Goal: Task Accomplishment & Management: Manage account settings

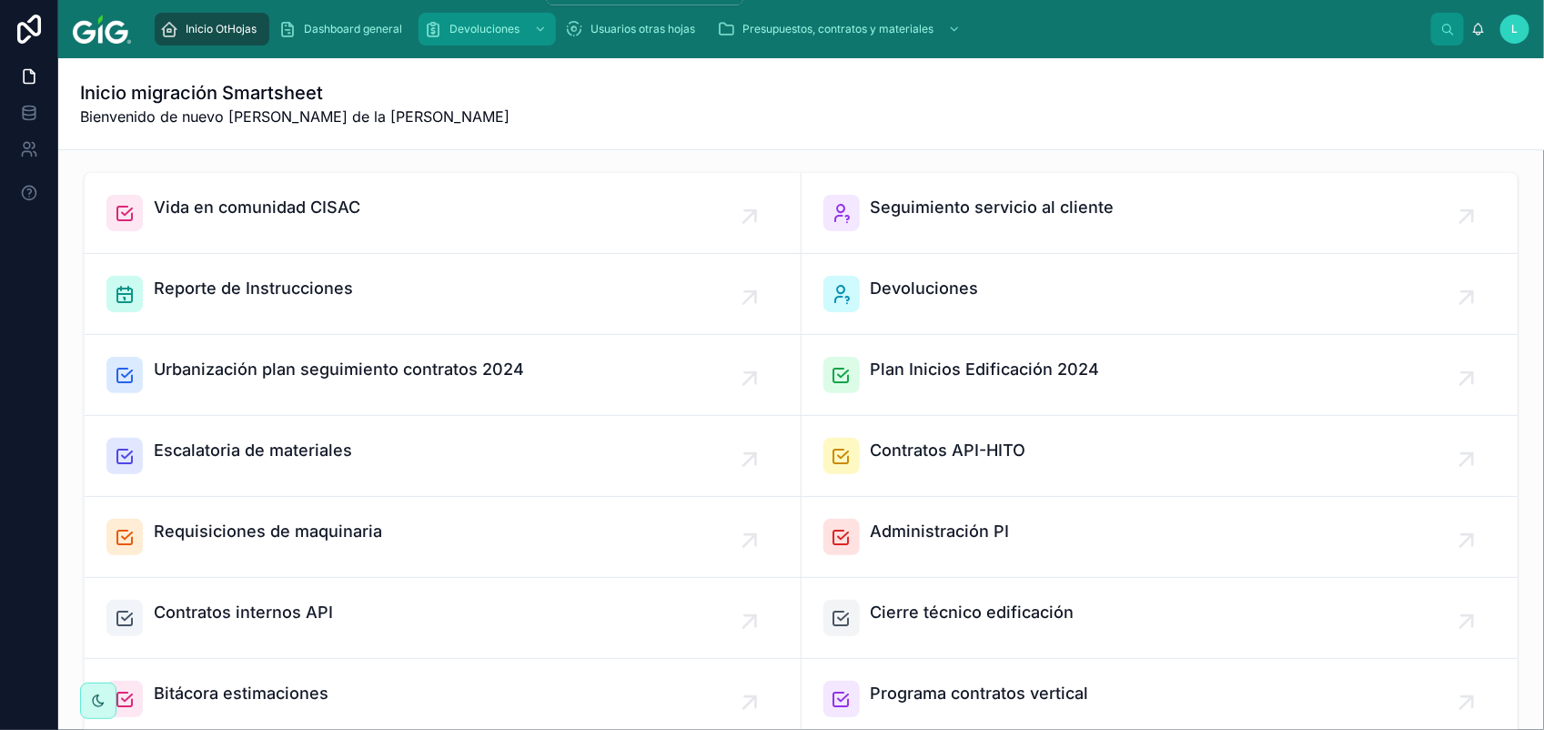
click at [476, 36] on div "Devoluciones" at bounding box center [487, 29] width 126 height 29
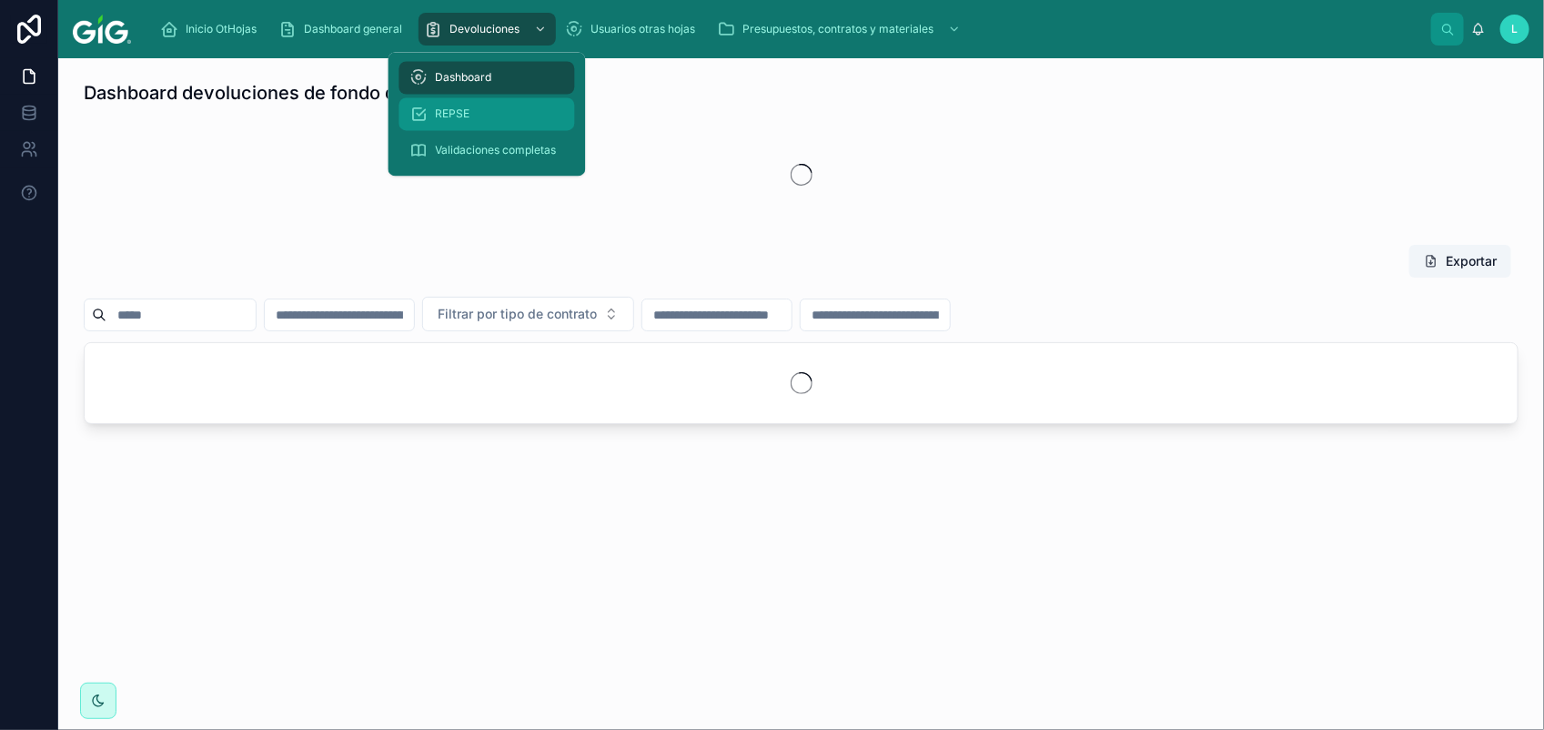
click at [473, 116] on div "REPSE" at bounding box center [487, 114] width 154 height 29
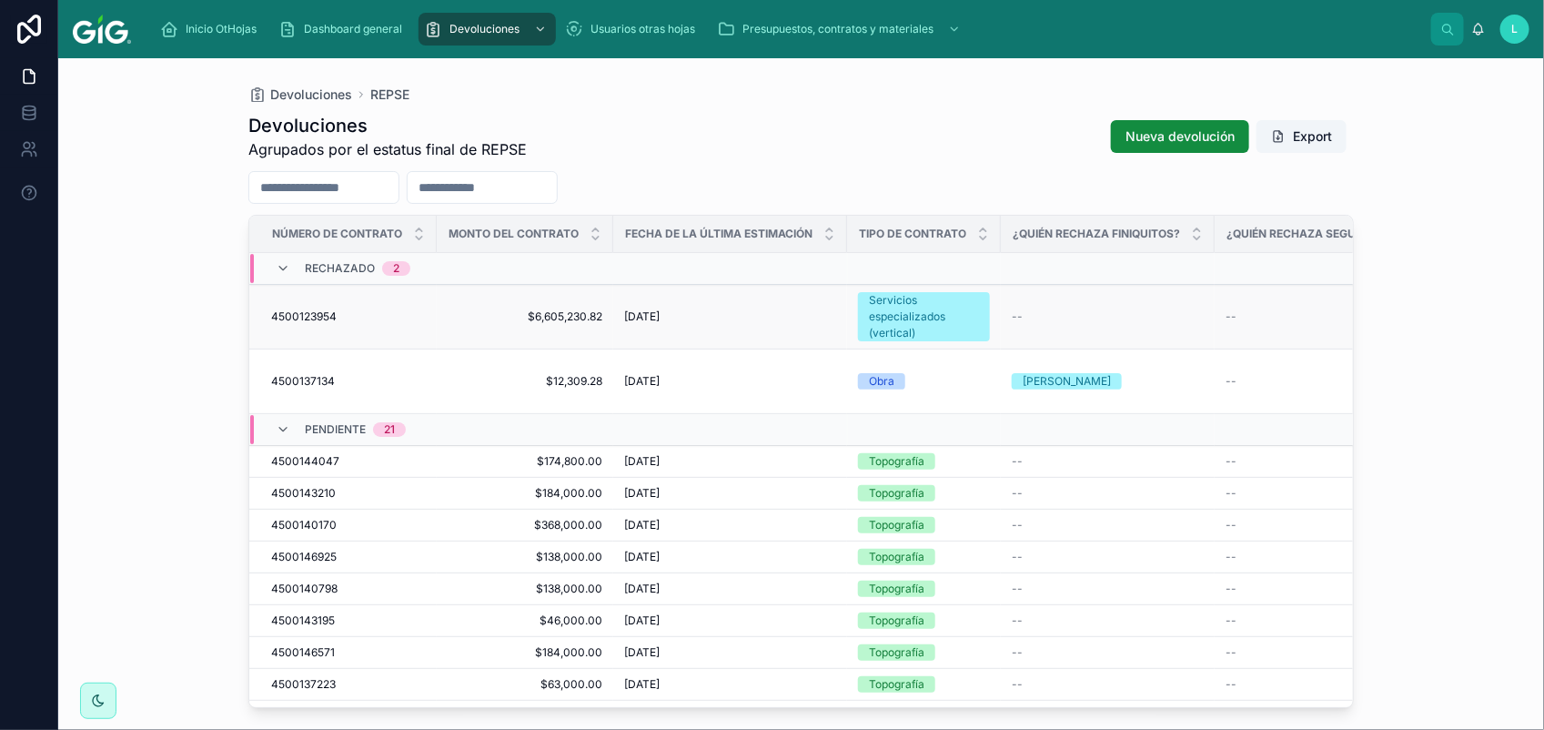
click at [316, 315] on span "4500123954" at bounding box center [303, 316] width 65 height 15
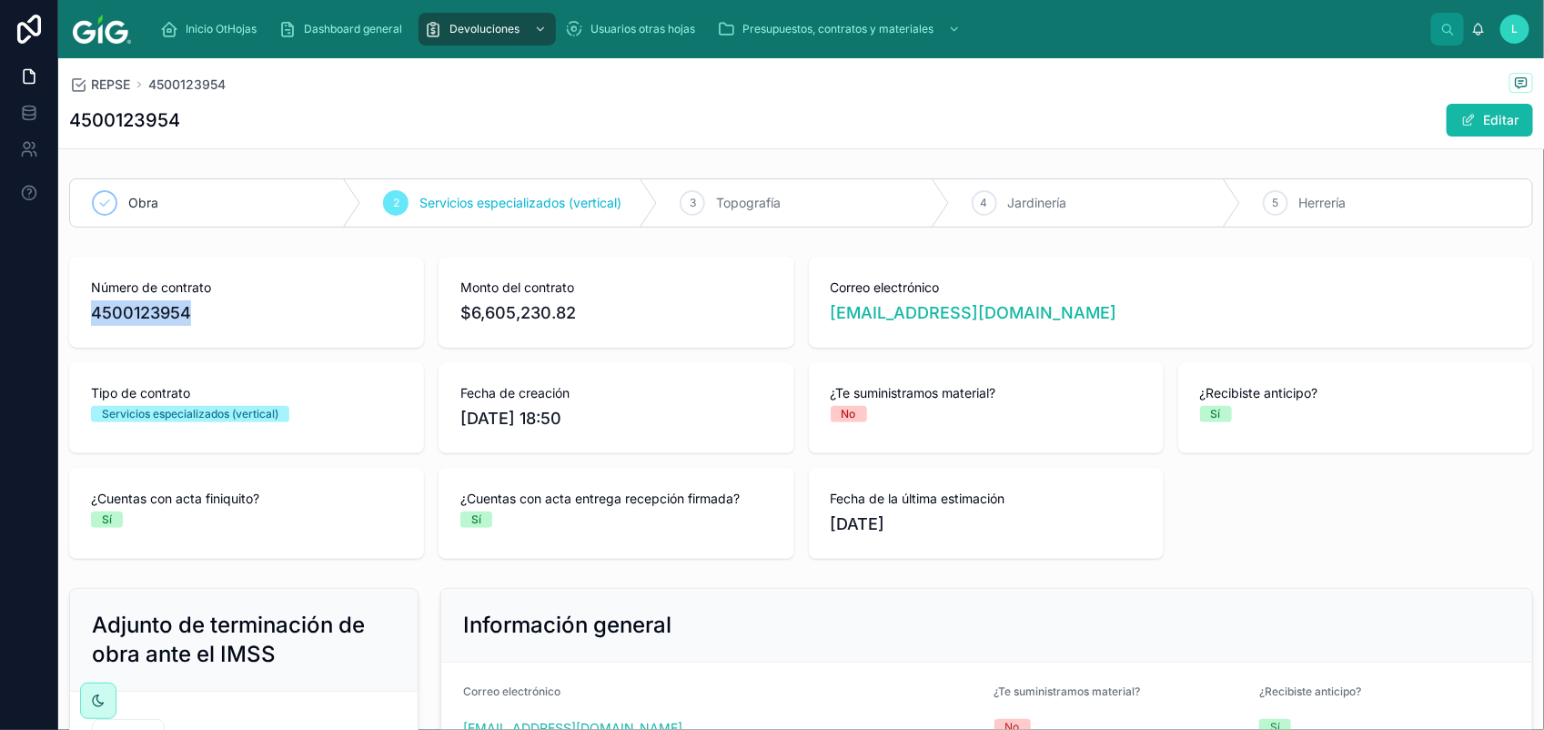
drag, startPoint x: 209, startPoint y: 318, endPoint x: 75, endPoint y: 317, distance: 134.6
click at [75, 317] on div "Número de contrato 4500123954" at bounding box center [246, 302] width 355 height 91
copy span "4500123954"
click at [1461, 116] on button "Editar" at bounding box center [1489, 120] width 86 height 33
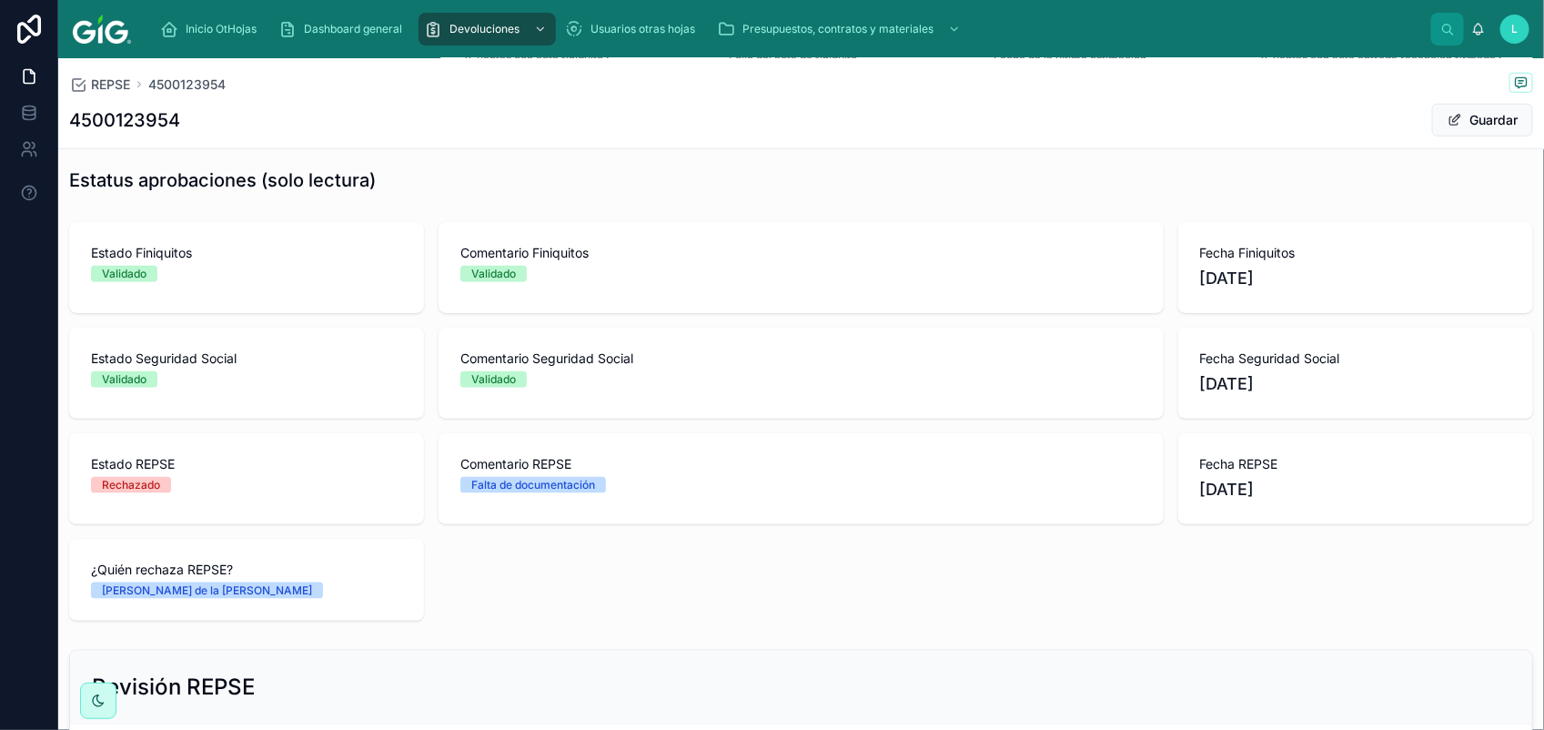
scroll to position [955, 0]
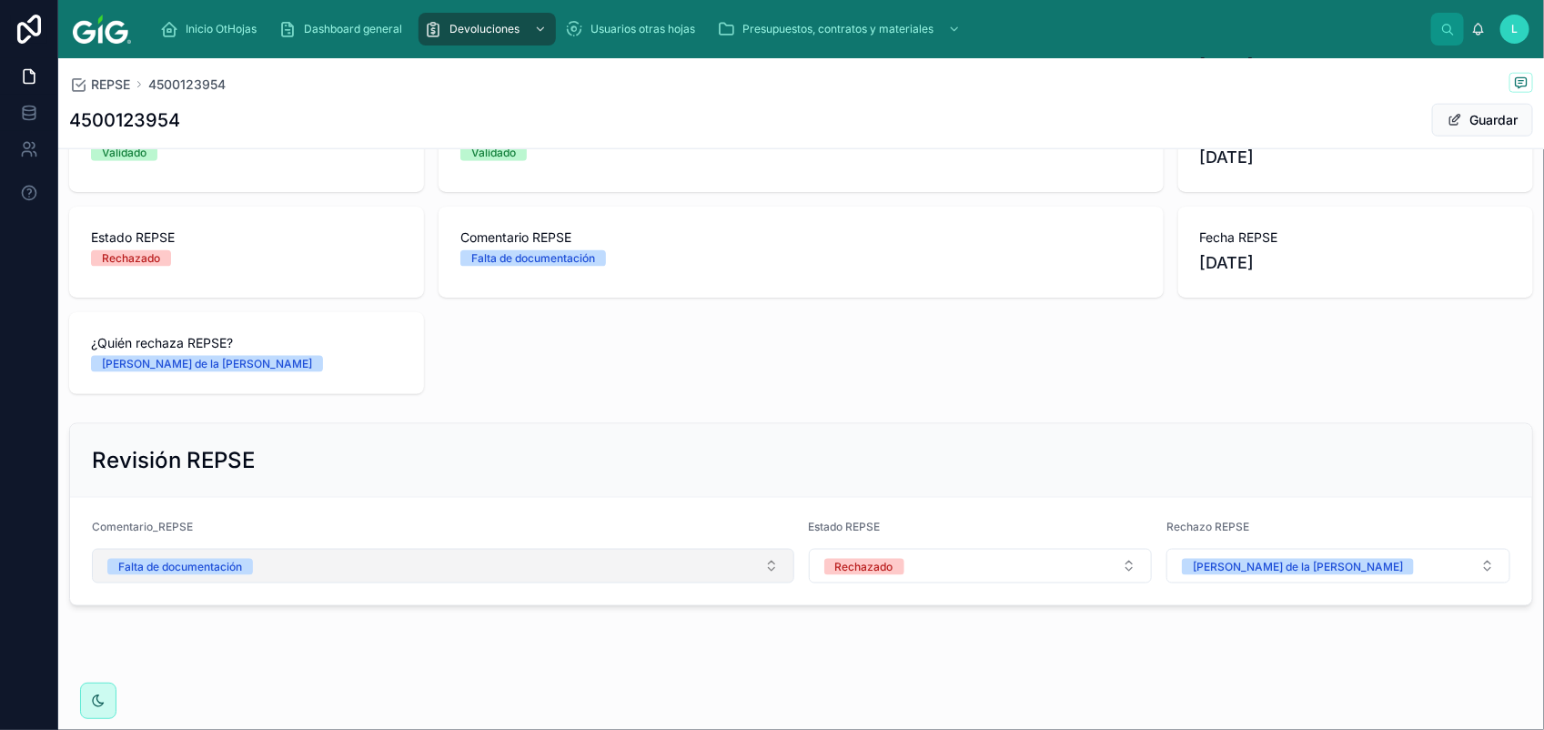
click at [368, 566] on button "Falta de documentación" at bounding box center [443, 566] width 702 height 35
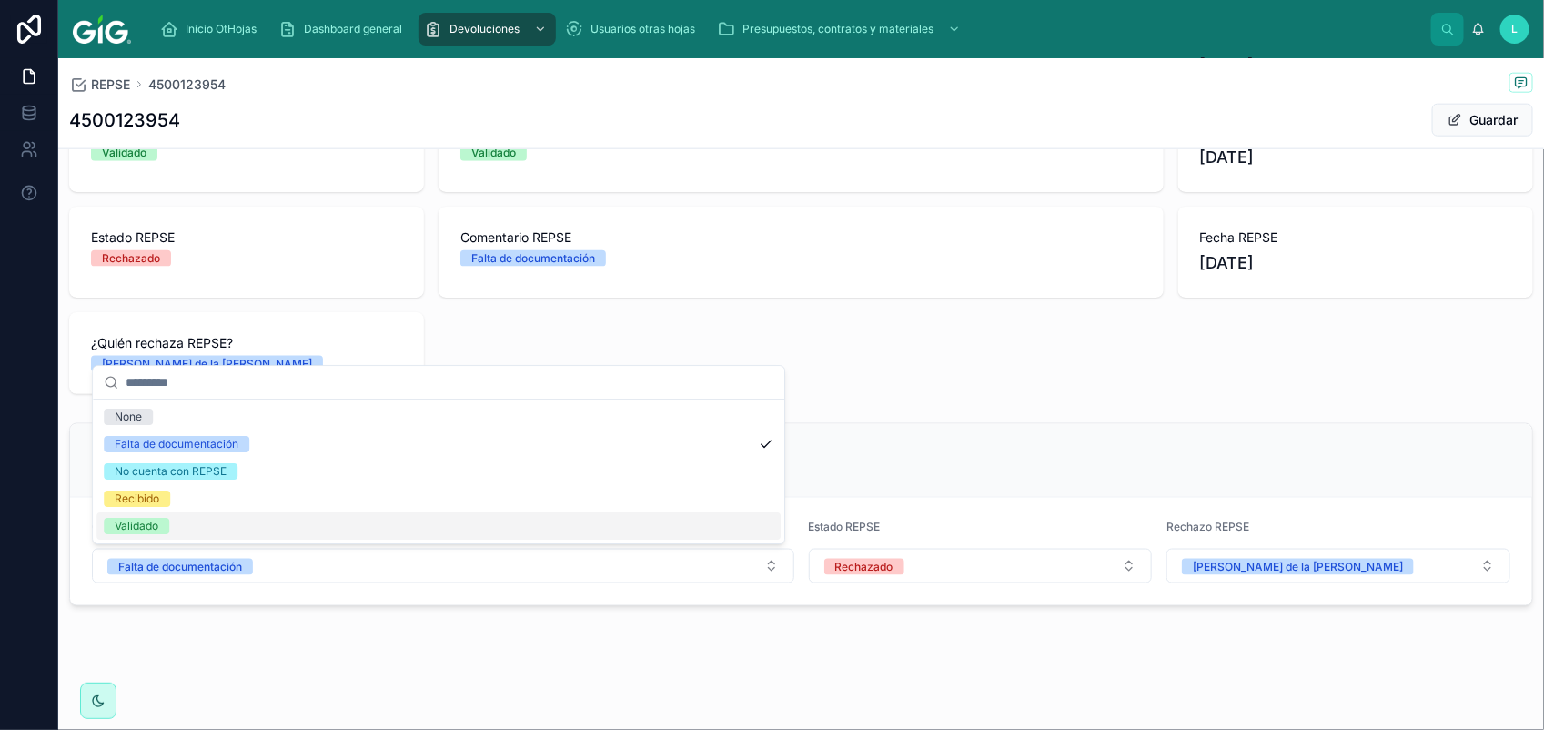
click at [183, 535] on div "Validado" at bounding box center [438, 525] width 684 height 27
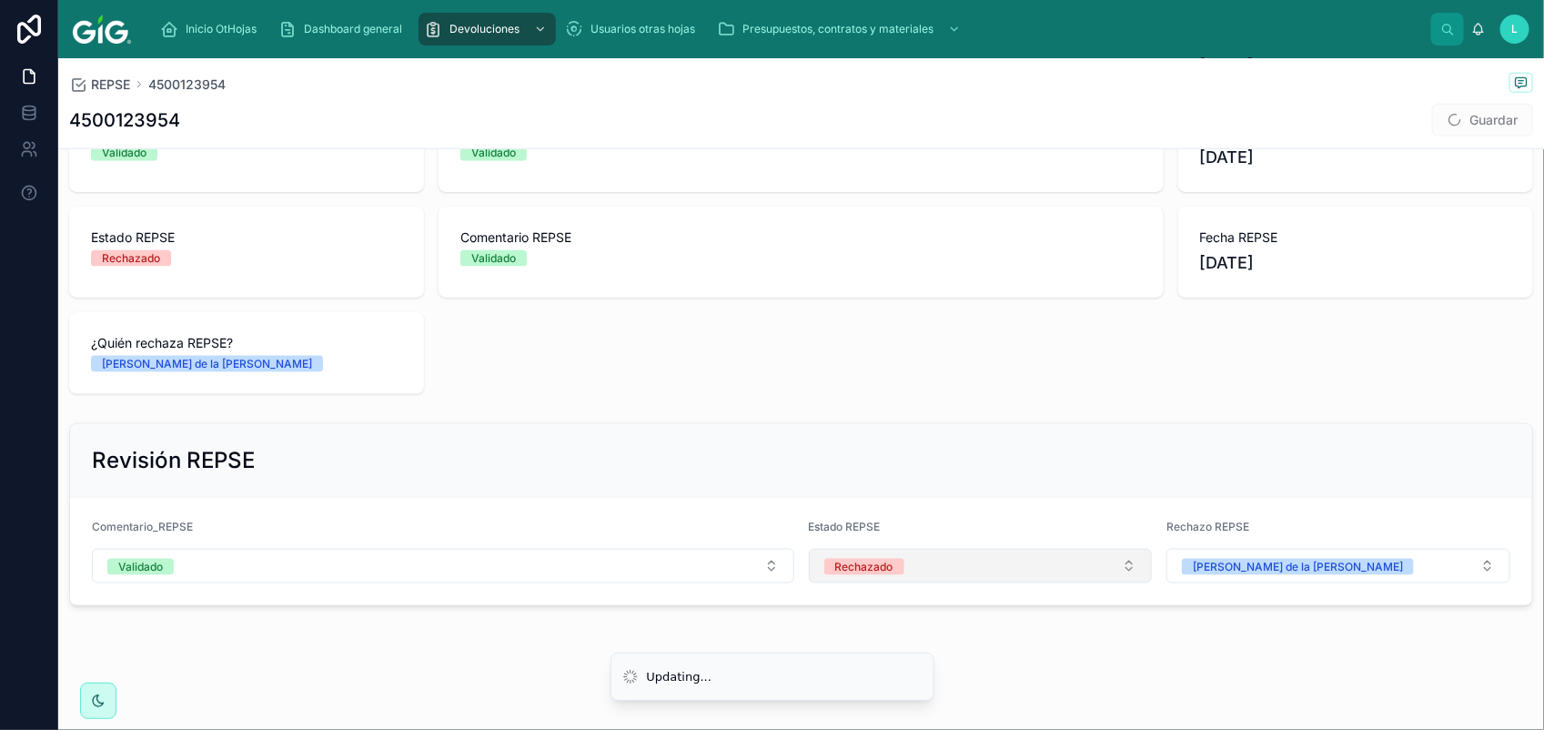
click at [892, 561] on span "Rechazado" at bounding box center [864, 567] width 80 height 16
click at [948, 696] on div "Validado" at bounding box center [969, 693] width 330 height 27
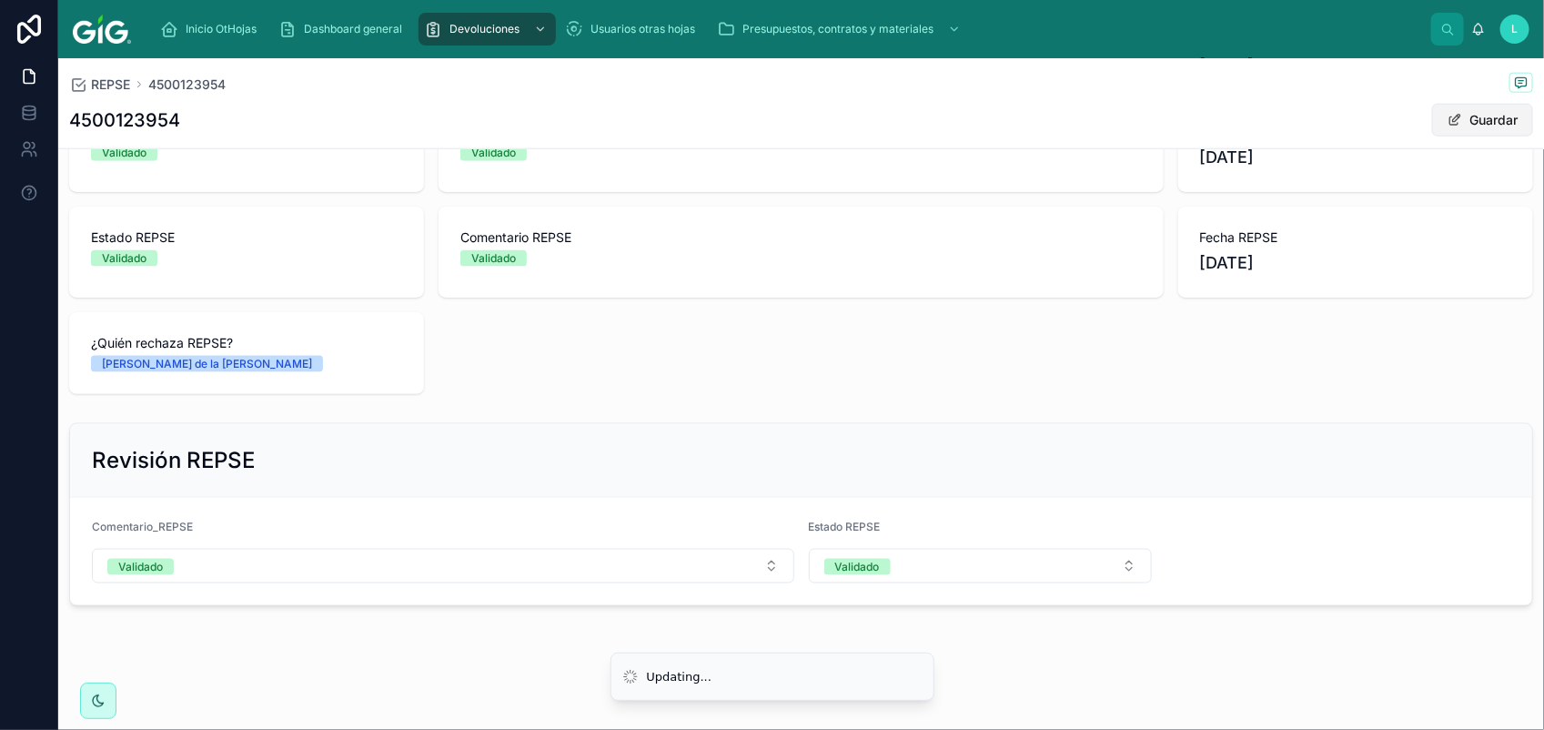
click at [1457, 114] on button "Guardar" at bounding box center [1482, 120] width 101 height 33
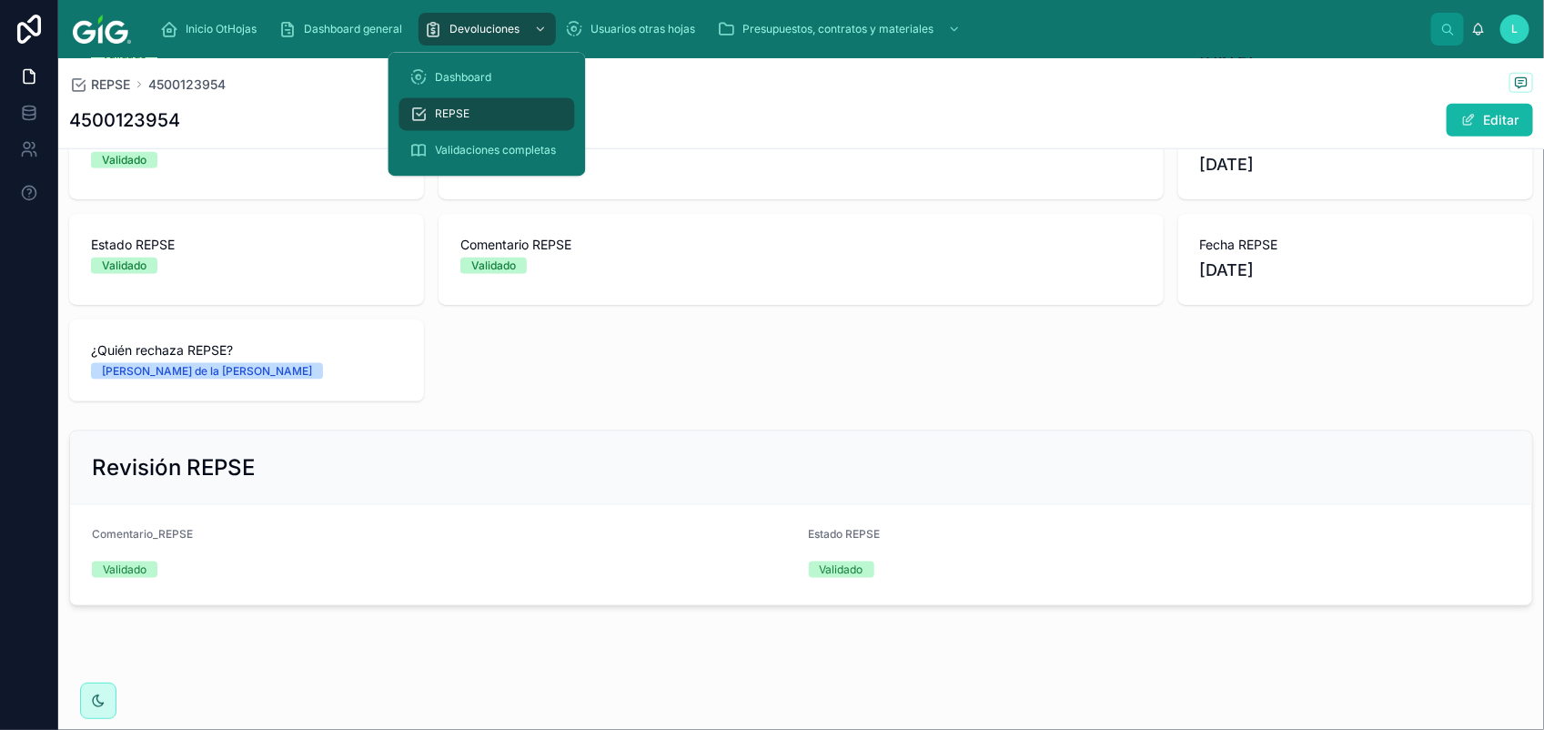
click at [462, 98] on link "REPSE" at bounding box center [487, 114] width 176 height 33
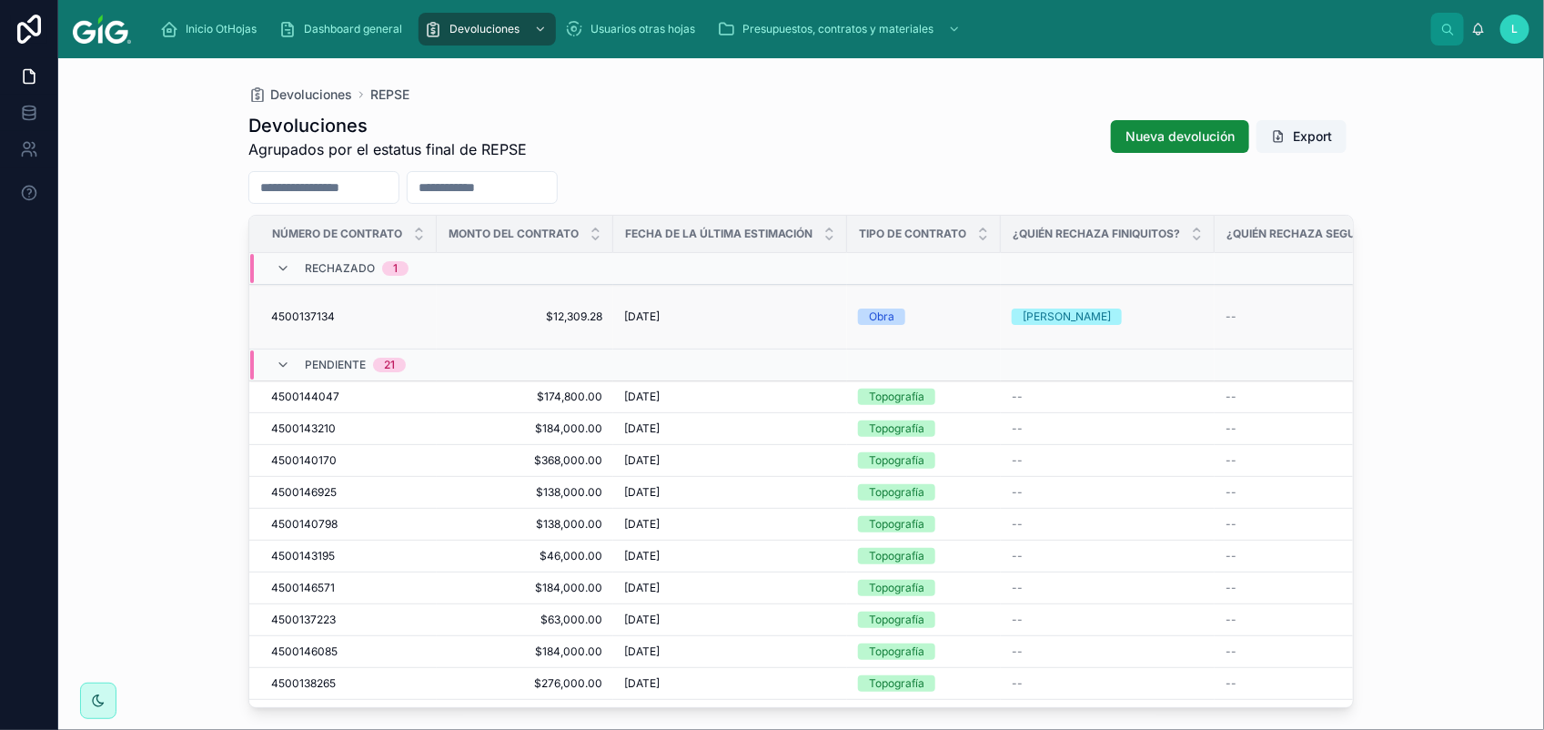
click at [297, 309] on span "4500137134" at bounding box center [303, 316] width 64 height 15
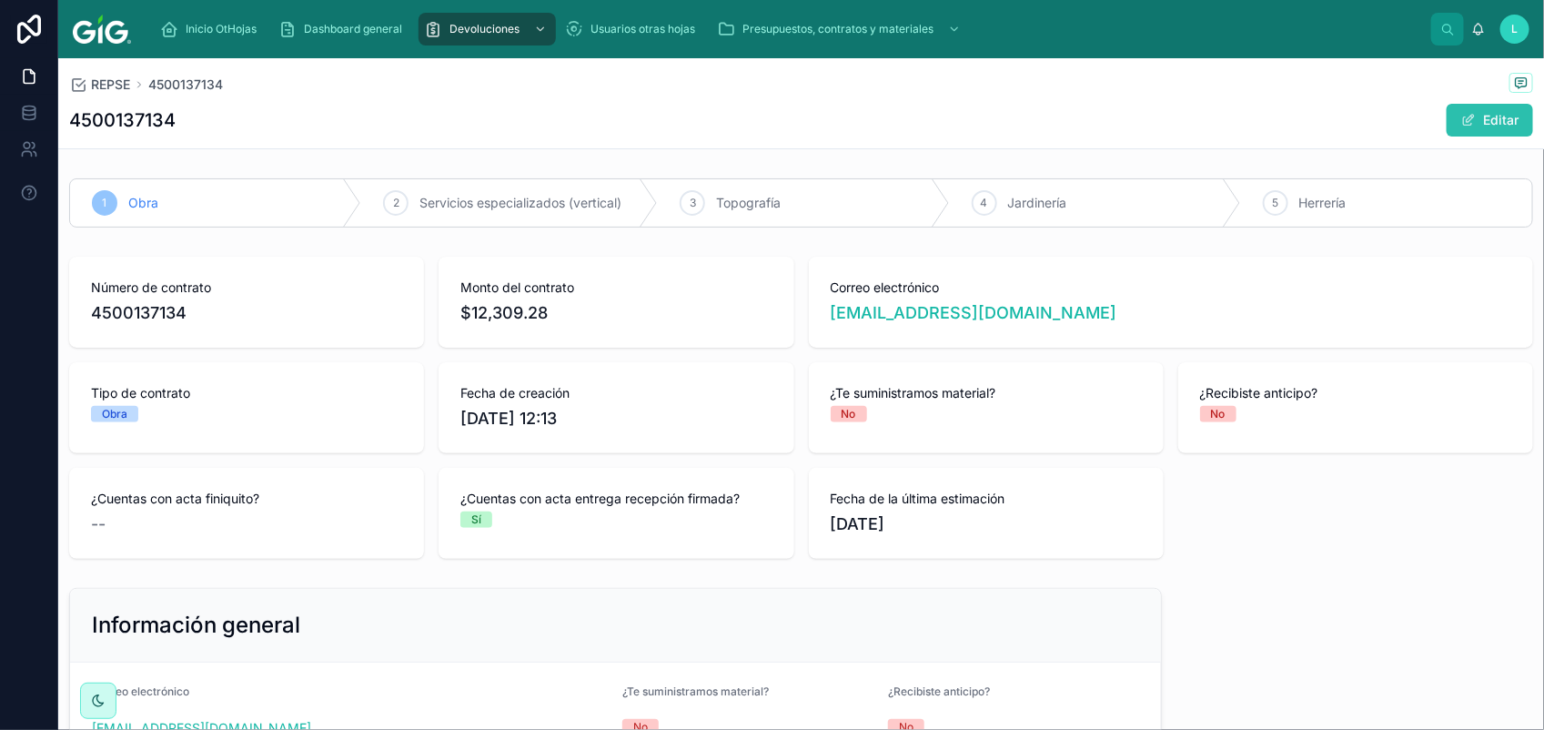
click at [1487, 116] on button "Editar" at bounding box center [1489, 120] width 86 height 33
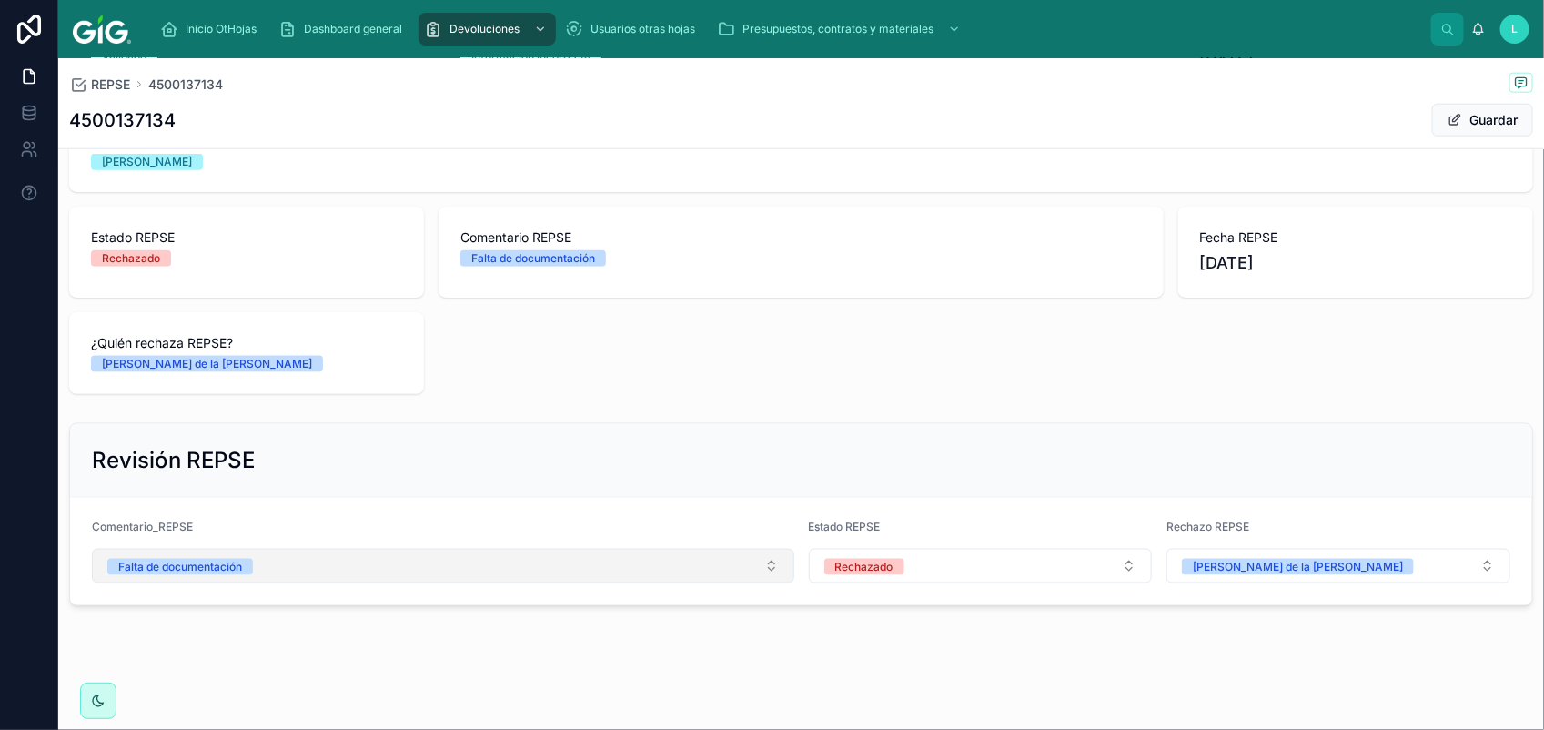
scroll to position [946, 0]
click at [338, 562] on button "Falta de documentación" at bounding box center [443, 566] width 702 height 35
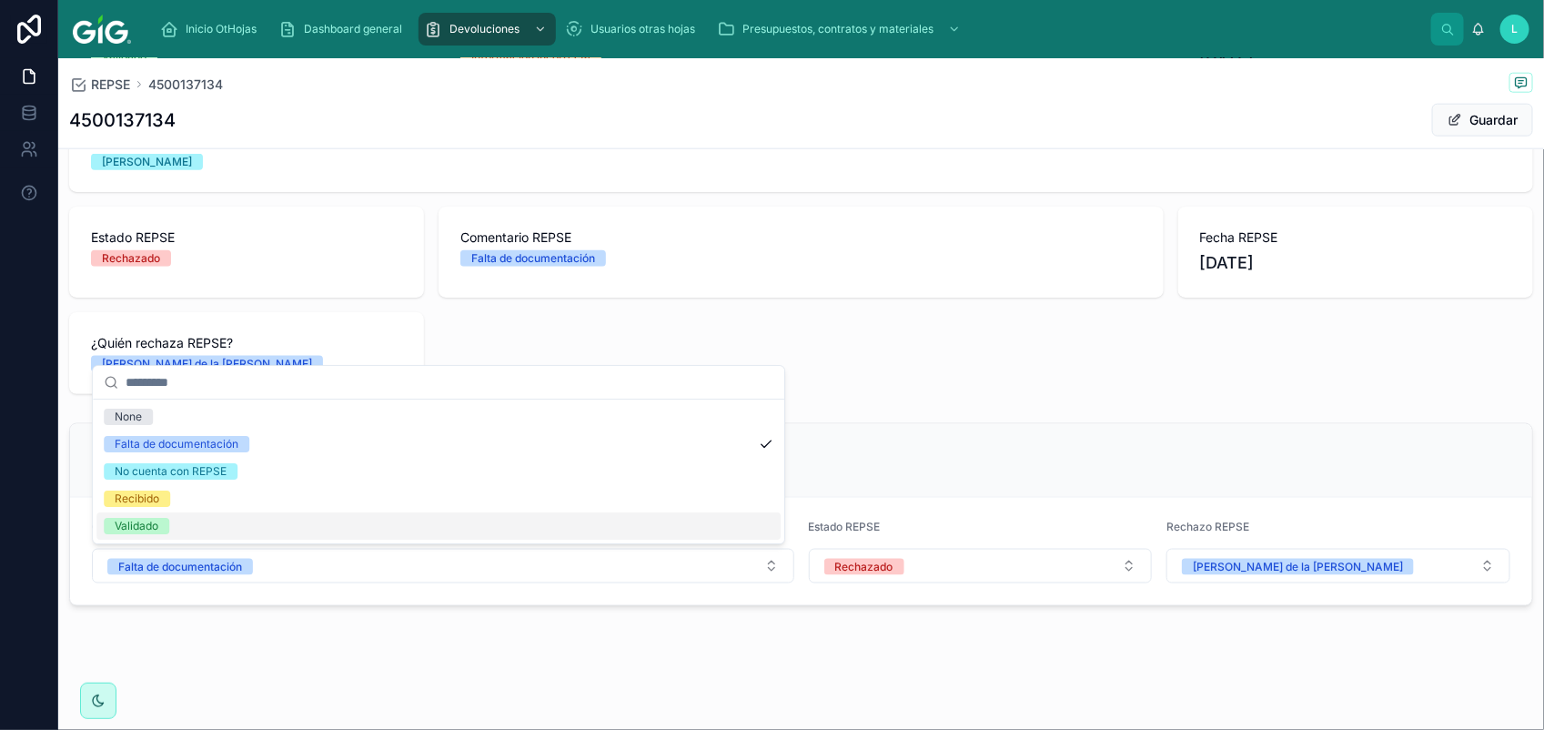
drag, startPoint x: 157, startPoint y: 518, endPoint x: 246, endPoint y: 538, distance: 90.3
click at [156, 519] on div "Validado" at bounding box center [137, 526] width 44 height 16
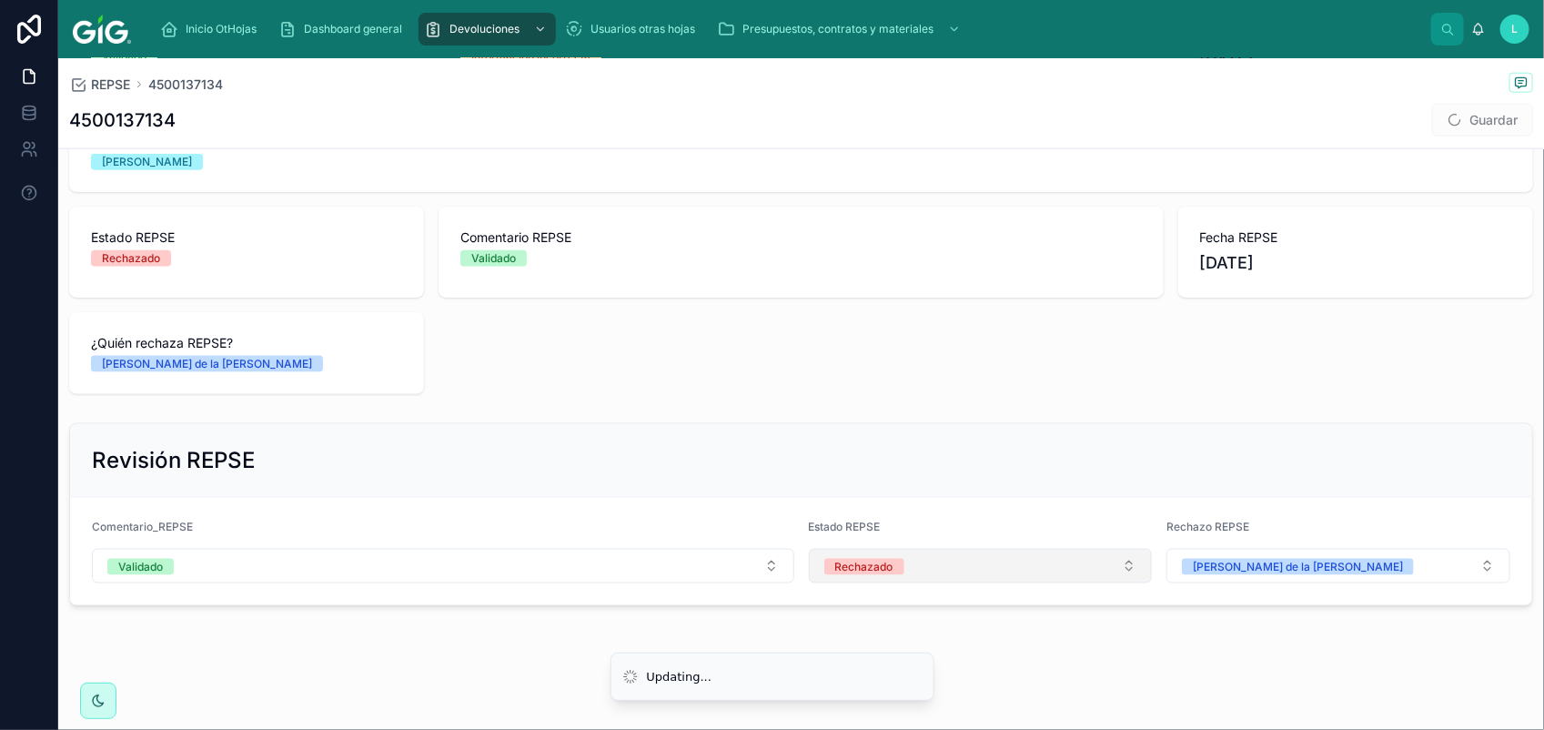
click at [921, 559] on button "Rechazado" at bounding box center [981, 566] width 344 height 35
click at [946, 689] on div "Validado" at bounding box center [969, 693] width 330 height 27
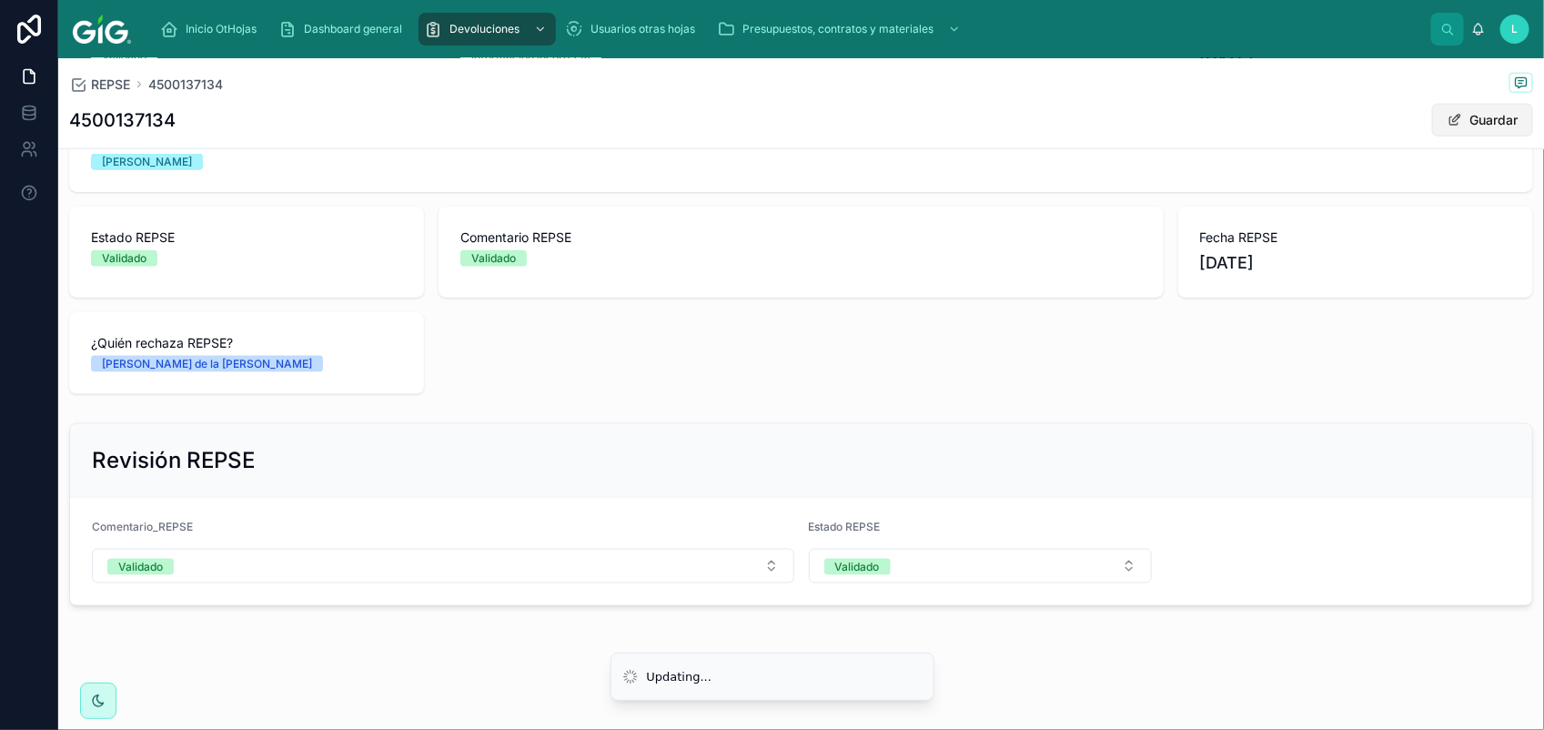
click at [1470, 116] on button "Guardar" at bounding box center [1482, 120] width 101 height 33
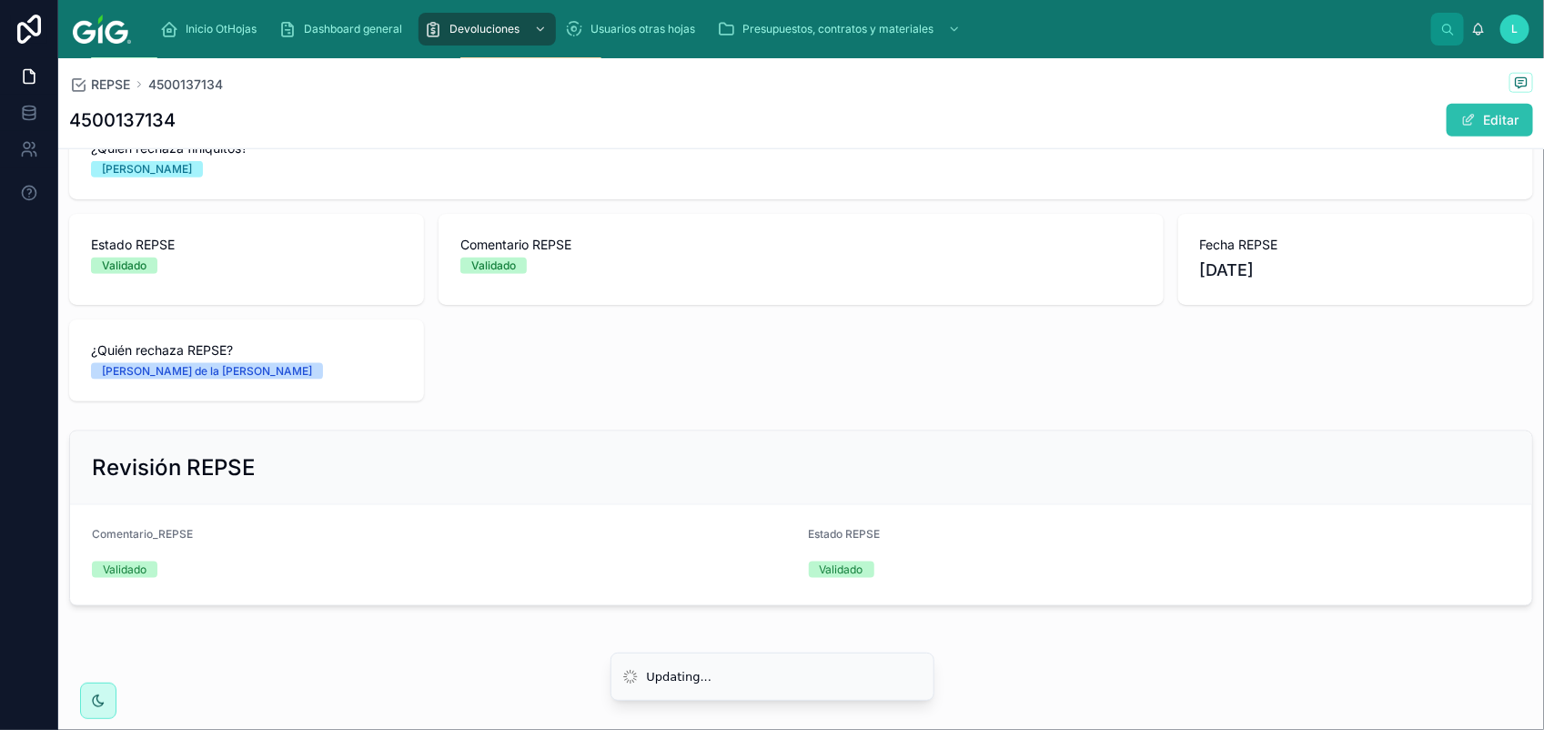
scroll to position [925, 0]
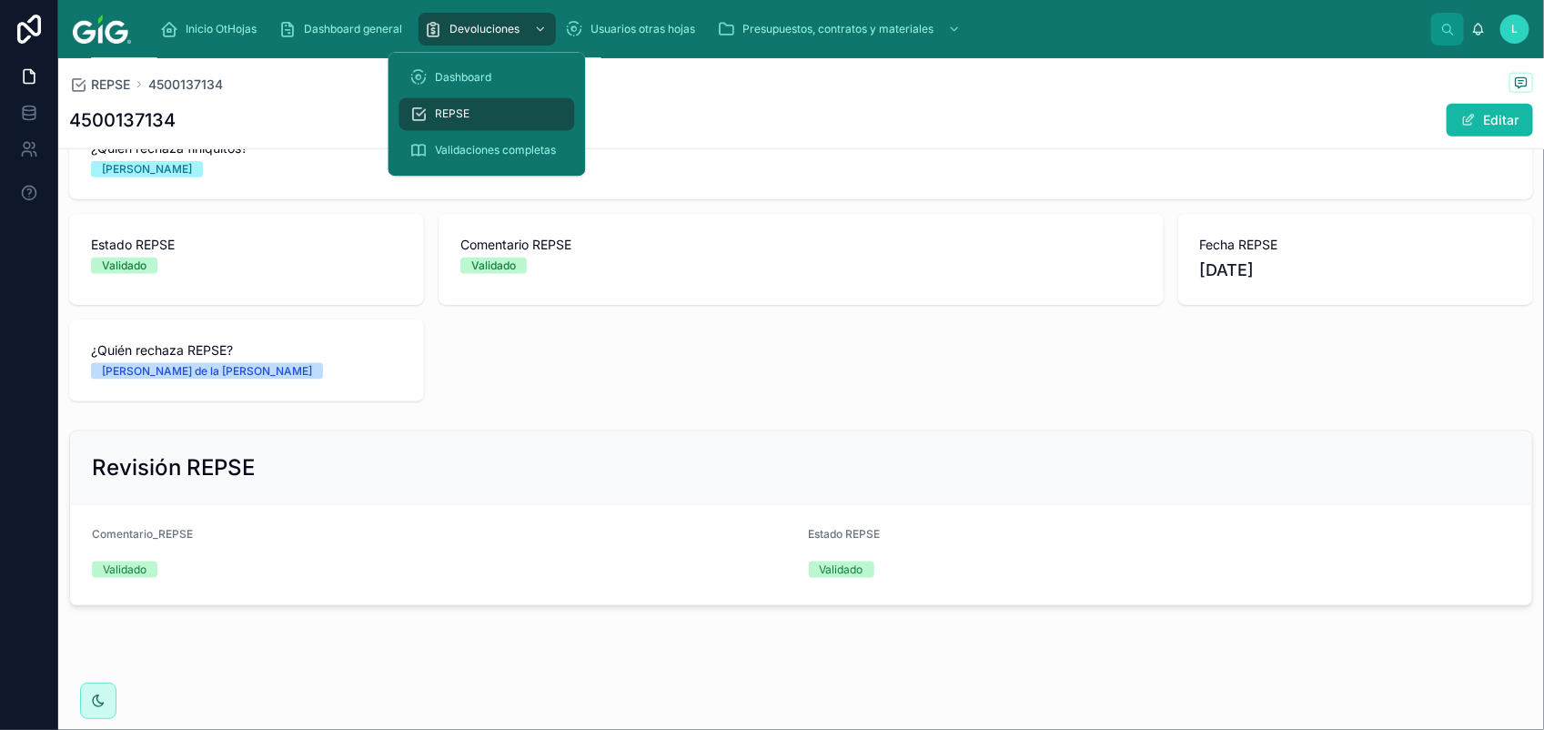
click at [473, 116] on div "REPSE" at bounding box center [487, 114] width 154 height 29
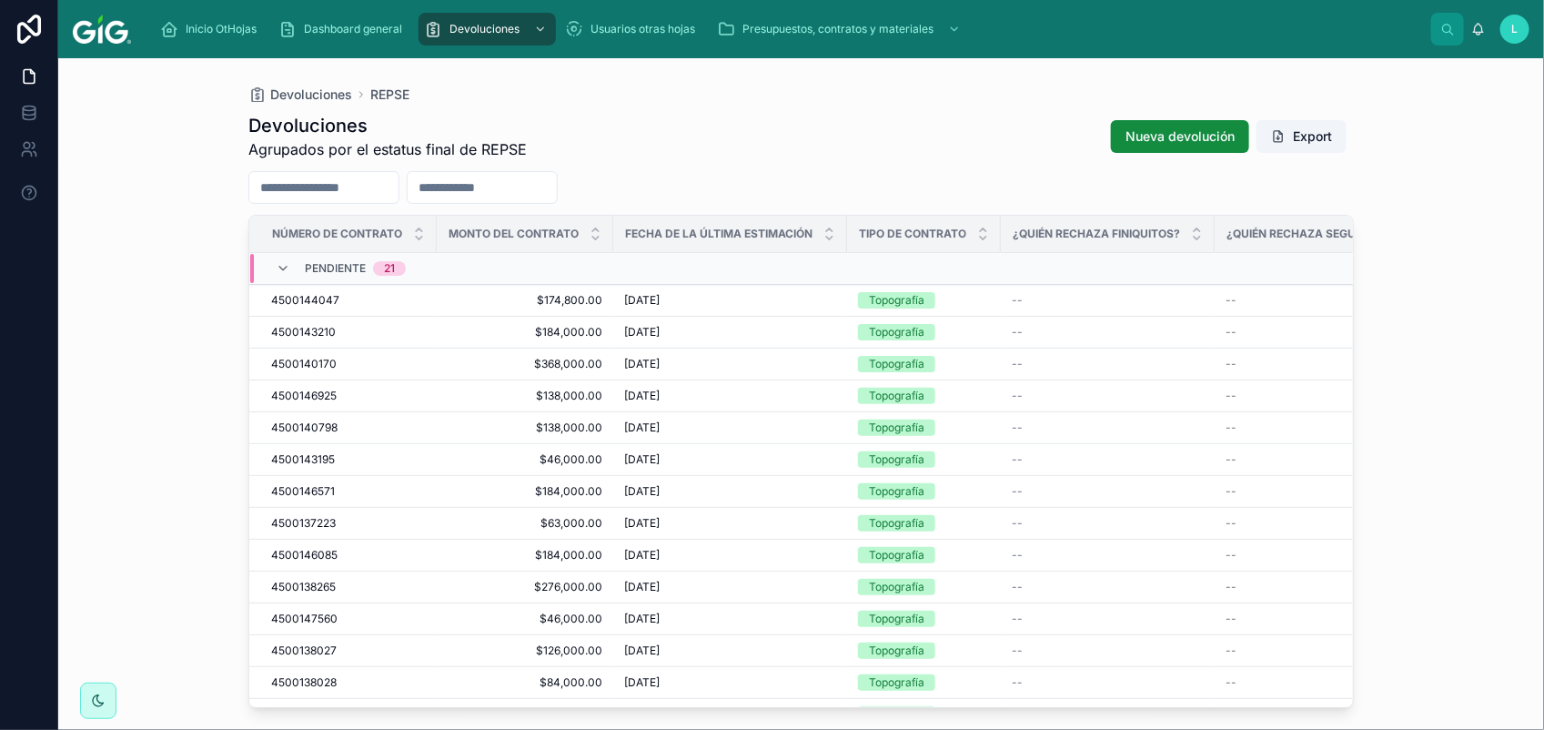
click at [309, 307] on span "4500144047" at bounding box center [305, 300] width 68 height 15
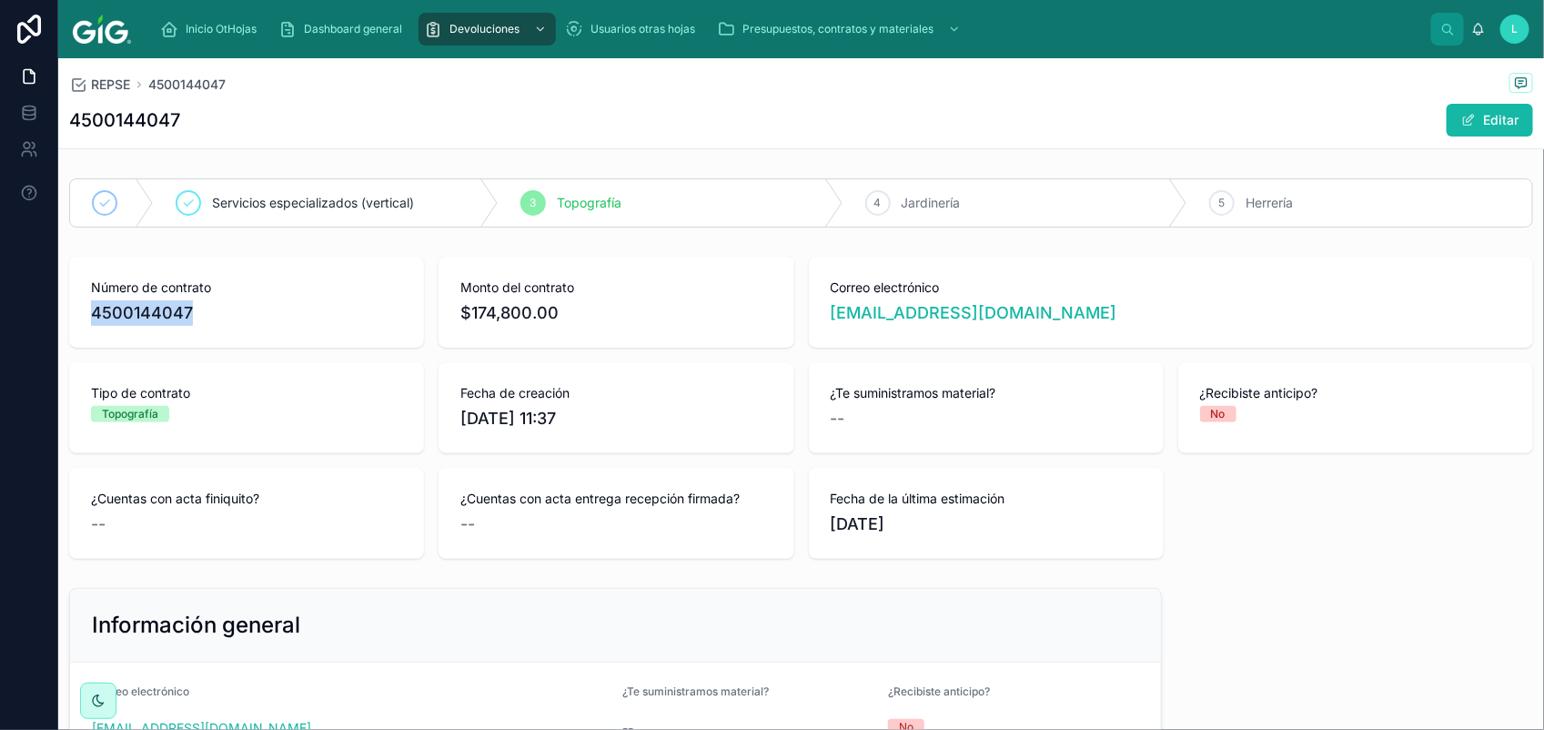
drag, startPoint x: 205, startPoint y: 318, endPoint x: 78, endPoint y: 311, distance: 126.6
click at [80, 311] on div "Número de contrato 4500144047" at bounding box center [246, 302] width 355 height 91
drag, startPoint x: 255, startPoint y: 324, endPoint x: 207, endPoint y: 320, distance: 47.4
click at [253, 324] on span "4500144047" at bounding box center [246, 312] width 311 height 25
click at [187, 314] on span "4500144047" at bounding box center [246, 312] width 311 height 25
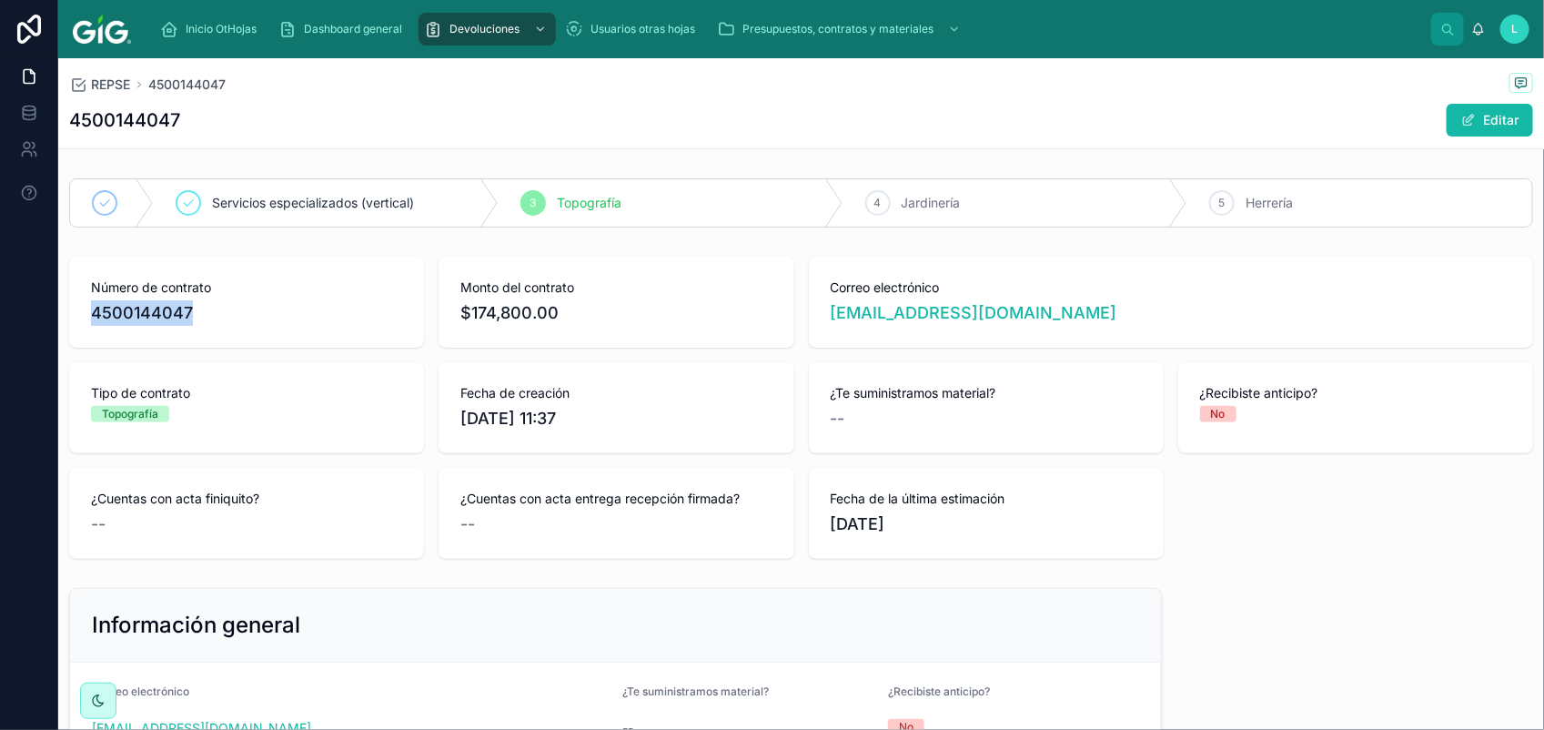
drag, startPoint x: 194, startPoint y: 316, endPoint x: 75, endPoint y: 315, distance: 119.2
click at [75, 315] on div "Número de contrato 4500144047" at bounding box center [246, 302] width 355 height 91
copy span "4500144047"
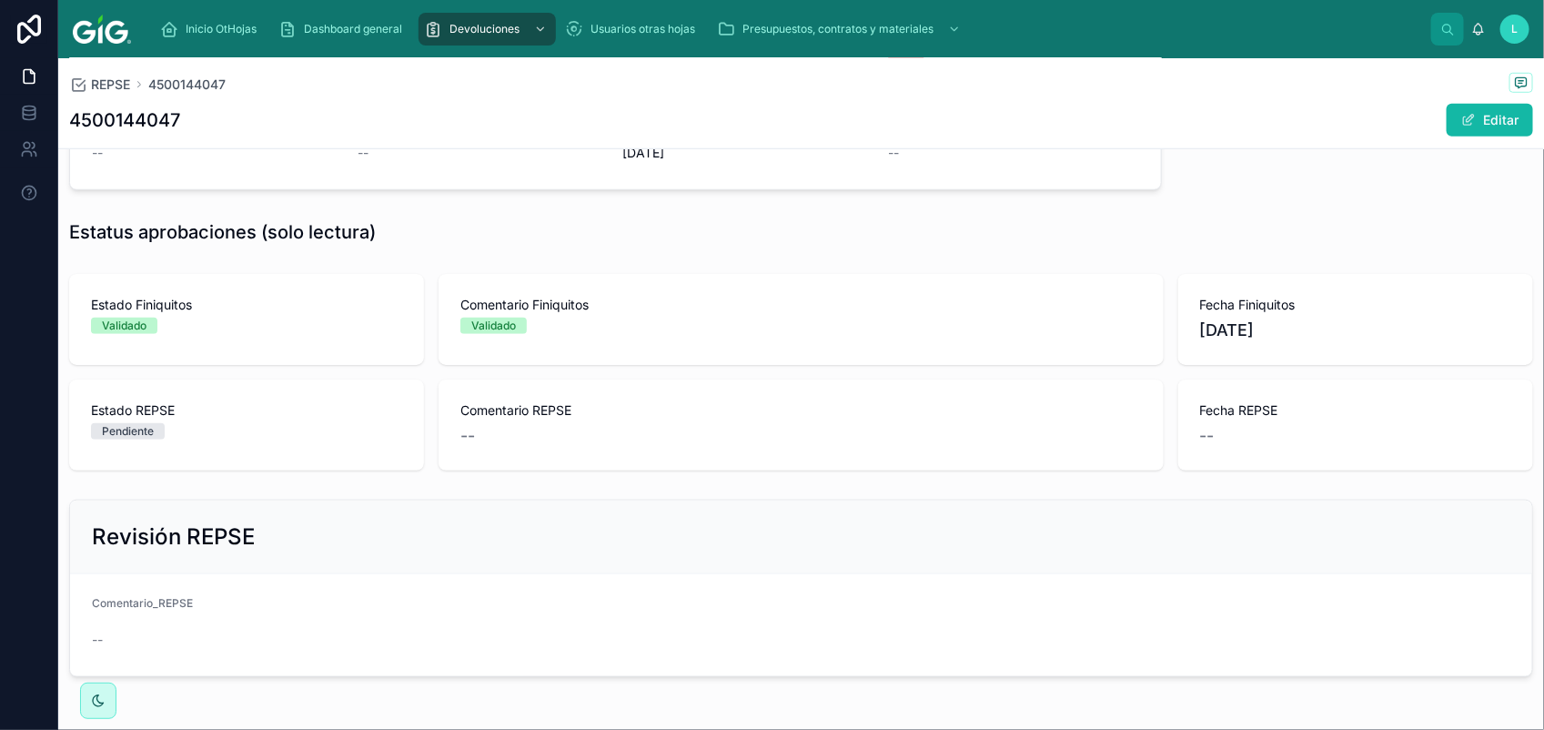
scroll to position [734, 0]
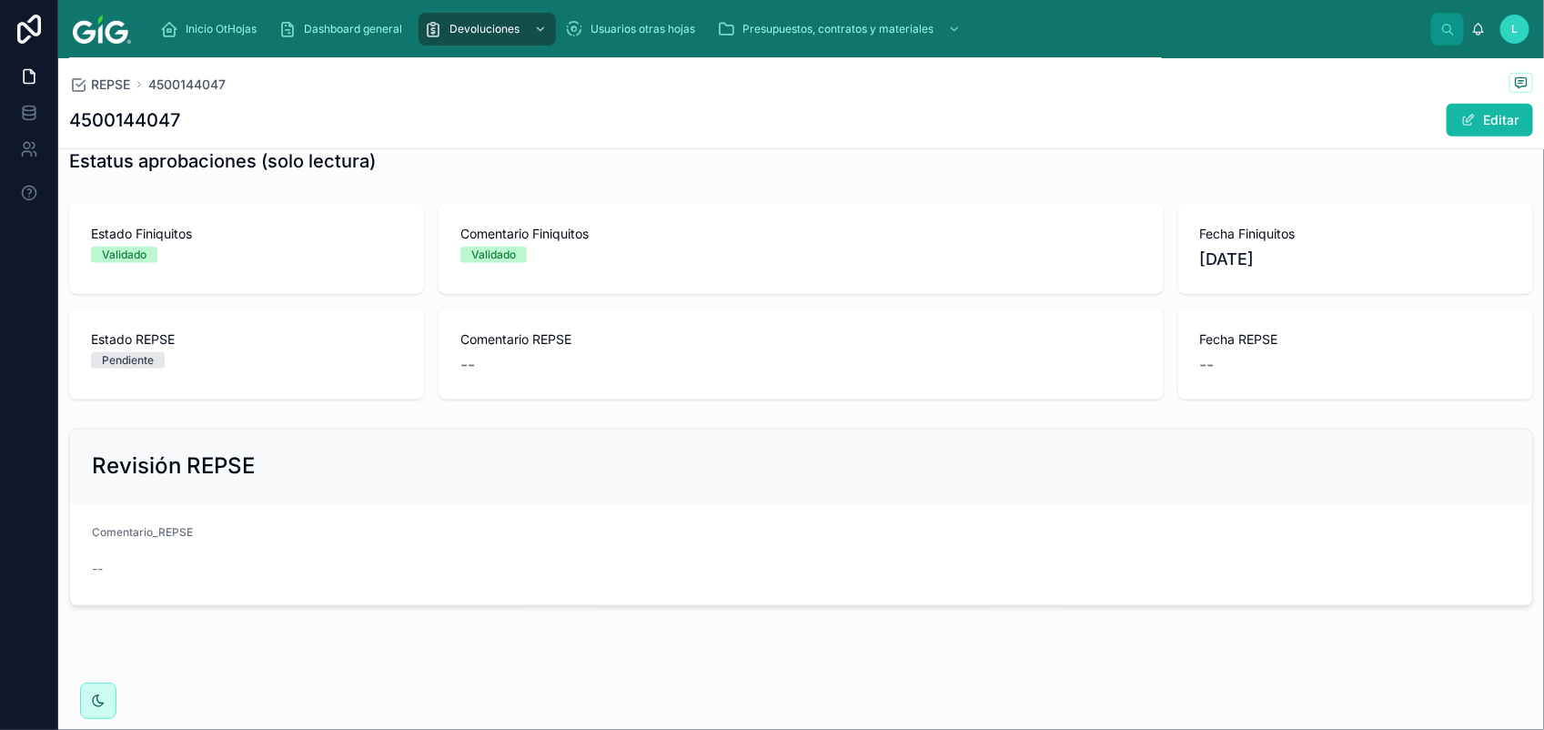
click at [201, 534] on div "Comentario_REPSE" at bounding box center [443, 536] width 702 height 22
click at [1484, 119] on button "Editar" at bounding box center [1489, 120] width 86 height 33
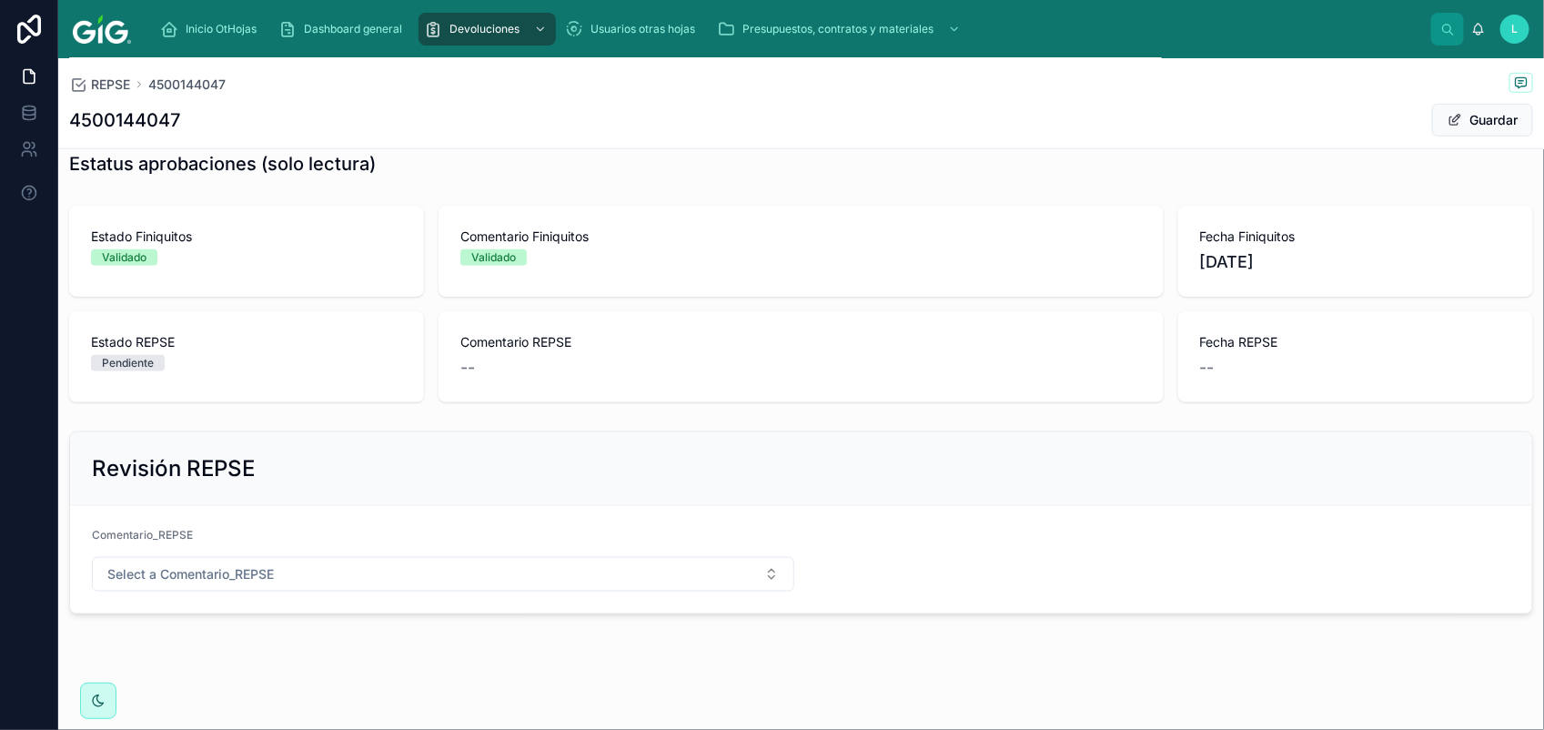
scroll to position [752, 0]
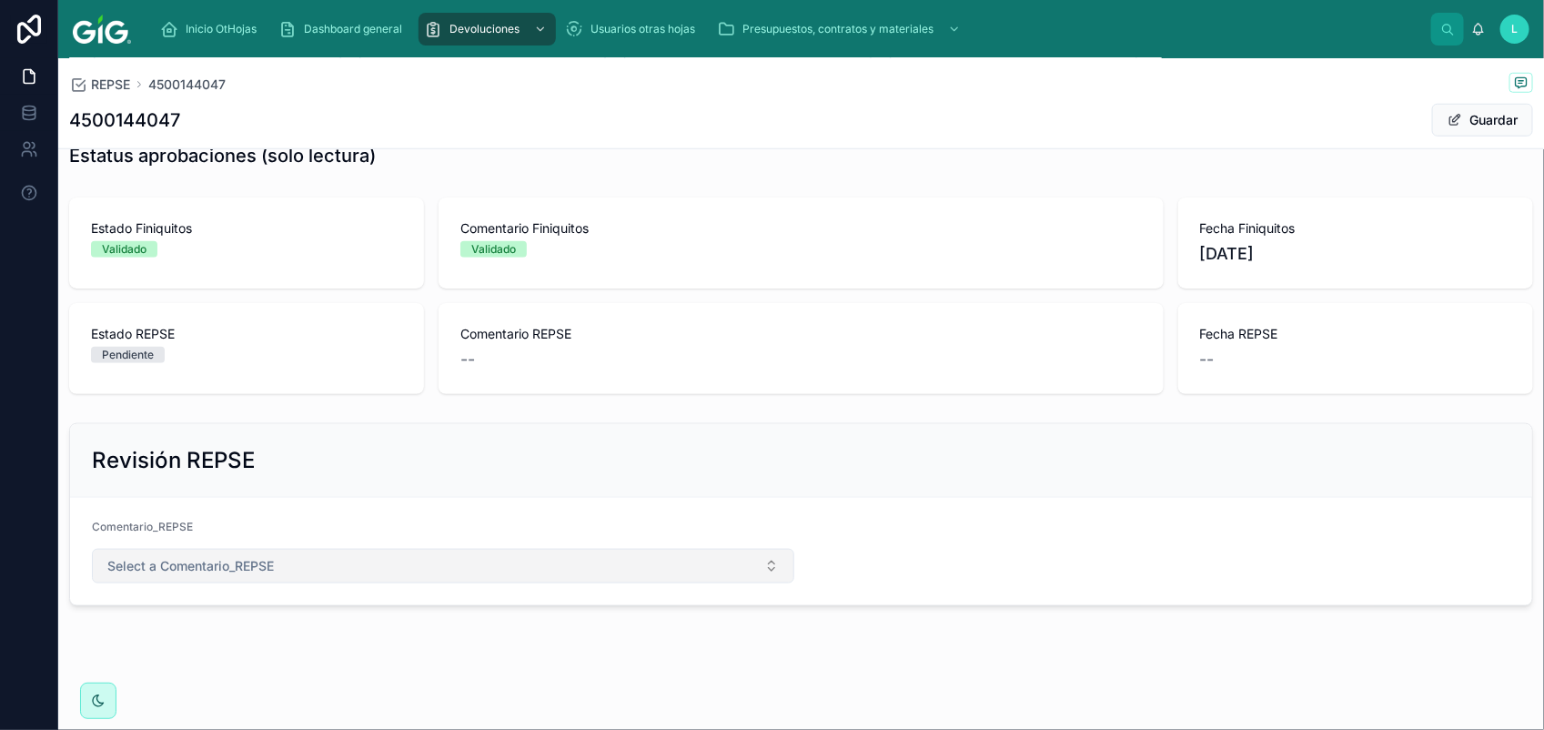
click at [303, 575] on button "Select a Comentario_REPSE" at bounding box center [443, 566] width 702 height 35
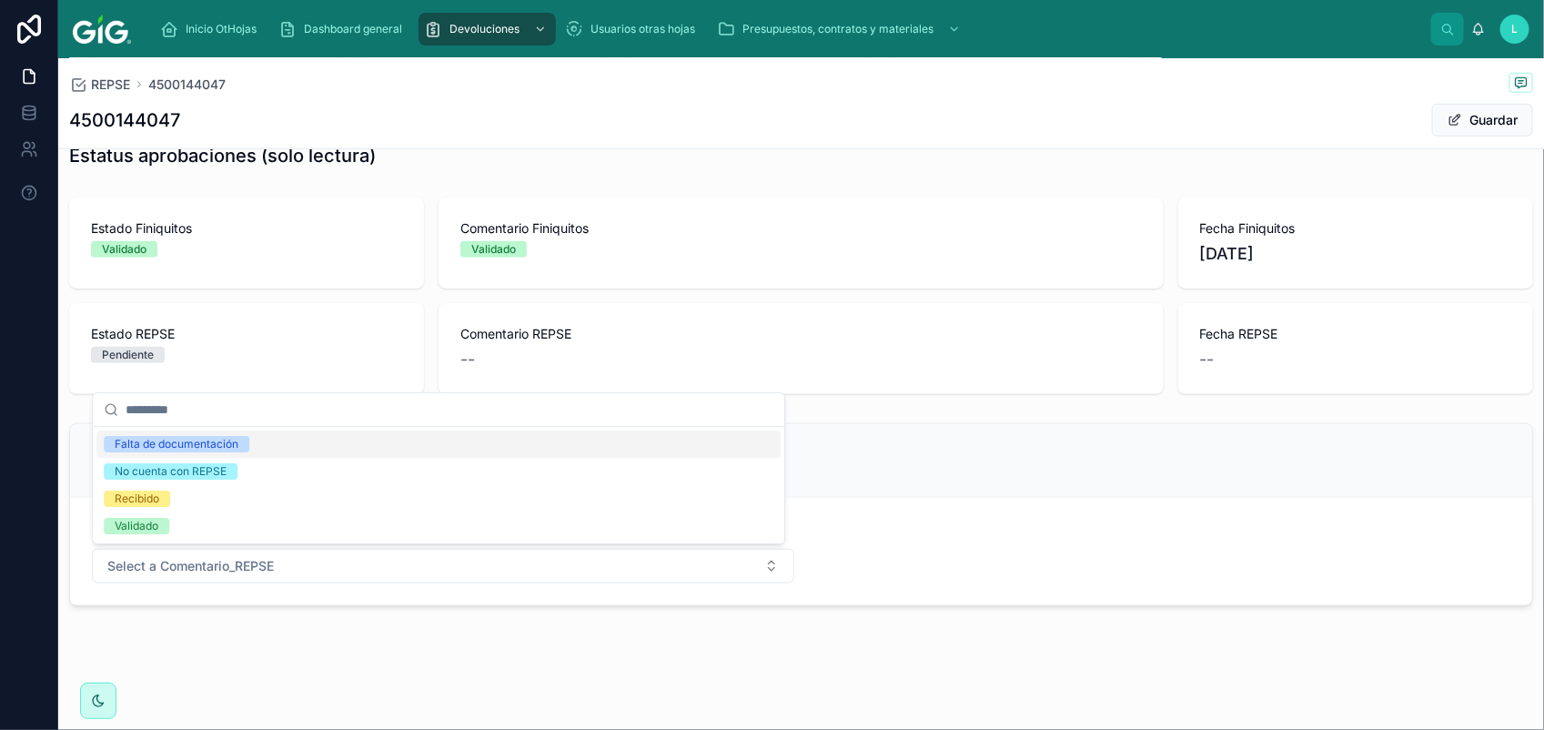
click at [191, 450] on div "Falta de documentación" at bounding box center [177, 444] width 124 height 16
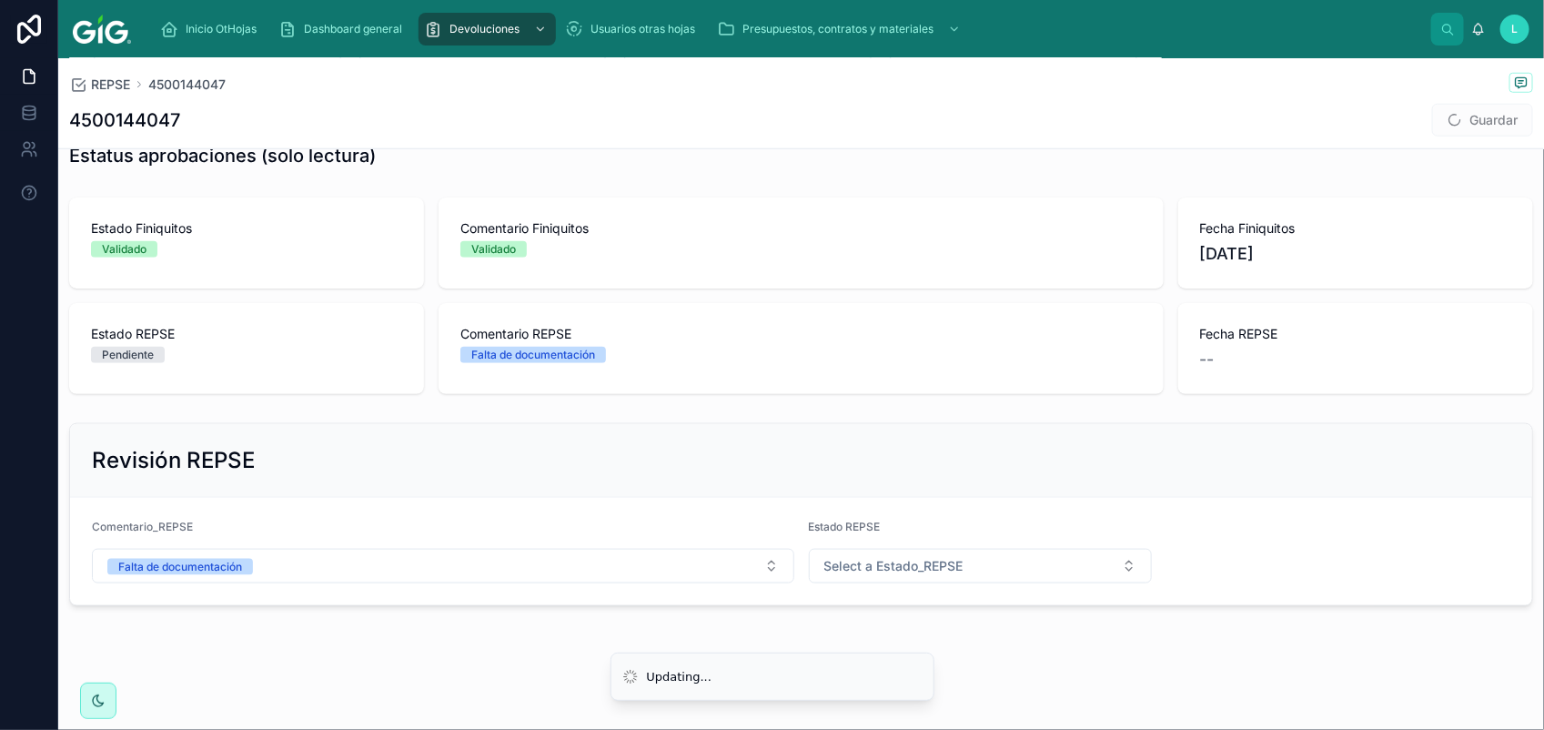
click at [884, 584] on form "Comentario_REPSE Falta de documentación Estado REPSE Select a Estado_REPSE" at bounding box center [801, 551] width 1462 height 107
click at [891, 574] on span "Select a Estado_REPSE" at bounding box center [893, 566] width 139 height 18
click at [869, 667] on div "Rechazado" at bounding box center [851, 666] width 58 height 16
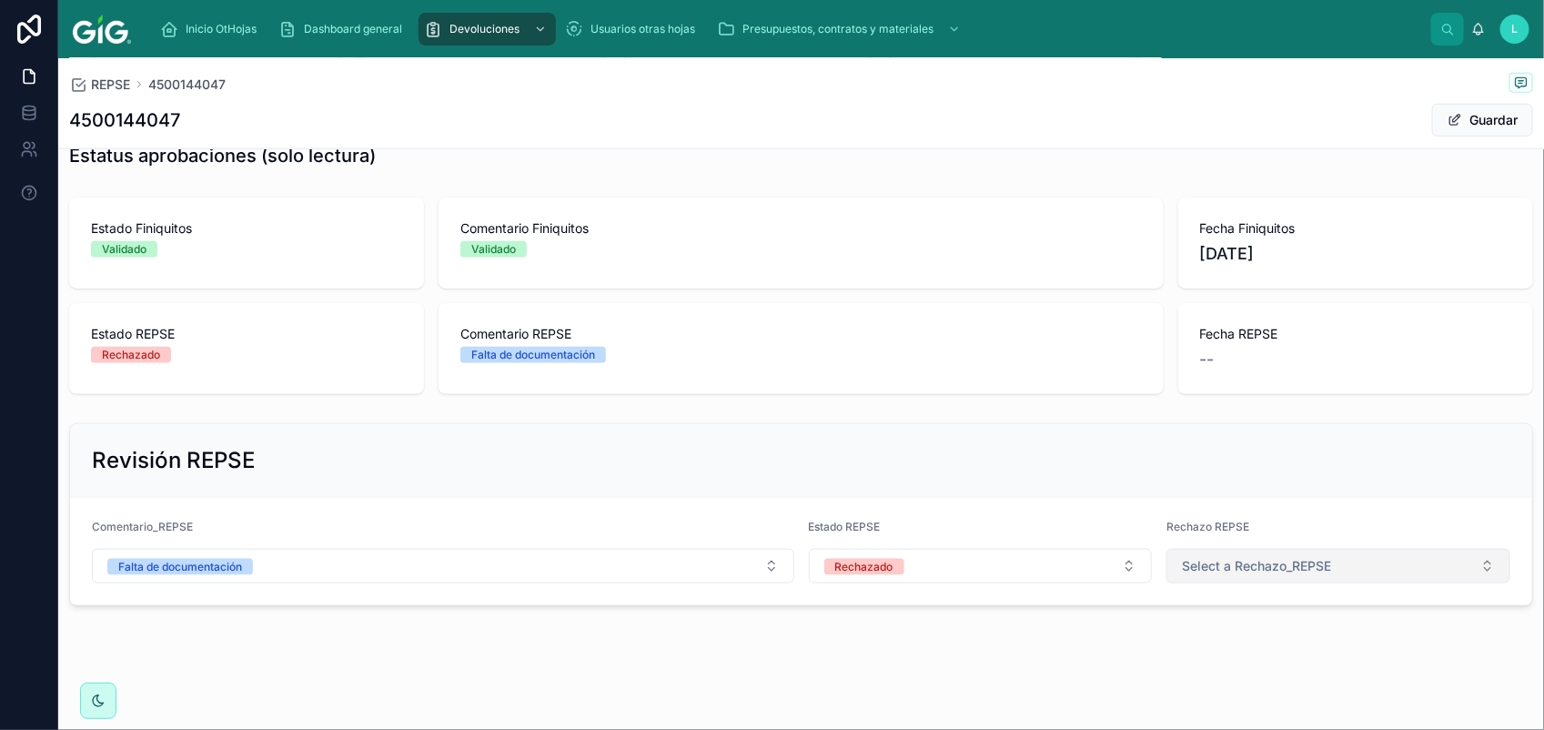
click at [1279, 567] on span "Select a Rechazo_REPSE" at bounding box center [1256, 566] width 149 height 18
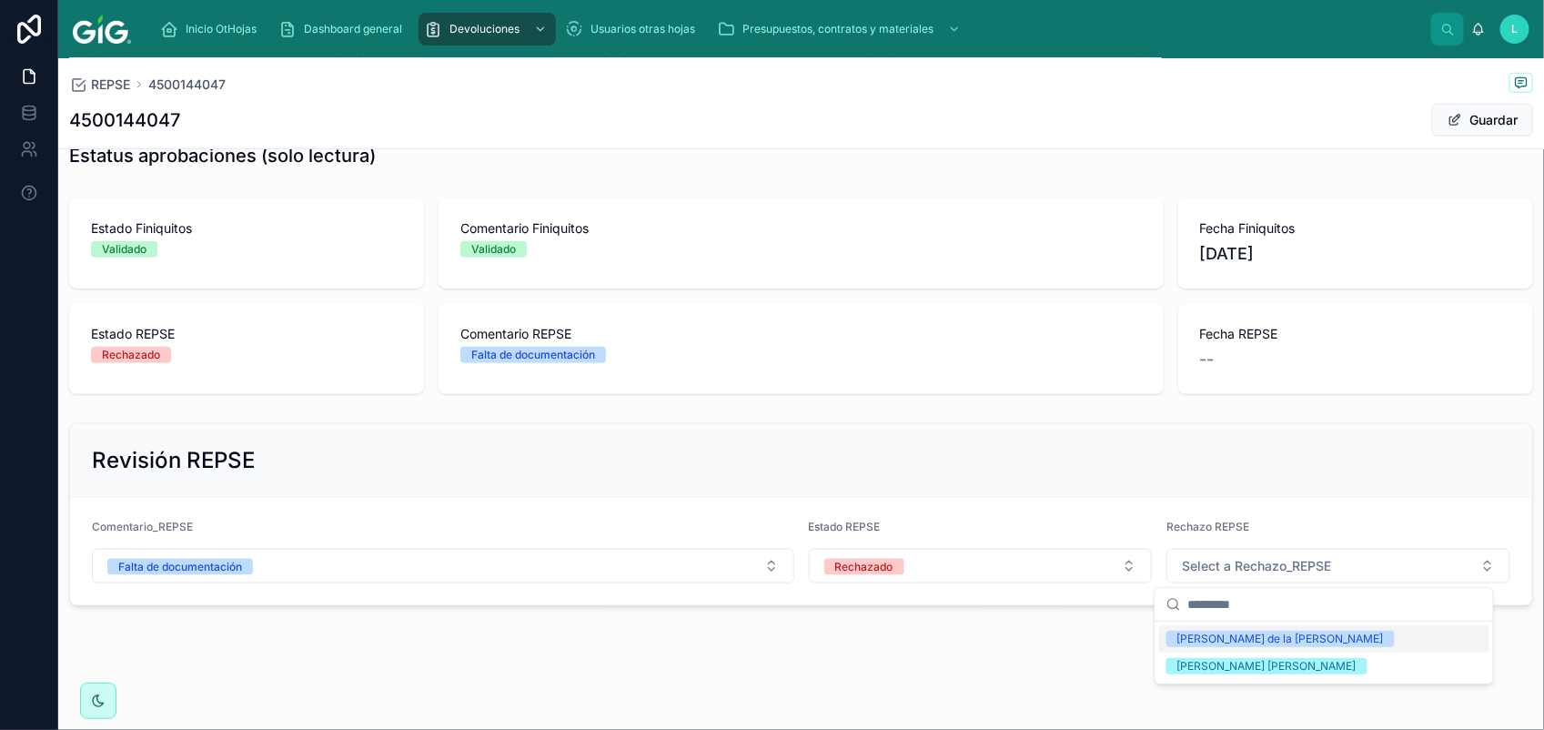
click at [1251, 643] on div "[PERSON_NAME] de la [PERSON_NAME]" at bounding box center [1280, 638] width 206 height 16
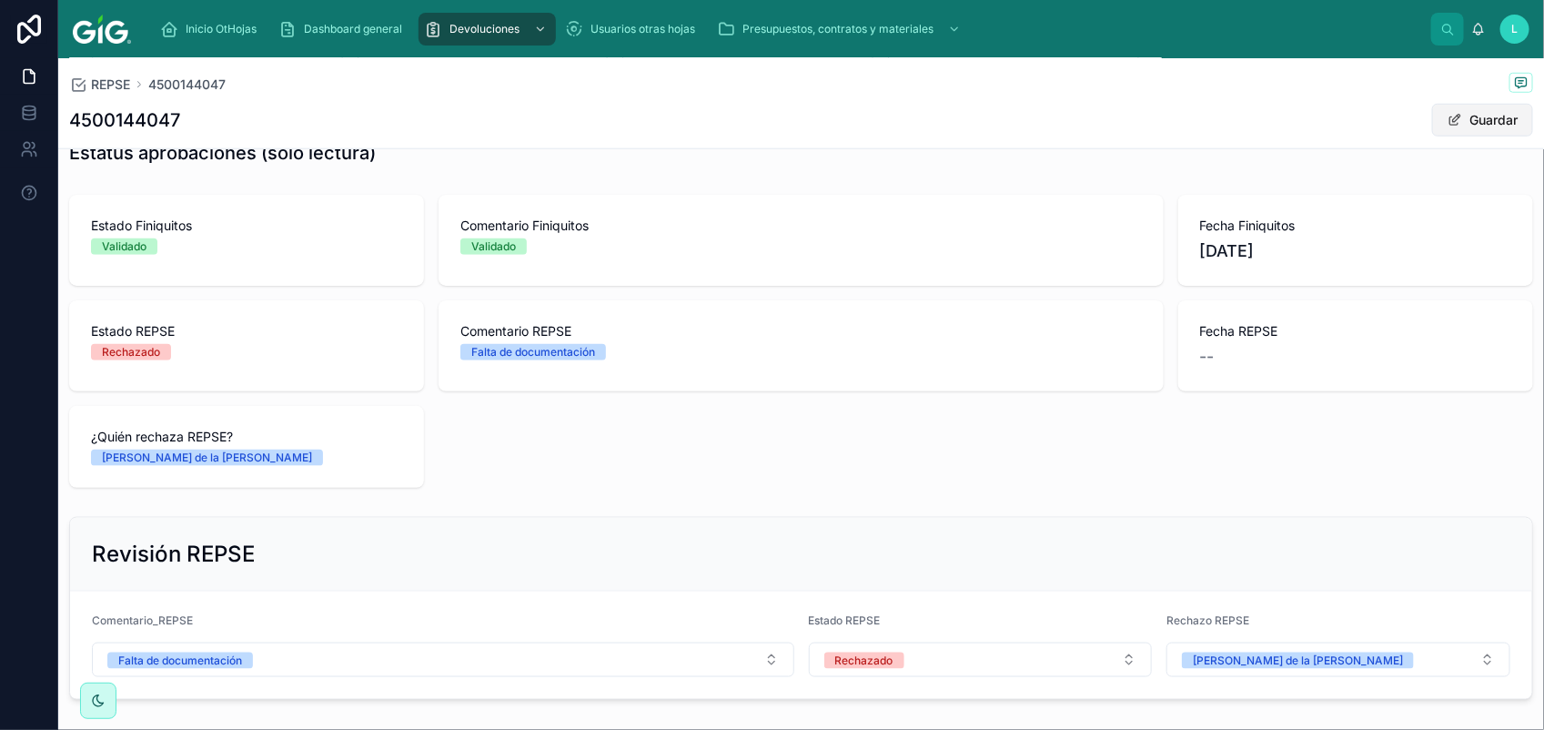
click at [1458, 120] on button "Guardar" at bounding box center [1482, 120] width 101 height 33
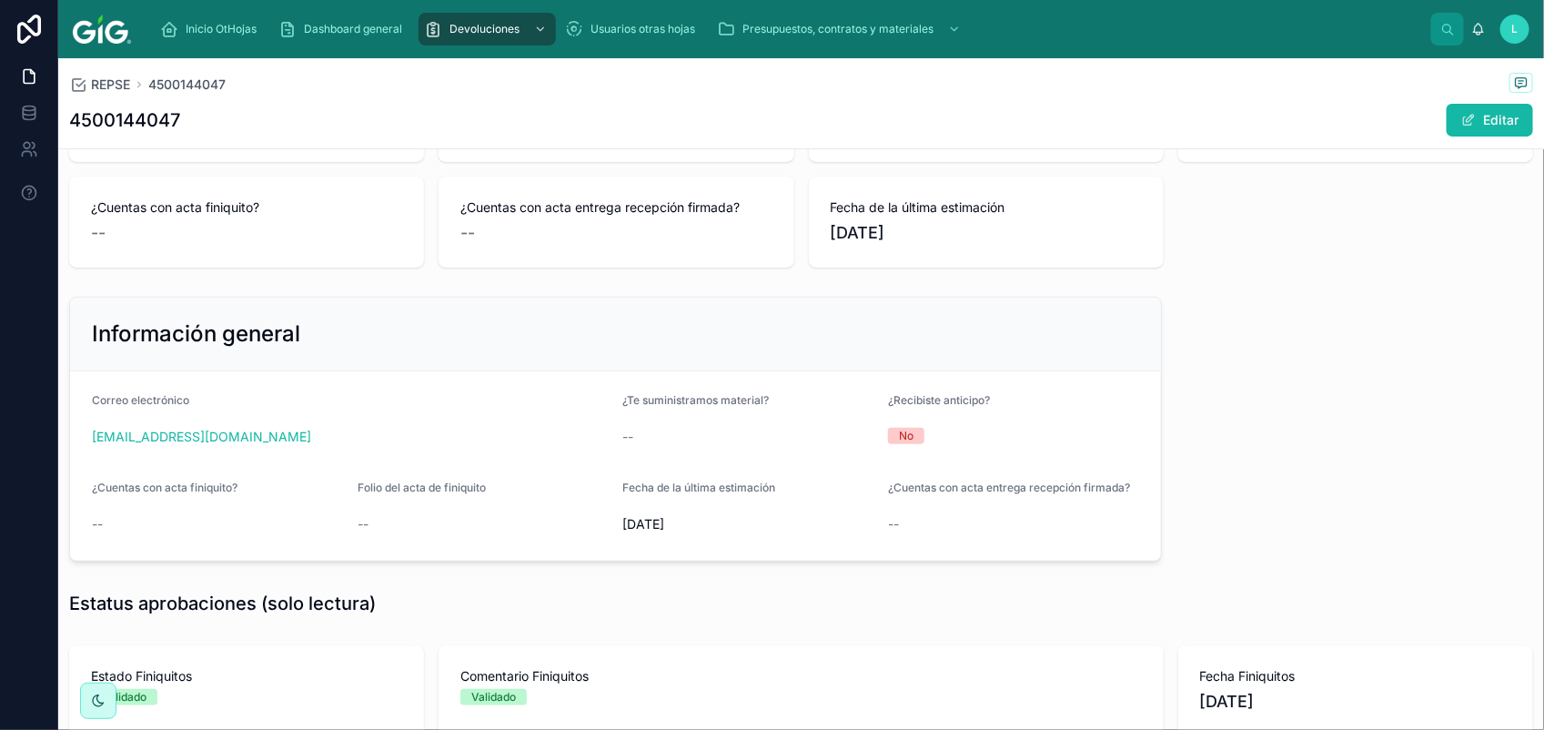
scroll to position [0, 0]
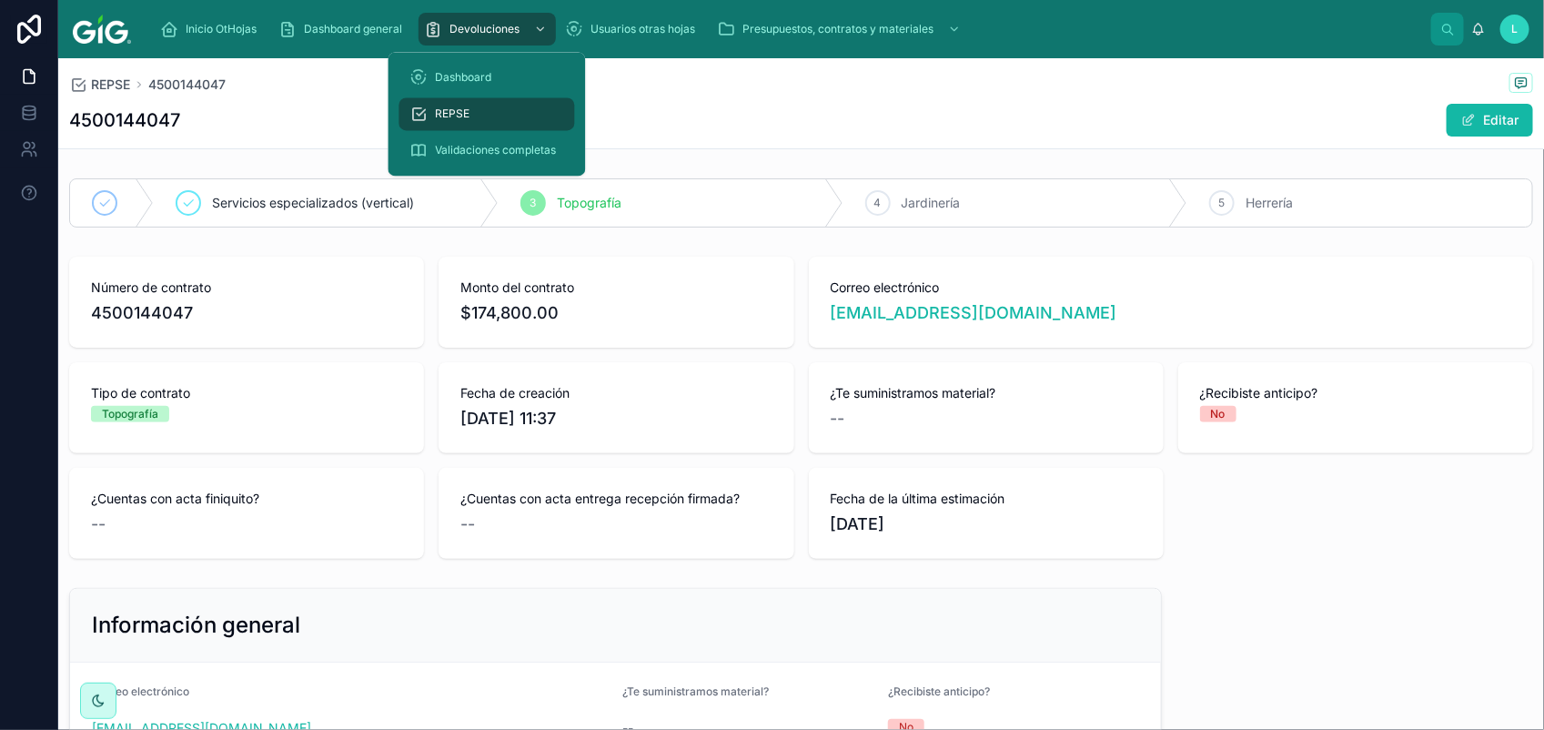
click at [450, 105] on div "REPSE" at bounding box center [487, 114] width 154 height 29
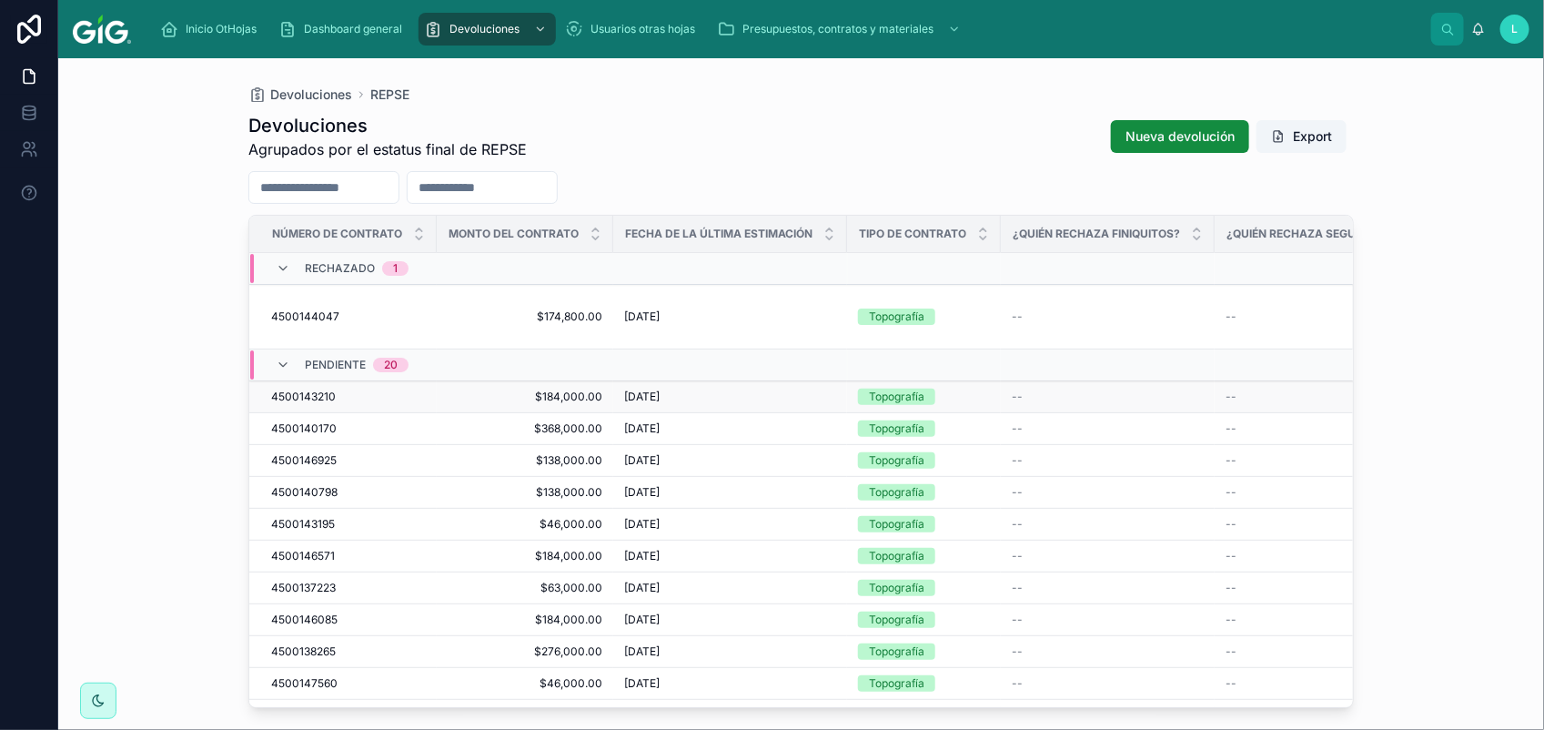
click at [306, 389] on span "4500143210" at bounding box center [303, 396] width 65 height 15
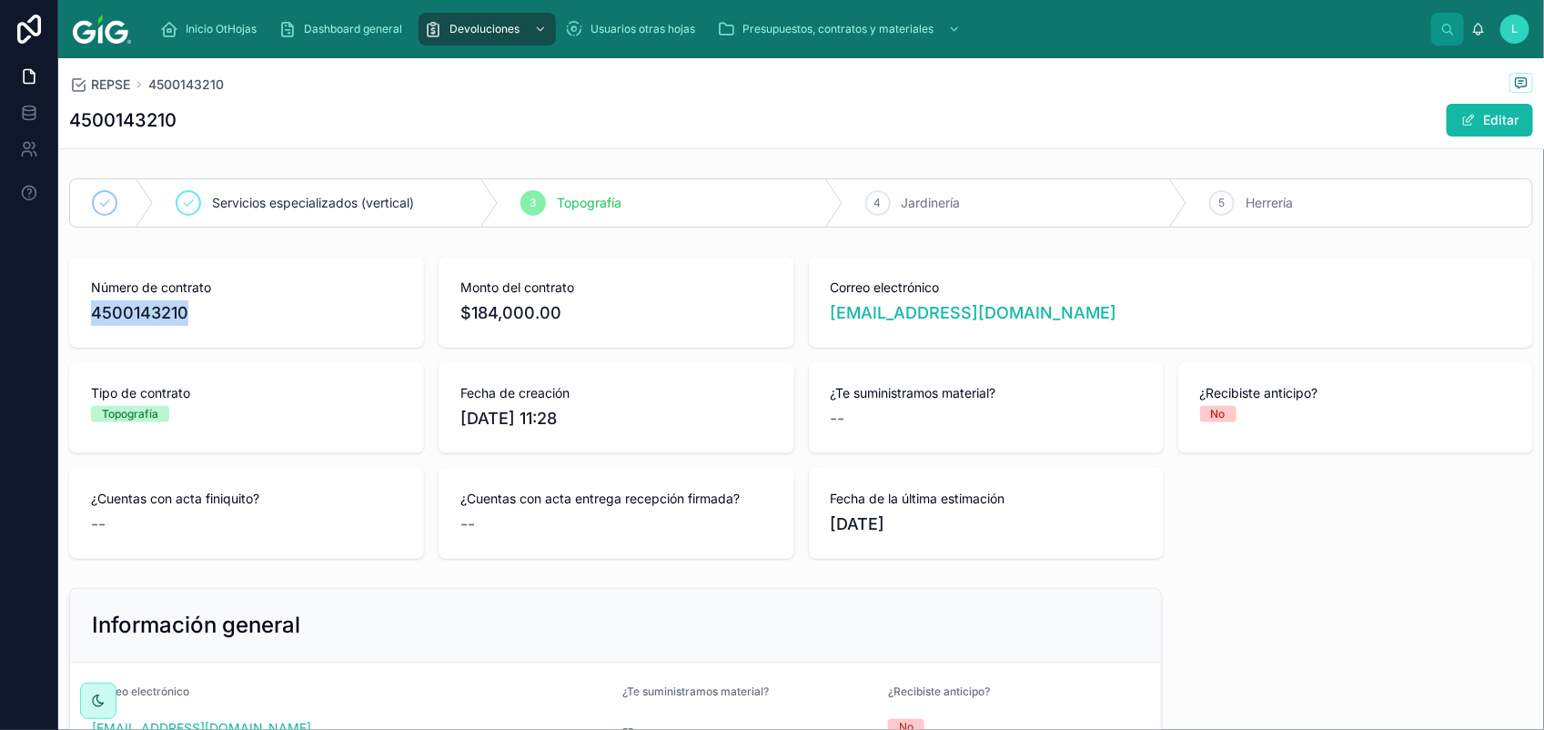
drag, startPoint x: 188, startPoint y: 318, endPoint x: 87, endPoint y: 316, distance: 101.0
click at [87, 316] on div "Número de contrato 4500143210" at bounding box center [246, 302] width 355 height 91
copy span "4500143210"
click at [1466, 124] on button "Editar" at bounding box center [1489, 120] width 86 height 33
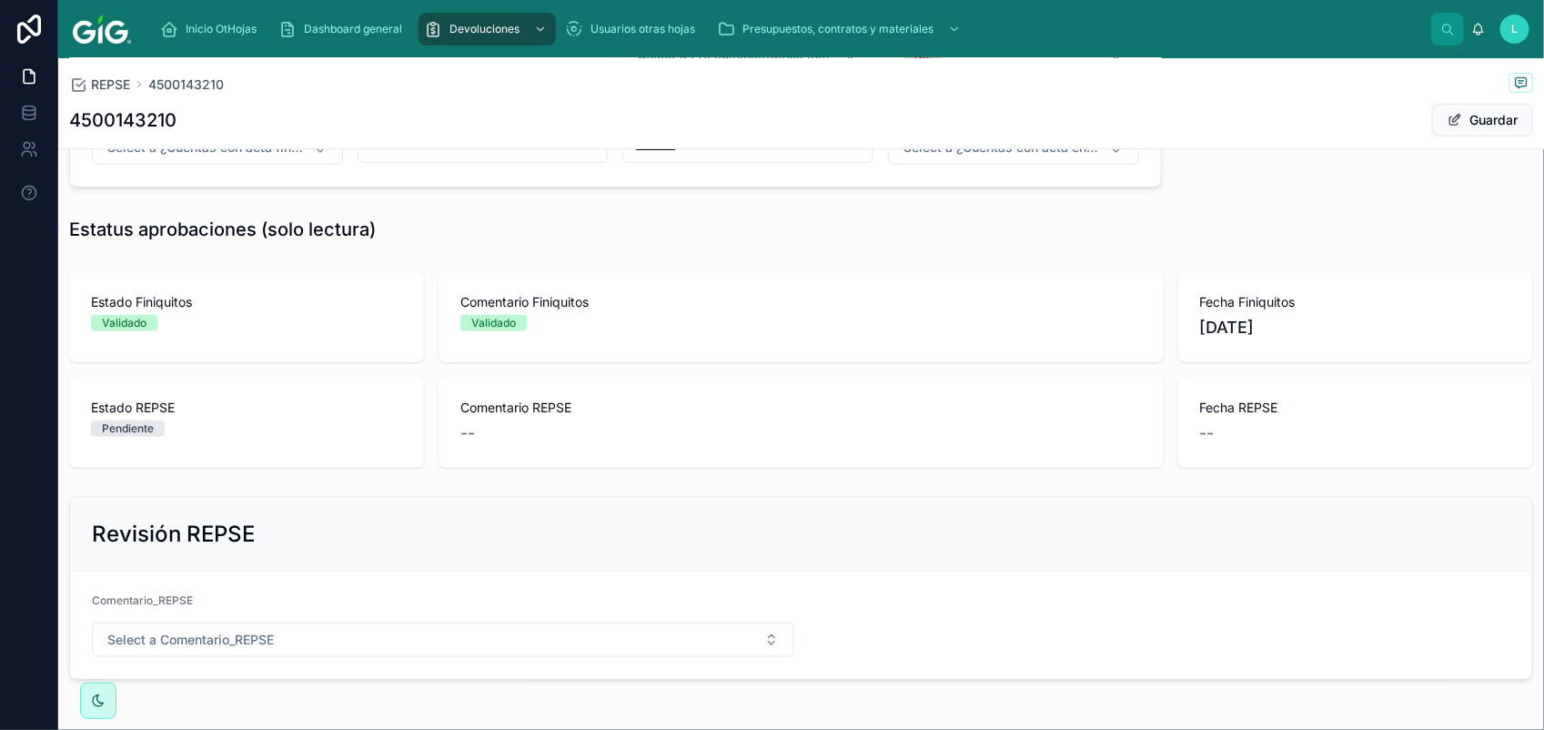
scroll to position [752, 0]
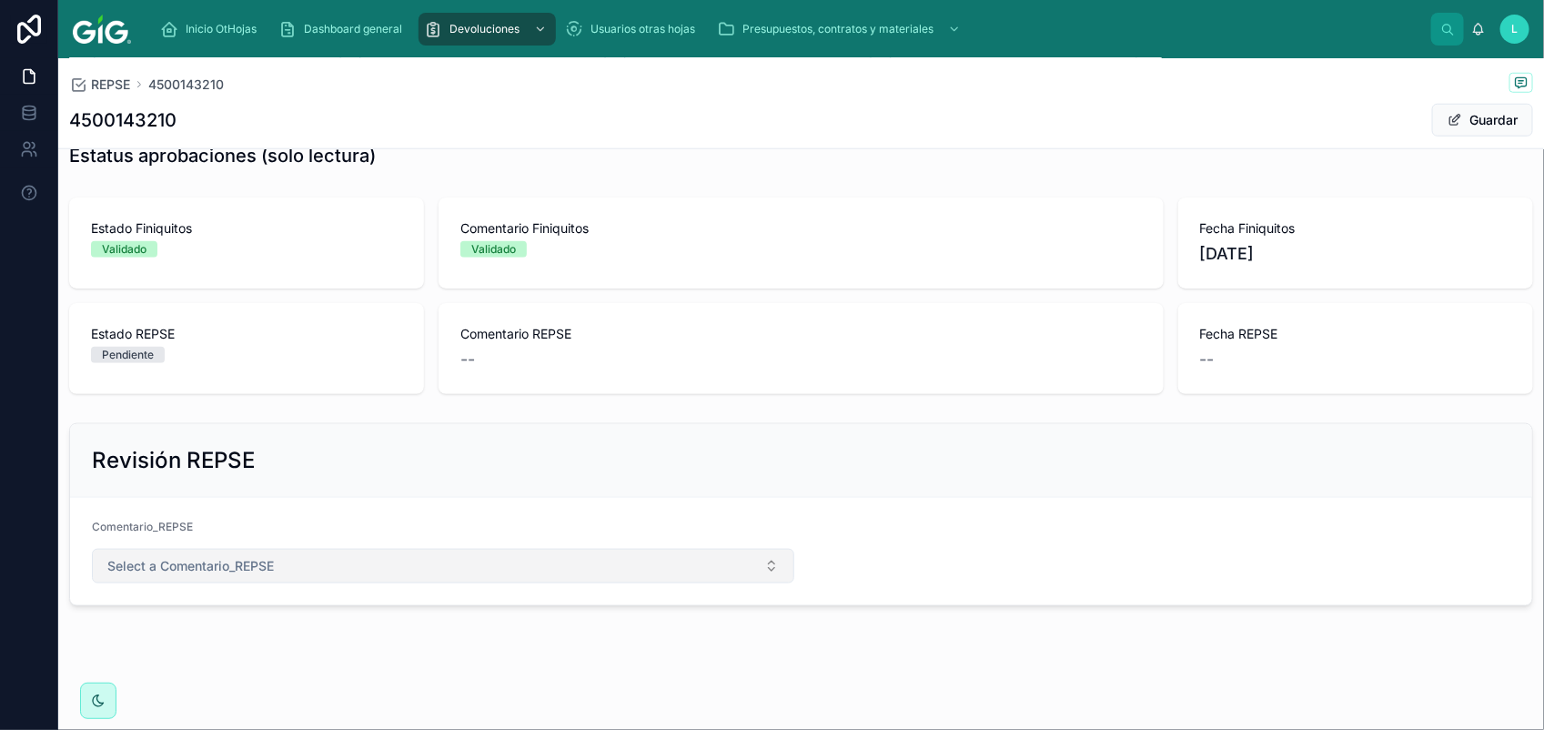
click at [188, 562] on span "Select a Comentario_REPSE" at bounding box center [190, 566] width 166 height 18
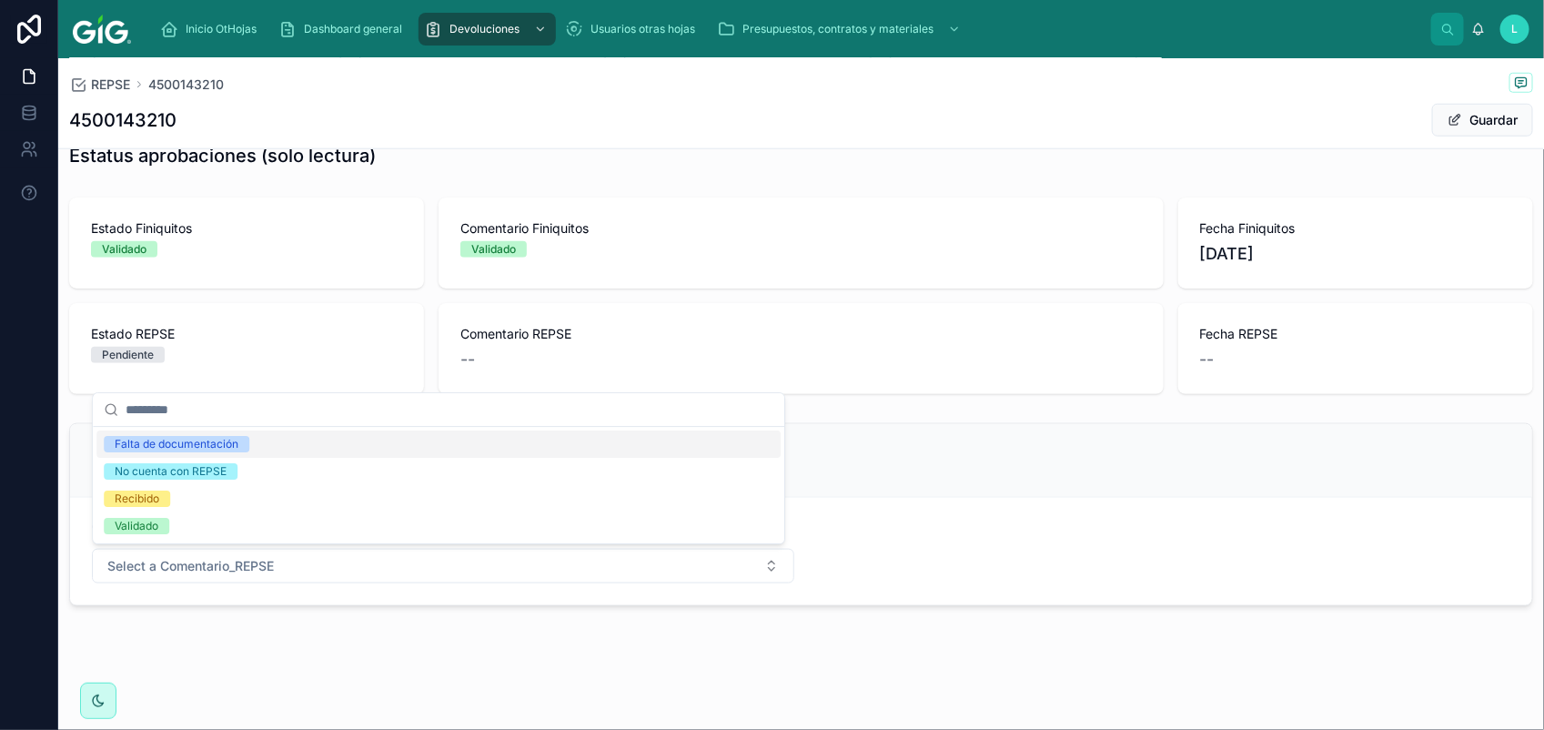
click at [207, 448] on div "Falta de documentación" at bounding box center [177, 444] width 124 height 16
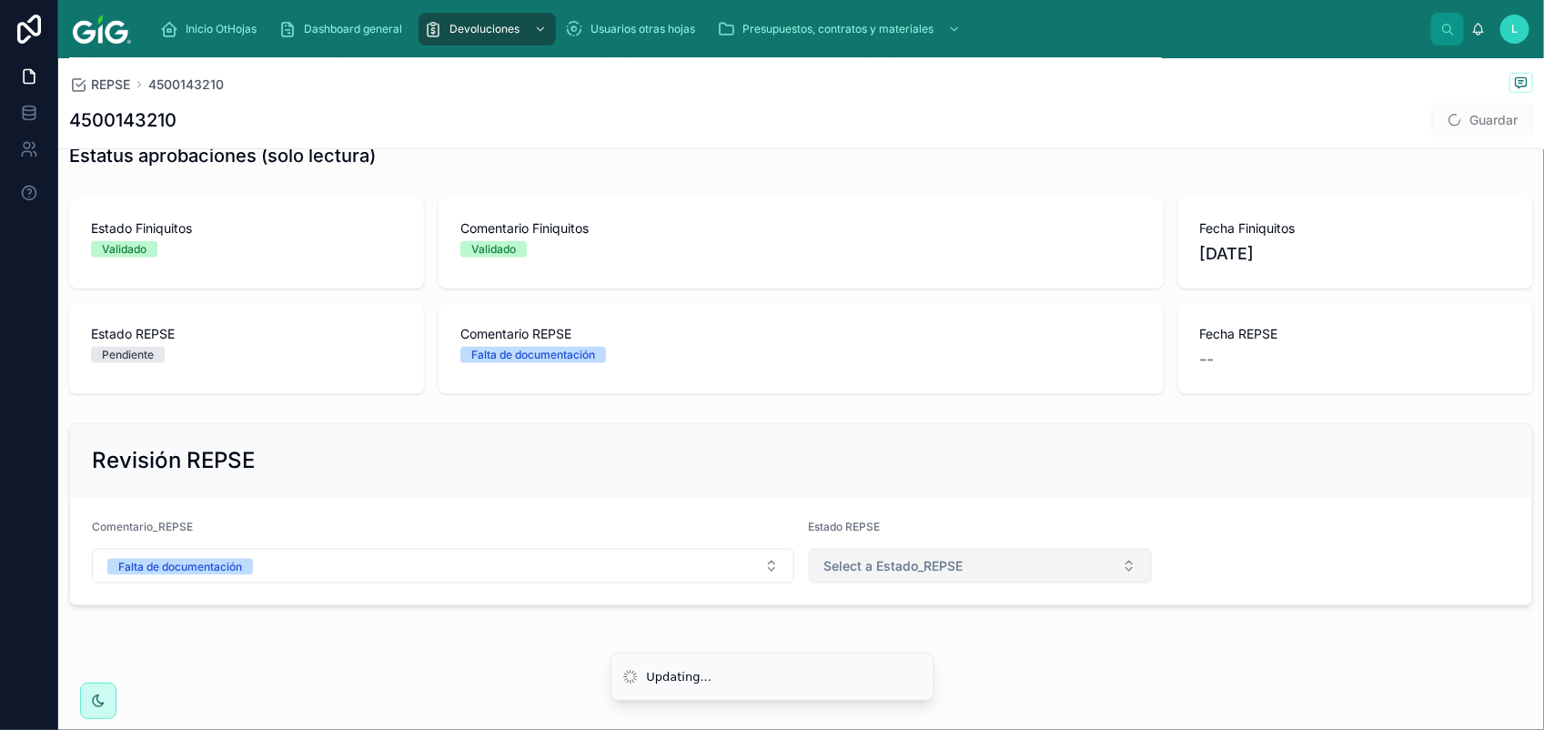
click at [916, 574] on span "Select a Estado_REPSE" at bounding box center [893, 566] width 139 height 18
click at [960, 693] on div "Validado" at bounding box center [969, 693] width 330 height 27
click at [1064, 574] on button "Validado" at bounding box center [981, 566] width 344 height 35
click at [965, 661] on div "Rechazado" at bounding box center [969, 666] width 330 height 27
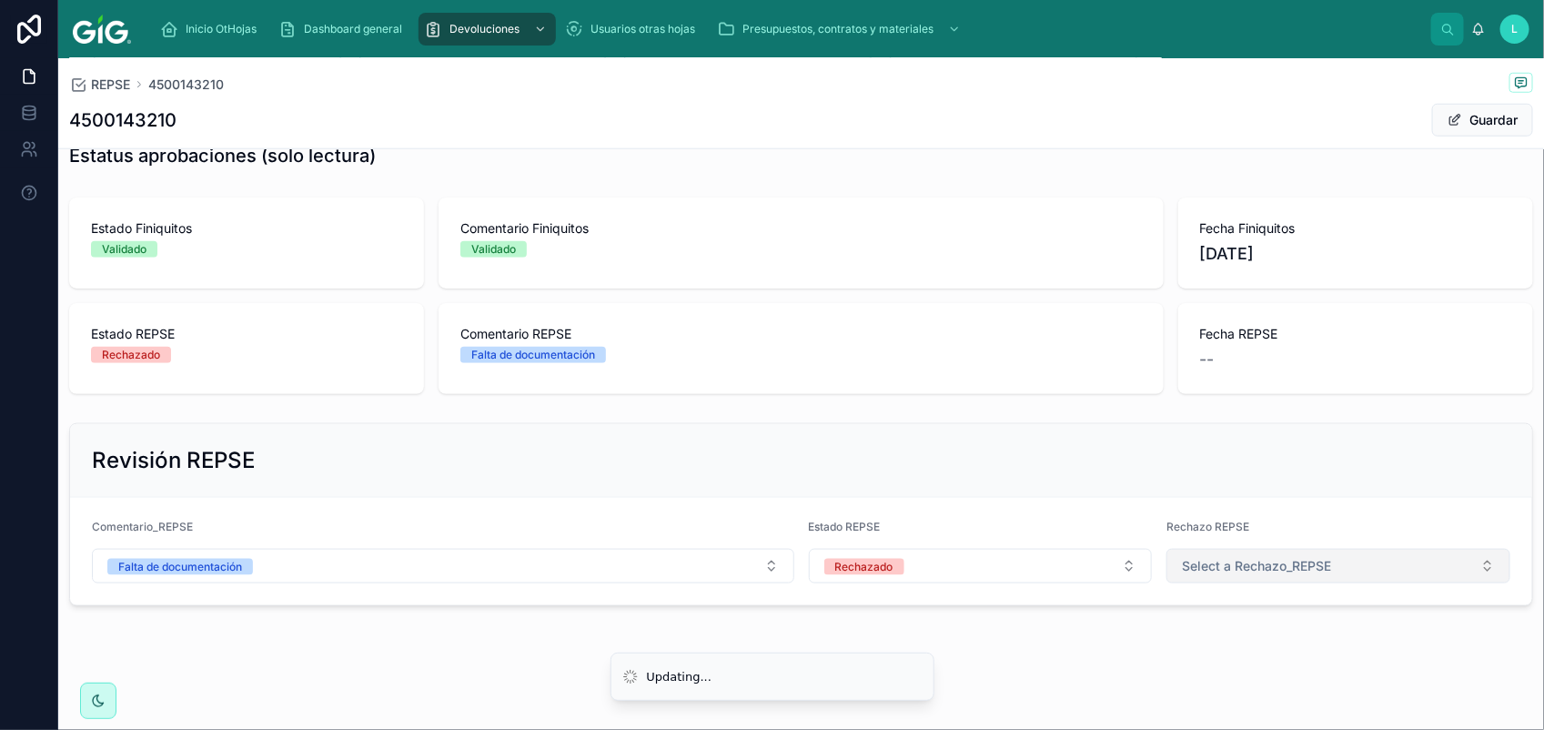
click at [1287, 567] on span "Select a Rechazo_REPSE" at bounding box center [1256, 566] width 149 height 18
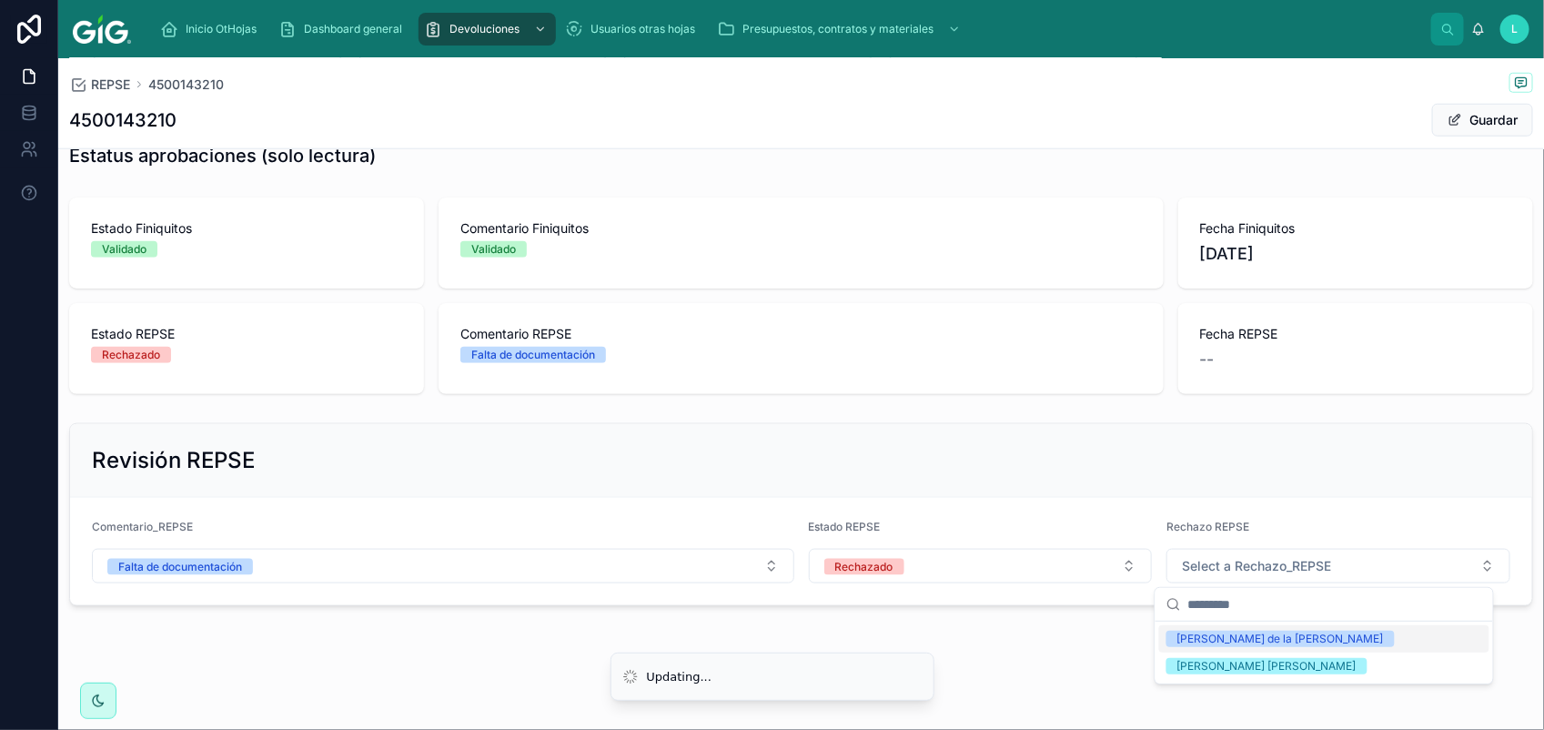
click at [1274, 638] on span "[PERSON_NAME] de la [PERSON_NAME]" at bounding box center [1280, 638] width 228 height 16
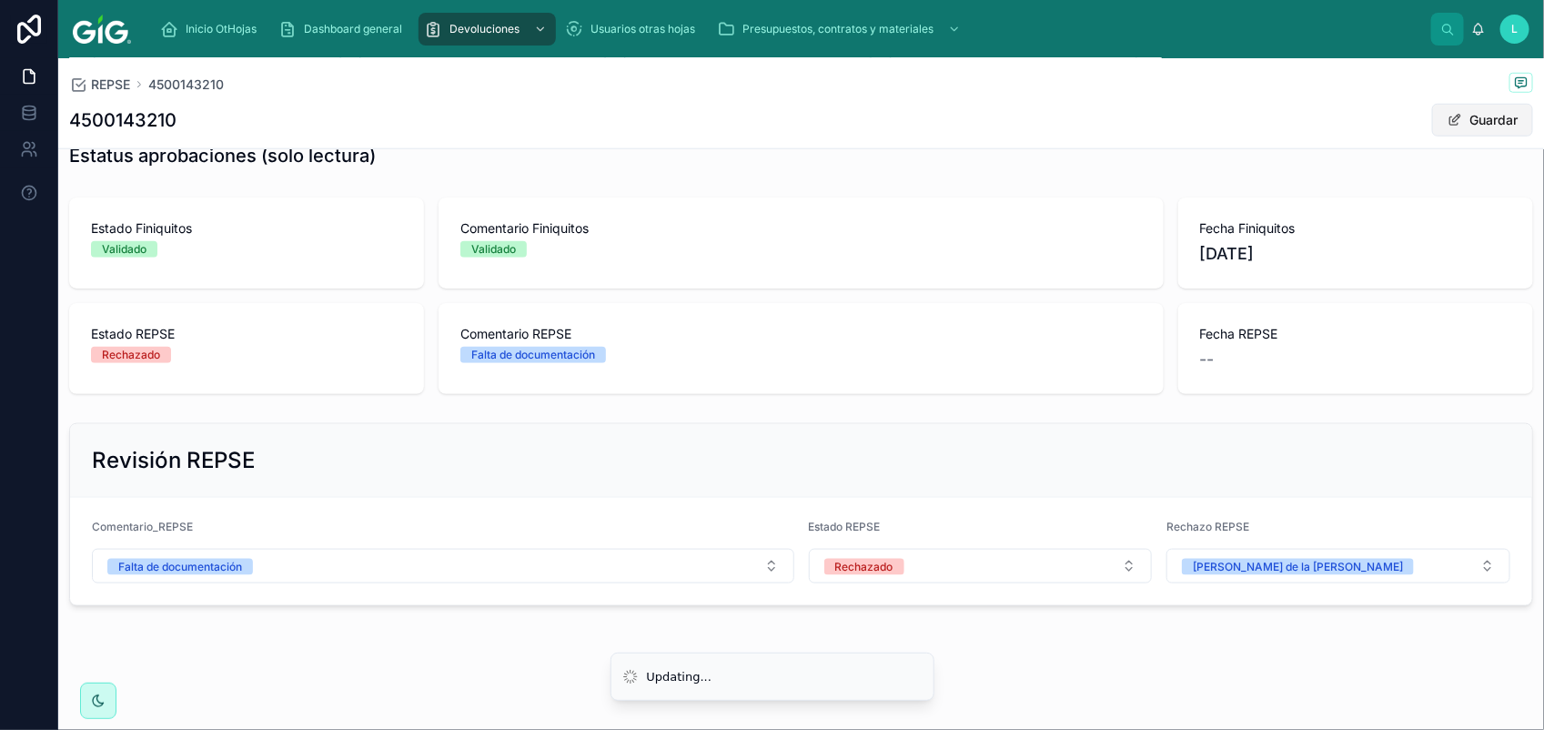
click at [1469, 134] on button "Guardar" at bounding box center [1482, 120] width 101 height 33
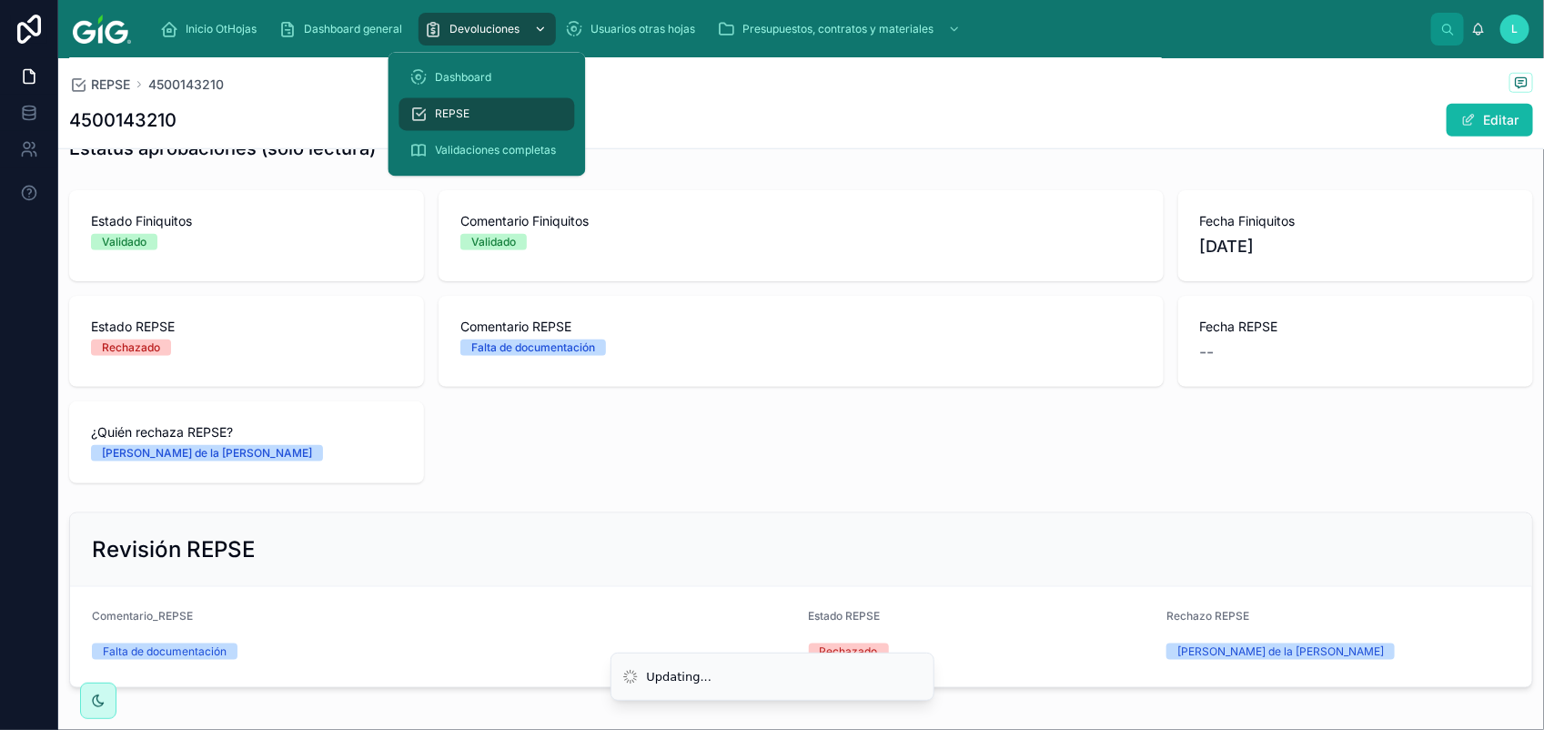
click at [493, 39] on div "Devoluciones" at bounding box center [487, 29] width 126 height 29
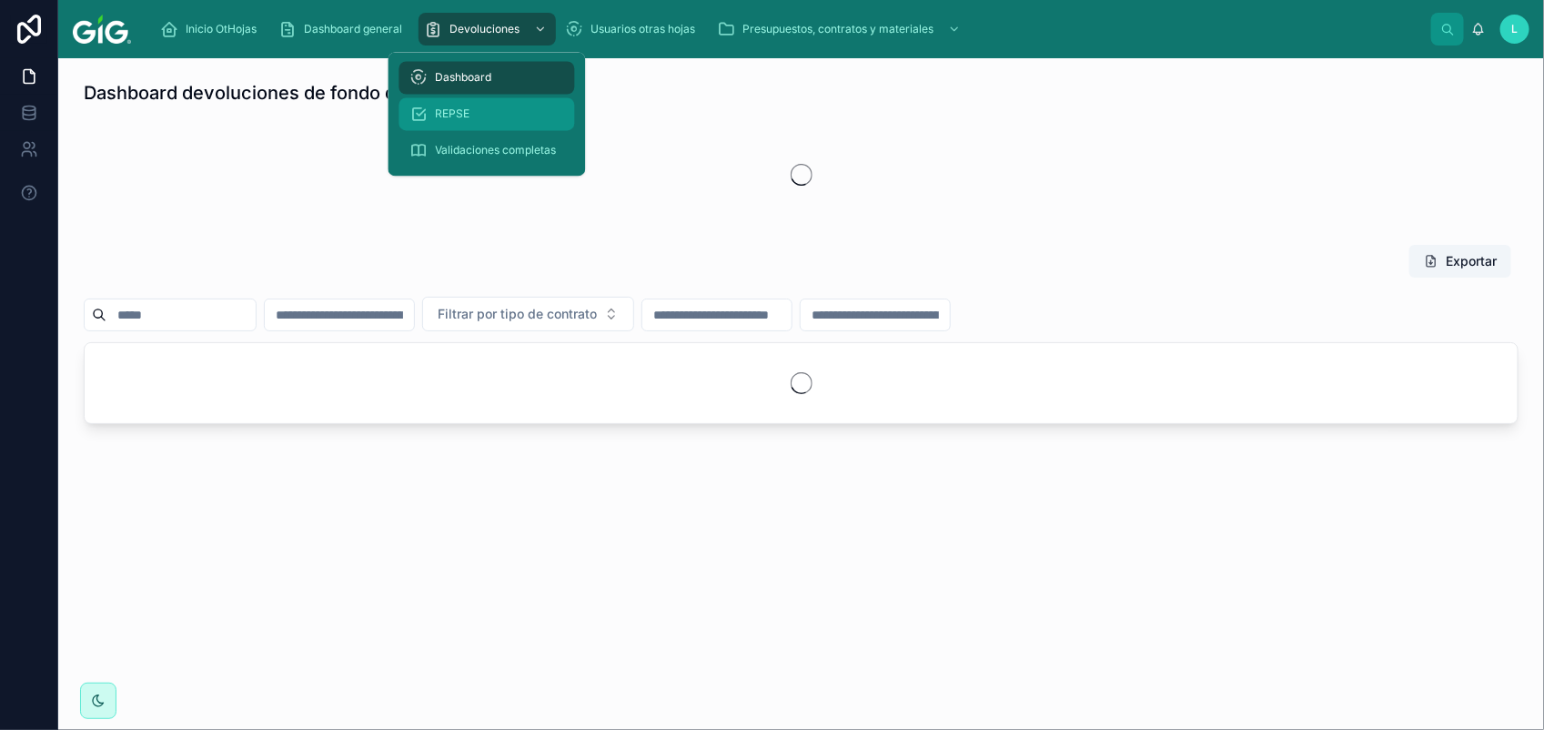
click at [478, 115] on div "REPSE" at bounding box center [487, 114] width 154 height 29
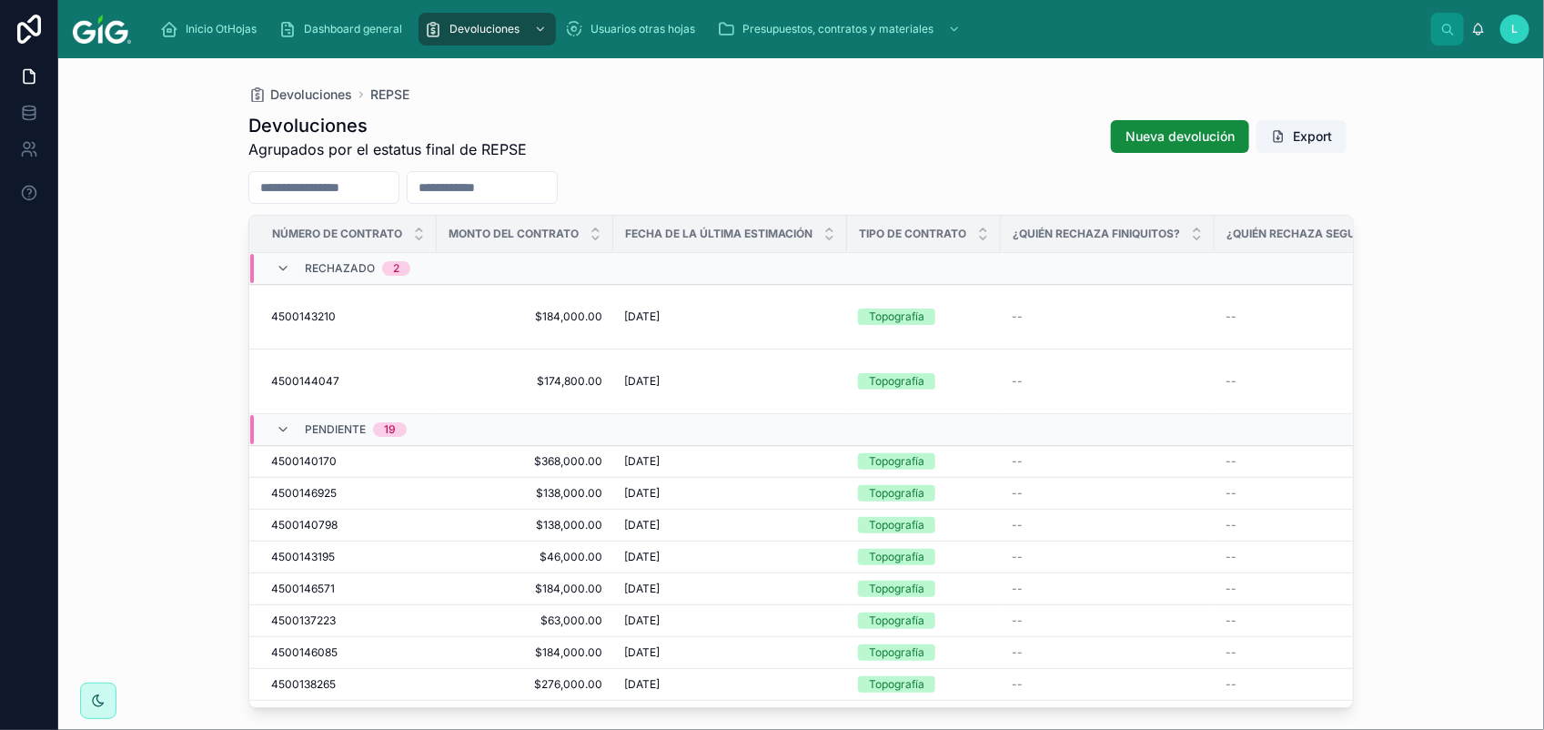
click at [305, 454] on span "4500140170" at bounding box center [303, 461] width 65 height 15
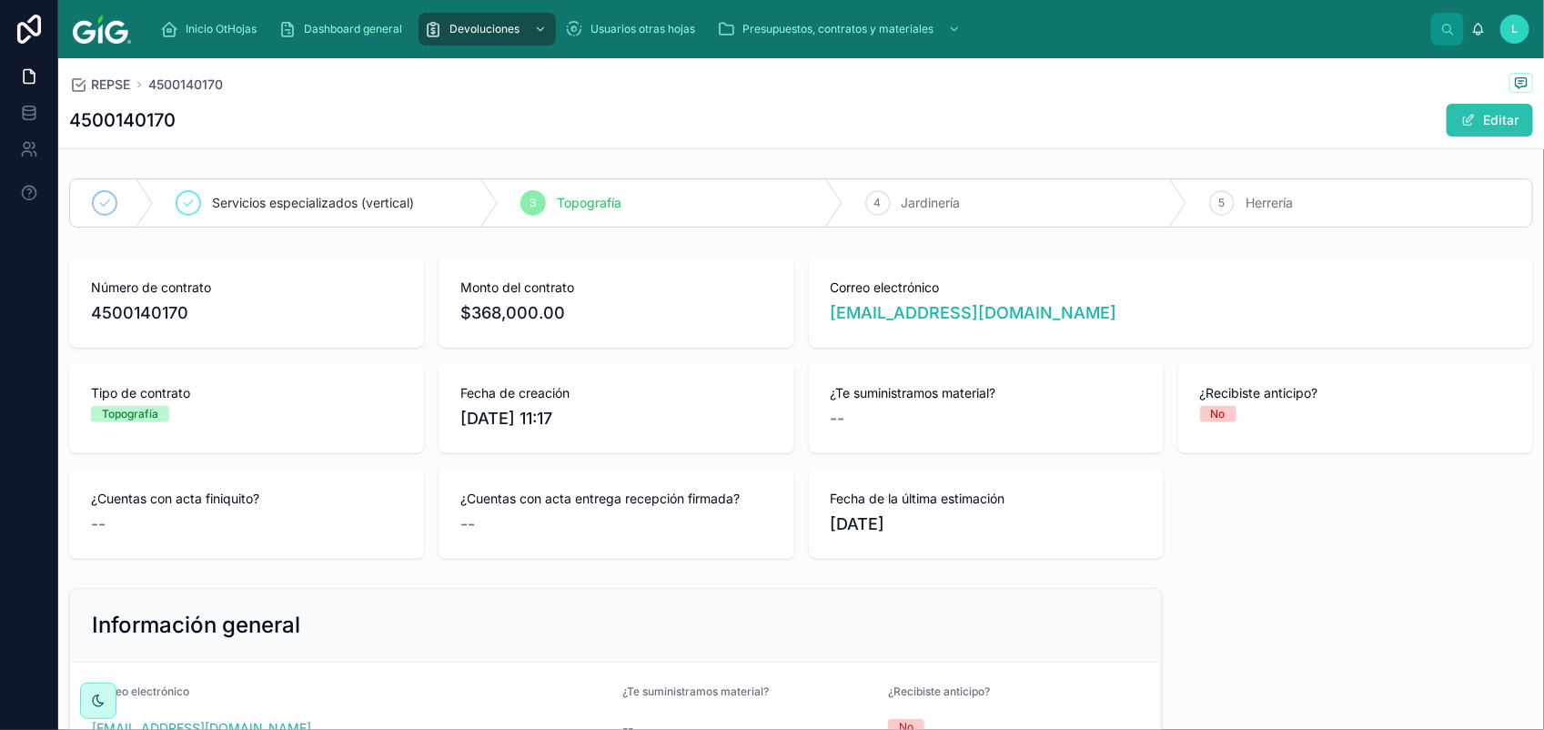
click at [1462, 119] on button "Editar" at bounding box center [1489, 120] width 86 height 33
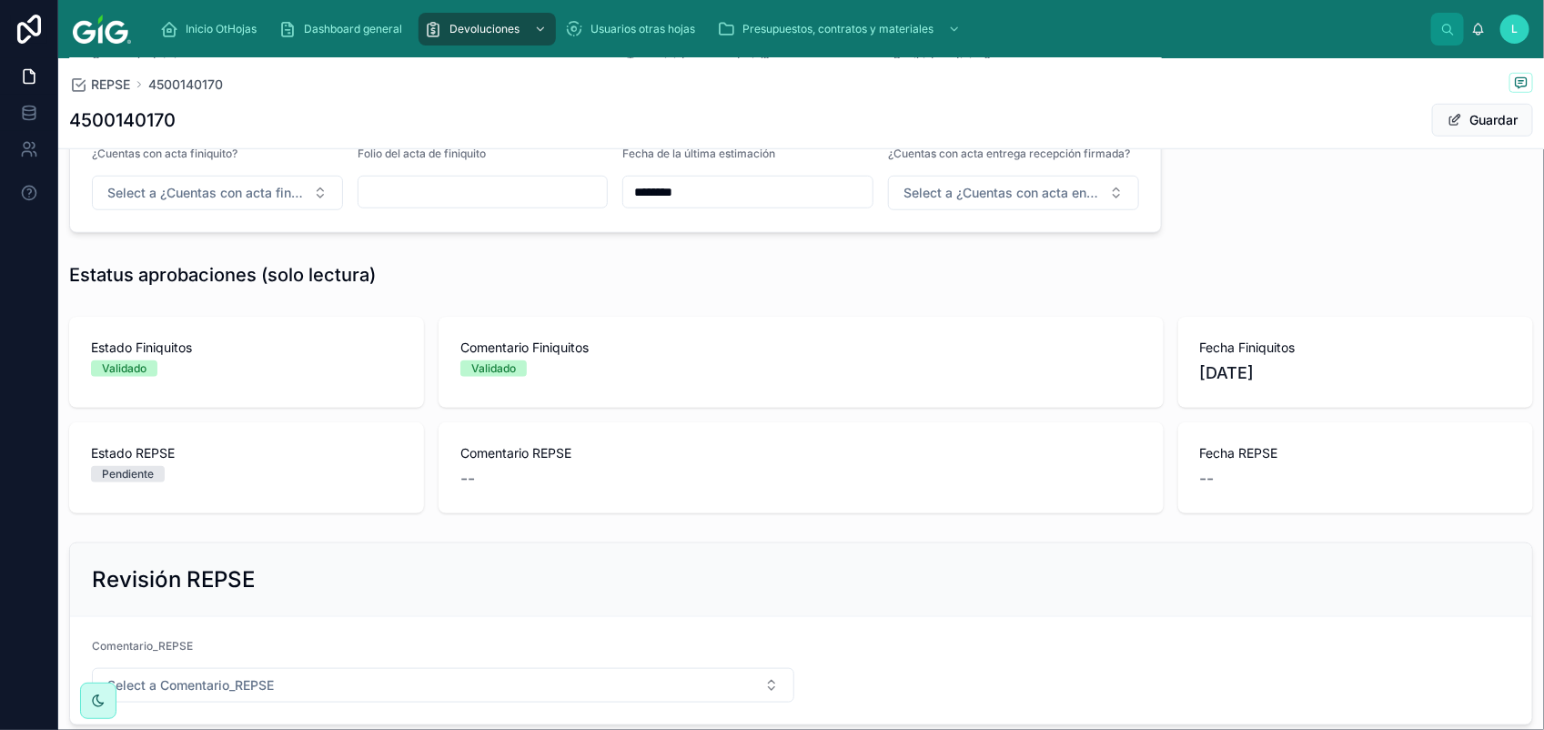
scroll to position [752, 0]
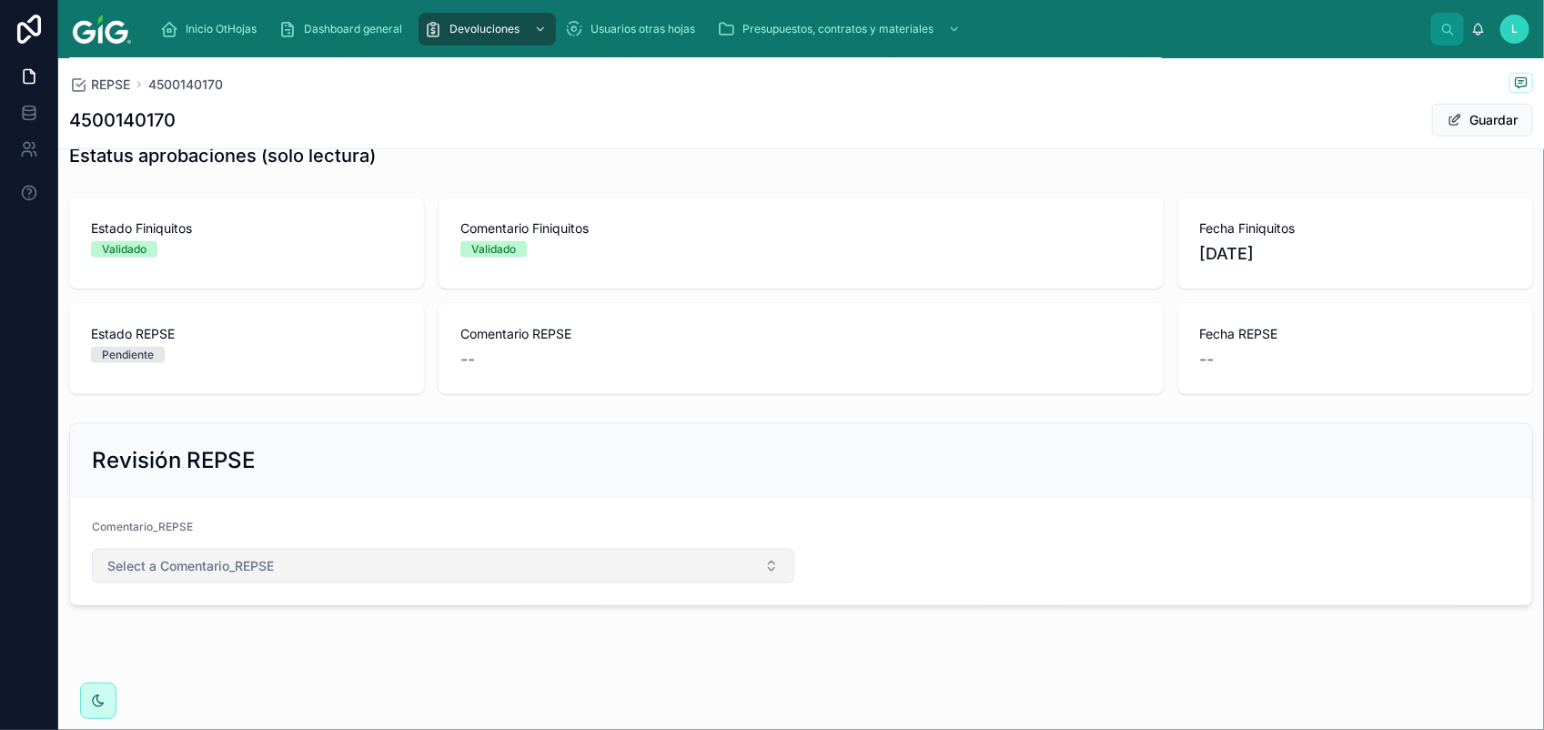
click at [207, 561] on span "Select a Comentario_REPSE" at bounding box center [190, 566] width 166 height 18
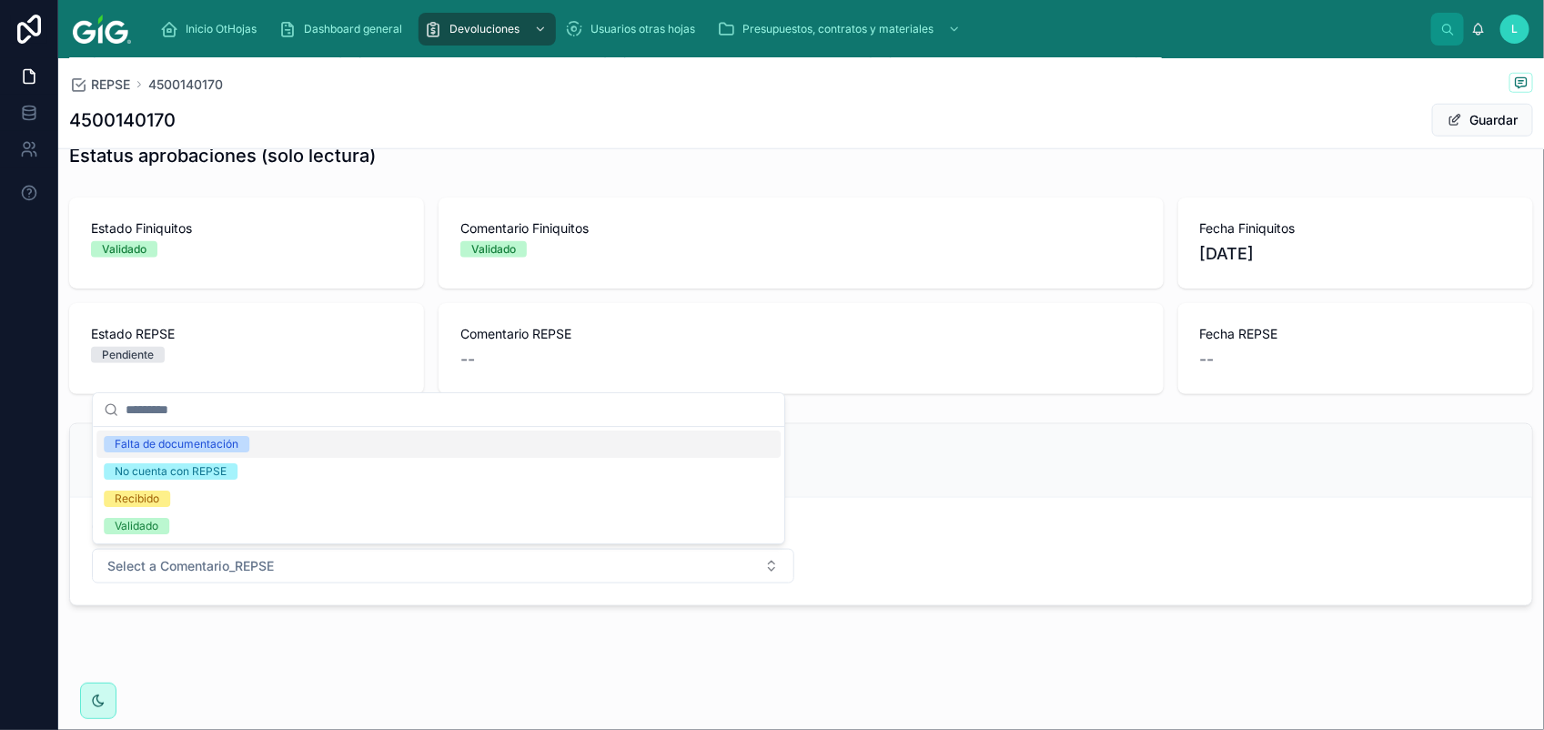
click at [193, 443] on div "Falta de documentación" at bounding box center [177, 444] width 124 height 16
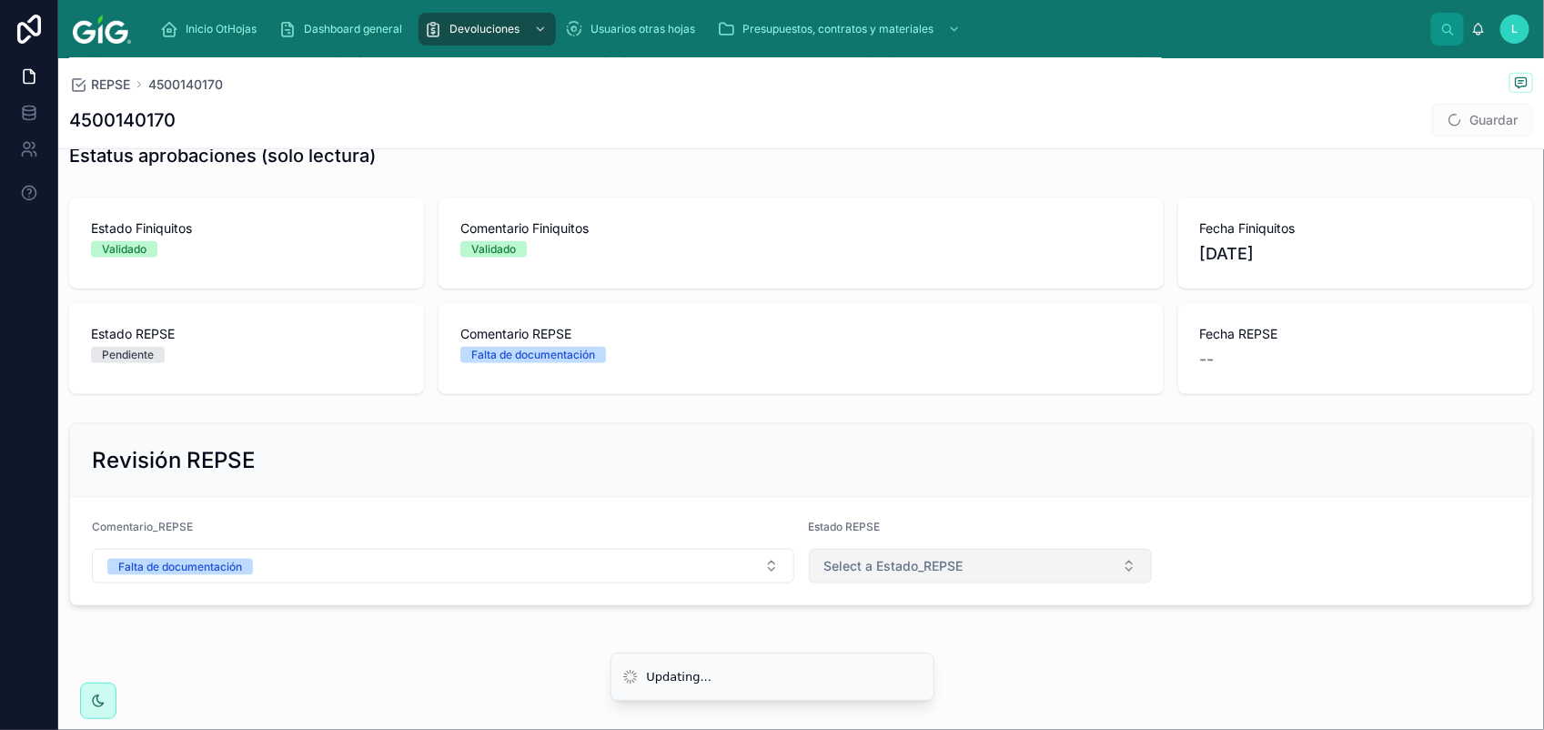
click at [882, 559] on span "Select a Estado_REPSE" at bounding box center [893, 566] width 139 height 18
click at [960, 666] on div "Rechazado" at bounding box center [969, 665] width 330 height 27
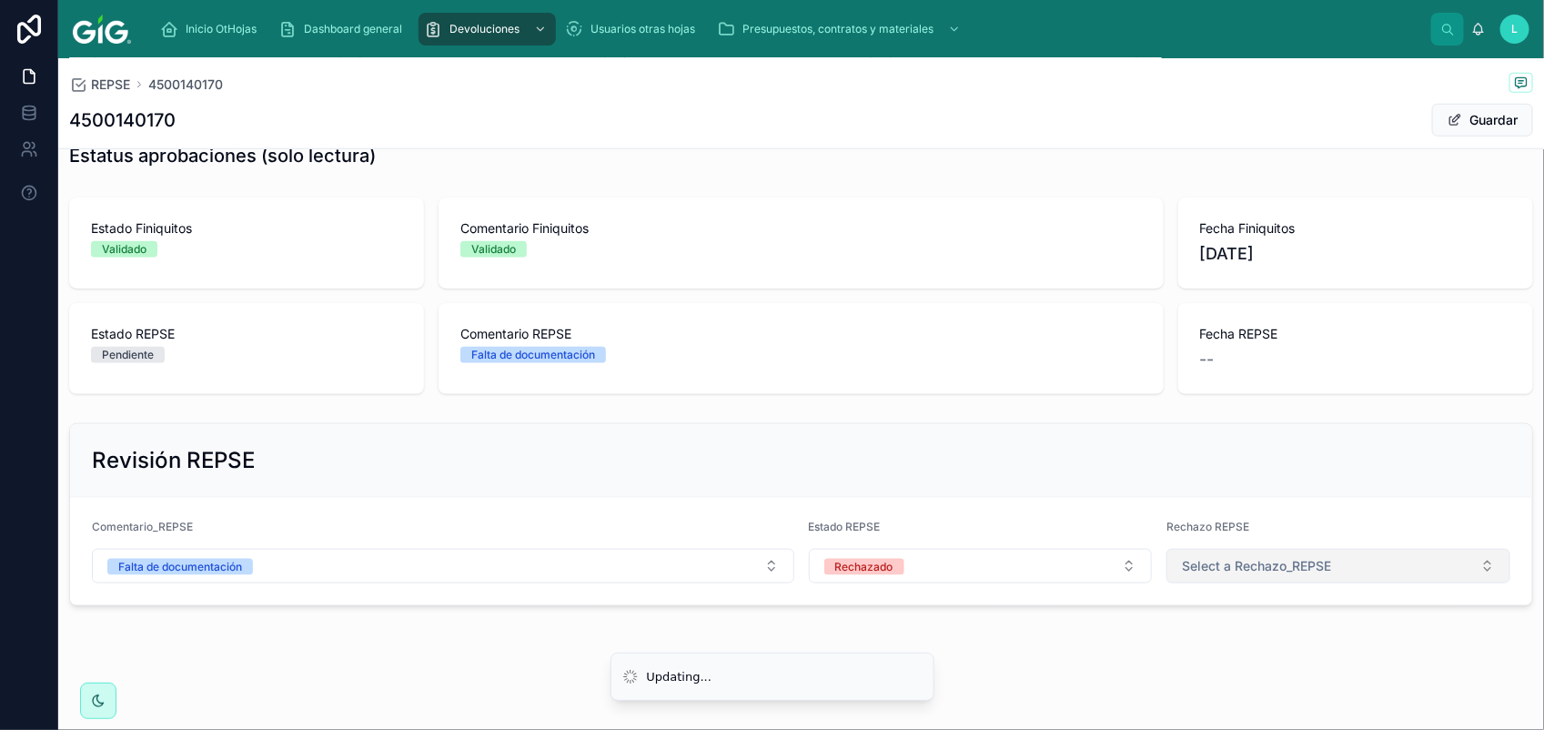
click at [1251, 558] on span "Select a Rechazo_REPSE" at bounding box center [1256, 566] width 149 height 18
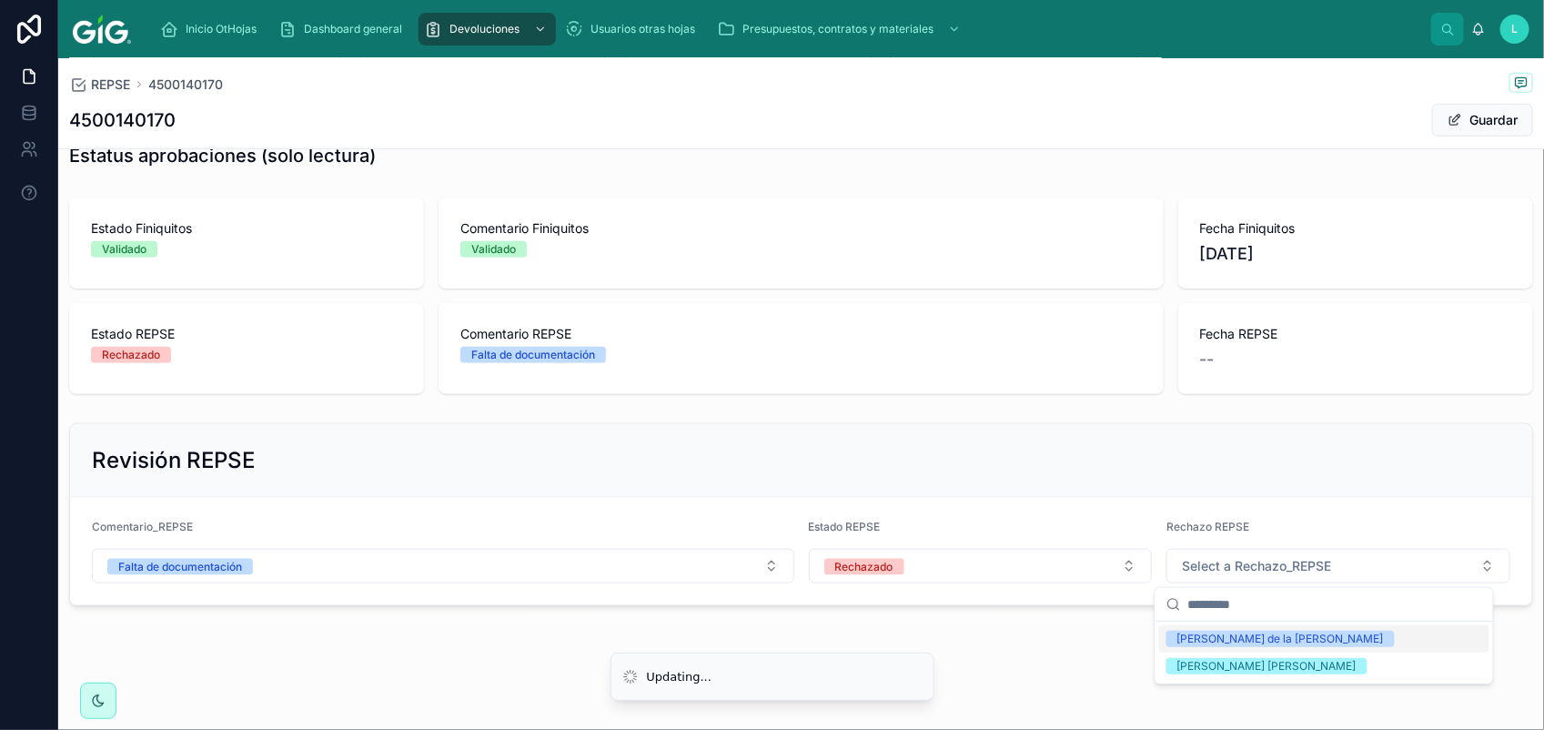
click at [1246, 639] on div "[PERSON_NAME] de la [PERSON_NAME]" at bounding box center [1280, 638] width 206 height 16
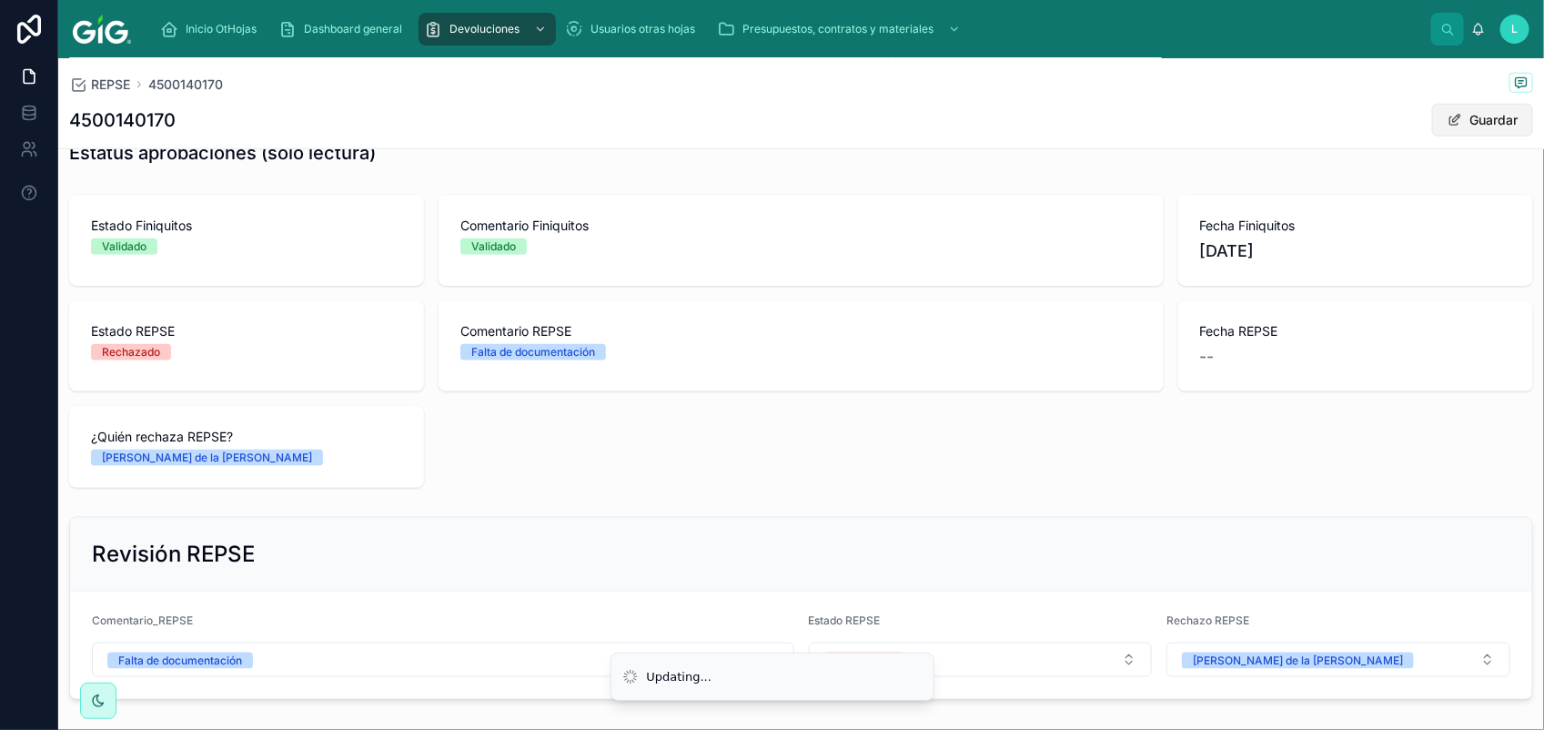
click at [1462, 133] on button "Guardar" at bounding box center [1482, 120] width 101 height 33
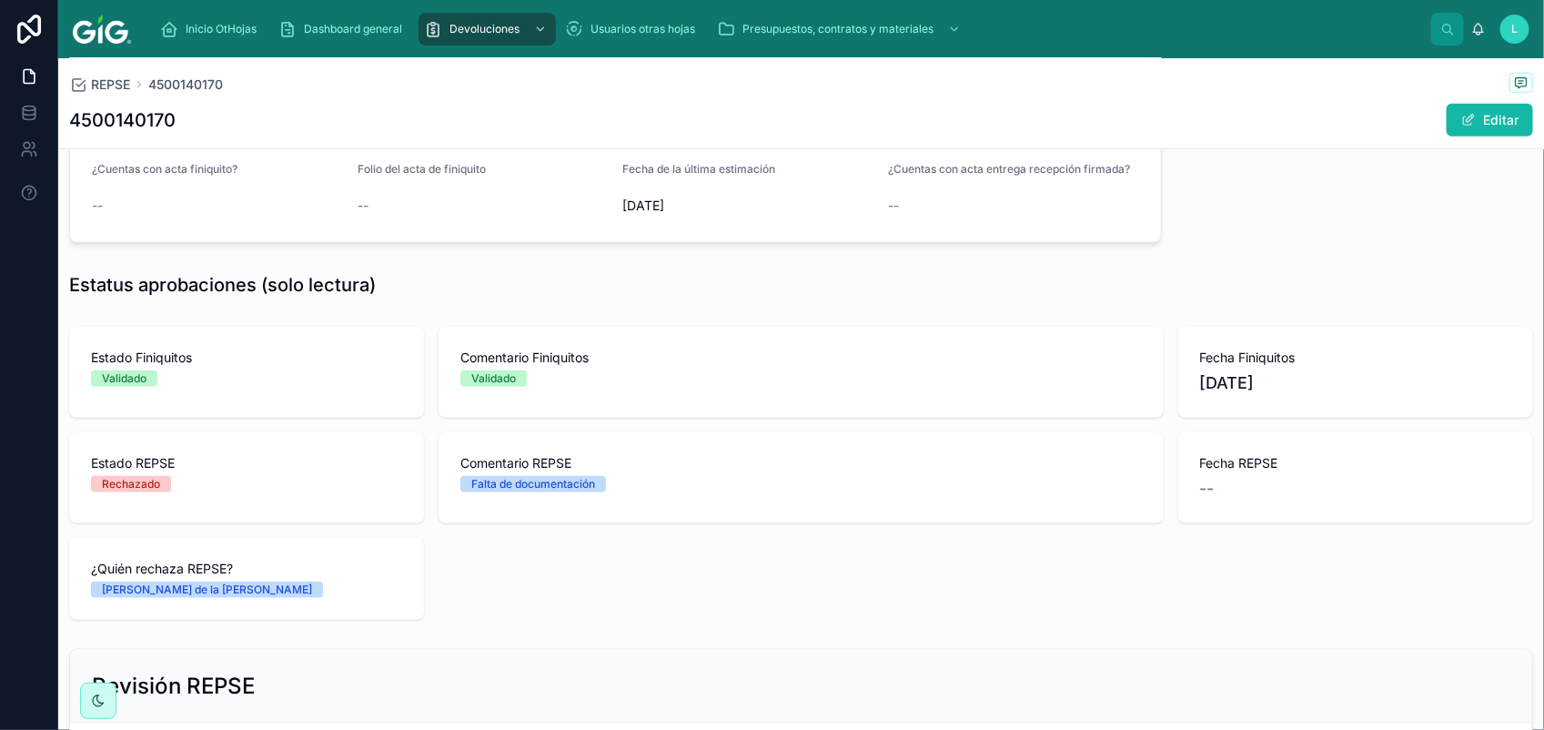
scroll to position [488, 0]
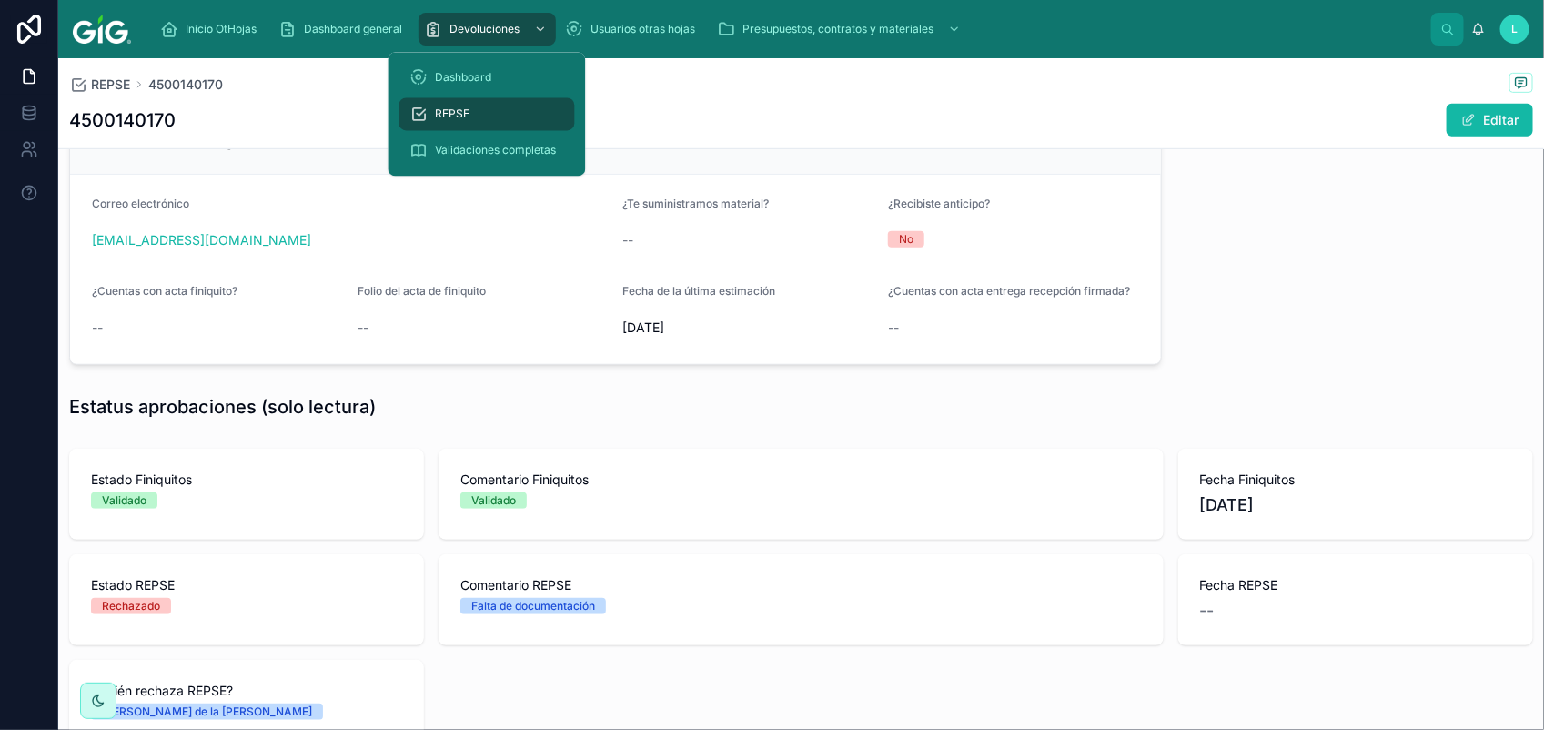
click at [459, 116] on span "REPSE" at bounding box center [453, 114] width 35 height 15
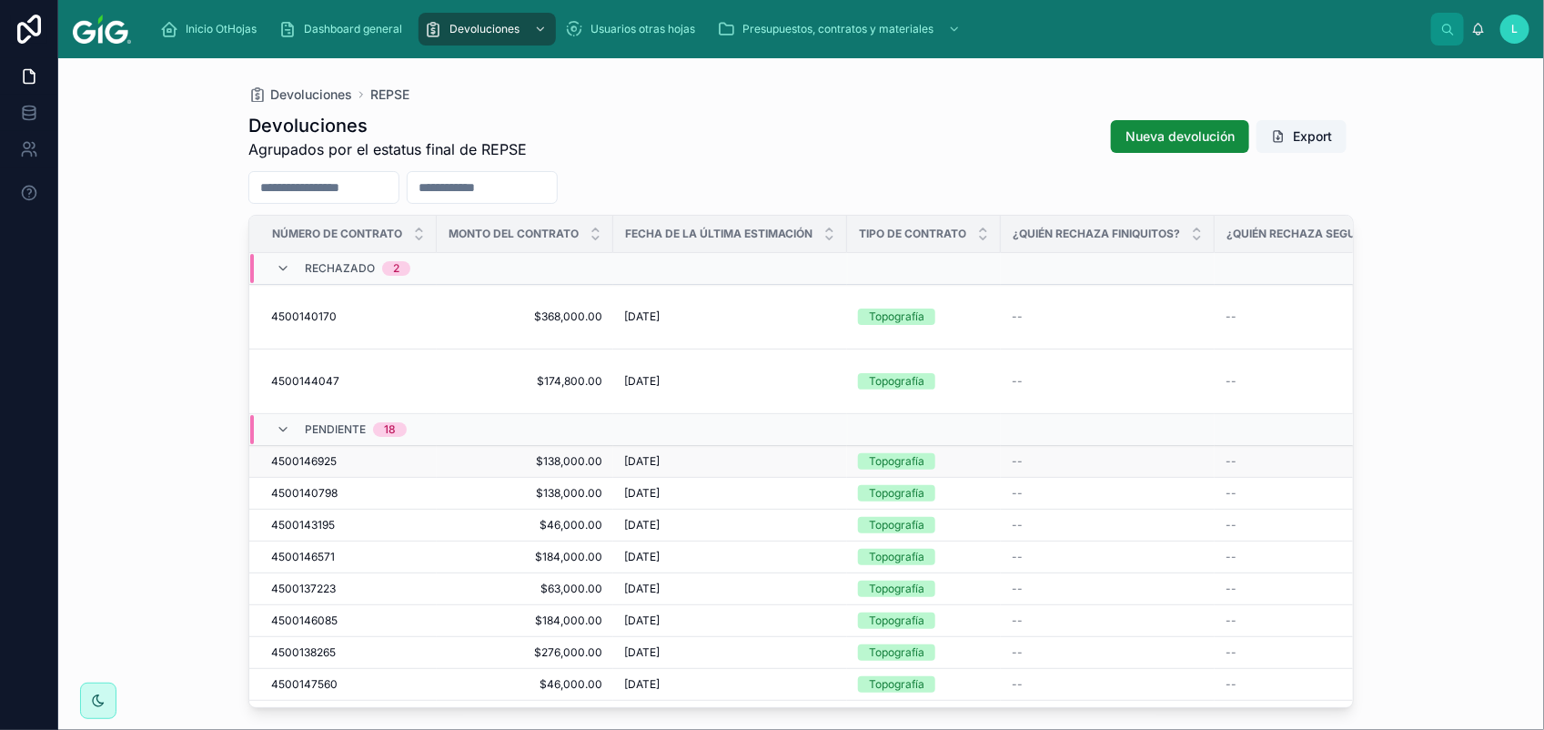
click at [310, 454] on span "4500146925" at bounding box center [303, 461] width 65 height 15
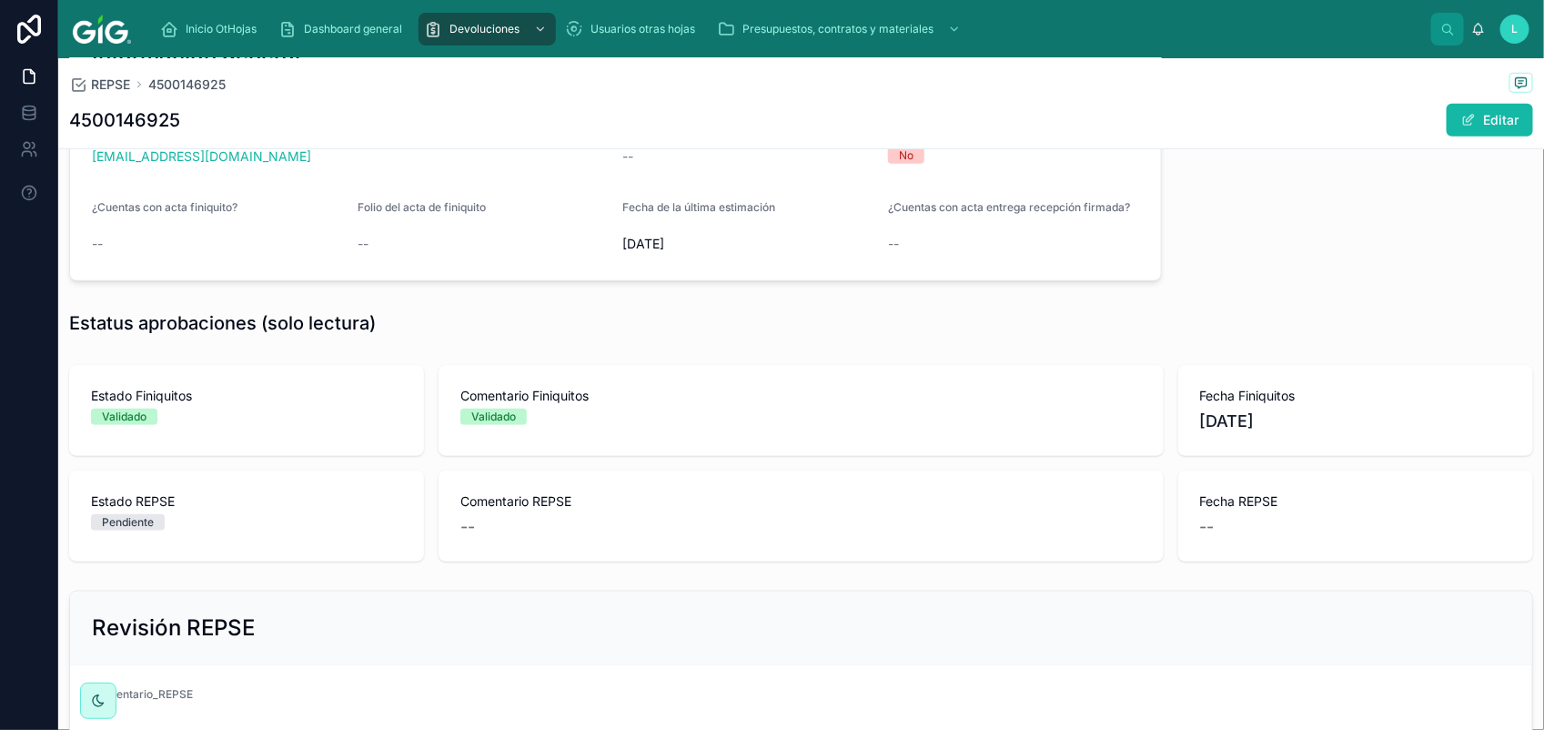
scroll to position [734, 0]
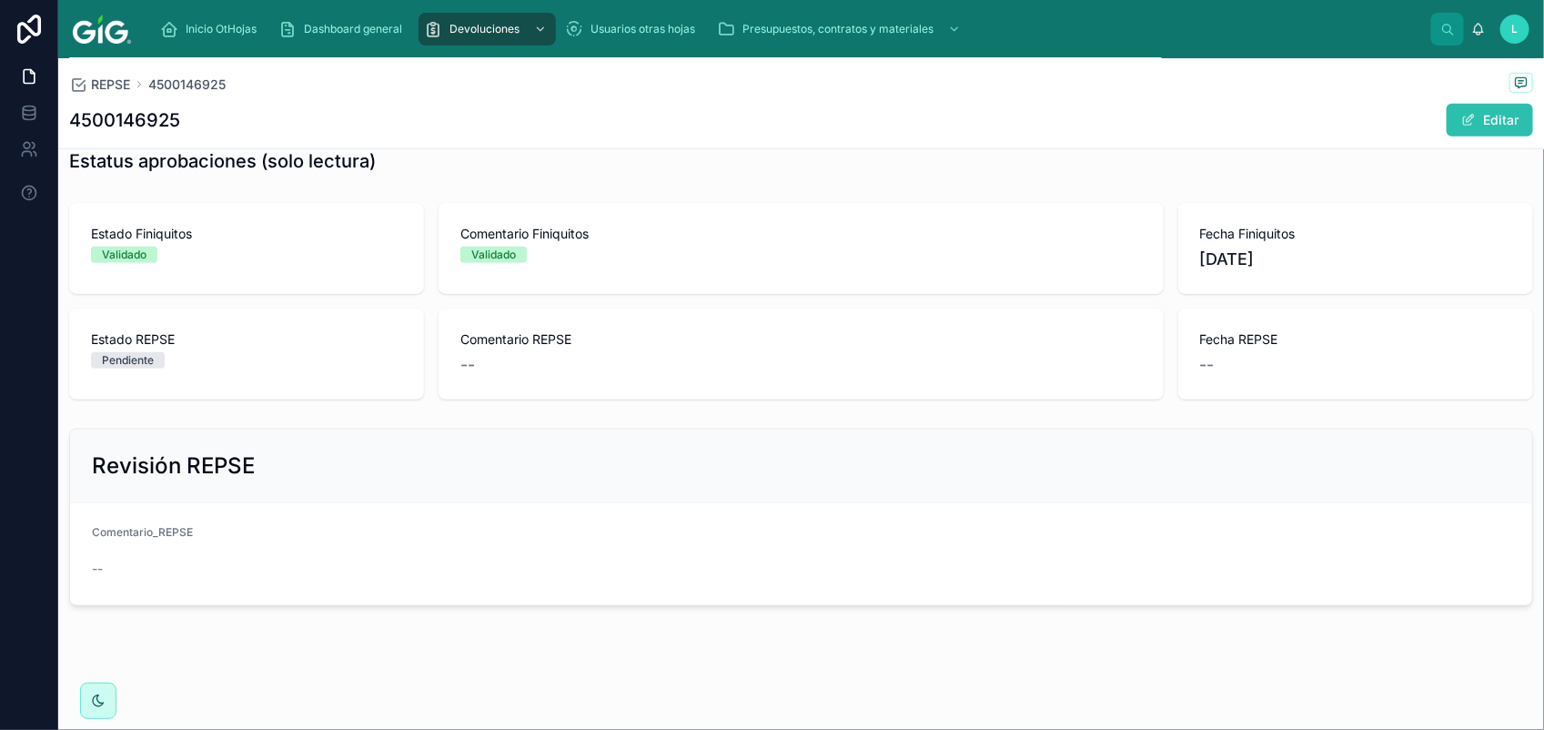
click at [1487, 107] on button "Editar" at bounding box center [1489, 120] width 86 height 33
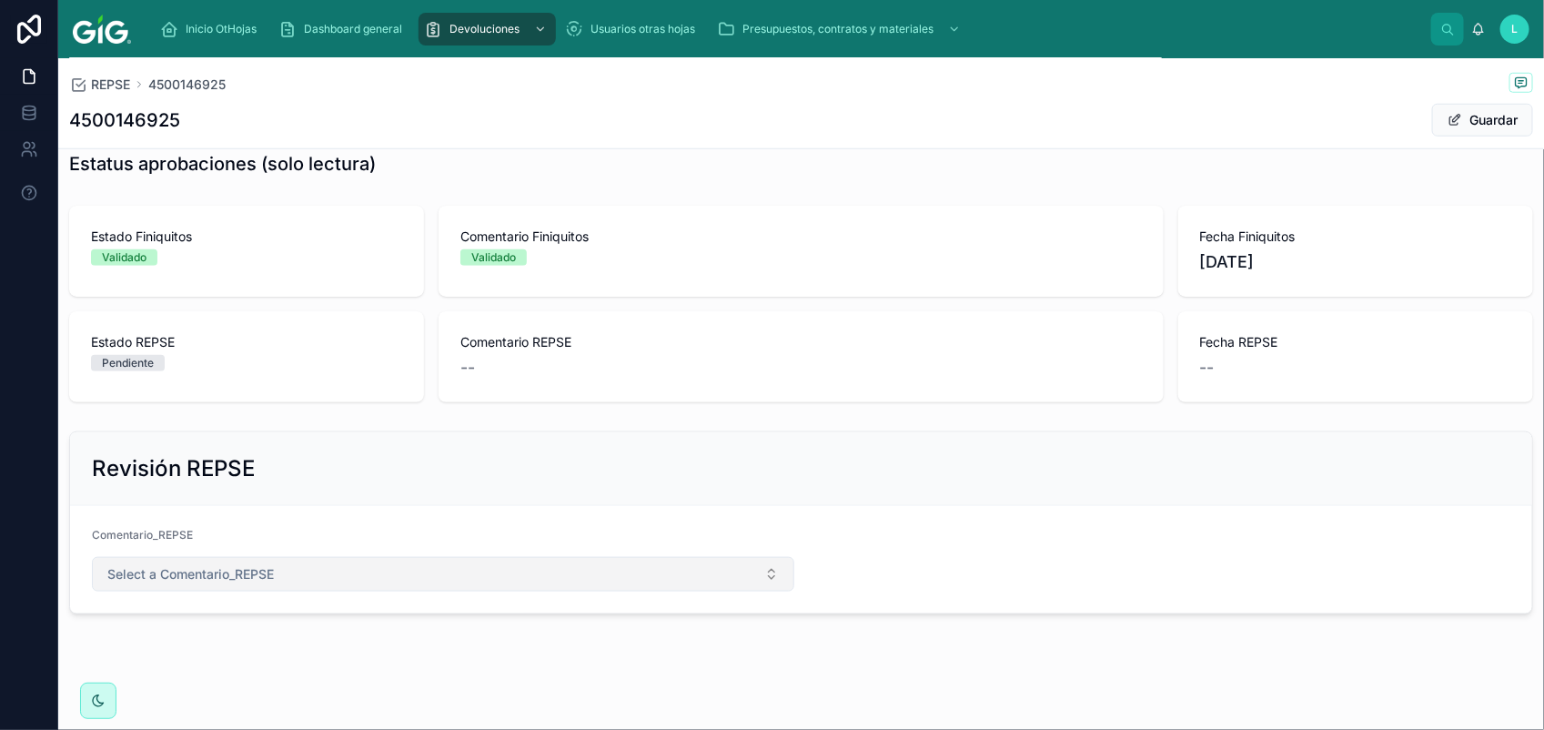
click at [235, 589] on button "Select a Comentario_REPSE" at bounding box center [443, 574] width 702 height 35
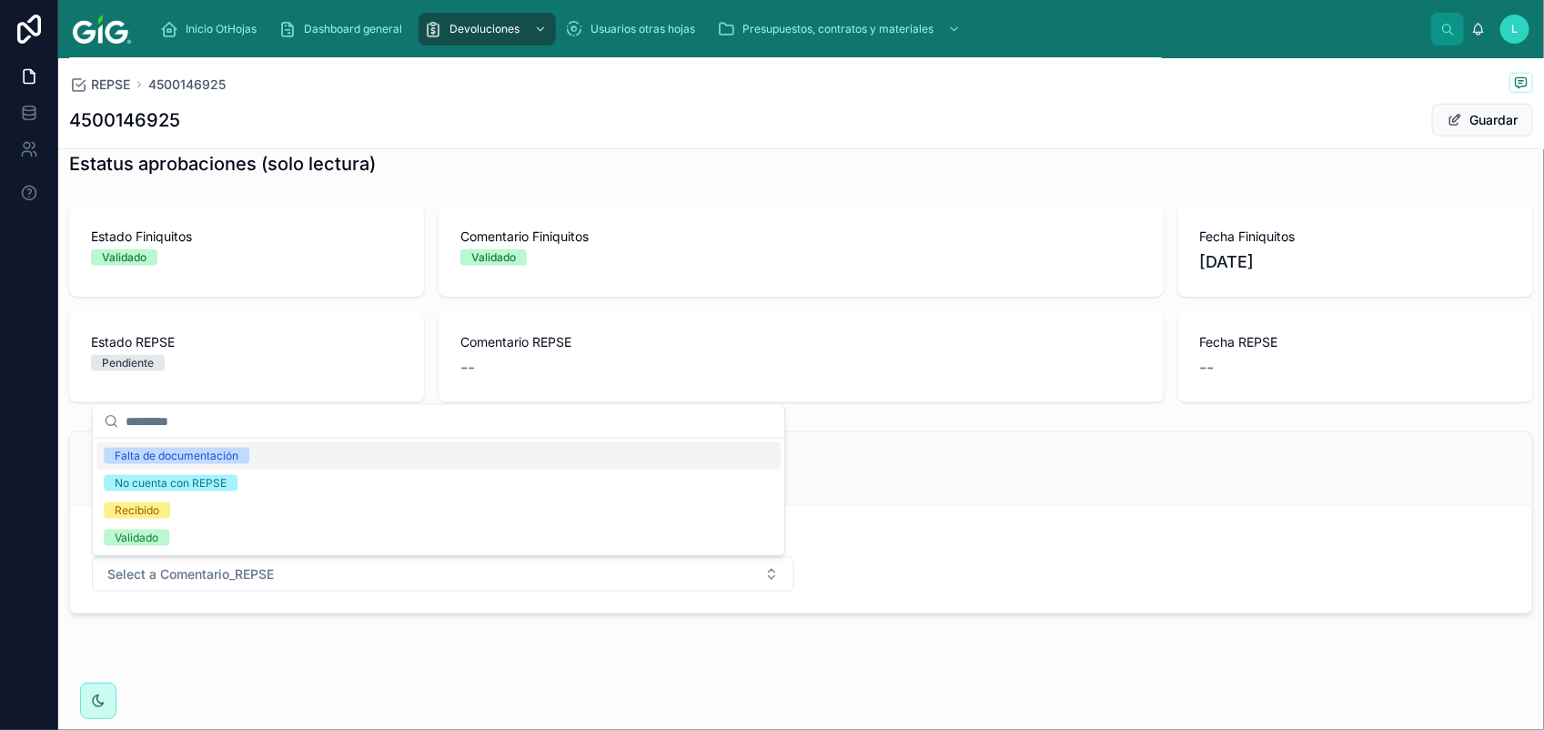
click at [209, 452] on div "Falta de documentación" at bounding box center [177, 456] width 124 height 16
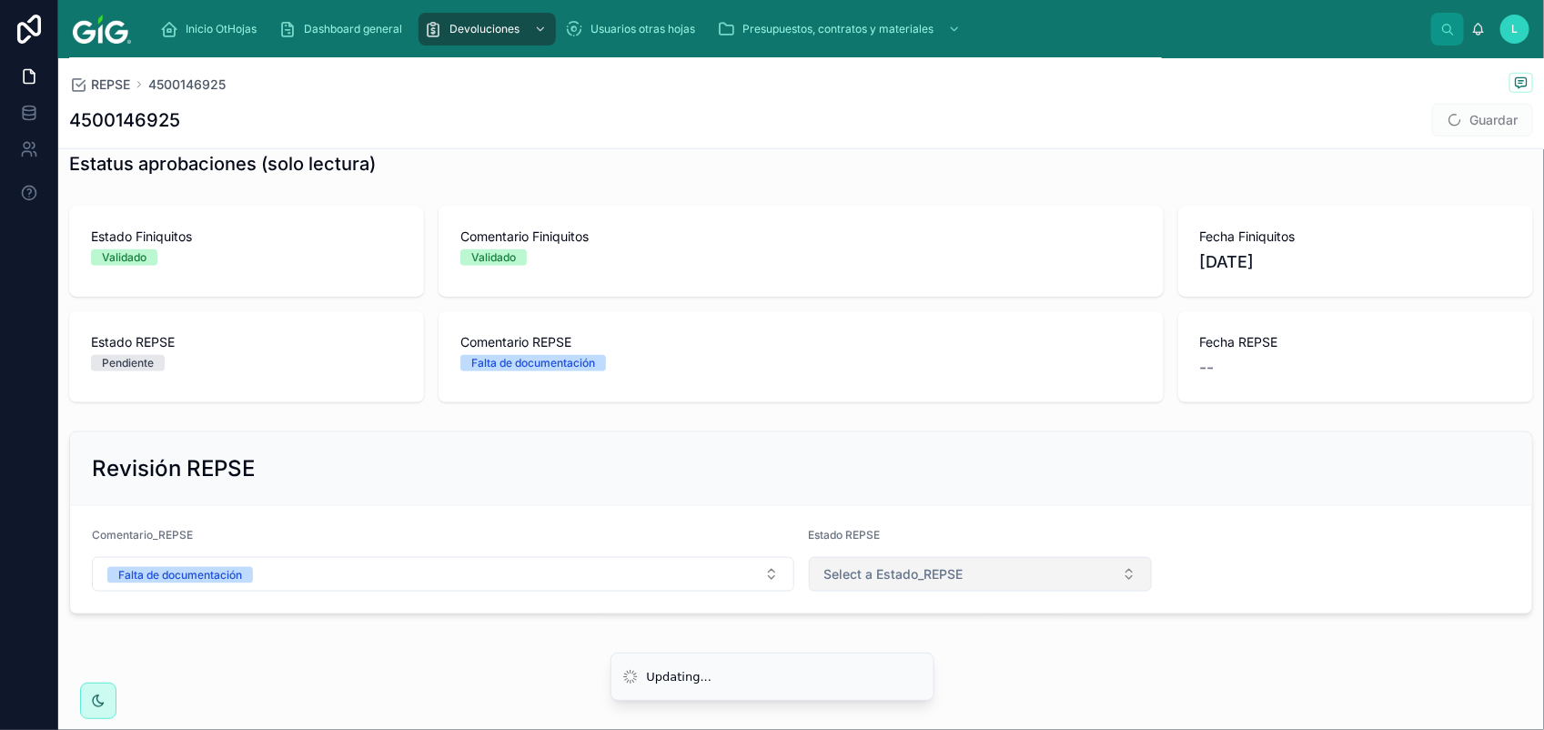
click at [861, 582] on span "Select a Estado_REPSE" at bounding box center [893, 574] width 139 height 18
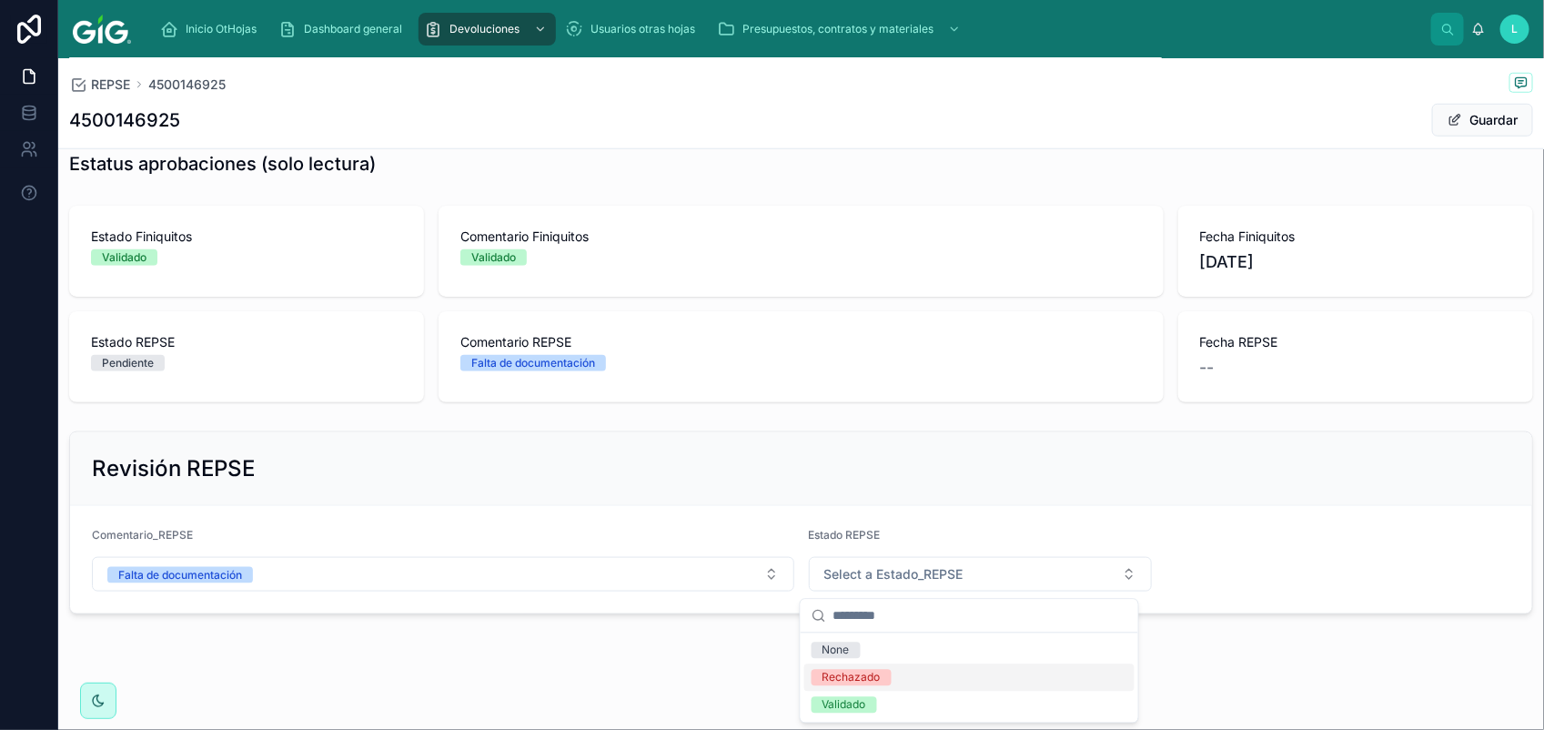
click at [943, 676] on div "Rechazado" at bounding box center [969, 677] width 330 height 27
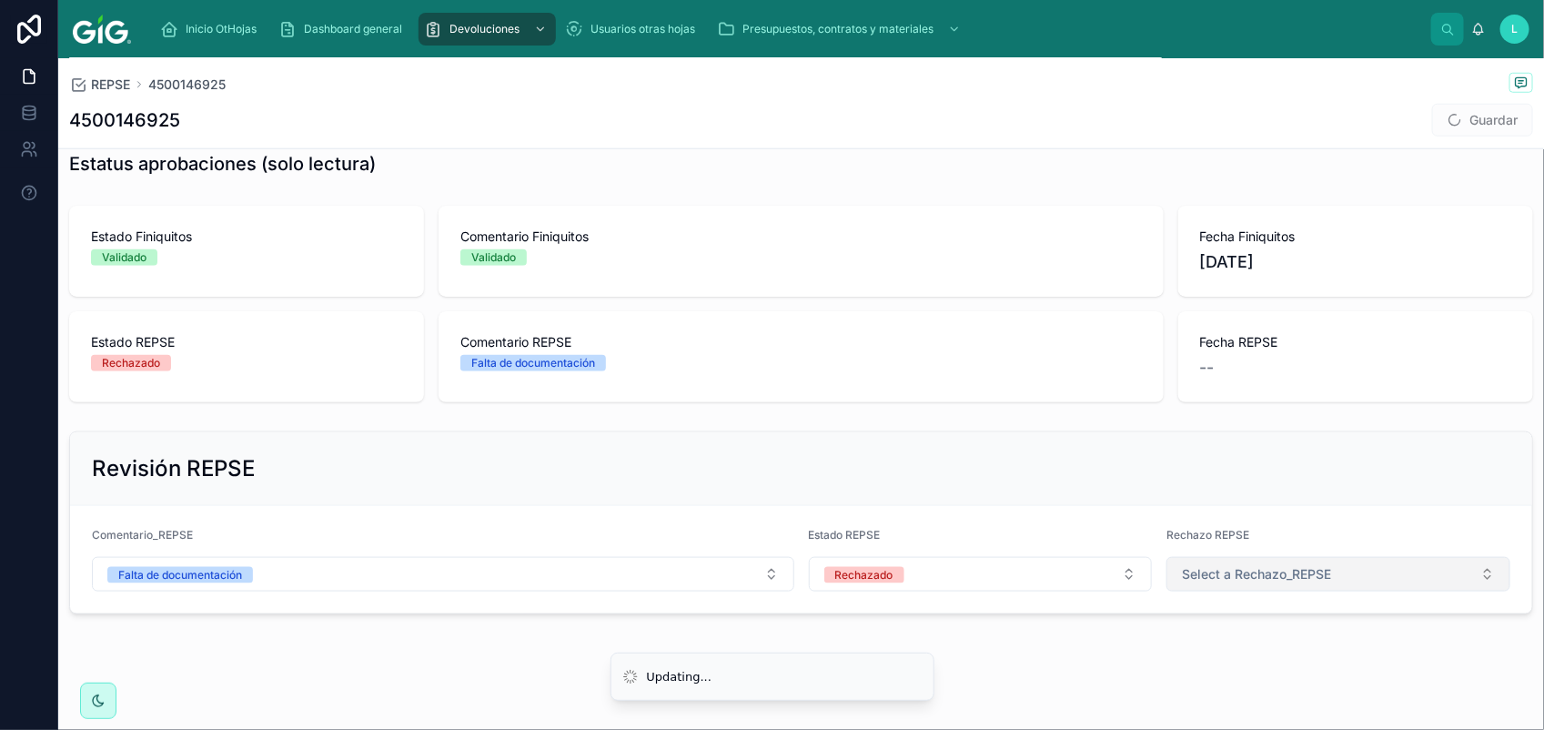
click at [1240, 579] on span "Select a Rechazo_REPSE" at bounding box center [1256, 574] width 149 height 18
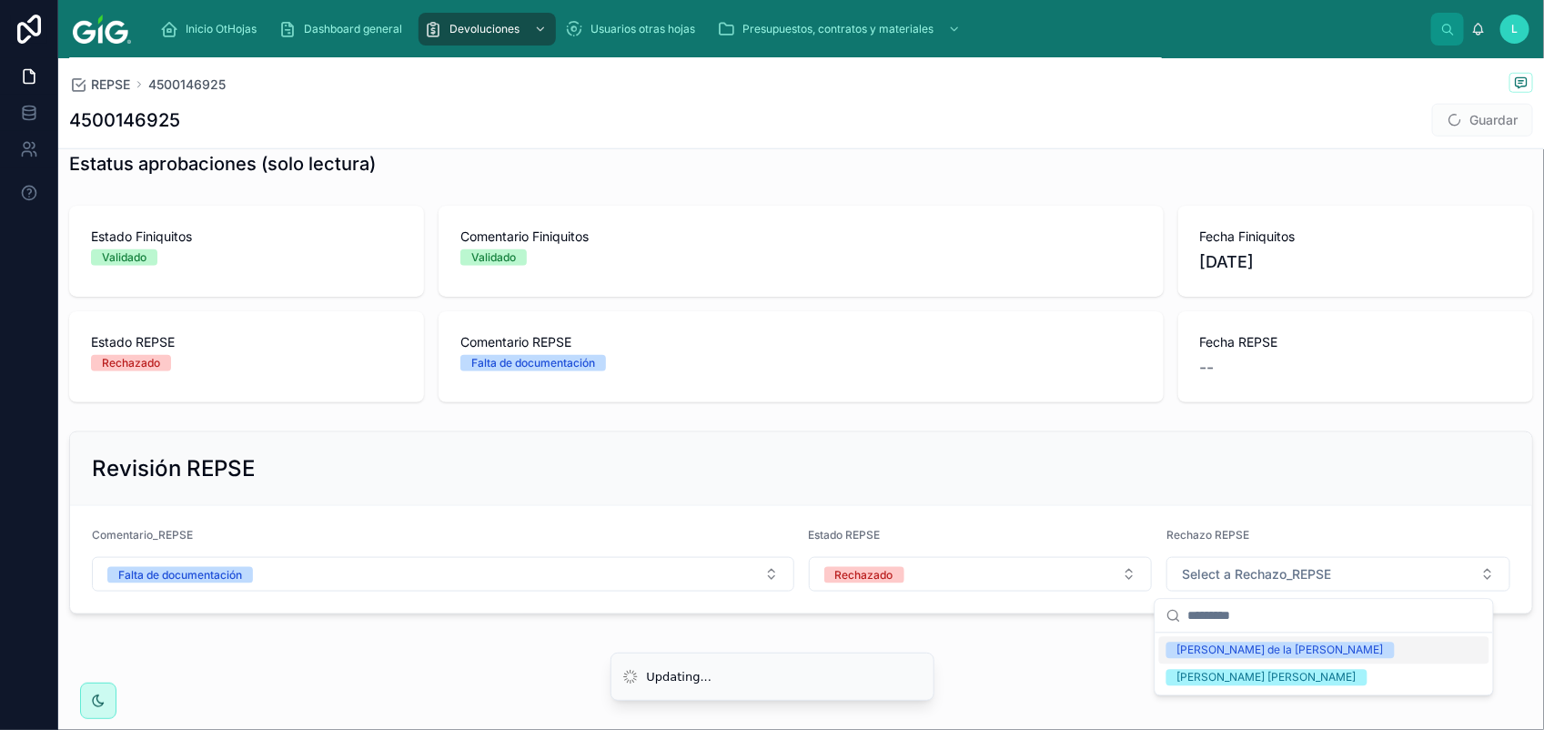
click at [1235, 651] on div "[PERSON_NAME] de la [PERSON_NAME]" at bounding box center [1280, 650] width 206 height 16
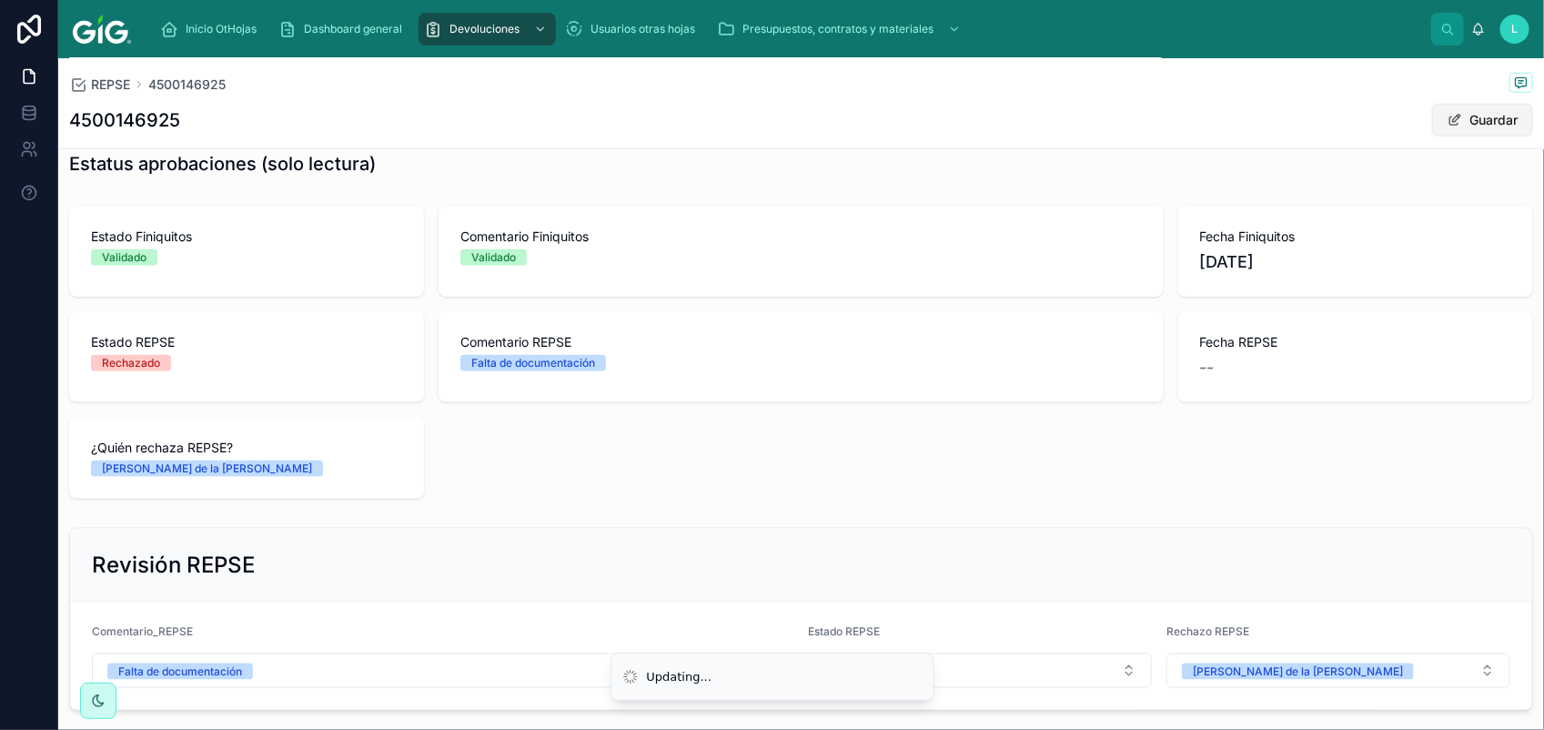
click at [1469, 127] on button "Guardar" at bounding box center [1482, 120] width 101 height 33
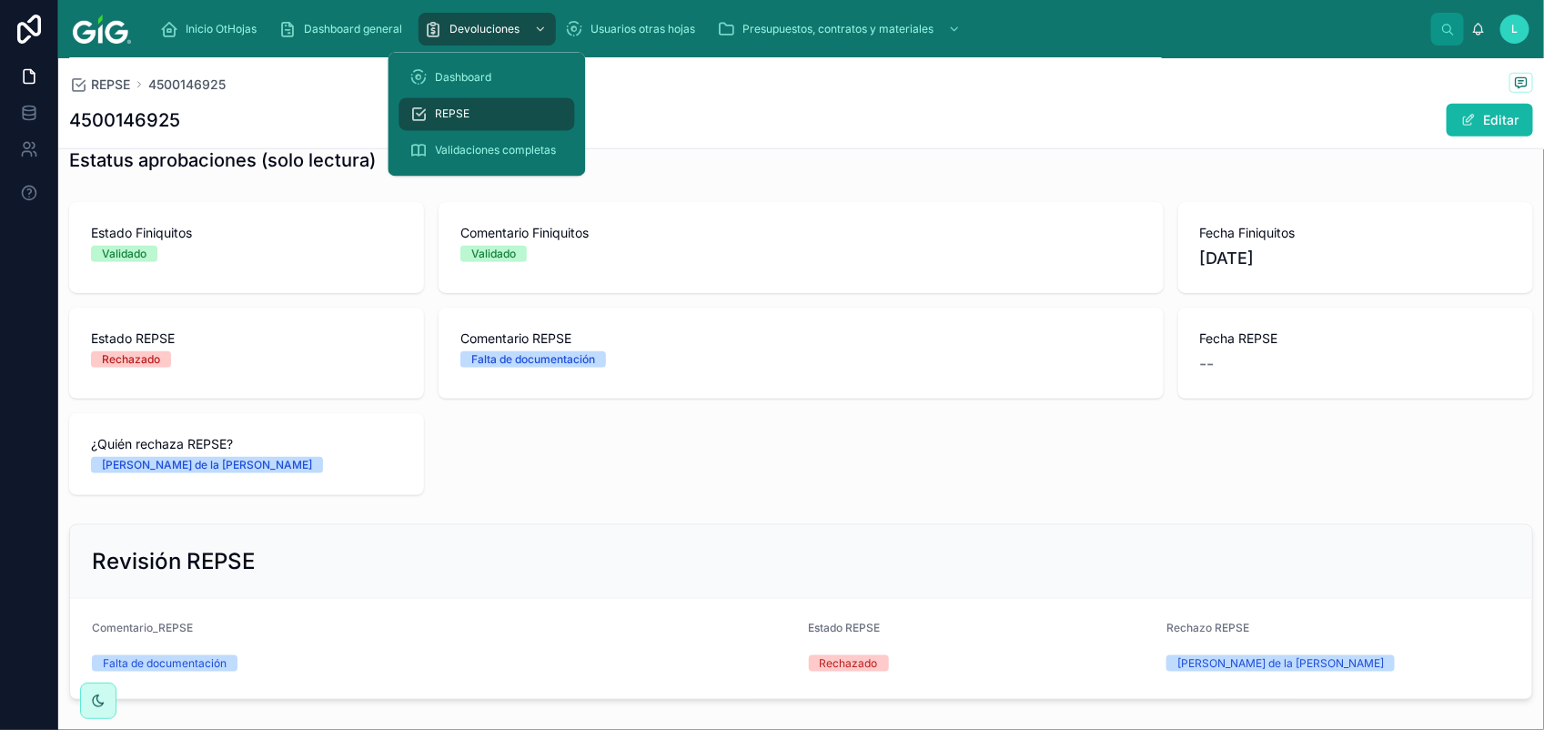
drag, startPoint x: 478, startPoint y: 107, endPoint x: 475, endPoint y: 116, distance: 9.8
click at [478, 110] on div "REPSE" at bounding box center [487, 114] width 154 height 29
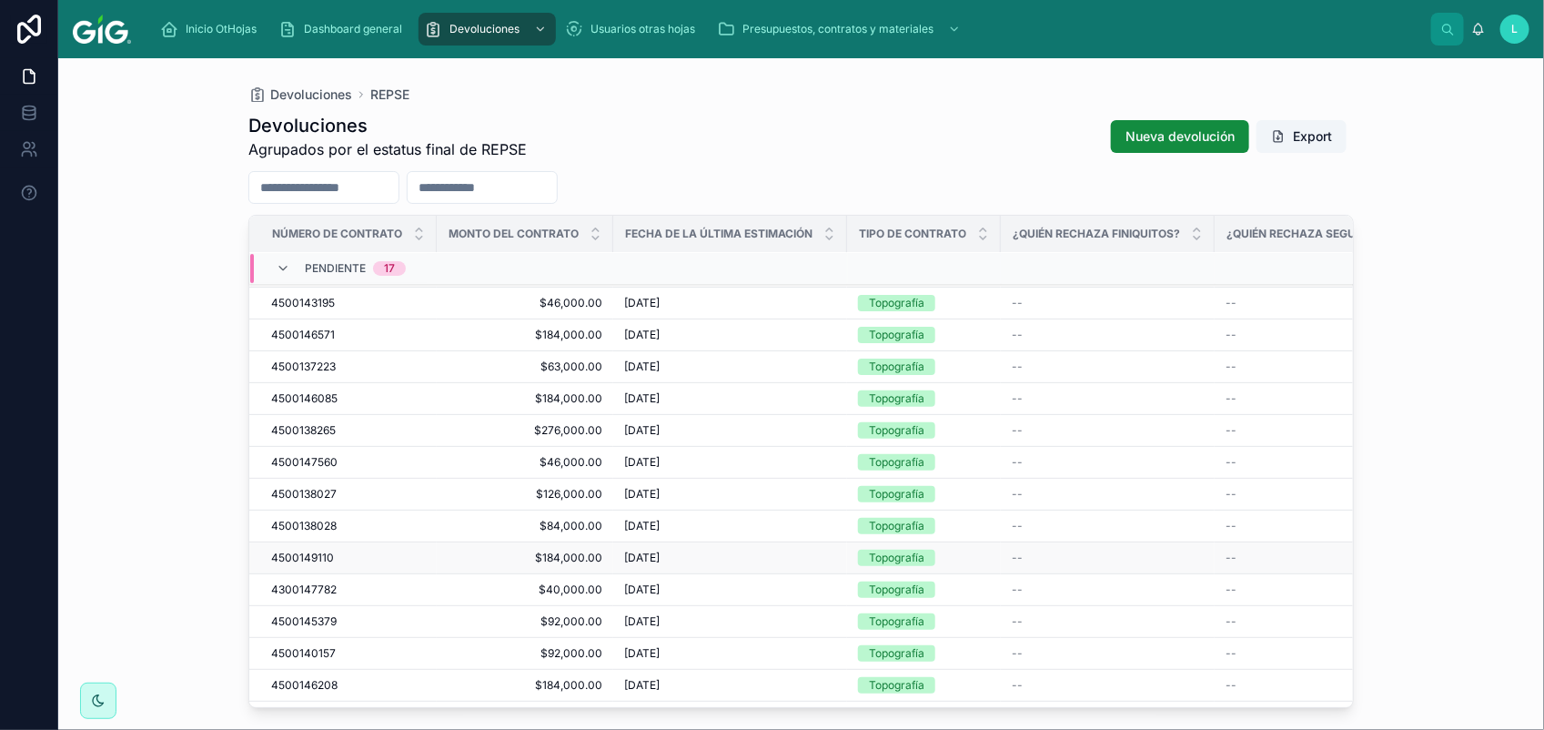
scroll to position [267, 0]
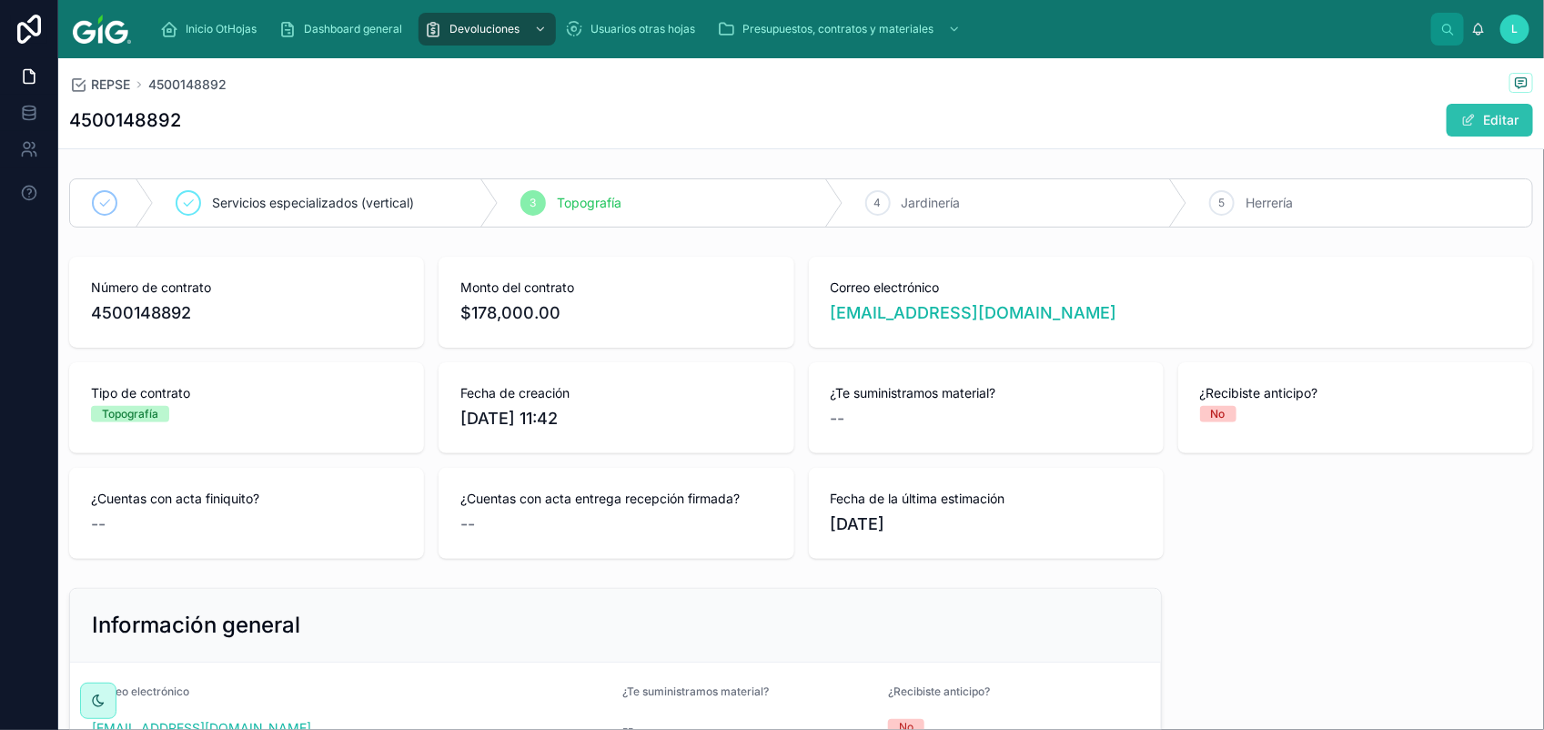
click at [1446, 121] on button "Editar" at bounding box center [1489, 120] width 86 height 33
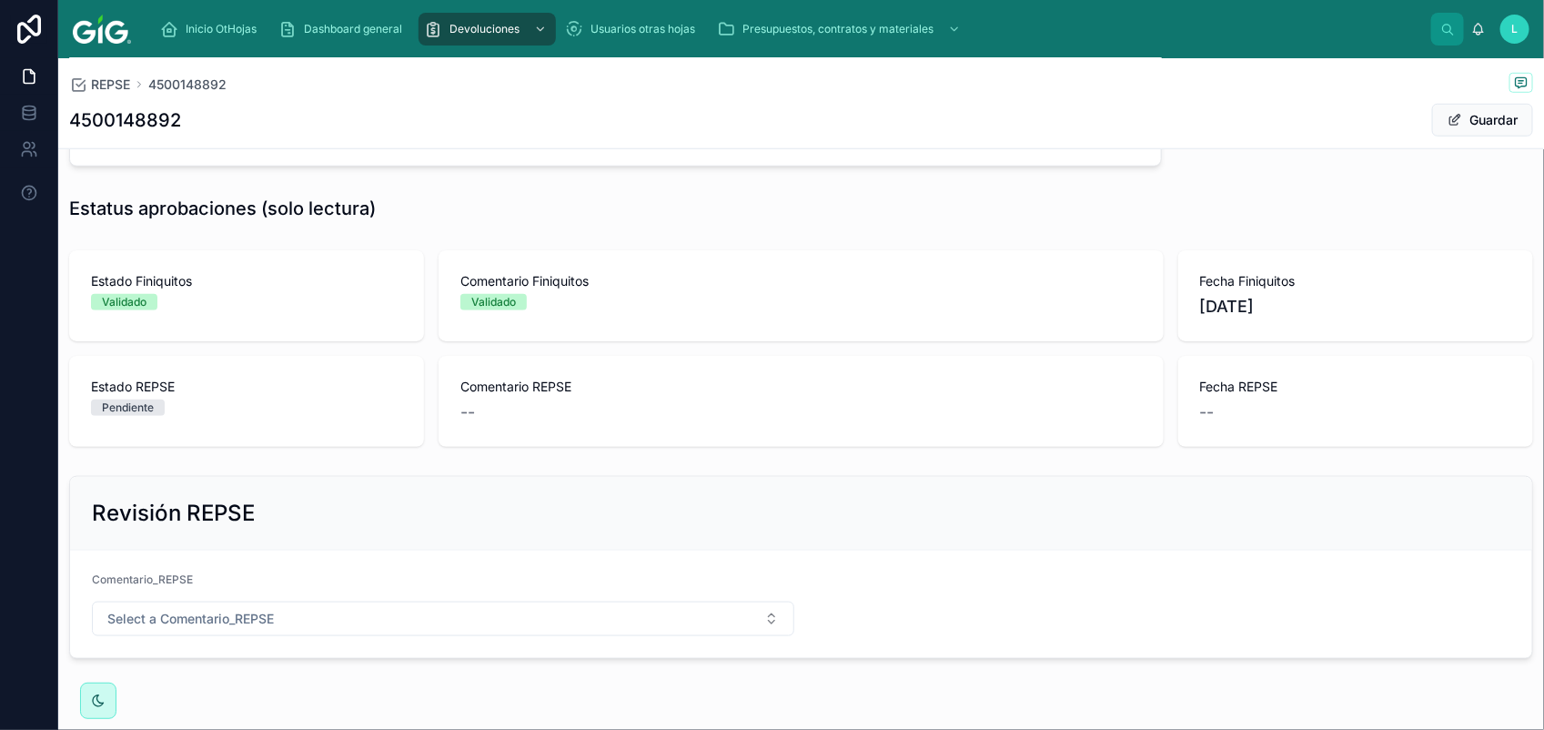
scroll to position [752, 0]
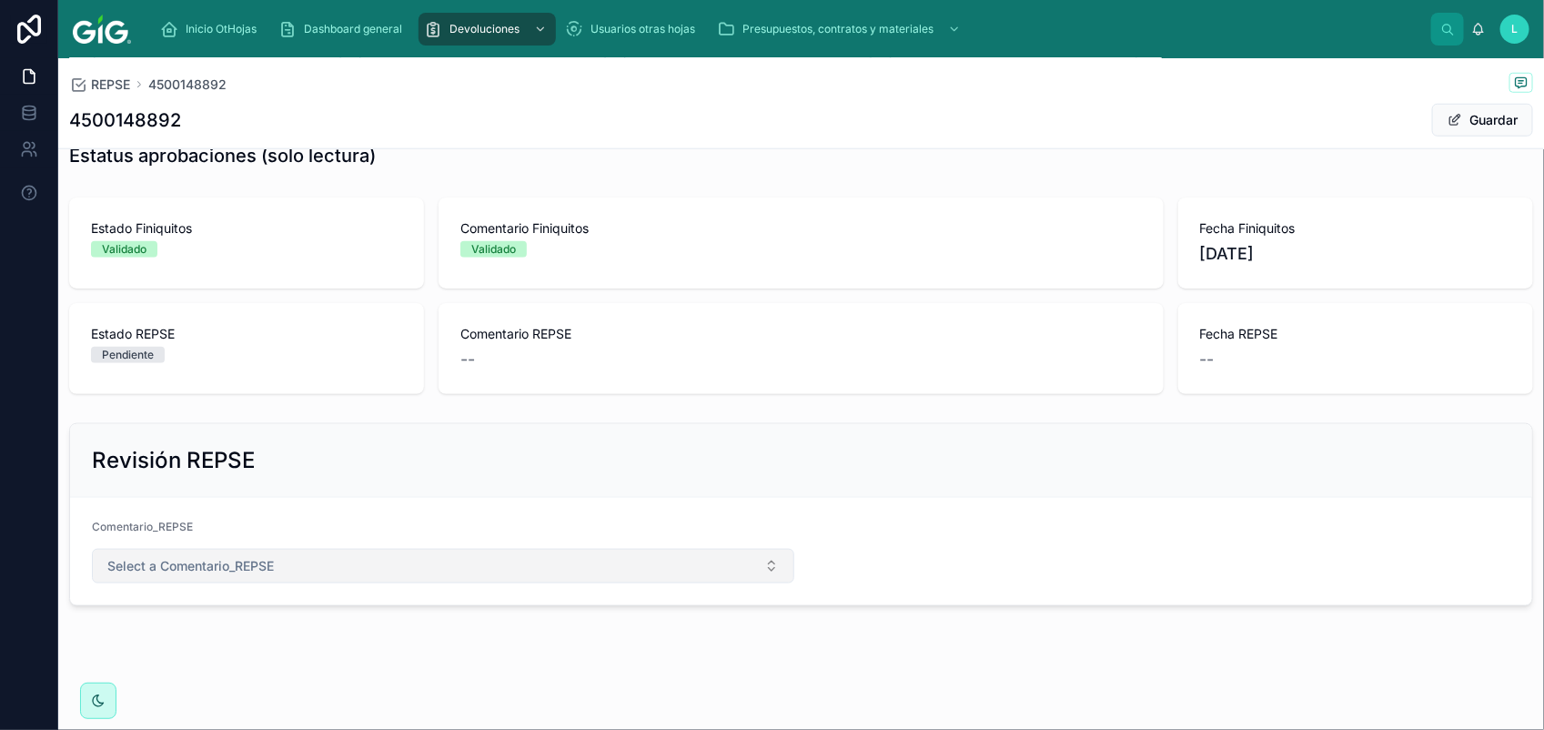
click at [226, 573] on span "Select a Comentario_REPSE" at bounding box center [190, 566] width 166 height 18
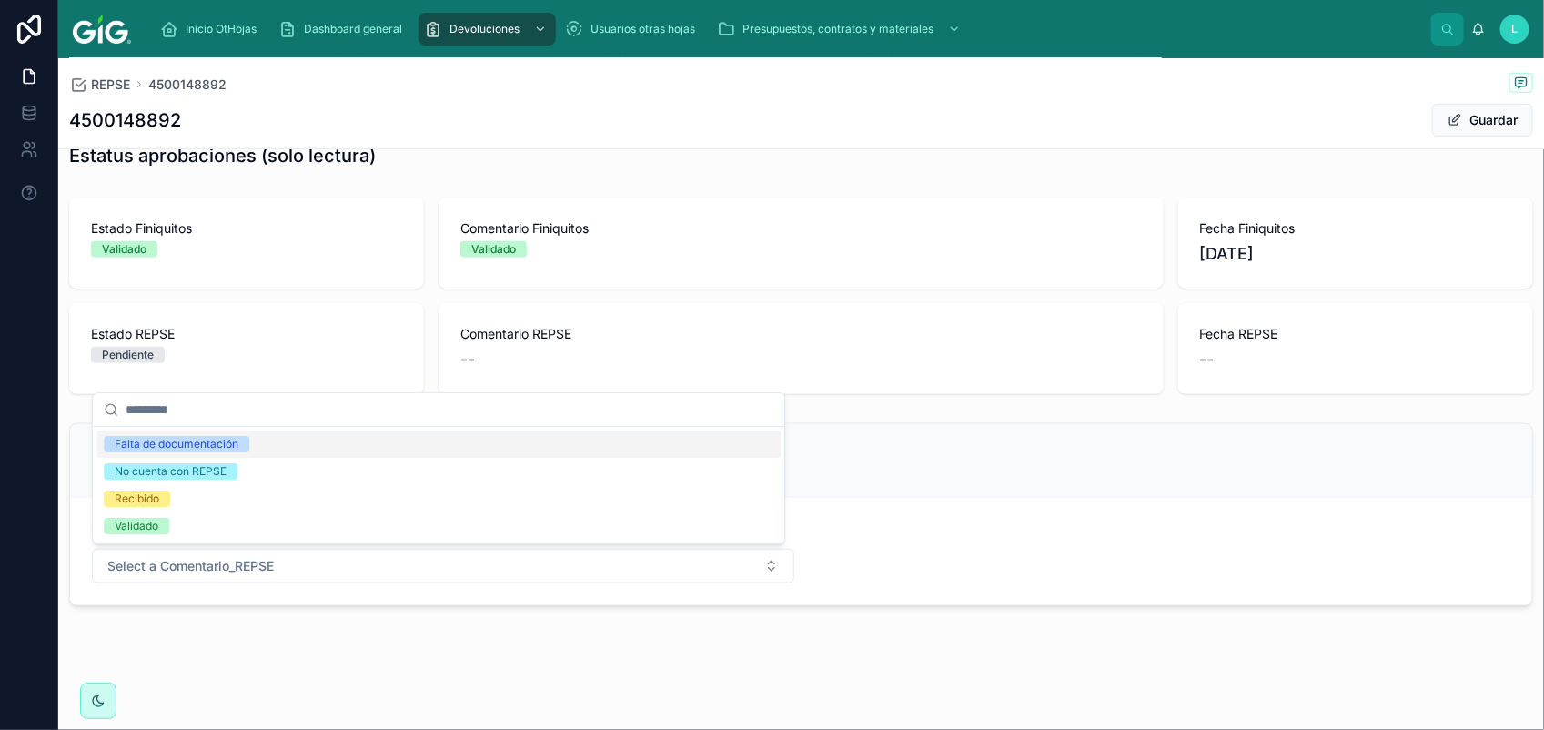
drag, startPoint x: 188, startPoint y: 442, endPoint x: 234, endPoint y: 450, distance: 46.2
click at [188, 441] on div "Falta de documentación" at bounding box center [177, 444] width 124 height 16
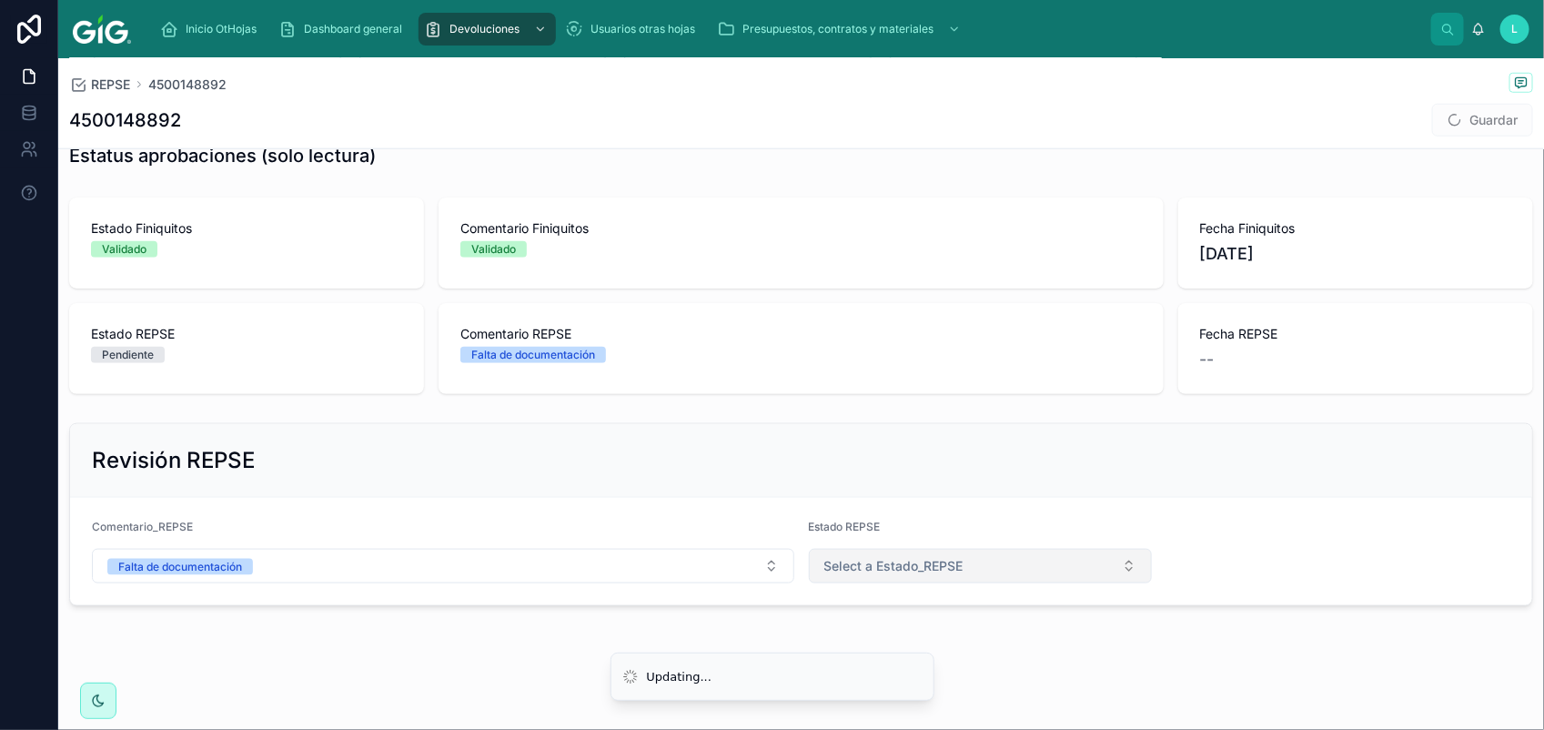
click at [930, 559] on span "Select a Estado_REPSE" at bounding box center [893, 566] width 139 height 18
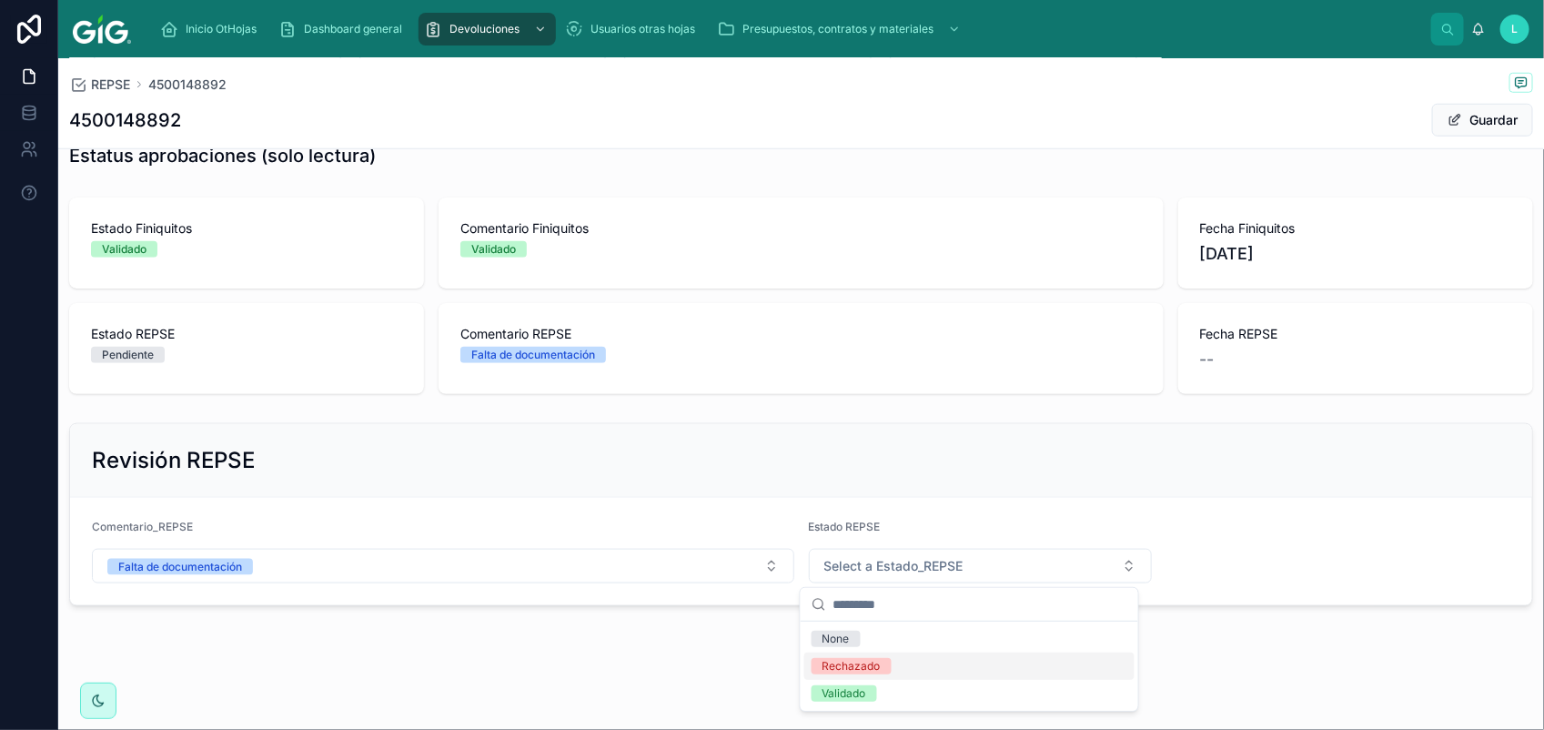
click at [948, 660] on div "Rechazado" at bounding box center [969, 665] width 330 height 27
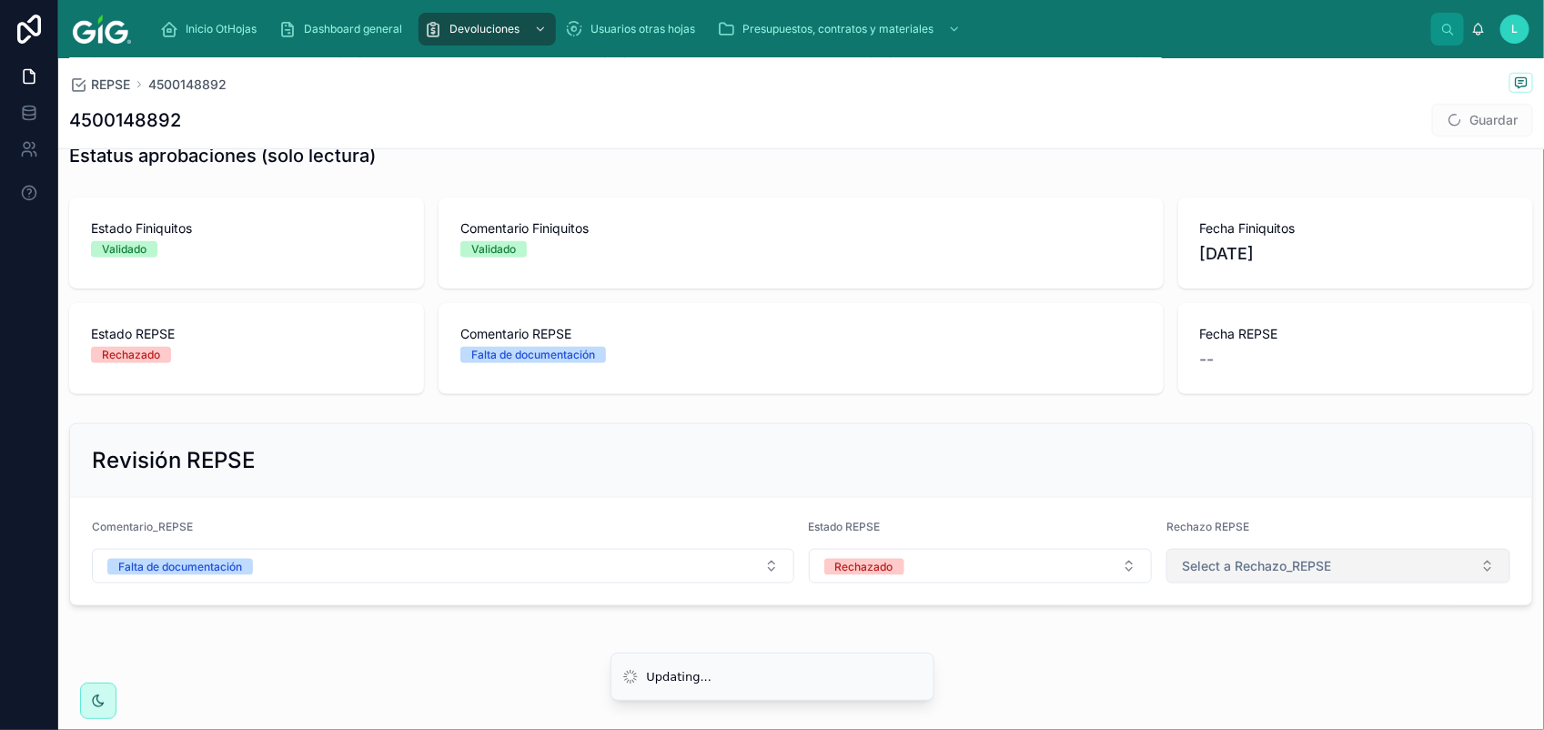
click at [1221, 550] on button "Select a Rechazo_REPSE" at bounding box center [1338, 566] width 344 height 35
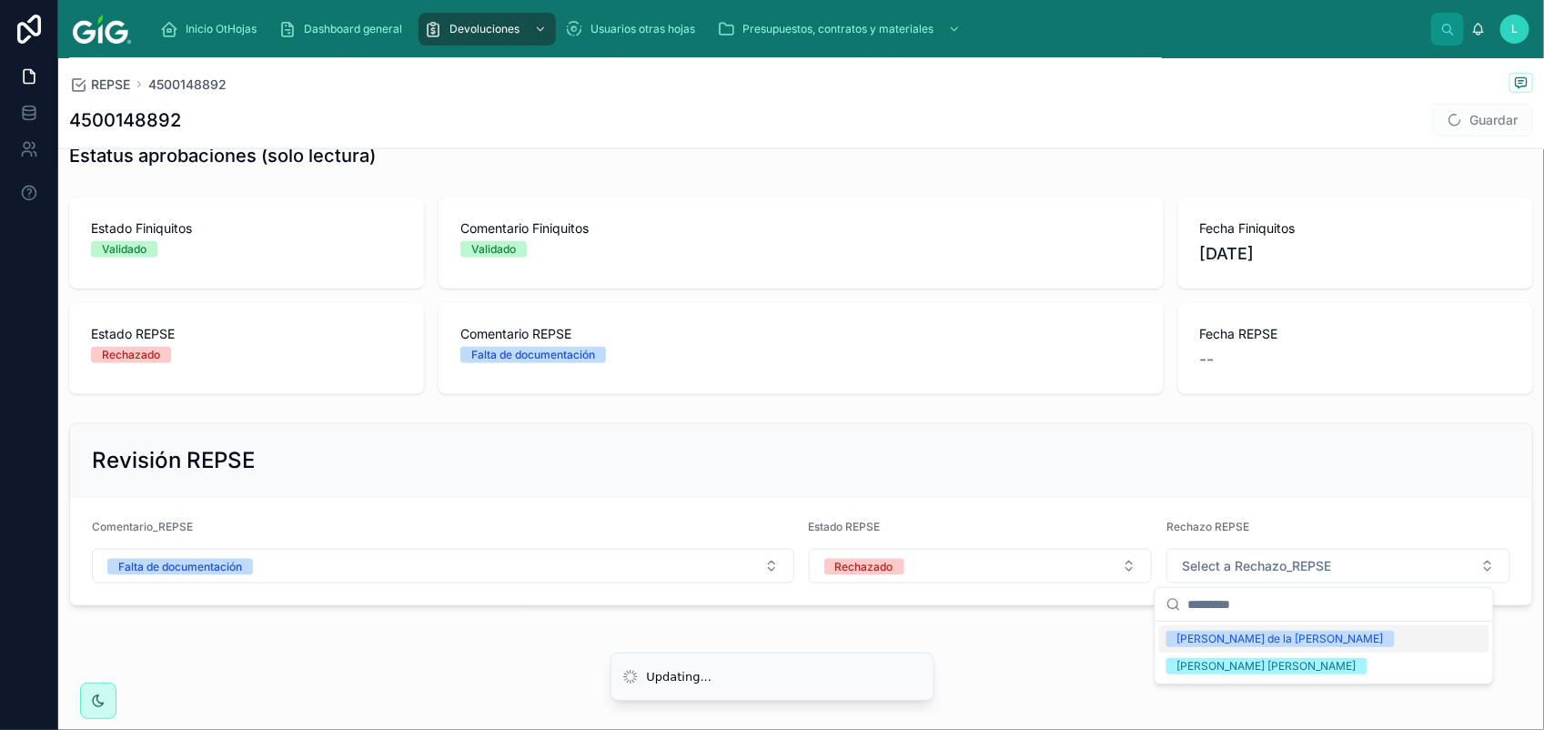
click at [1208, 637] on div "[PERSON_NAME] de la [PERSON_NAME]" at bounding box center [1280, 638] width 206 height 16
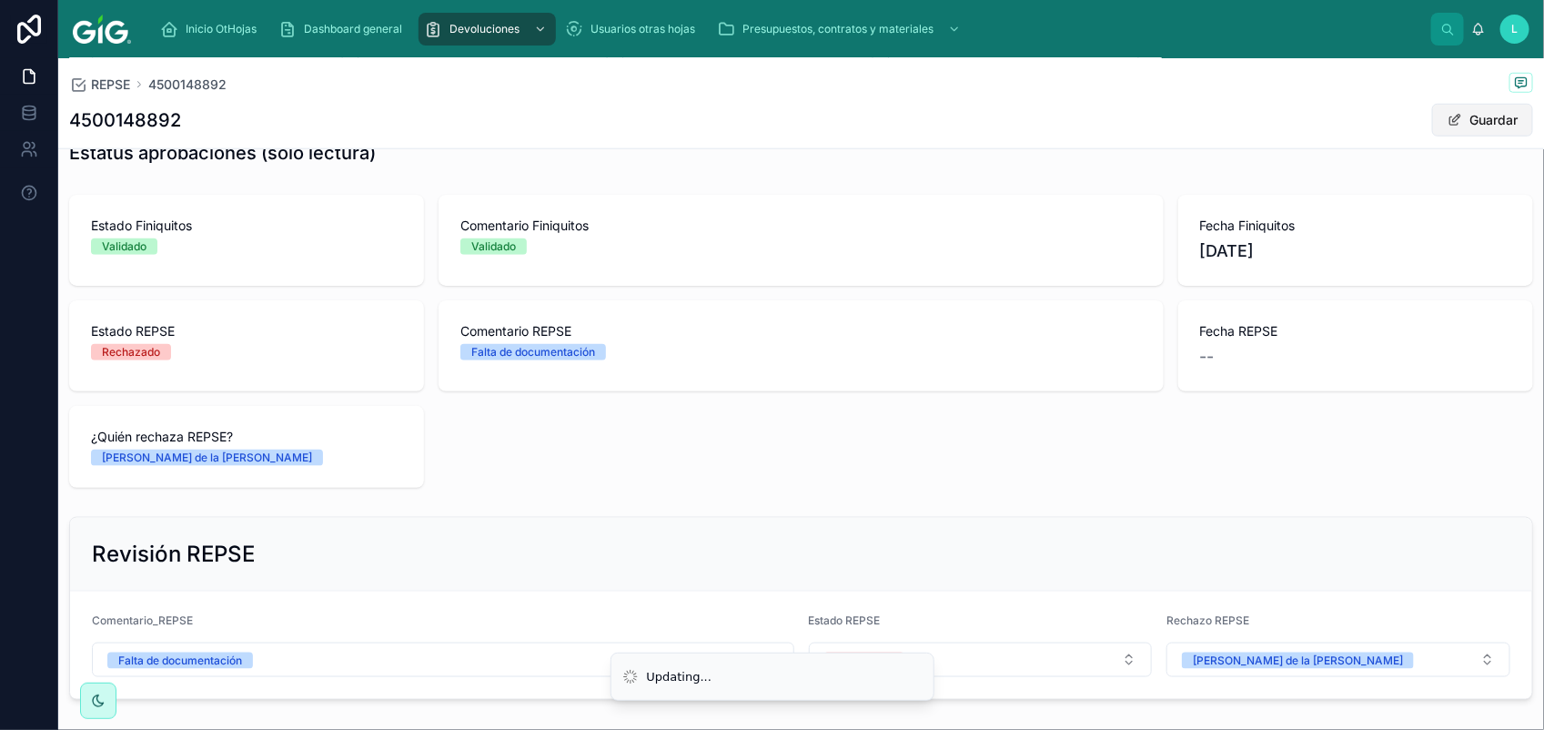
click at [1445, 120] on button "Guardar" at bounding box center [1482, 120] width 101 height 33
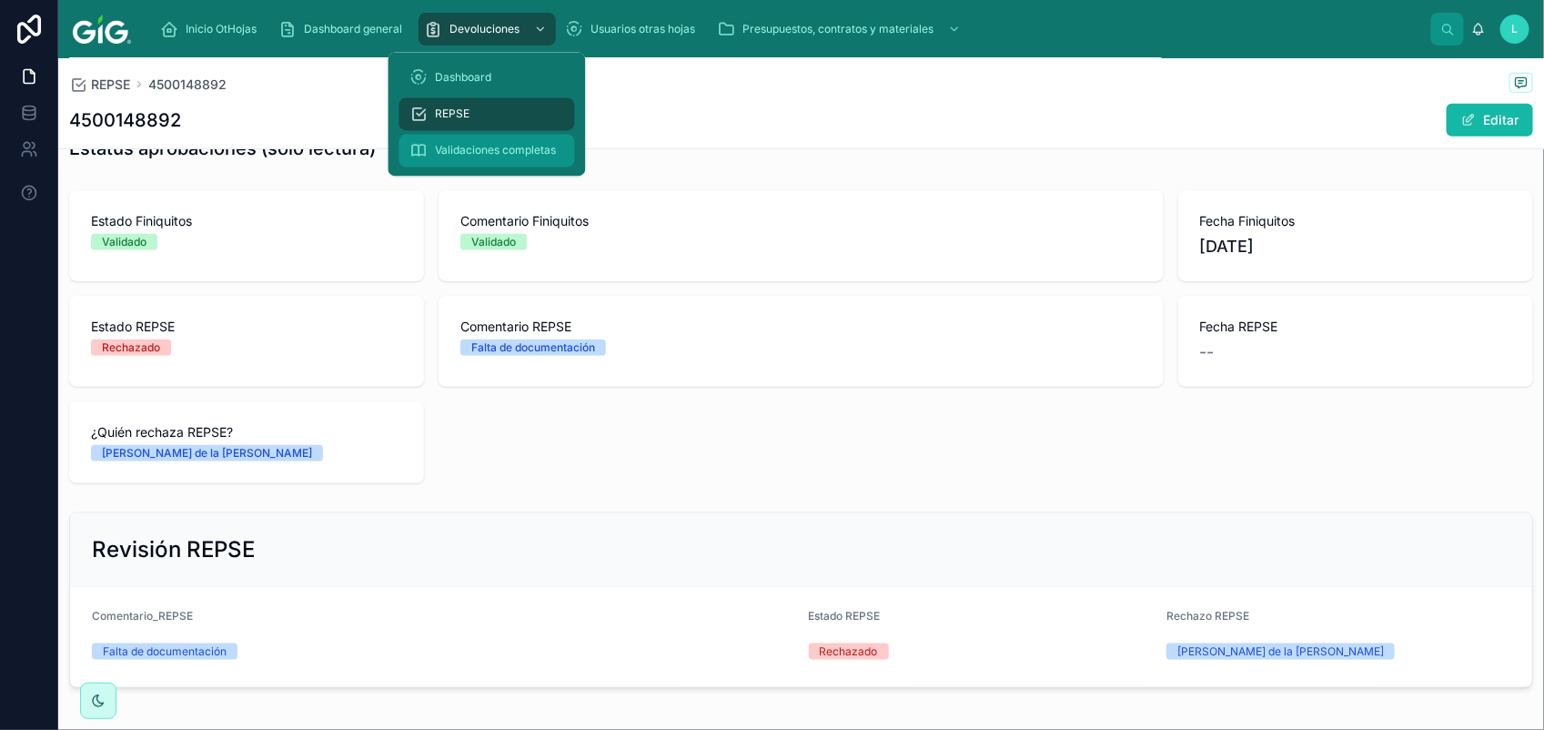
drag, startPoint x: 451, startPoint y: 106, endPoint x: 441, endPoint y: 135, distance: 30.8
click at [451, 107] on span "REPSE" at bounding box center [453, 114] width 35 height 15
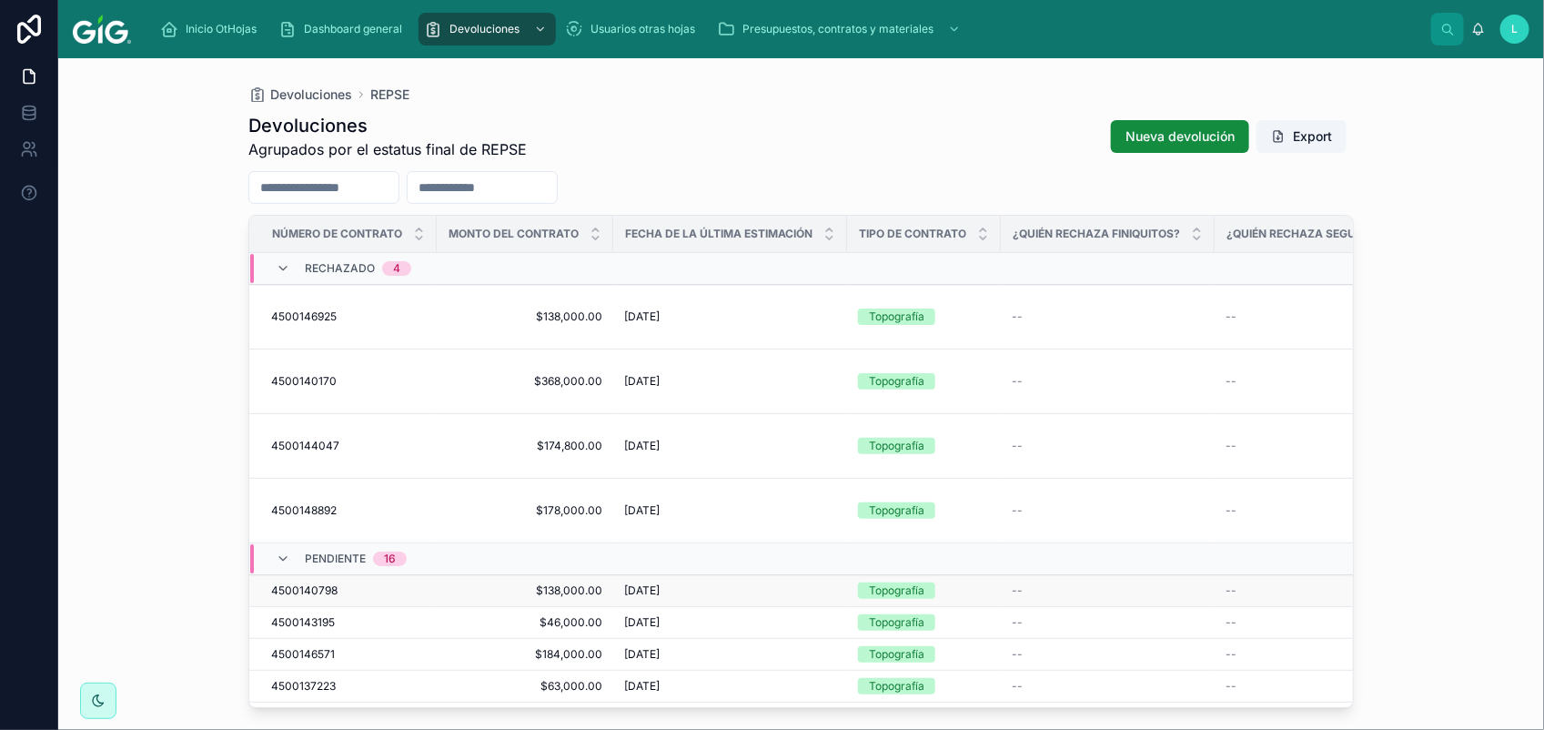
click at [307, 583] on span "4500140798" at bounding box center [304, 590] width 66 height 15
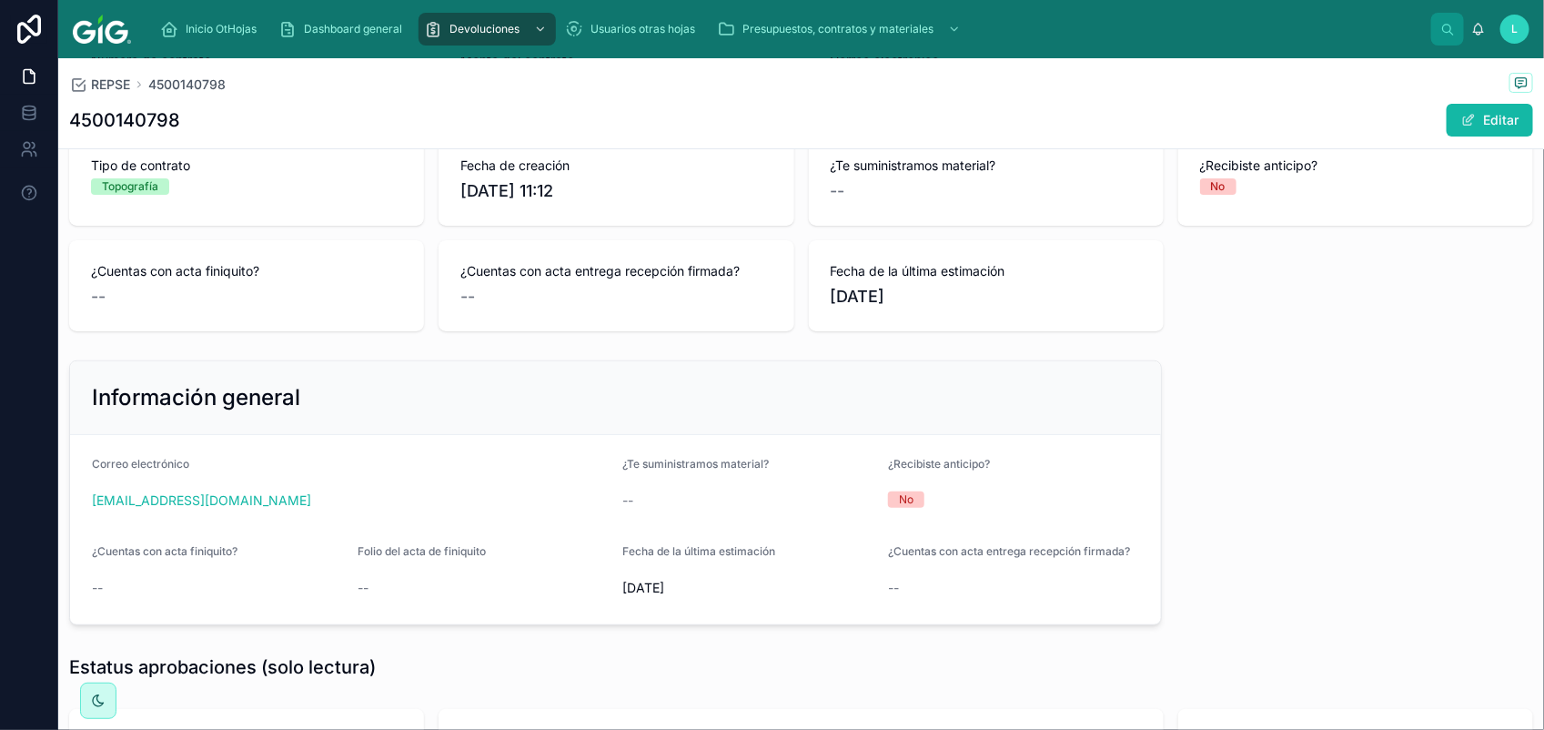
scroll to position [569, 0]
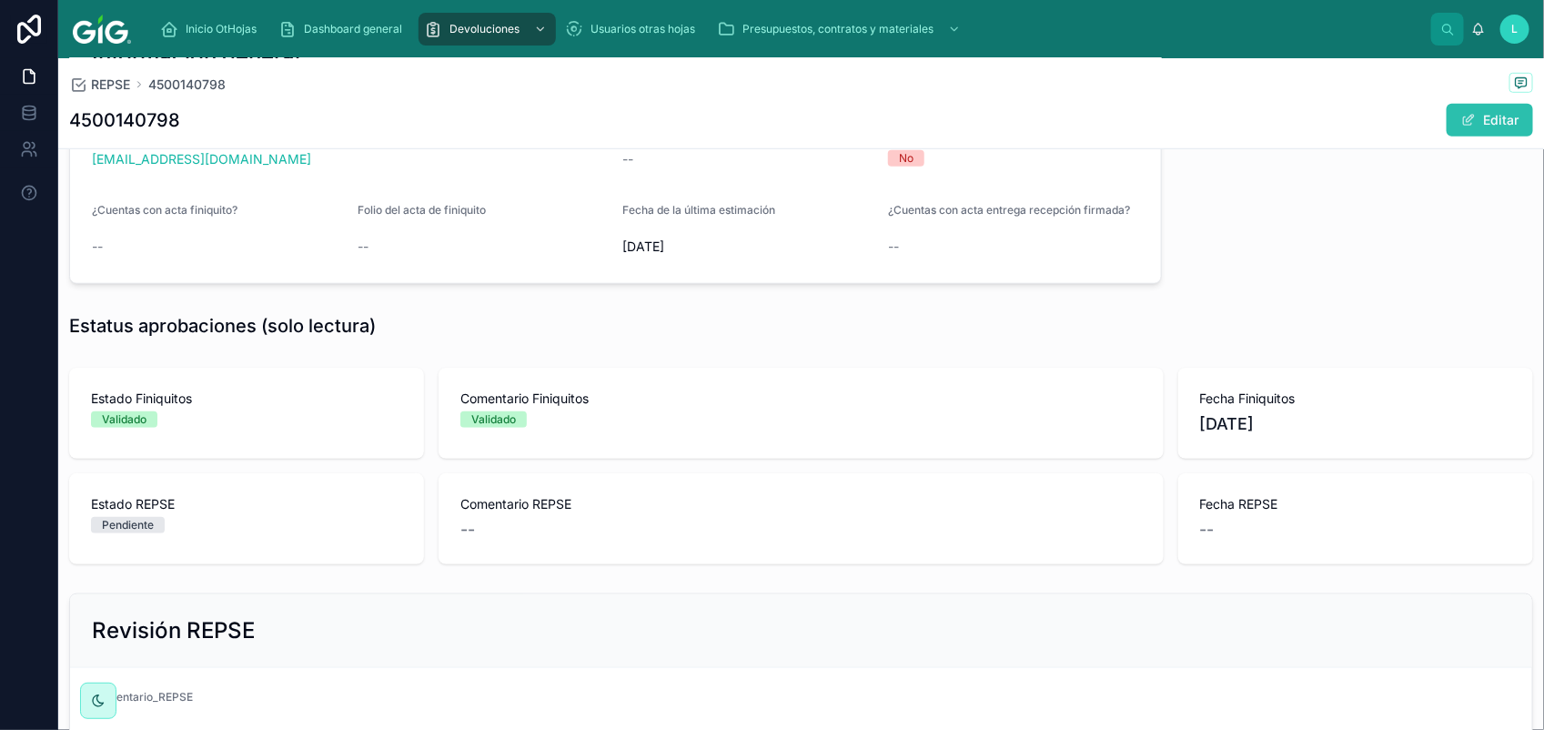
click at [1461, 114] on span at bounding box center [1468, 120] width 15 height 15
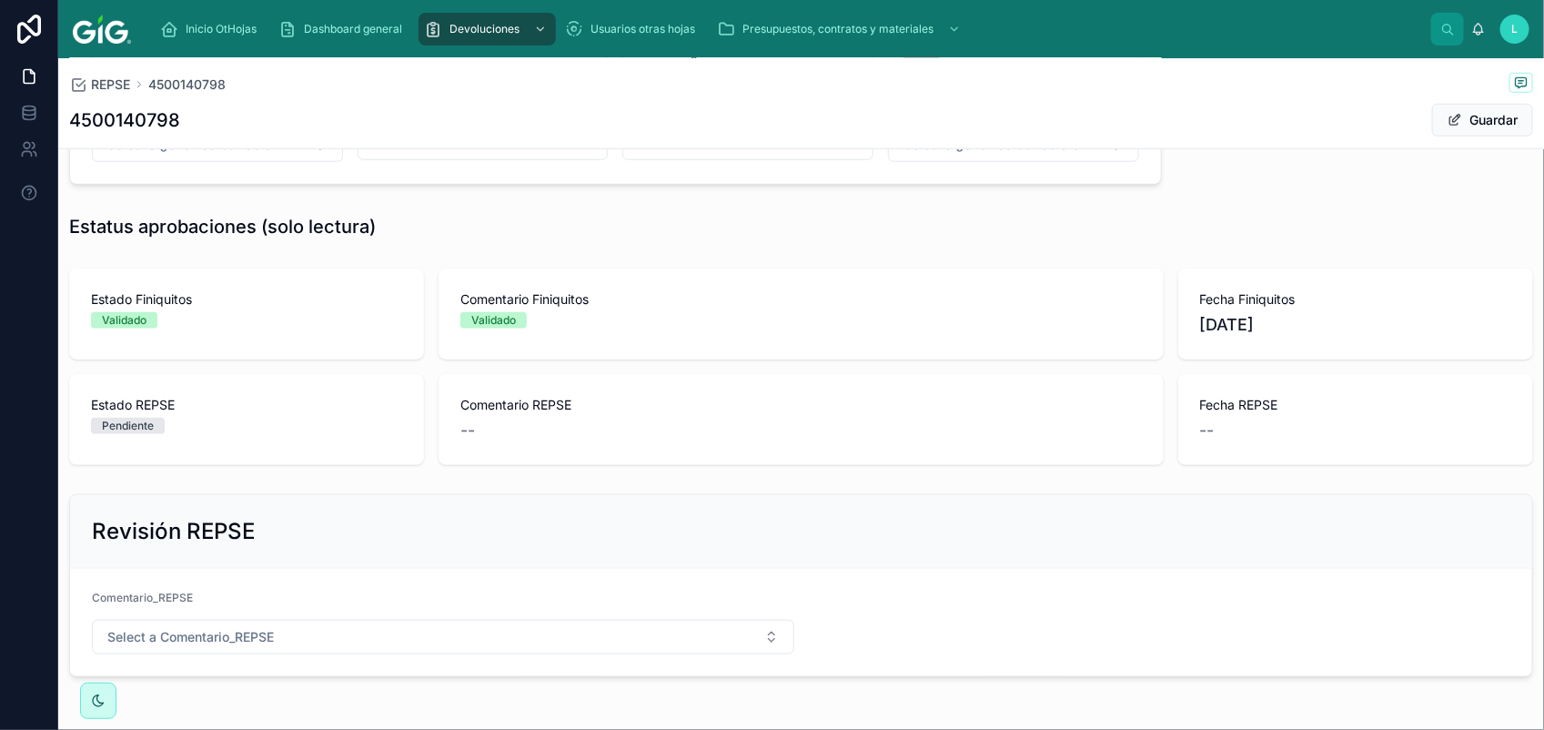
scroll to position [752, 0]
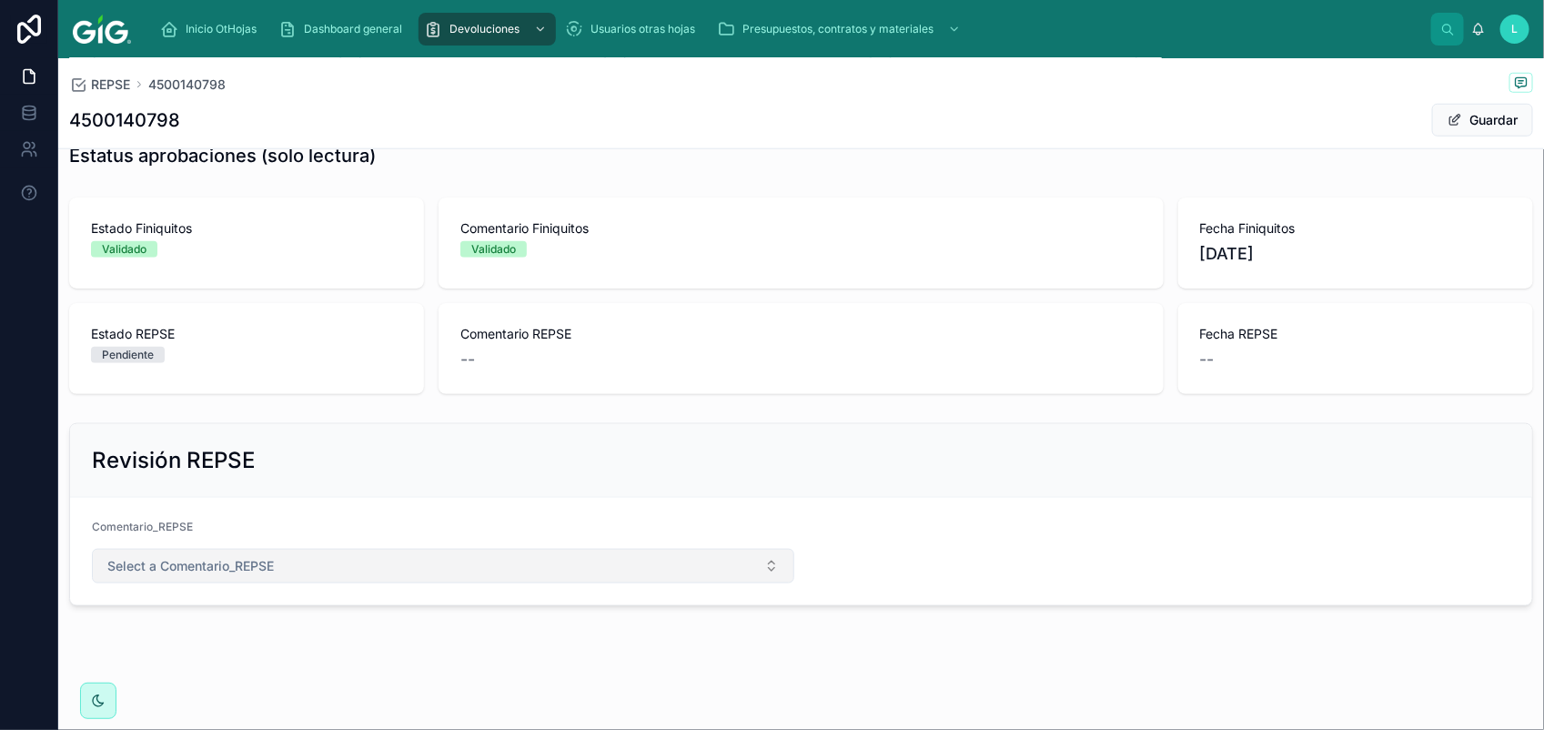
click at [205, 560] on span "Select a Comentario_REPSE" at bounding box center [190, 566] width 166 height 18
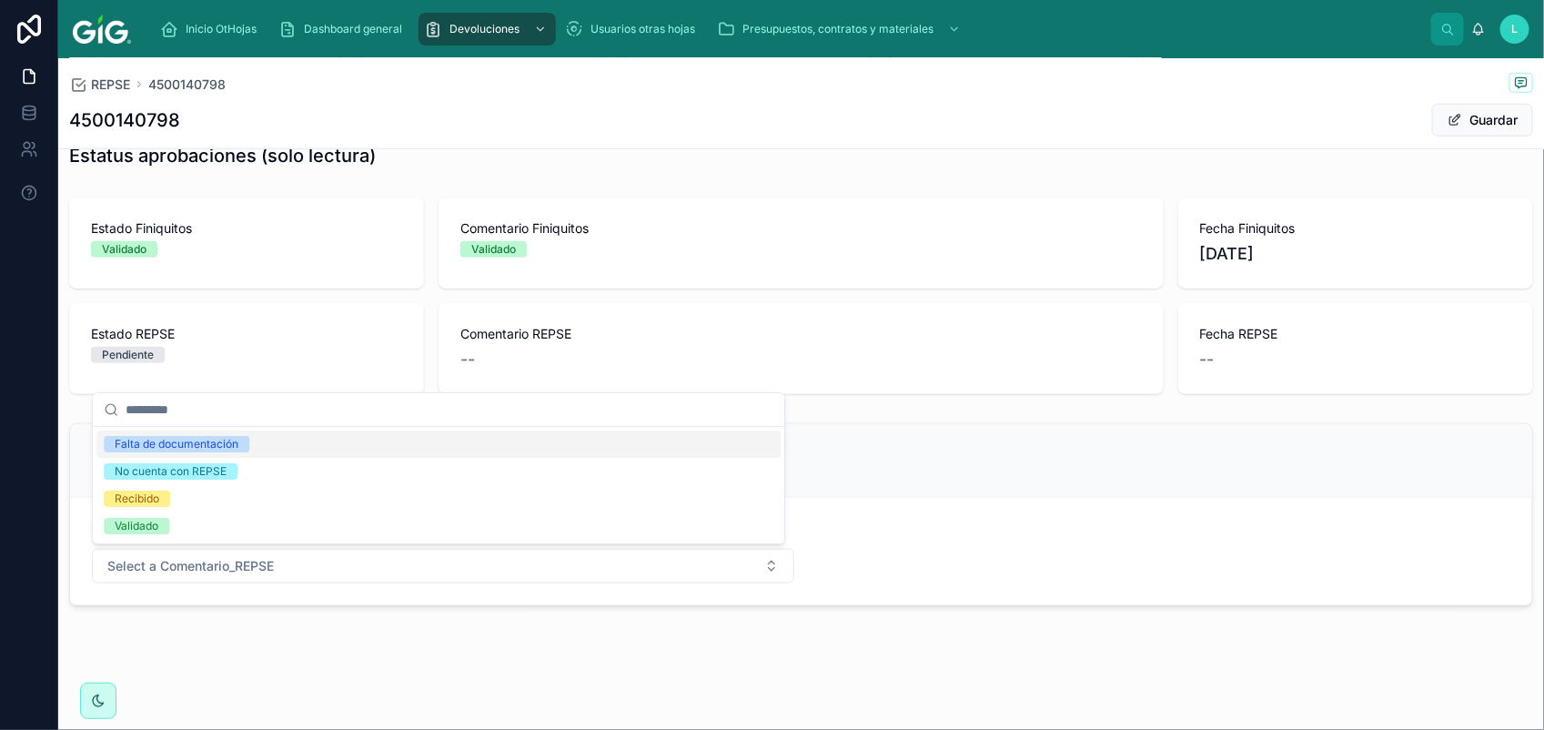
drag, startPoint x: 223, startPoint y: 446, endPoint x: 346, endPoint y: 464, distance: 124.1
click at [225, 446] on div "Falta de documentación" at bounding box center [177, 444] width 124 height 16
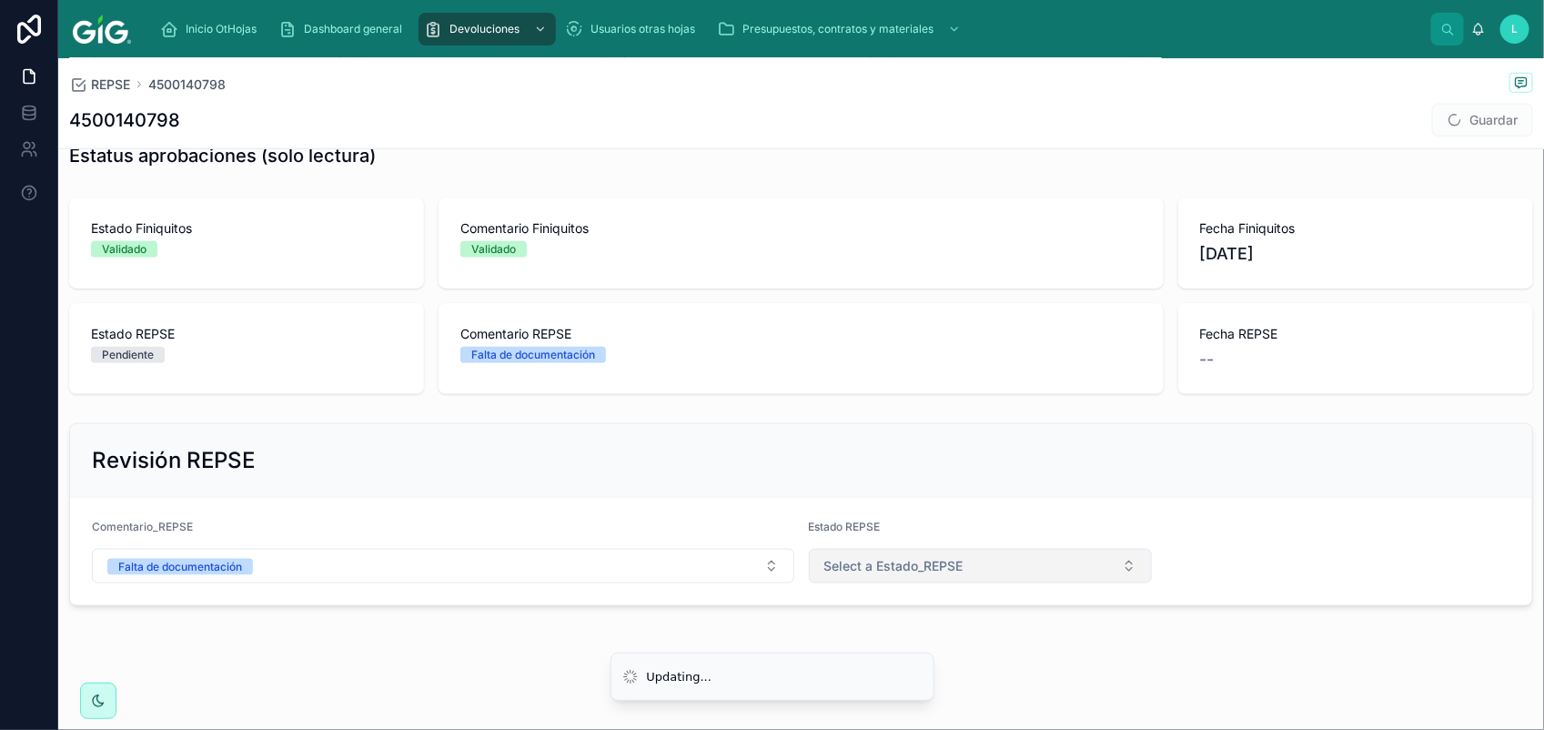
click at [964, 582] on button "Select a Estado_REPSE" at bounding box center [981, 566] width 344 height 35
click at [920, 662] on li "Updating..." at bounding box center [772, 675] width 324 height 49
click at [930, 566] on span "Select a Estado_REPSE" at bounding box center [893, 566] width 139 height 18
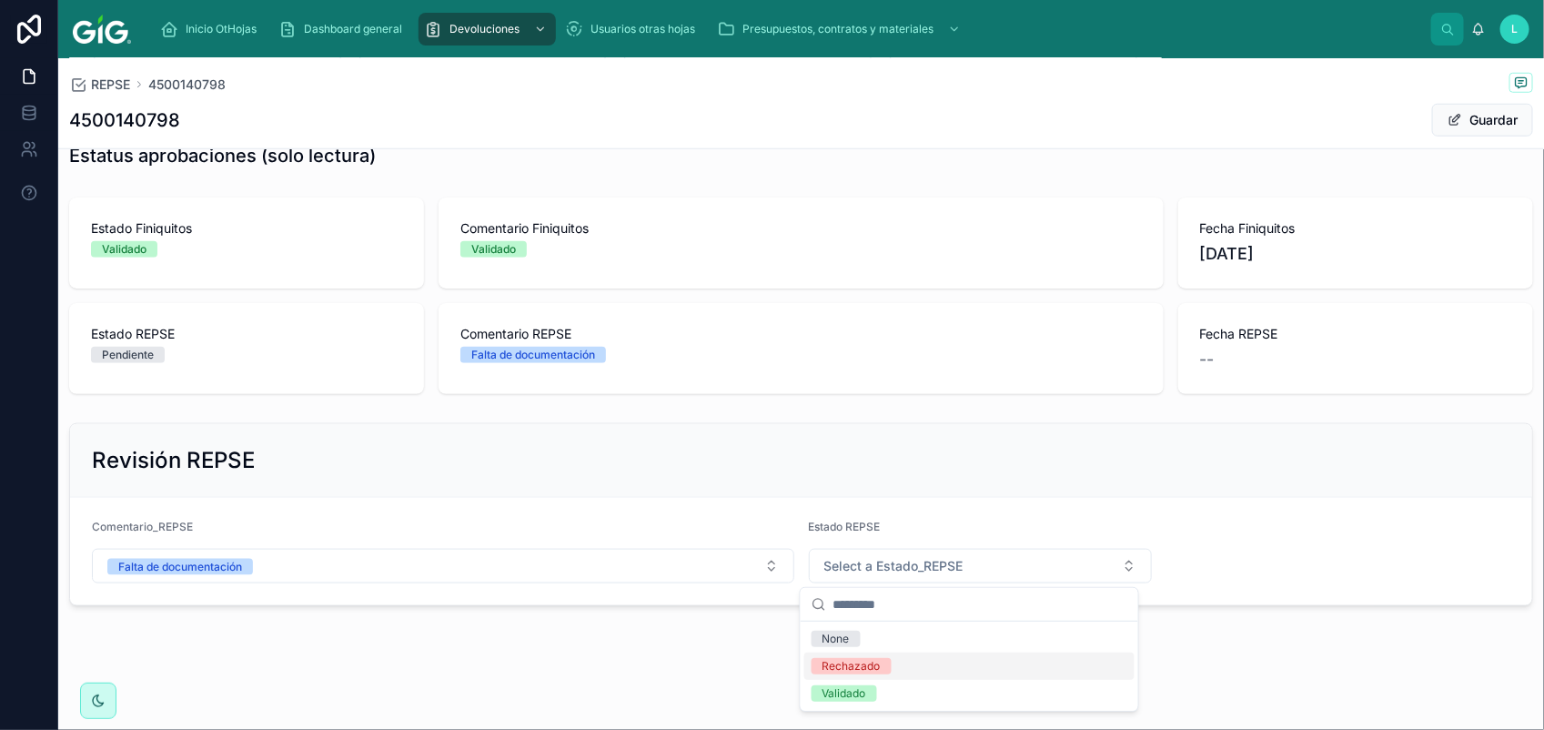
click at [876, 664] on div "Rechazado" at bounding box center [851, 666] width 58 height 16
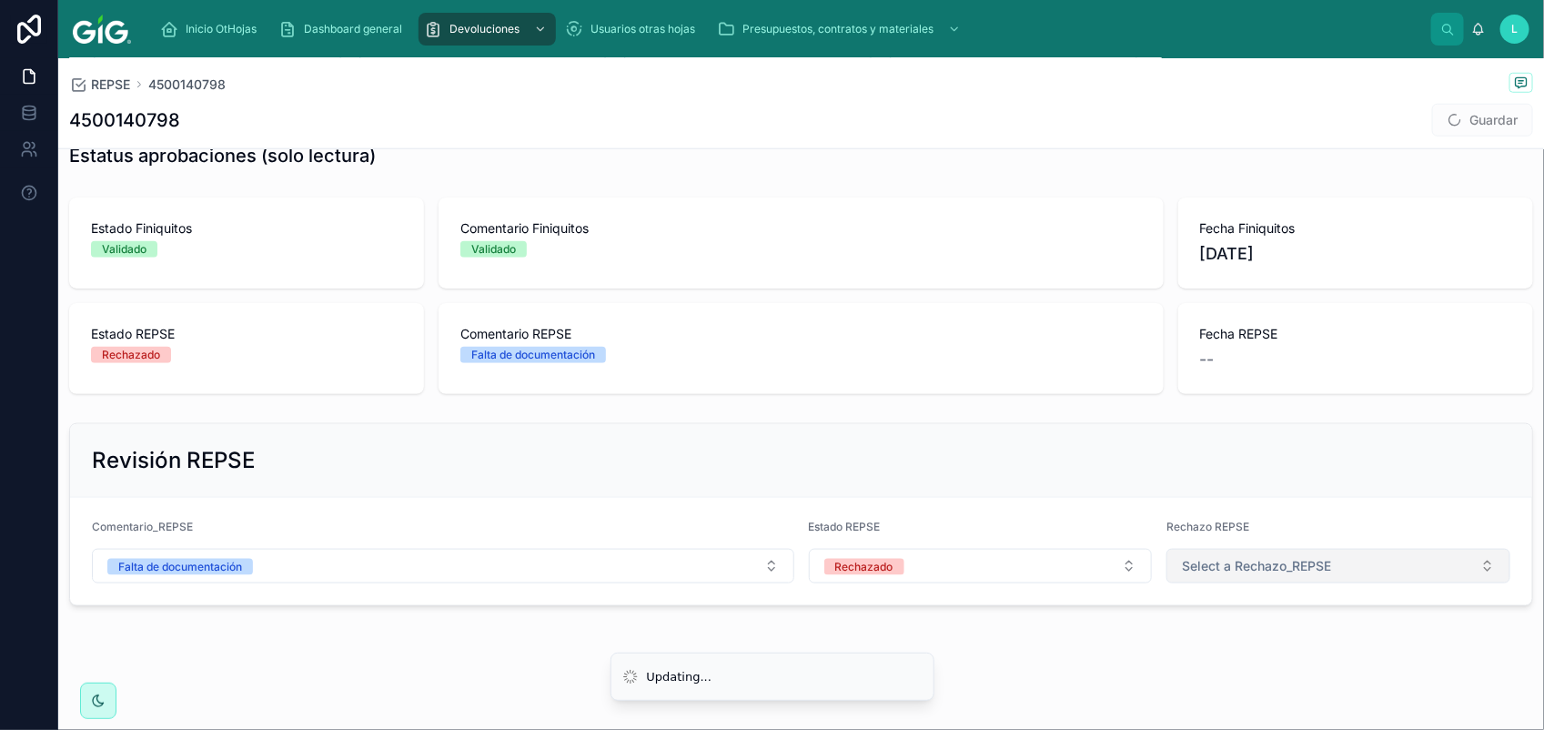
click at [1221, 557] on span "Select a Rechazo_REPSE" at bounding box center [1256, 566] width 149 height 18
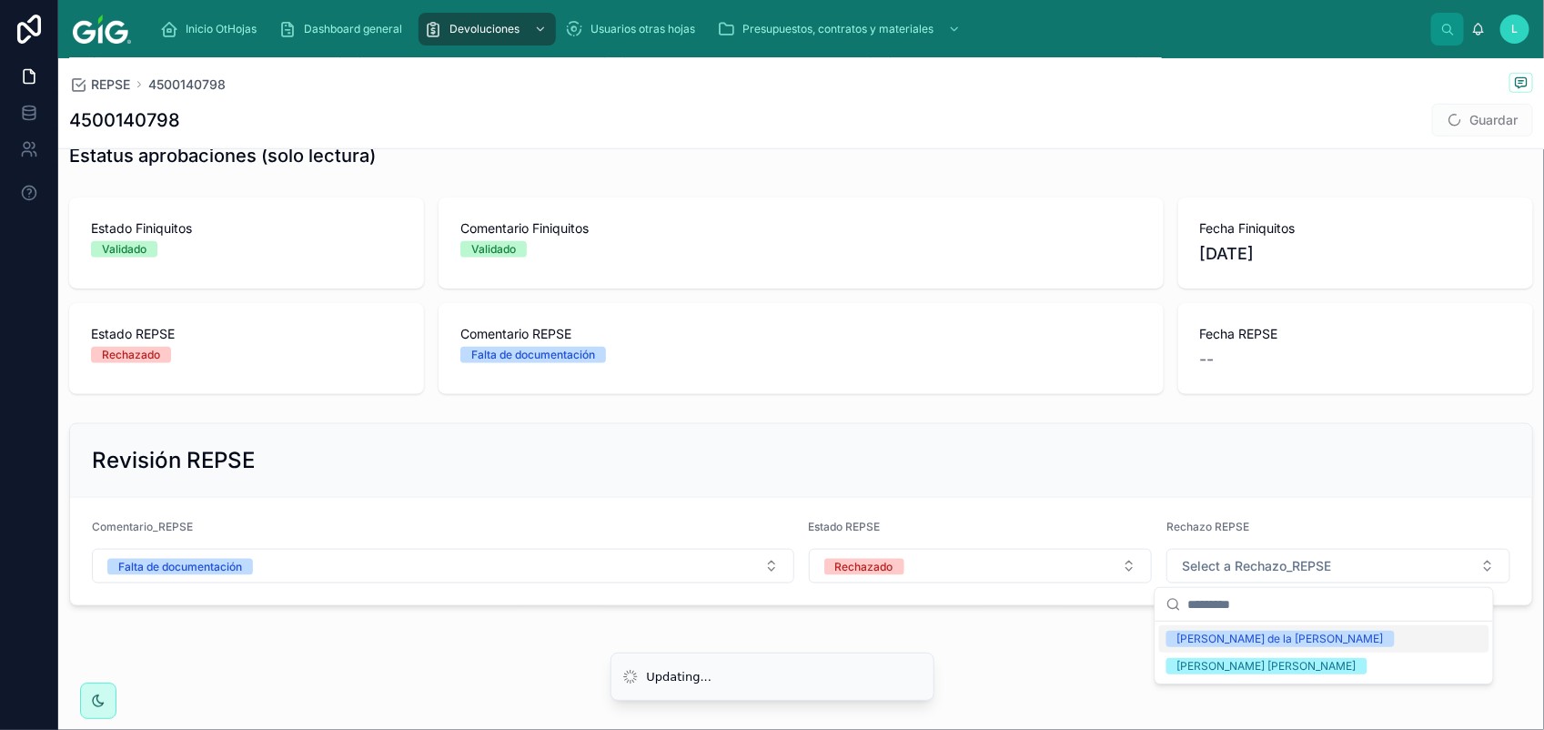
click at [1214, 639] on div "[PERSON_NAME] de la [PERSON_NAME]" at bounding box center [1280, 638] width 206 height 16
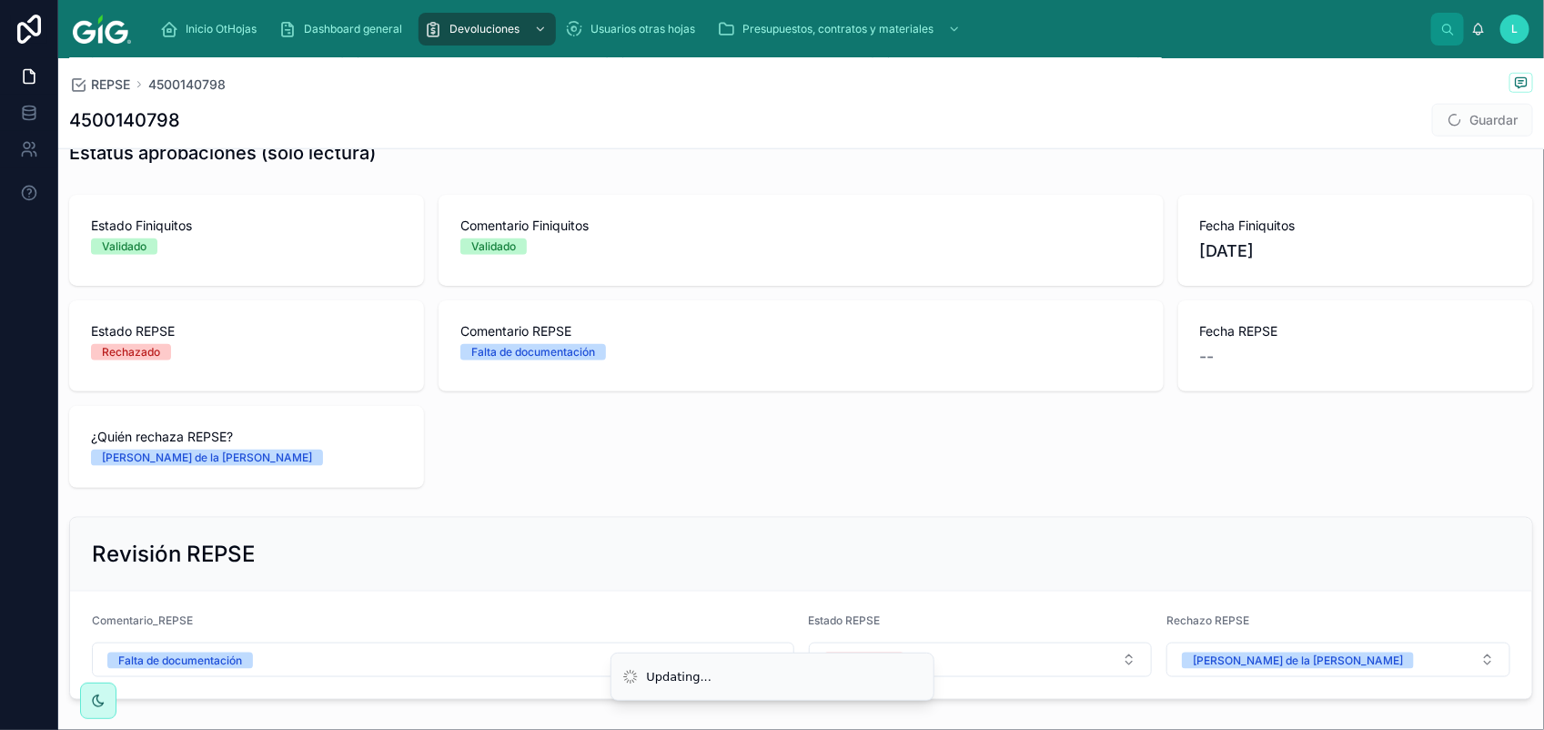
click at [1448, 116] on span "Guardar" at bounding box center [1482, 120] width 101 height 33
click at [1448, 116] on button "Guardar" at bounding box center [1482, 120] width 101 height 33
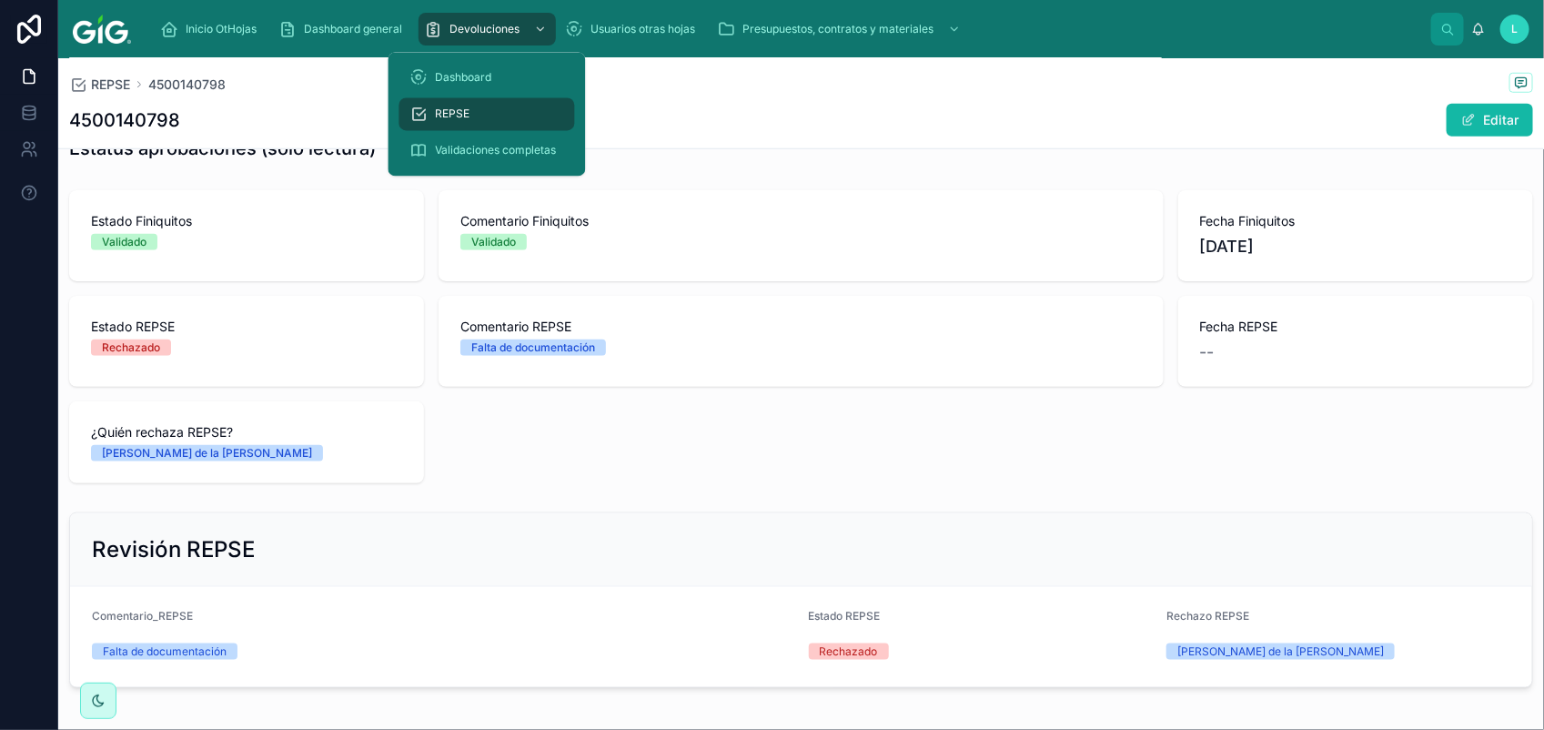
click at [462, 111] on span "REPSE" at bounding box center [453, 114] width 35 height 15
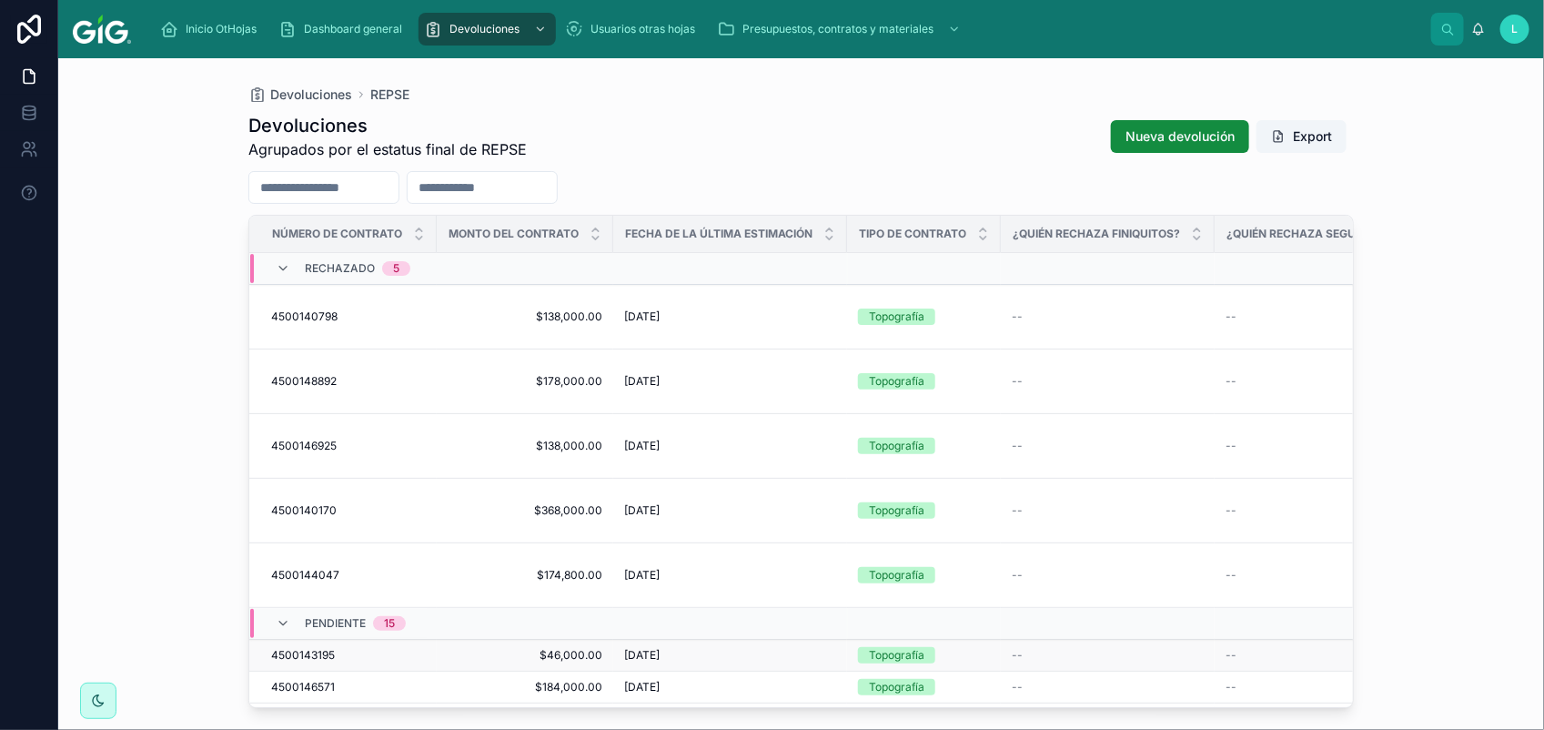
click at [307, 648] on span "4500143195" at bounding box center [303, 655] width 64 height 15
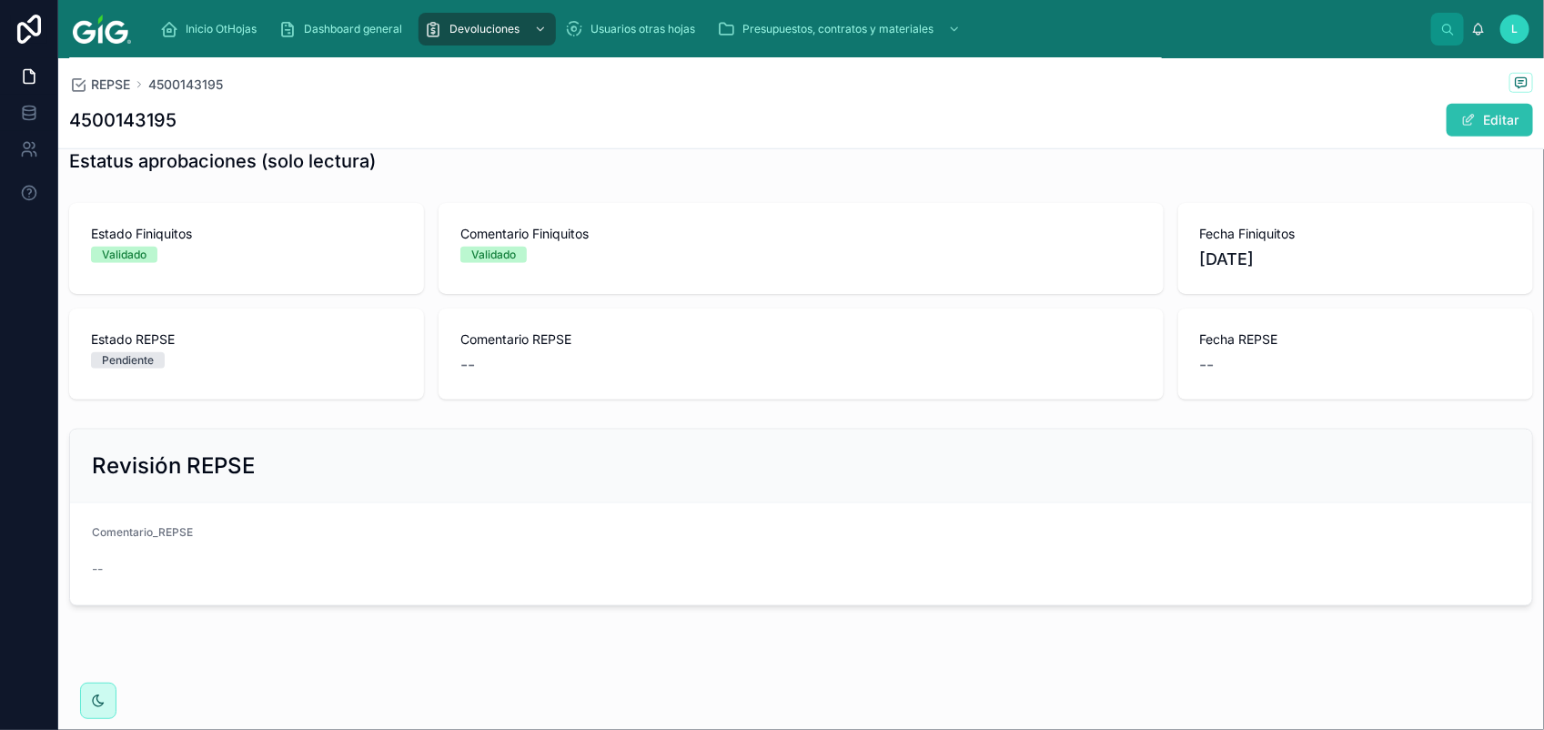
click at [1463, 119] on button "Editar" at bounding box center [1489, 120] width 86 height 33
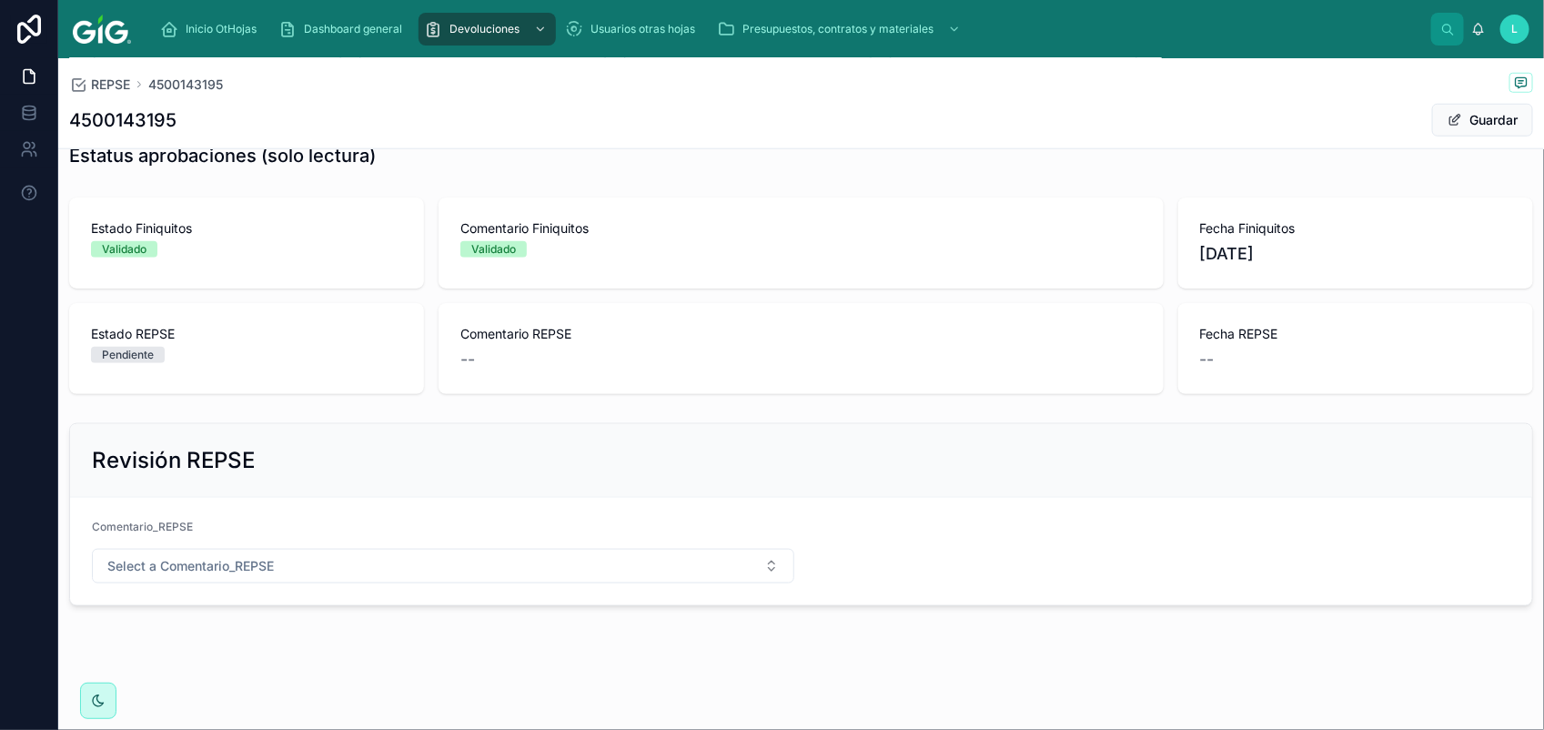
scroll to position [752, 0]
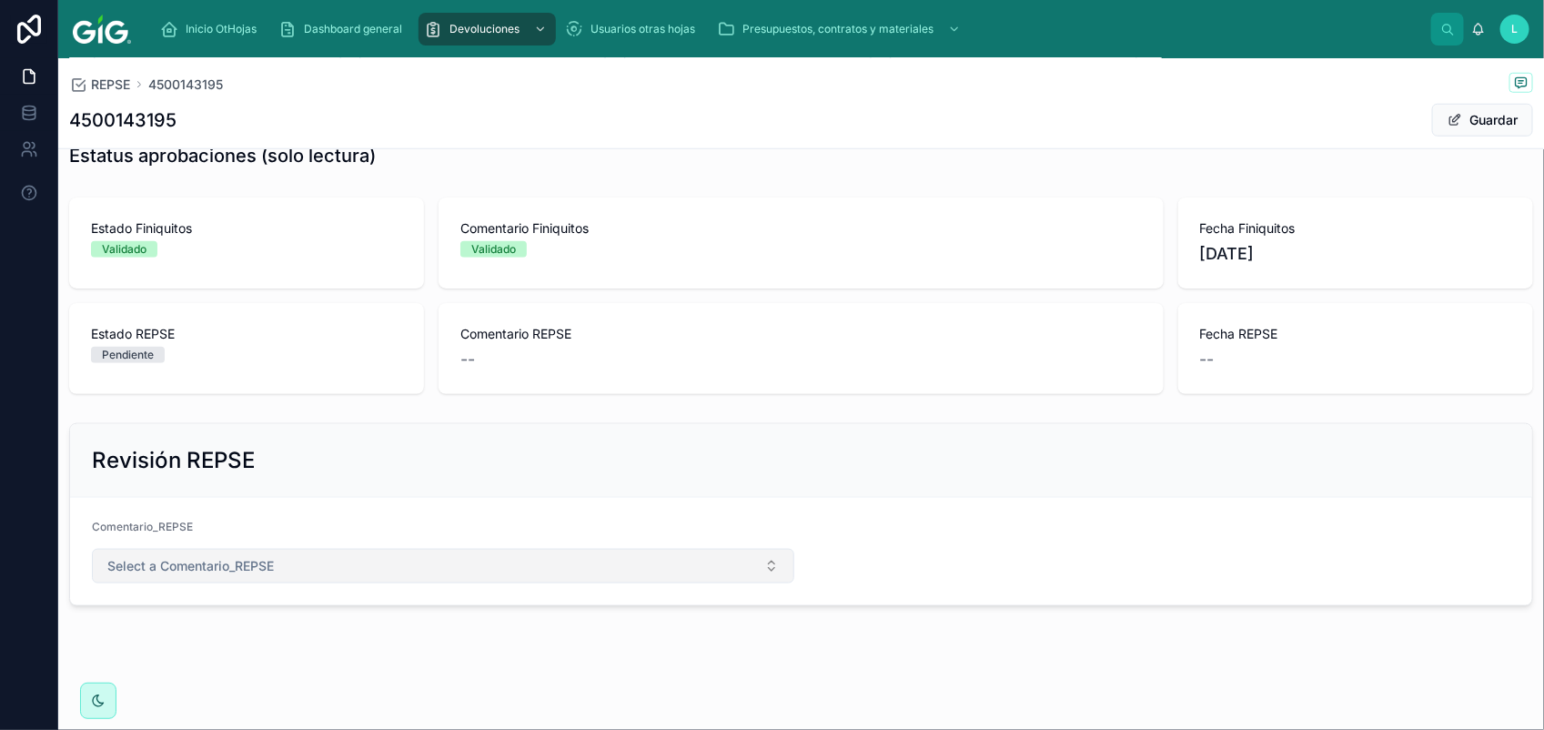
click at [237, 569] on span "Select a Comentario_REPSE" at bounding box center [190, 566] width 166 height 18
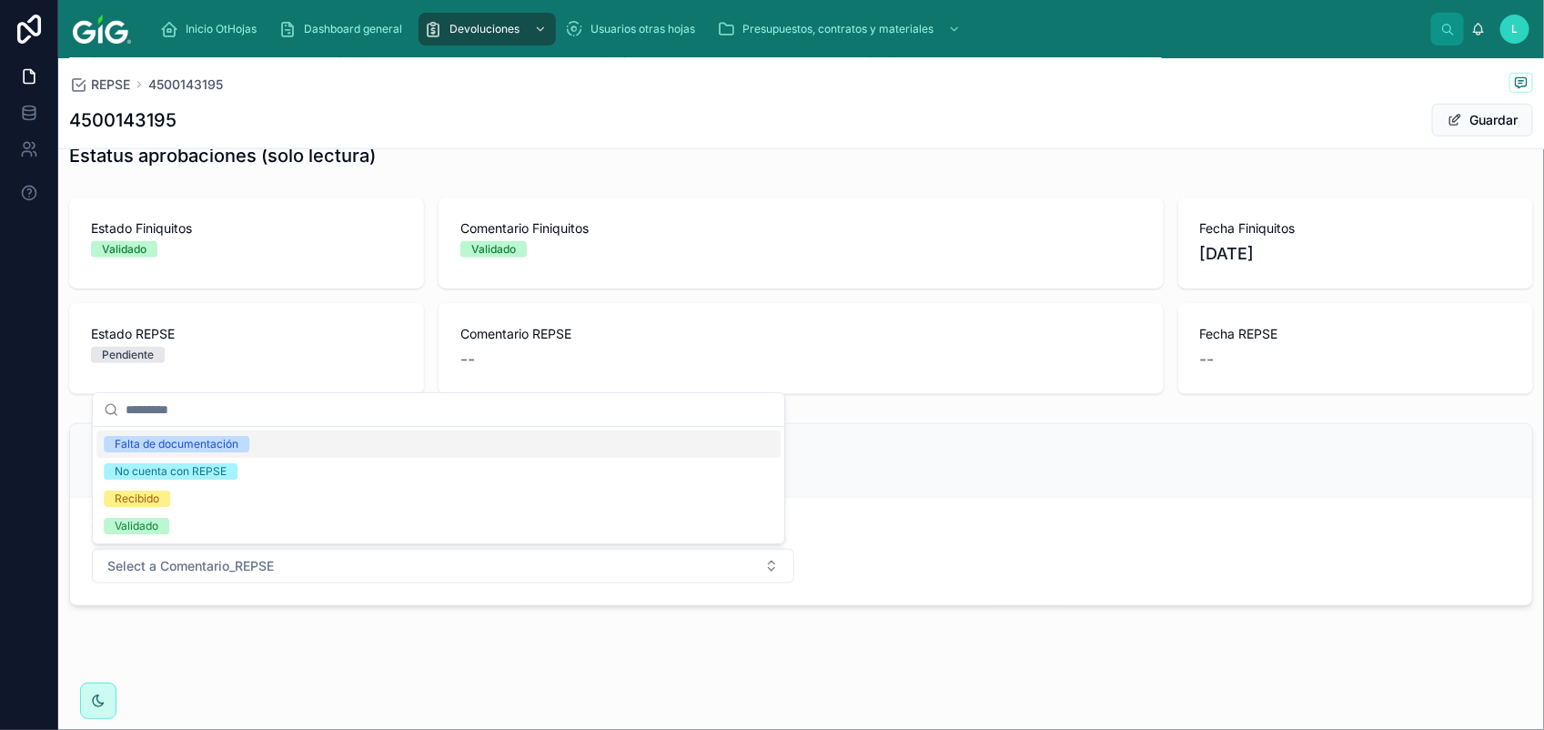
drag, startPoint x: 203, startPoint y: 444, endPoint x: 297, endPoint y: 468, distance: 97.7
click at [205, 443] on div "Falta de documentación" at bounding box center [177, 444] width 124 height 16
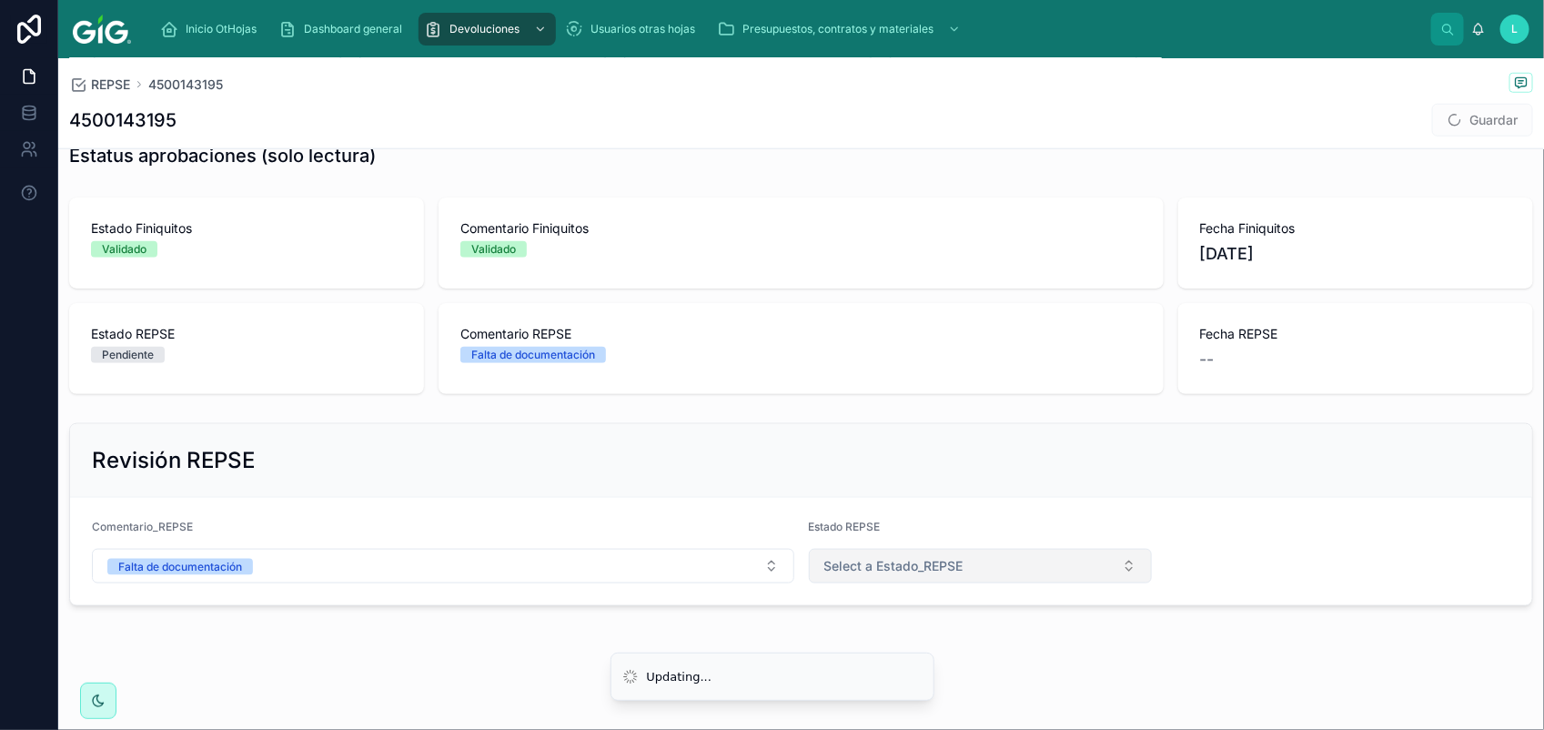
click at [887, 550] on button "Select a Estado_REPSE" at bounding box center [981, 566] width 344 height 35
click at [1064, 574] on button "Select a Estado_REPSE" at bounding box center [981, 566] width 344 height 35
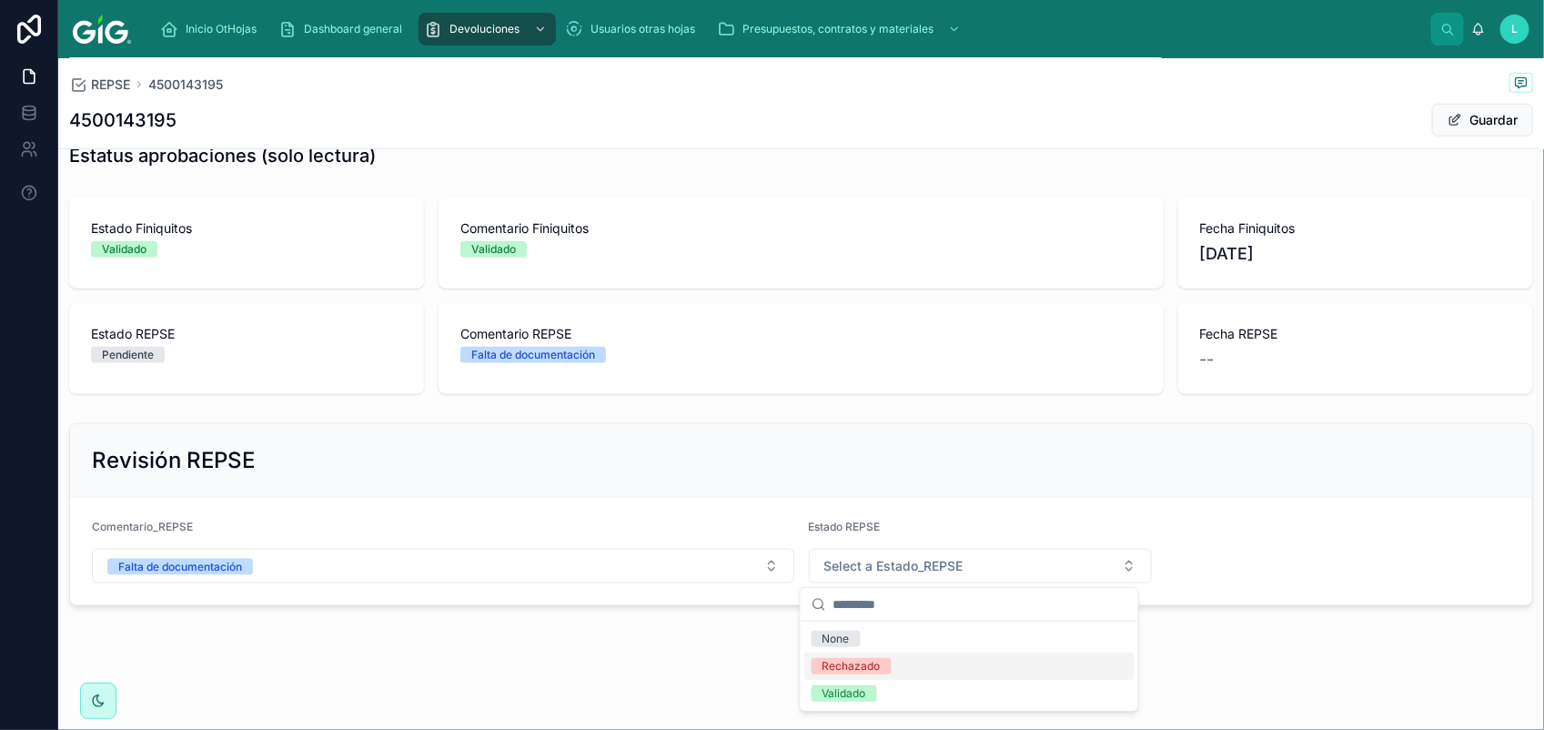
click at [867, 669] on div "Rechazado" at bounding box center [851, 666] width 58 height 16
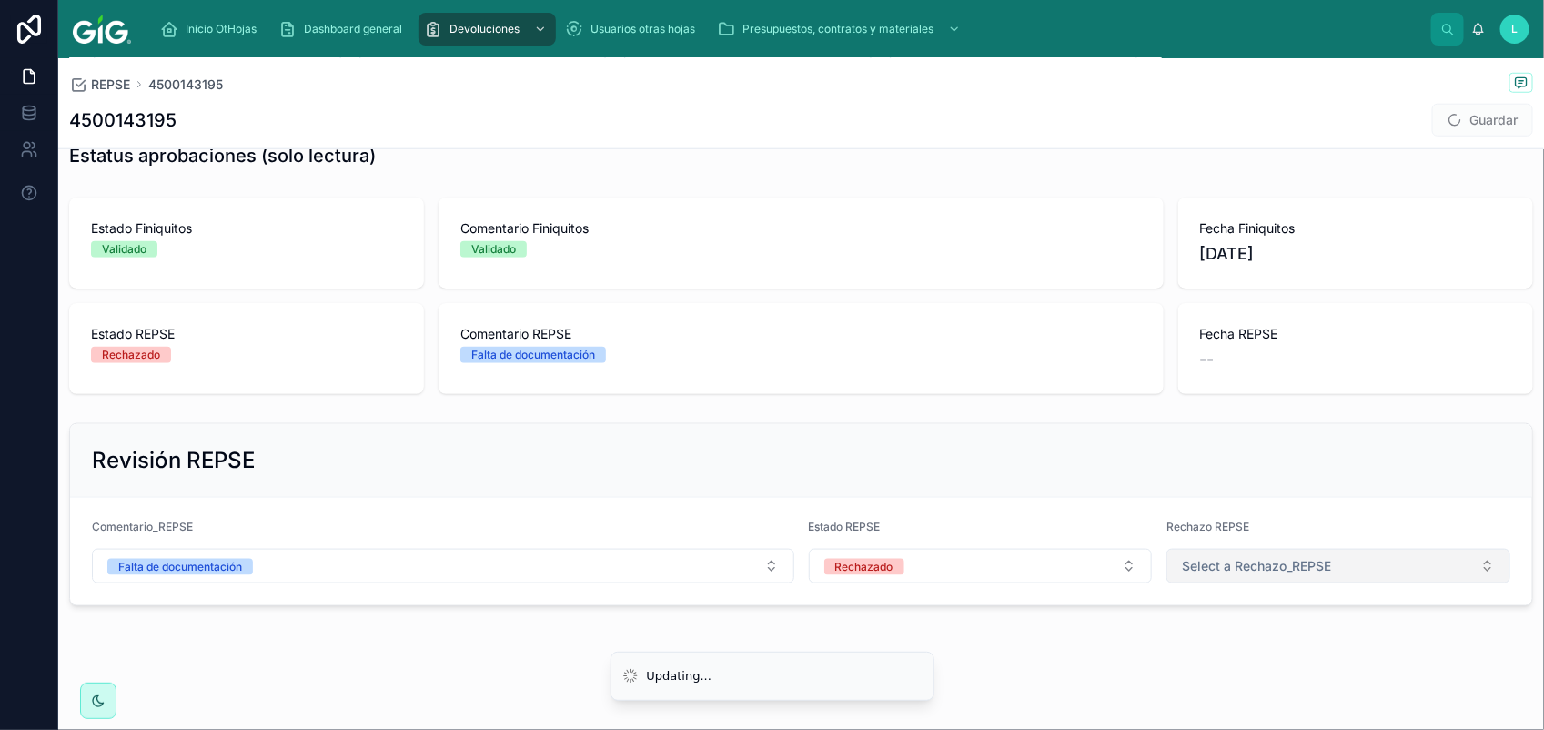
click at [1213, 562] on span "Select a Rechazo_REPSE" at bounding box center [1256, 566] width 149 height 18
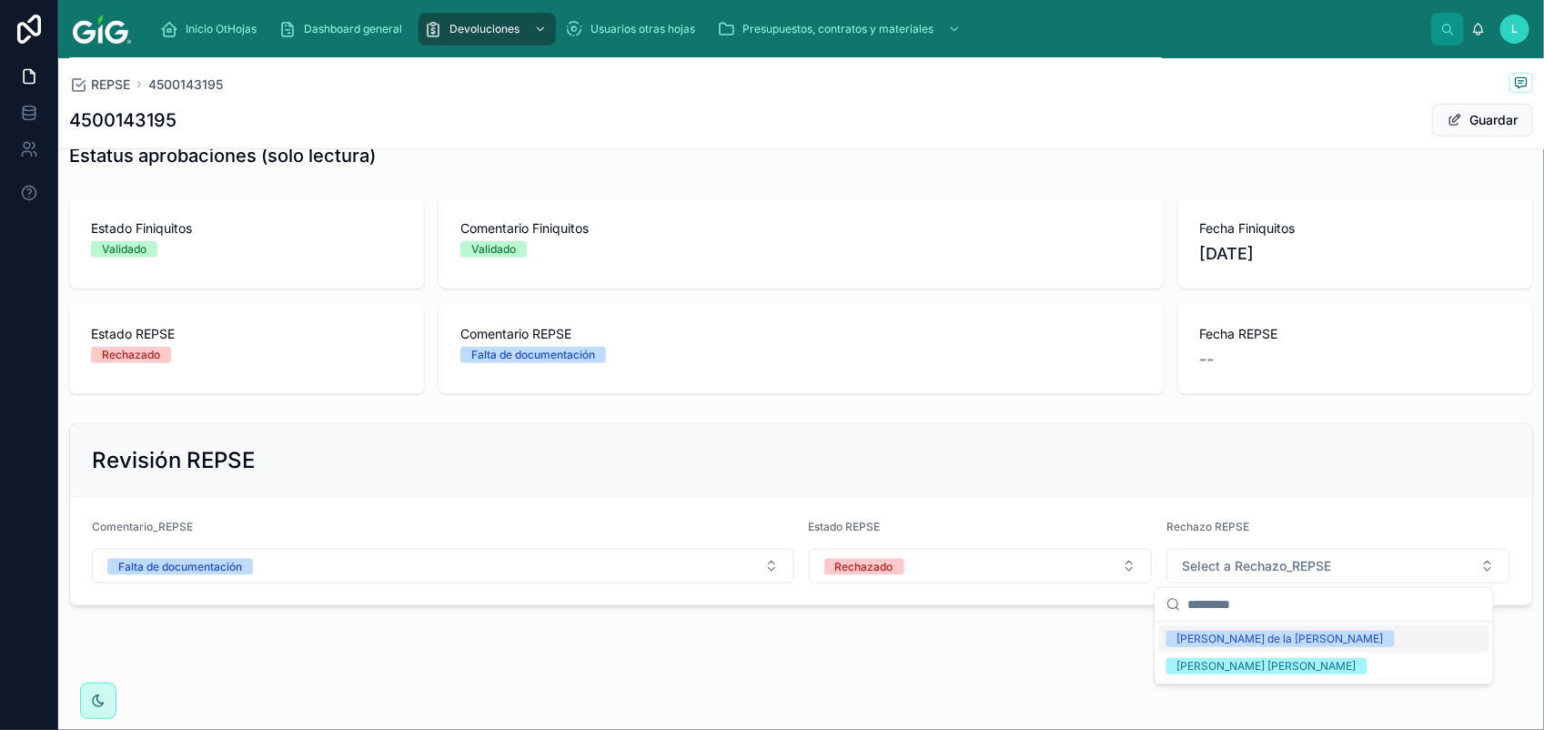
click at [1198, 639] on div "[PERSON_NAME] de la [PERSON_NAME]" at bounding box center [1280, 638] width 206 height 16
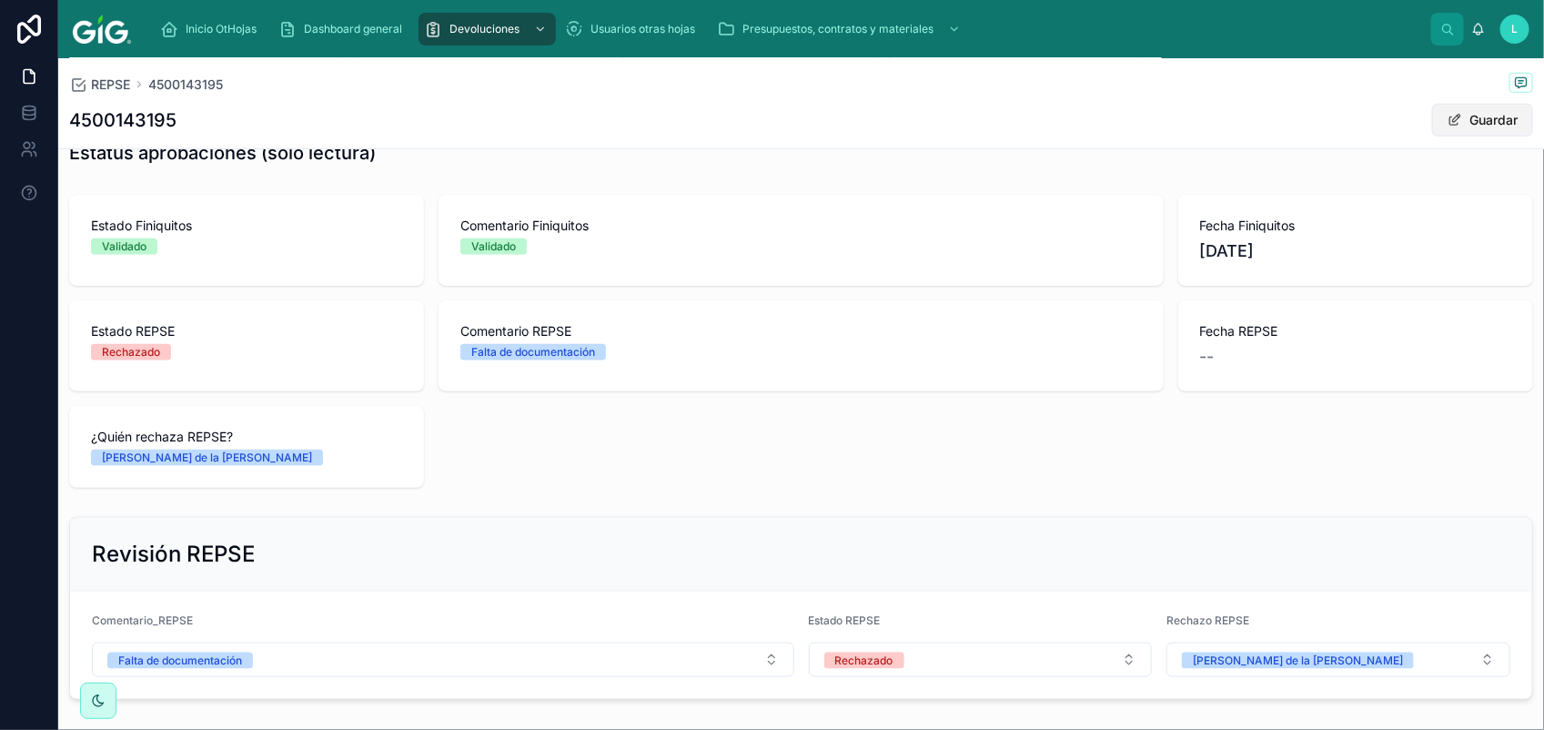
click at [1447, 120] on span at bounding box center [1454, 120] width 15 height 15
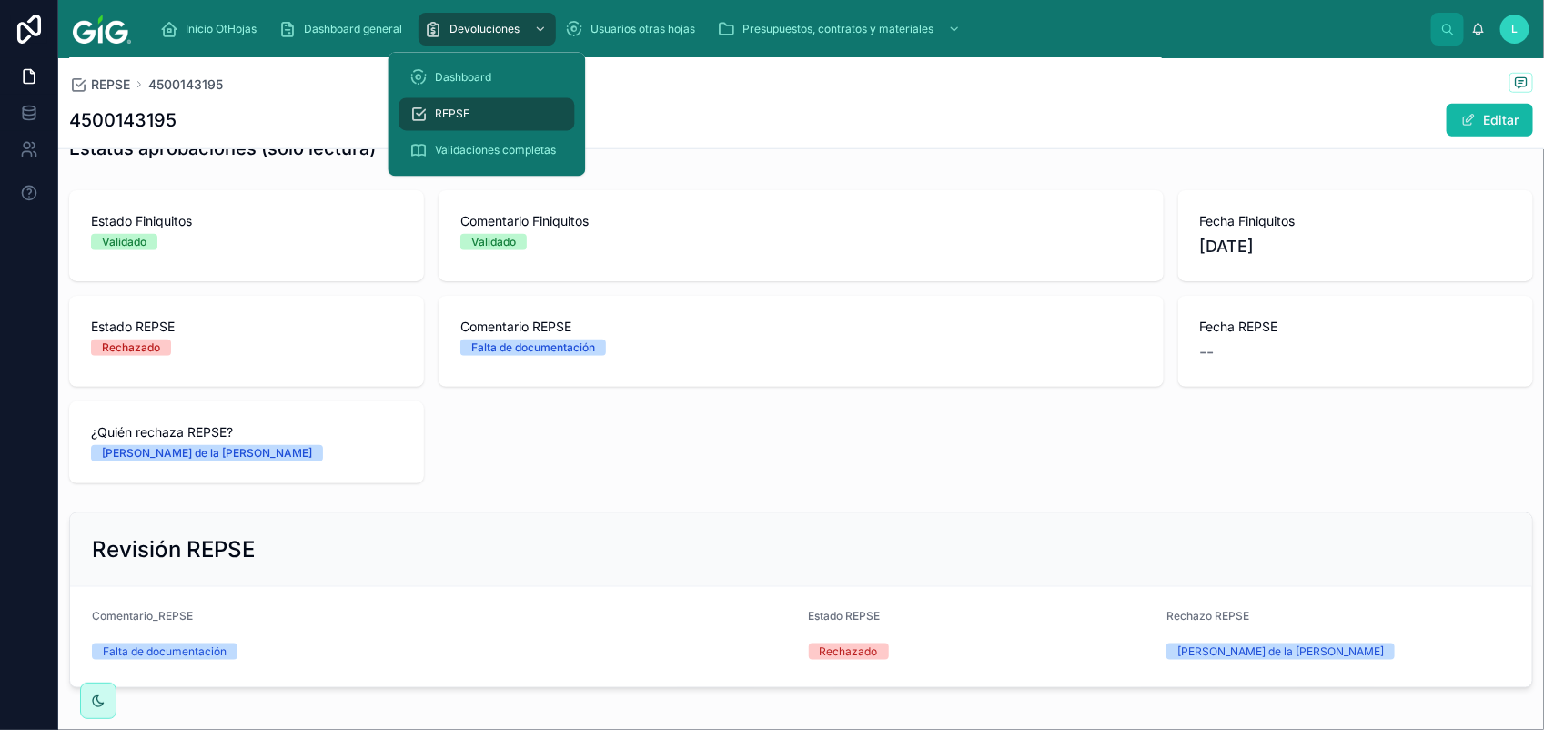
click at [478, 106] on div "REPSE" at bounding box center [487, 114] width 154 height 29
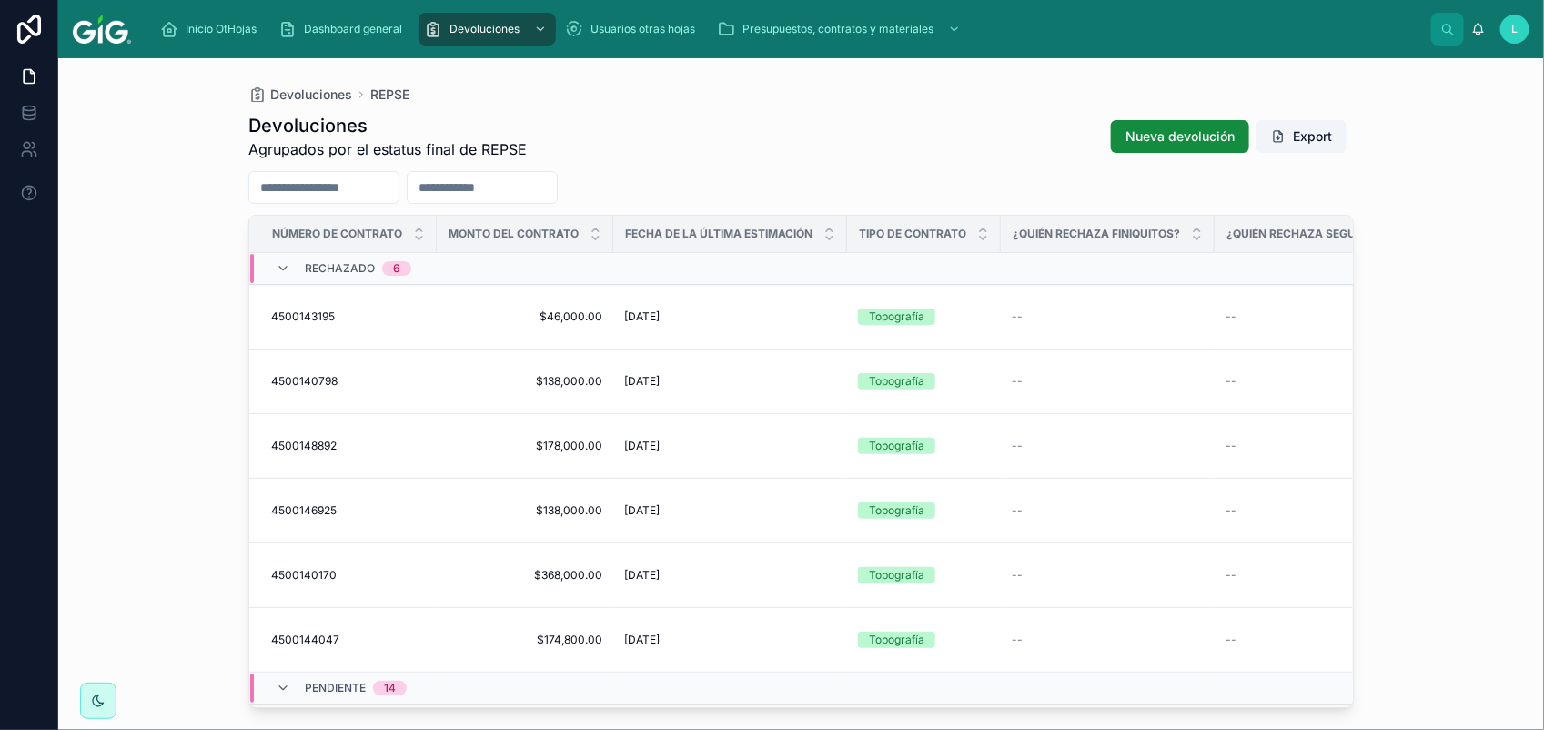
click at [314, 712] on span "4500146571" at bounding box center [303, 719] width 64 height 15
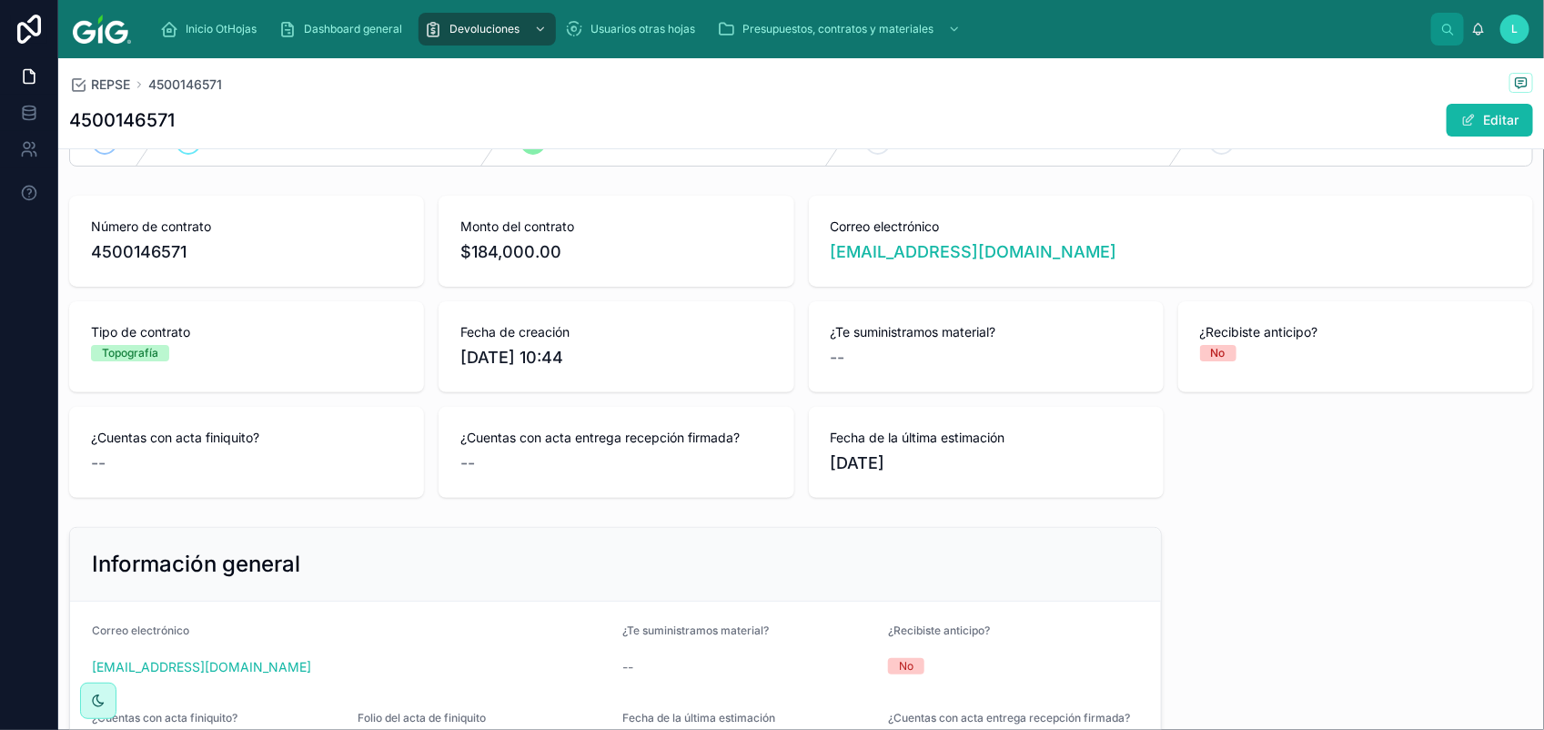
scroll to position [52, 0]
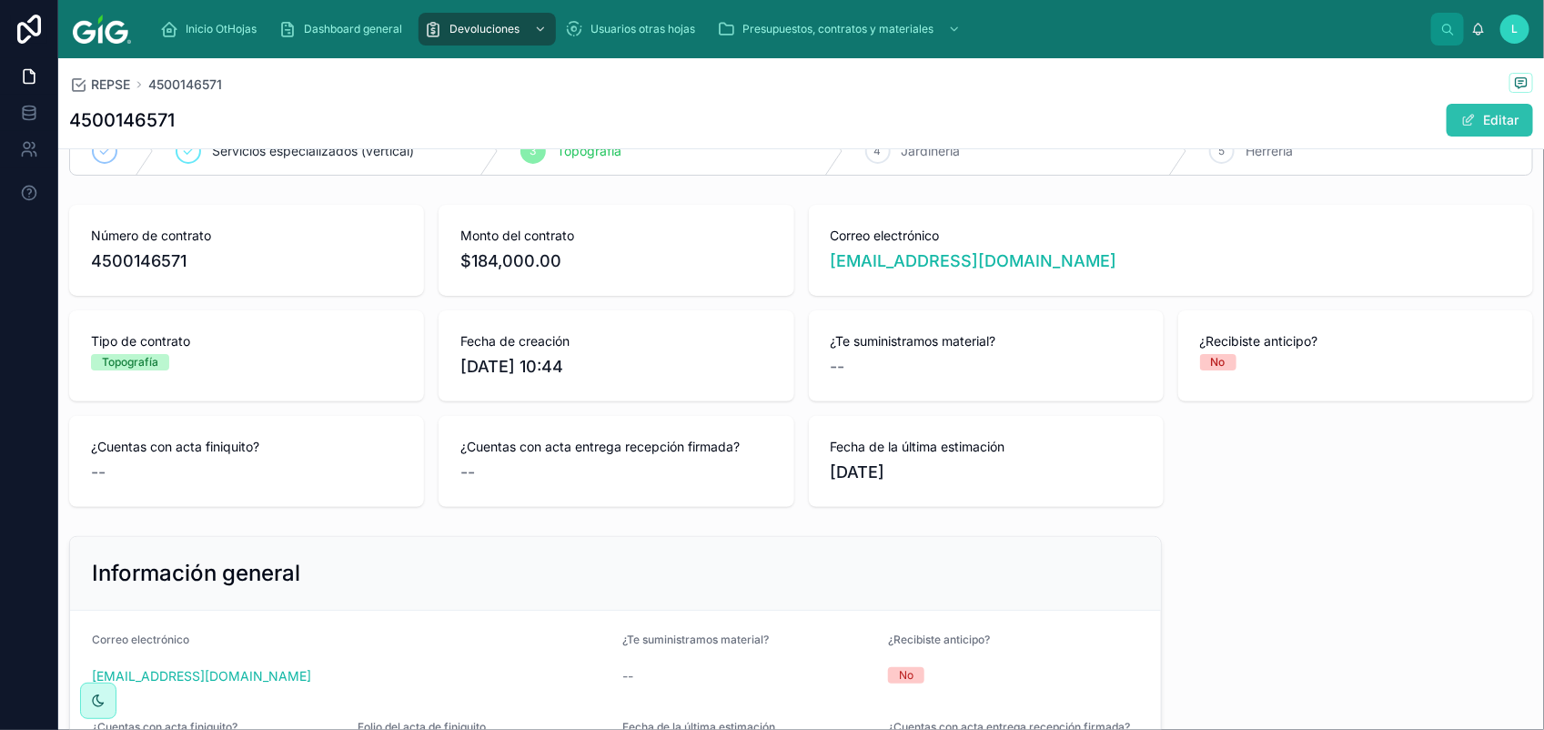
click at [1465, 125] on button "Editar" at bounding box center [1489, 120] width 86 height 33
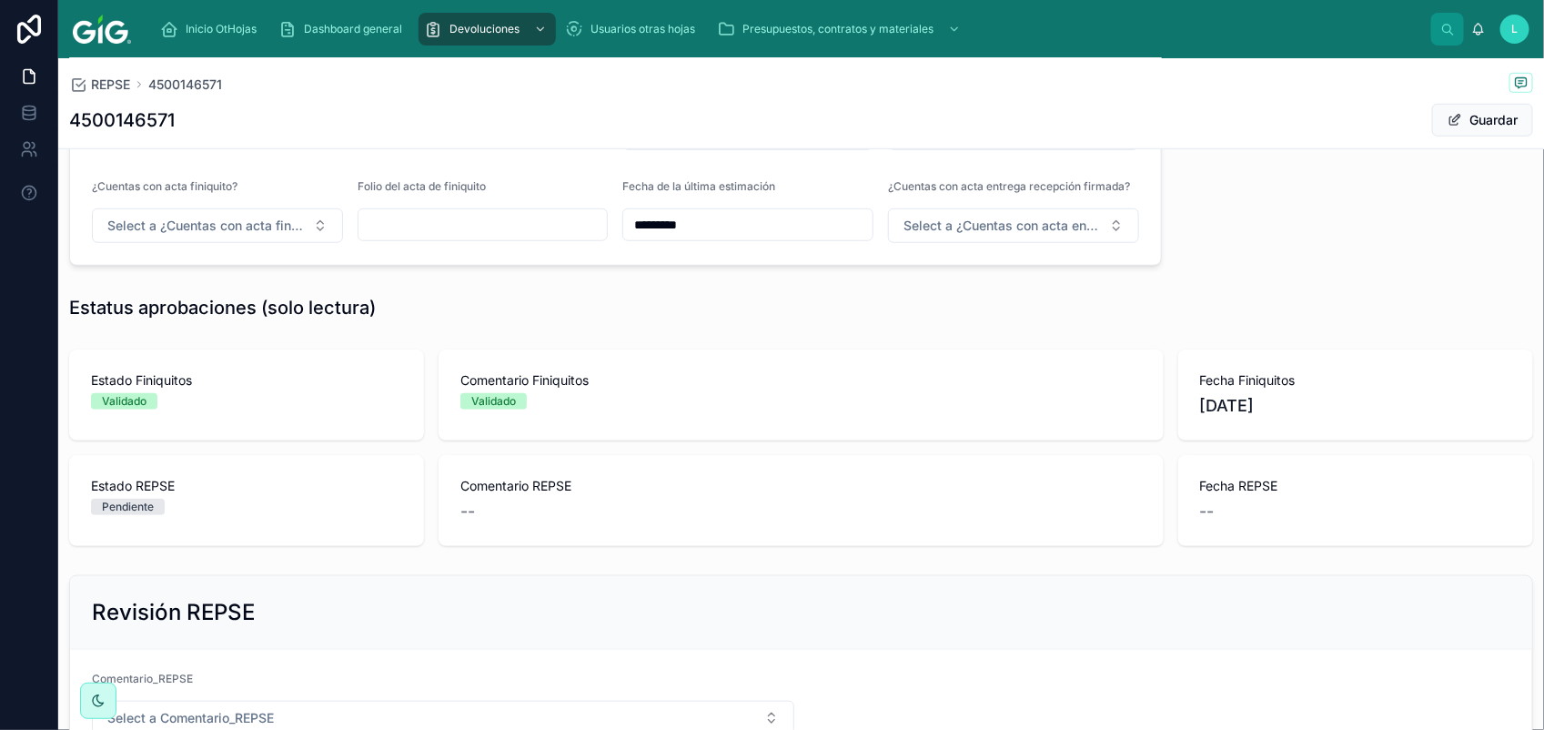
scroll to position [752, 0]
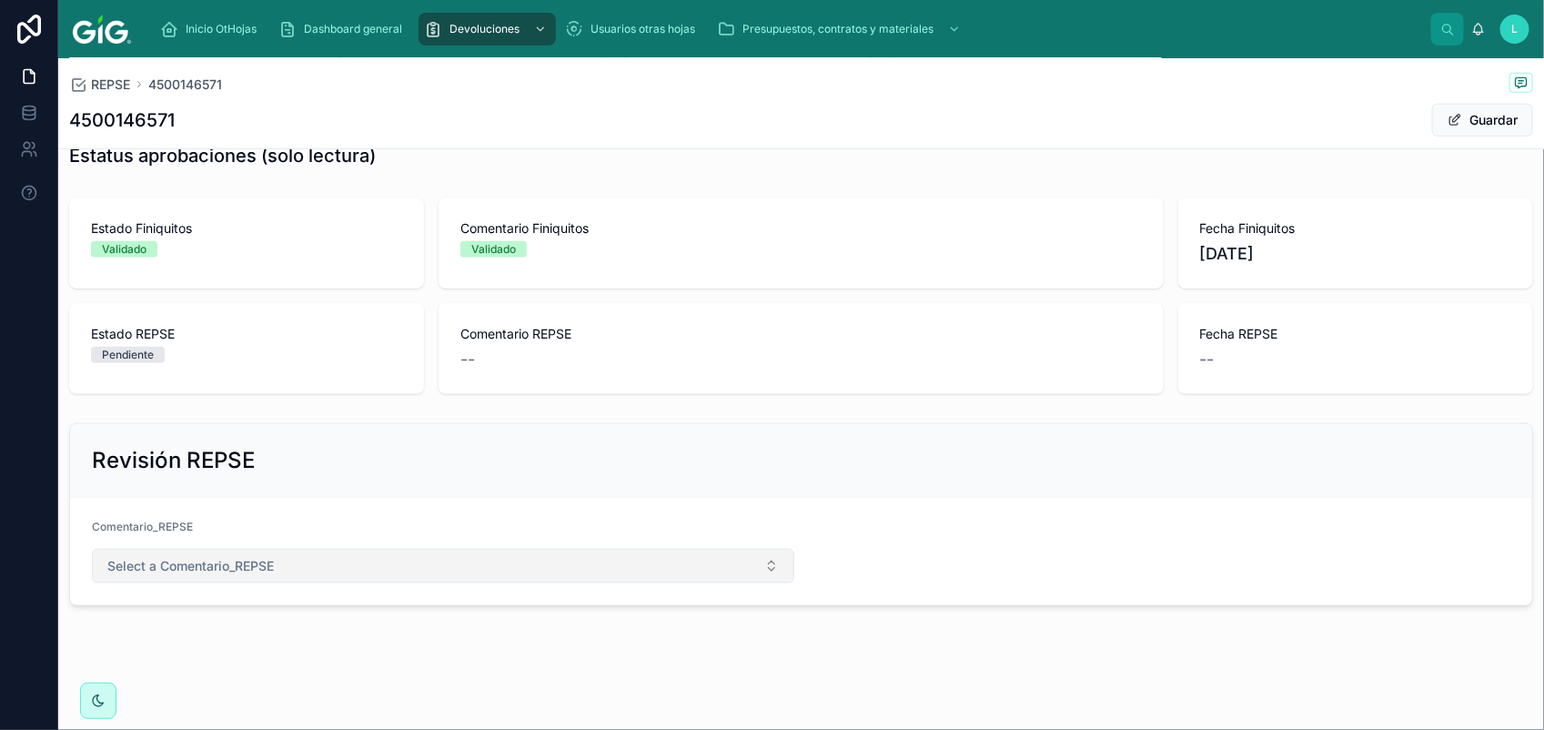
click at [183, 566] on span "Select a Comentario_REPSE" at bounding box center [190, 566] width 166 height 18
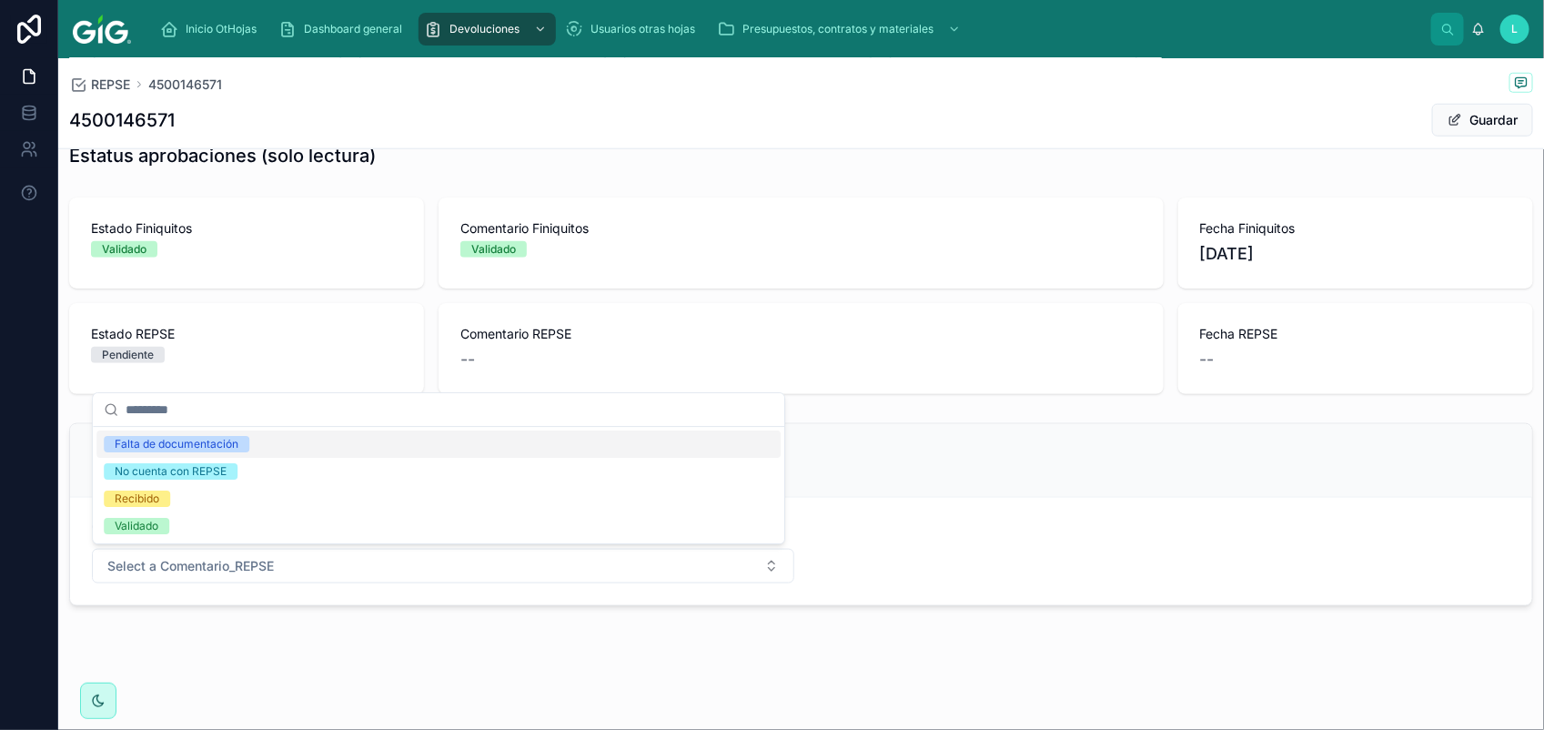
click at [212, 455] on div "Falta de documentación" at bounding box center [438, 443] width 684 height 27
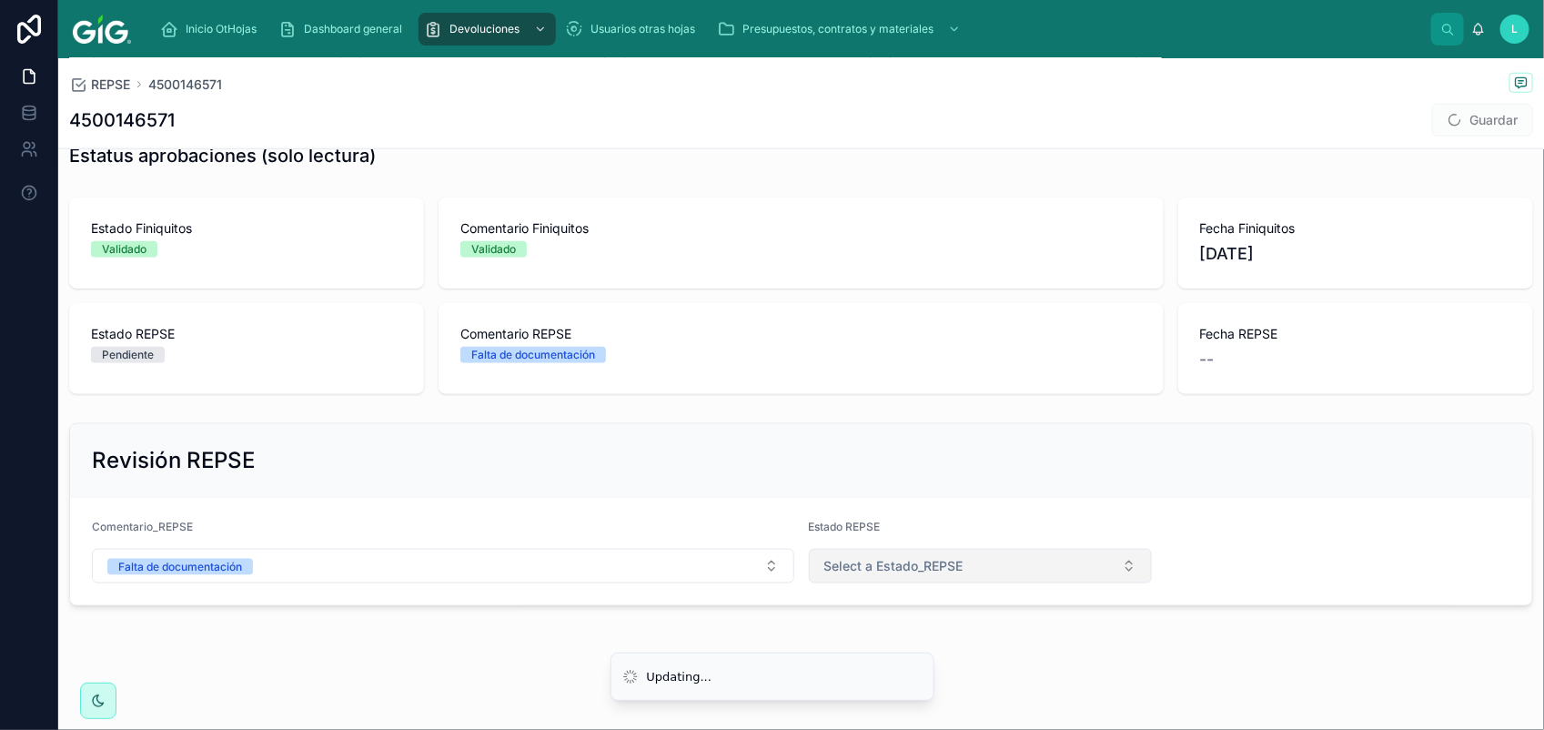
click at [969, 574] on button "Select a Estado_REPSE" at bounding box center [981, 566] width 344 height 35
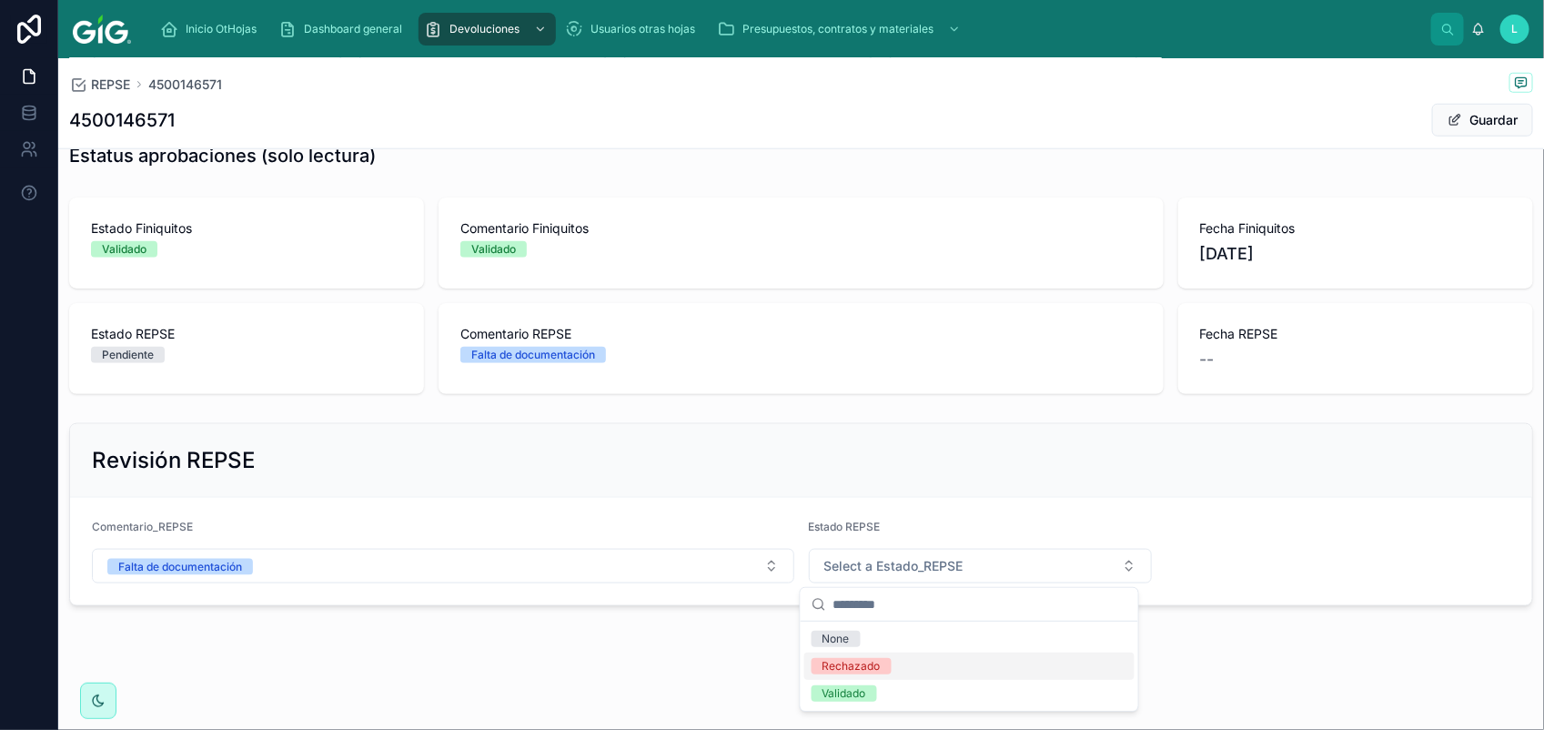
drag, startPoint x: 952, startPoint y: 669, endPoint x: 984, endPoint y: 655, distance: 35.0
click at [952, 669] on div "Rechazado" at bounding box center [969, 665] width 330 height 27
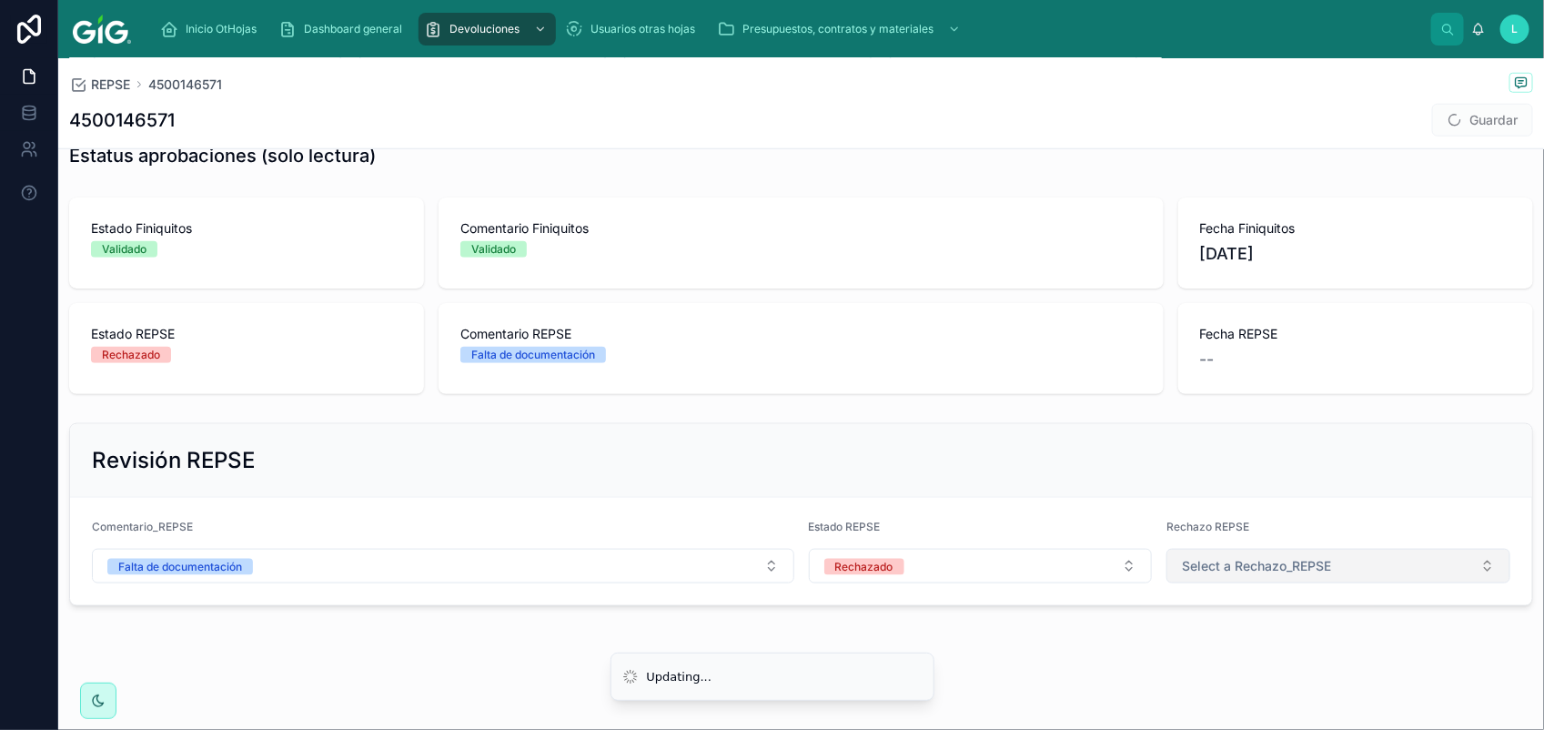
click at [1215, 573] on span "Select a Rechazo_REPSE" at bounding box center [1256, 566] width 149 height 18
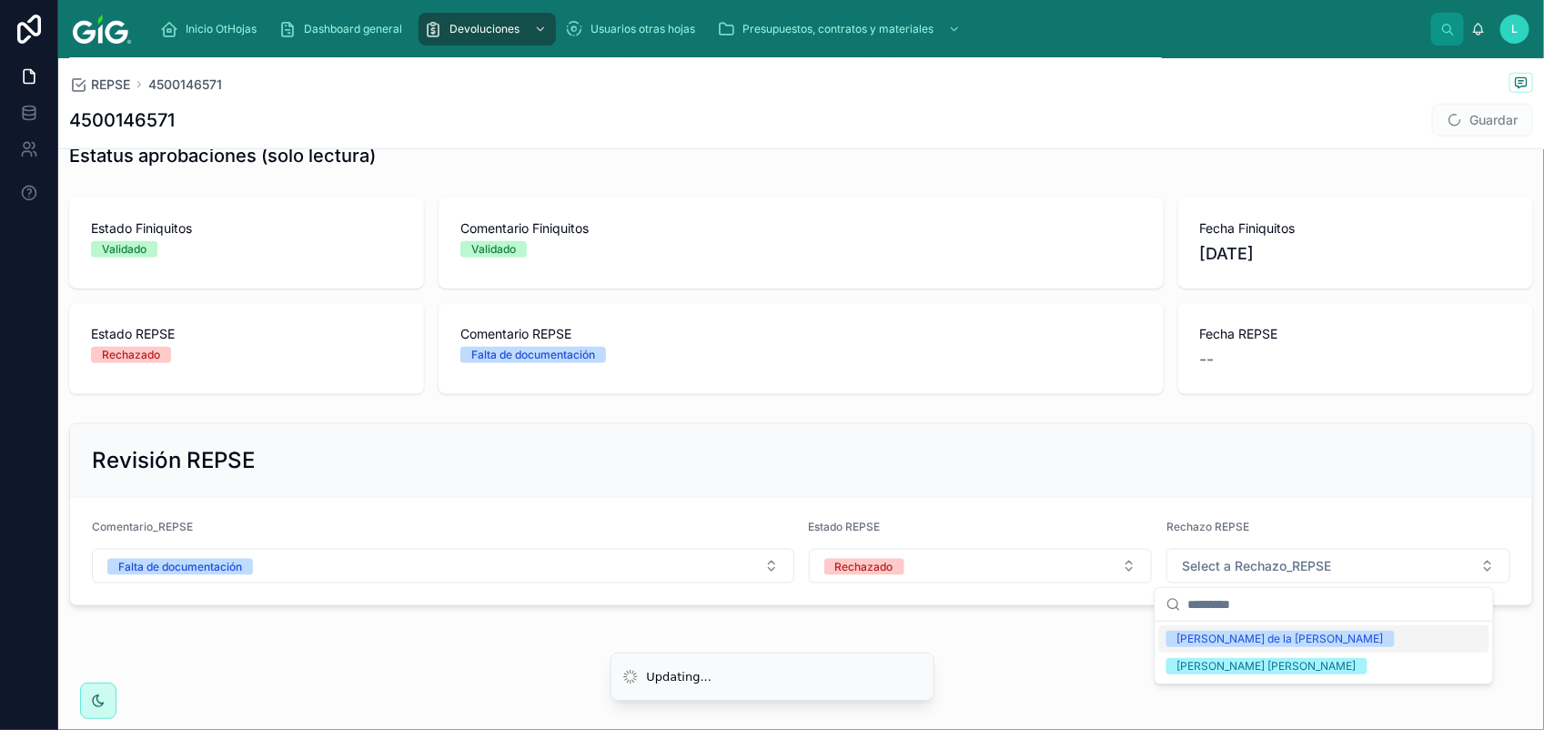
click at [1233, 637] on div "[PERSON_NAME] de la [PERSON_NAME]" at bounding box center [1280, 638] width 206 height 16
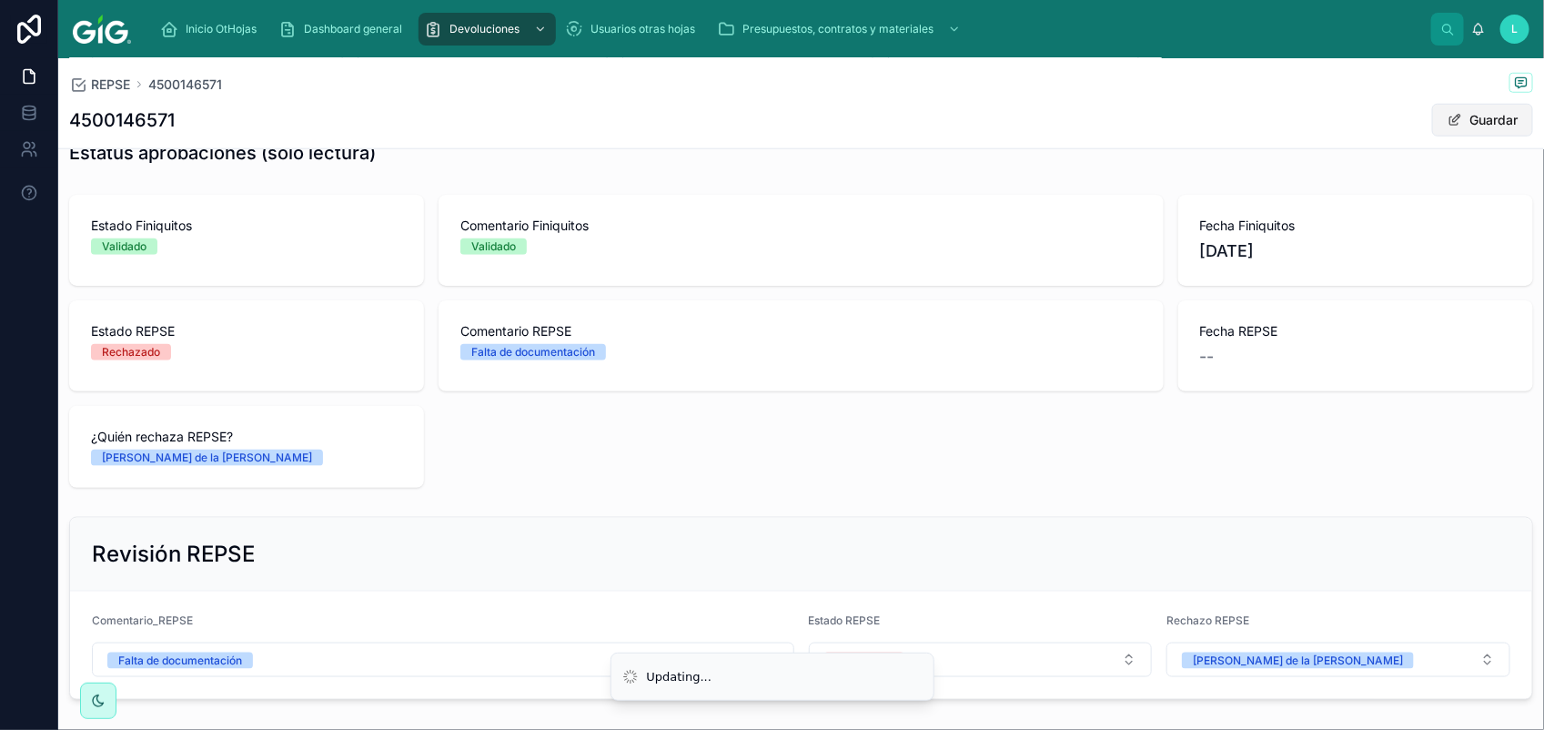
click at [1448, 112] on button "Guardar" at bounding box center [1482, 120] width 101 height 33
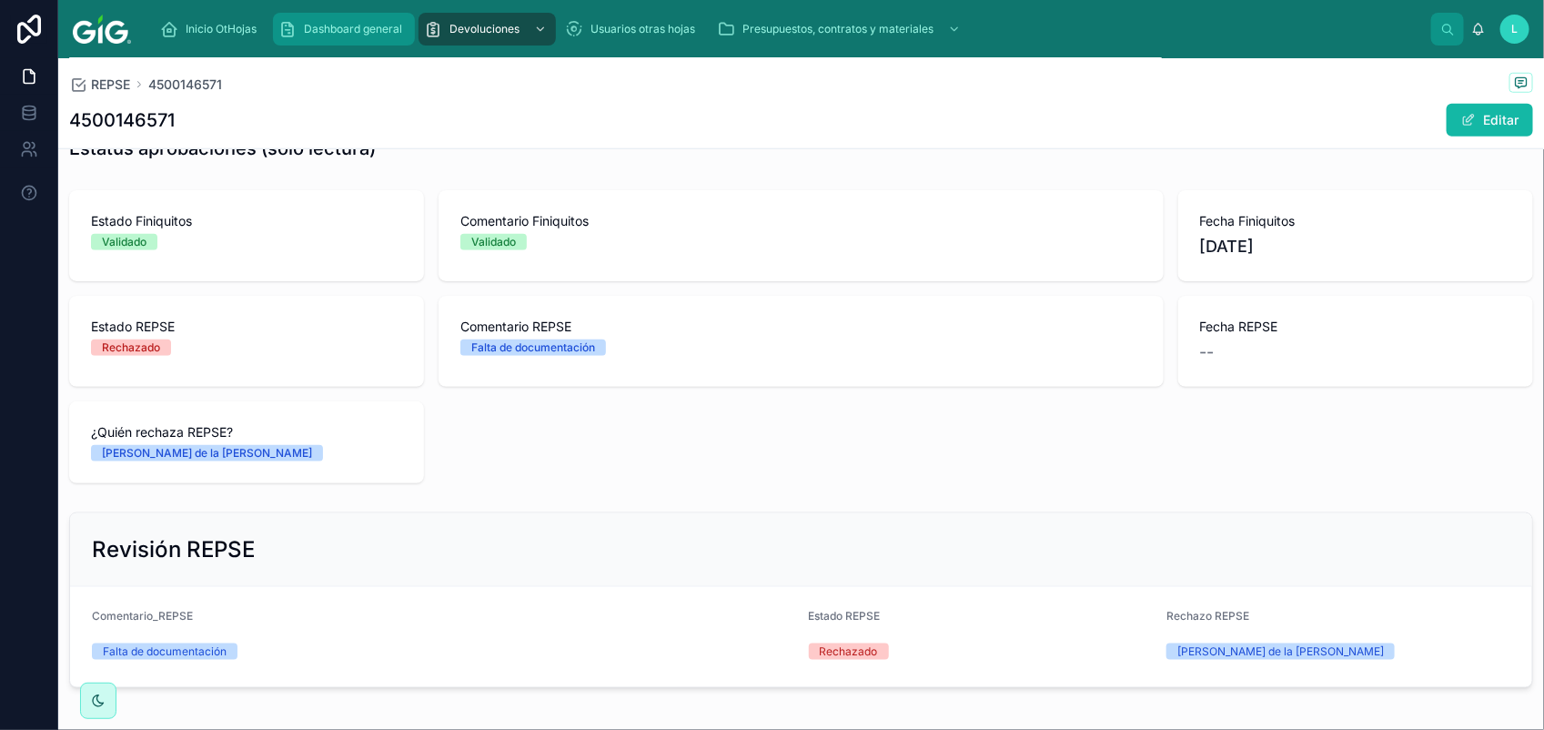
scroll to position [374, 0]
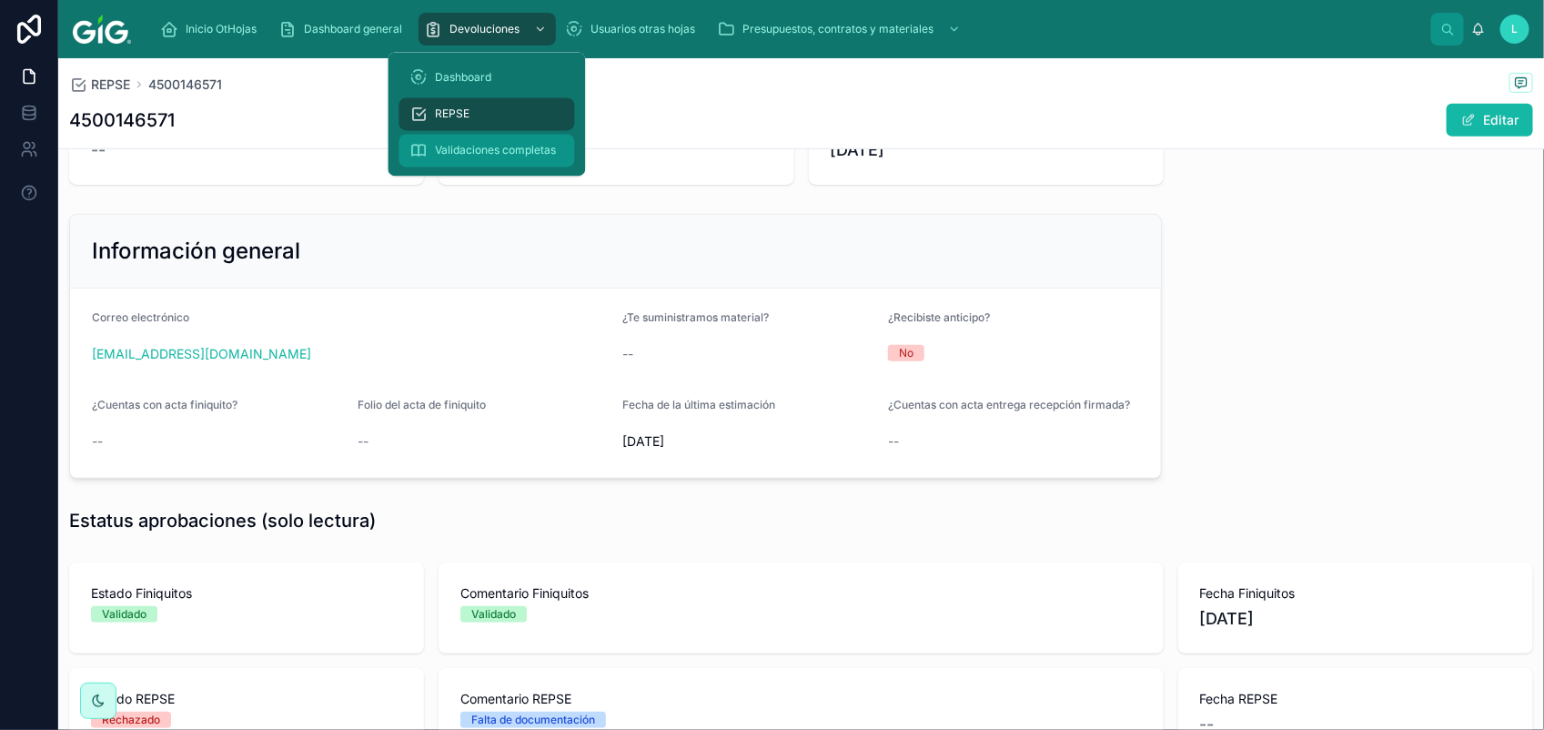
drag, startPoint x: 473, startPoint y: 116, endPoint x: 473, endPoint y: 144, distance: 28.2
click at [473, 116] on div "REPSE" at bounding box center [487, 114] width 154 height 29
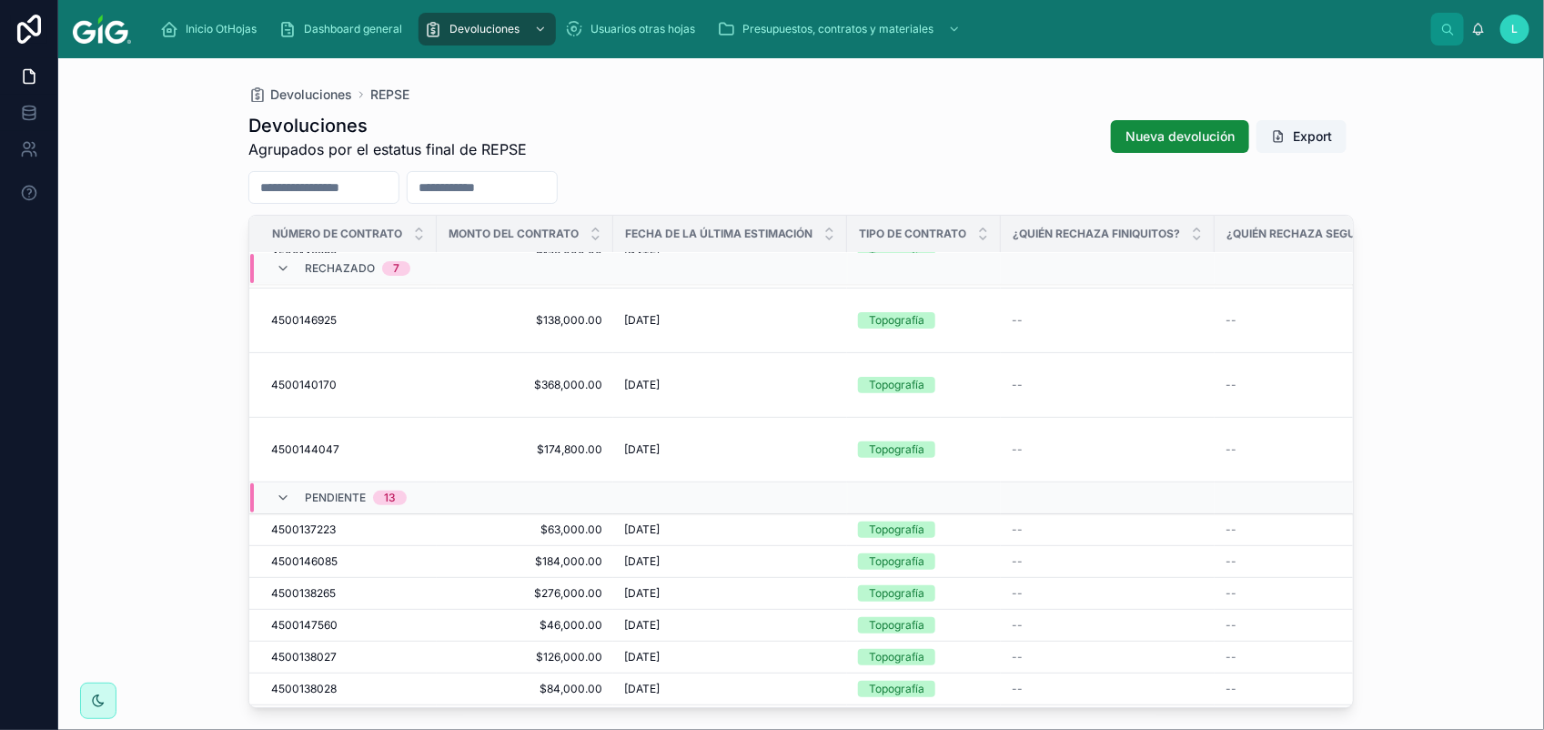
scroll to position [267, 0]
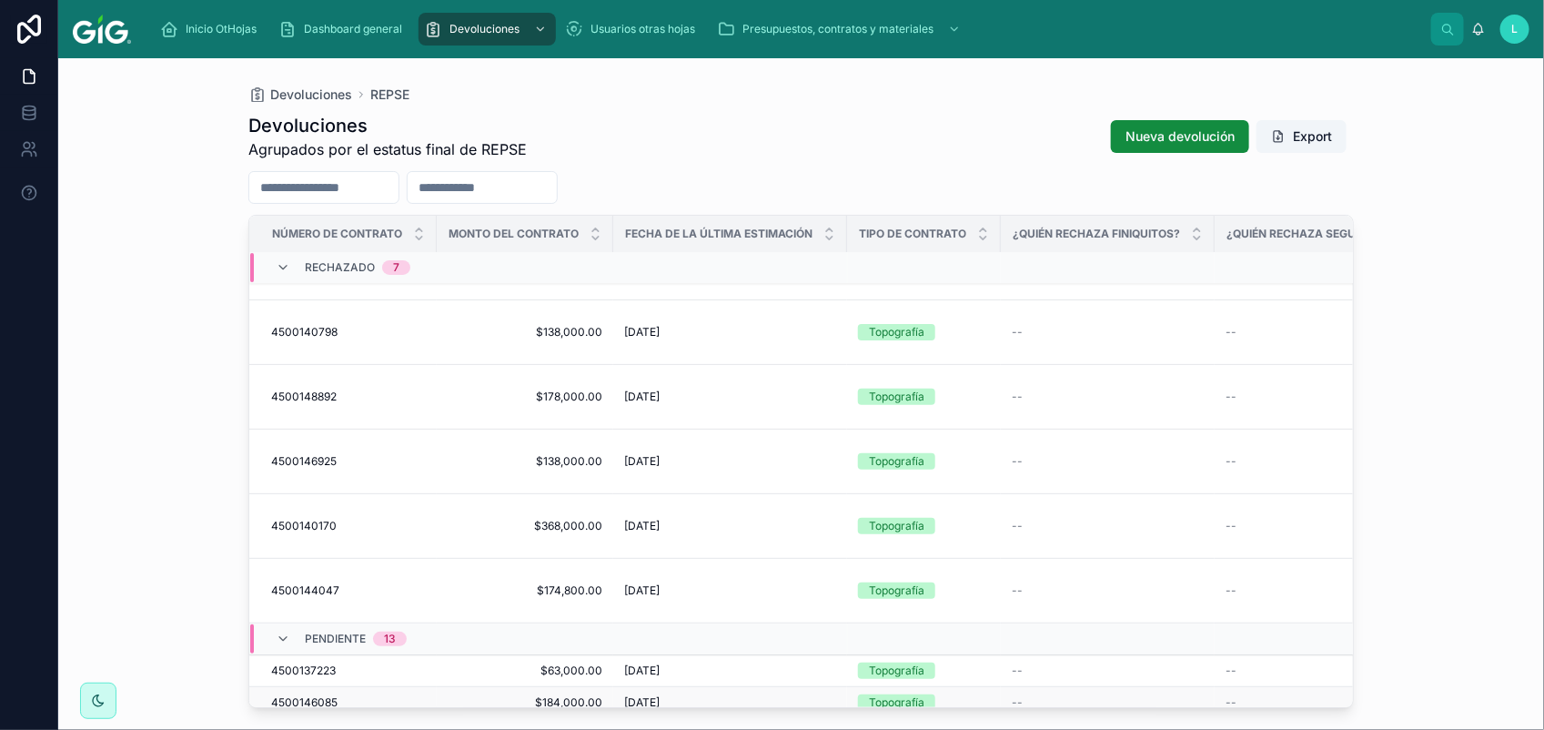
scroll to position [267, 0]
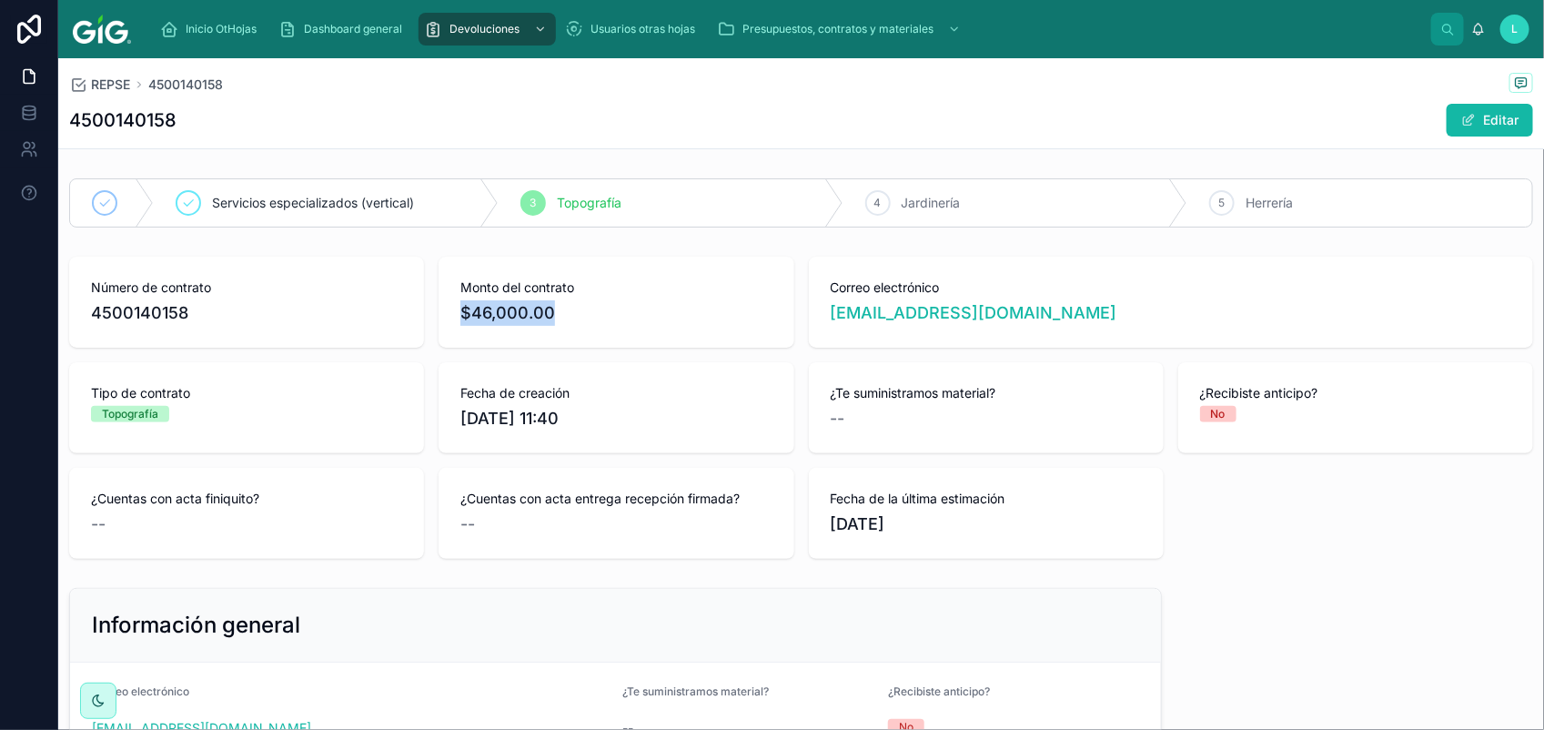
drag, startPoint x: 565, startPoint y: 312, endPoint x: 450, endPoint y: 316, distance: 114.7
click at [450, 316] on div "Monto del contrato $46,000.00" at bounding box center [615, 302] width 355 height 91
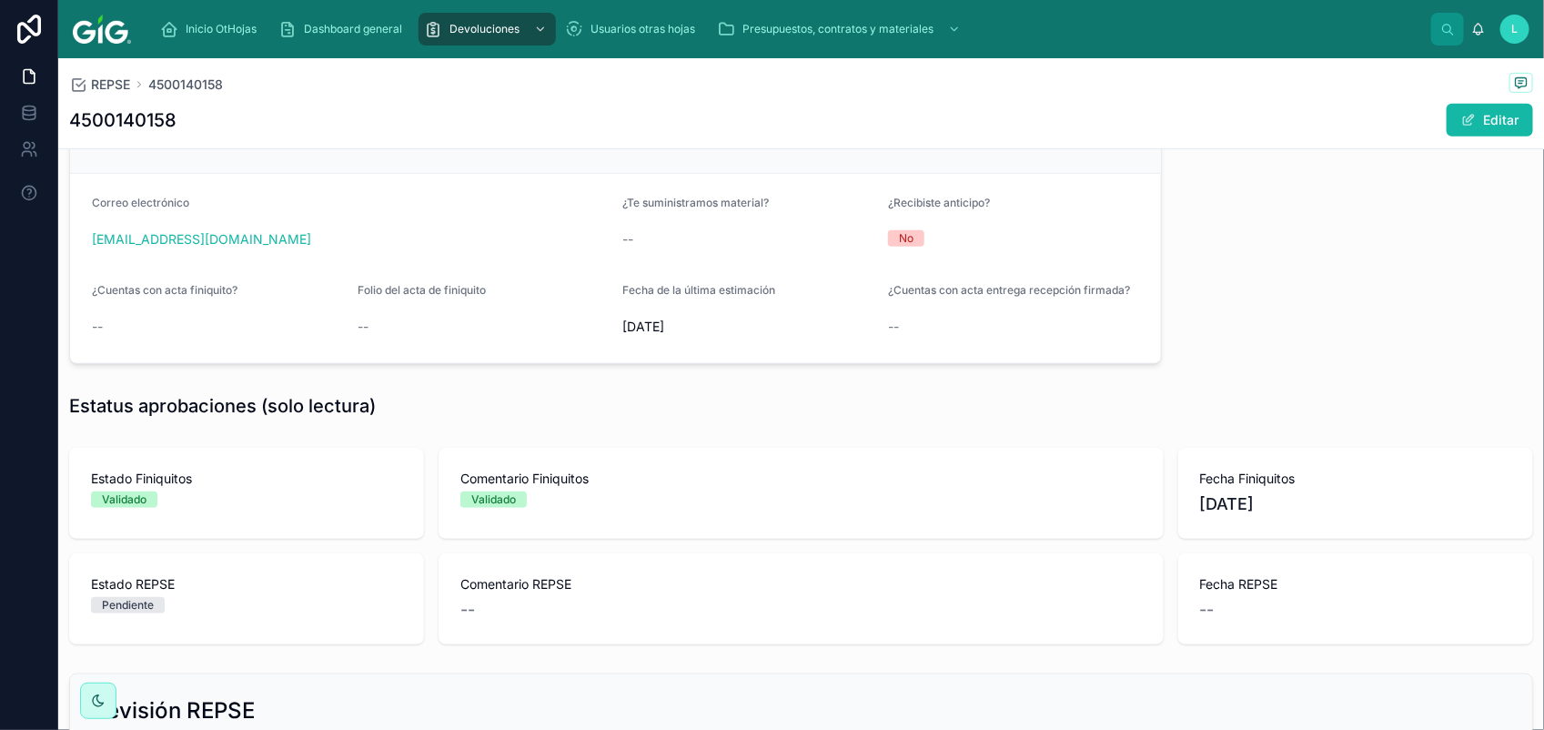
scroll to position [734, 0]
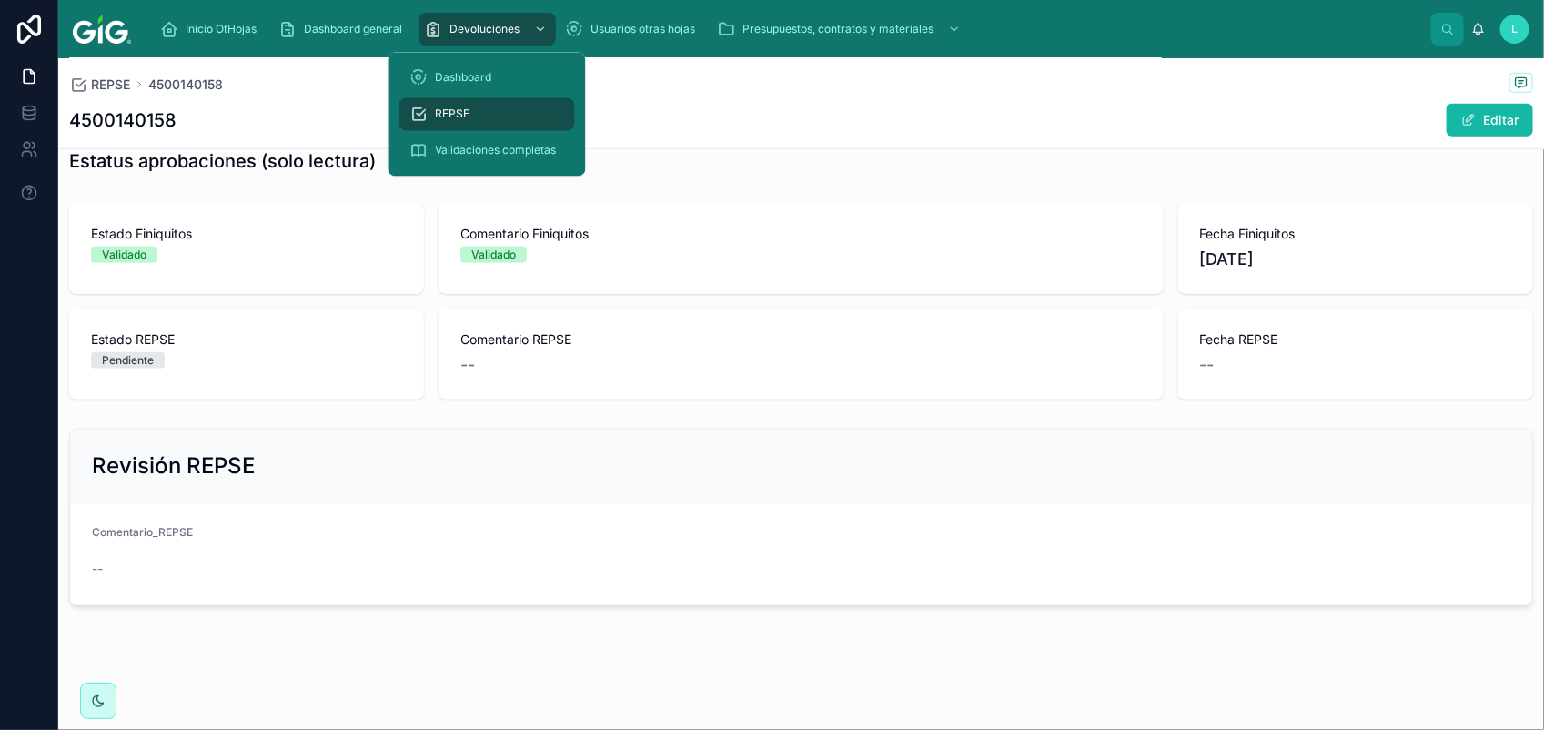
click at [491, 33] on span "Devoluciones" at bounding box center [484, 29] width 70 height 15
click at [474, 106] on div "REPSE" at bounding box center [487, 114] width 154 height 29
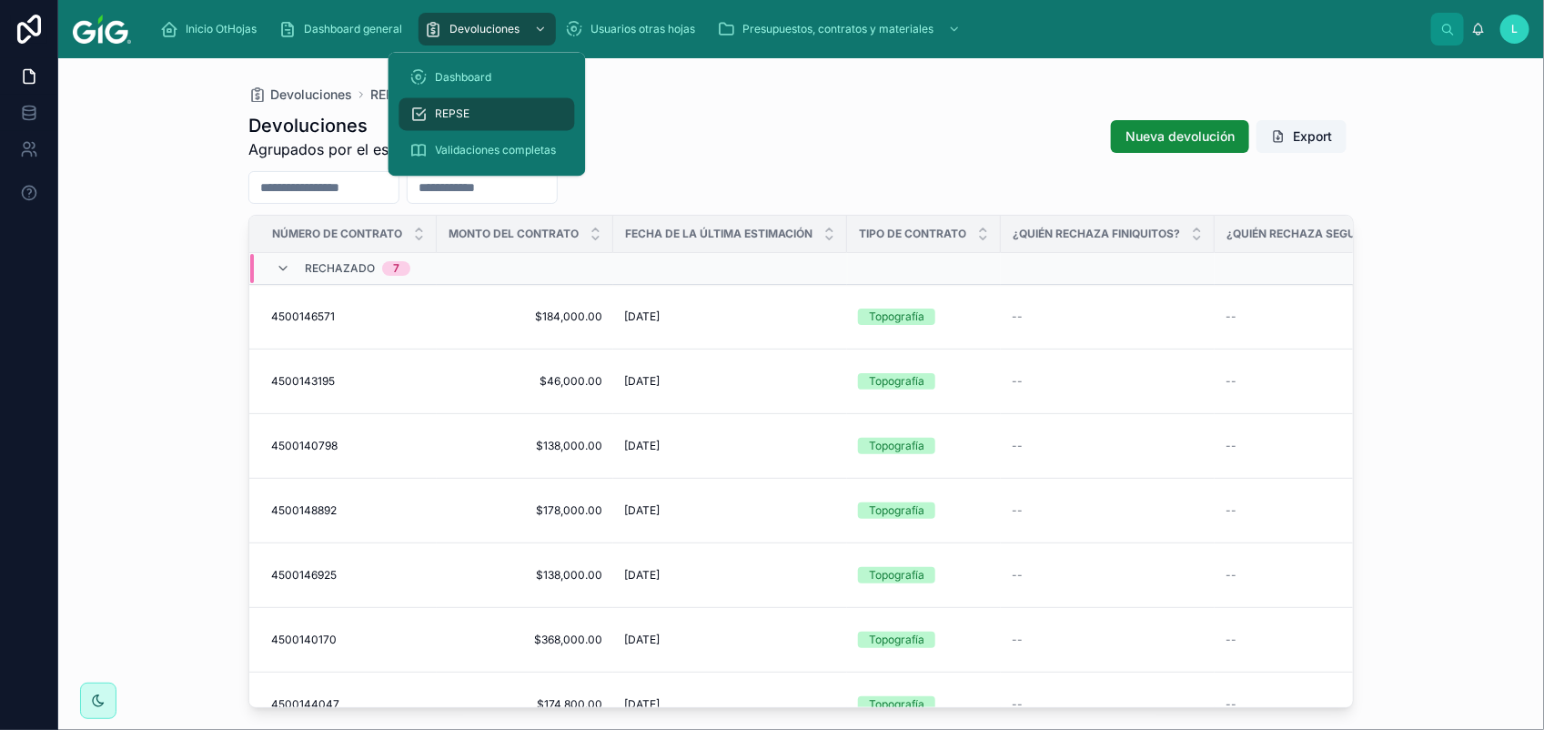
click at [474, 106] on div "REPSE" at bounding box center [487, 114] width 154 height 29
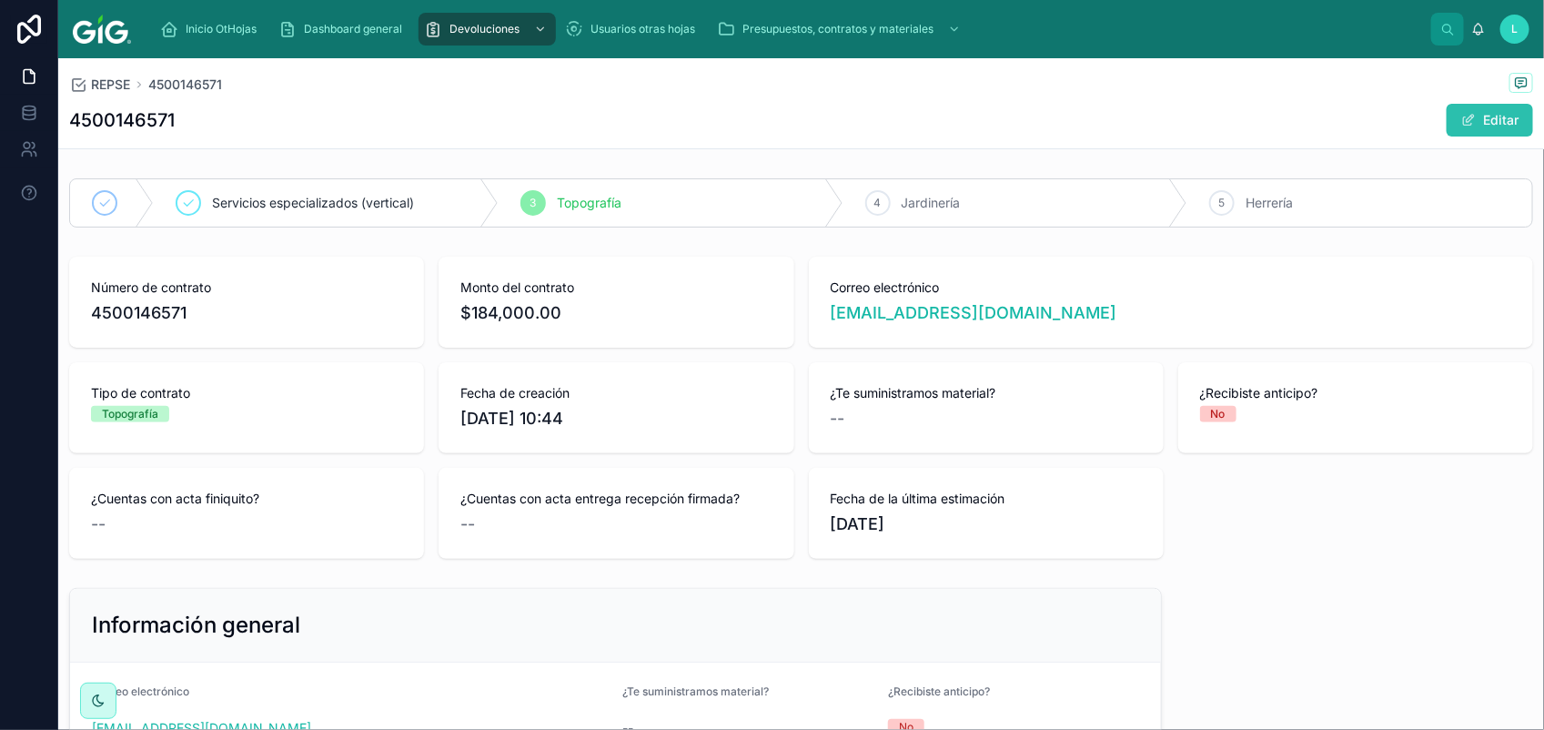
click at [1460, 115] on button "Editar" at bounding box center [1489, 120] width 86 height 33
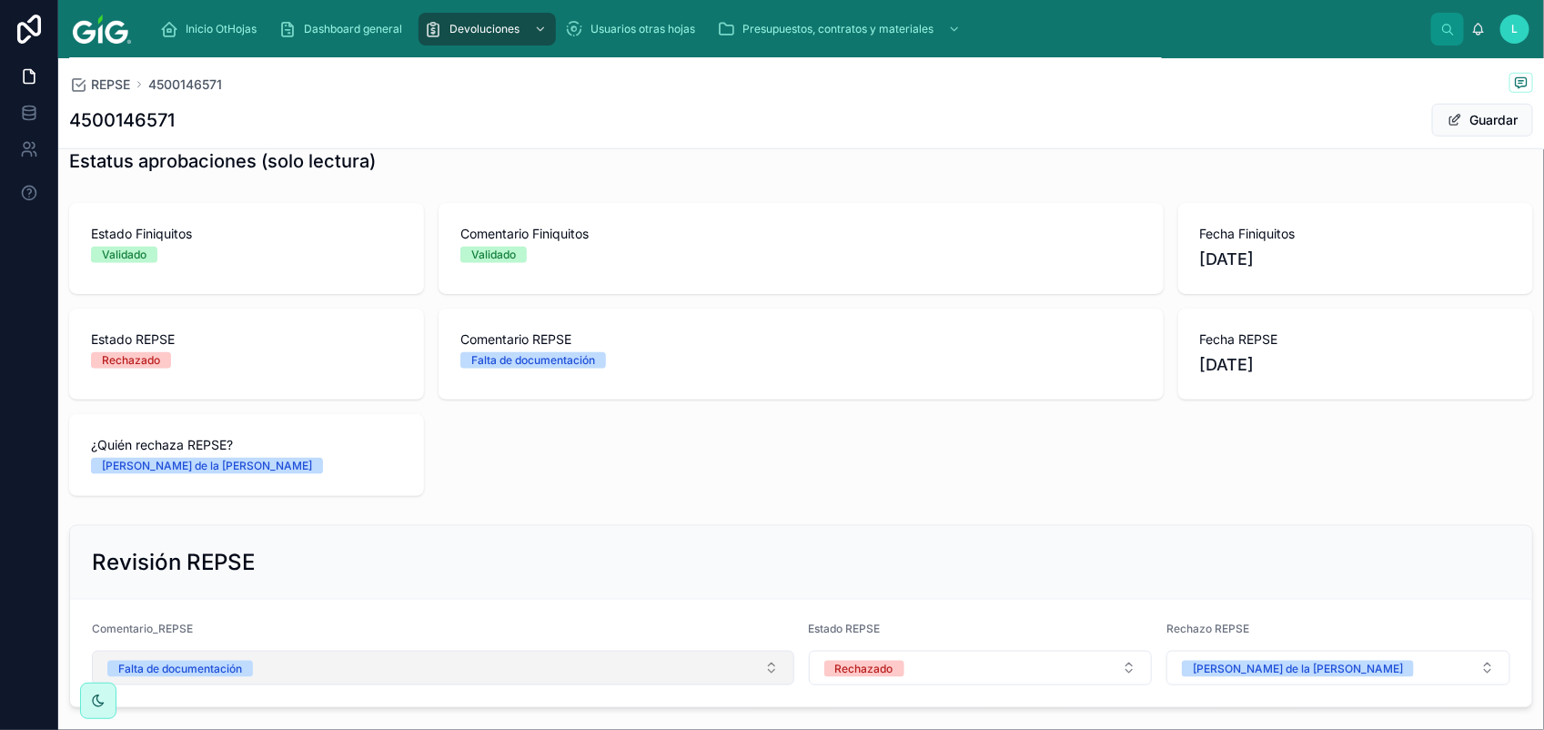
scroll to position [849, 0]
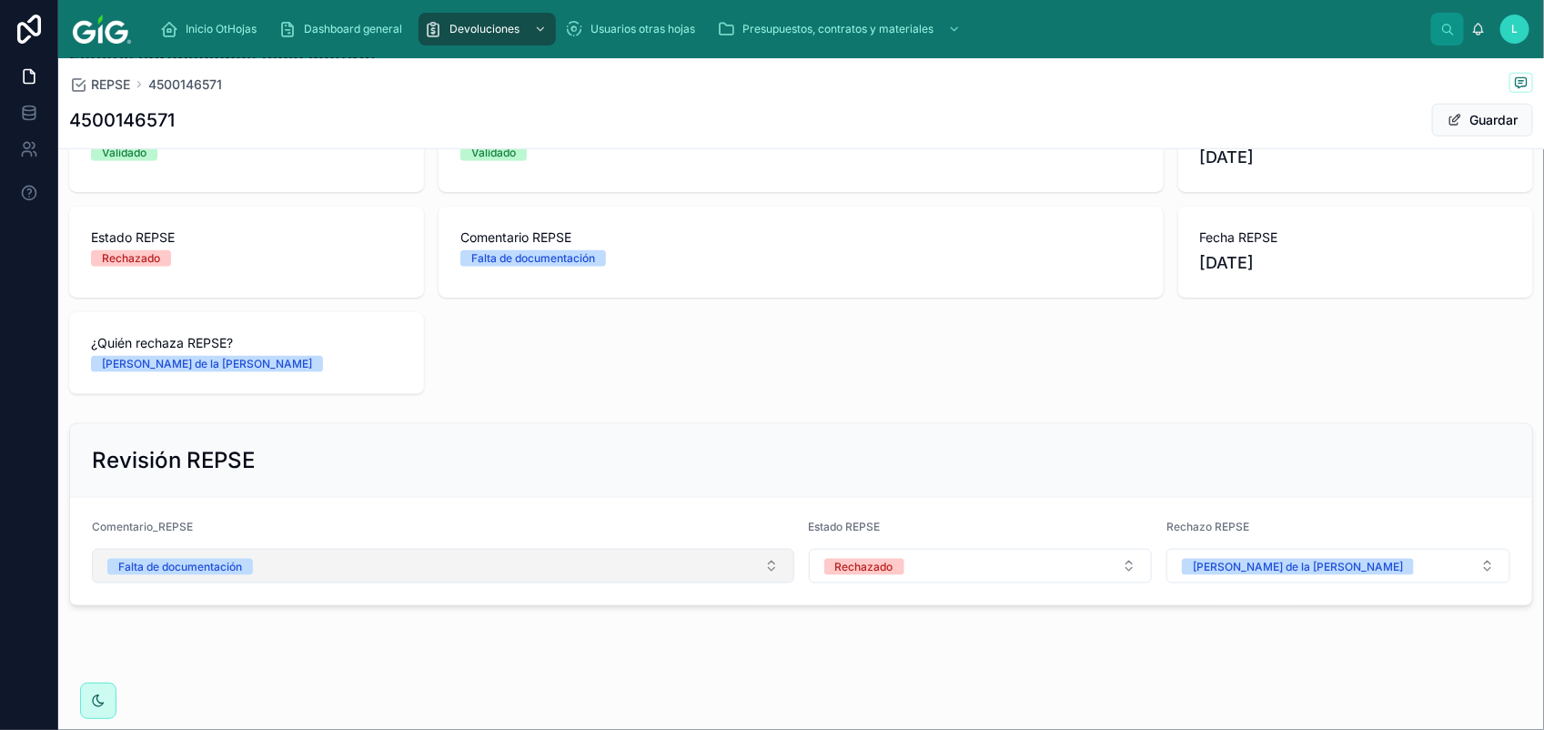
click at [162, 571] on div "Falta de documentación" at bounding box center [180, 567] width 124 height 16
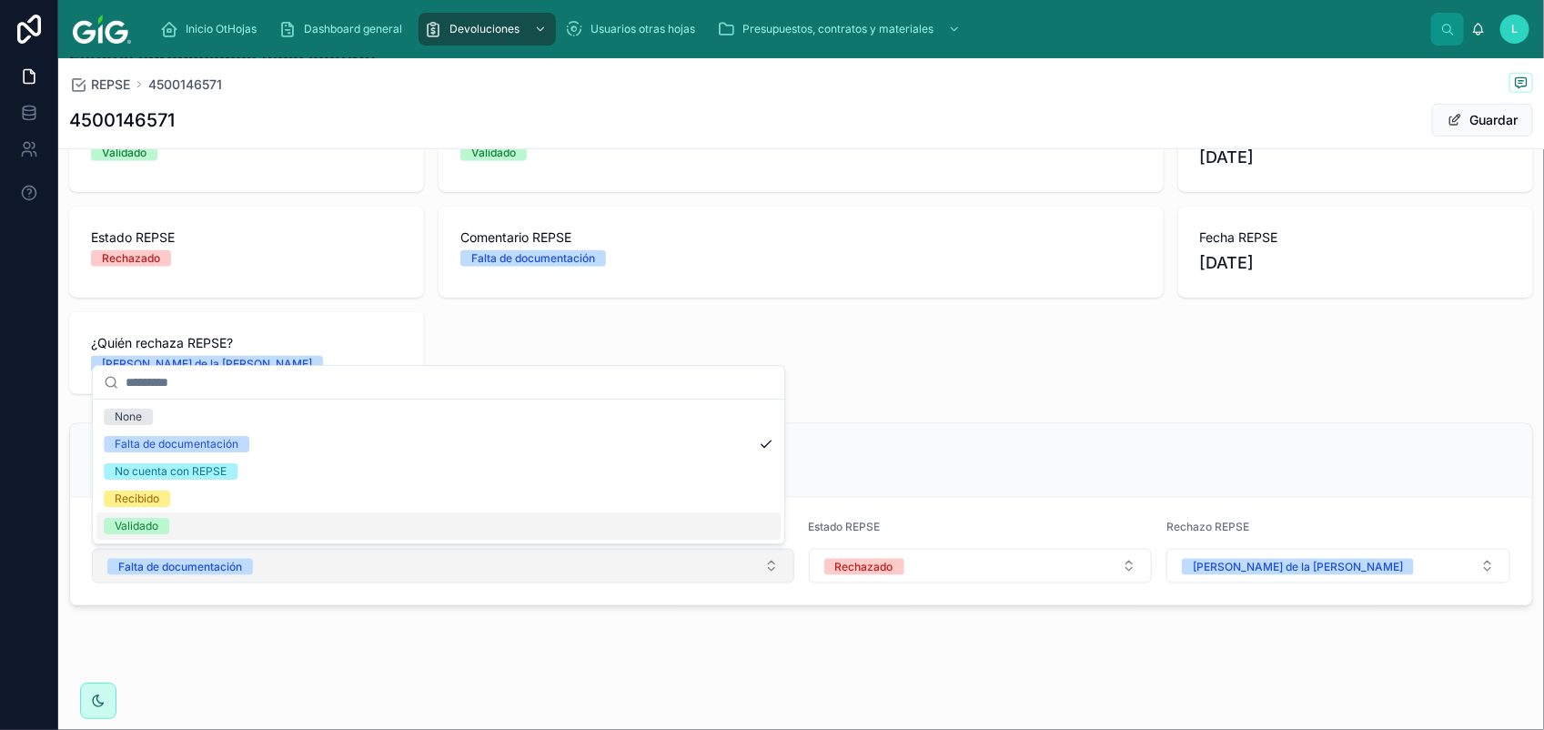
drag, startPoint x: 160, startPoint y: 528, endPoint x: 397, endPoint y: 559, distance: 238.6
click at [166, 529] on span "Validado" at bounding box center [136, 526] width 65 height 16
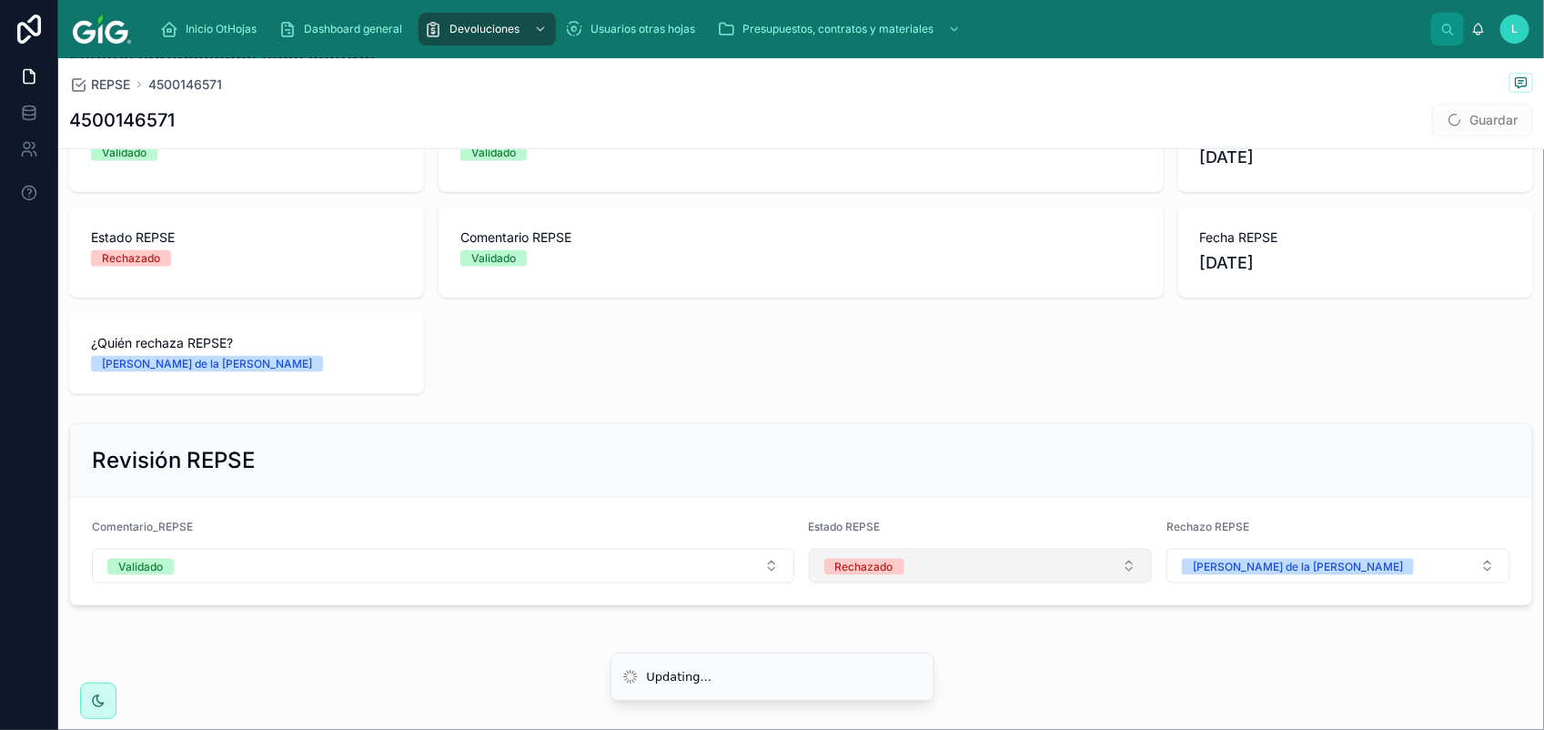
click at [883, 571] on div "Rechazado" at bounding box center [864, 567] width 58 height 16
click at [938, 694] on div "Validado" at bounding box center [969, 693] width 330 height 27
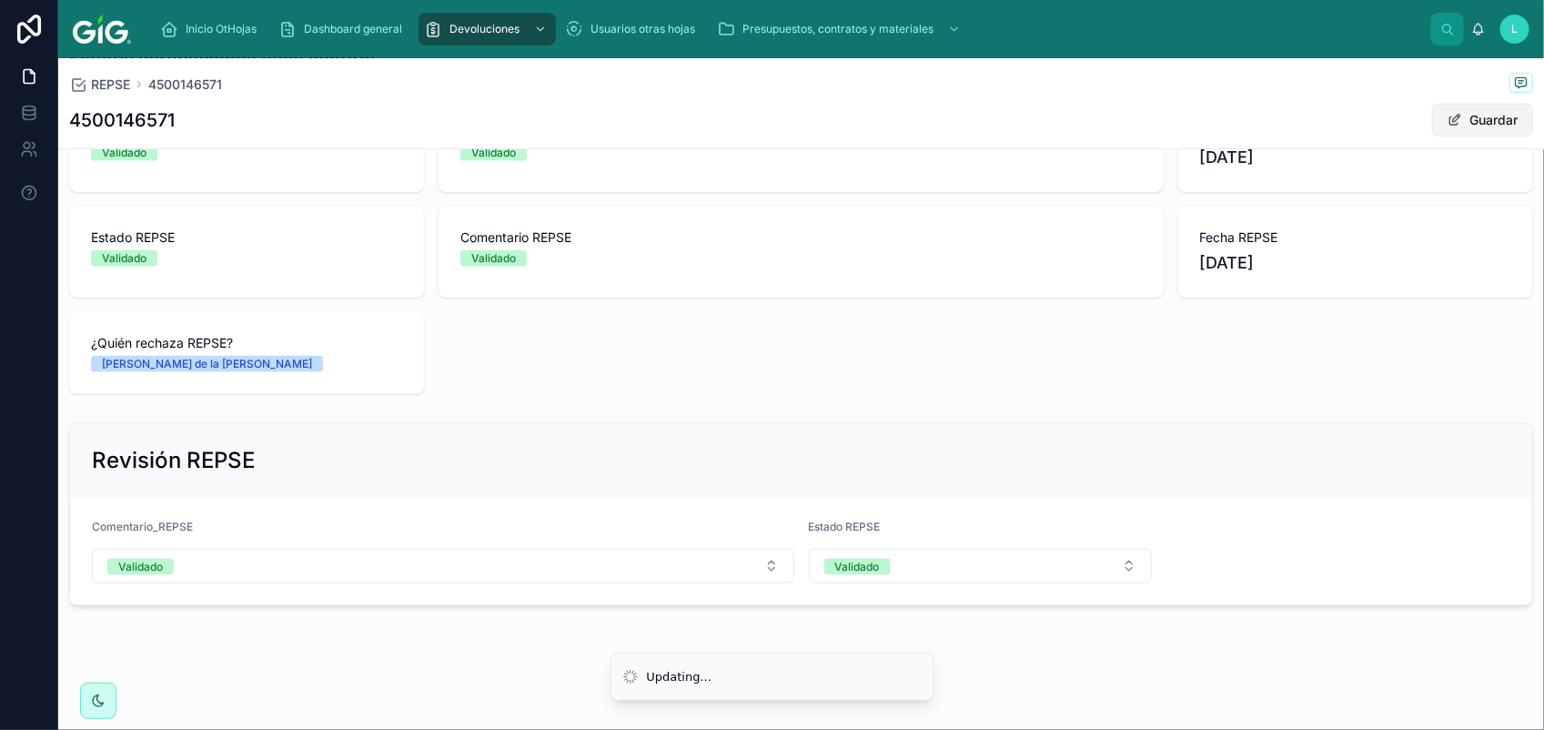
click at [1466, 135] on button "Guardar" at bounding box center [1482, 120] width 101 height 33
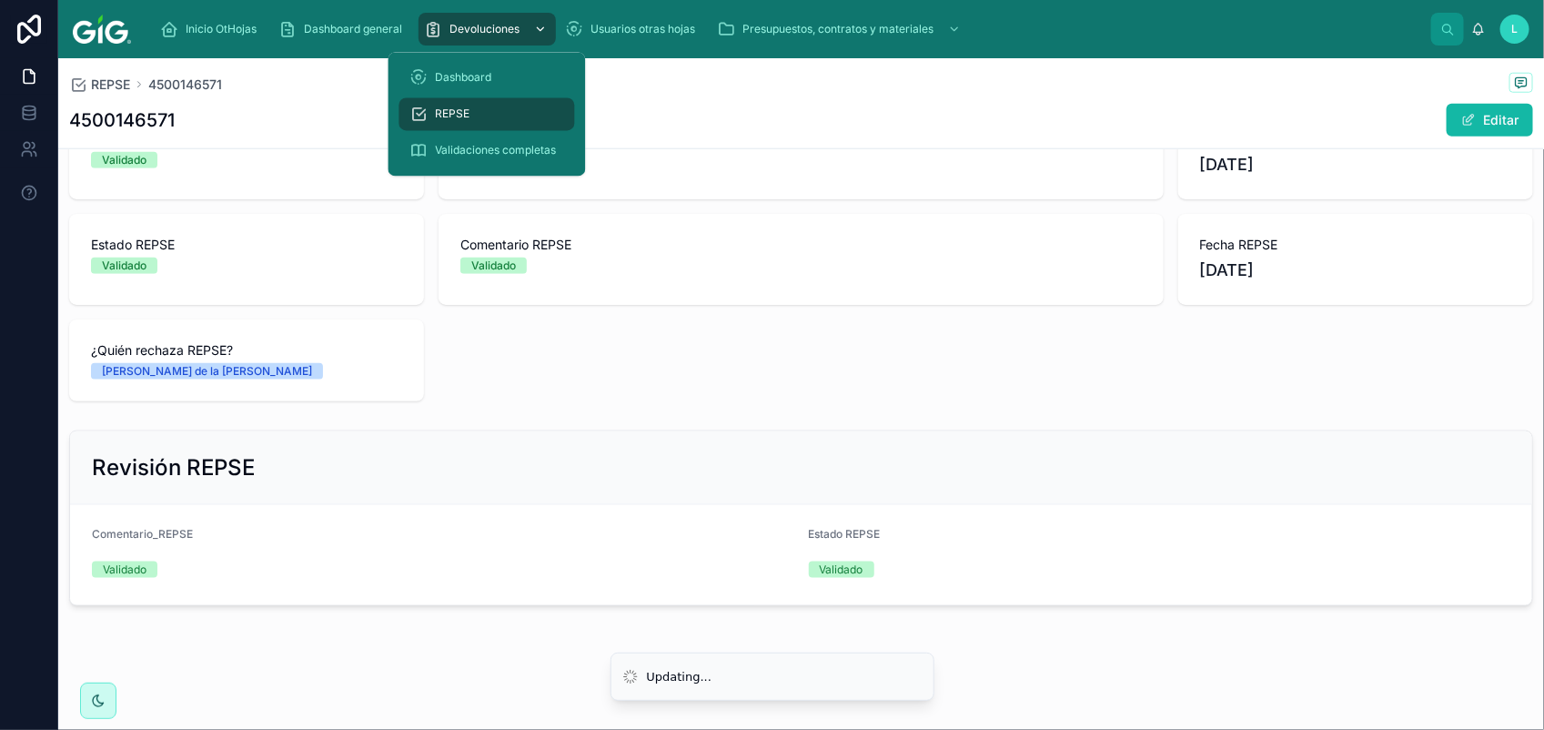
click at [487, 29] on span "Devoluciones" at bounding box center [484, 29] width 70 height 15
click at [446, 110] on span "REPSE" at bounding box center [453, 114] width 35 height 15
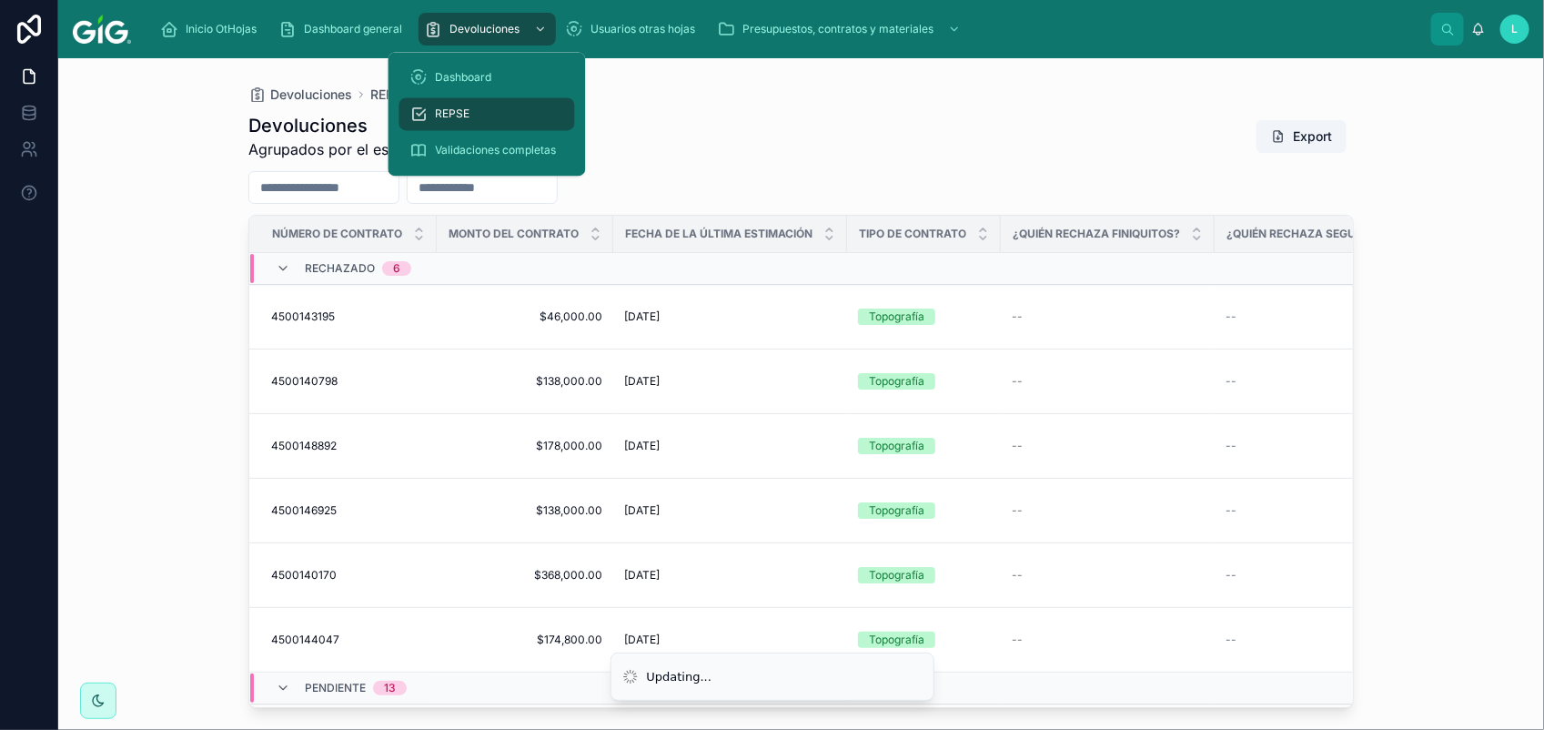
click at [307, 309] on span "4500143195" at bounding box center [303, 316] width 64 height 15
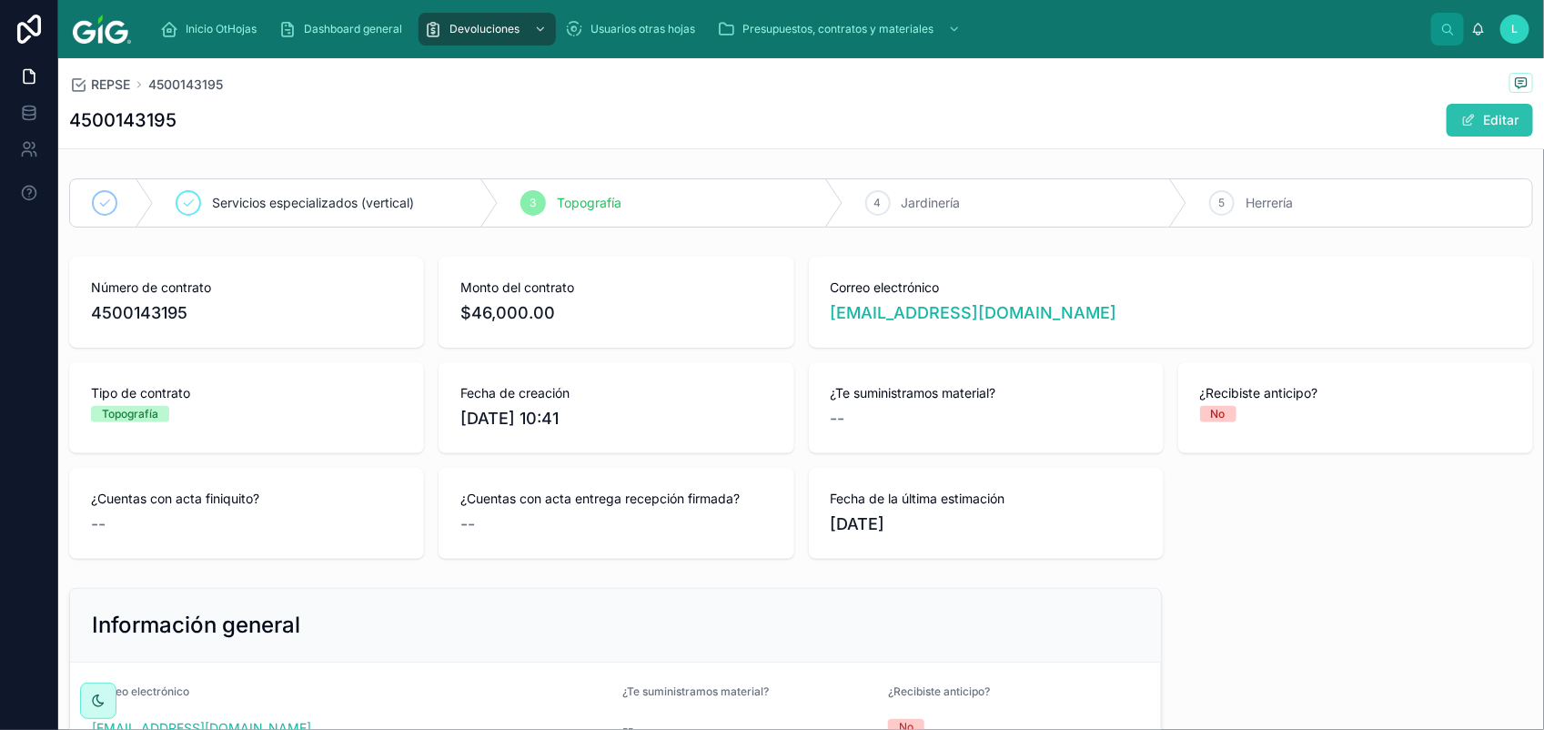
click at [1474, 128] on button "Editar" at bounding box center [1489, 120] width 86 height 33
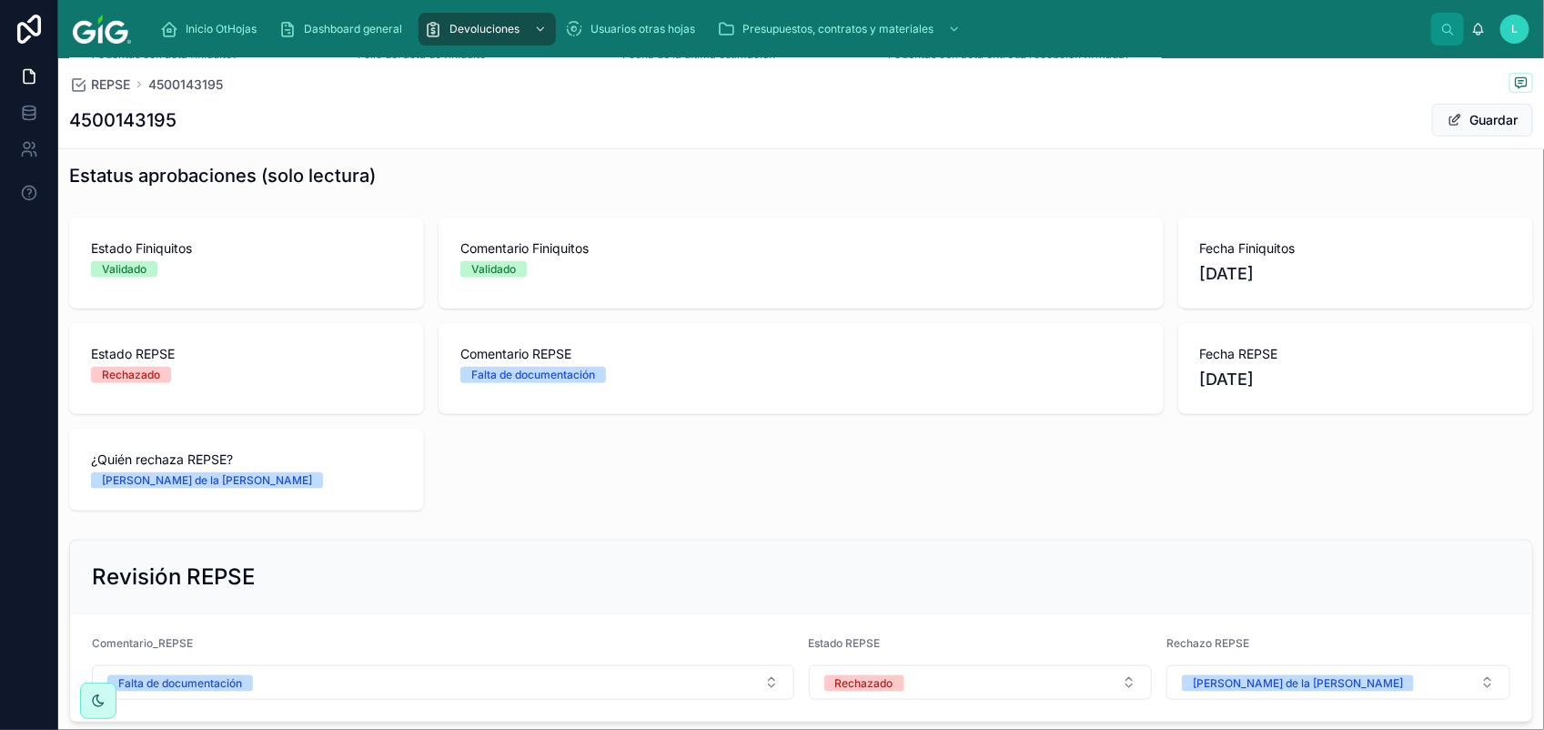
scroll to position [849, 0]
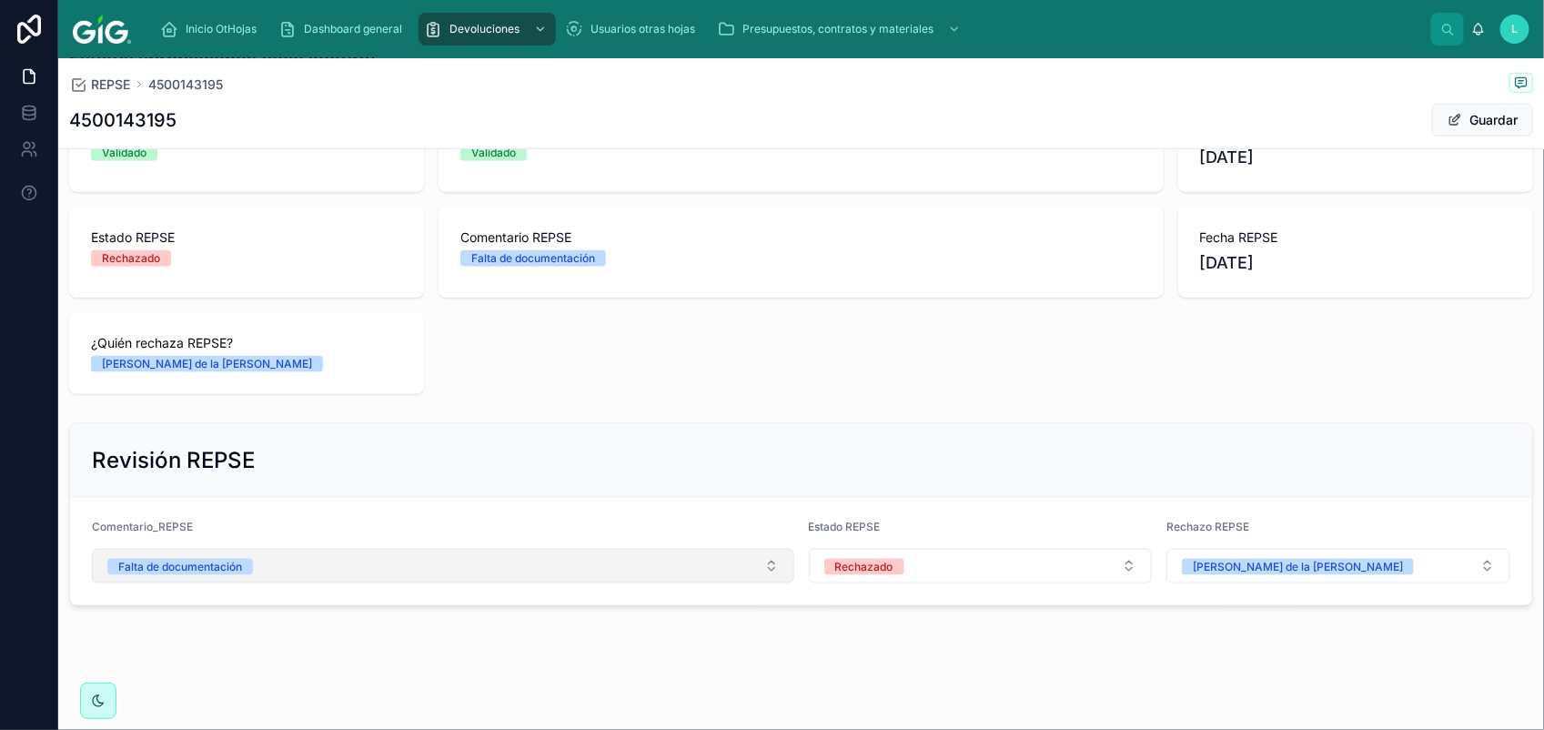
click at [215, 569] on div "Falta de documentación" at bounding box center [180, 567] width 124 height 16
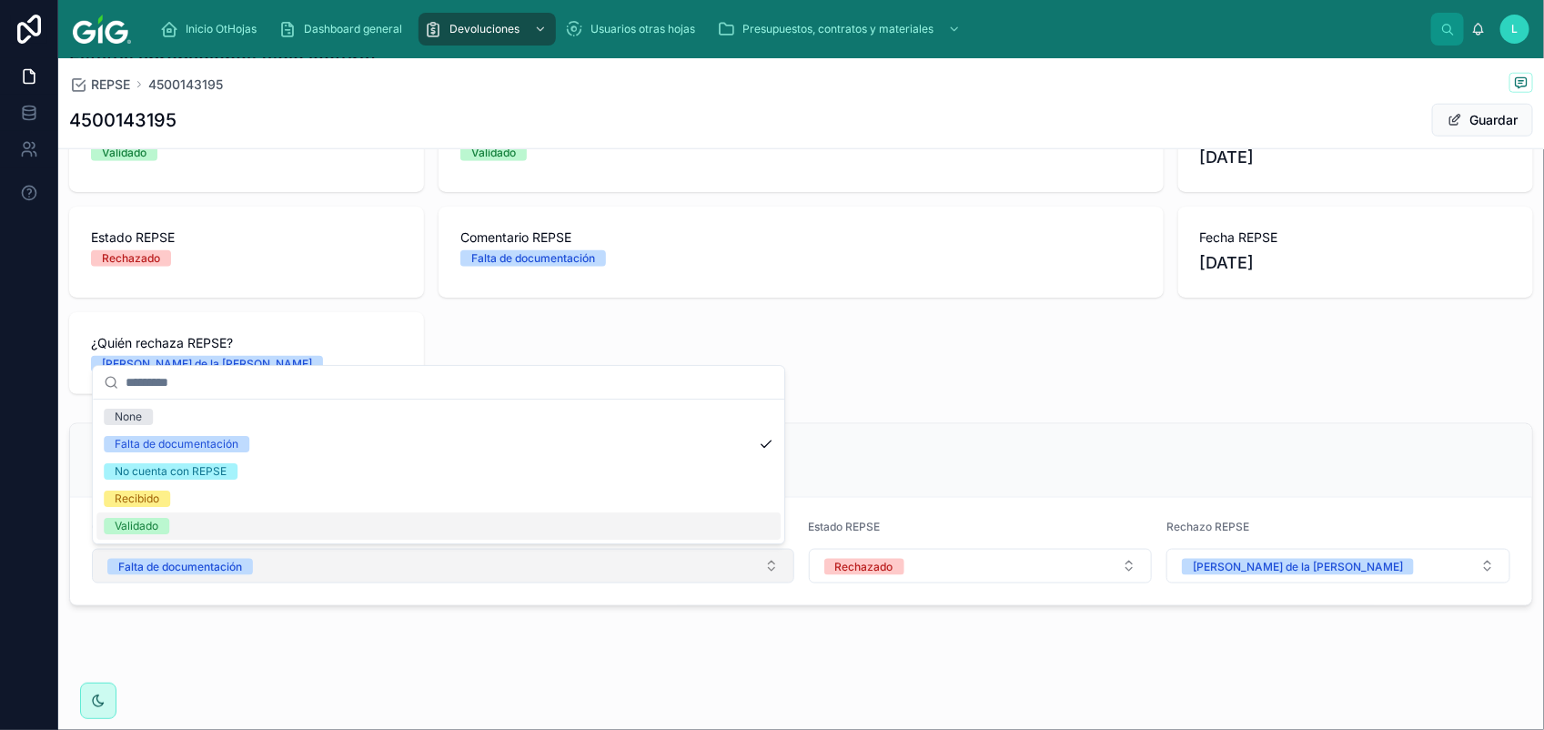
drag, startPoint x: 180, startPoint y: 529, endPoint x: 642, endPoint y: 567, distance: 463.6
click at [185, 529] on div "Validado" at bounding box center [438, 525] width 684 height 27
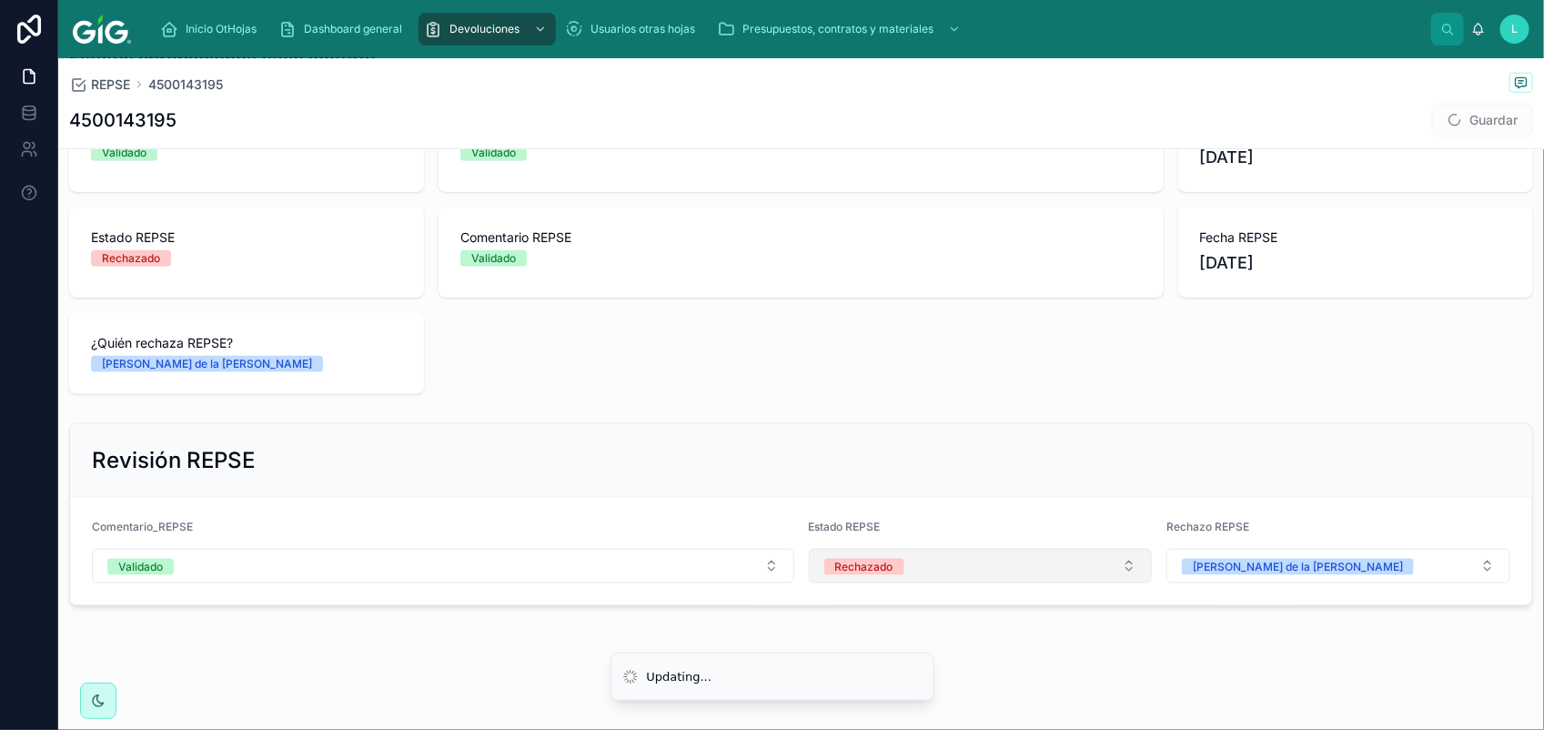
click at [864, 573] on div "Rechazado" at bounding box center [864, 567] width 58 height 16
click at [911, 688] on li "Updating..." at bounding box center [772, 675] width 324 height 49
drag, startPoint x: 905, startPoint y: 570, endPoint x: 899, endPoint y: 578, distance: 9.7
click at [903, 570] on button "Rechazado" at bounding box center [981, 566] width 344 height 35
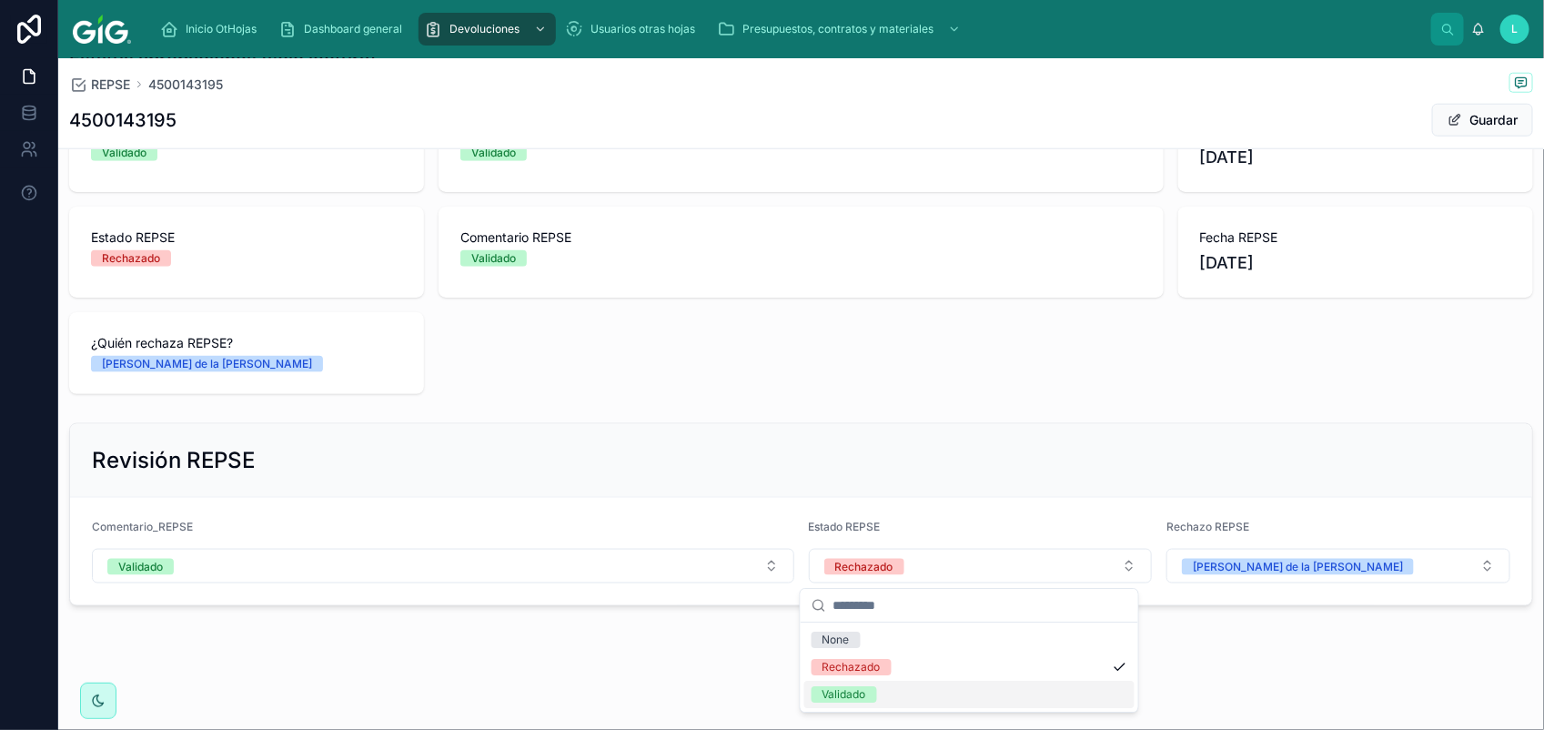
click at [849, 690] on div "Validado" at bounding box center [844, 694] width 44 height 16
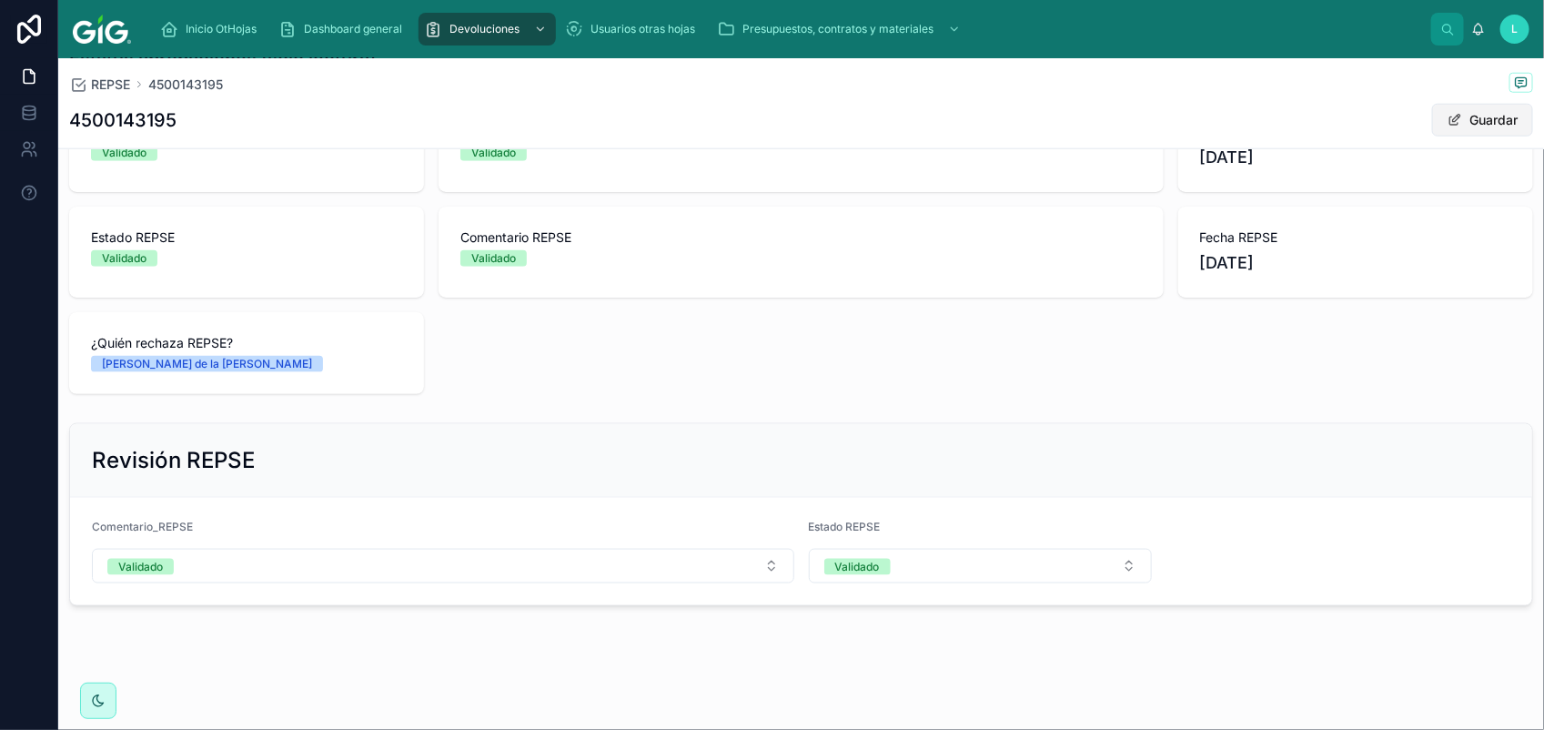
click at [1465, 118] on button "Guardar" at bounding box center [1482, 120] width 101 height 33
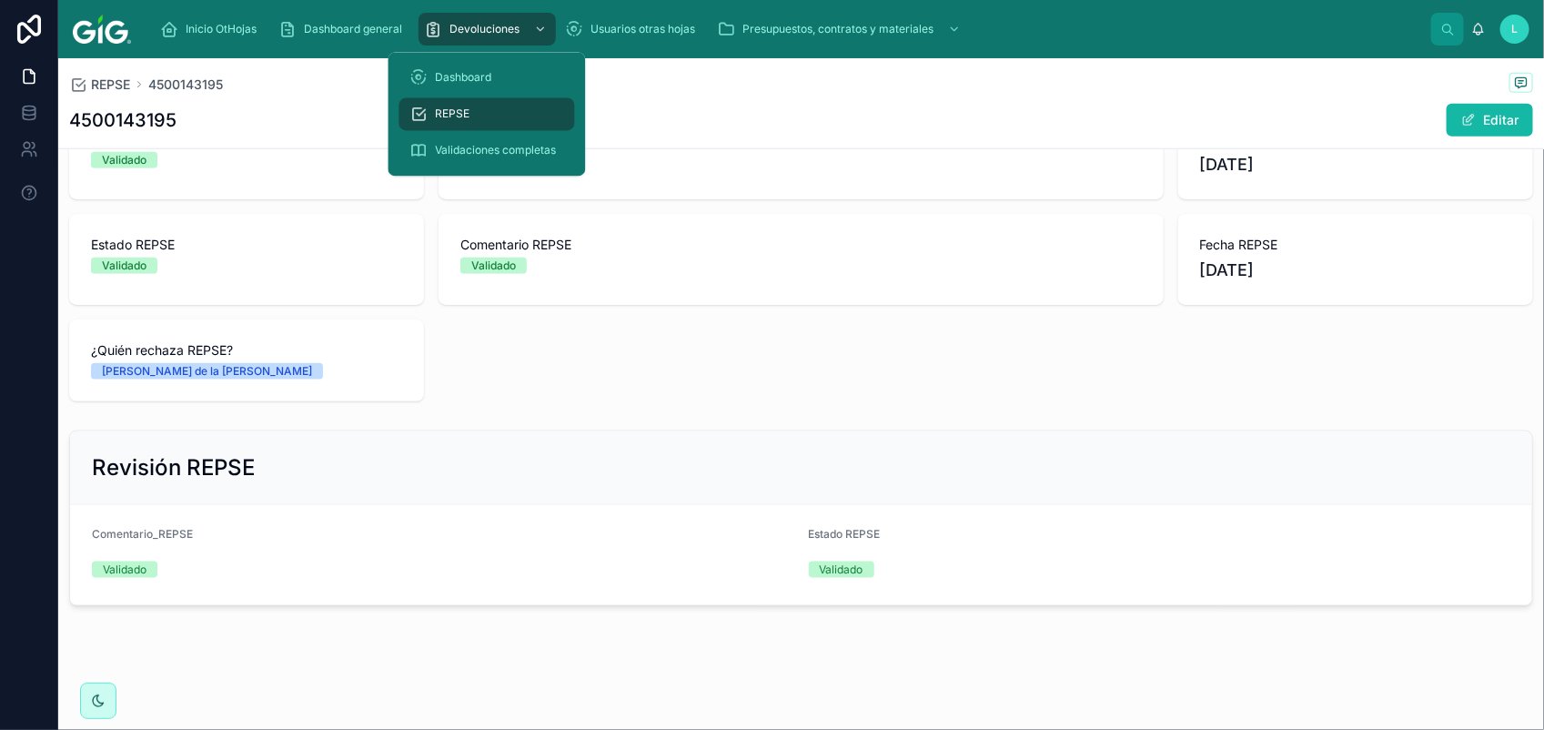
click at [476, 109] on div "REPSE" at bounding box center [487, 114] width 154 height 29
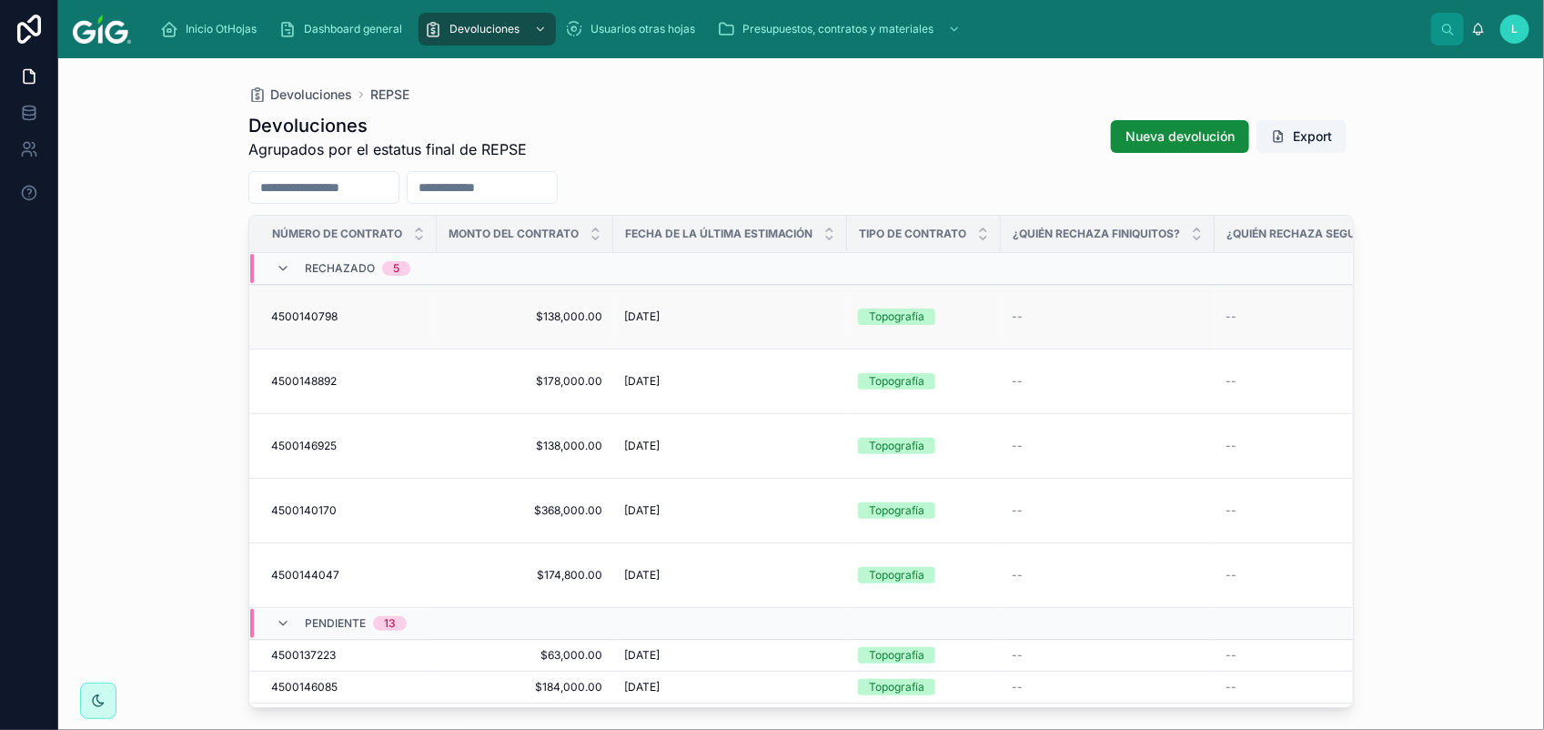
click at [287, 309] on span "4500140798" at bounding box center [304, 316] width 66 height 15
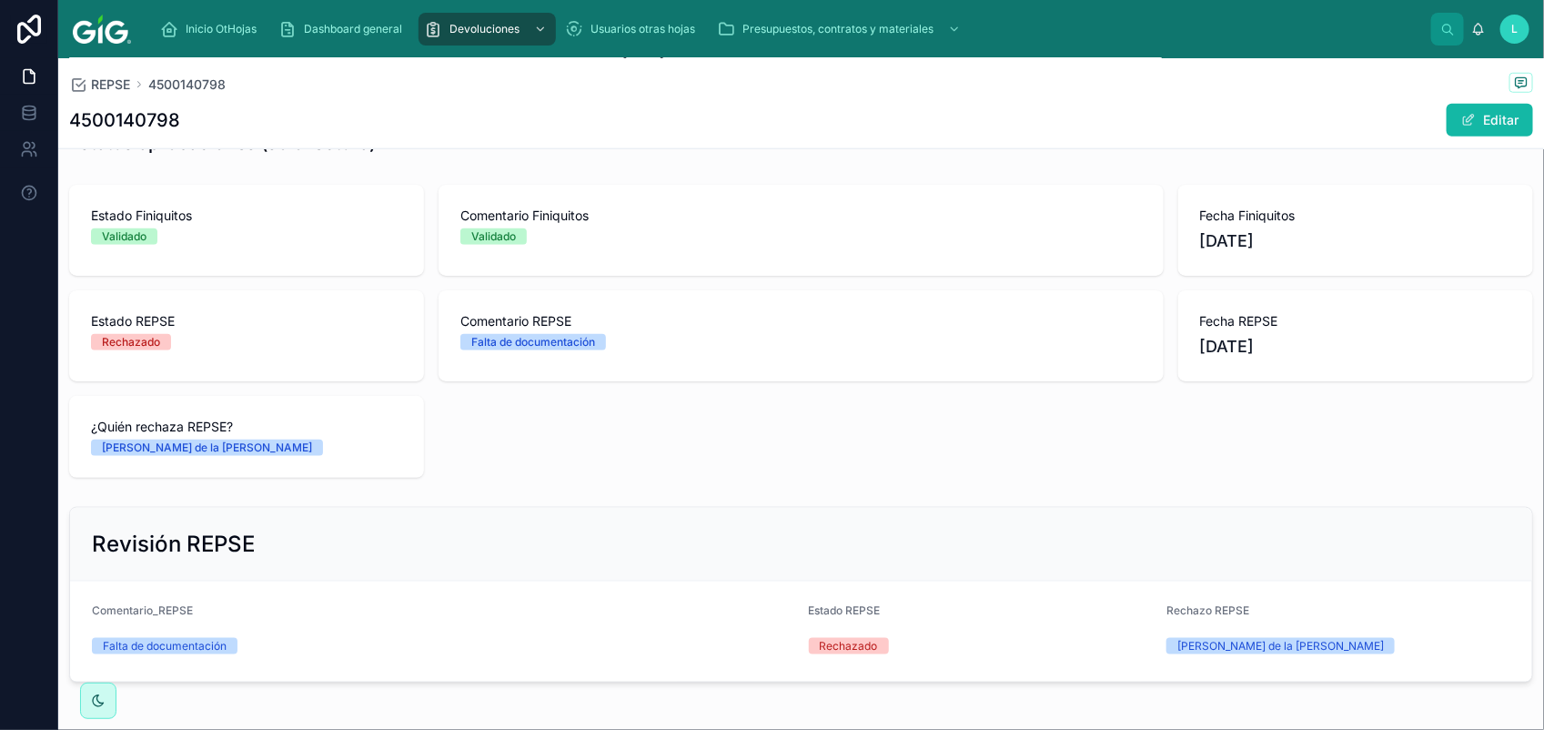
scroll to position [829, 0]
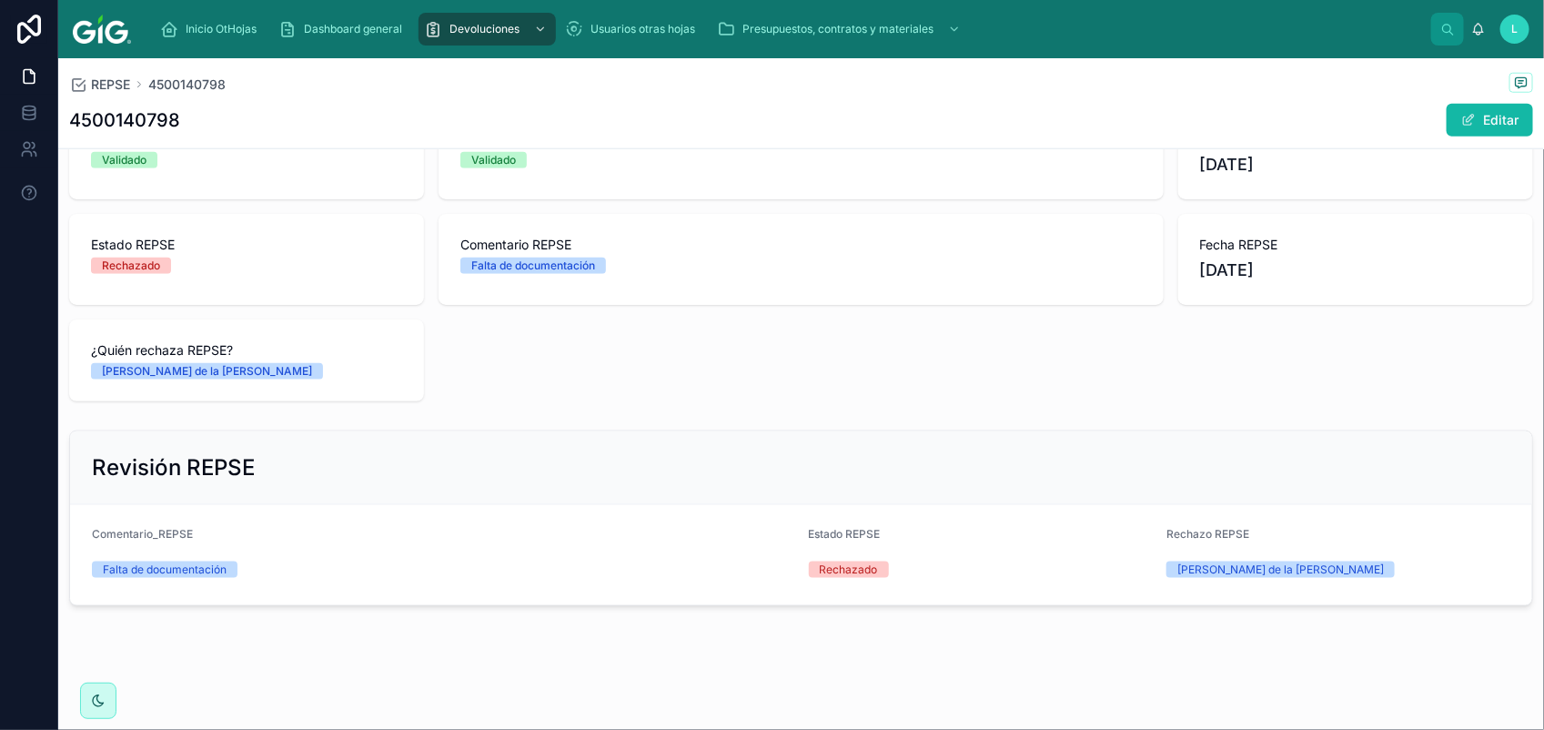
click at [203, 557] on div "Falta de documentación" at bounding box center [443, 569] width 702 height 27
click at [1461, 113] on span at bounding box center [1468, 120] width 15 height 15
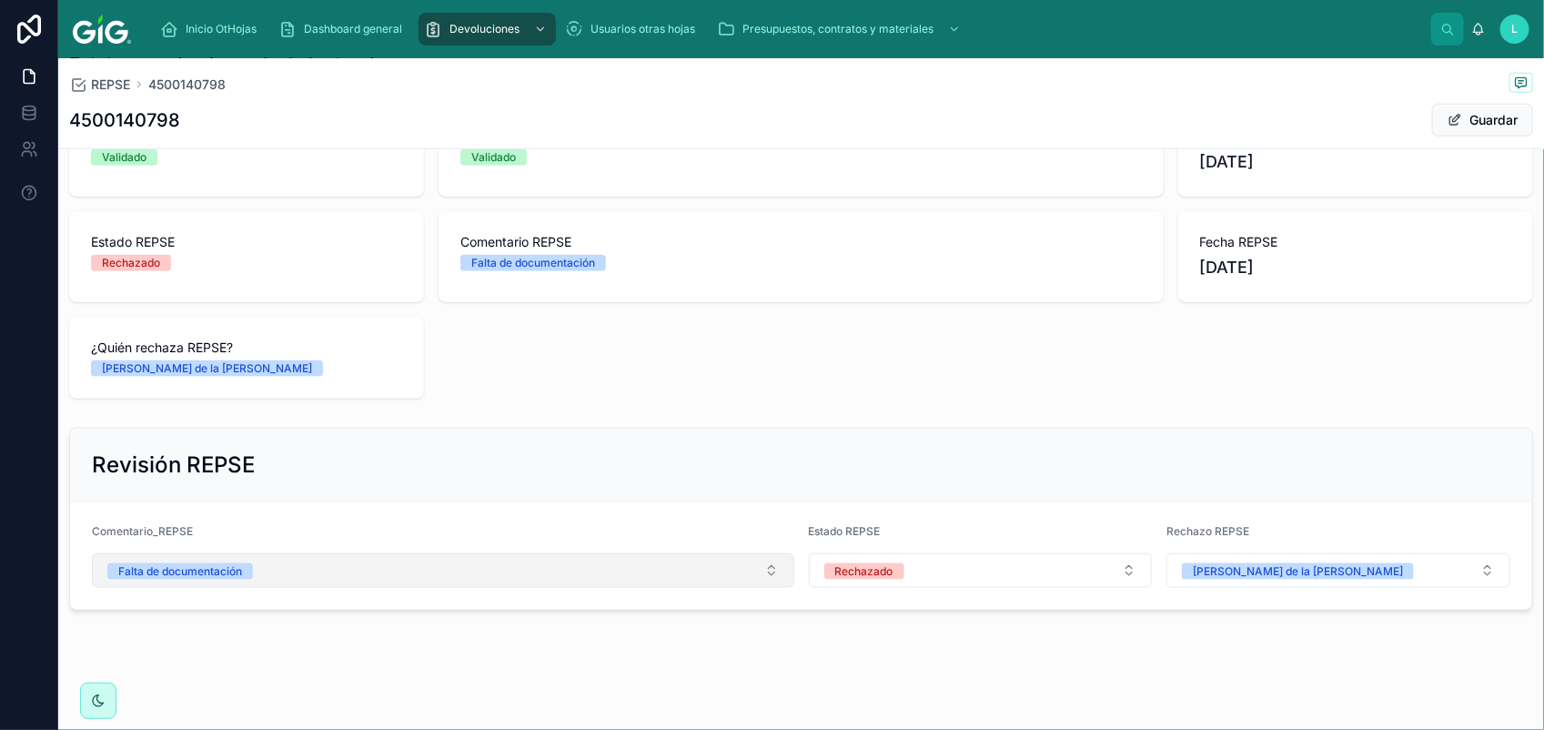
click at [265, 571] on button "Falta de documentación" at bounding box center [443, 570] width 702 height 35
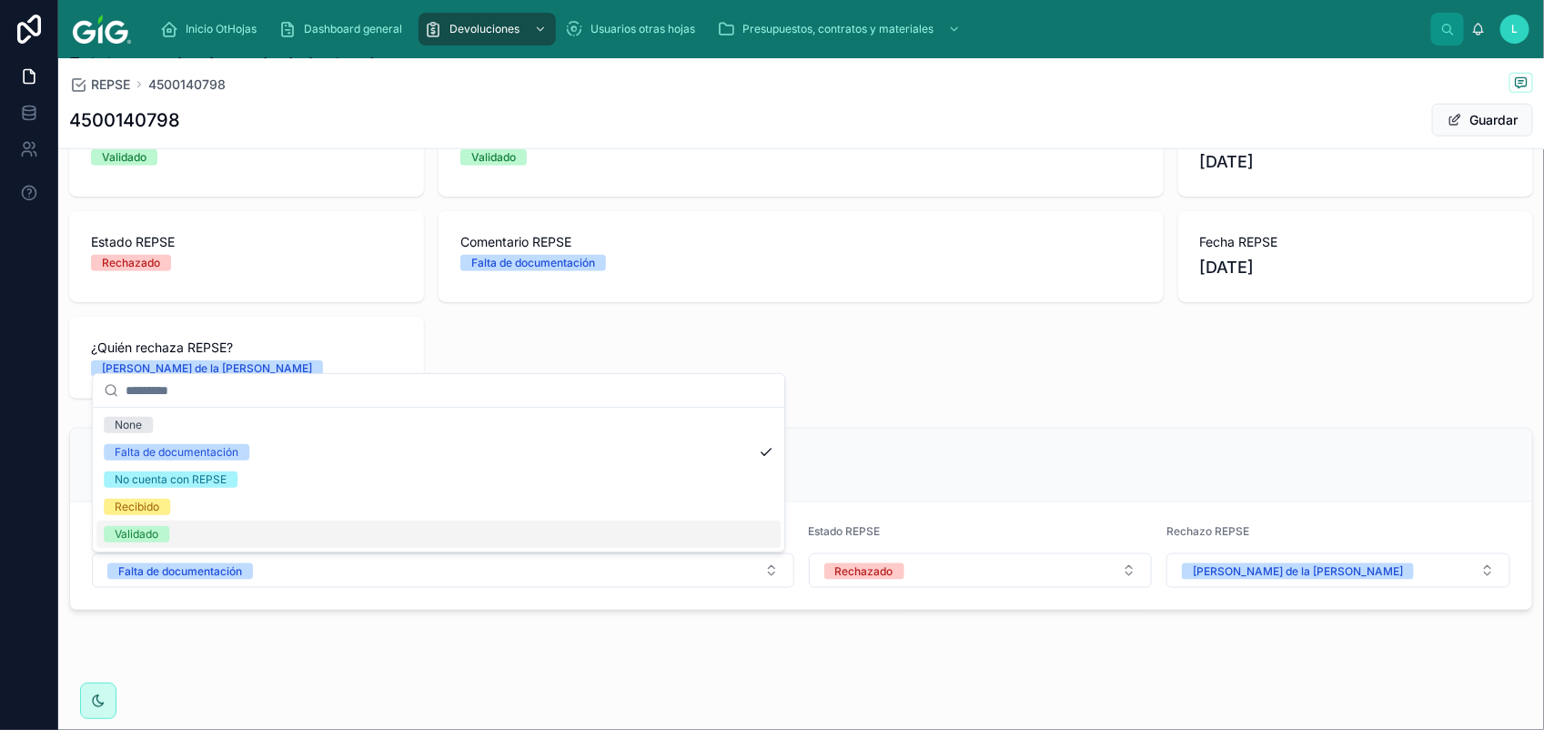
click at [179, 533] on div "Validado" at bounding box center [438, 533] width 684 height 27
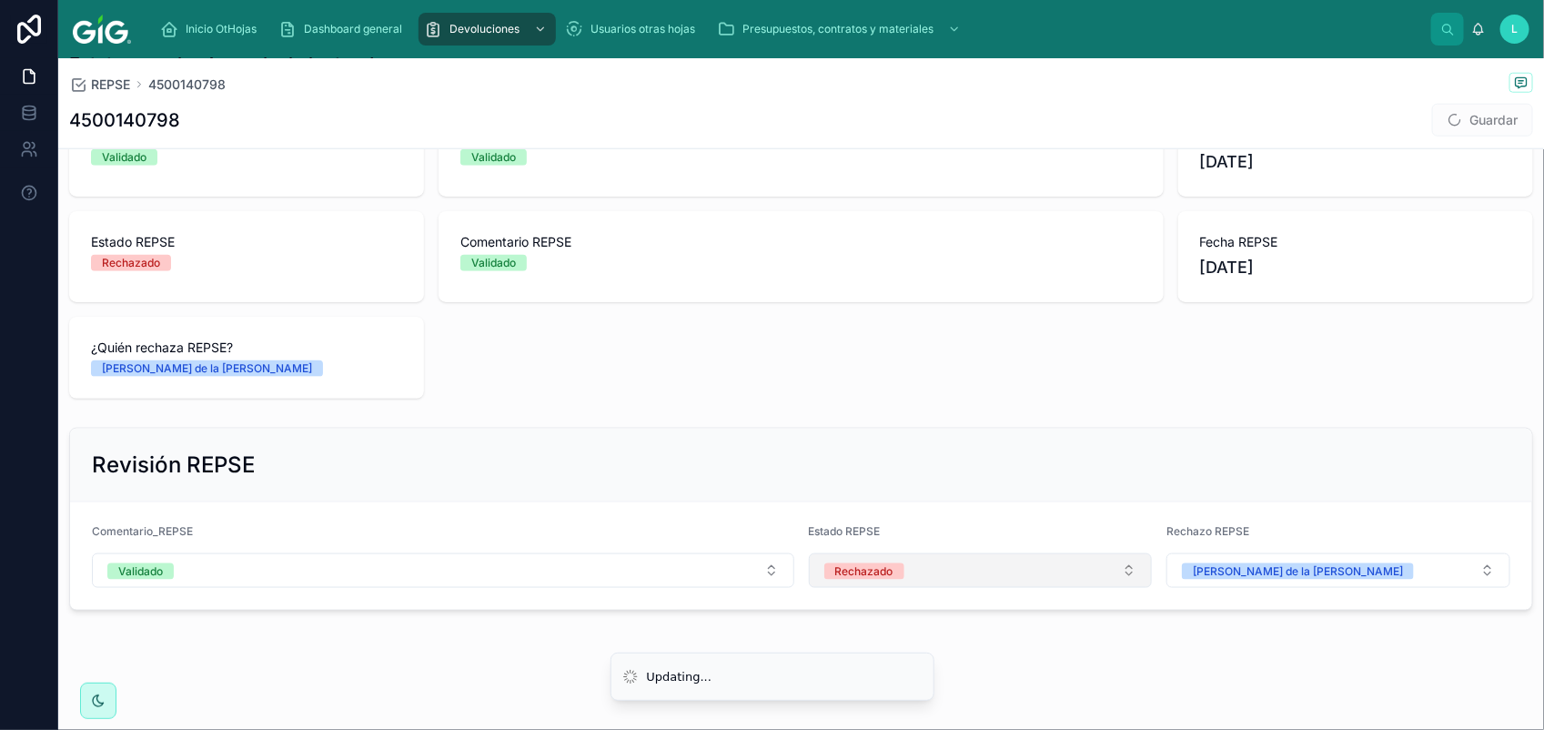
click at [894, 573] on span "Rechazado" at bounding box center [864, 571] width 80 height 16
click at [853, 706] on div "Validado" at bounding box center [844, 702] width 44 height 16
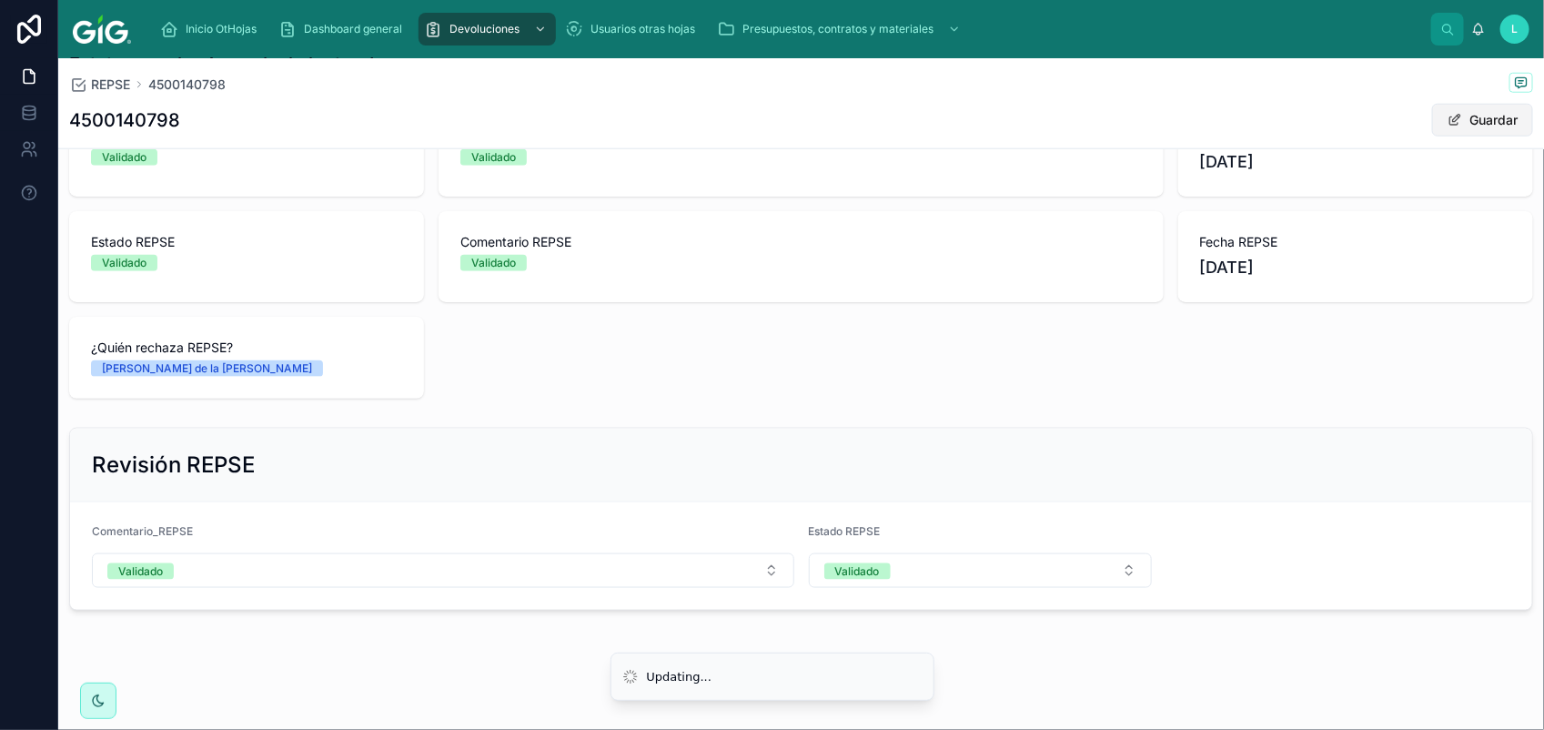
click at [1475, 132] on button "Guardar" at bounding box center [1482, 120] width 101 height 33
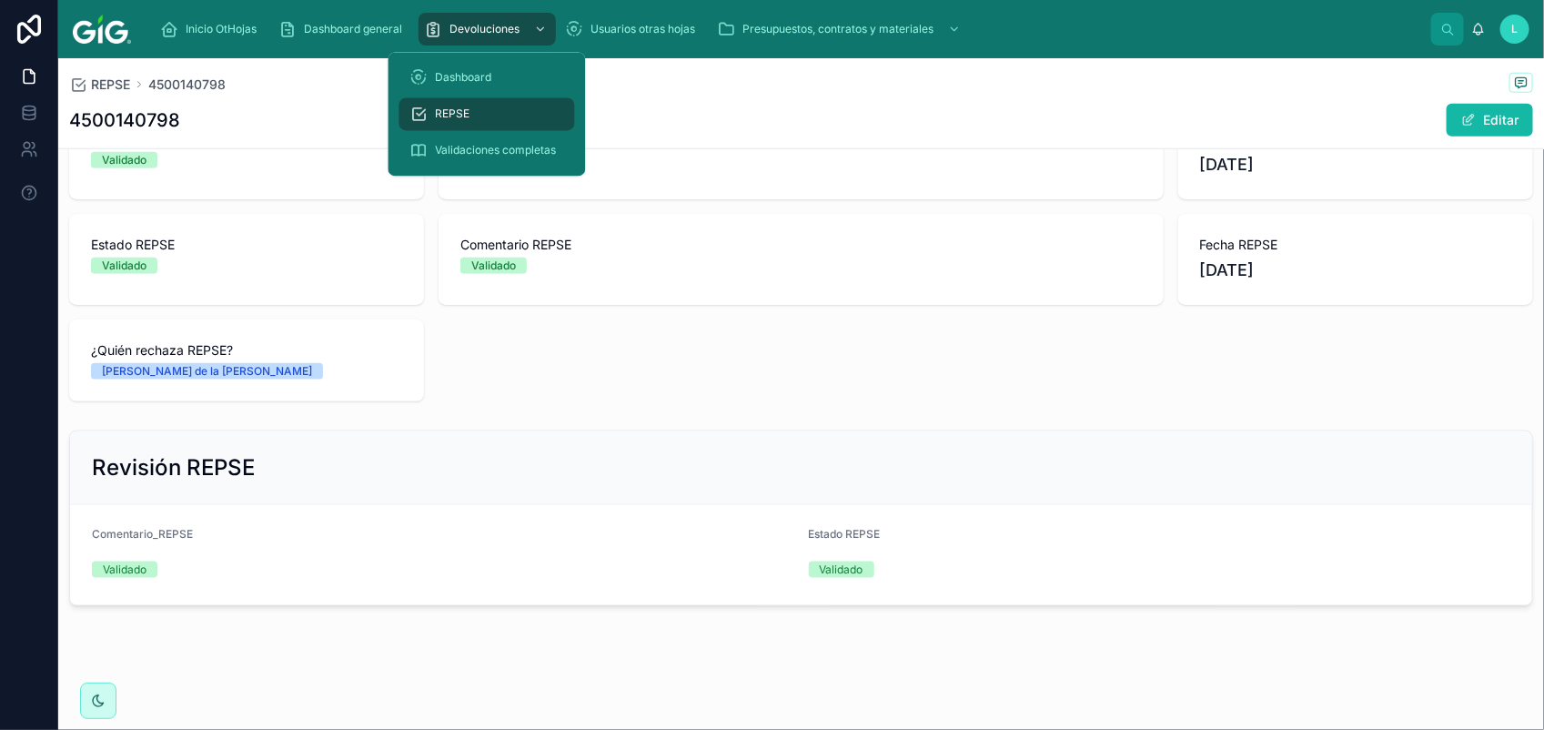
click at [470, 105] on div "REPSE" at bounding box center [487, 114] width 154 height 29
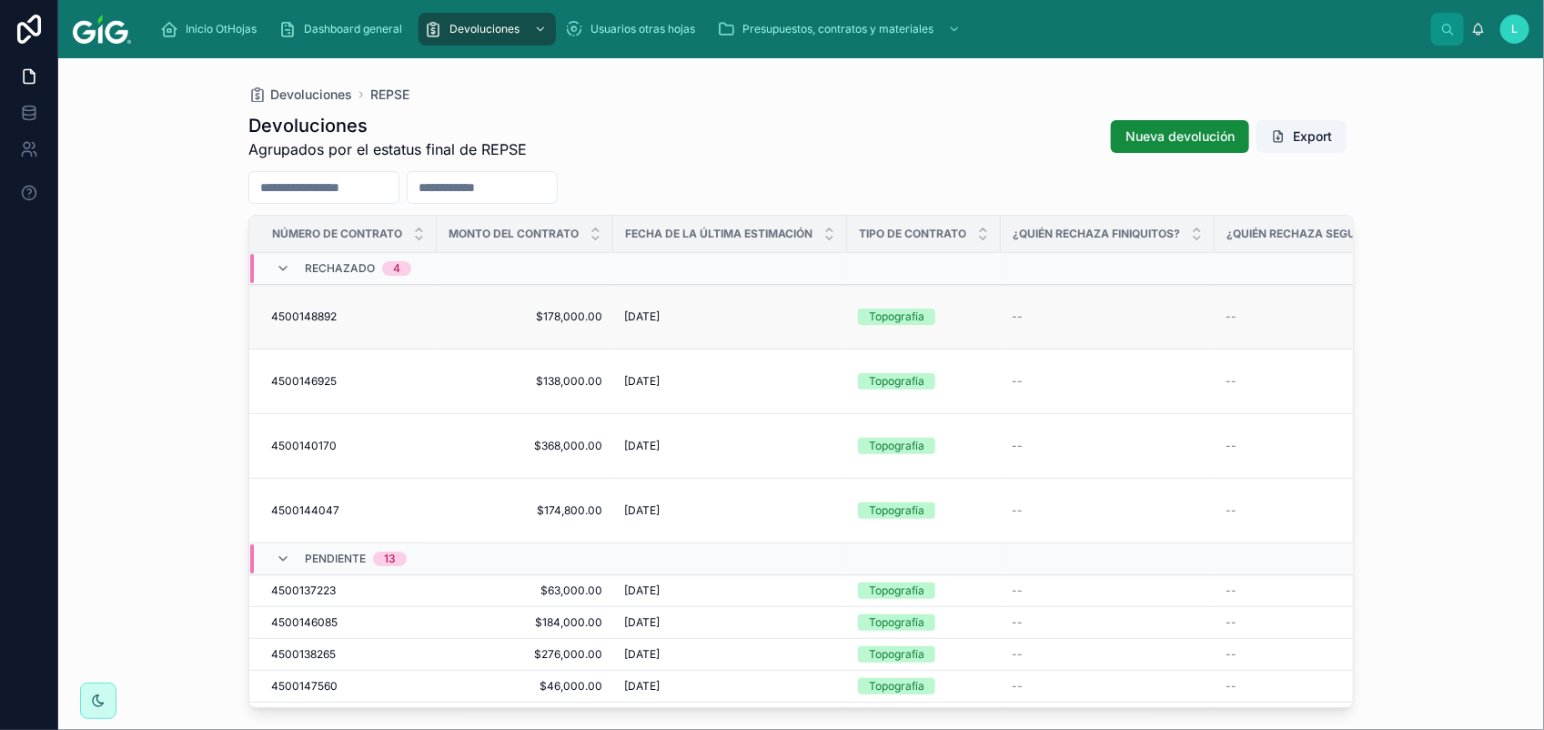
click at [311, 309] on span "4500148892" at bounding box center [303, 316] width 65 height 15
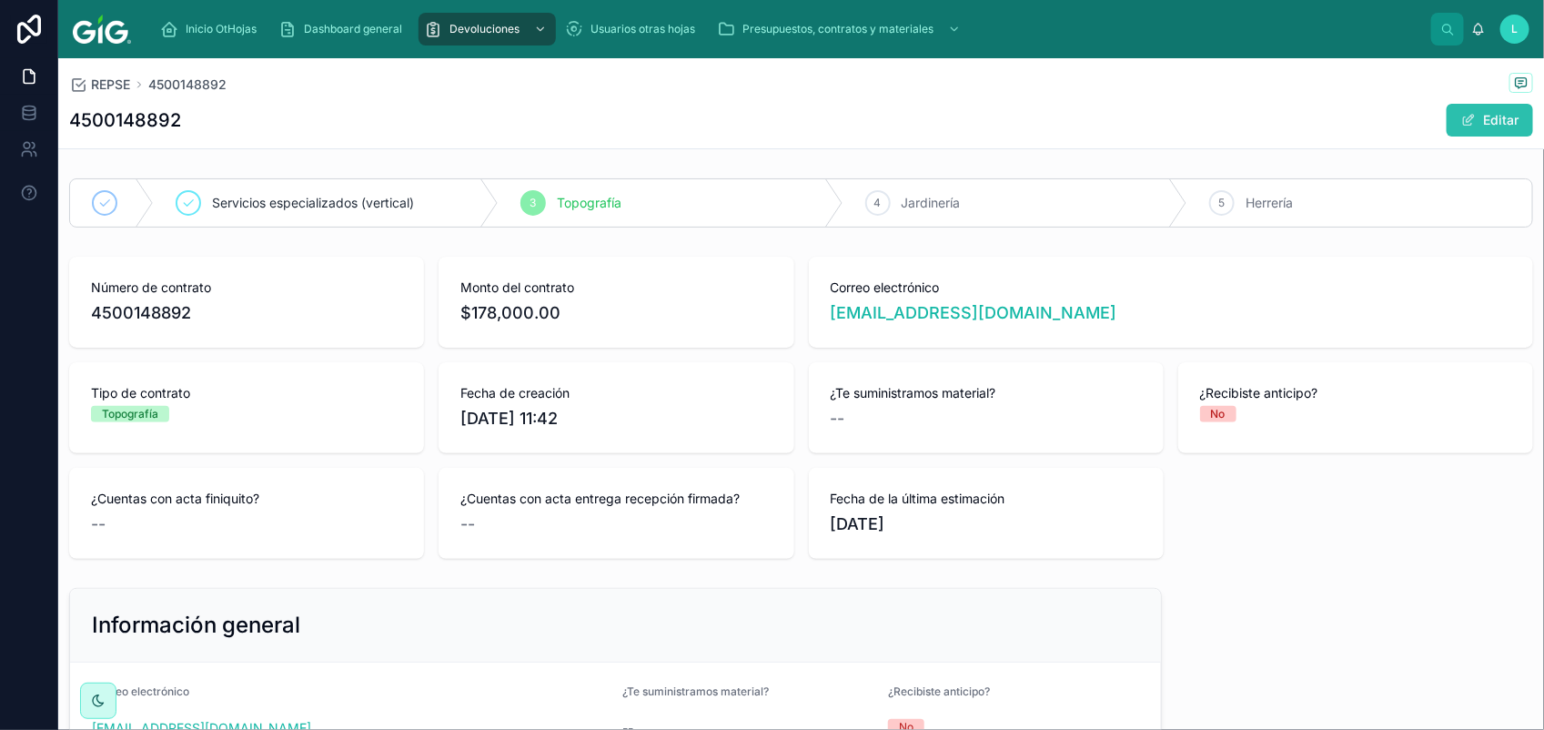
click at [1475, 115] on button "Editar" at bounding box center [1489, 120] width 86 height 33
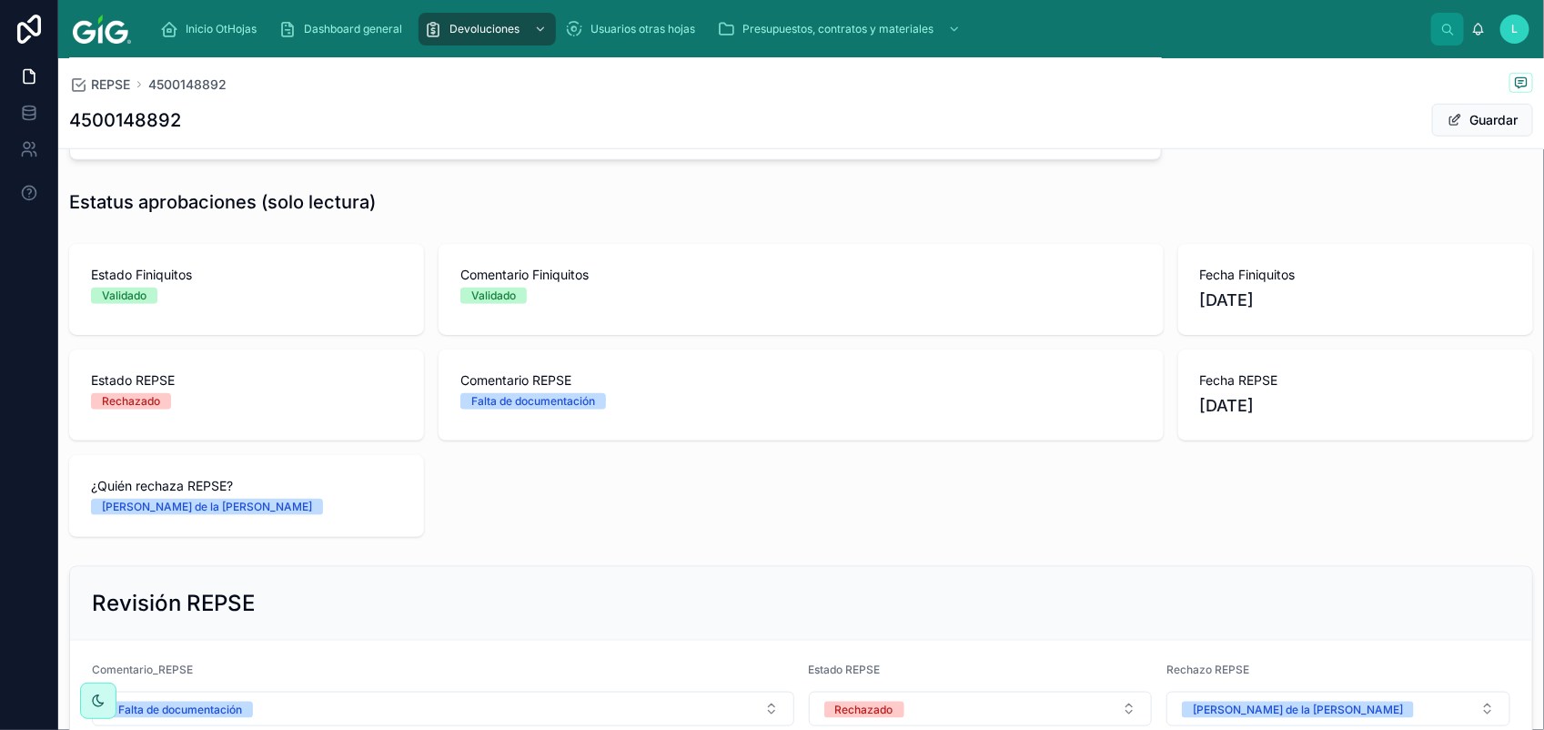
scroll to position [849, 0]
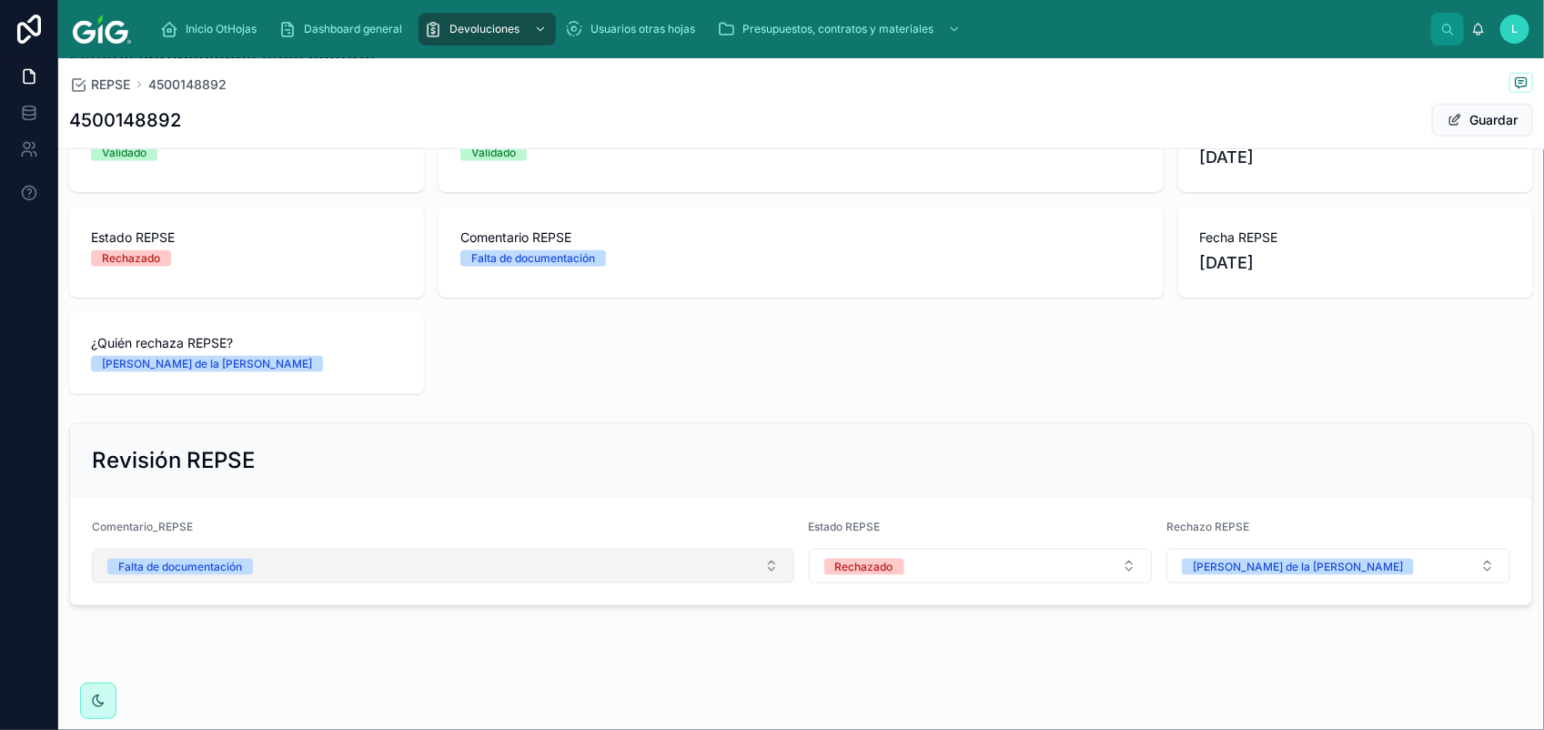
click at [259, 558] on button "Falta de documentación" at bounding box center [443, 566] width 702 height 35
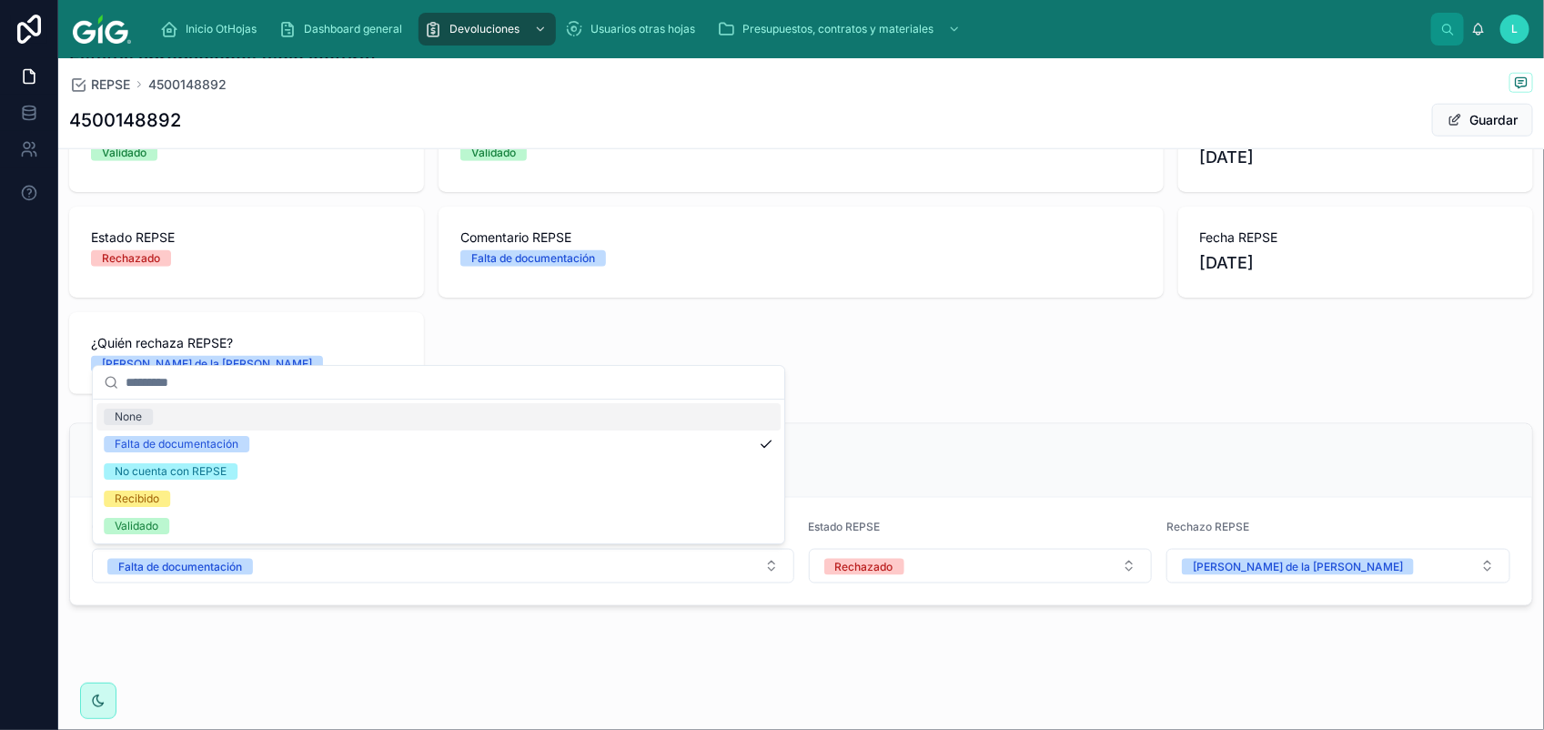
click at [216, 529] on div "Validado" at bounding box center [438, 525] width 684 height 27
click at [153, 525] on div "Validado" at bounding box center [137, 526] width 44 height 16
click at [153, 525] on span "Comentario_REPSE" at bounding box center [142, 526] width 101 height 14
click at [155, 525] on span "Comentario_REPSE" at bounding box center [142, 526] width 101 height 14
click at [197, 528] on div "Comentario_REPSE" at bounding box center [443, 530] width 702 height 22
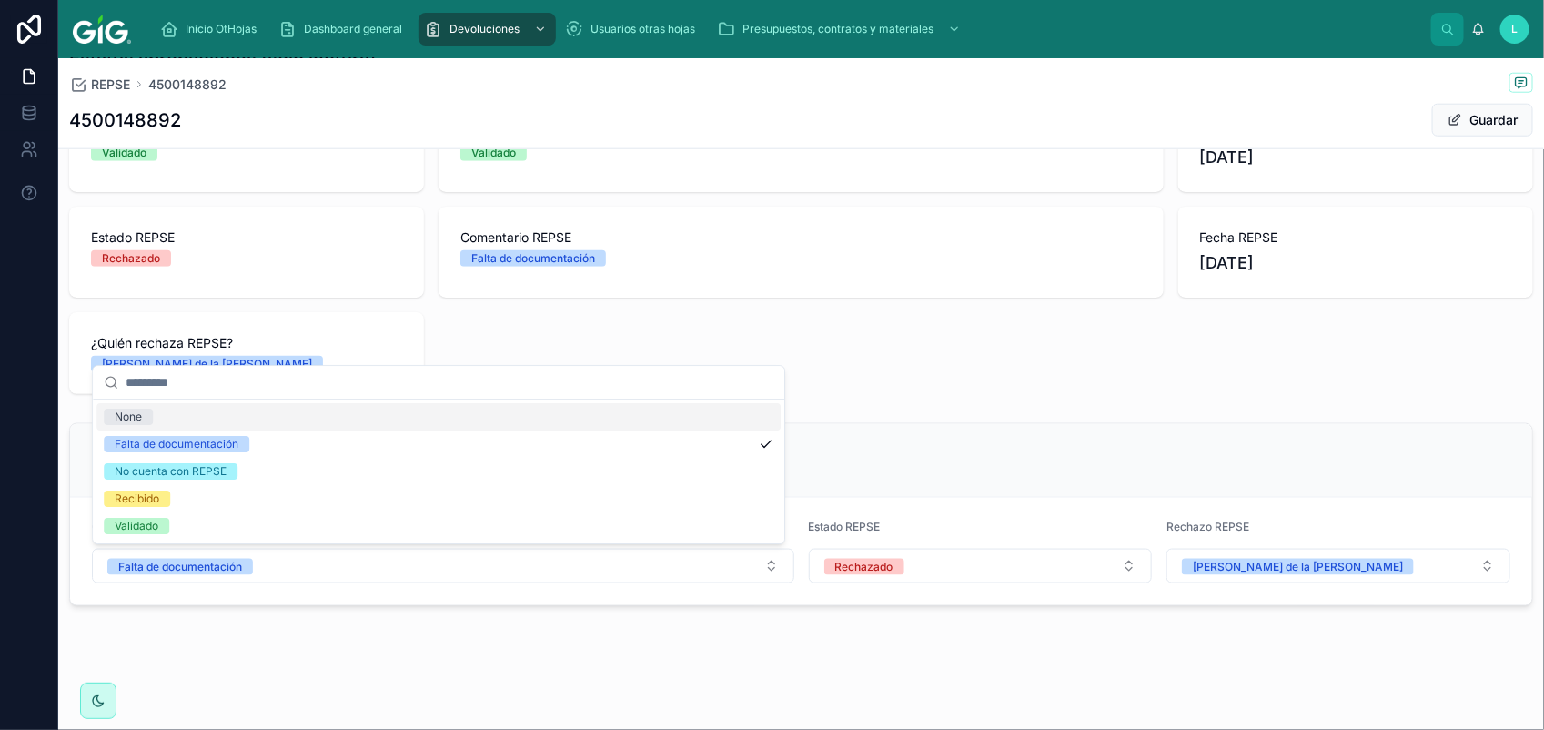
click at [171, 532] on label "Comentario_REPSE" at bounding box center [142, 526] width 101 height 15
click at [146, 529] on span "Comentario_REPSE" at bounding box center [142, 526] width 101 height 14
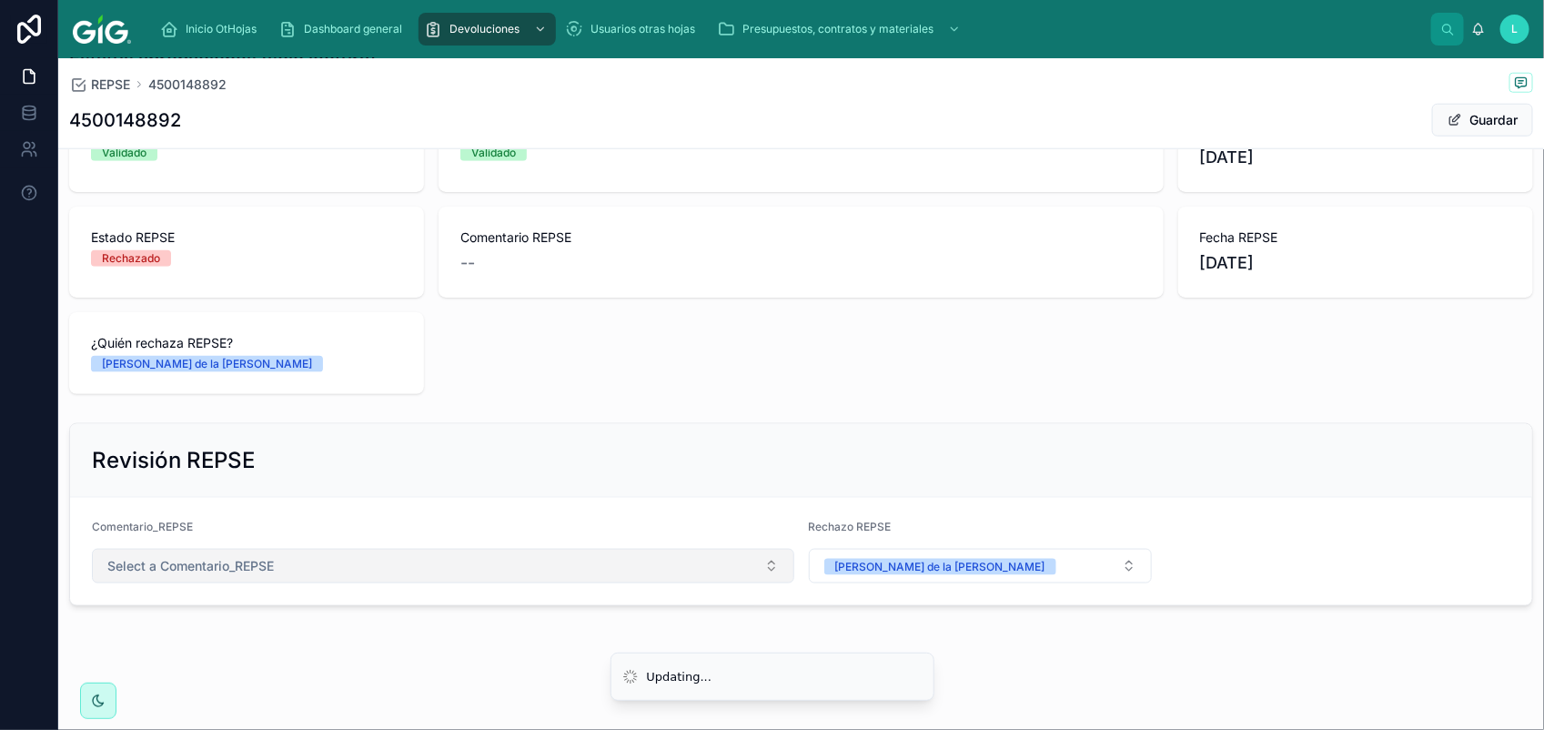
drag, startPoint x: 582, startPoint y: 570, endPoint x: 556, endPoint y: 579, distance: 27.9
click at [580, 570] on button "Select a Comentario_REPSE" at bounding box center [443, 566] width 702 height 35
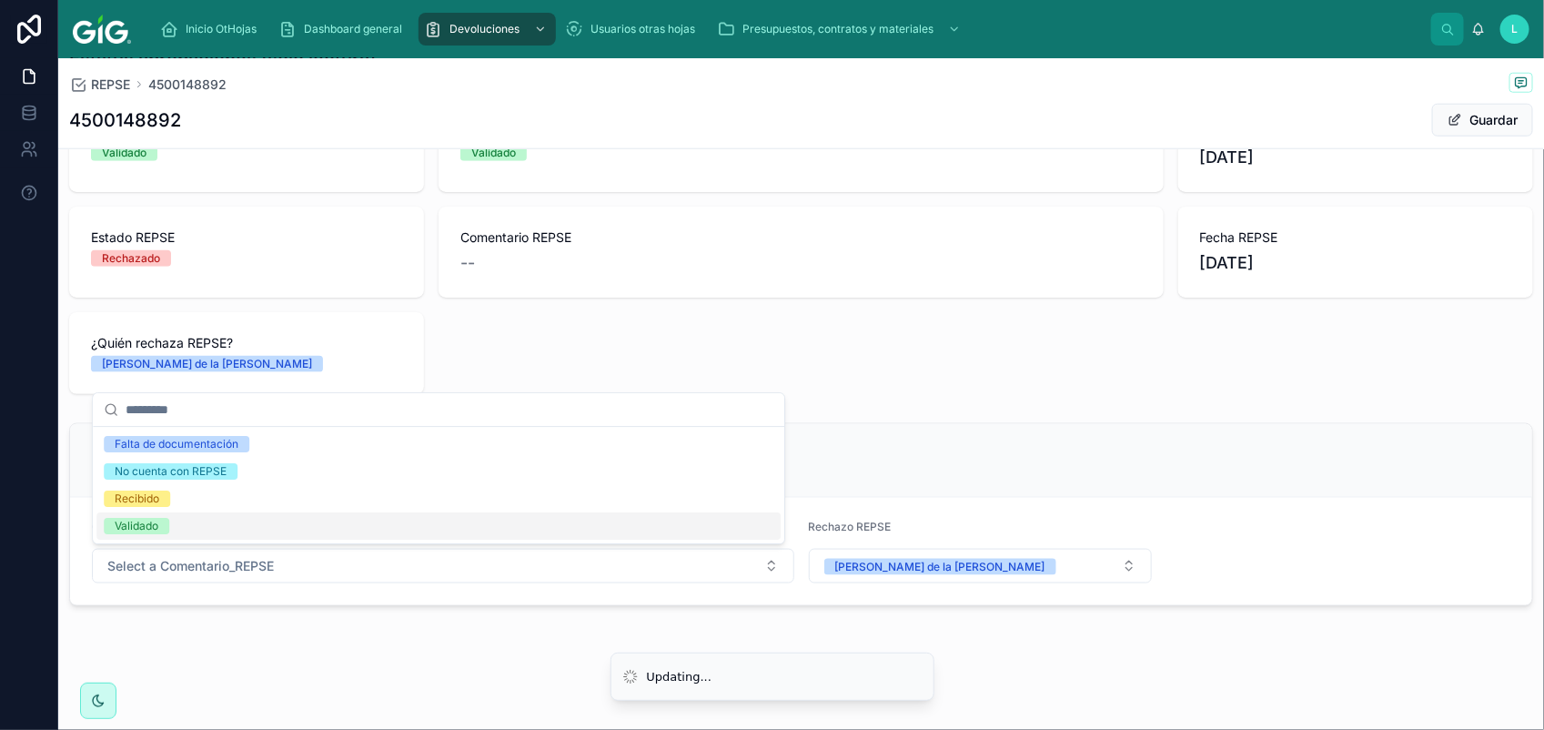
click at [210, 529] on div "Validado" at bounding box center [438, 525] width 684 height 27
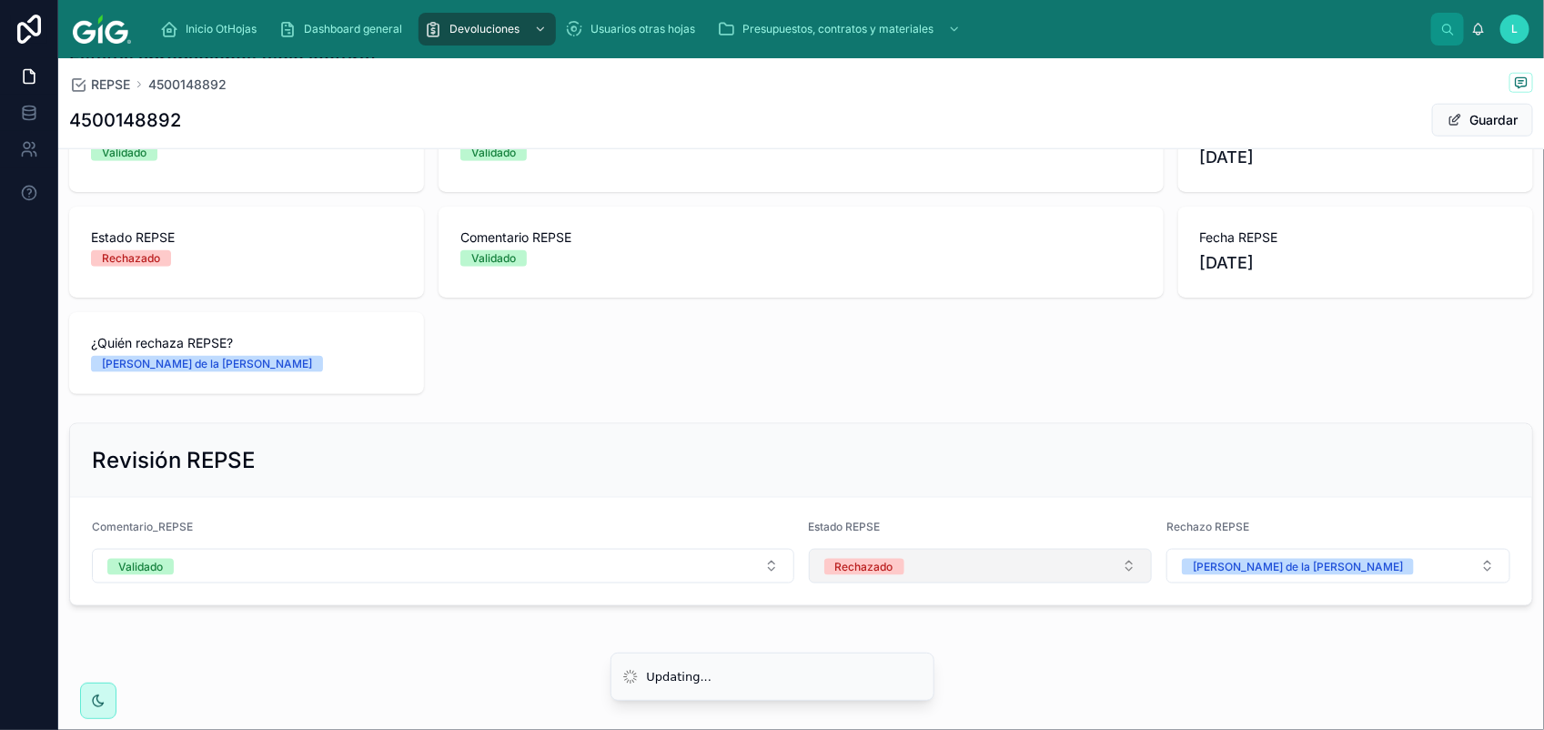
click at [932, 574] on button "Rechazado" at bounding box center [981, 566] width 344 height 35
click at [970, 691] on div "Validado" at bounding box center [969, 693] width 330 height 27
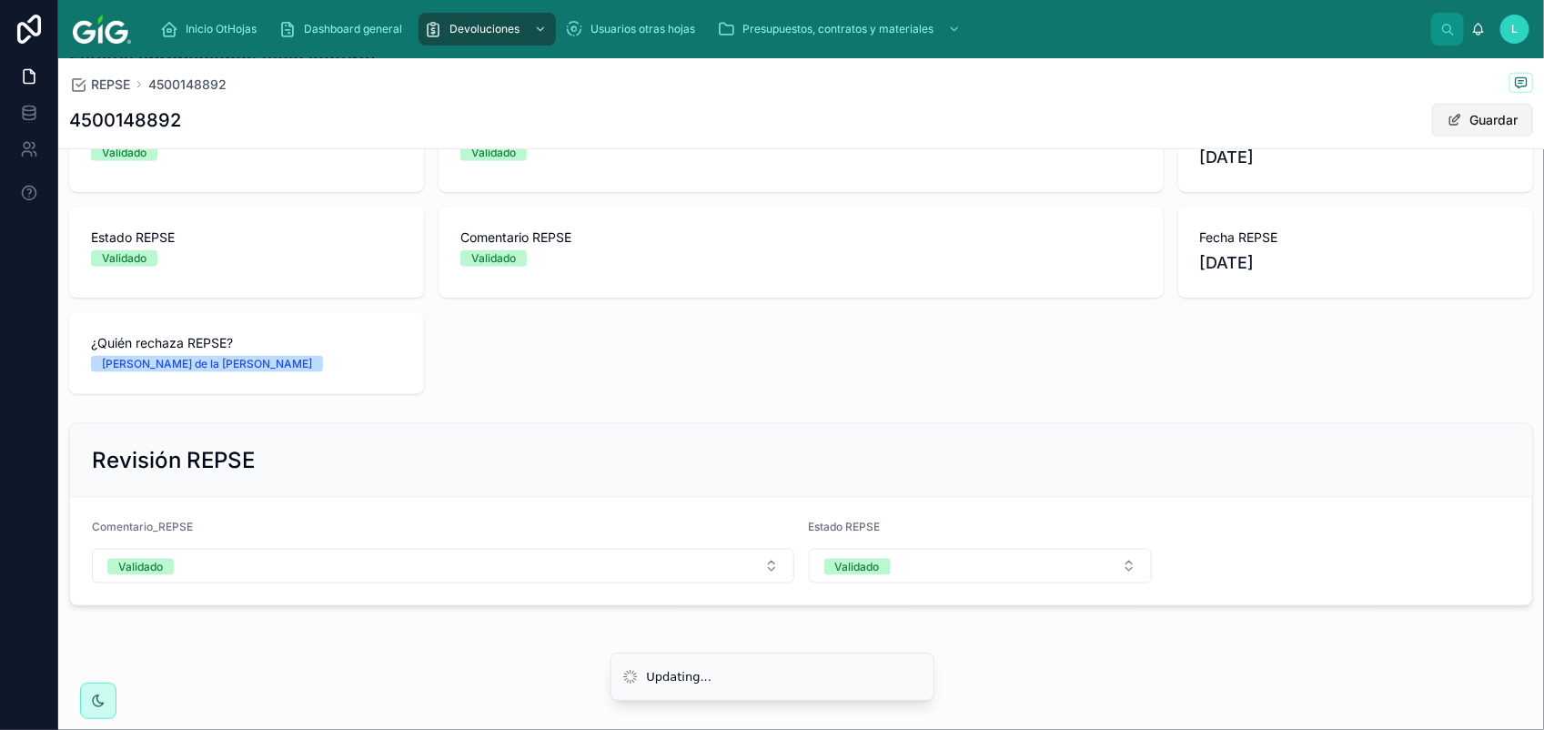
click at [1472, 118] on button "Guardar" at bounding box center [1482, 120] width 101 height 33
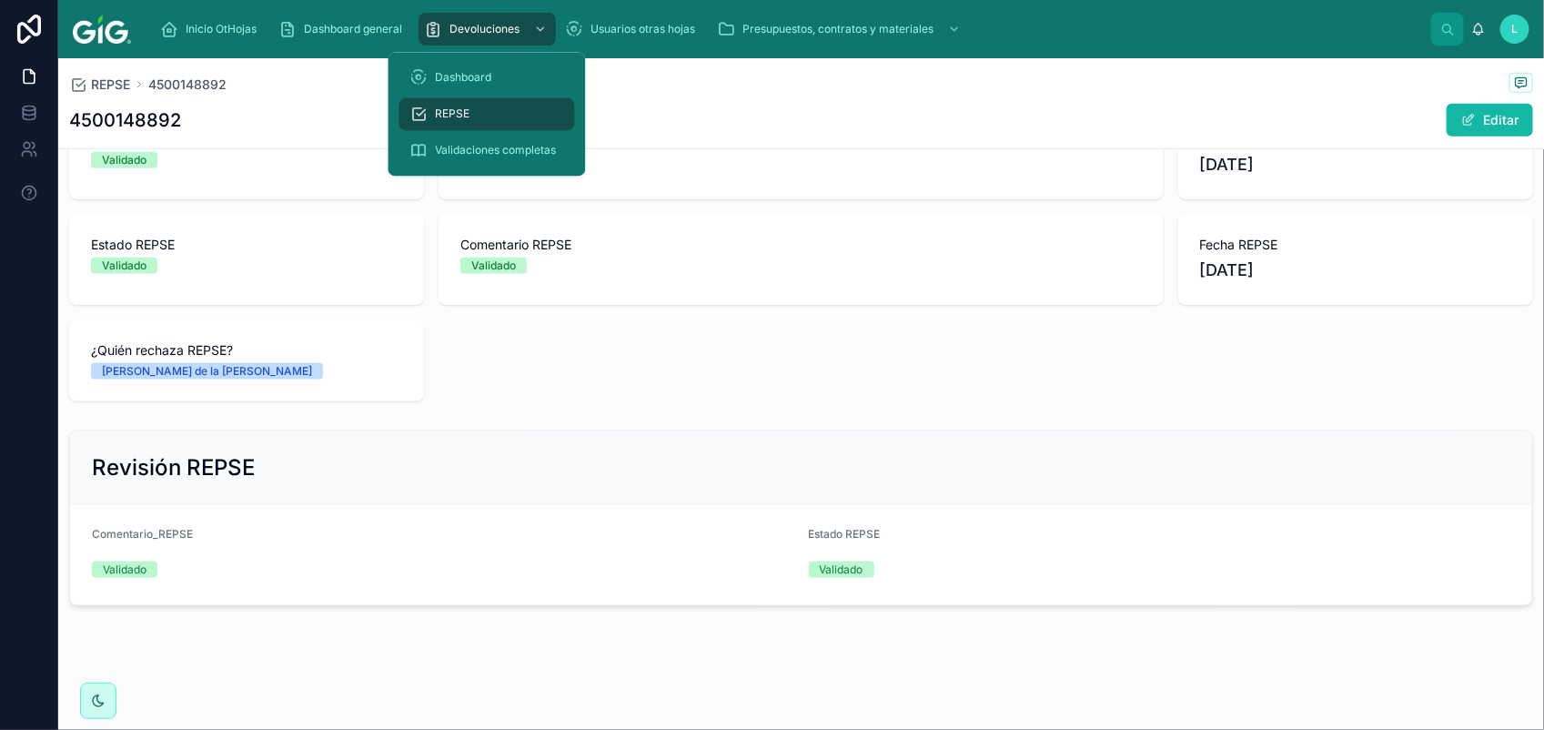
click at [474, 116] on div "REPSE" at bounding box center [487, 114] width 154 height 29
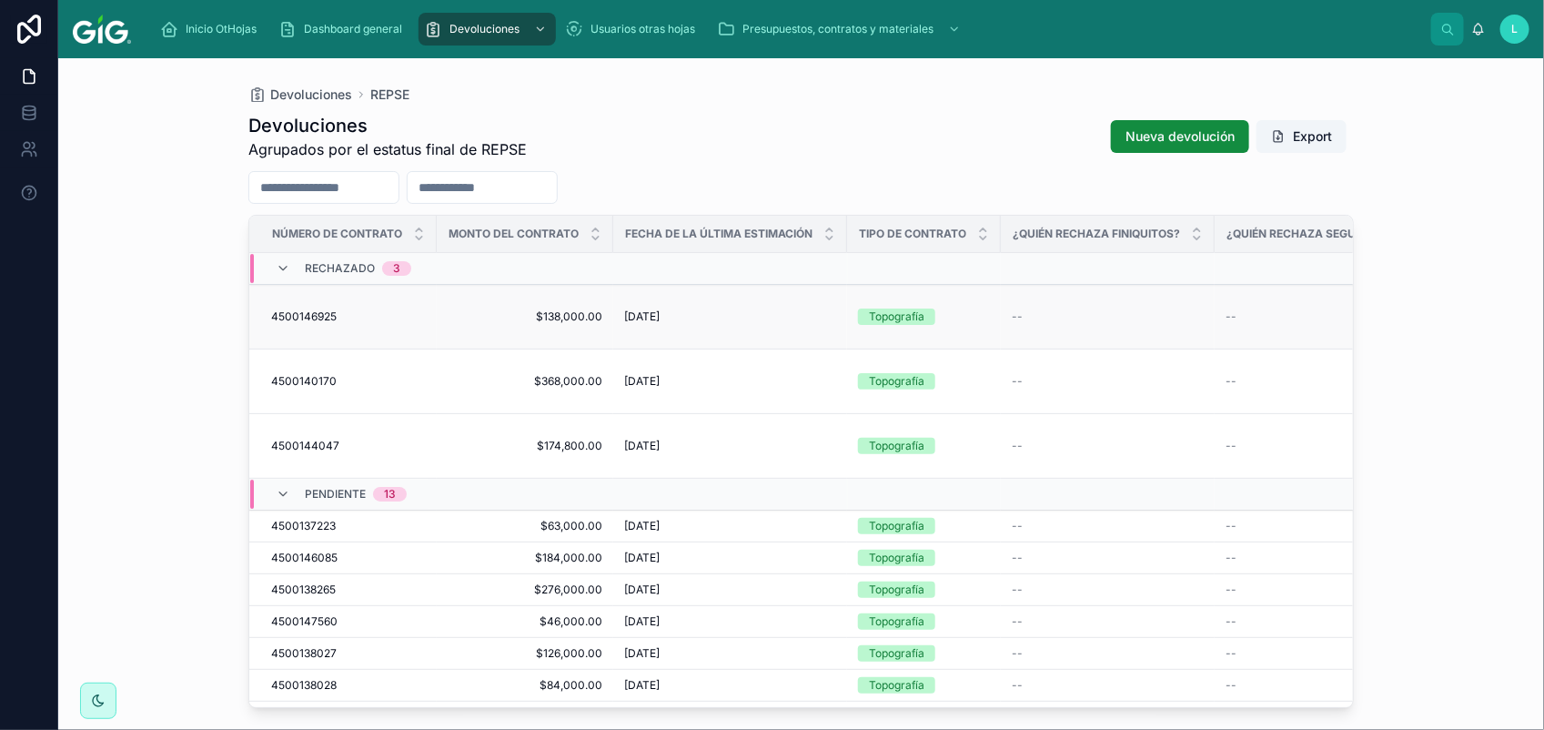
click at [305, 309] on span "4500146925" at bounding box center [303, 316] width 65 height 15
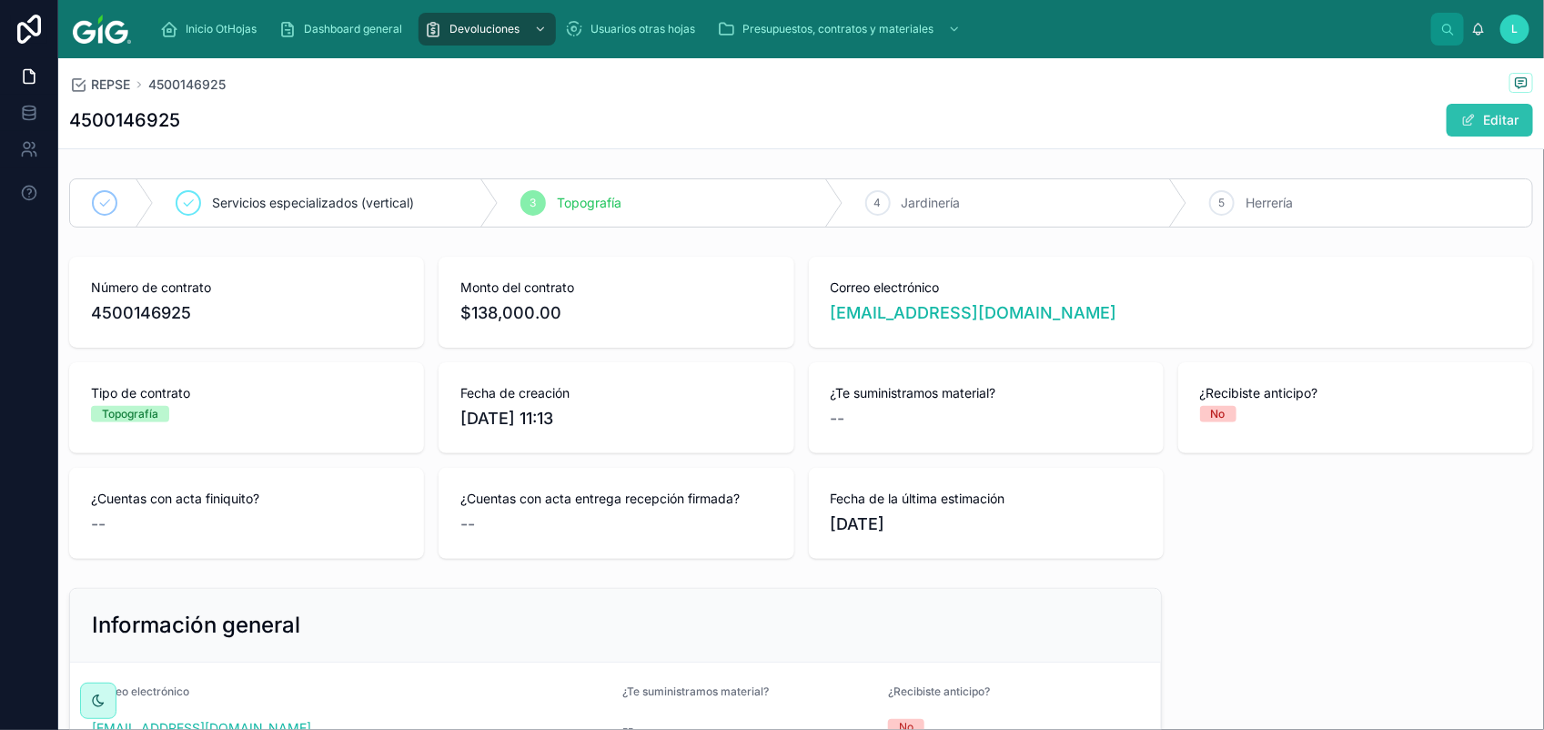
drag, startPoint x: 1492, startPoint y: 128, endPoint x: 1483, endPoint y: 132, distance: 9.8
click at [1492, 128] on button "Editar" at bounding box center [1489, 120] width 86 height 33
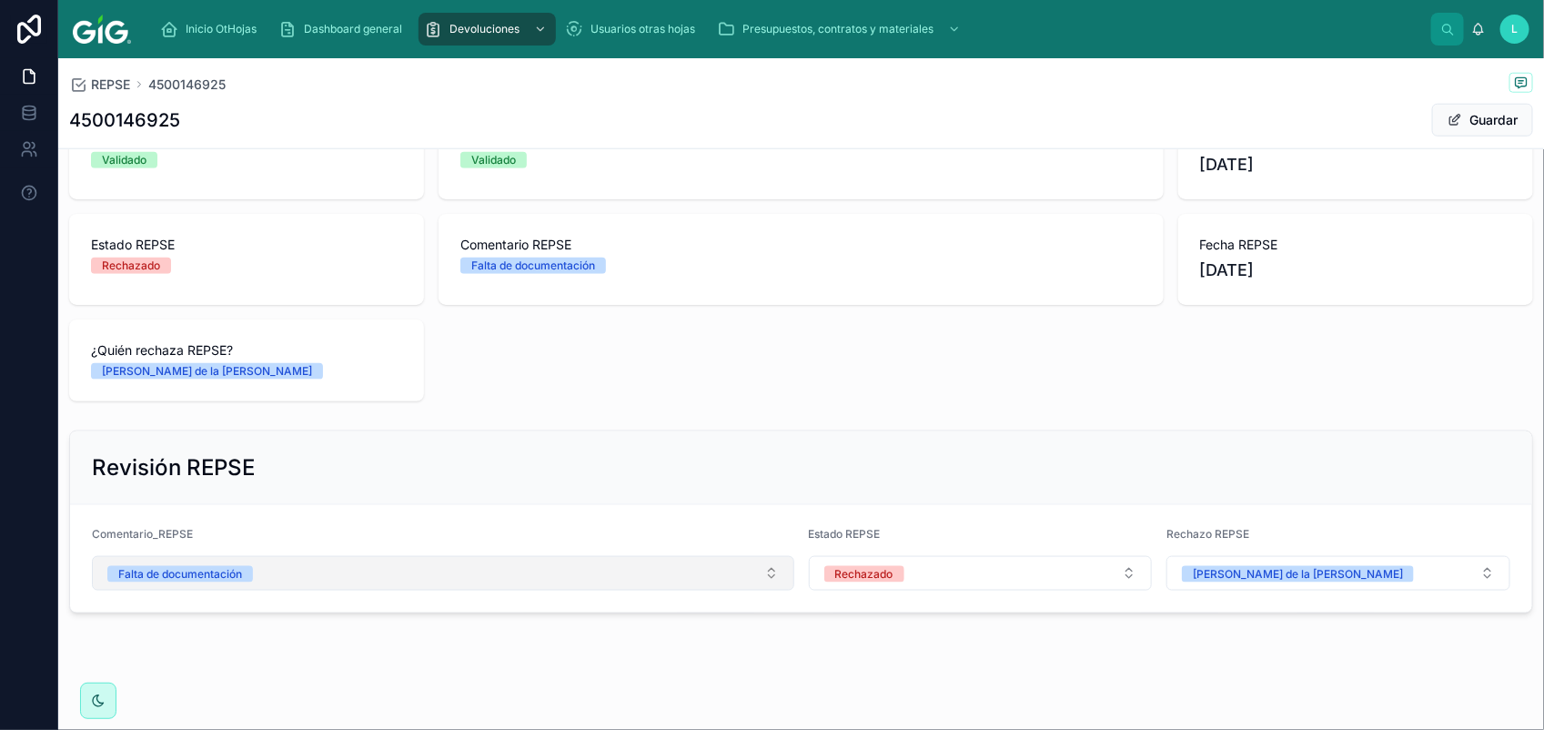
scroll to position [849, 0]
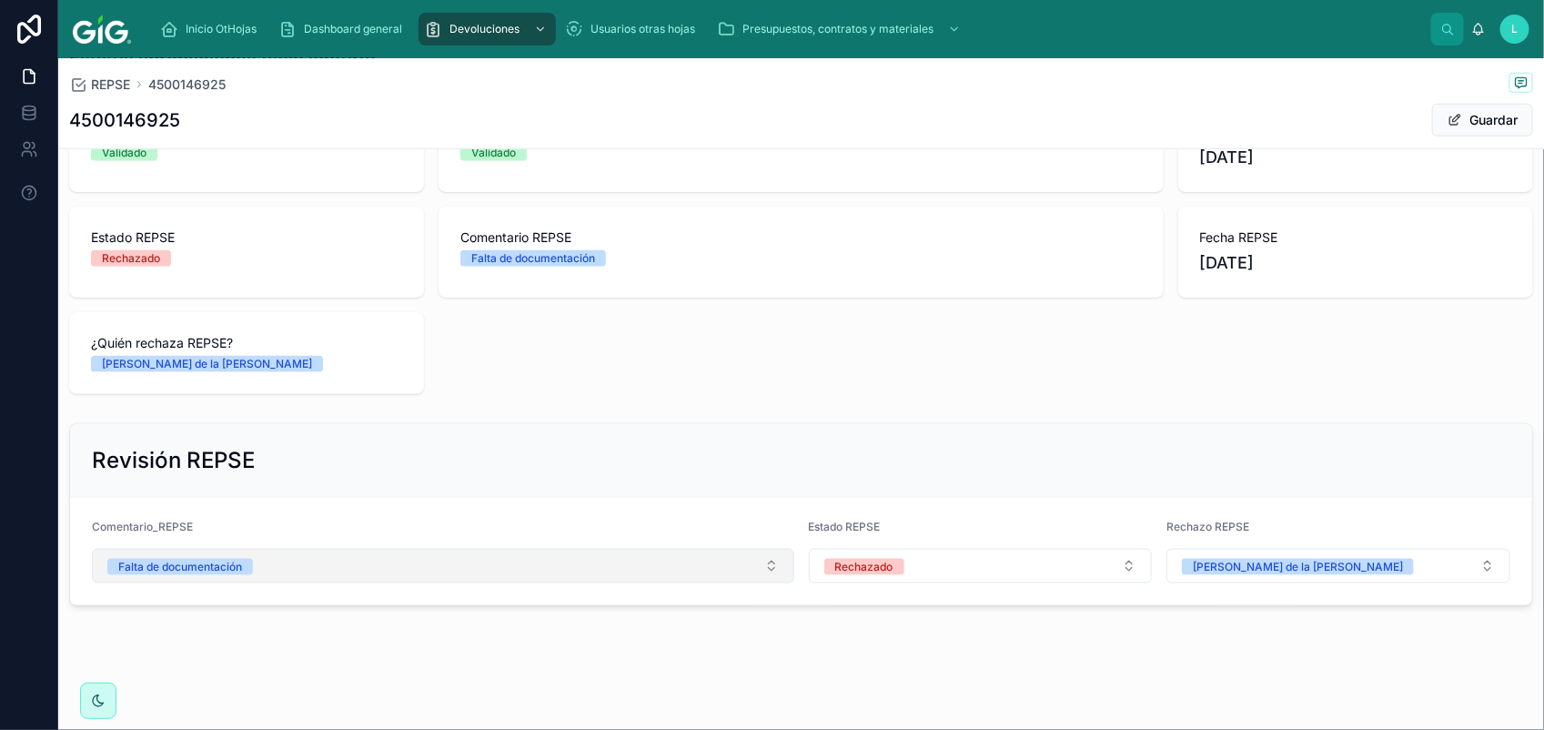
click at [248, 559] on span "Falta de documentación" at bounding box center [180, 567] width 146 height 16
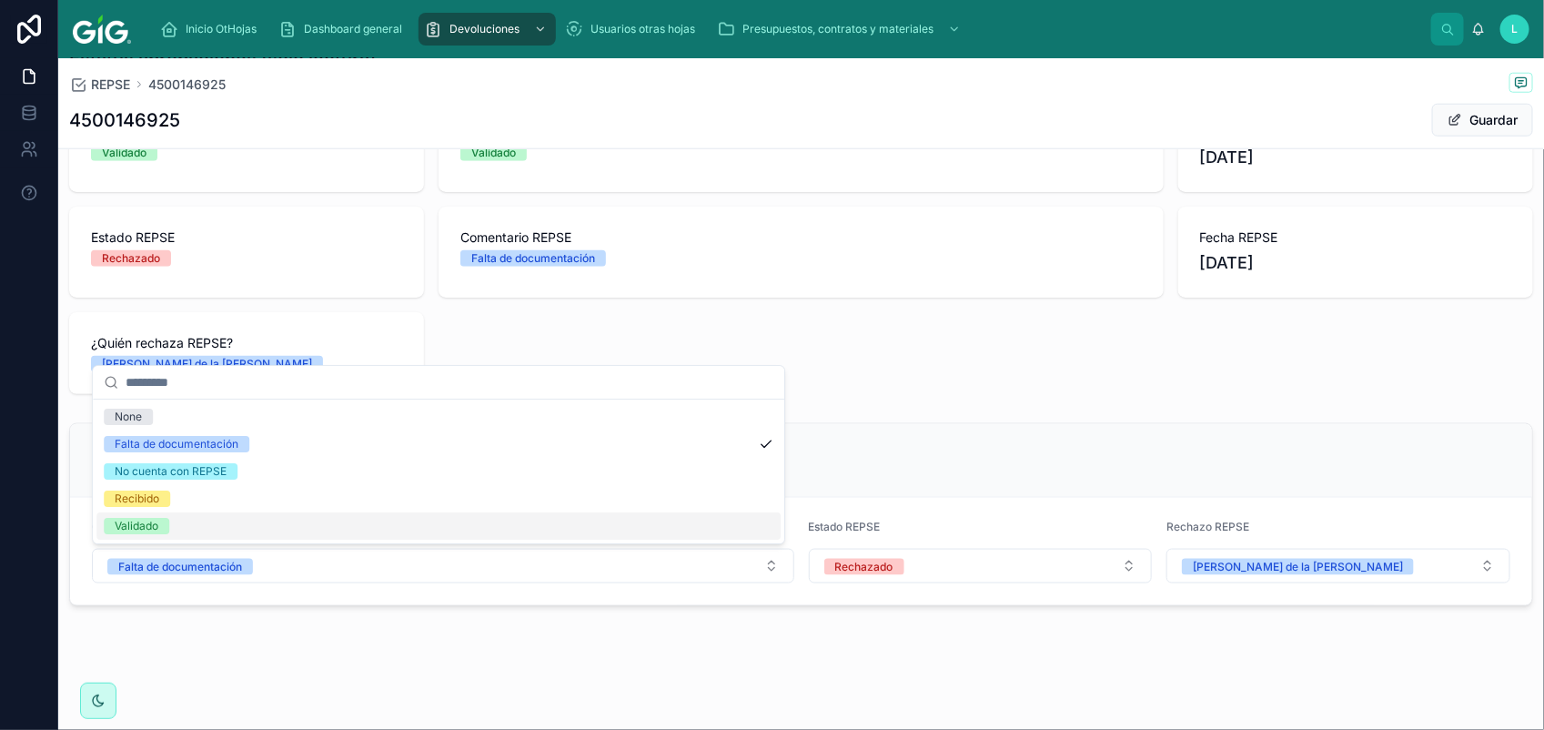
drag, startPoint x: 151, startPoint y: 517, endPoint x: 268, endPoint y: 535, distance: 118.7
click at [152, 516] on div "Validado" at bounding box center [438, 525] width 684 height 27
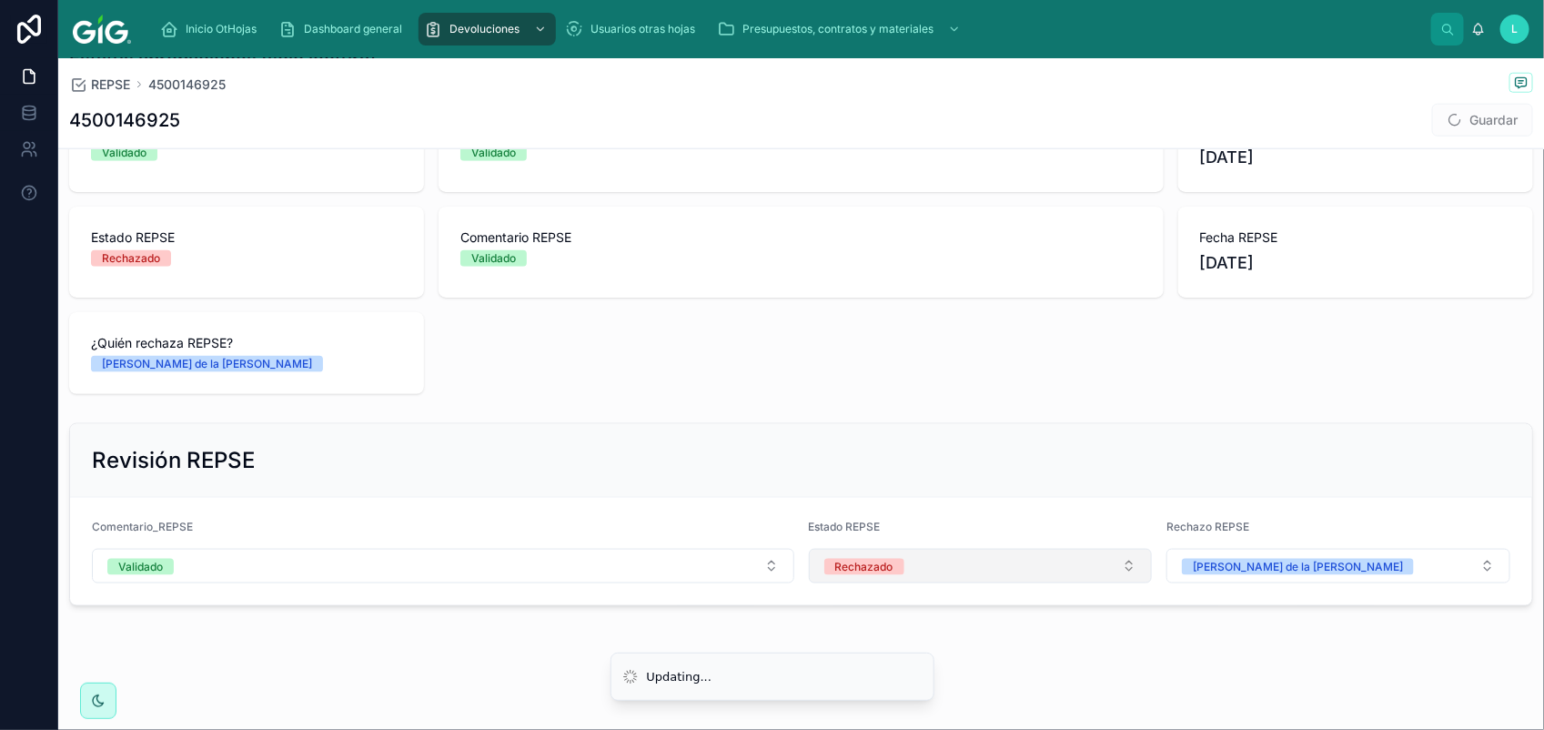
click at [925, 573] on button "Rechazado" at bounding box center [981, 566] width 344 height 35
click at [934, 701] on div "Validado" at bounding box center [969, 693] width 330 height 27
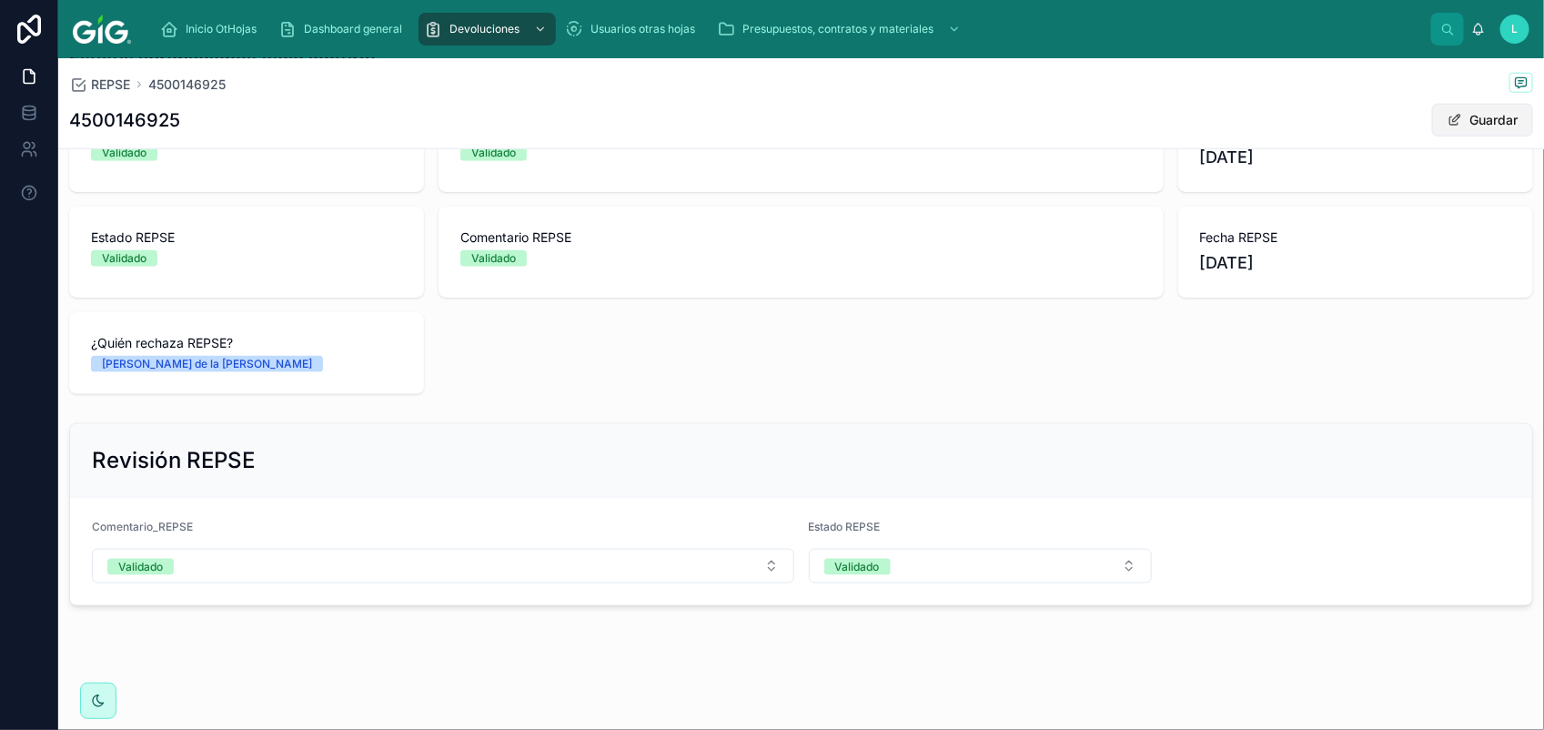
click at [1493, 111] on button "Guardar" at bounding box center [1482, 120] width 101 height 33
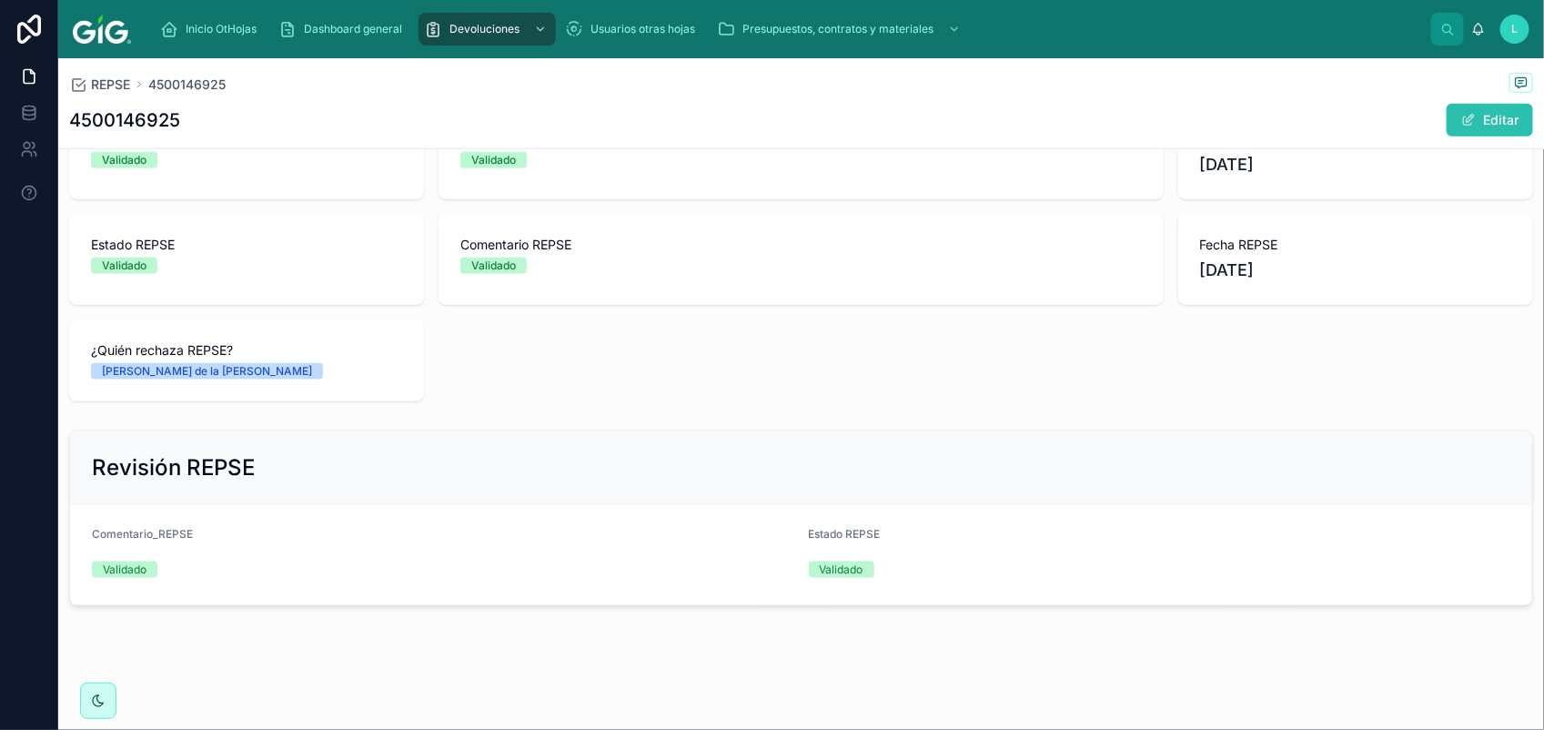
scroll to position [829, 0]
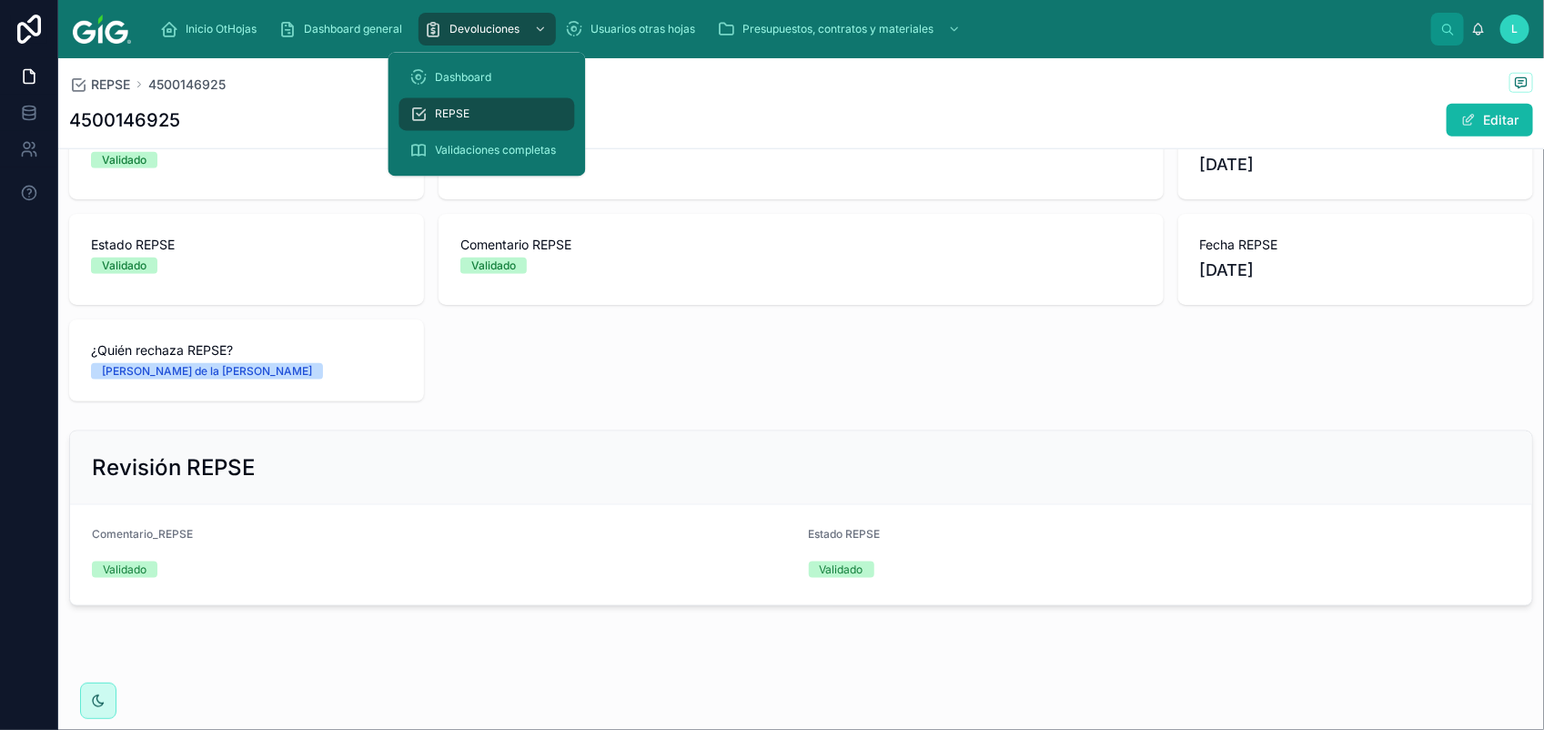
click at [462, 110] on span "REPSE" at bounding box center [453, 114] width 35 height 15
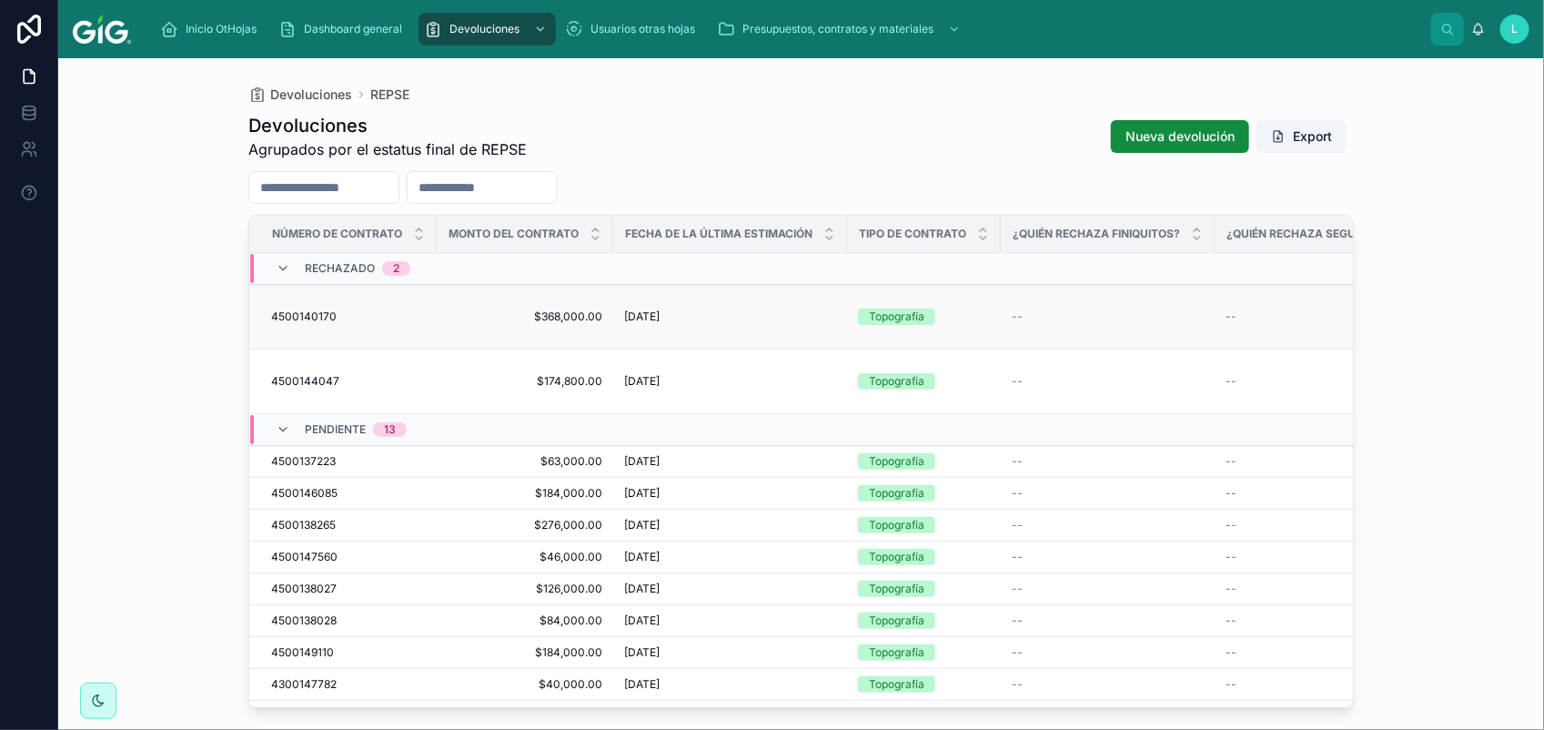
click at [320, 309] on span "4500140170" at bounding box center [303, 316] width 65 height 15
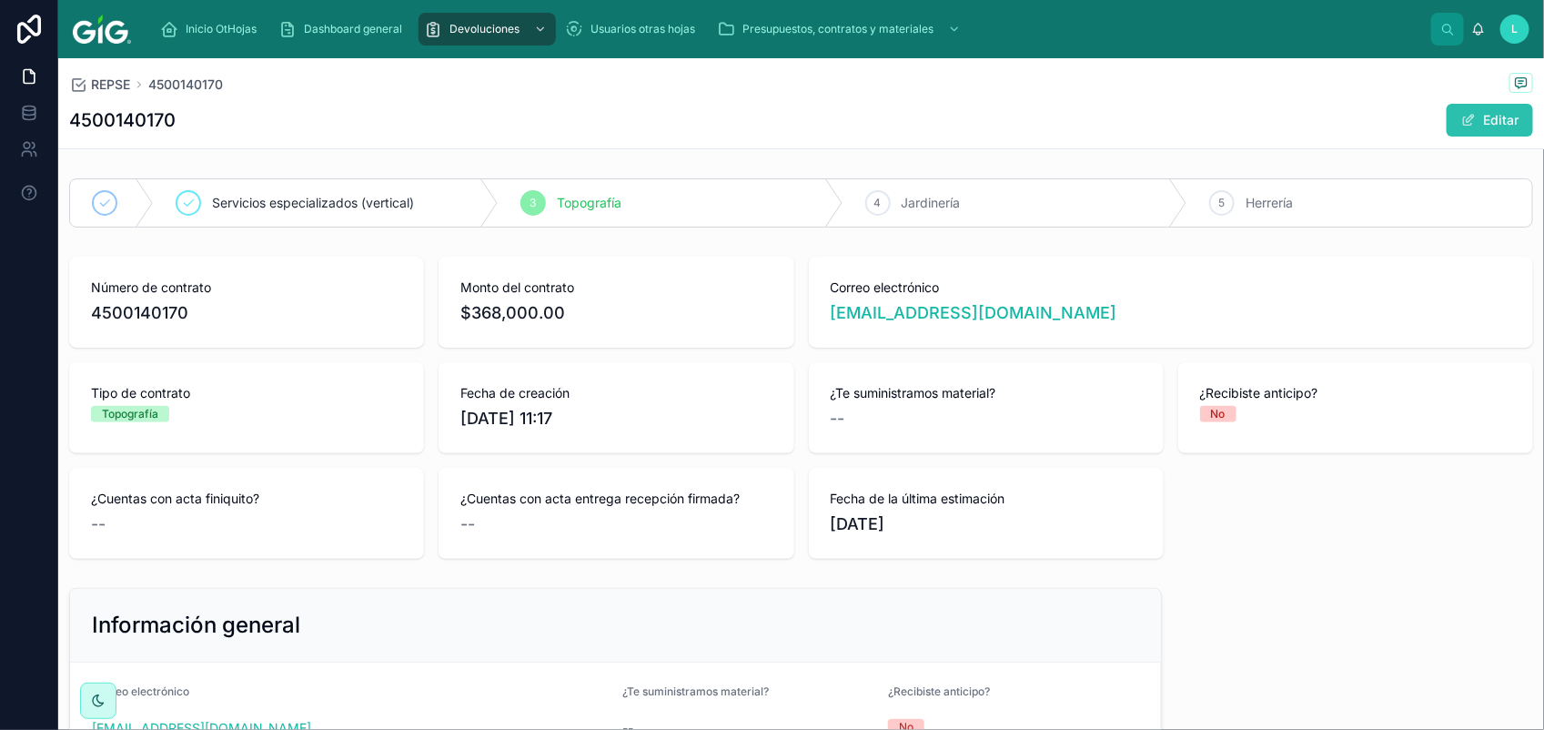
click at [1488, 118] on button "Editar" at bounding box center [1489, 120] width 86 height 33
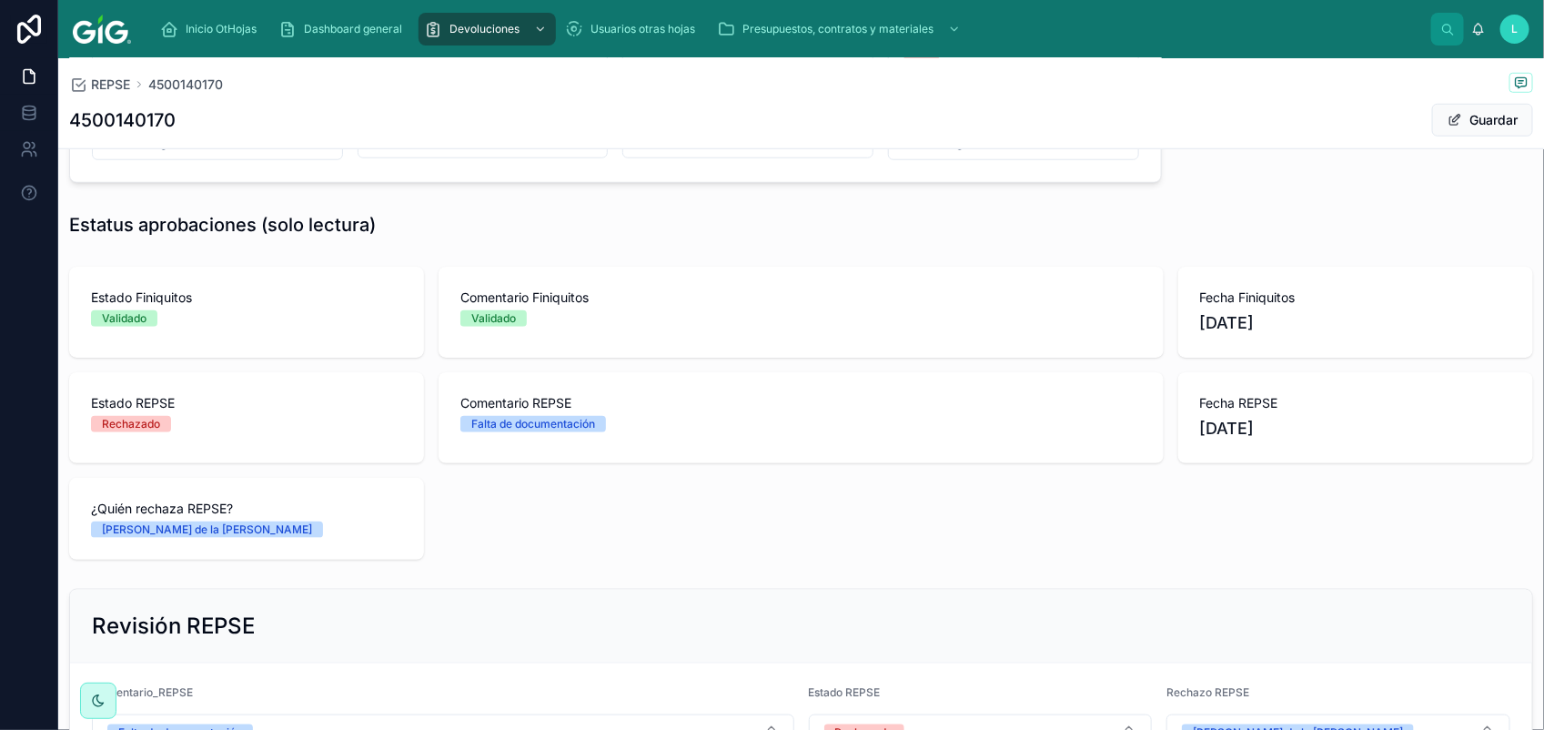
scroll to position [849, 0]
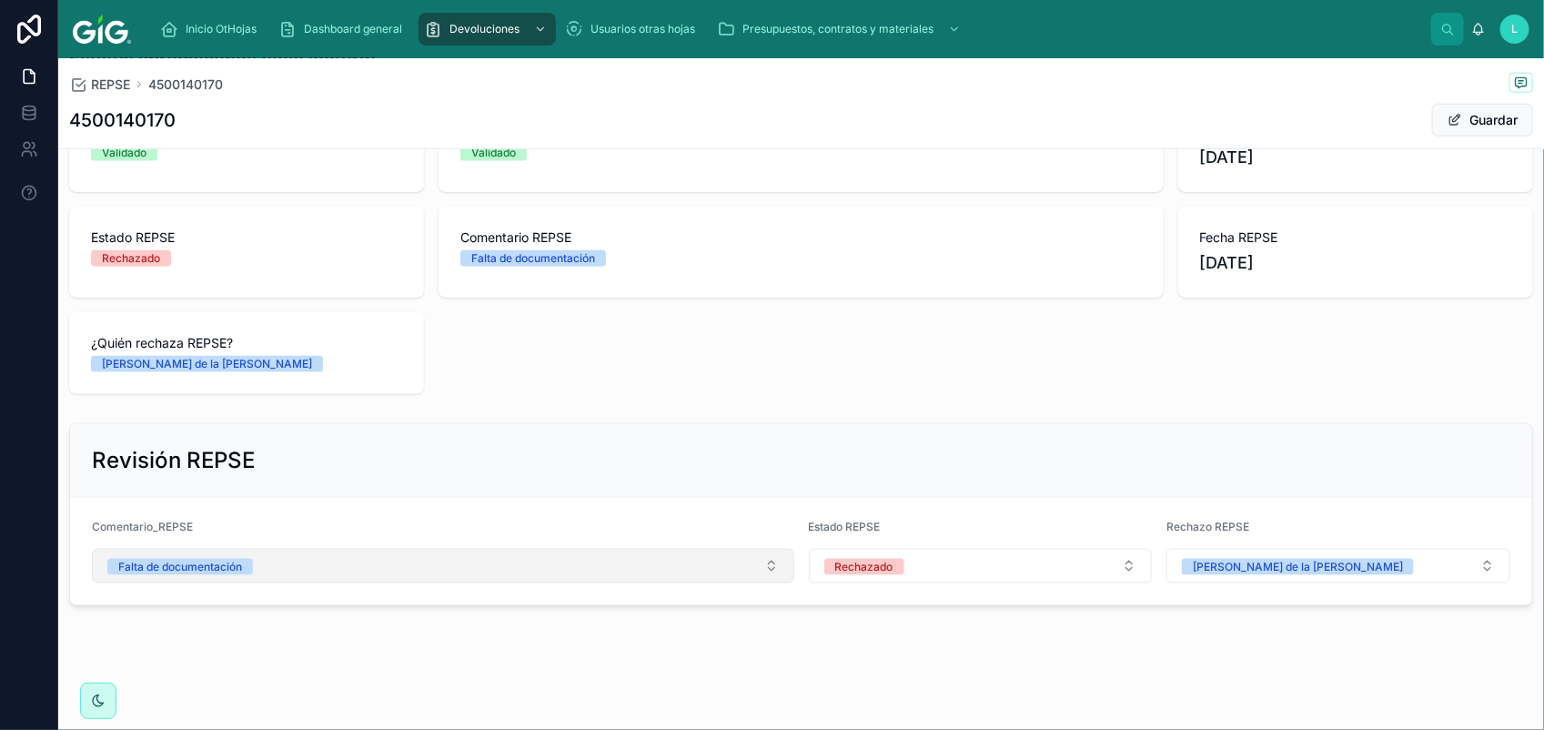
click at [277, 555] on button "Falta de documentación" at bounding box center [443, 566] width 702 height 35
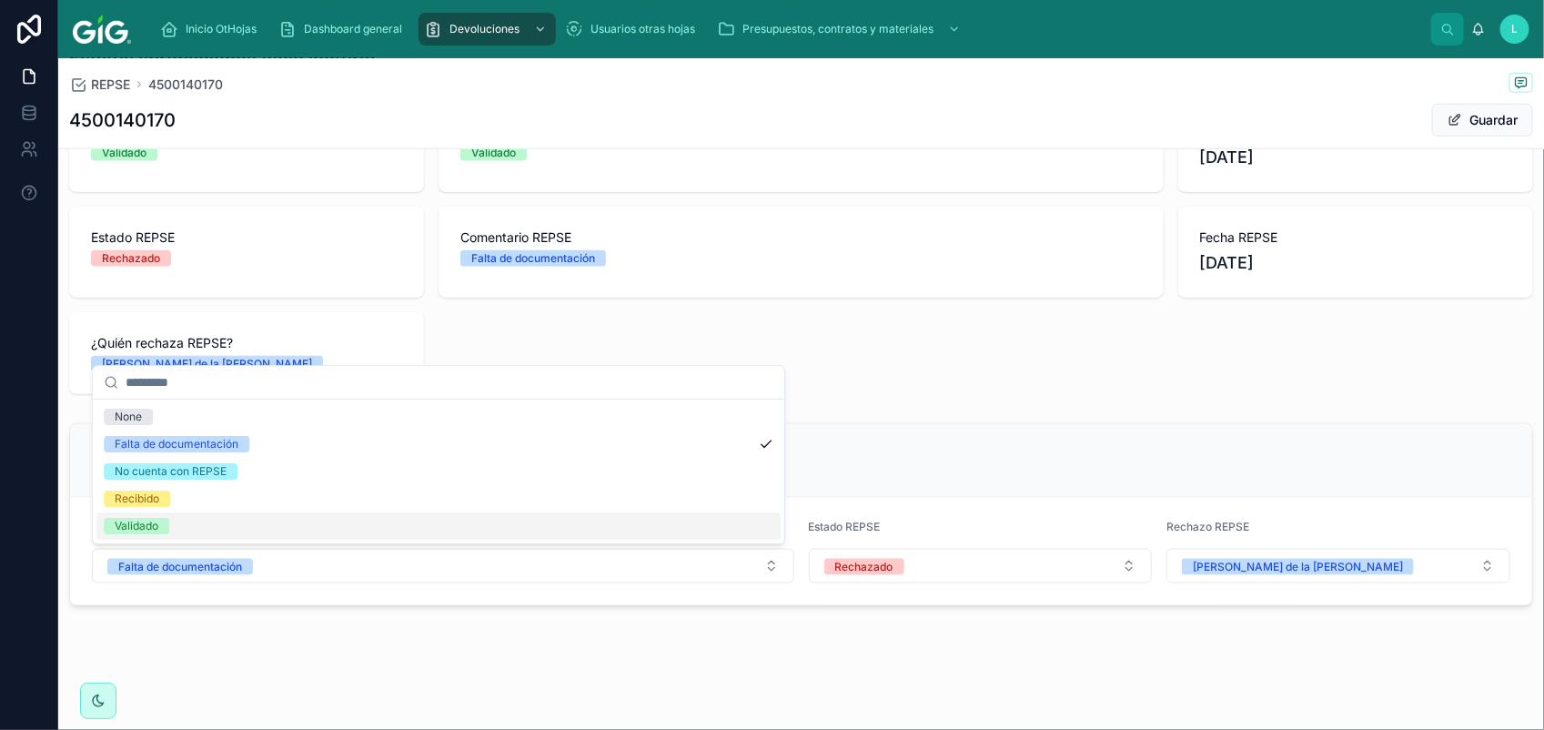
drag, startPoint x: 148, startPoint y: 523, endPoint x: 233, endPoint y: 534, distance: 85.3
click at [148, 521] on div "Validado" at bounding box center [137, 526] width 44 height 16
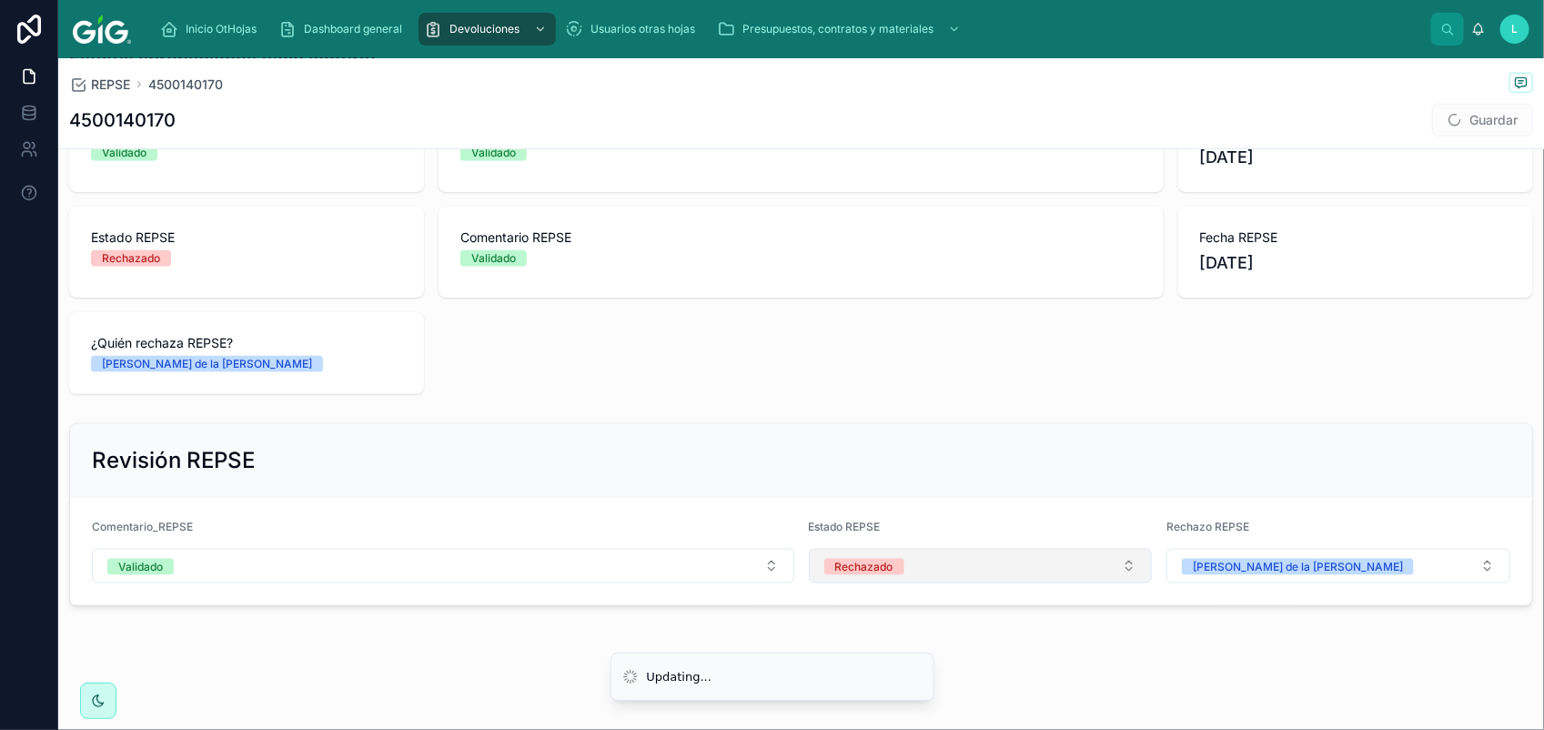
click at [884, 569] on span "Rechazado" at bounding box center [864, 567] width 80 height 16
click at [921, 692] on li "Updating..." at bounding box center [772, 675] width 324 height 49
click at [903, 565] on button "Rechazado" at bounding box center [981, 566] width 344 height 35
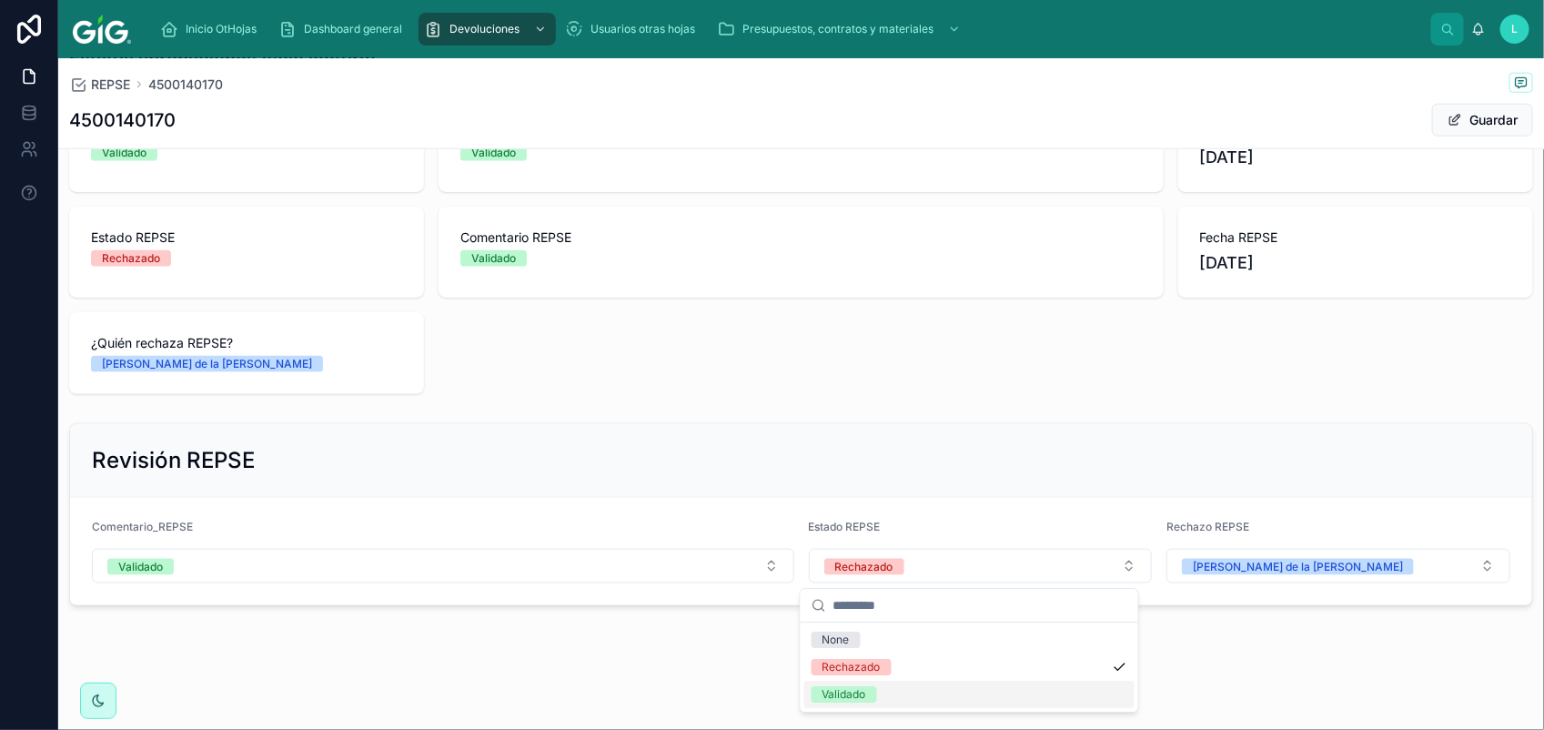
click at [860, 701] on div "Validado" at bounding box center [844, 694] width 44 height 16
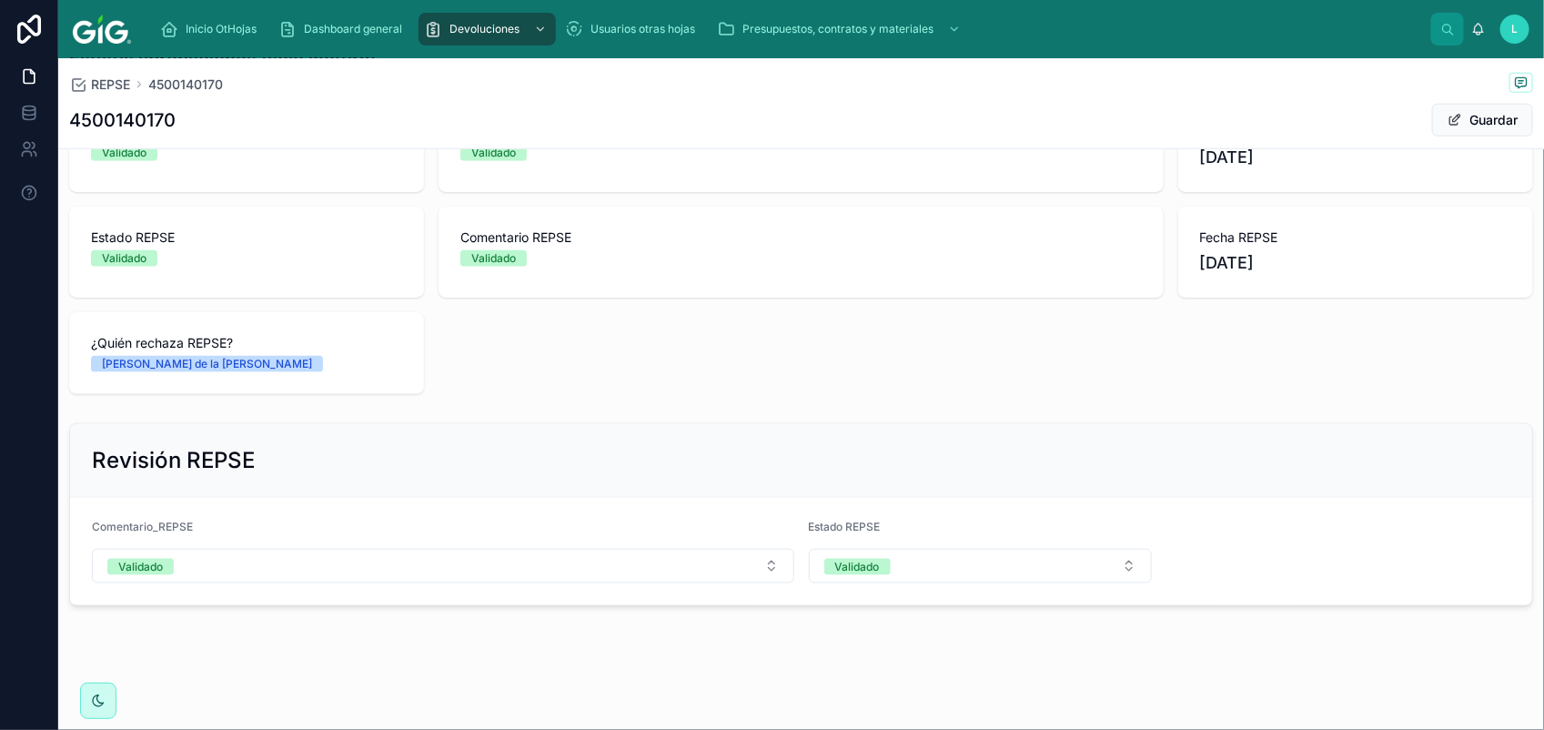
click at [1447, 118] on span at bounding box center [1454, 120] width 15 height 15
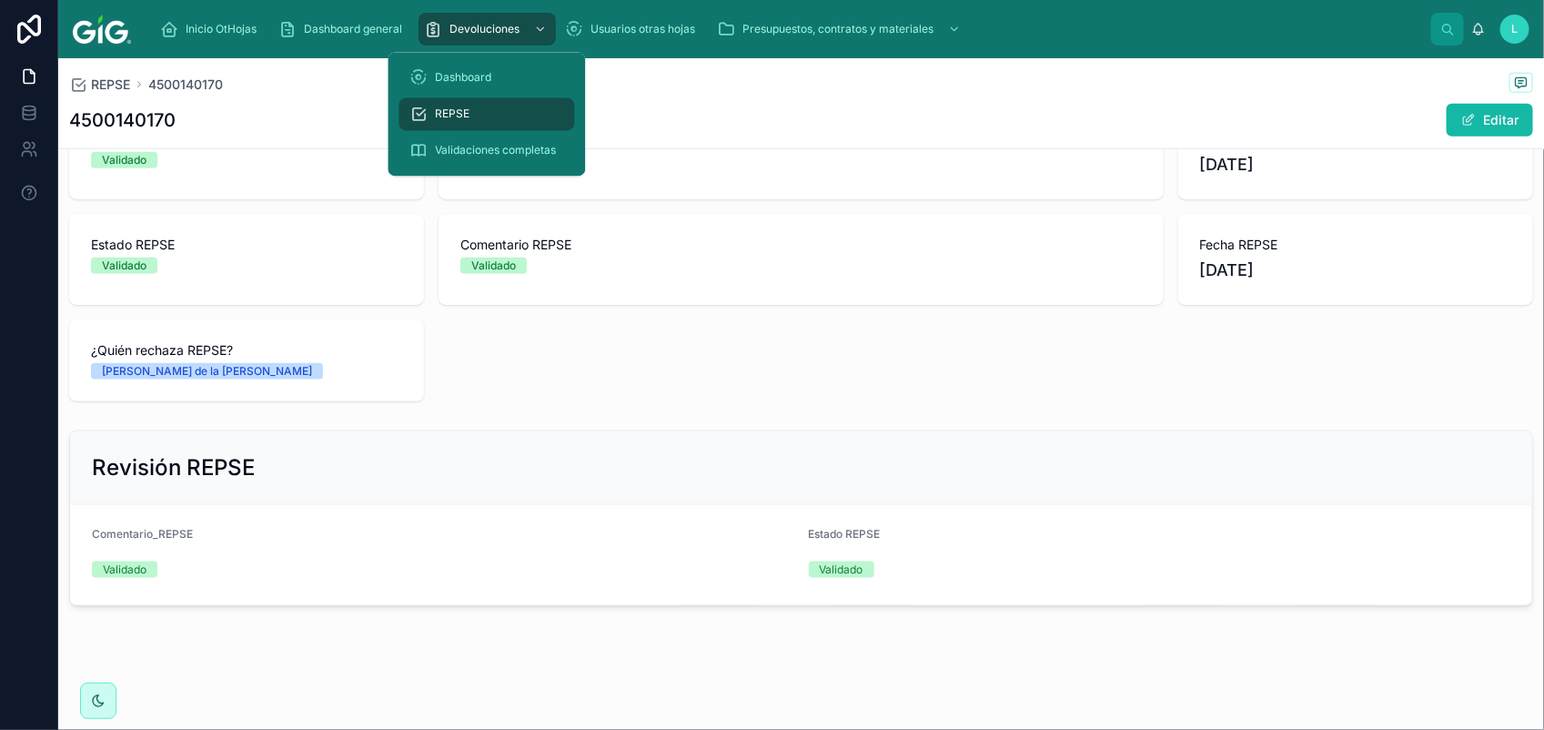
click at [444, 114] on span "REPSE" at bounding box center [453, 114] width 35 height 15
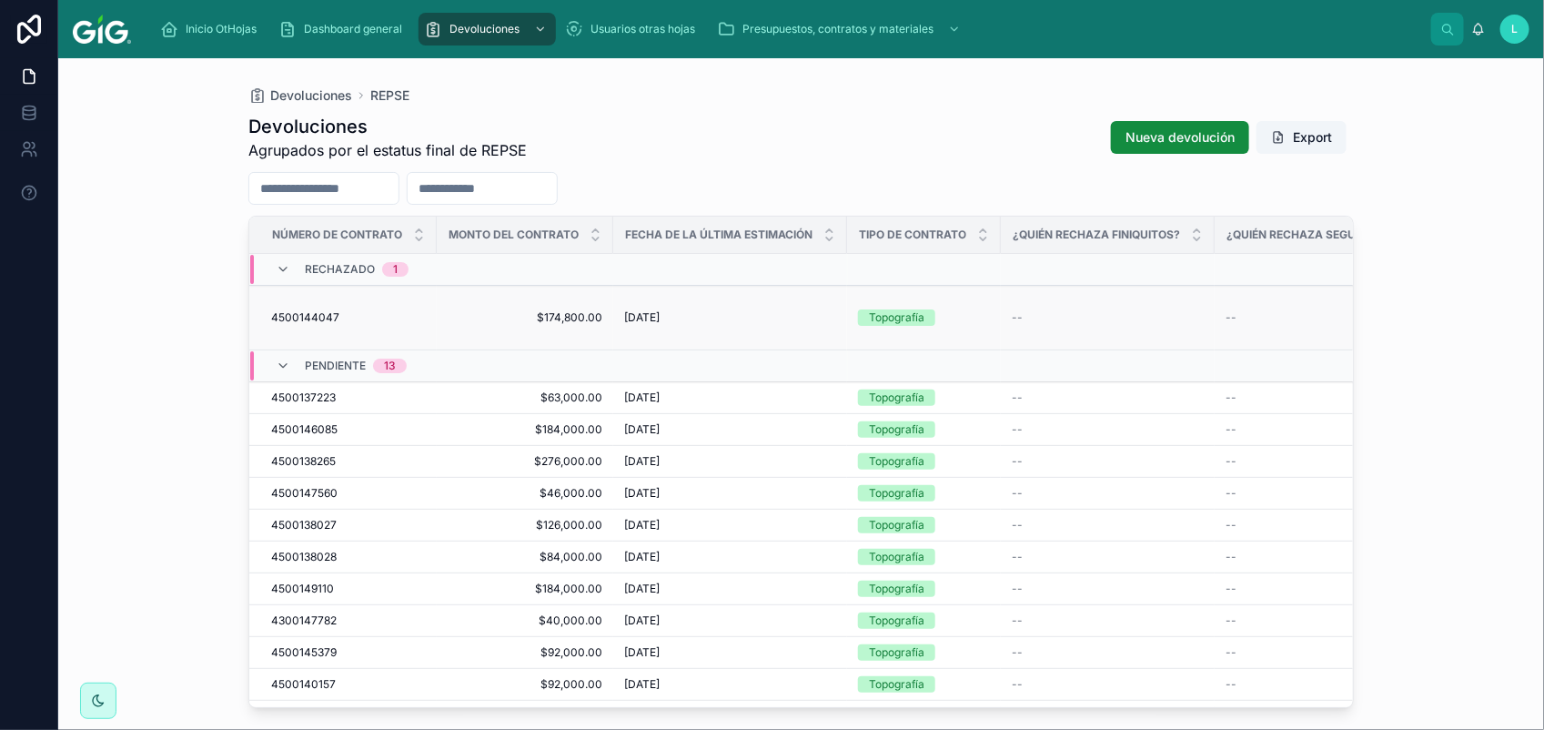
click at [307, 310] on span "4500144047" at bounding box center [305, 317] width 68 height 15
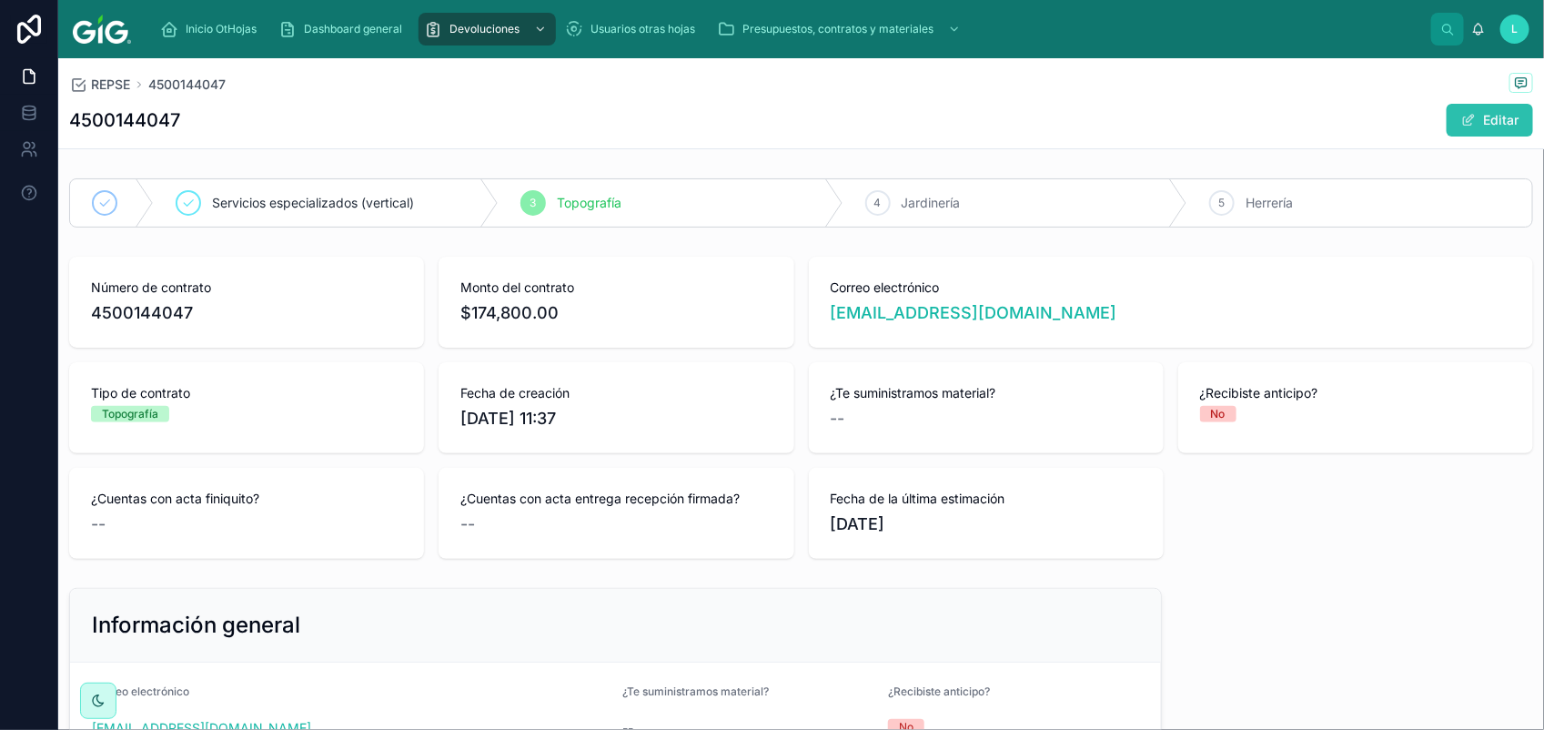
click at [1461, 125] on span at bounding box center [1468, 120] width 15 height 15
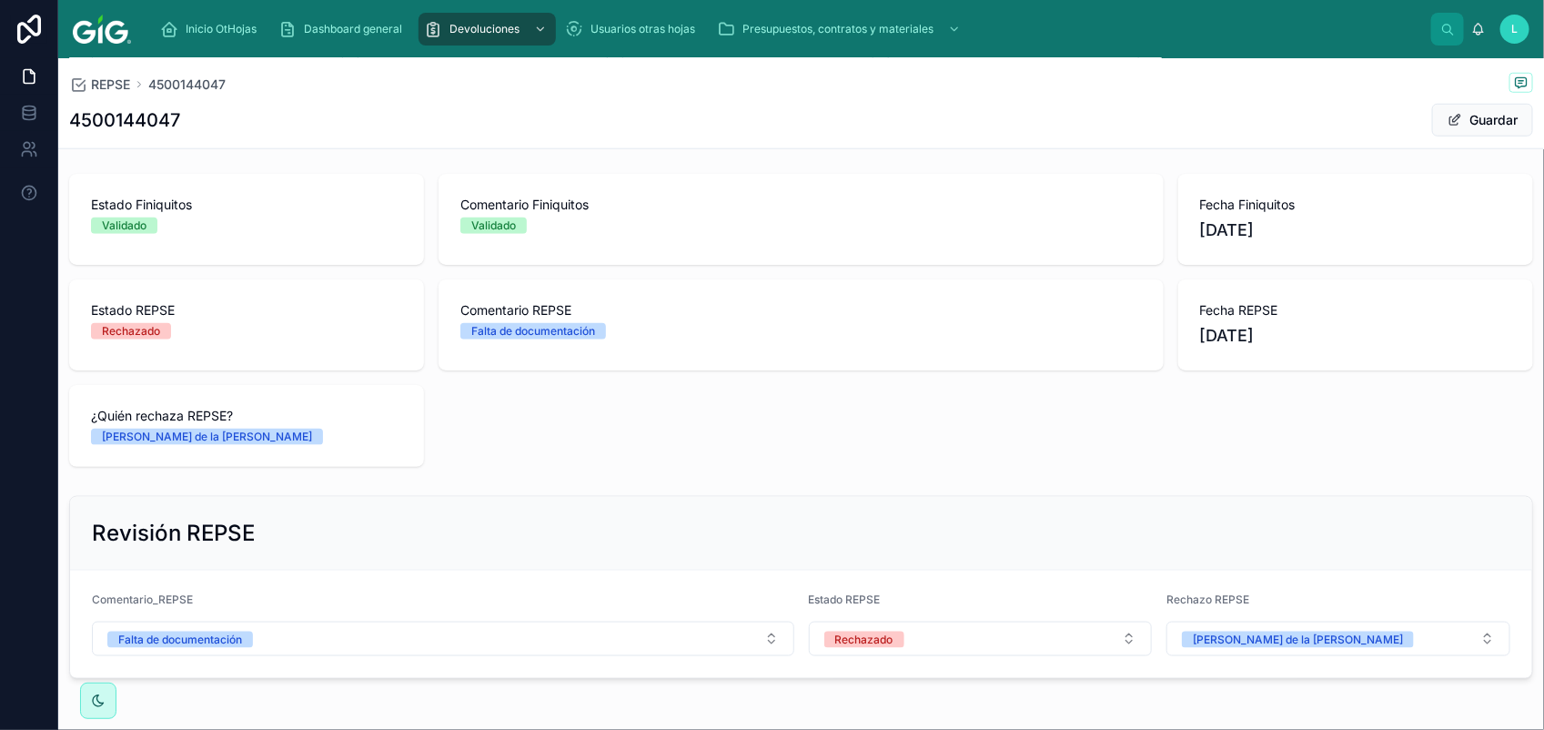
scroll to position [849, 0]
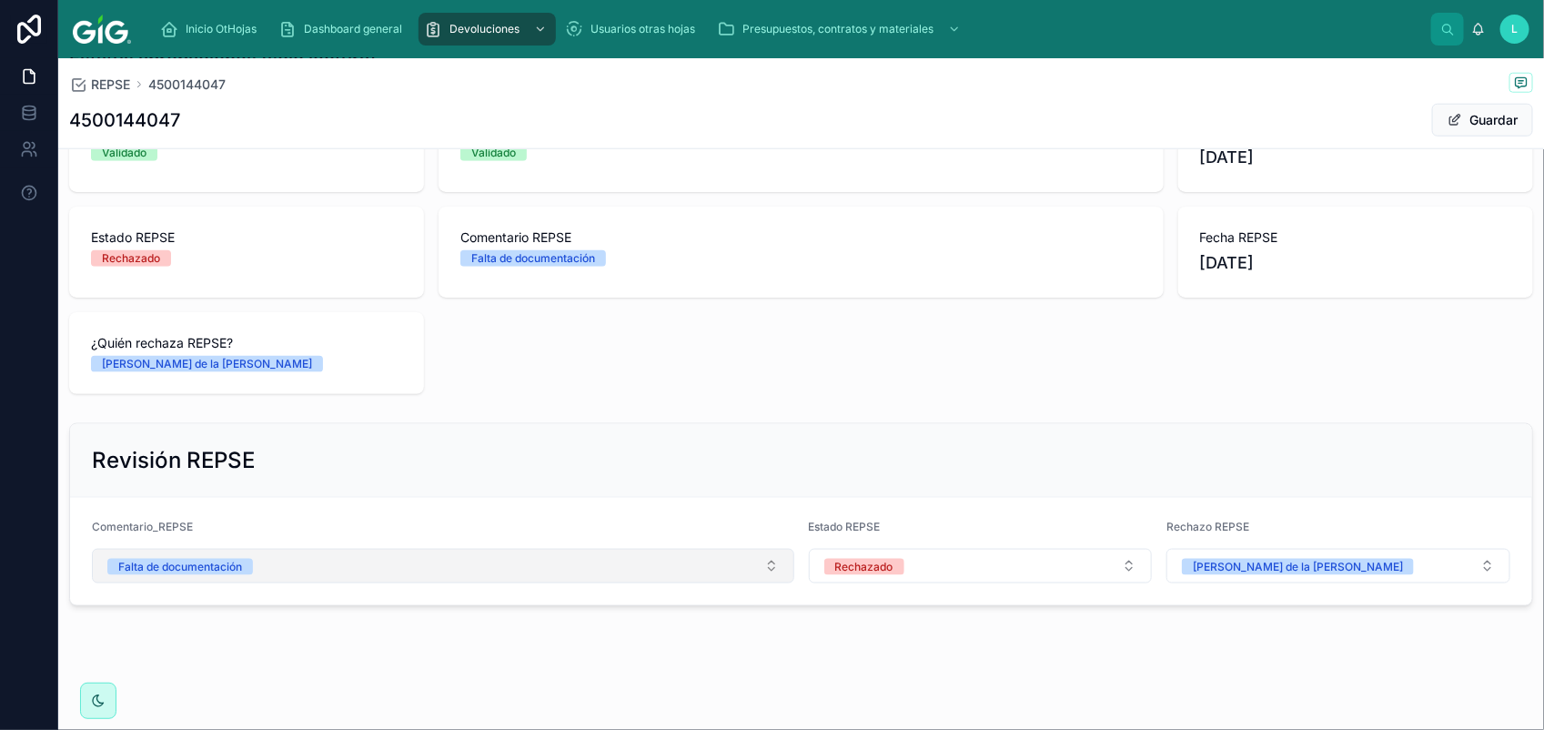
click at [177, 565] on div "Falta de documentación" at bounding box center [180, 567] width 124 height 16
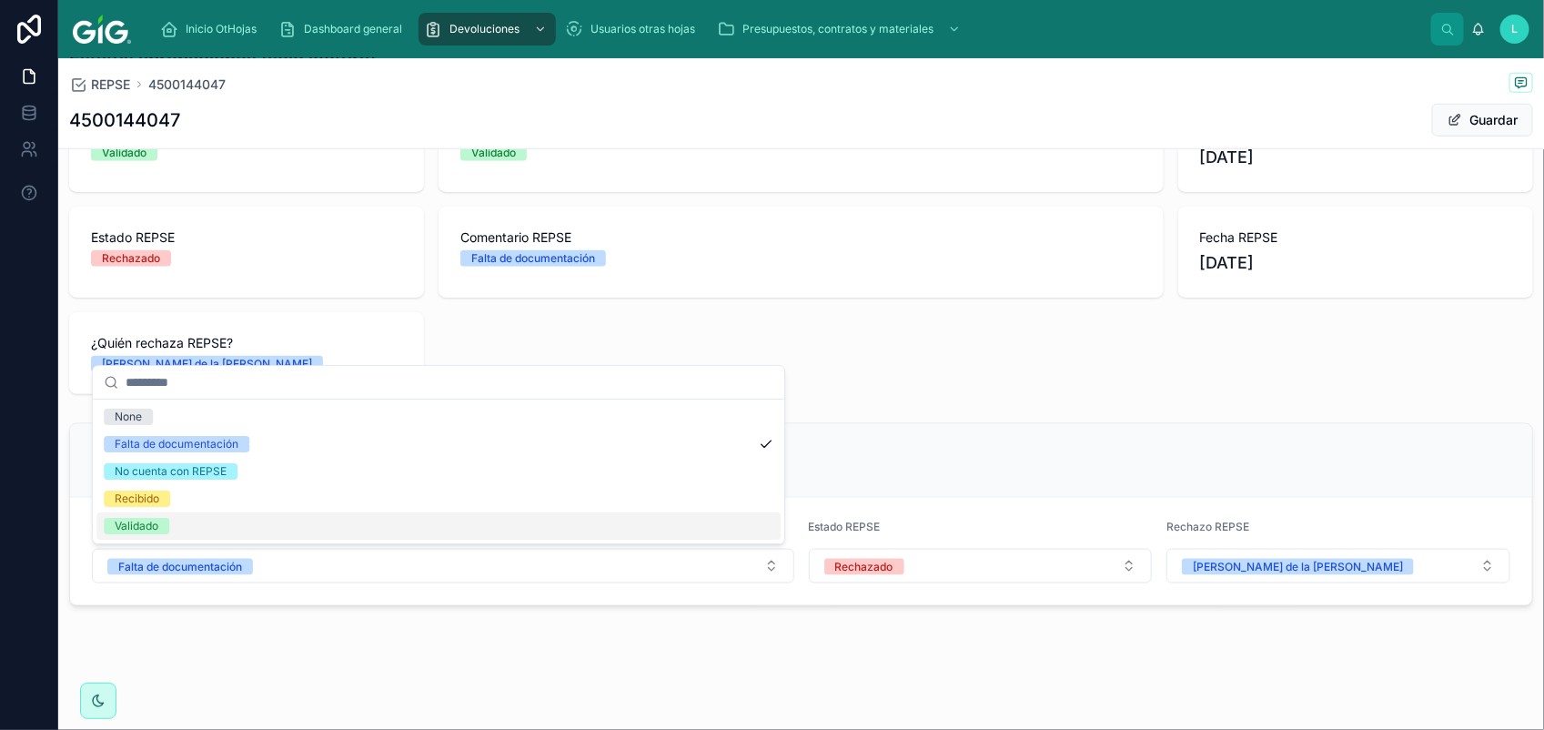
click at [173, 526] on div "Validado" at bounding box center [438, 525] width 684 height 27
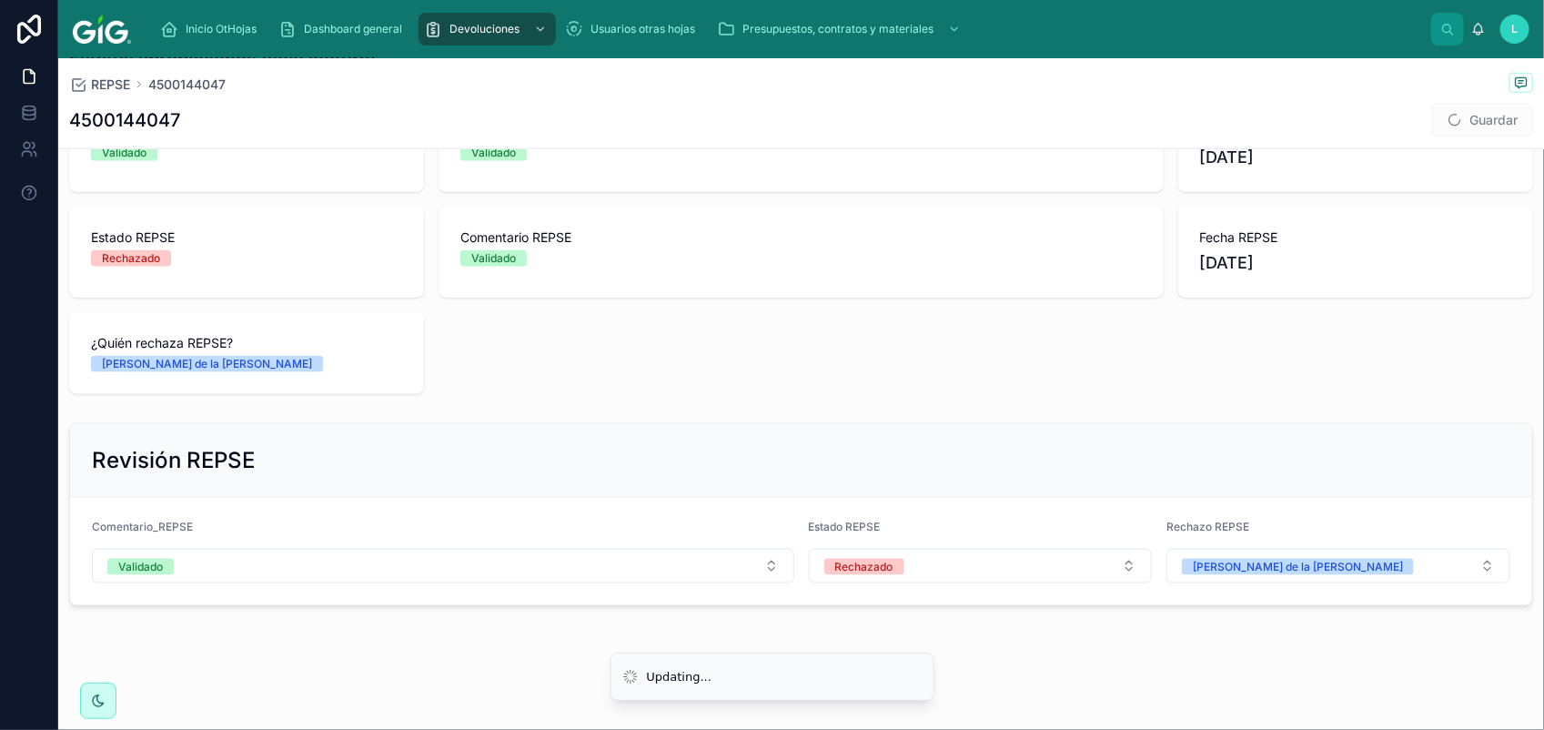
click at [882, 541] on div "Estado REPSE Rechazado" at bounding box center [981, 551] width 344 height 64
click at [882, 562] on div "Rechazado" at bounding box center [864, 567] width 58 height 16
click at [849, 693] on div "Validado" at bounding box center [844, 694] width 44 height 16
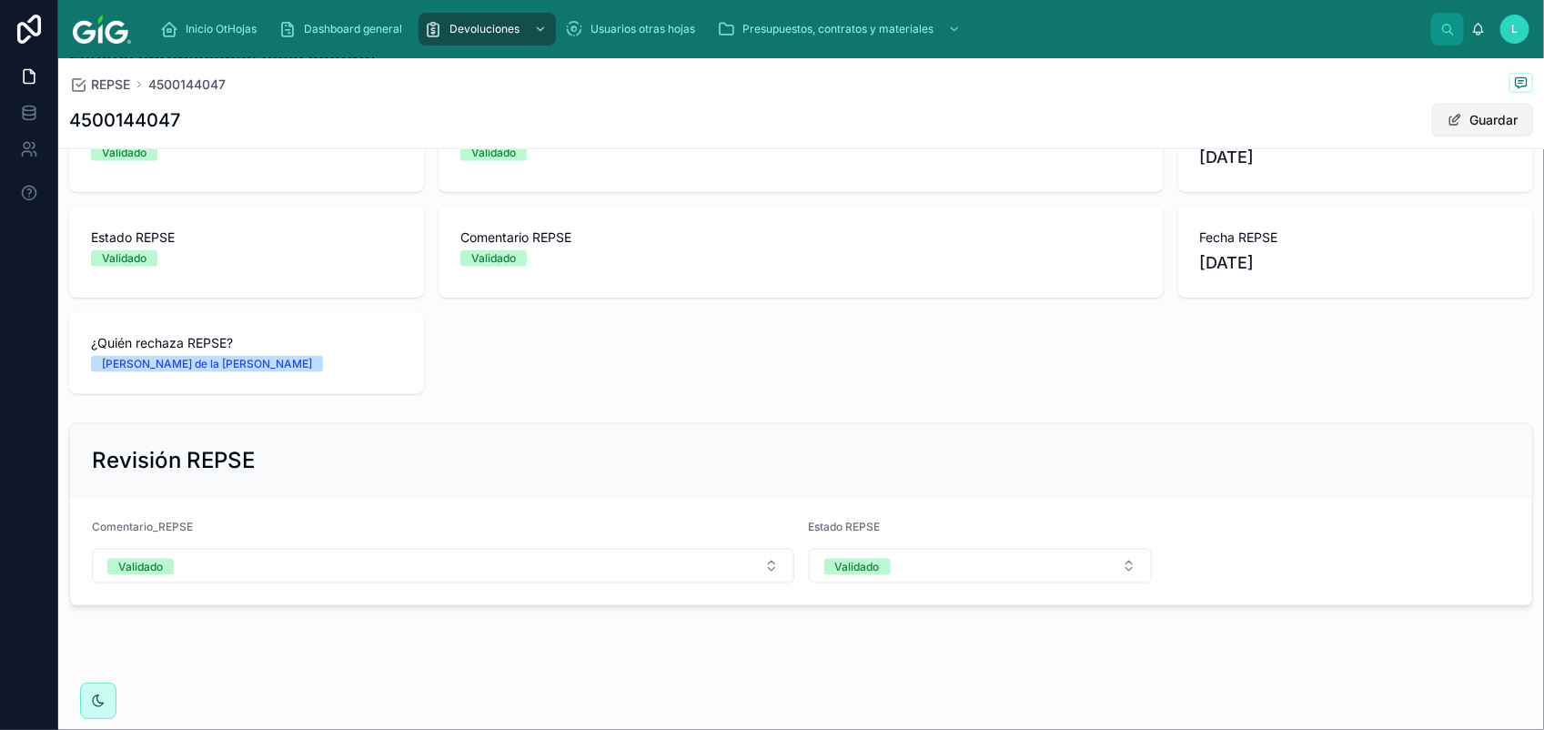
click at [1471, 118] on button "Guardar" at bounding box center [1482, 120] width 101 height 33
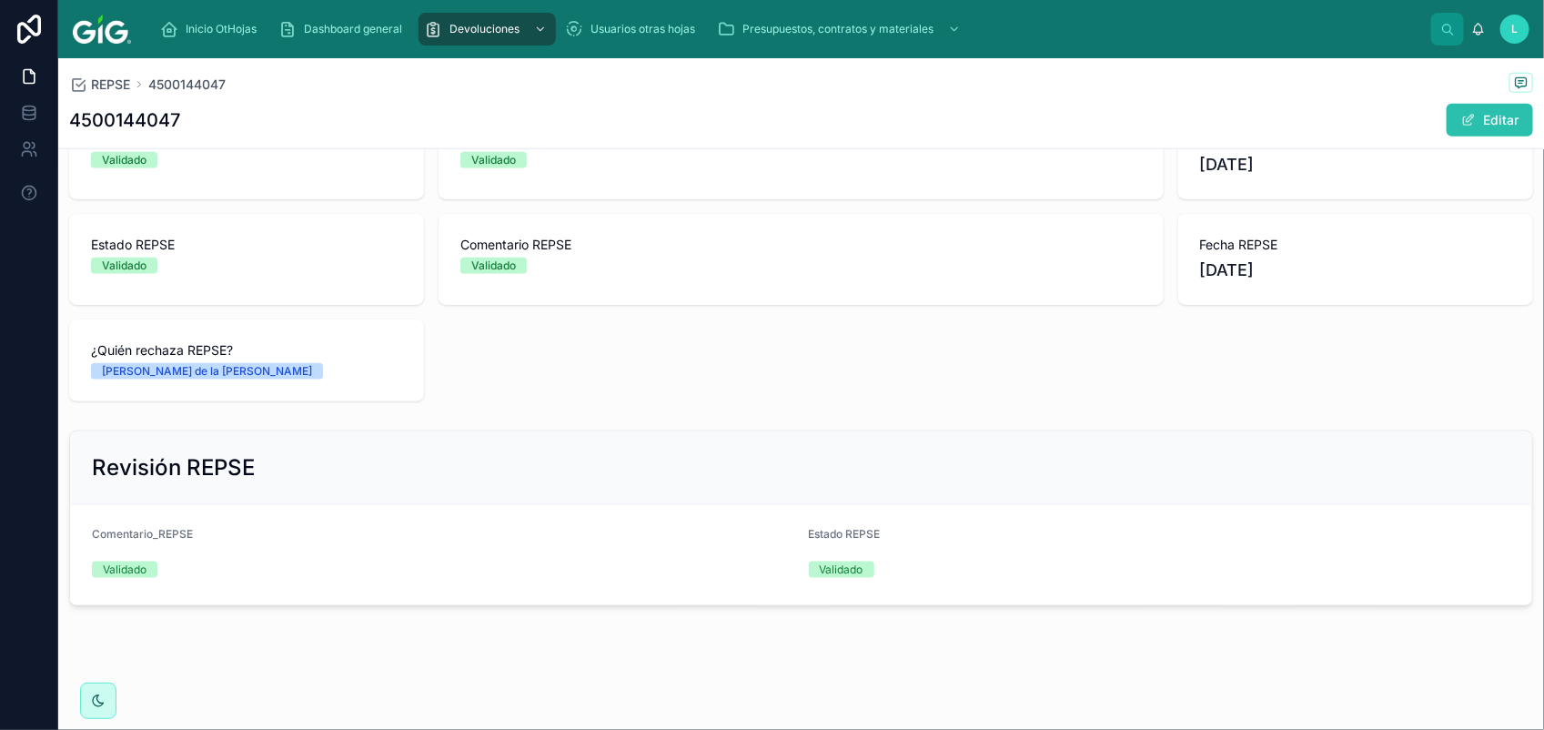
scroll to position [829, 0]
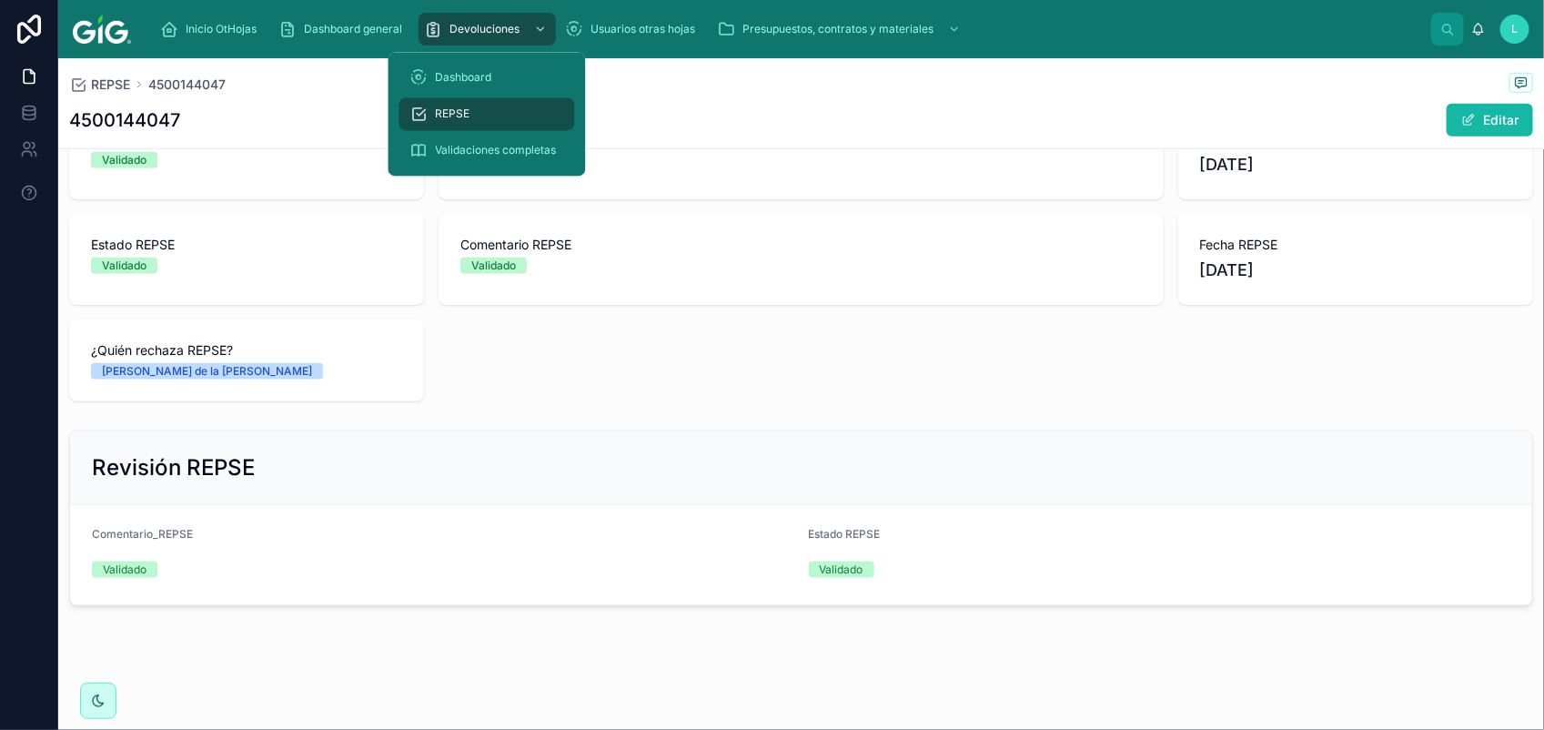
drag, startPoint x: 467, startPoint y: 106, endPoint x: 459, endPoint y: 127, distance: 23.0
click at [467, 107] on span "REPSE" at bounding box center [453, 114] width 35 height 15
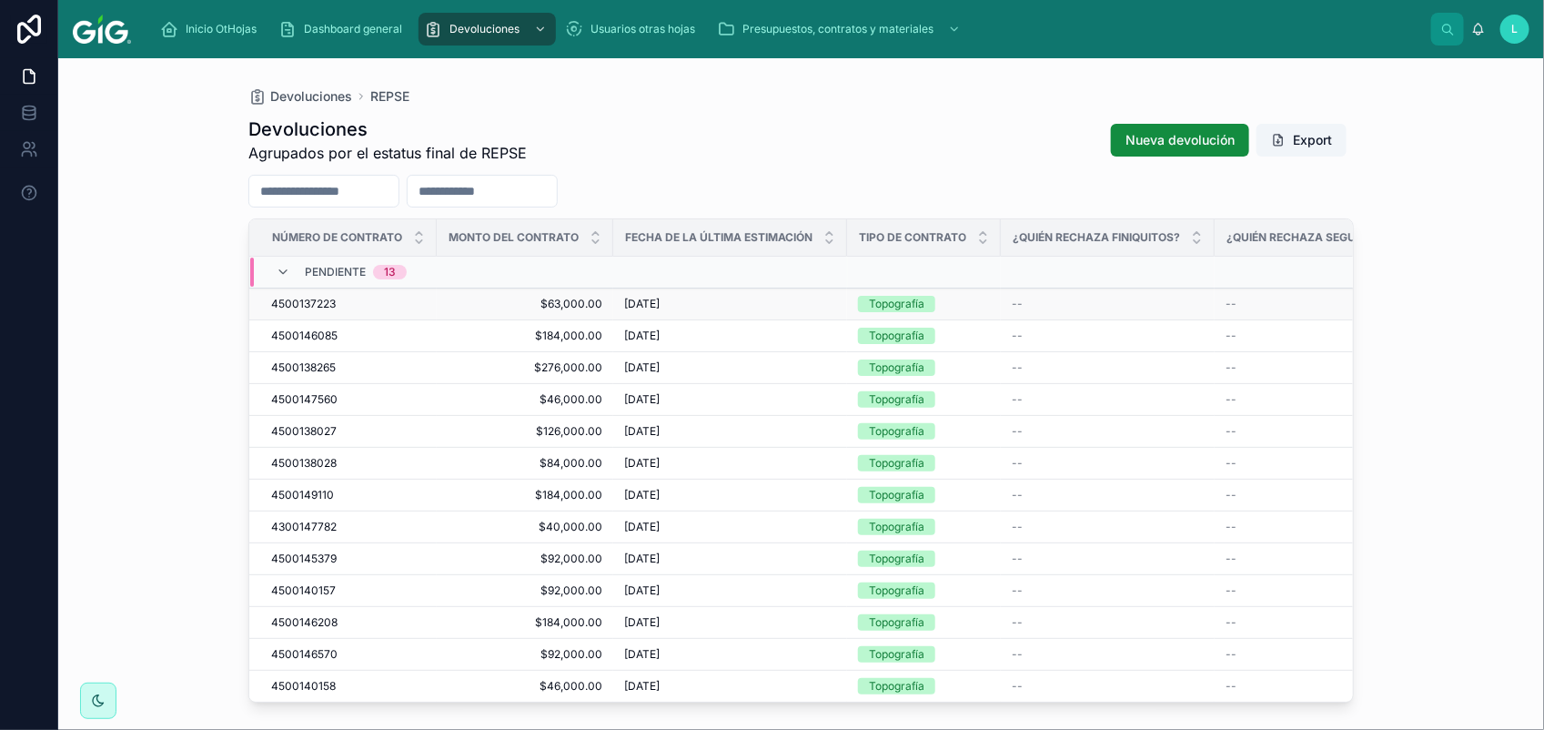
click at [315, 301] on span "4500137223" at bounding box center [303, 304] width 65 height 15
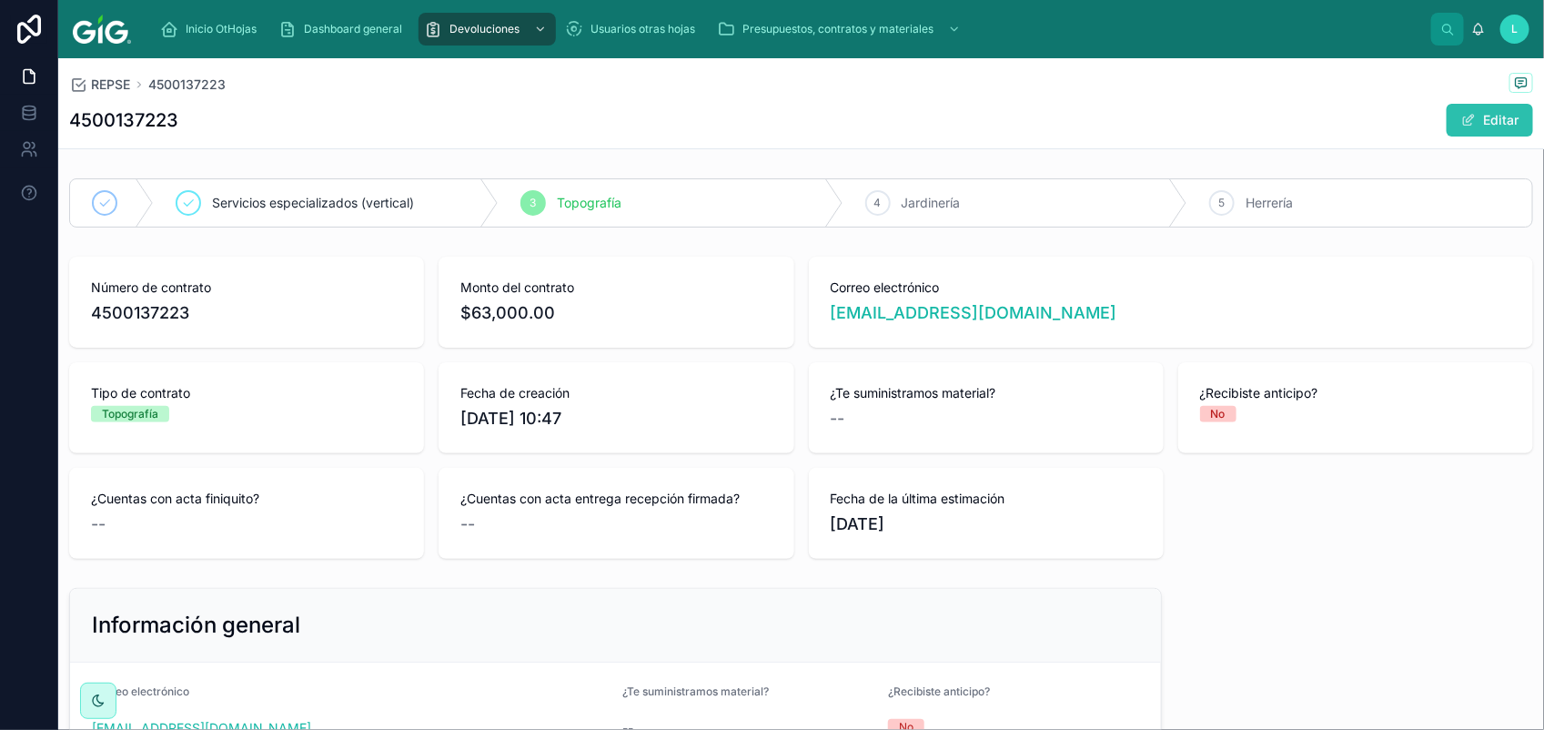
click at [1475, 121] on button "Editar" at bounding box center [1489, 120] width 86 height 33
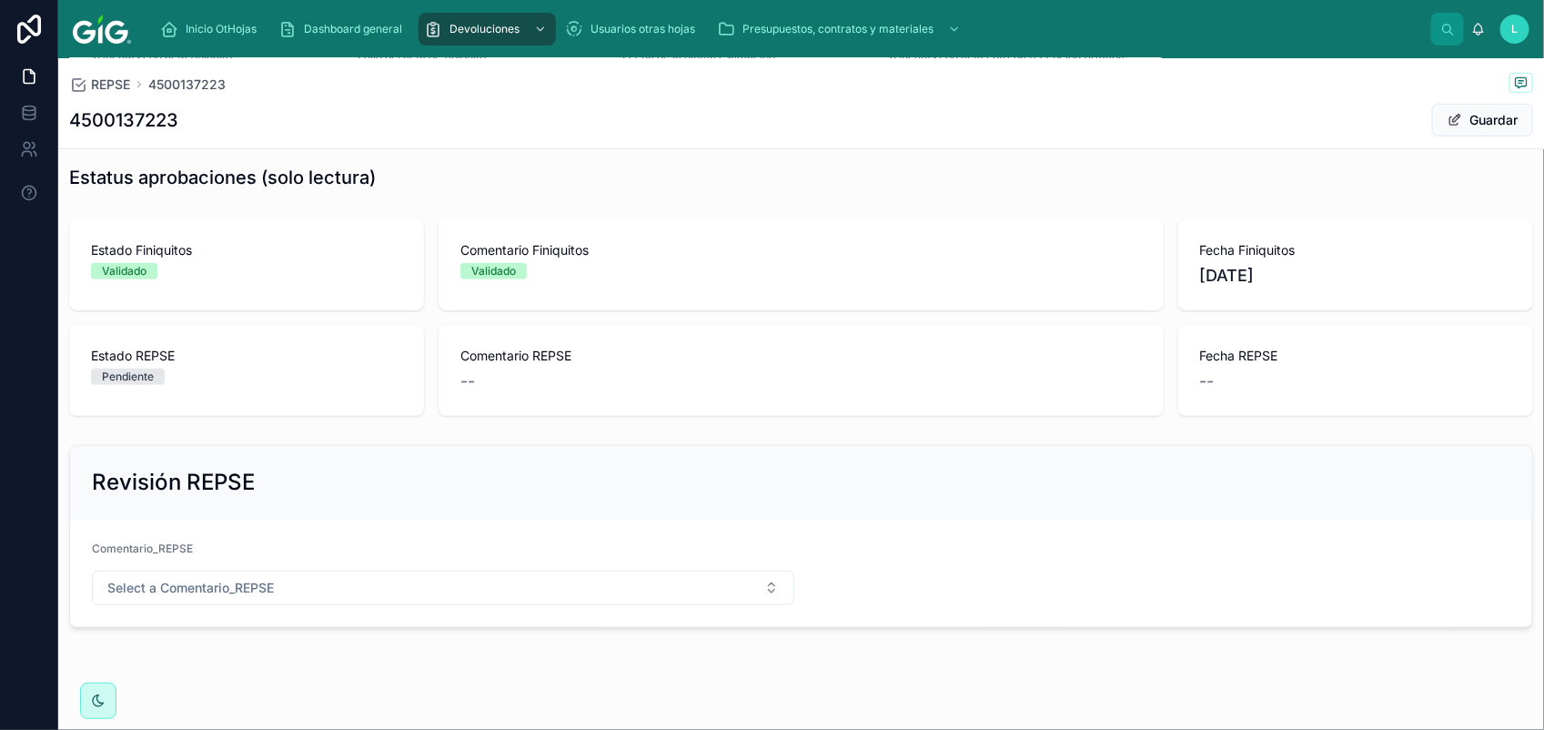
scroll to position [752, 0]
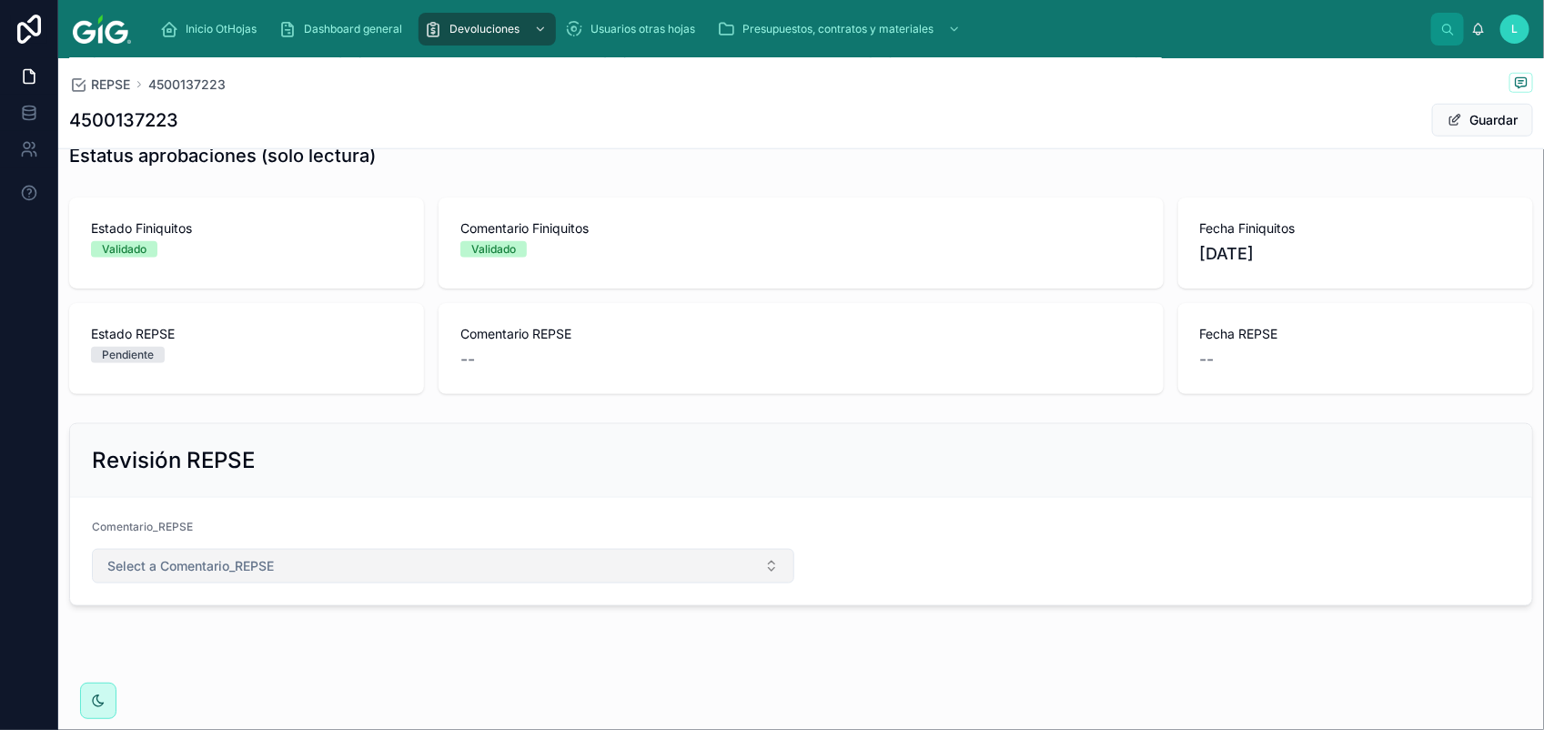
click at [193, 560] on span "Select a Comentario_REPSE" at bounding box center [190, 566] width 166 height 18
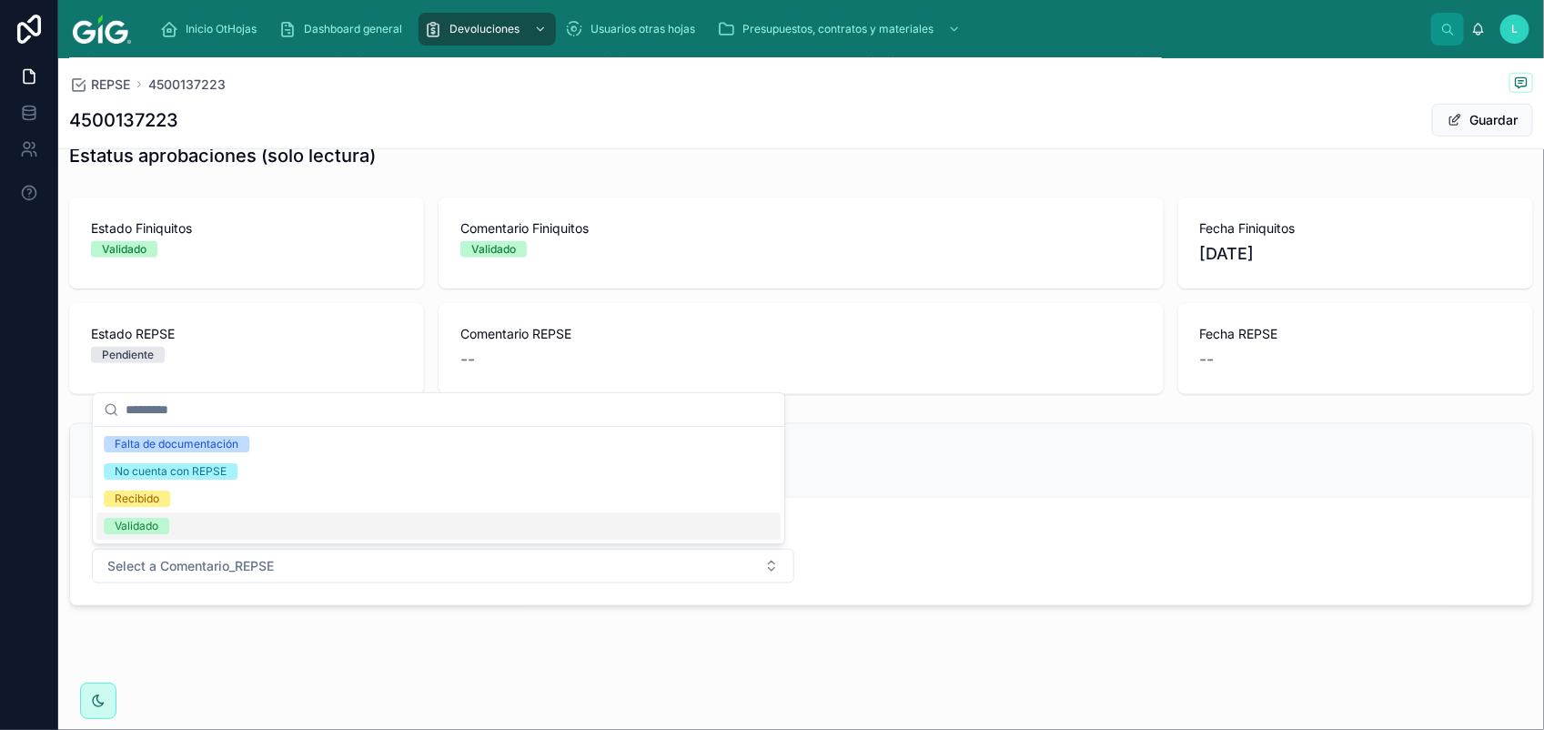
click at [158, 529] on div "Validado" at bounding box center [137, 526] width 44 height 16
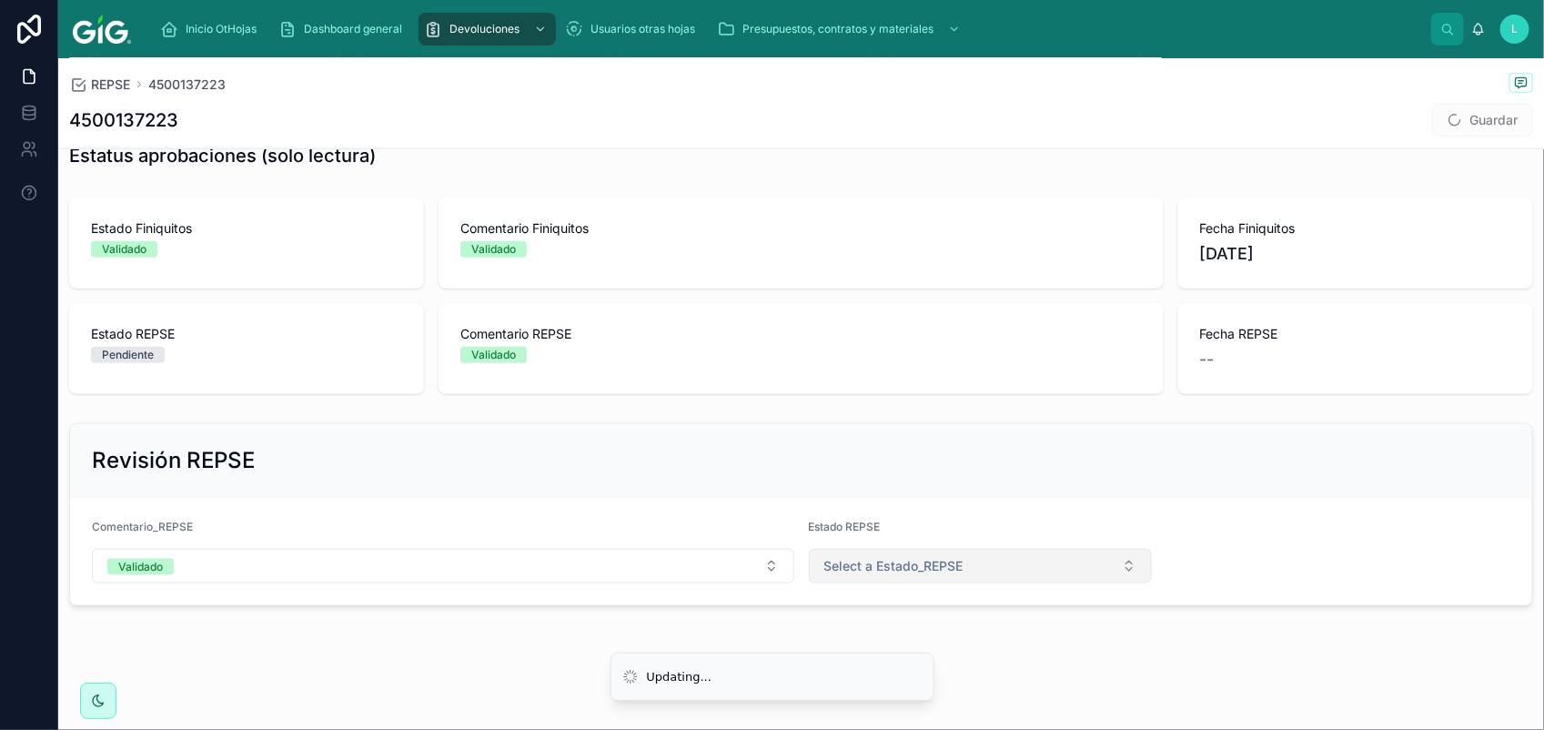
click at [875, 566] on span "Select a Estado_REPSE" at bounding box center [893, 566] width 139 height 18
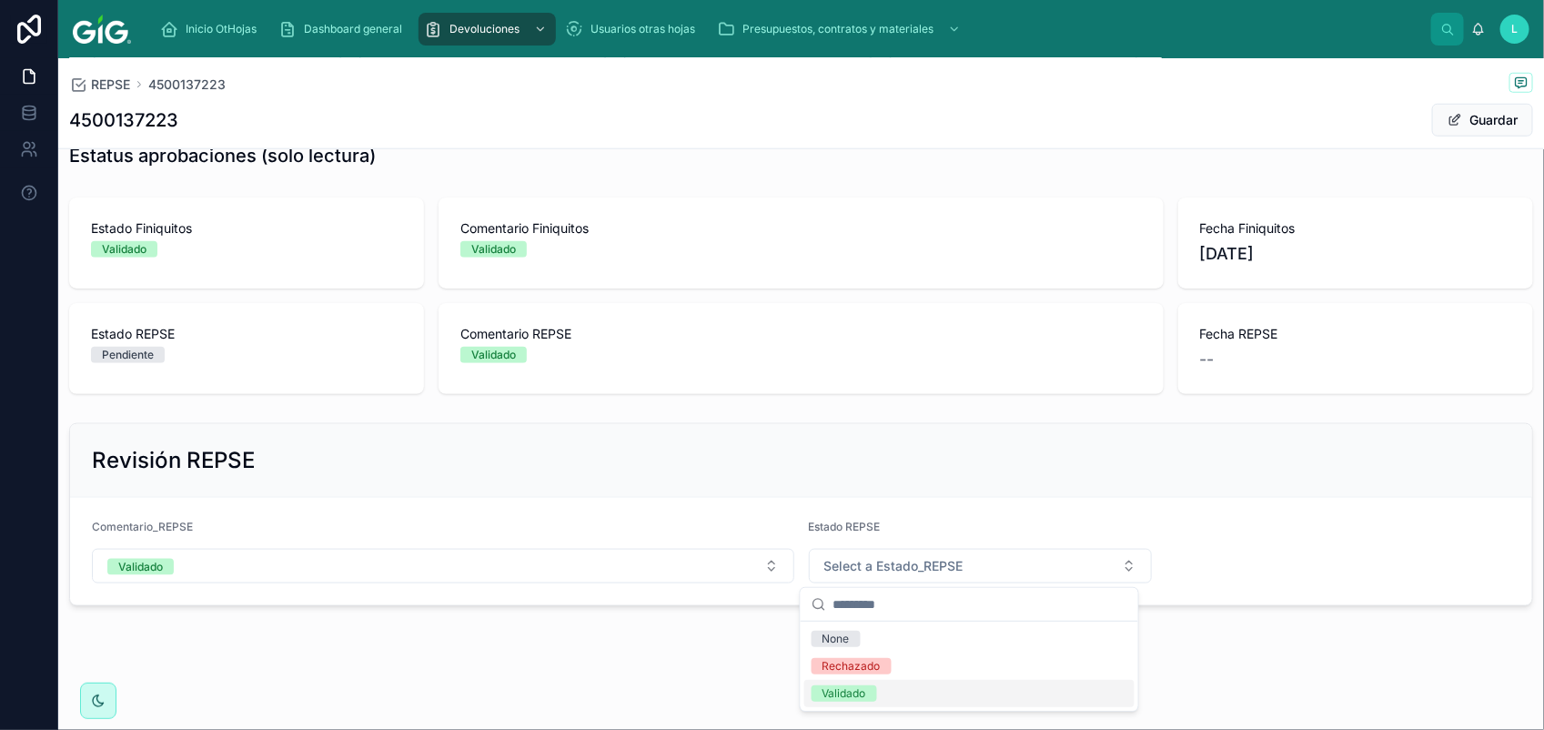
click at [937, 689] on div "Validado" at bounding box center [969, 693] width 330 height 27
click at [1461, 121] on button "Guardar" at bounding box center [1482, 120] width 101 height 33
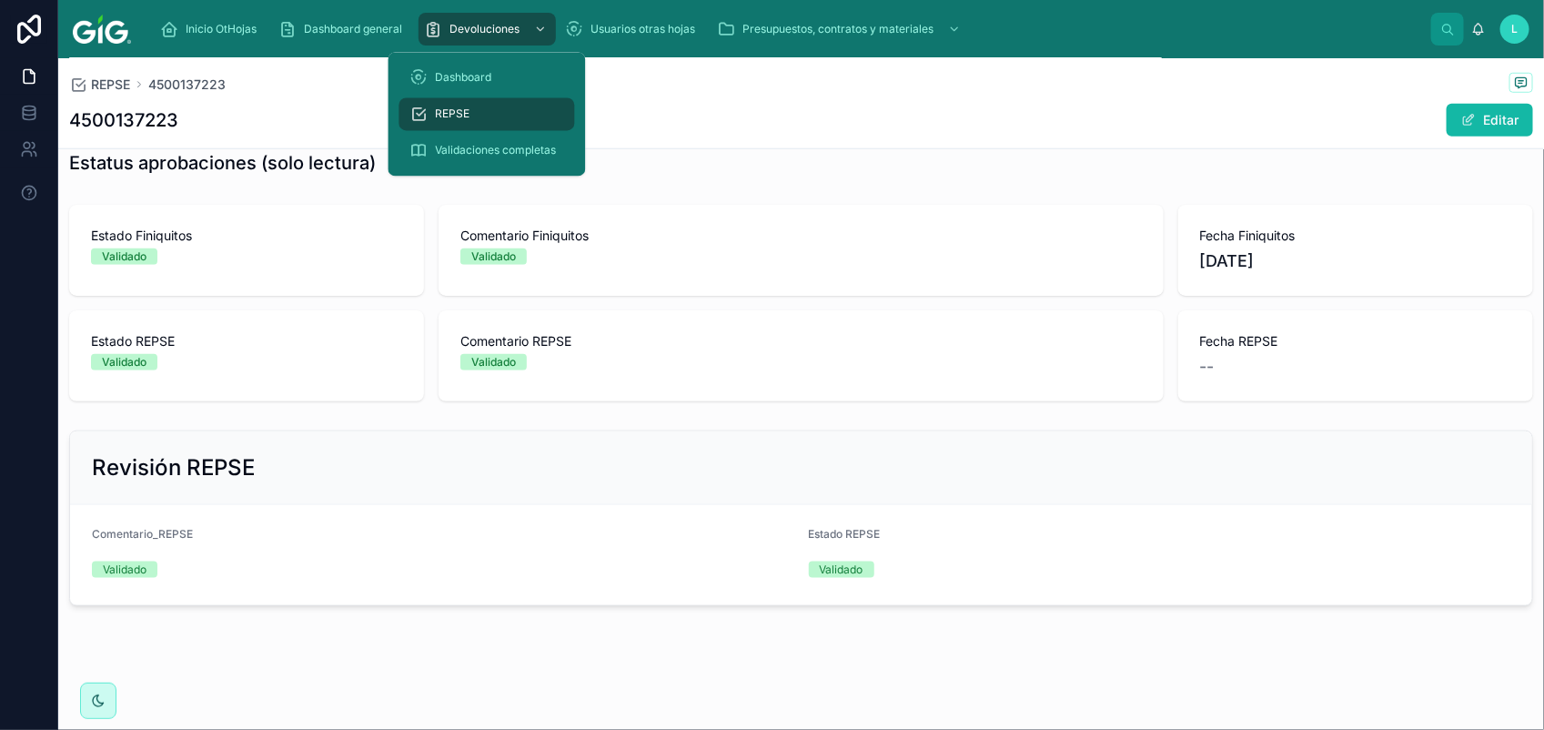
click at [471, 106] on div "REPSE" at bounding box center [487, 114] width 154 height 29
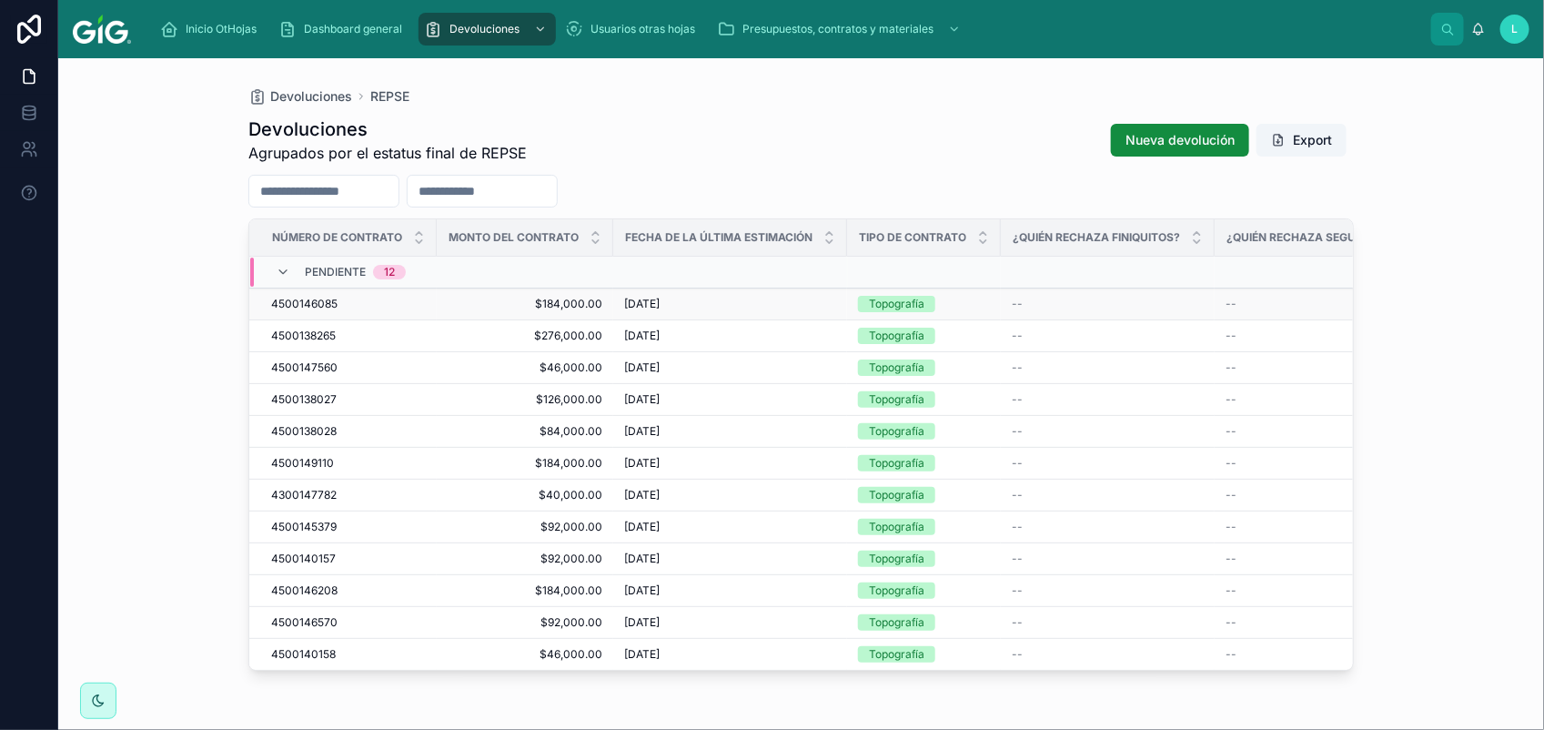
click at [307, 300] on span "4500146085" at bounding box center [304, 304] width 66 height 15
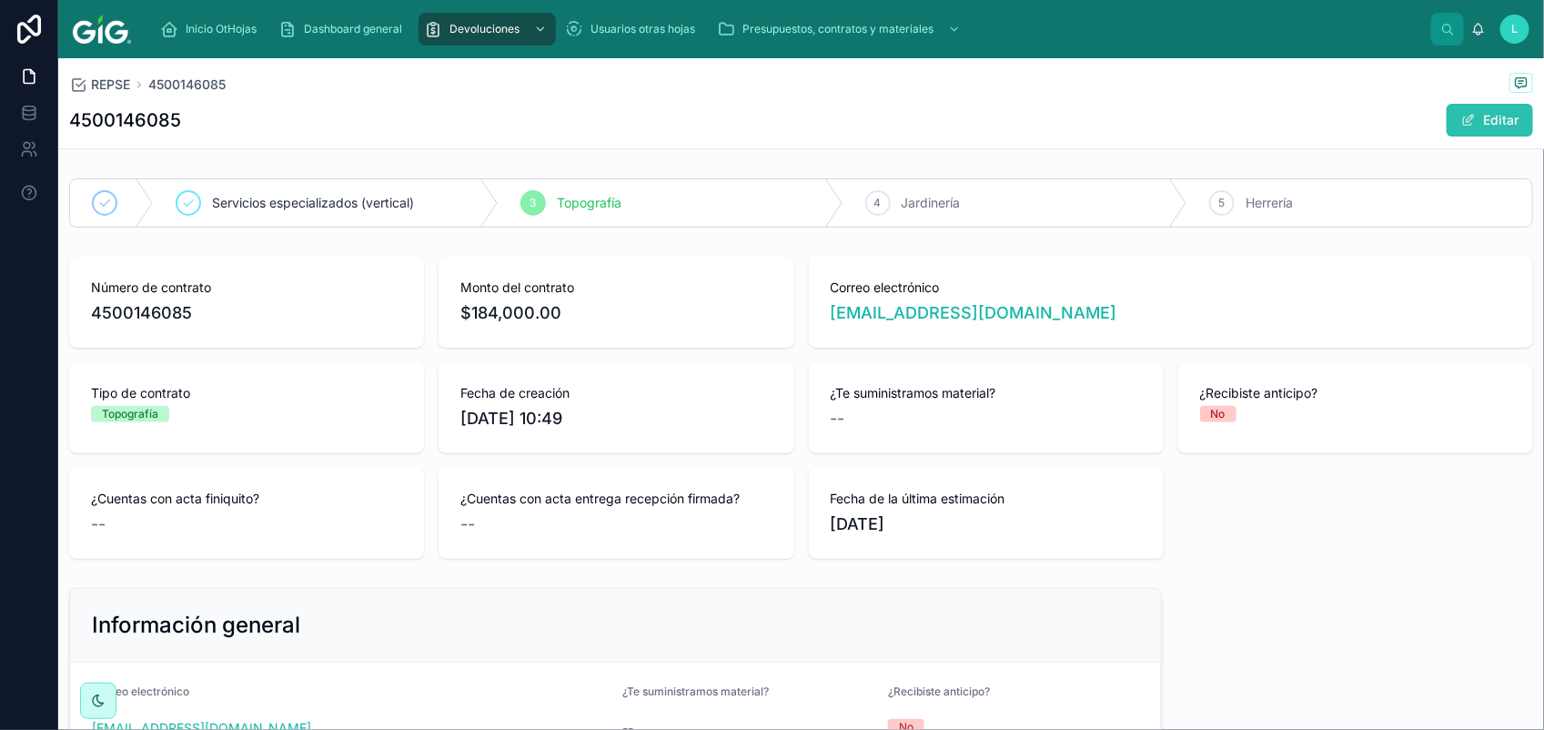
click at [1469, 123] on button "Editar" at bounding box center [1489, 120] width 86 height 33
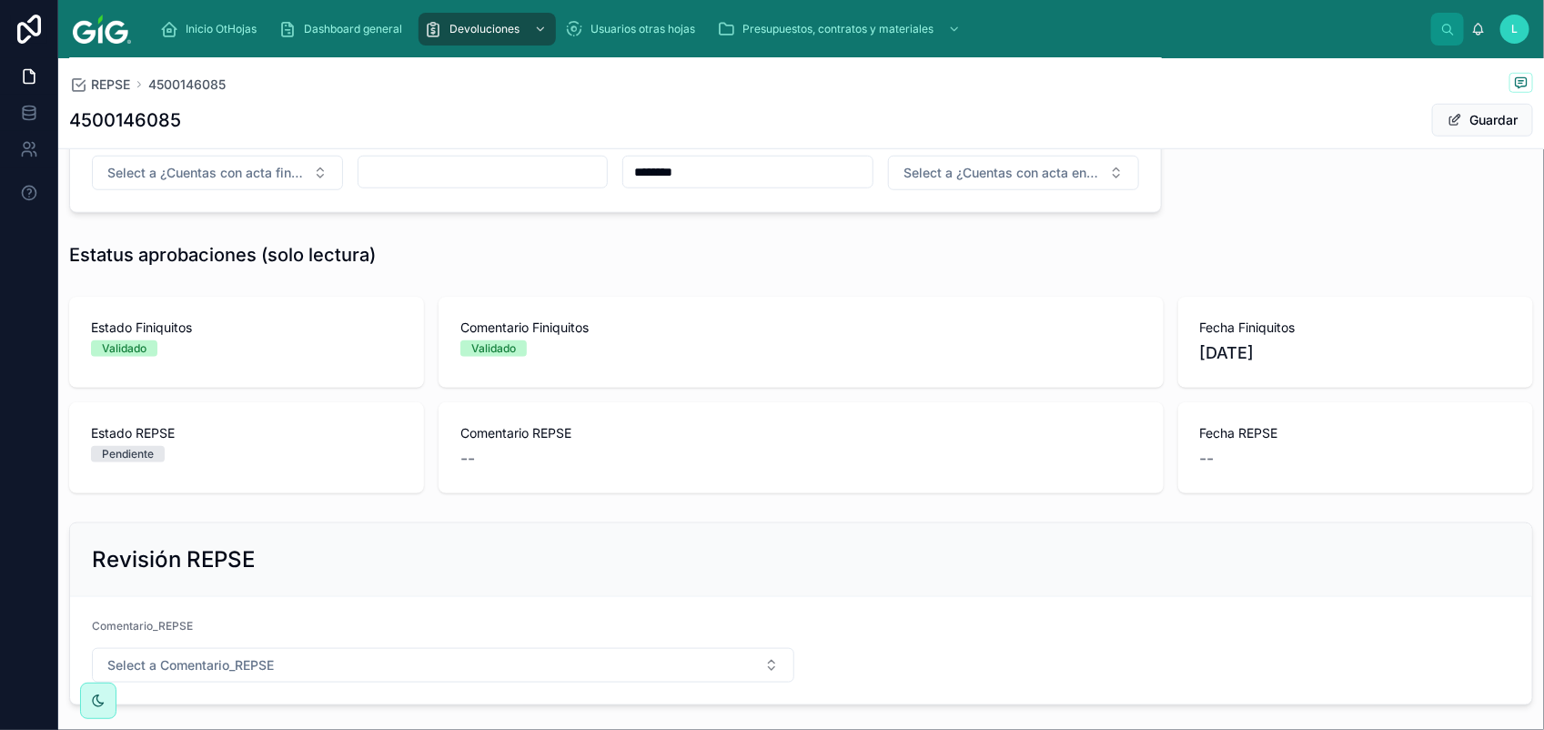
scroll to position [752, 0]
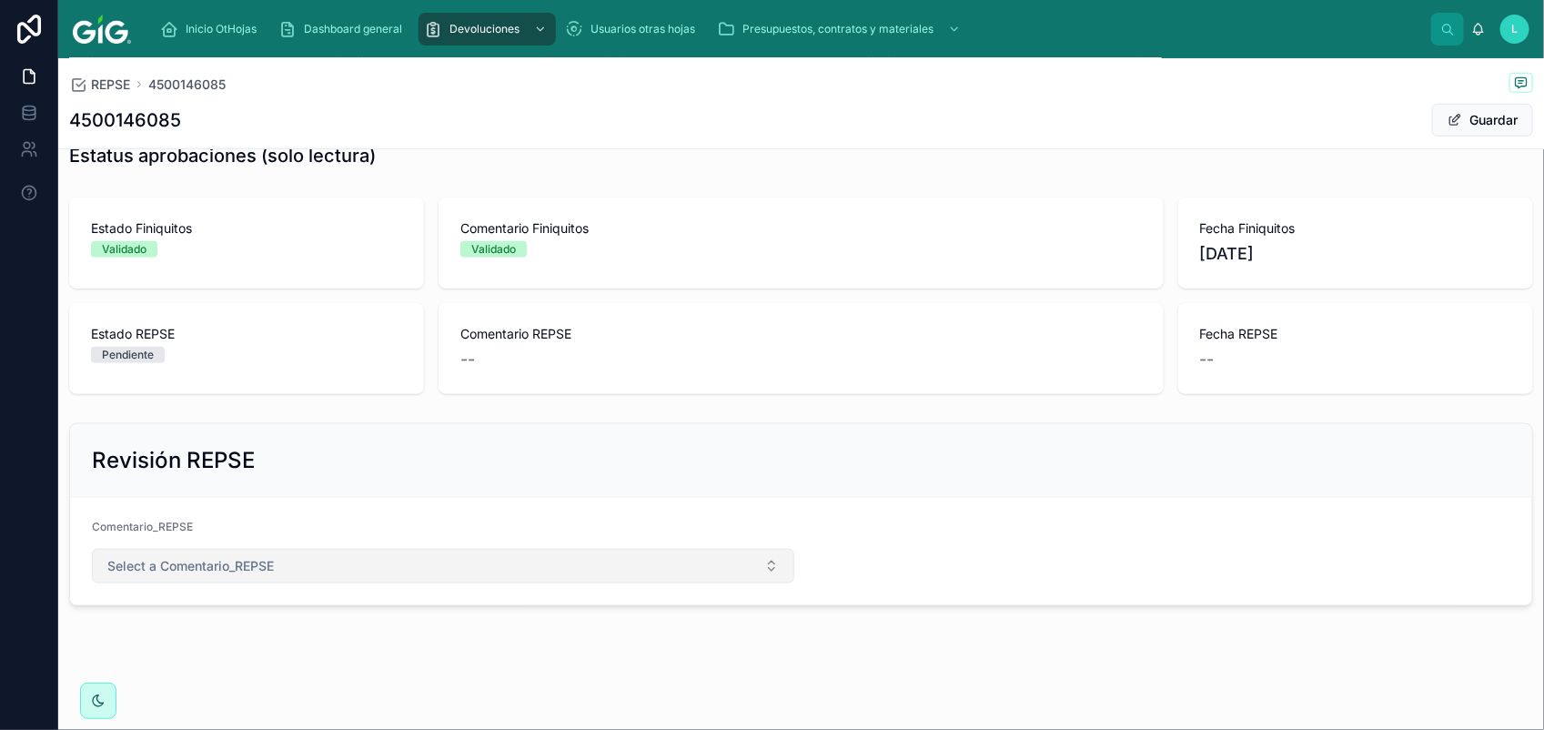
click at [202, 561] on span "Select a Comentario_REPSE" at bounding box center [190, 566] width 166 height 18
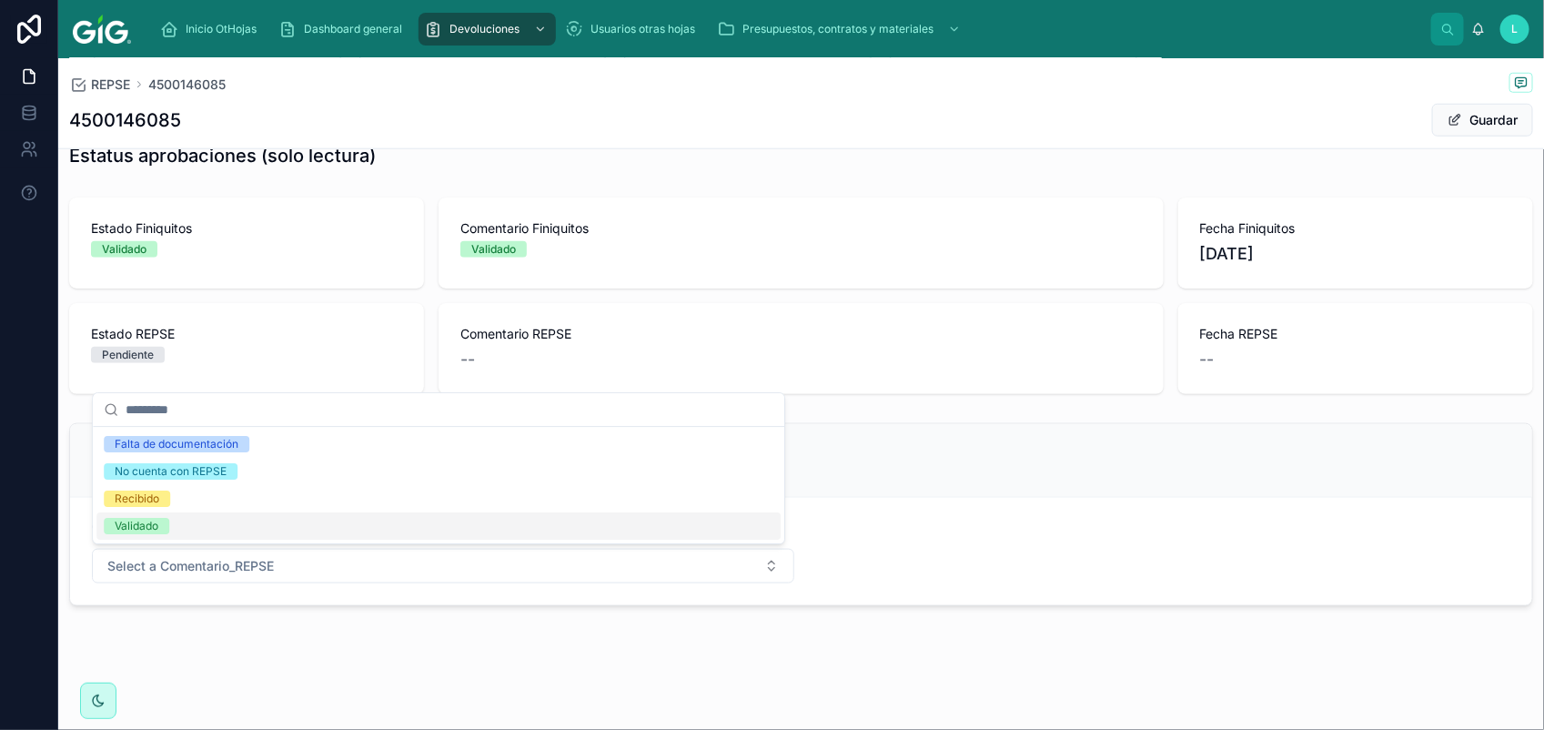
click at [191, 533] on div "Validado" at bounding box center [438, 525] width 684 height 27
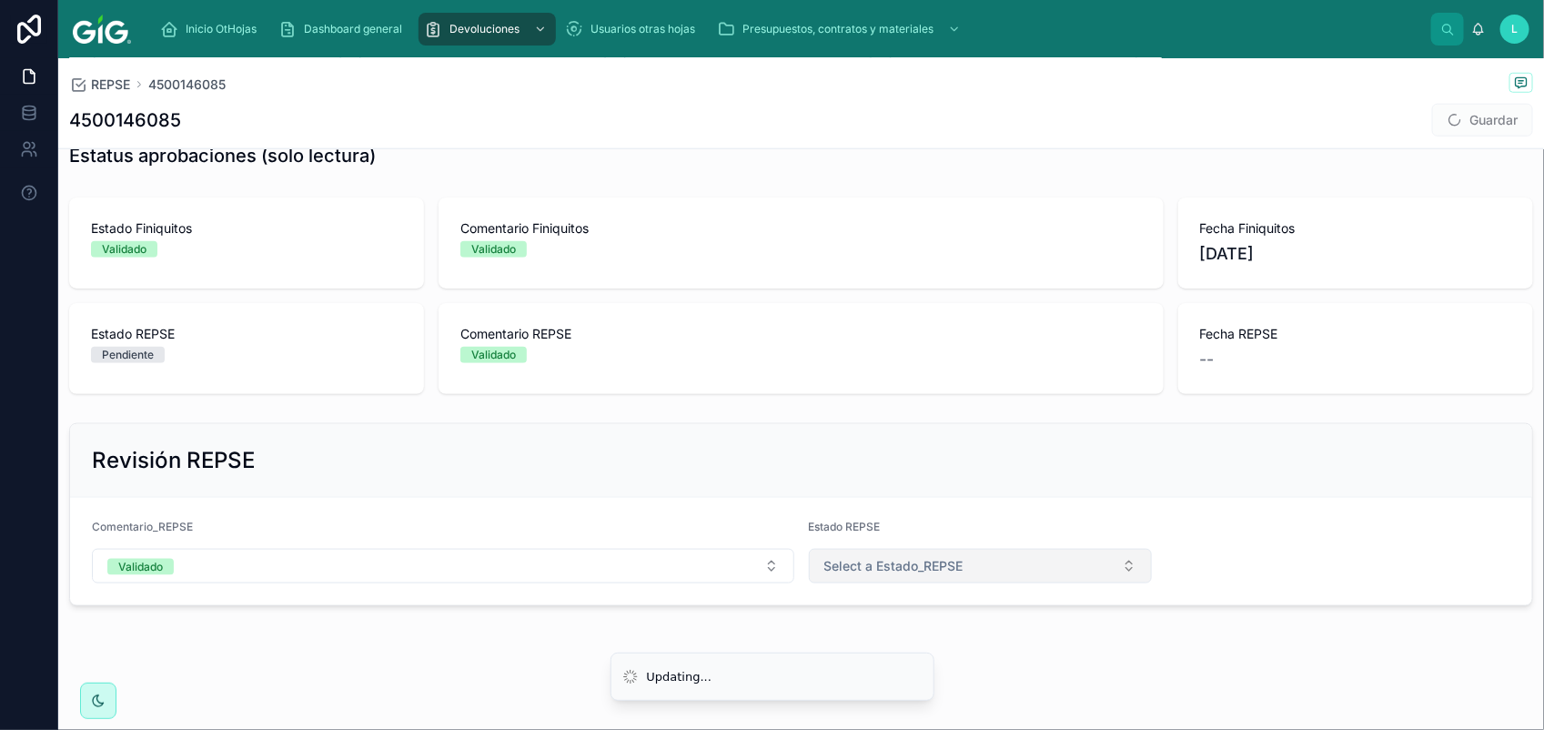
click at [885, 579] on button "Select a Estado_REPSE" at bounding box center [981, 566] width 344 height 35
click at [907, 698] on li "Updating..." at bounding box center [772, 675] width 324 height 49
click at [851, 574] on span "Select a Estado_REPSE" at bounding box center [893, 566] width 139 height 18
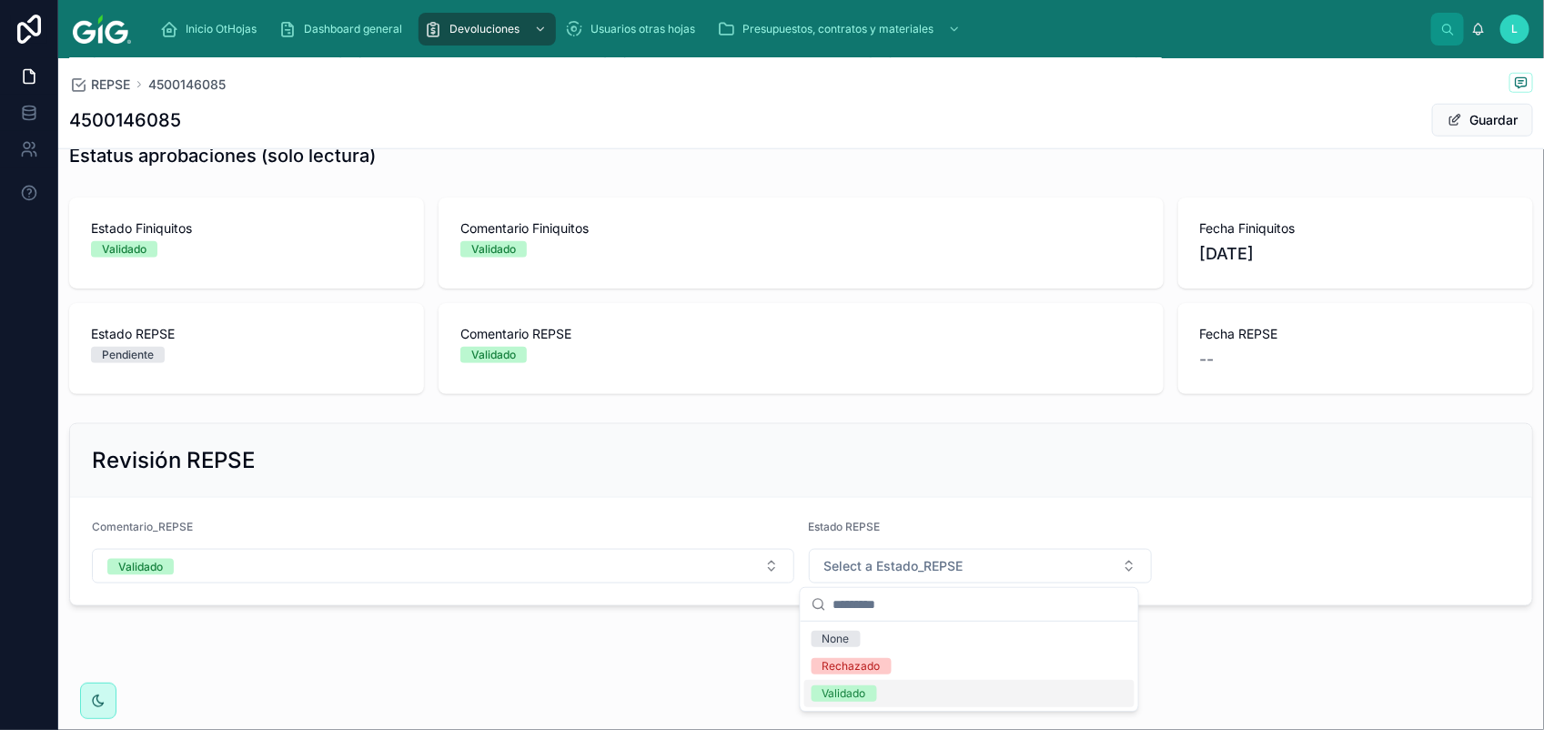
click at [861, 699] on div "Validado" at bounding box center [844, 693] width 44 height 16
click at [1461, 118] on button "Guardar" at bounding box center [1482, 120] width 101 height 33
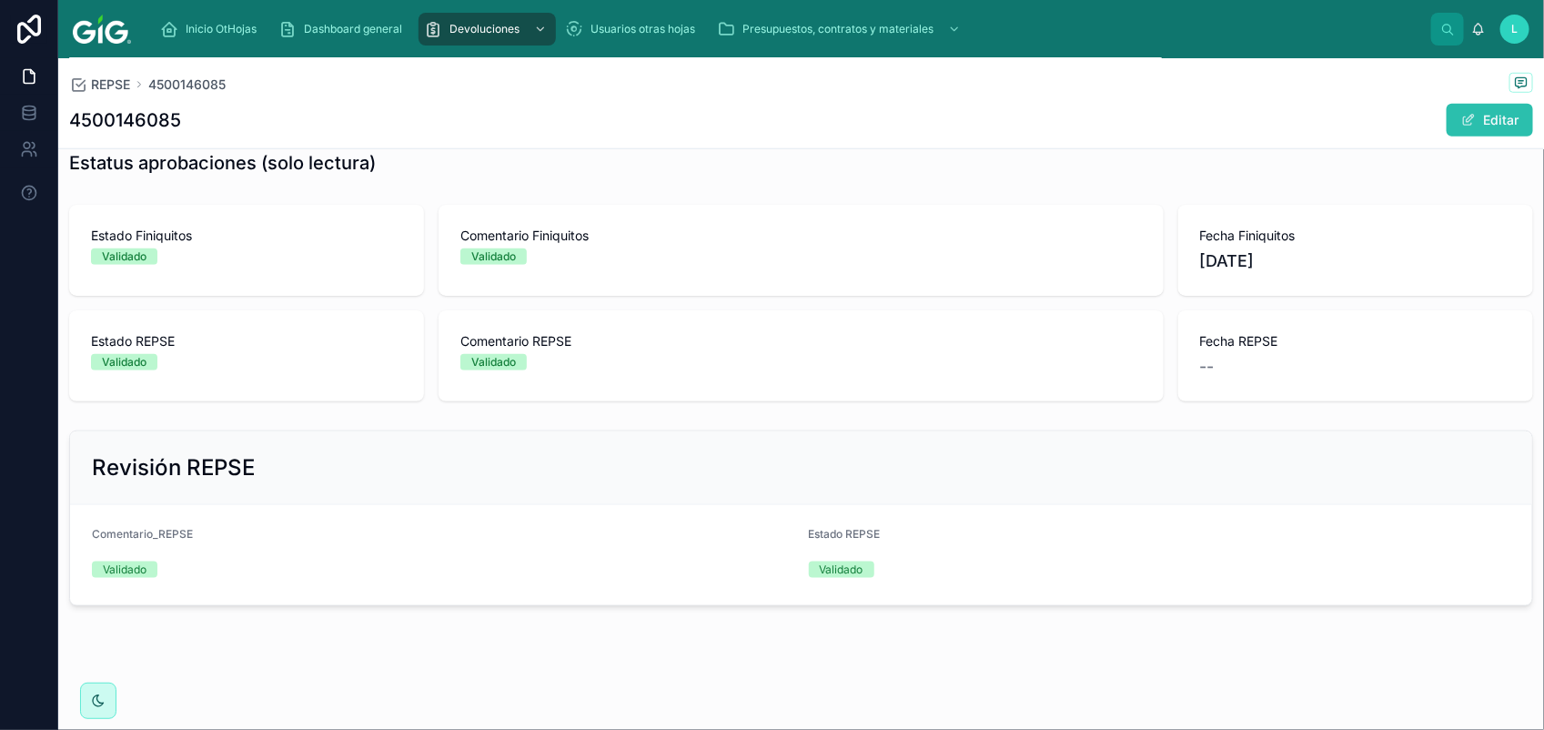
scroll to position [732, 0]
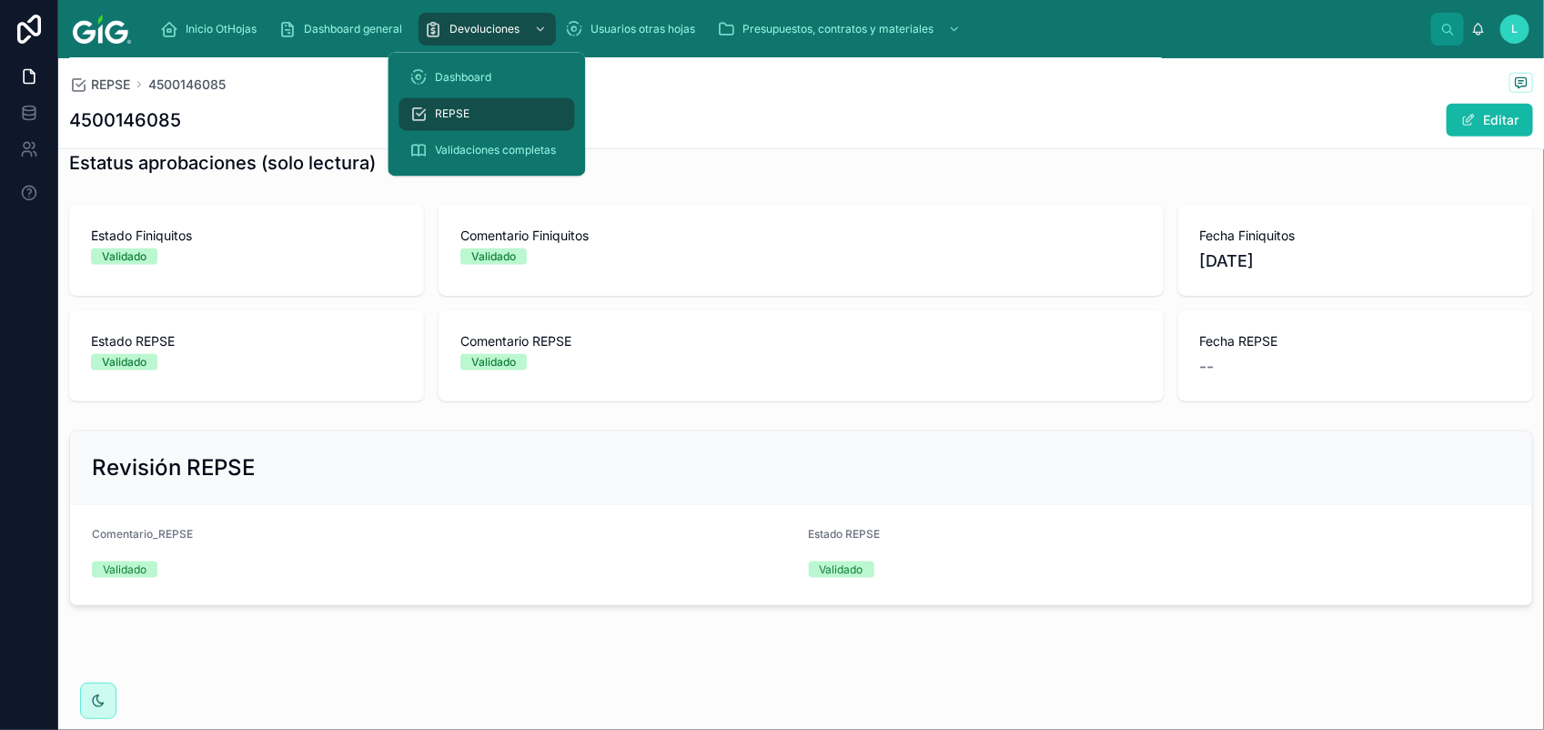
click at [443, 110] on span "REPSE" at bounding box center [453, 114] width 35 height 15
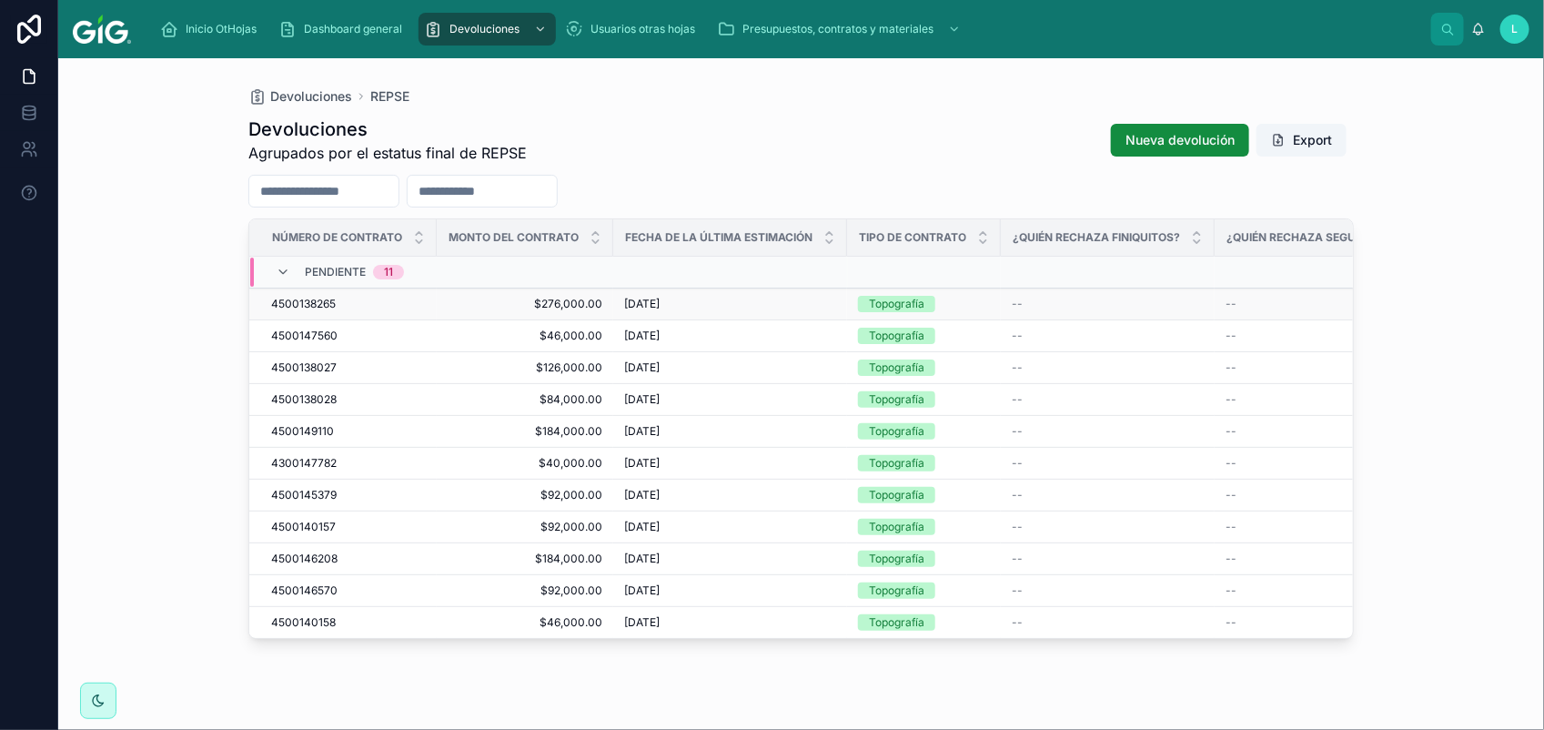
click at [297, 301] on span "4500138265" at bounding box center [303, 304] width 65 height 15
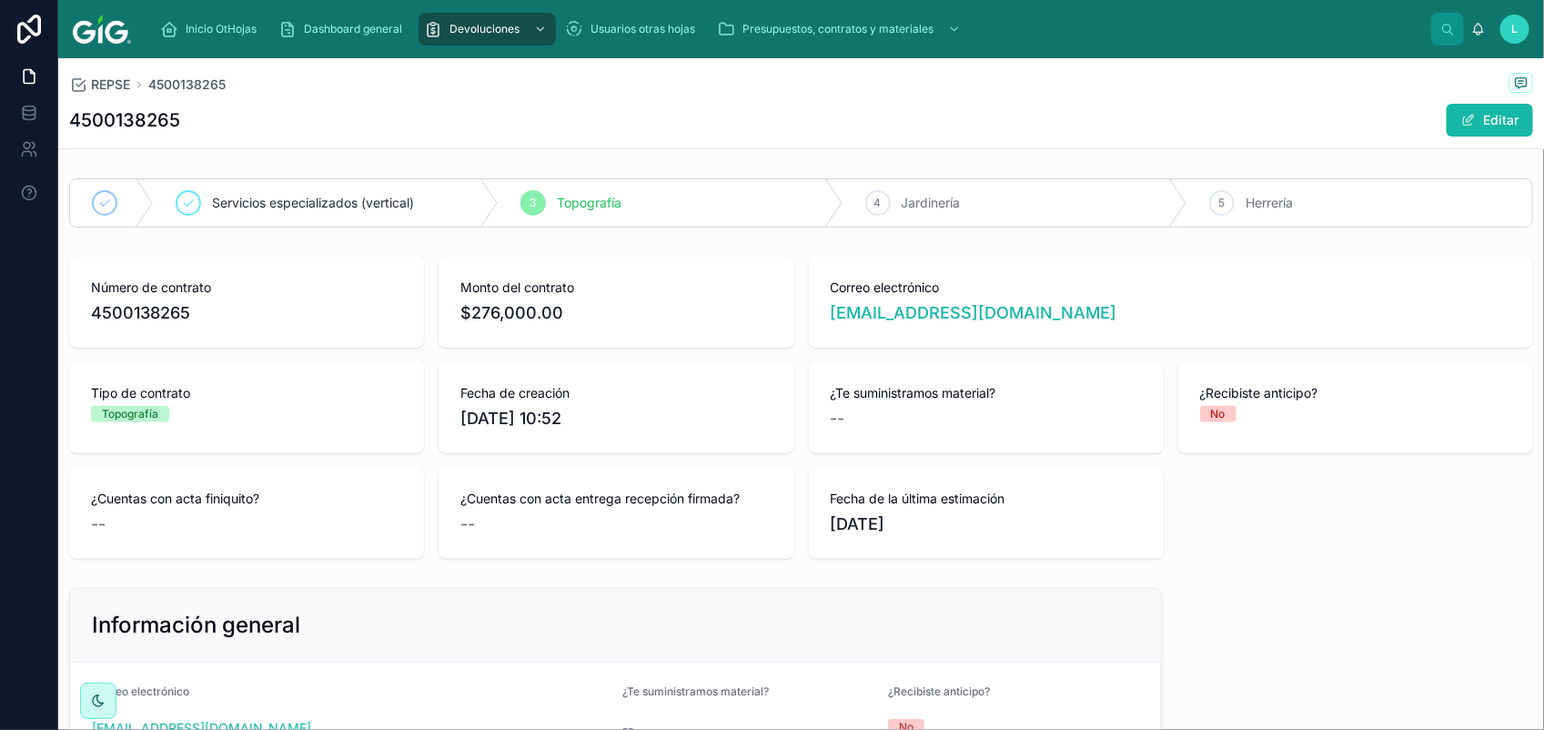
scroll to position [455, 0]
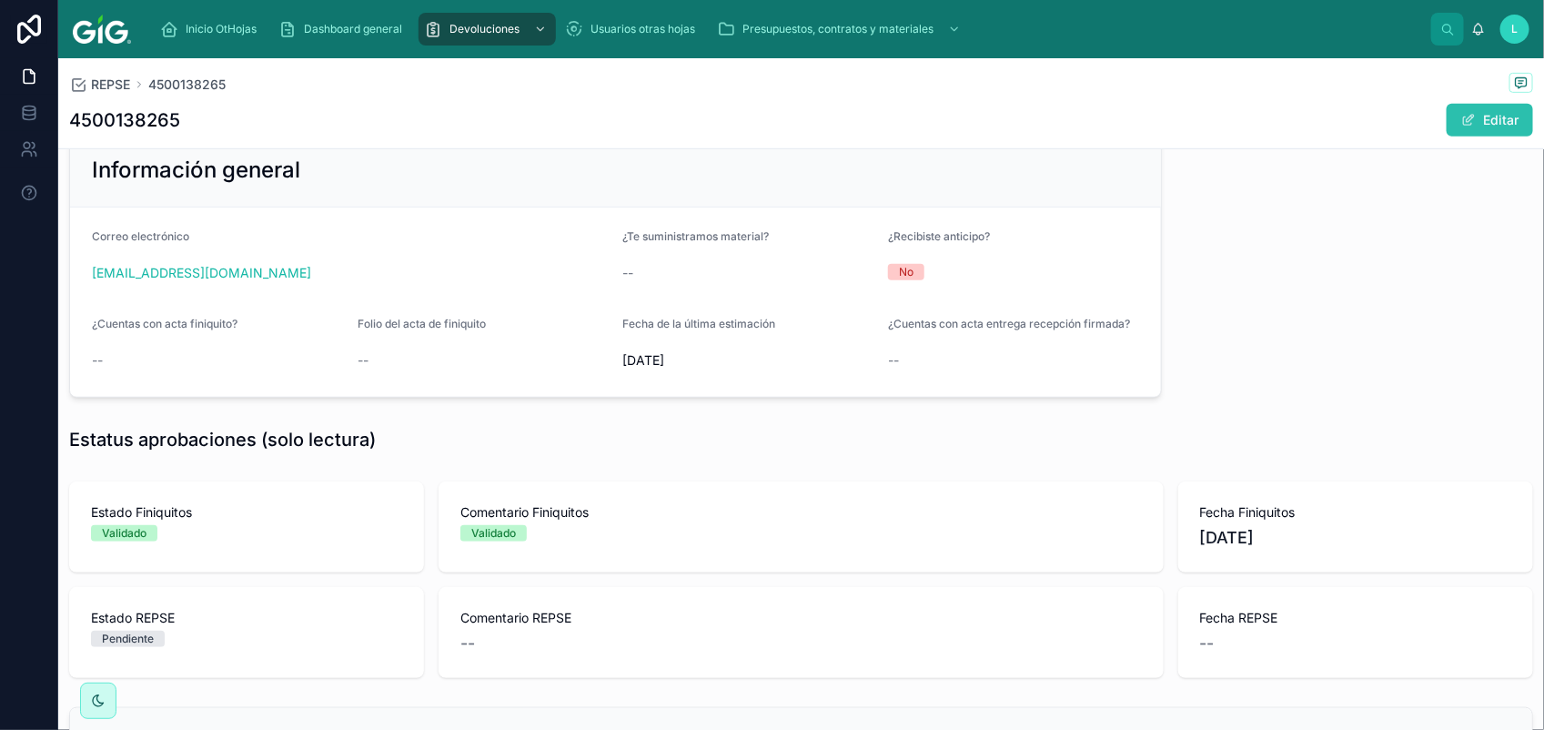
click at [1483, 120] on button "Editar" at bounding box center [1489, 120] width 86 height 33
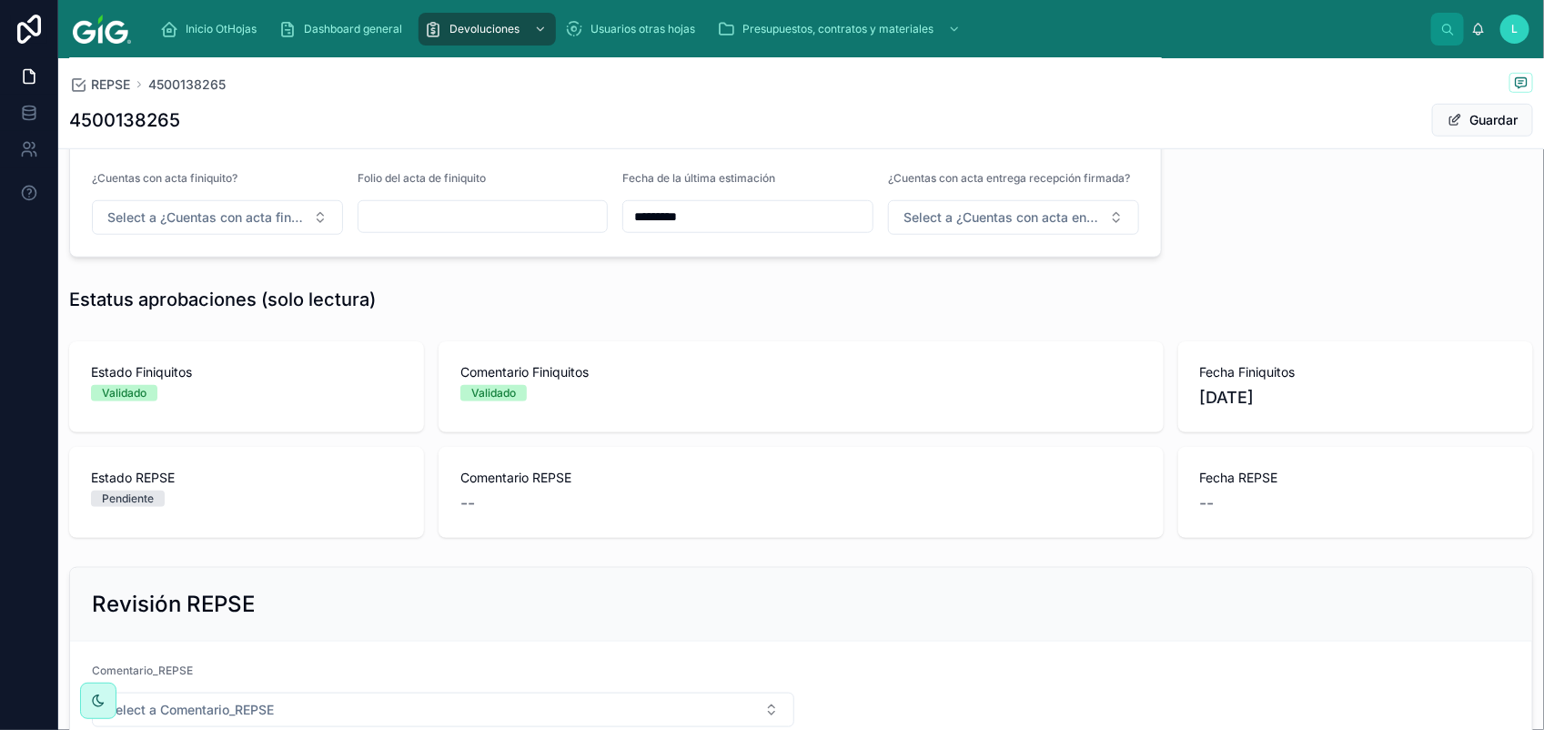
scroll to position [752, 0]
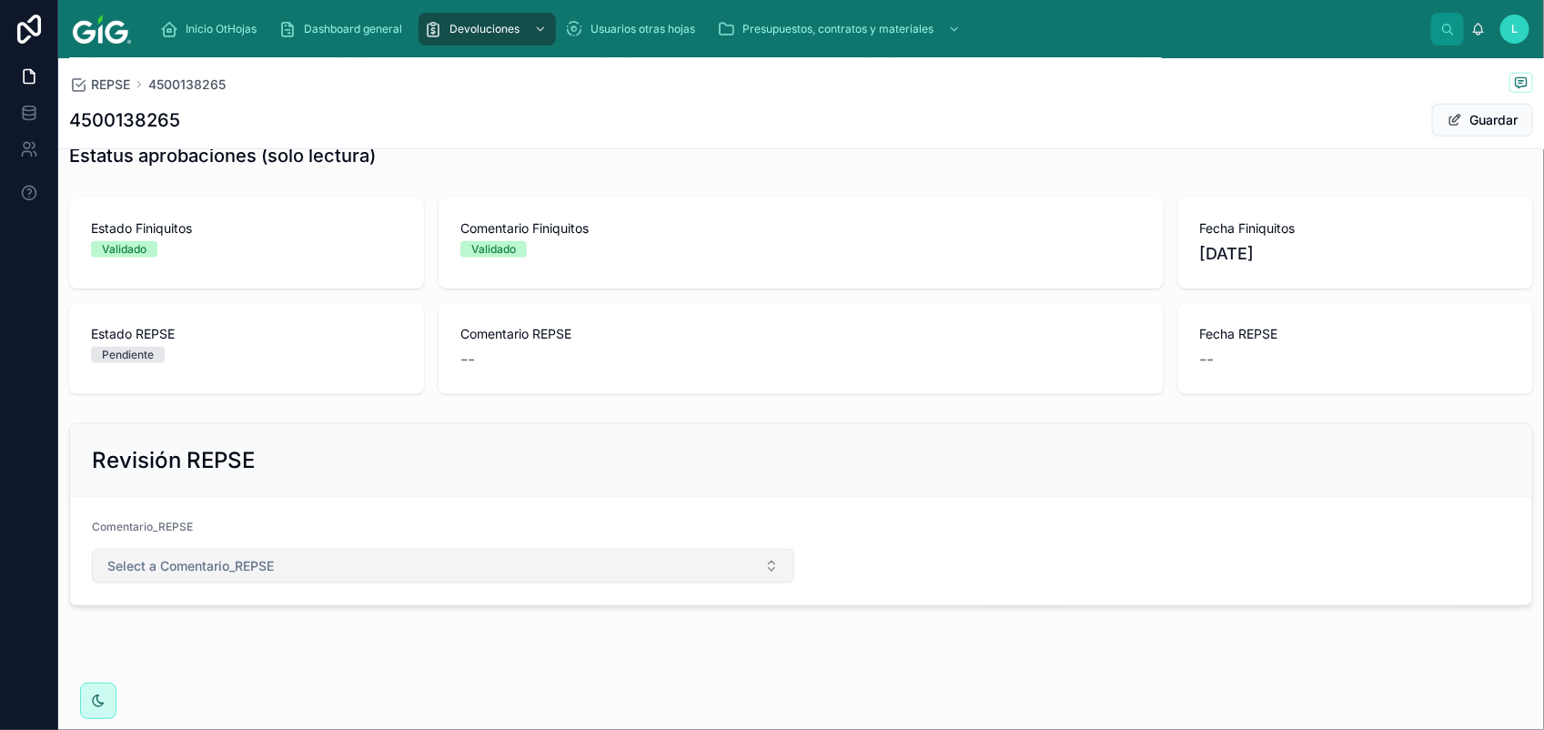
click at [293, 575] on button "Select a Comentario_REPSE" at bounding box center [443, 566] width 702 height 35
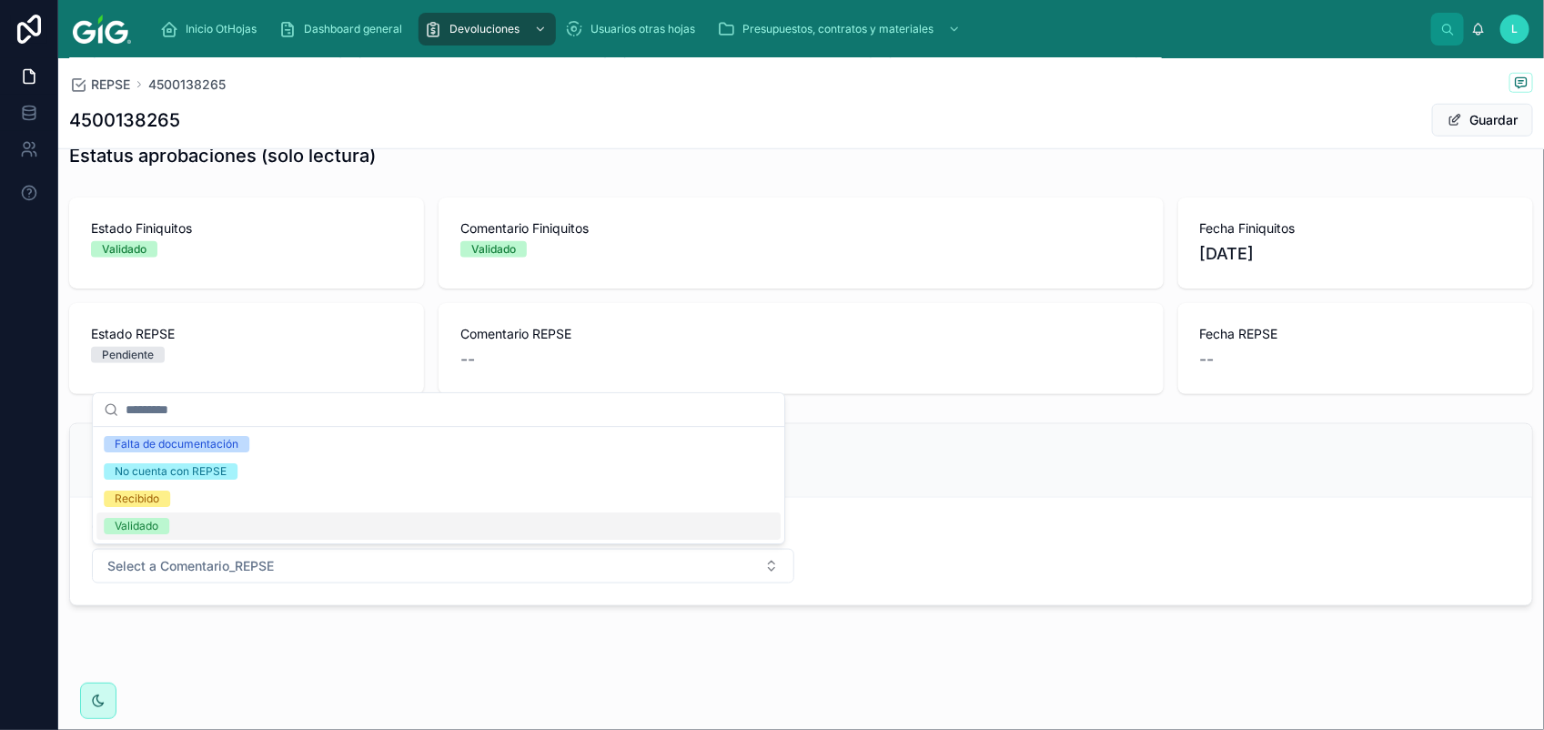
click at [184, 529] on div "Validado" at bounding box center [438, 525] width 684 height 27
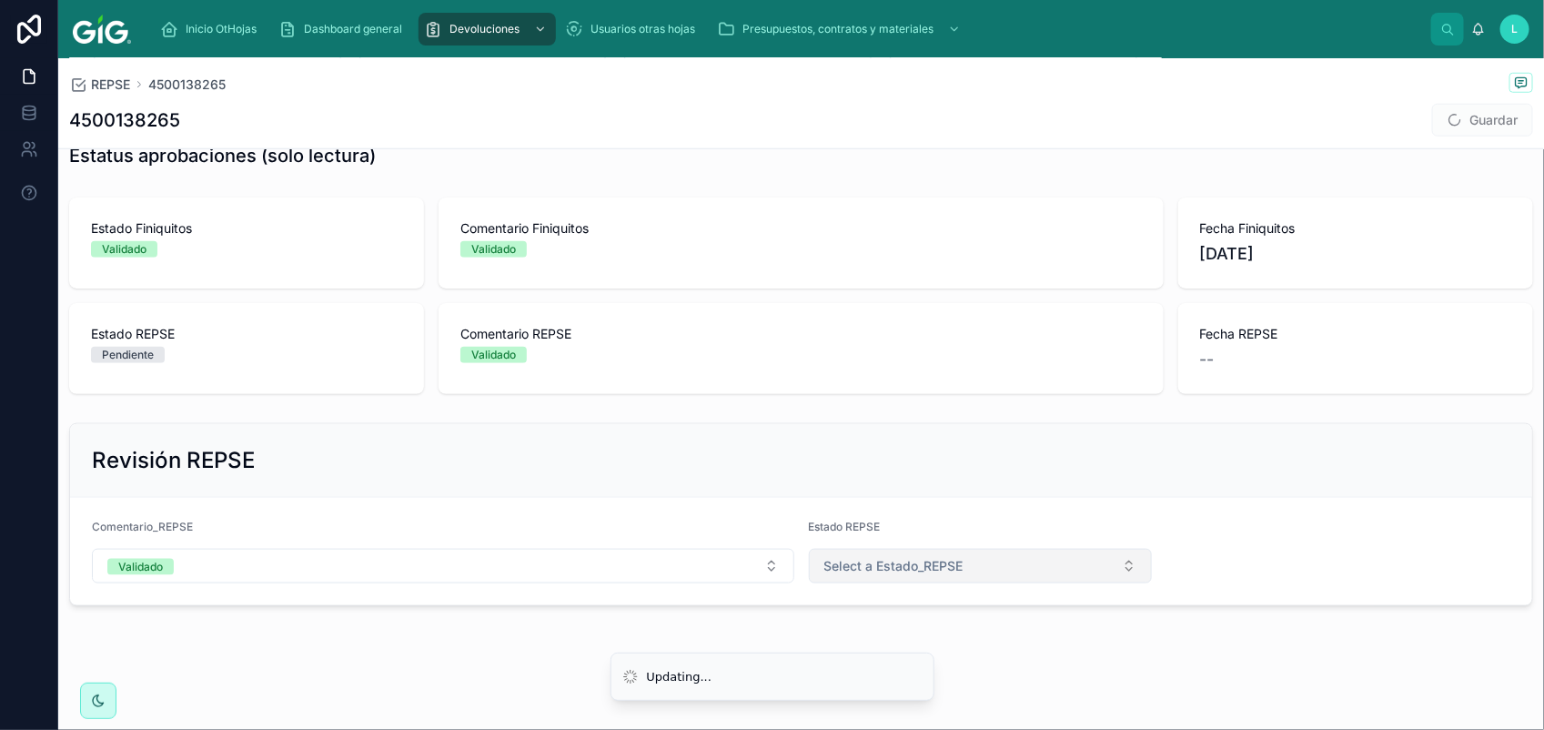
click at [867, 560] on span "Select a Estado_REPSE" at bounding box center [893, 566] width 139 height 18
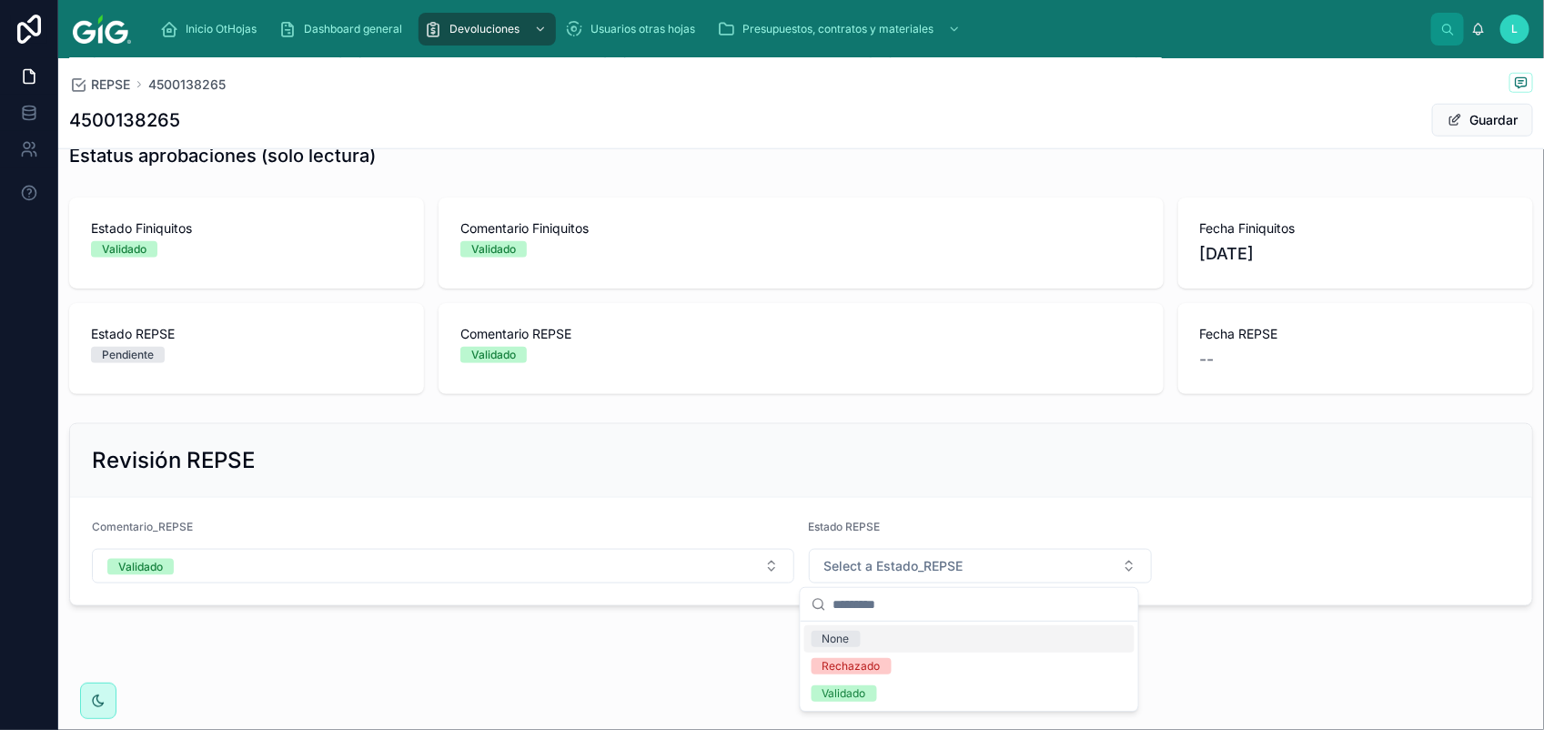
click at [928, 690] on div "Validado" at bounding box center [969, 693] width 330 height 27
click at [1478, 118] on button "Guardar" at bounding box center [1482, 120] width 101 height 33
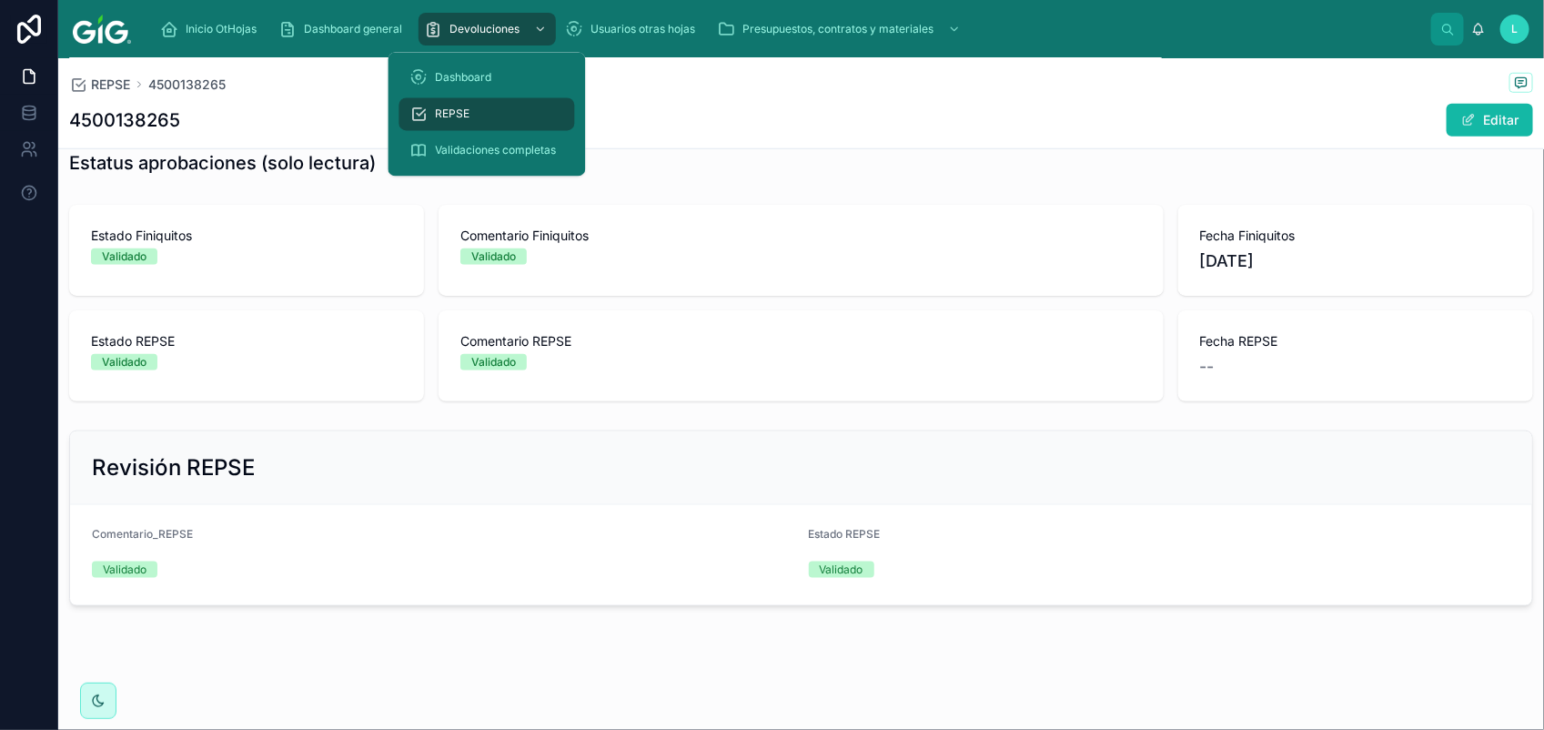
drag, startPoint x: 485, startPoint y: 24, endPoint x: 459, endPoint y: 126, distance: 105.0
click at [484, 25] on span "Devoluciones" at bounding box center [484, 29] width 70 height 15
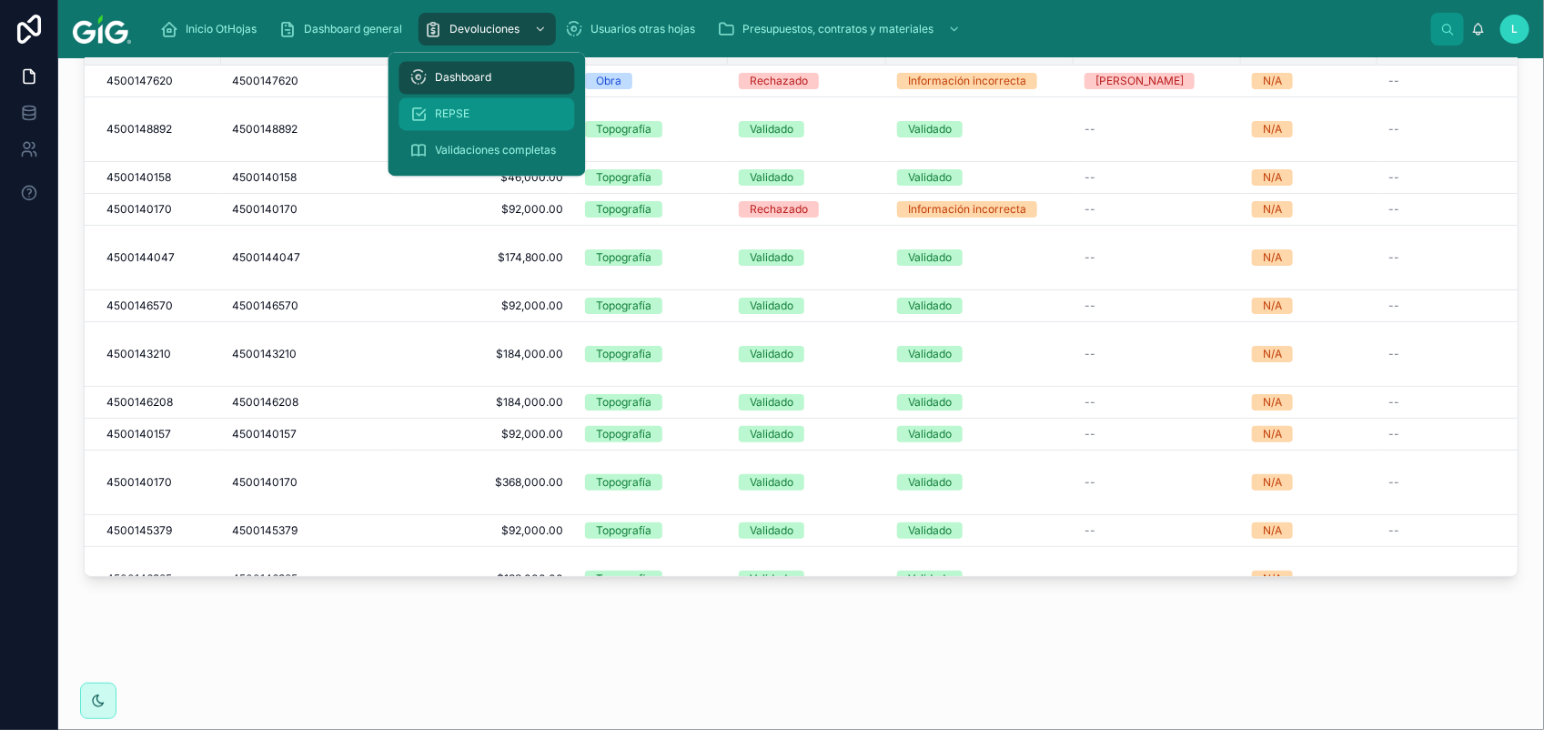
click at [460, 107] on span "REPSE" at bounding box center [453, 114] width 35 height 15
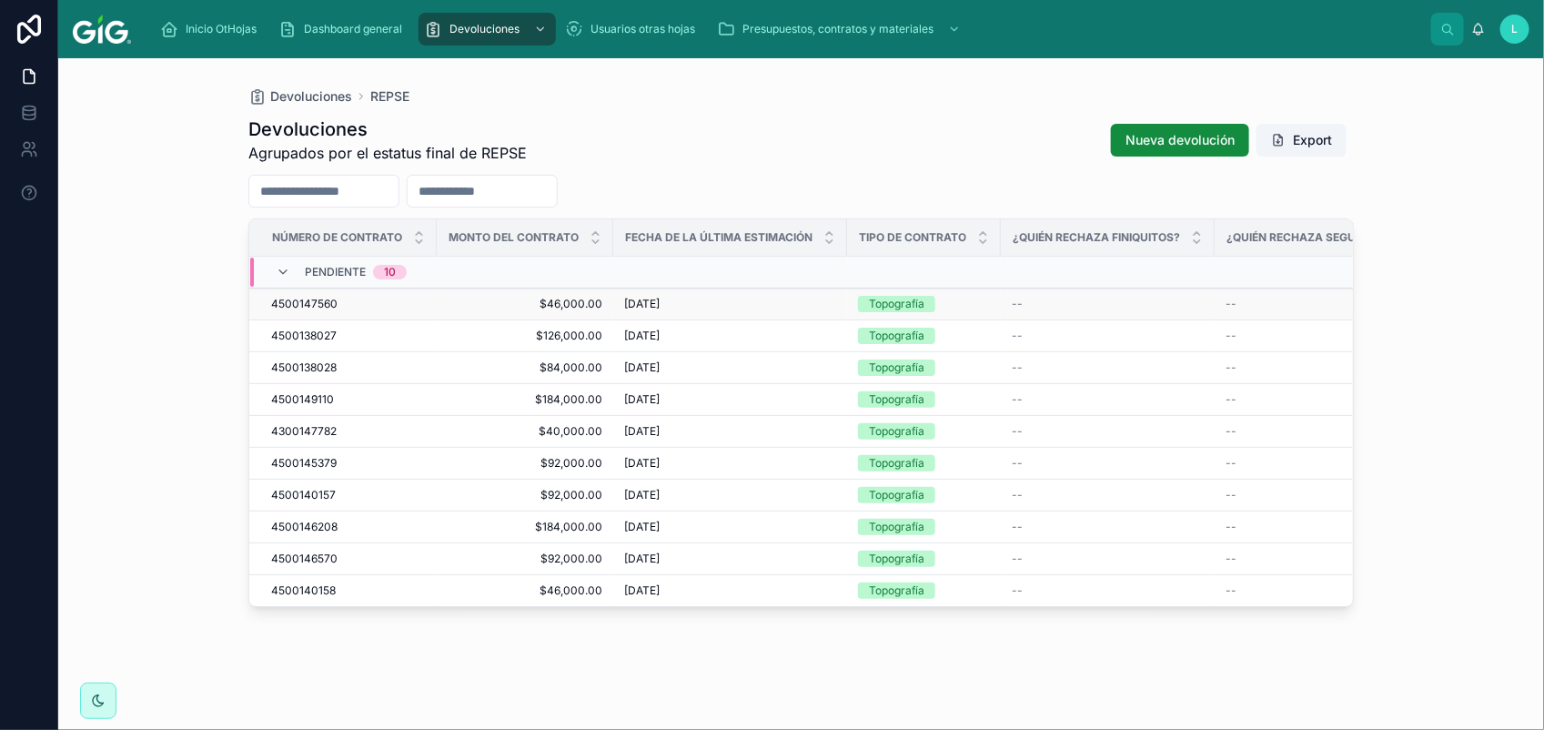
click at [297, 305] on span "4500147560" at bounding box center [304, 304] width 66 height 15
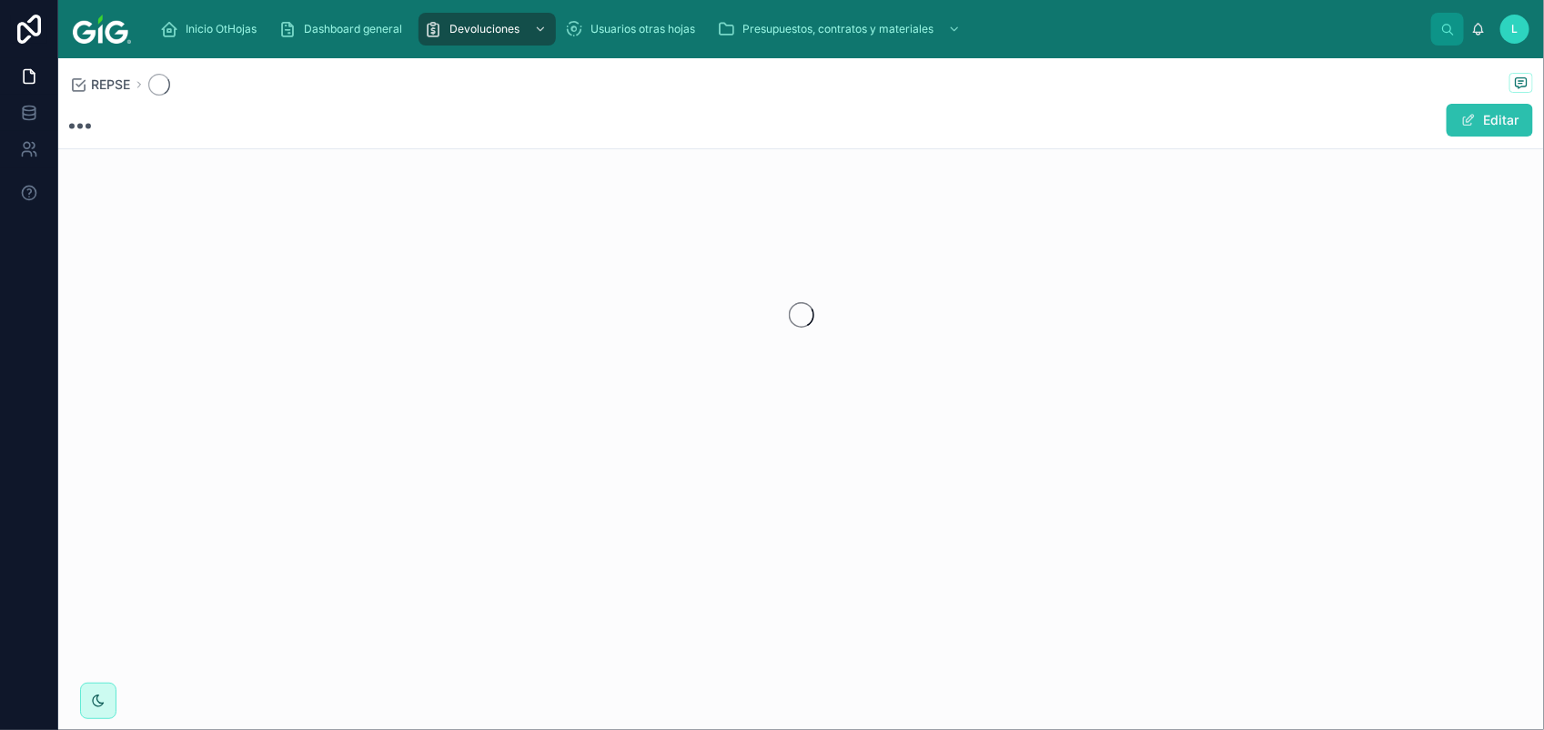
click at [1481, 107] on button "Editar" at bounding box center [1489, 120] width 86 height 33
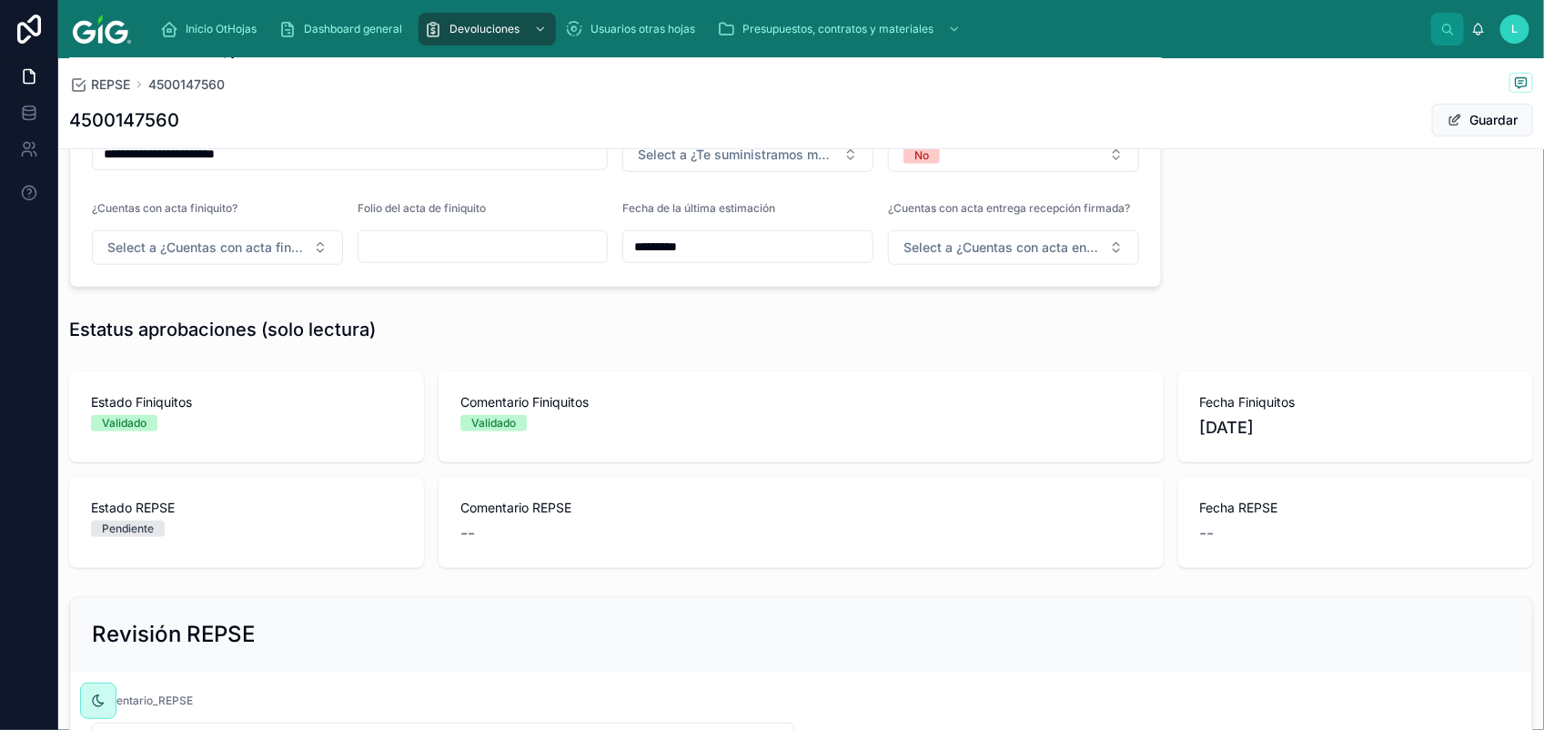
scroll to position [752, 0]
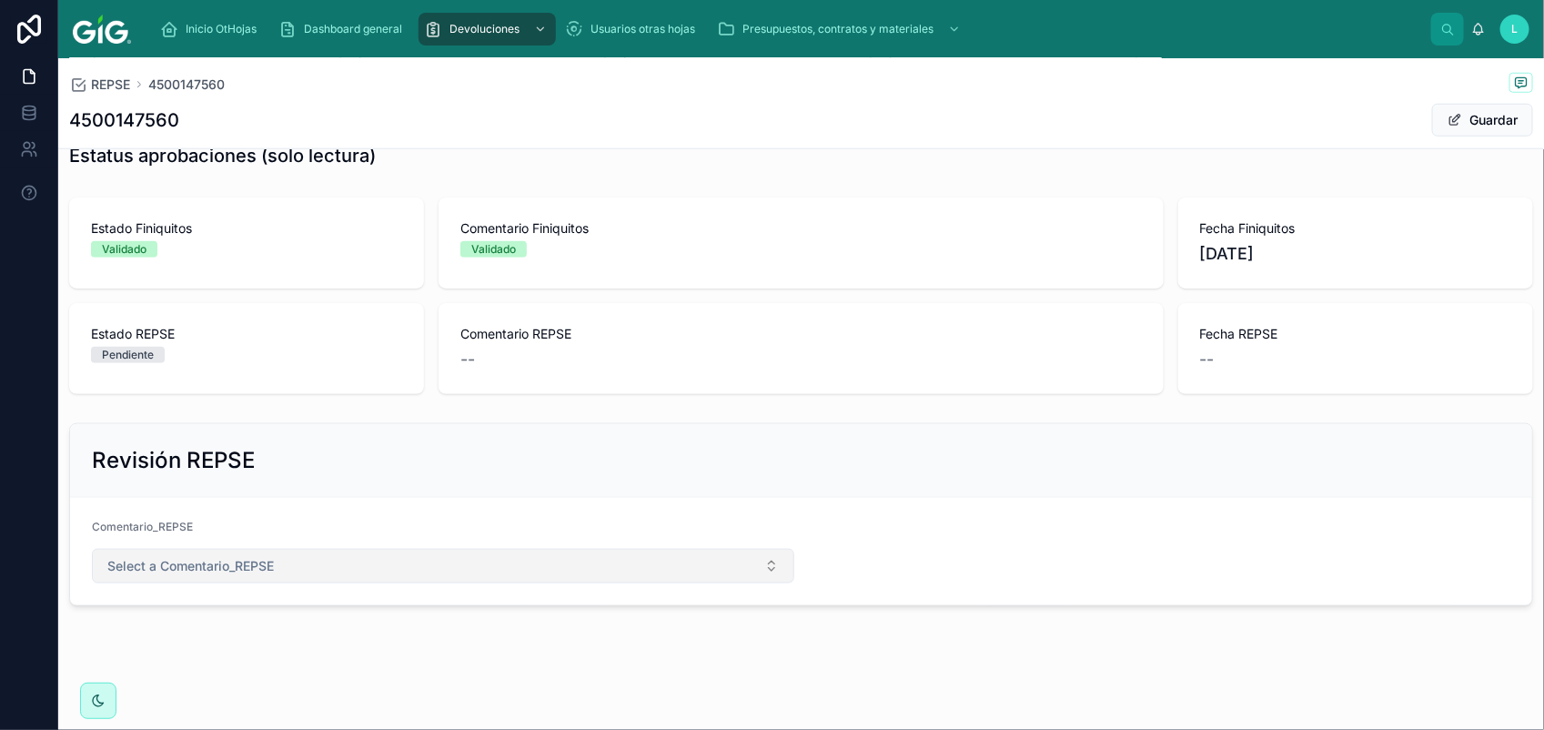
click at [305, 560] on button "Select a Comentario_REPSE" at bounding box center [443, 566] width 702 height 35
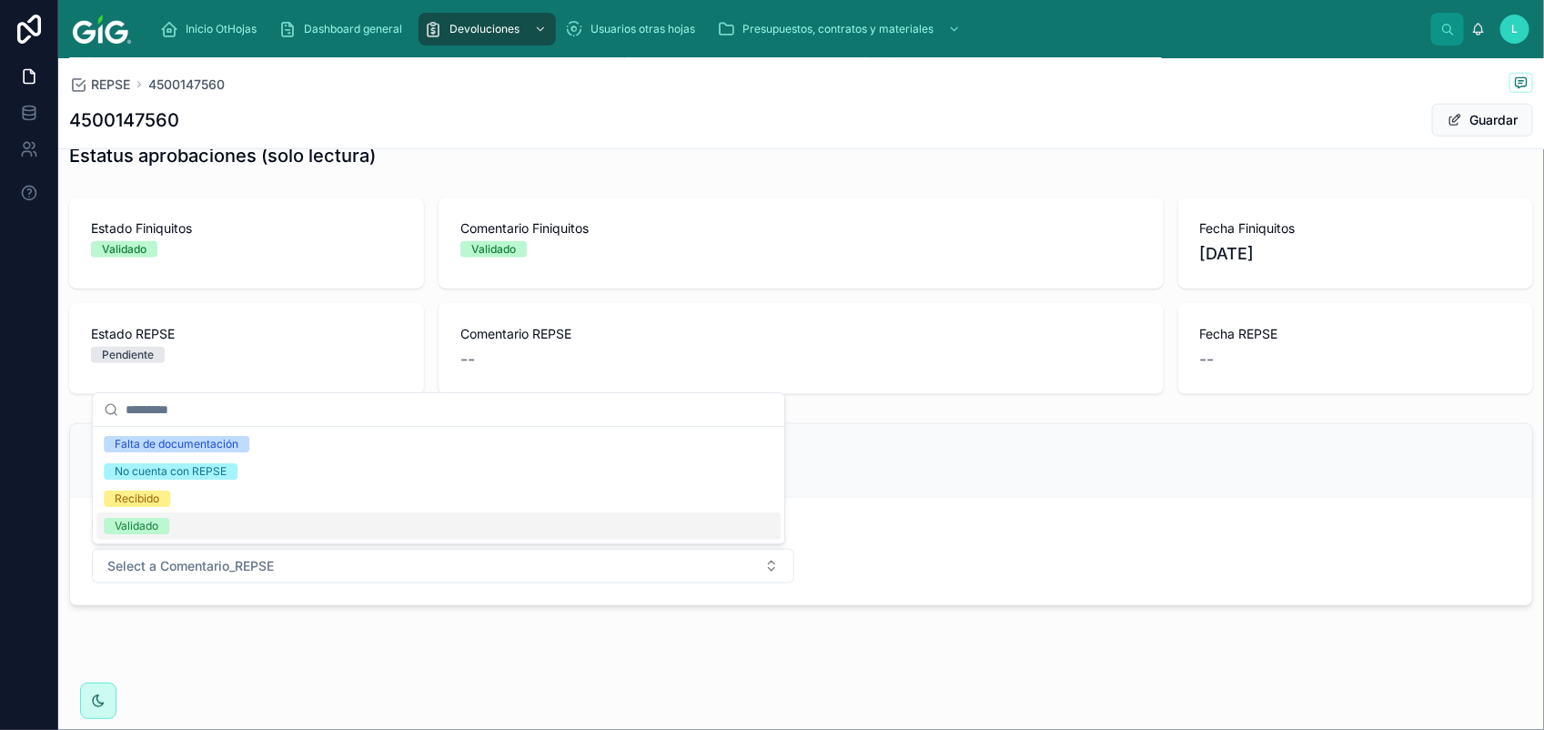
click at [166, 529] on span "Validado" at bounding box center [136, 526] width 65 height 16
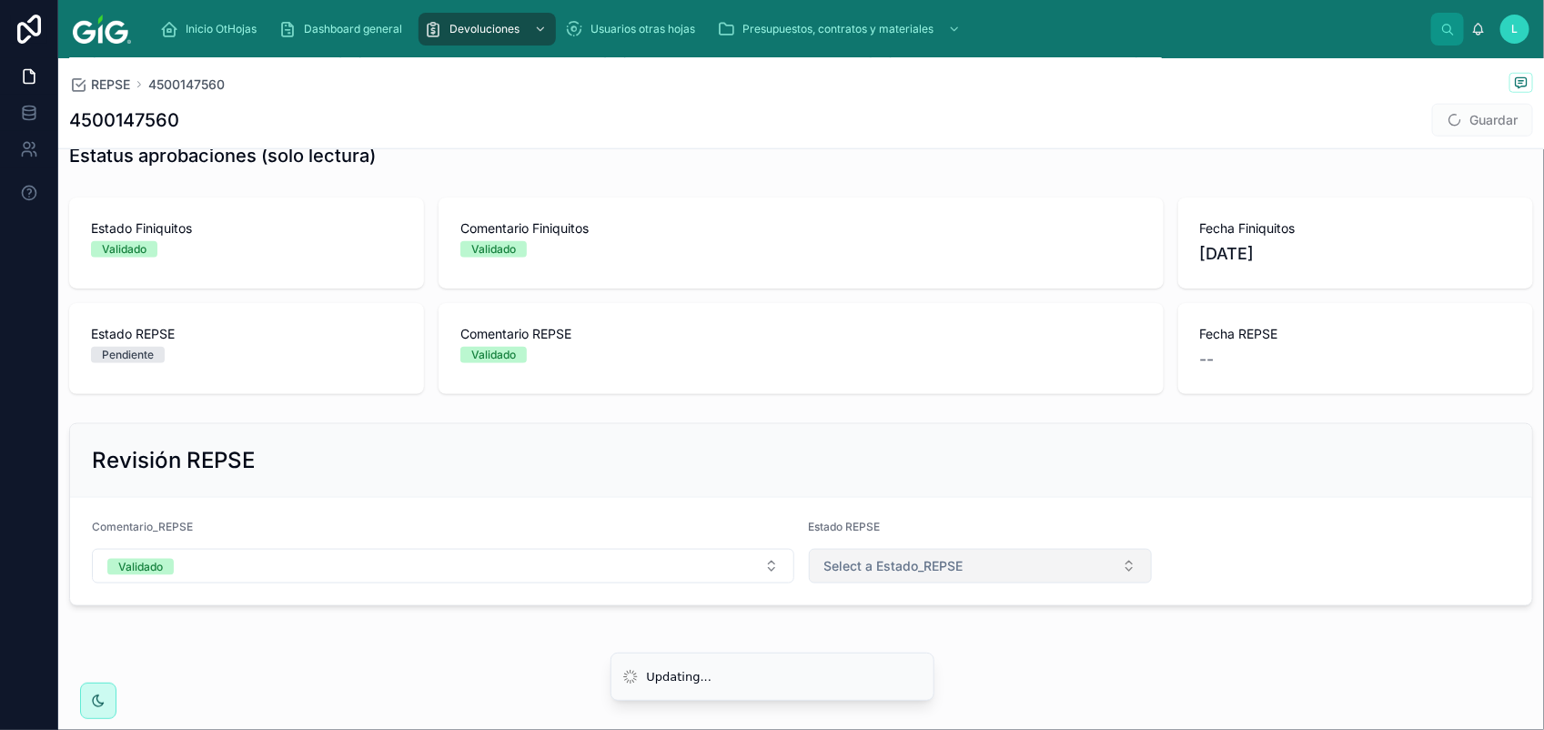
click at [874, 559] on span "Select a Estado_REPSE" at bounding box center [893, 566] width 139 height 18
click at [924, 685] on li "Updating..." at bounding box center [772, 675] width 324 height 49
click at [907, 569] on span "Select a Estado_REPSE" at bounding box center [893, 566] width 139 height 18
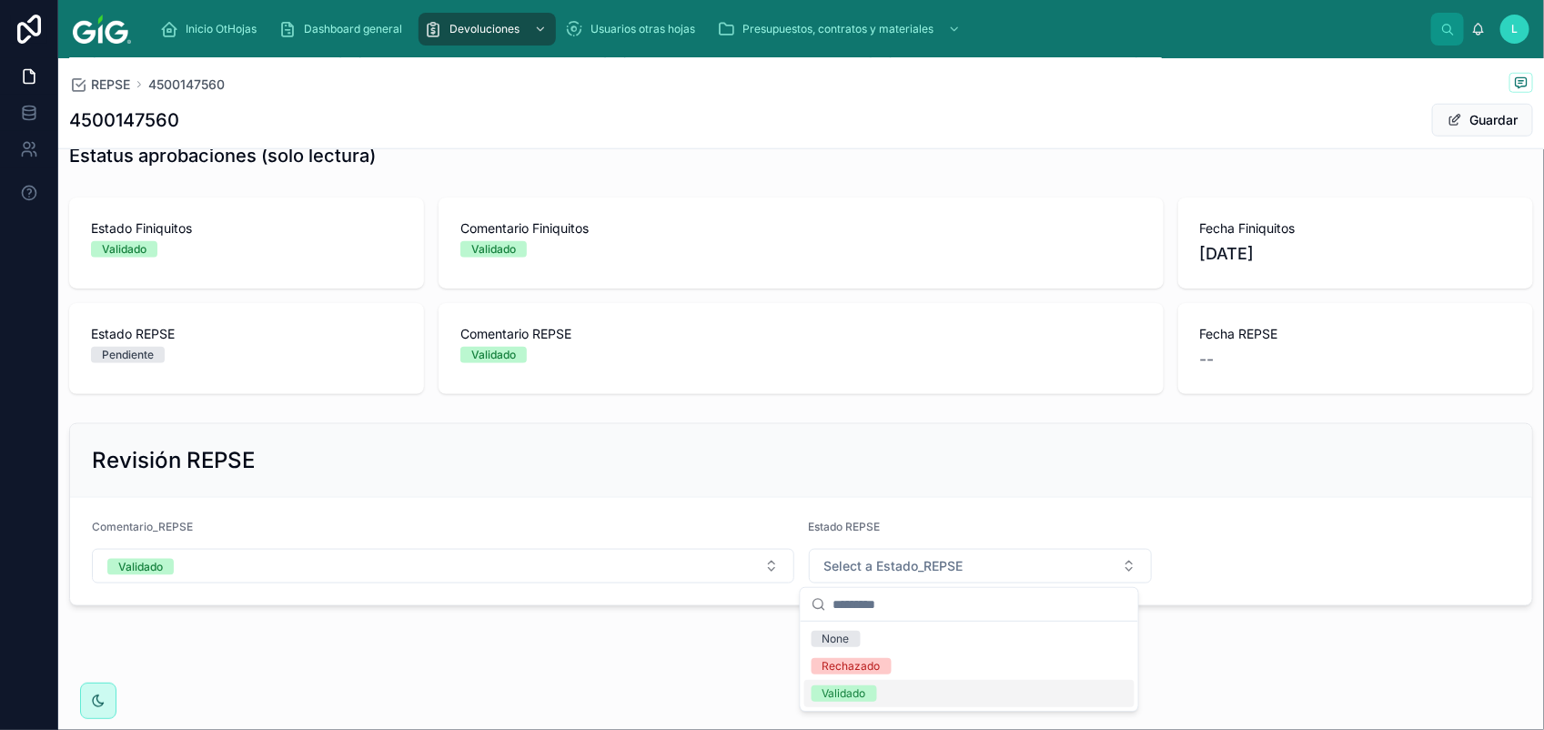
click at [857, 685] on div "Validado" at bounding box center [844, 693] width 44 height 16
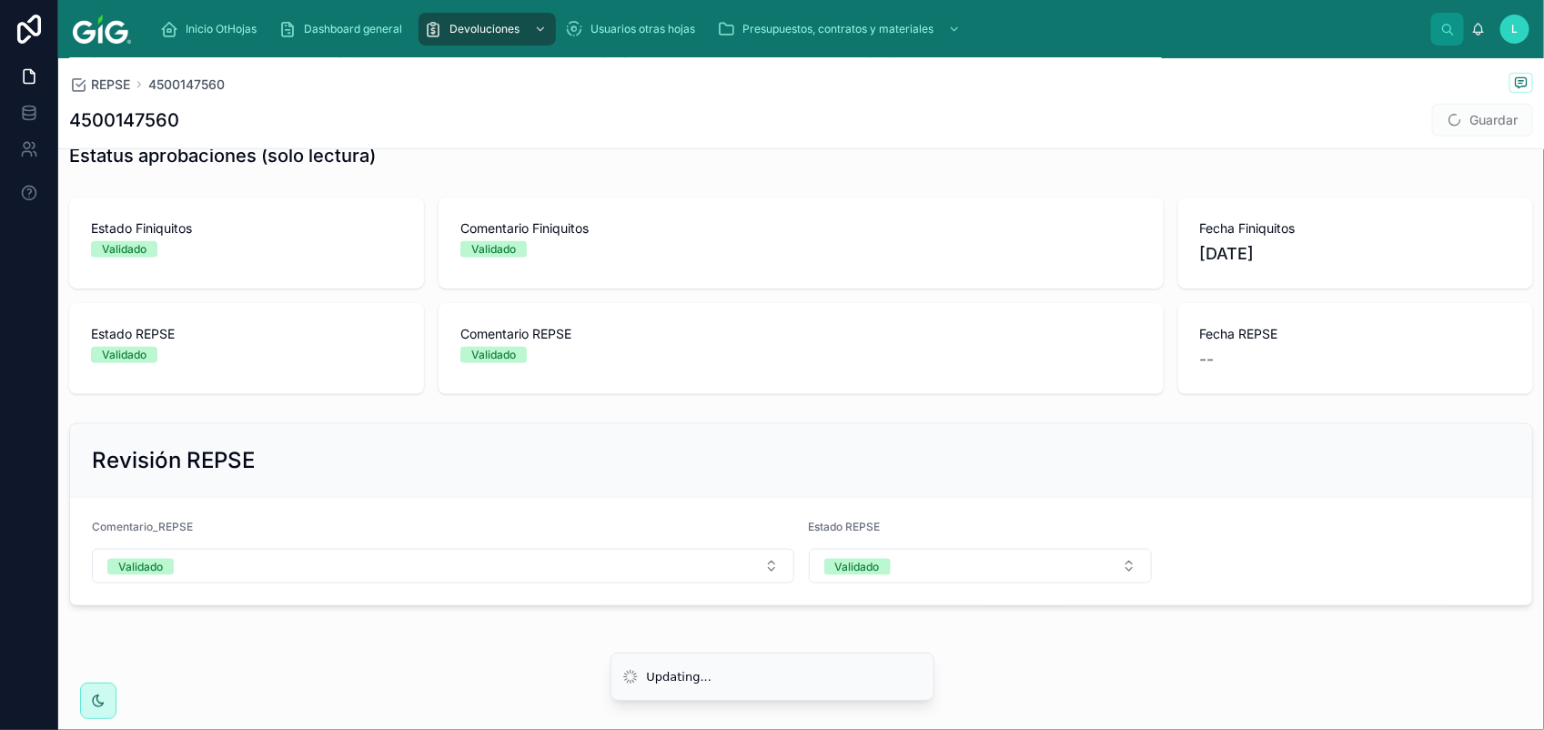
click at [1463, 120] on span "Guardar" at bounding box center [1482, 120] width 101 height 33
click at [1463, 120] on button "Guardar" at bounding box center [1482, 120] width 101 height 33
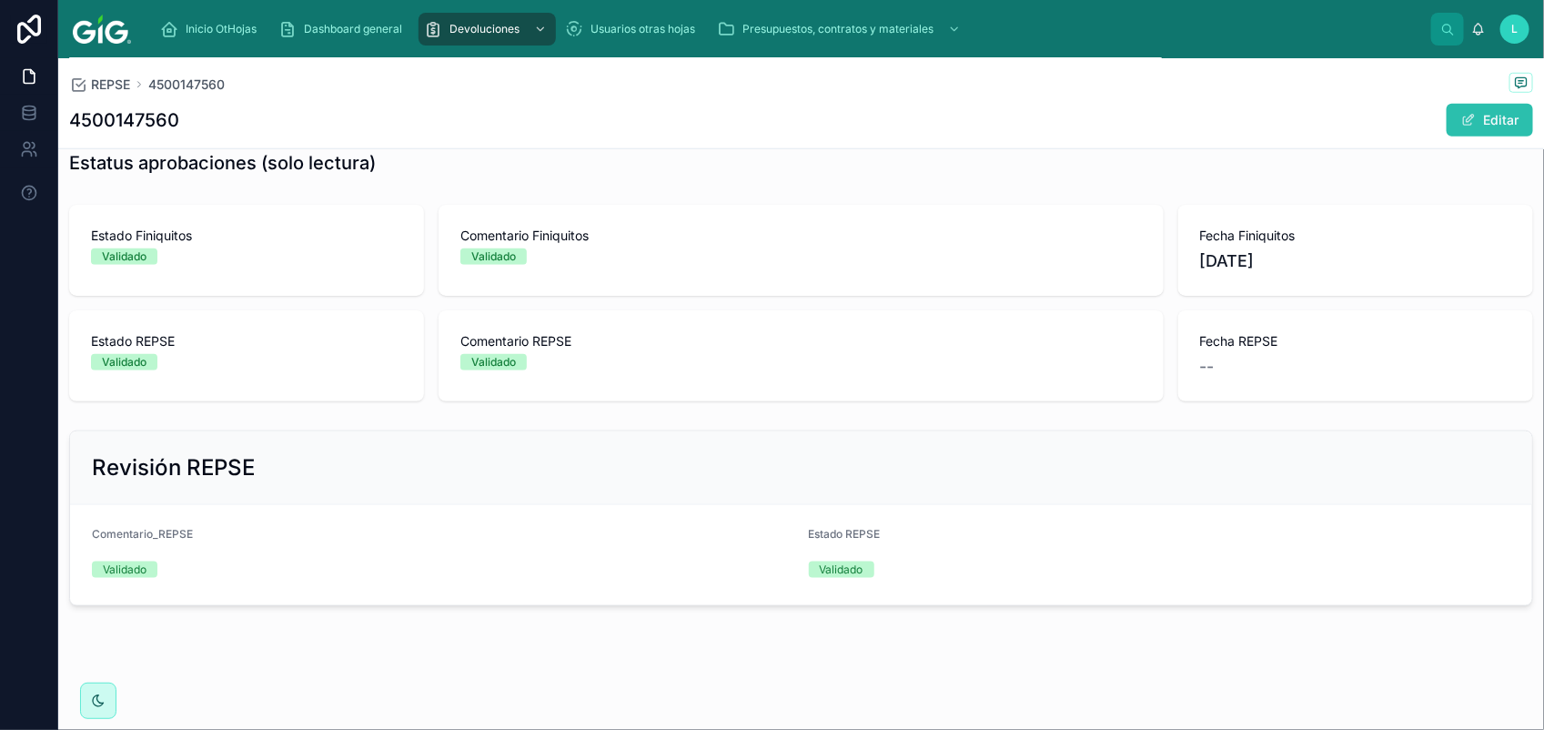
scroll to position [732, 0]
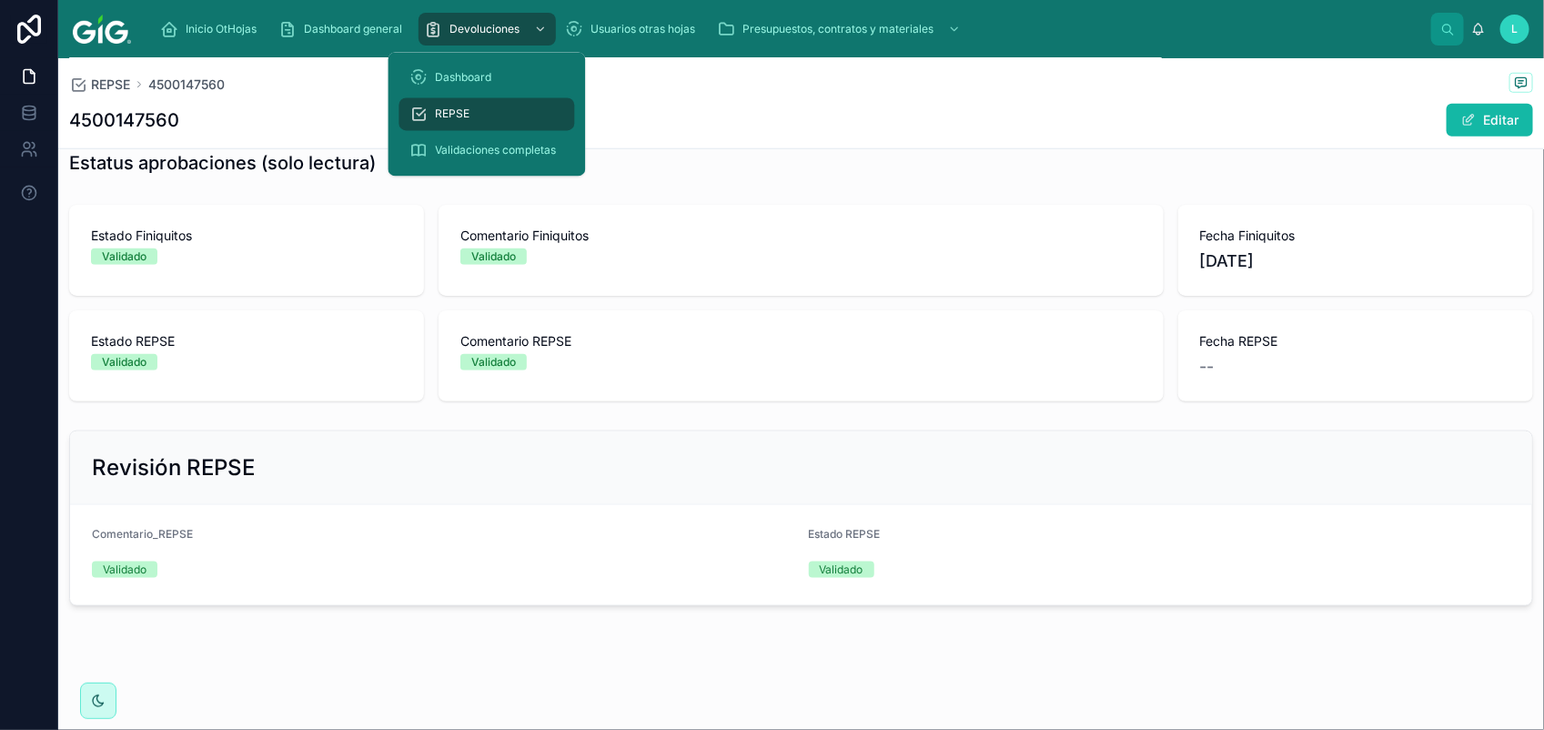
click at [453, 101] on div "REPSE" at bounding box center [487, 114] width 154 height 29
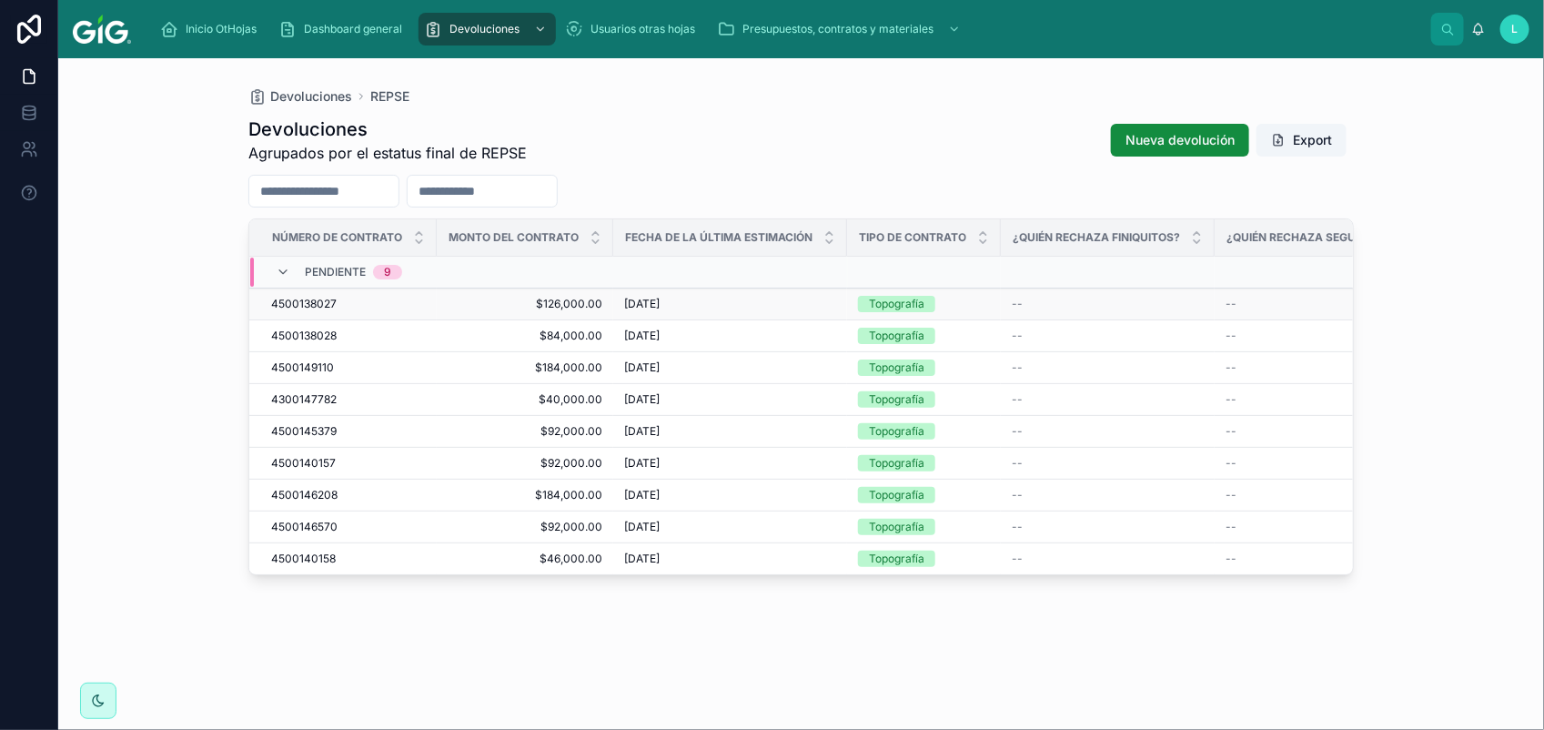
click at [292, 305] on span "4500138027" at bounding box center [303, 304] width 65 height 15
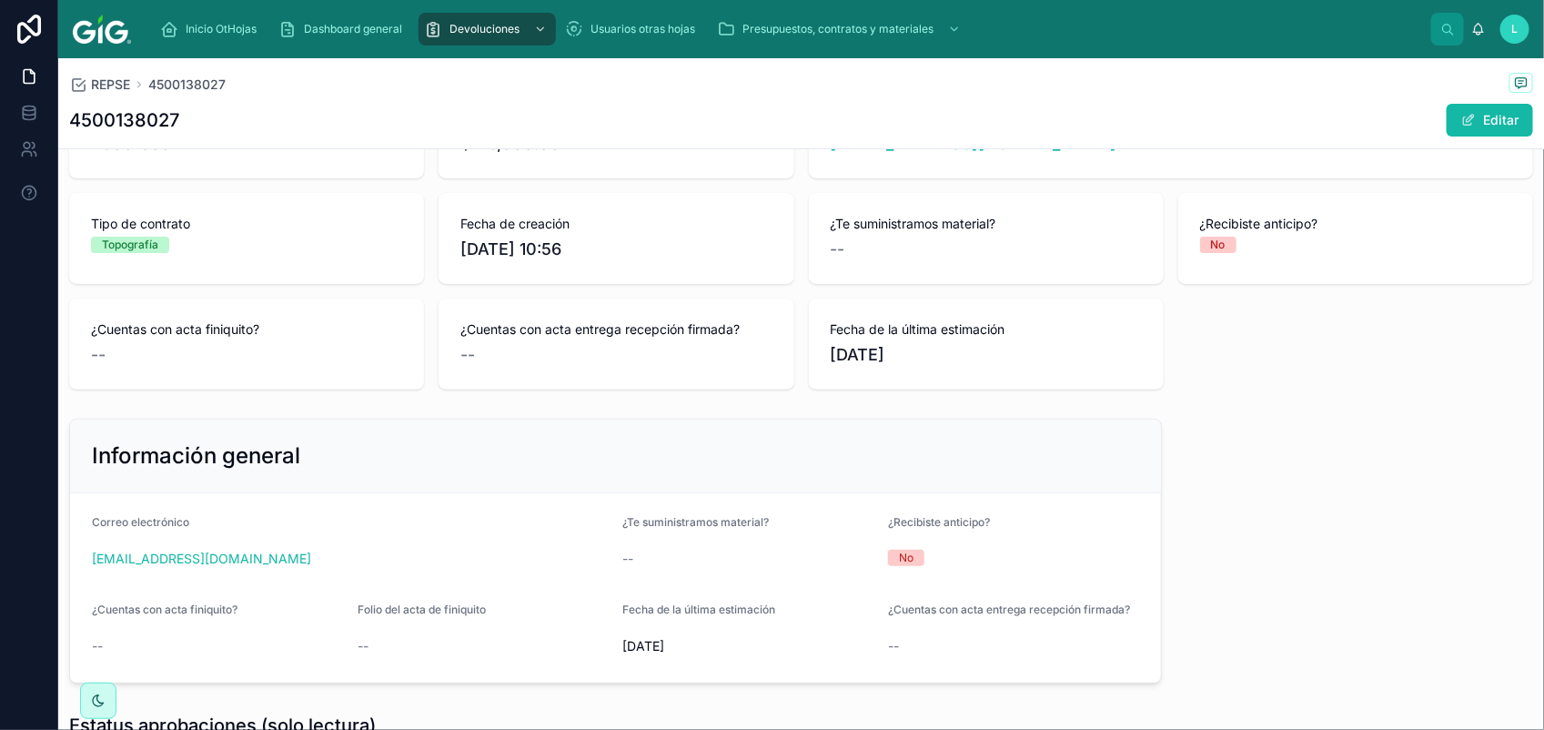
scroll to position [341, 0]
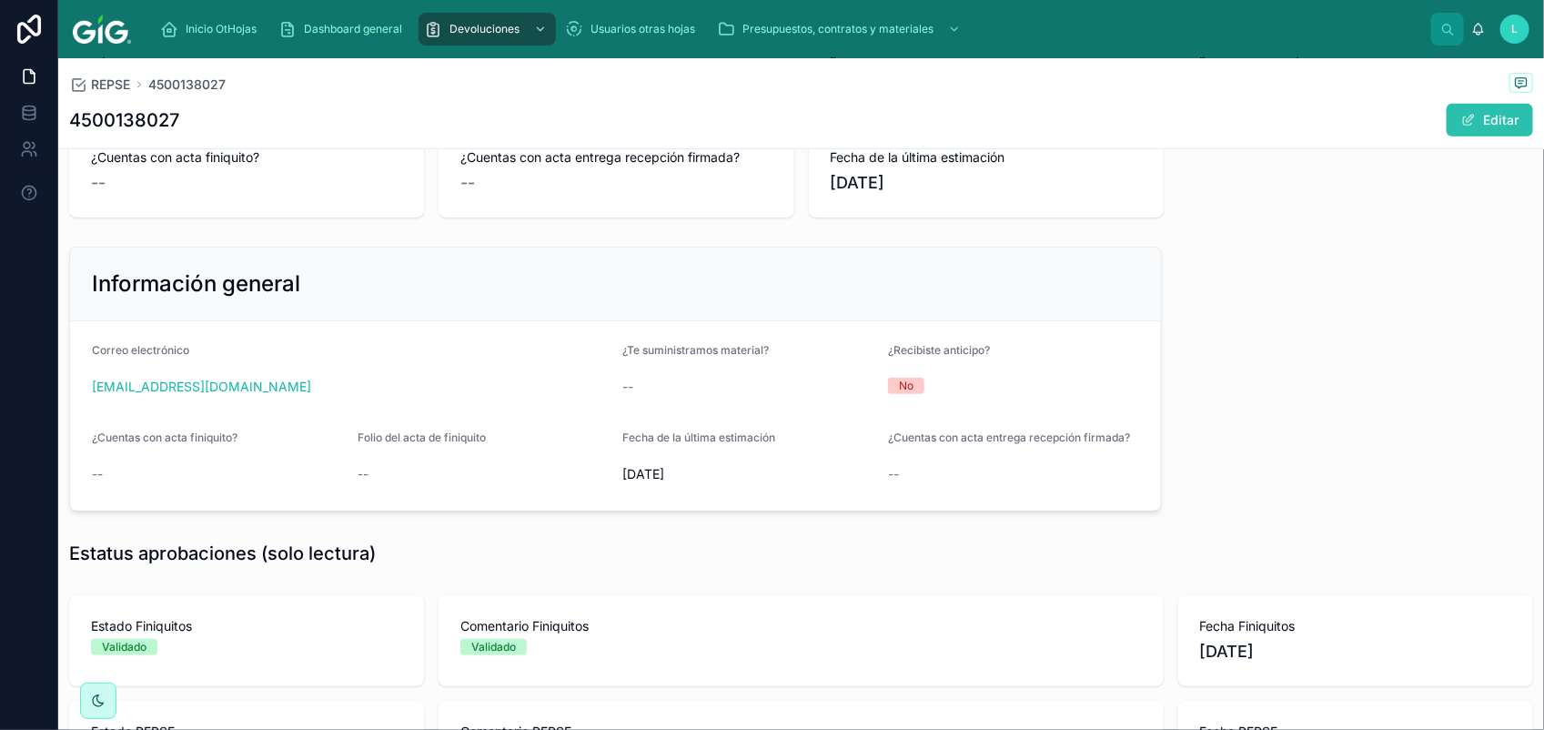
click at [1461, 119] on span at bounding box center [1468, 120] width 15 height 15
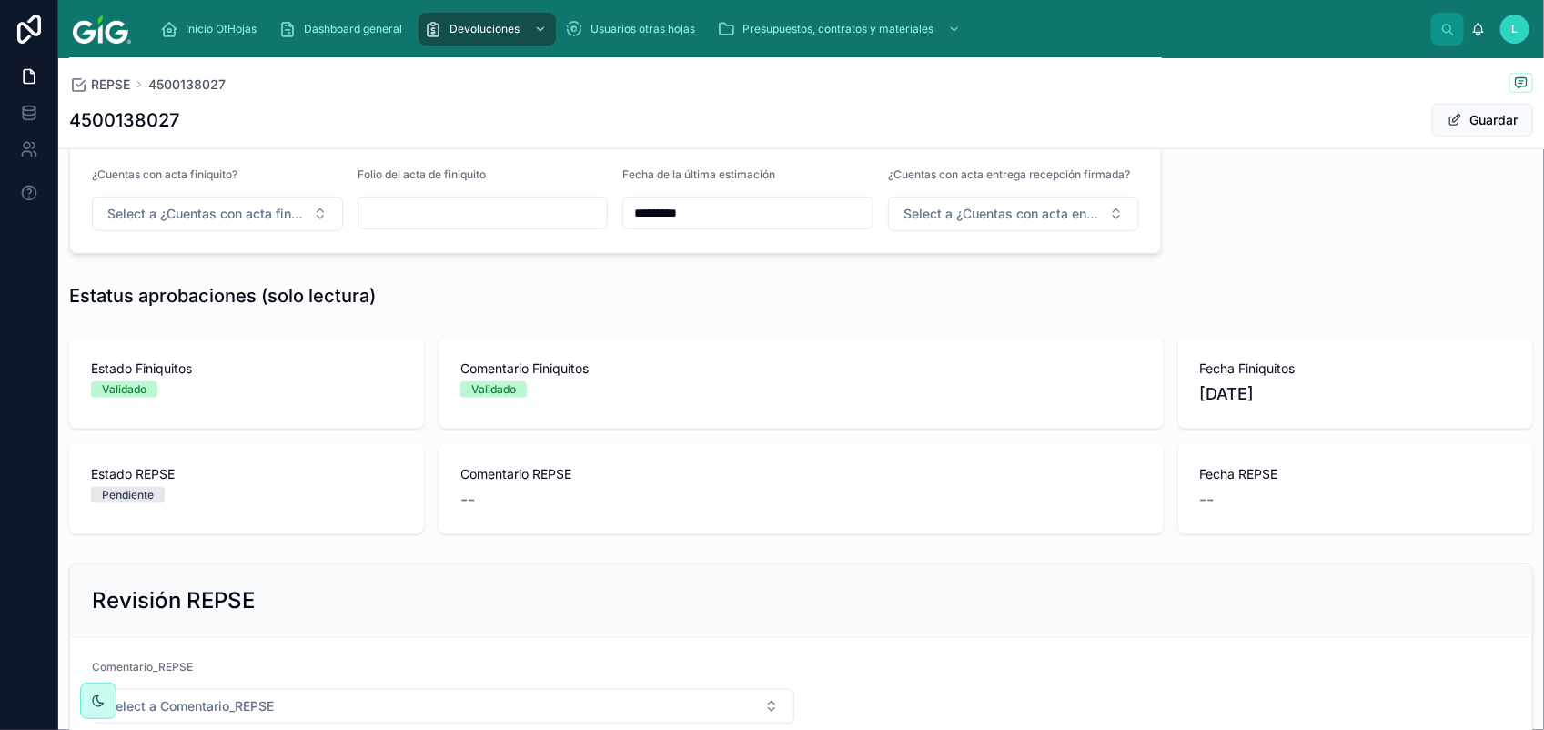
scroll to position [752, 0]
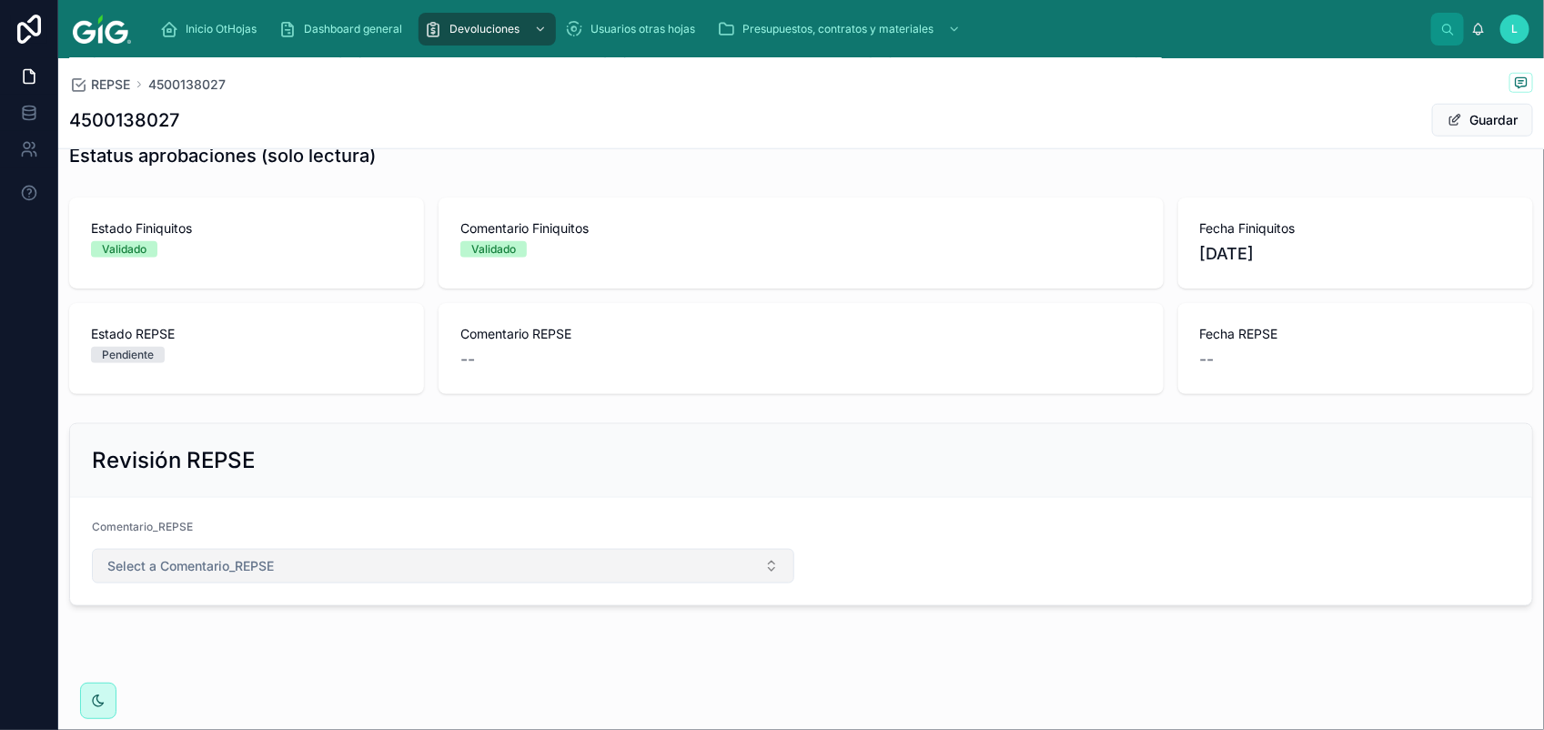
click at [205, 573] on span "Select a Comentario_REPSE" at bounding box center [190, 566] width 166 height 18
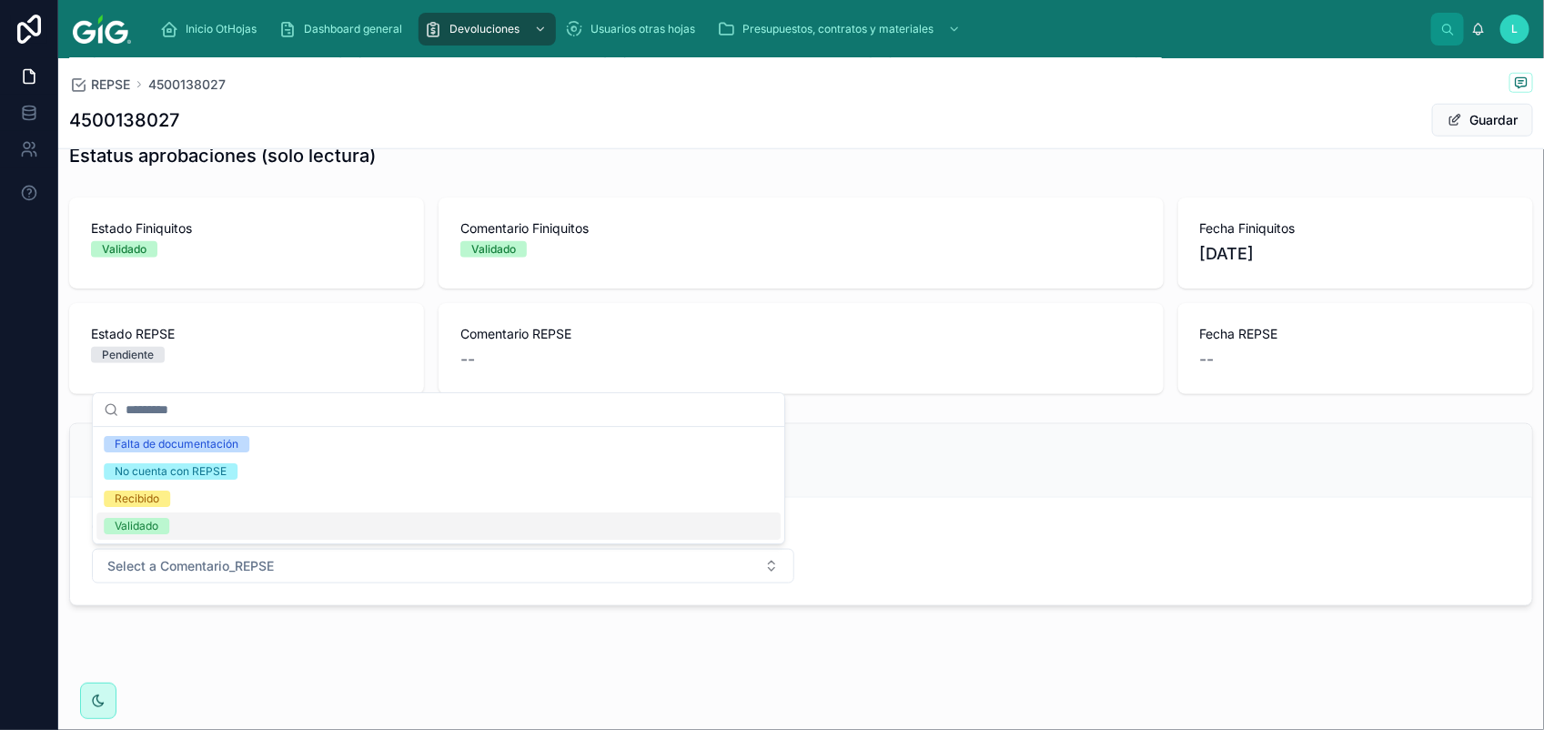
click at [185, 525] on div "Validado" at bounding box center [438, 525] width 684 height 27
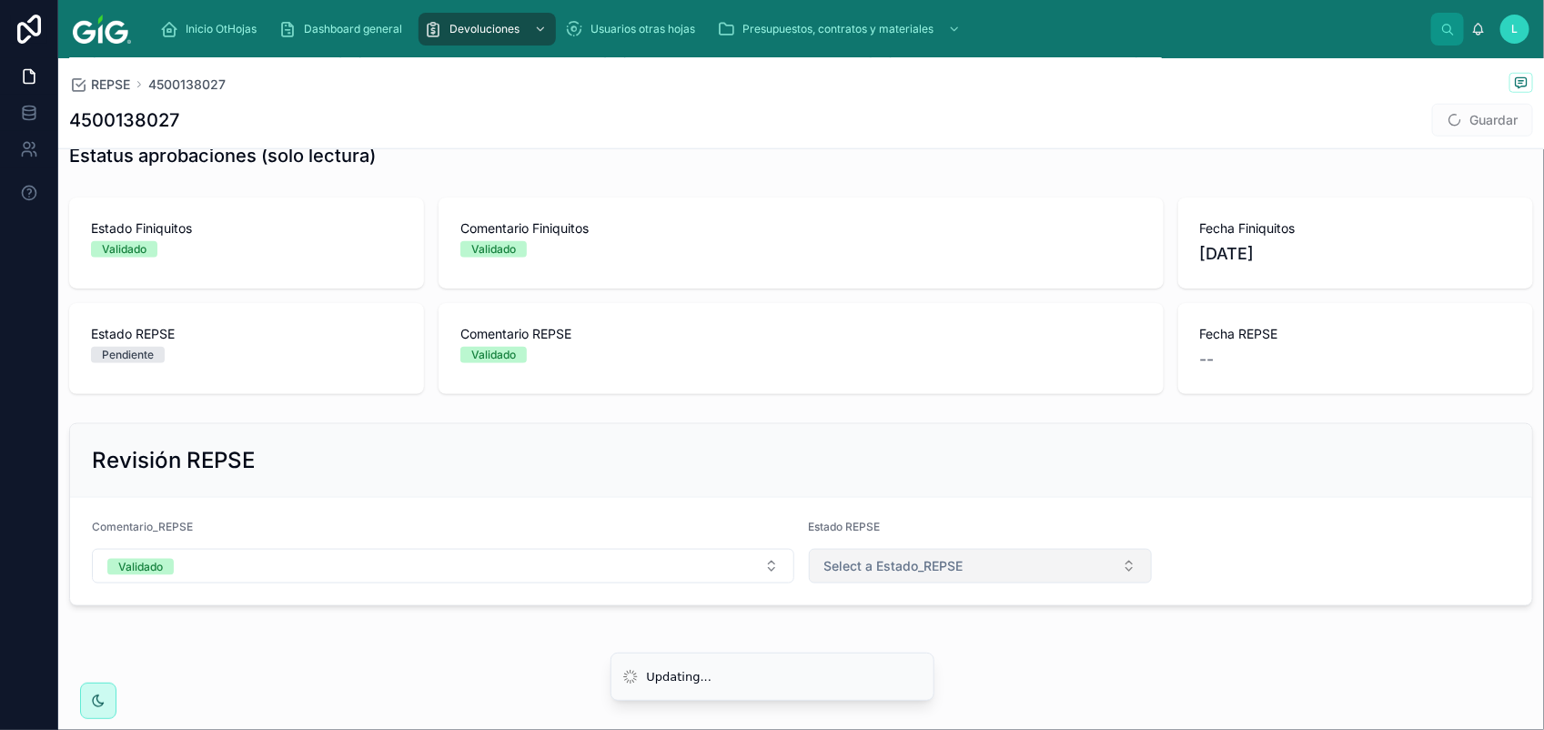
click at [1044, 578] on button "Select a Estado_REPSE" at bounding box center [981, 566] width 344 height 35
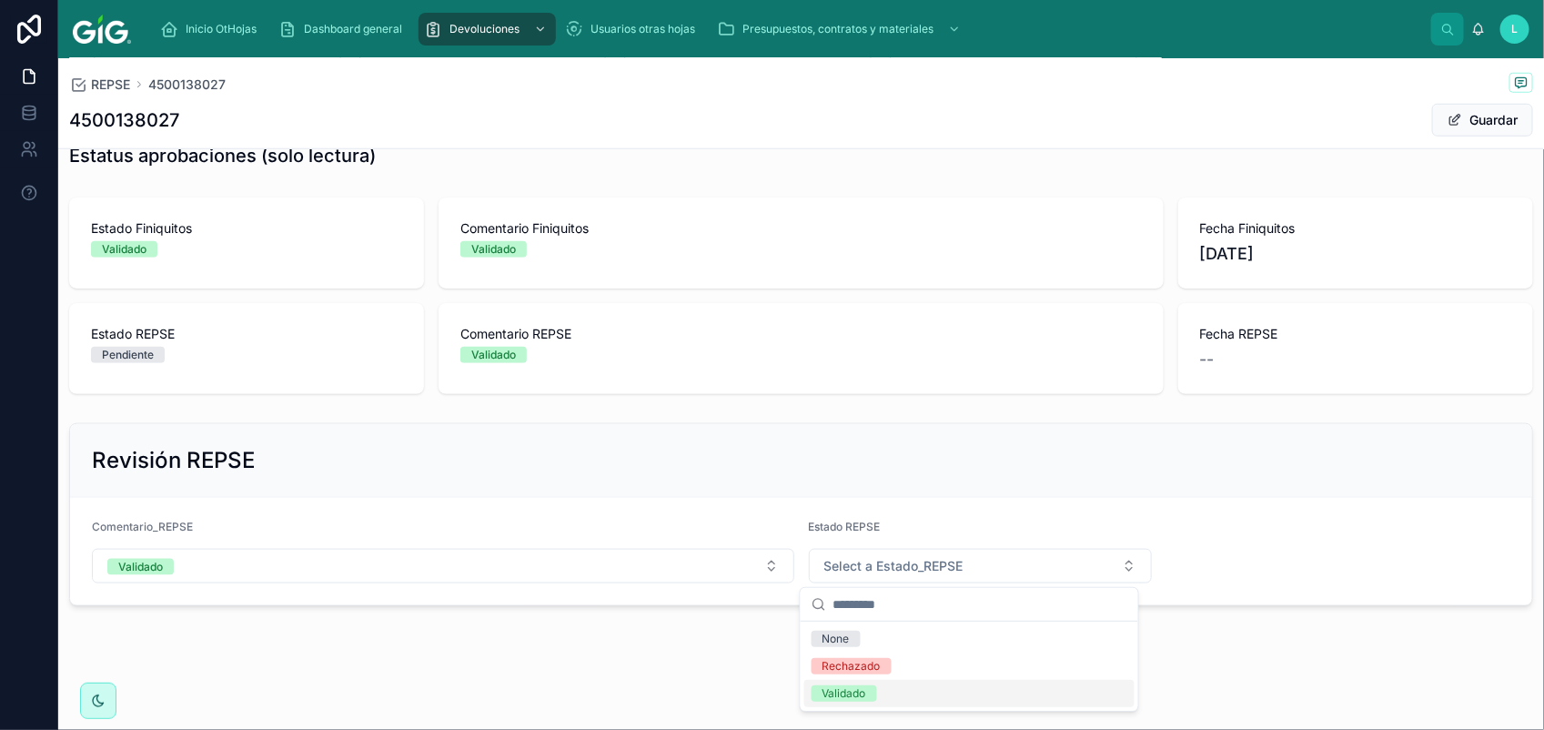
click at [940, 689] on div "Validado" at bounding box center [969, 693] width 330 height 27
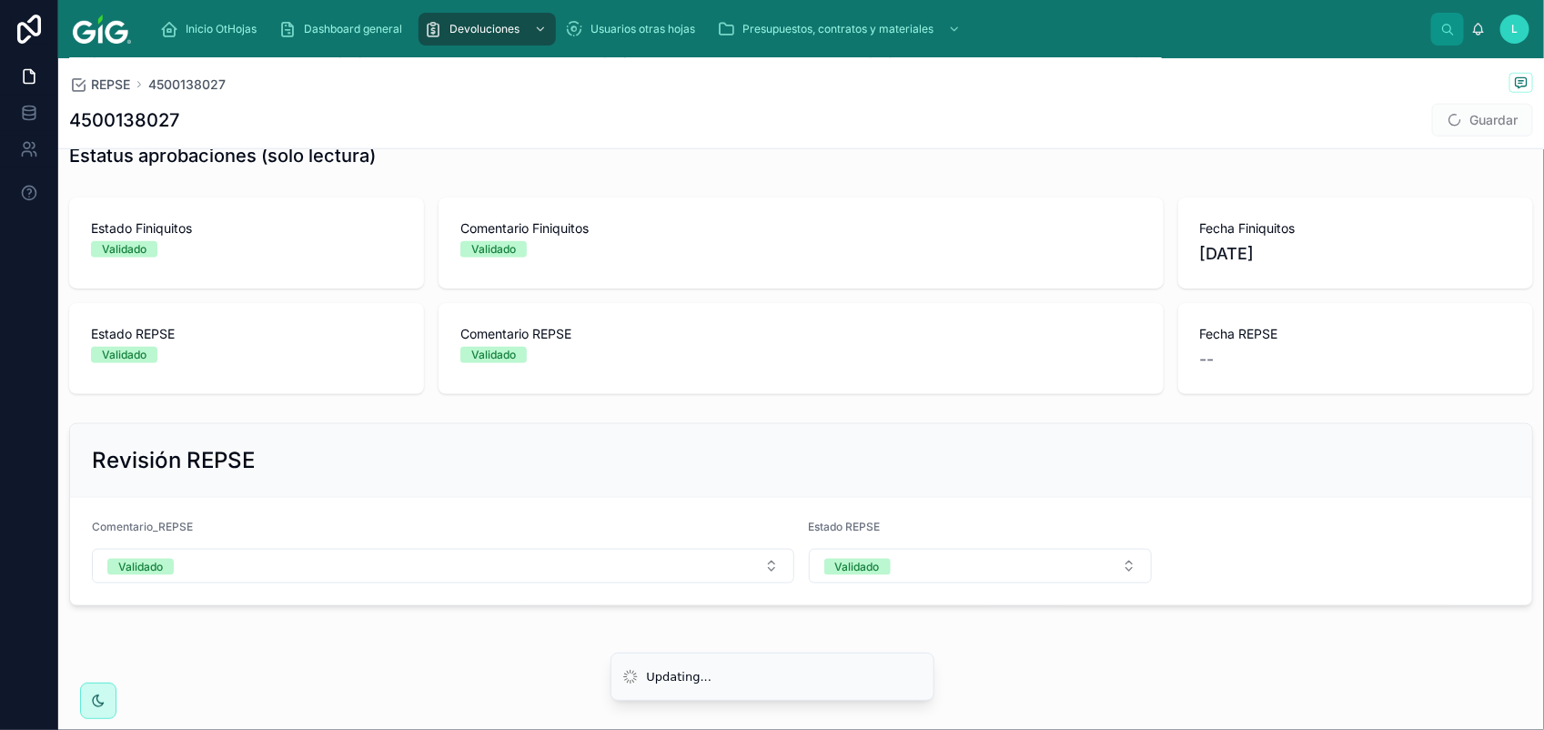
click at [1448, 128] on span "Guardar" at bounding box center [1482, 120] width 101 height 33
click at [1449, 126] on button "Guardar" at bounding box center [1482, 120] width 101 height 33
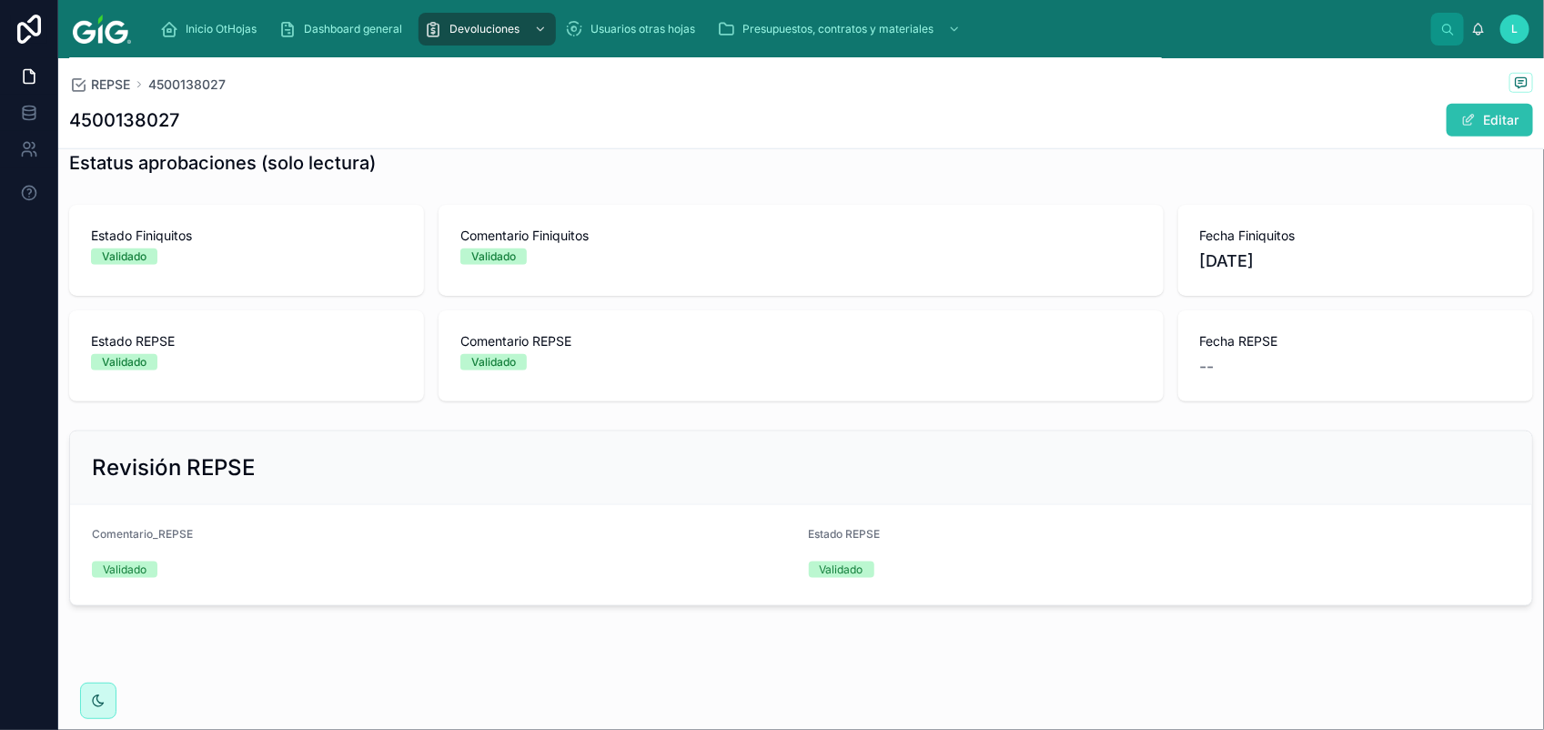
scroll to position [732, 0]
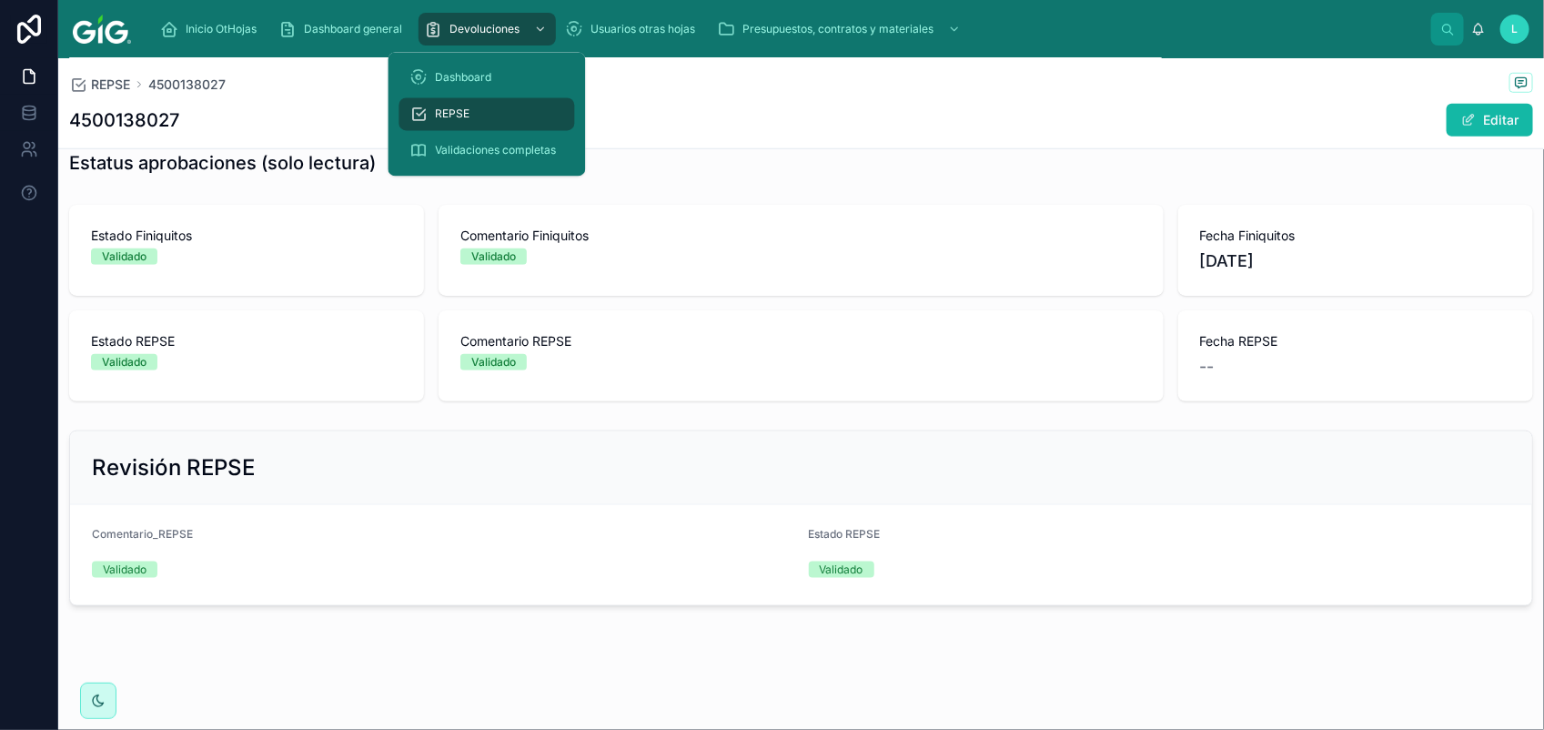
drag, startPoint x: 500, startPoint y: 35, endPoint x: 471, endPoint y: 107, distance: 78.4
click at [498, 35] on span "Devoluciones" at bounding box center [484, 29] width 70 height 15
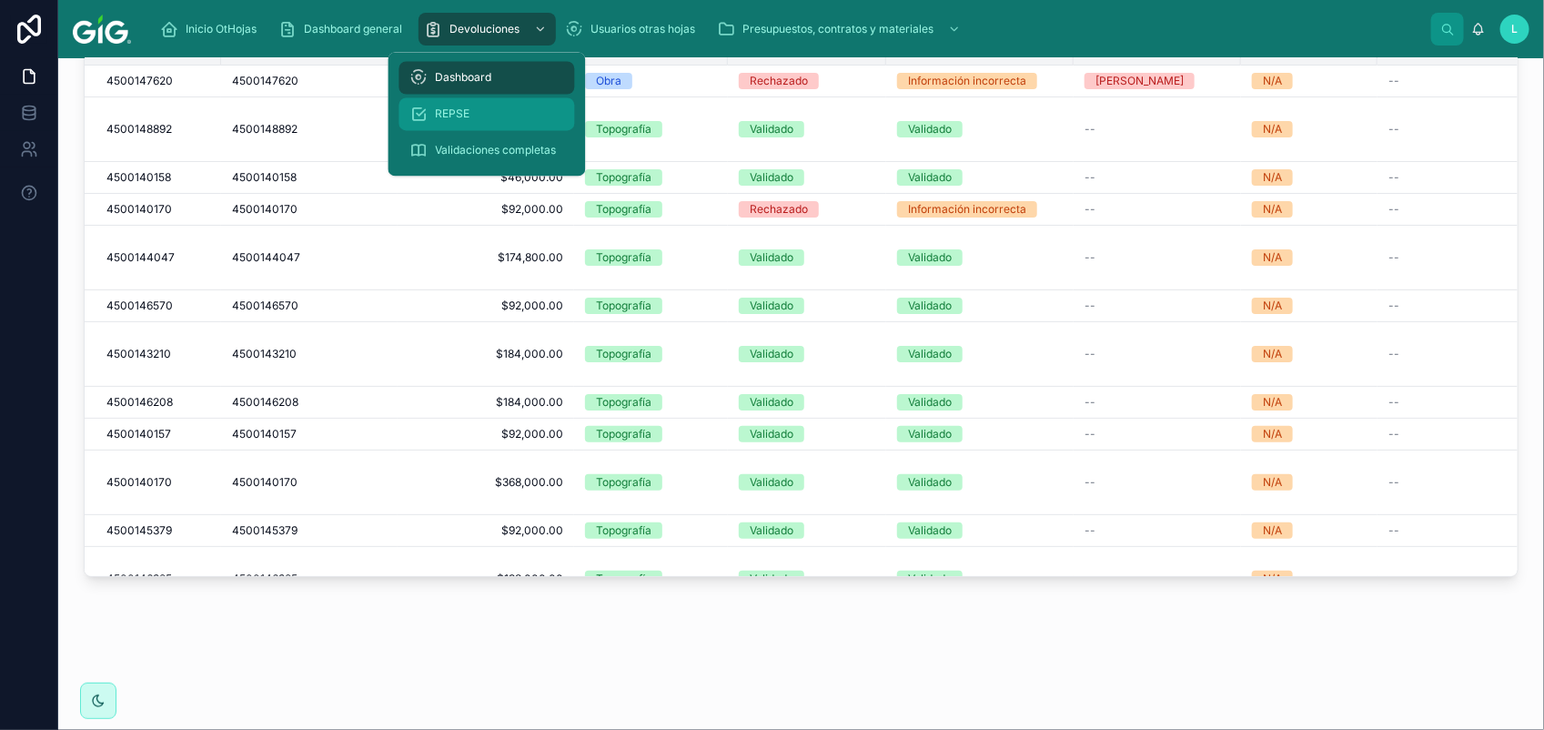
click at [471, 107] on div "REPSE" at bounding box center [487, 114] width 154 height 29
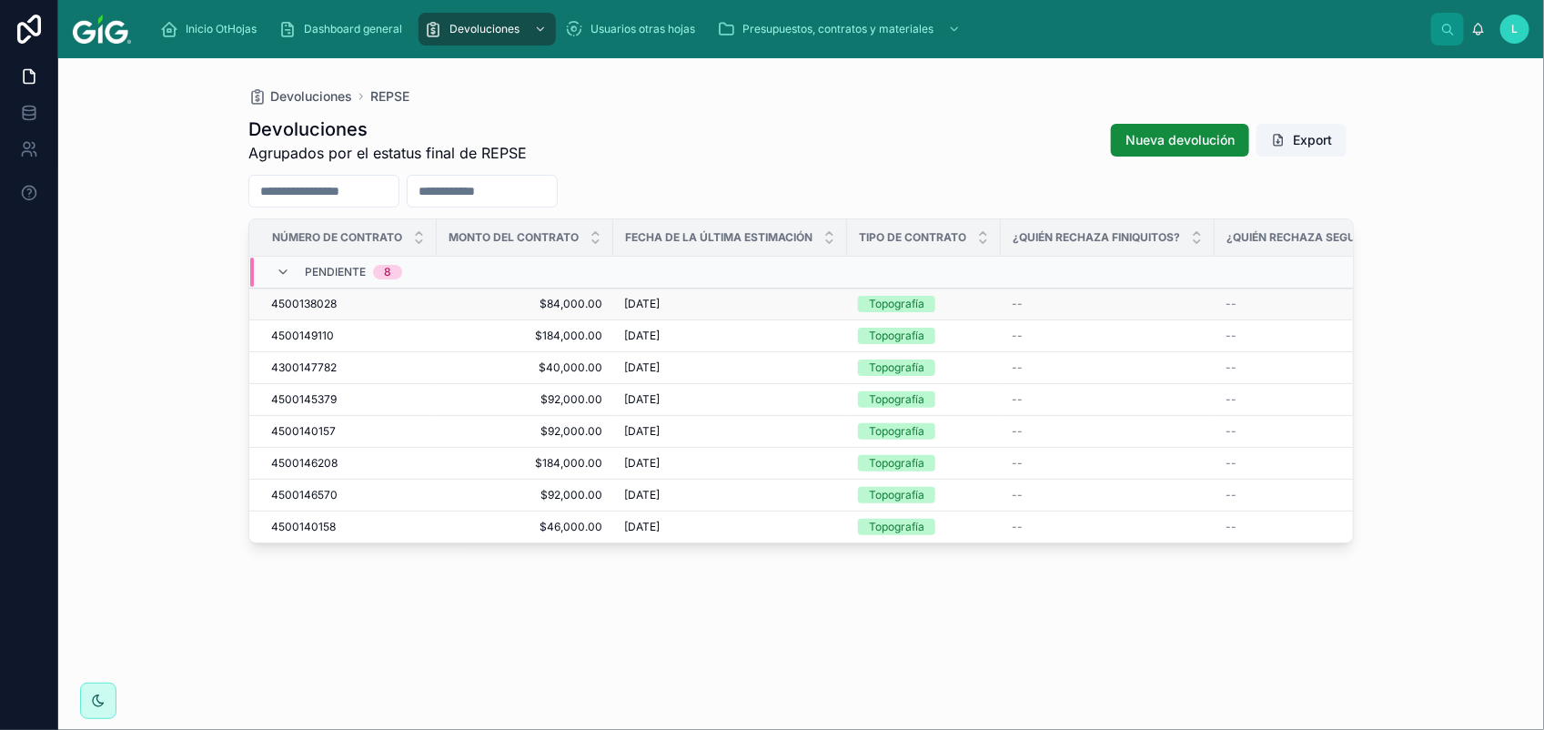
click at [317, 302] on span "4500138028" at bounding box center [303, 304] width 65 height 15
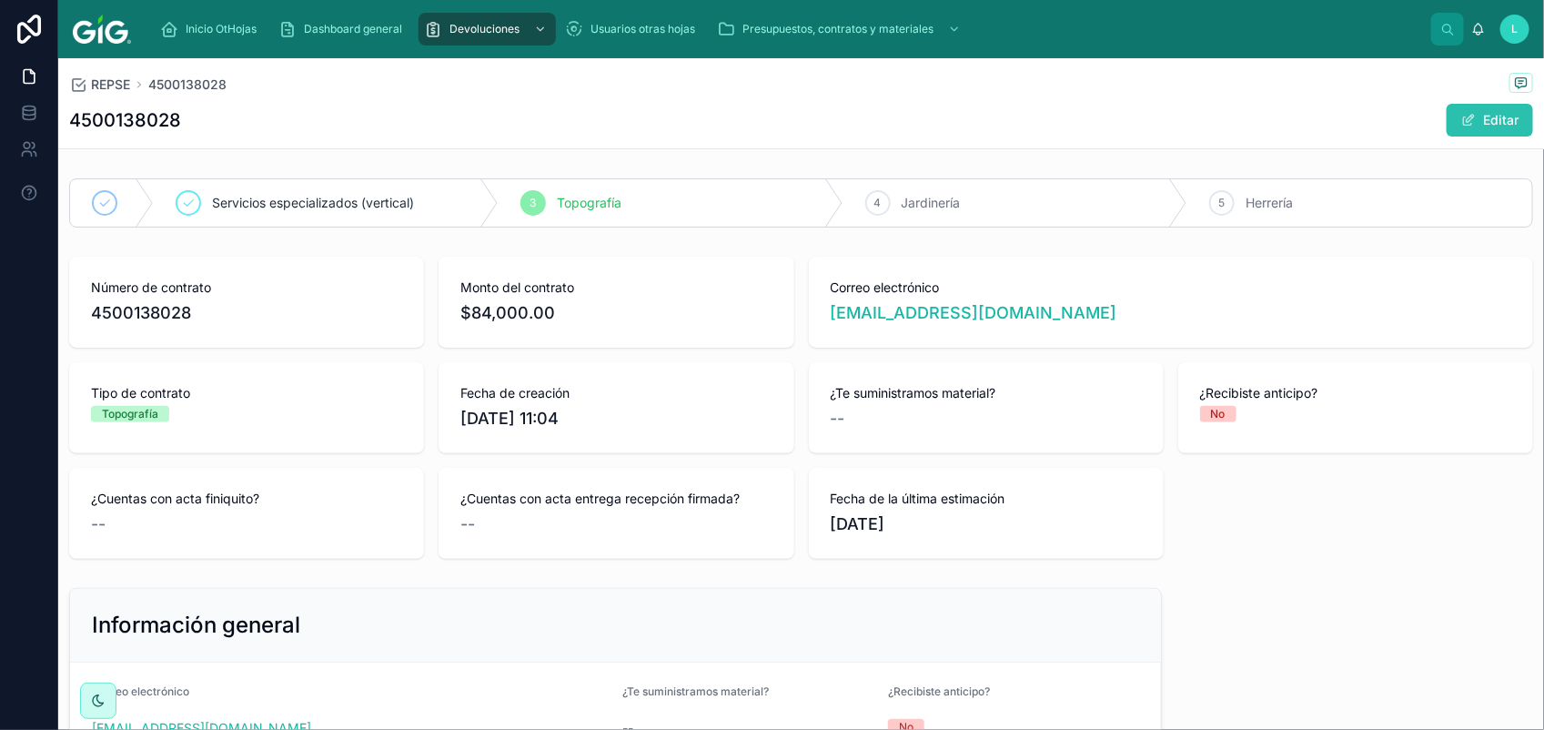
click at [1501, 124] on button "Editar" at bounding box center [1489, 120] width 86 height 33
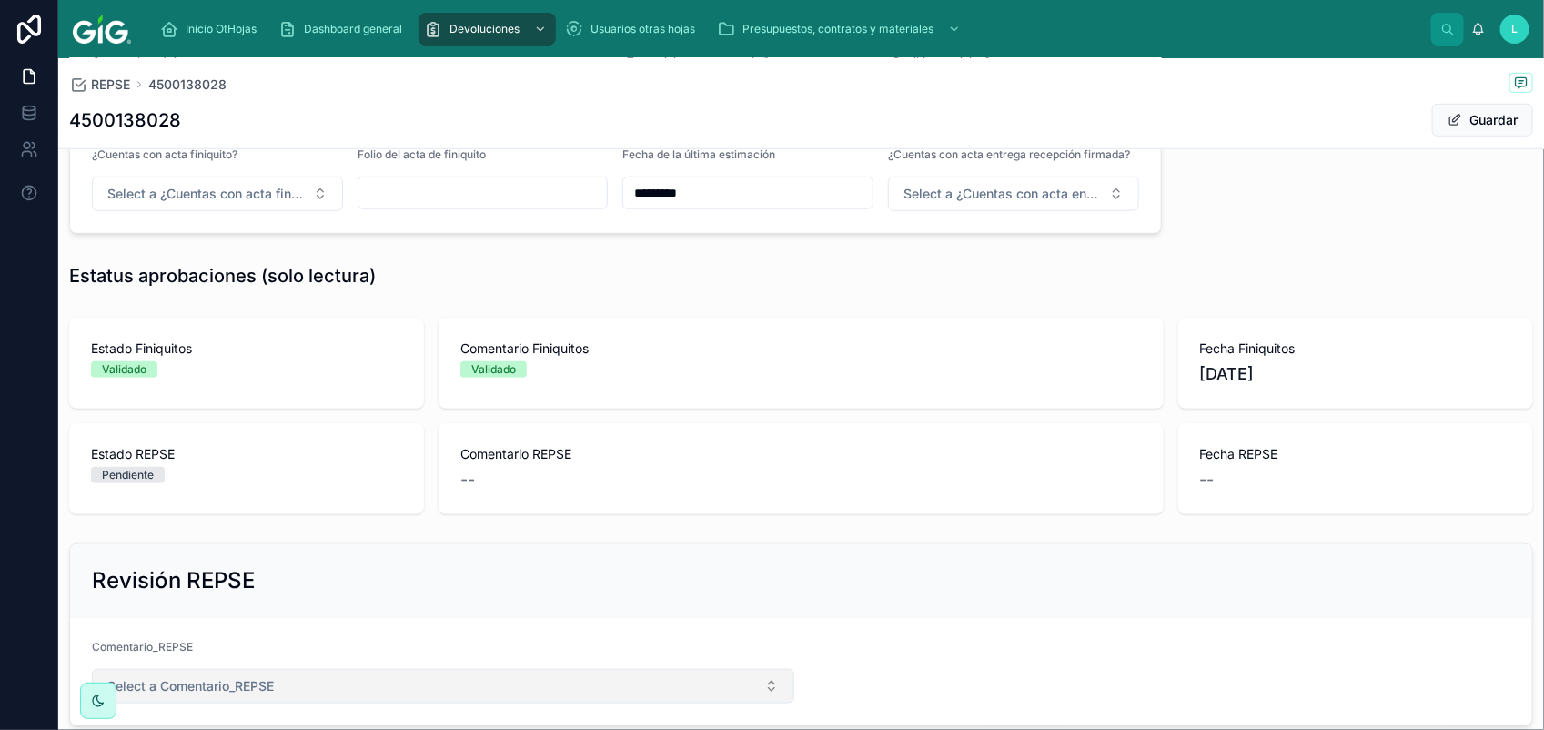
scroll to position [752, 0]
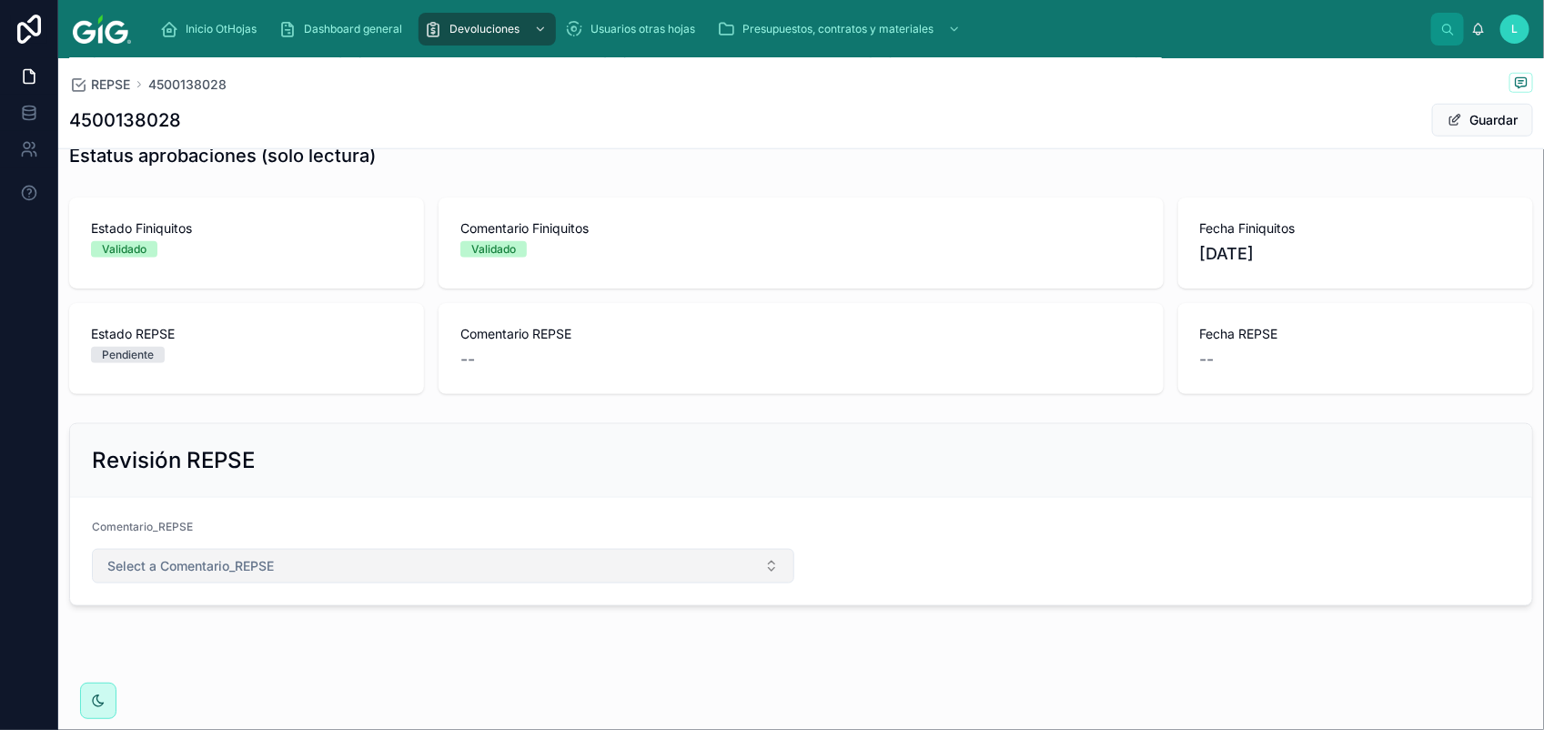
click at [246, 553] on button "Select a Comentario_REPSE" at bounding box center [443, 566] width 702 height 35
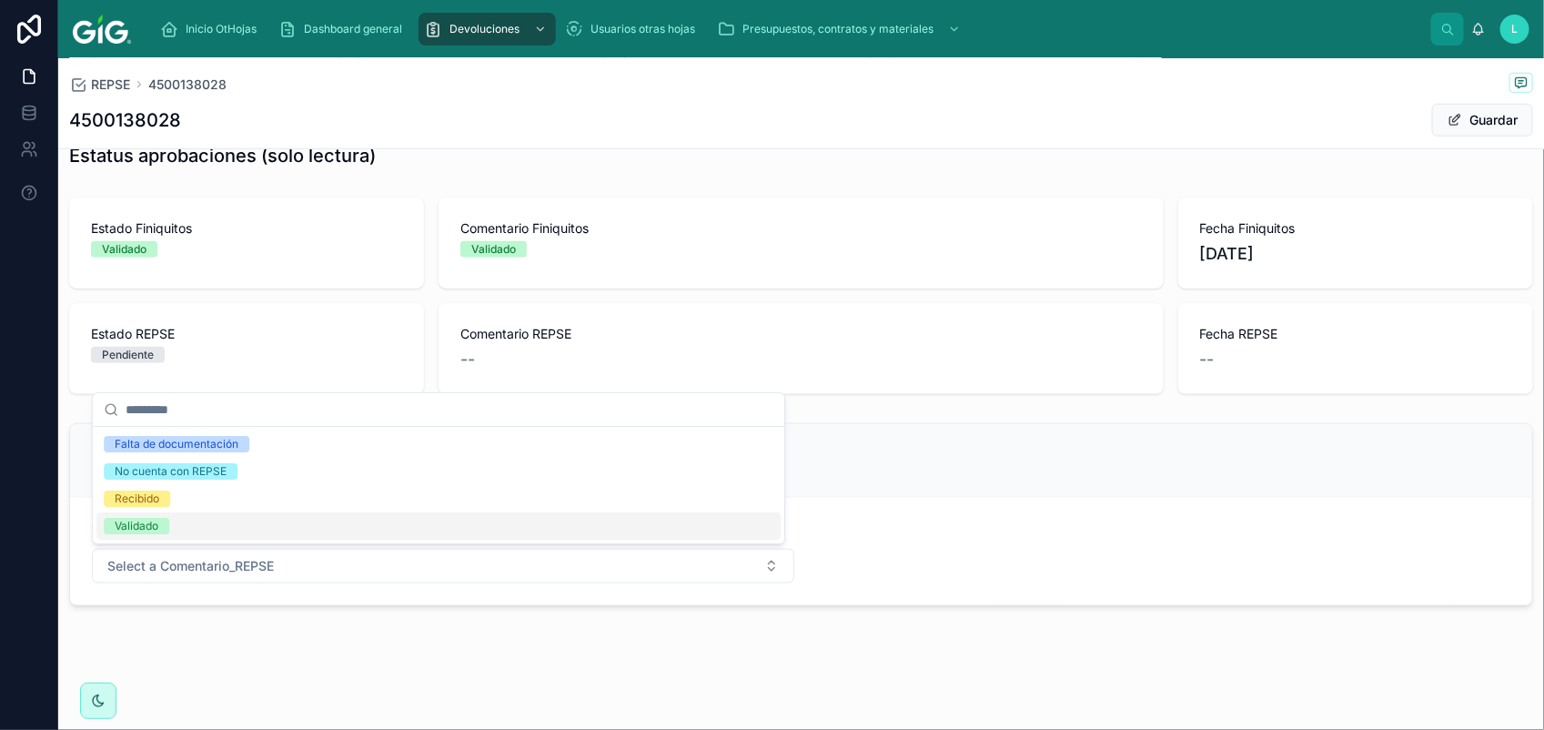
click at [175, 532] on div "Validado" at bounding box center [438, 525] width 684 height 27
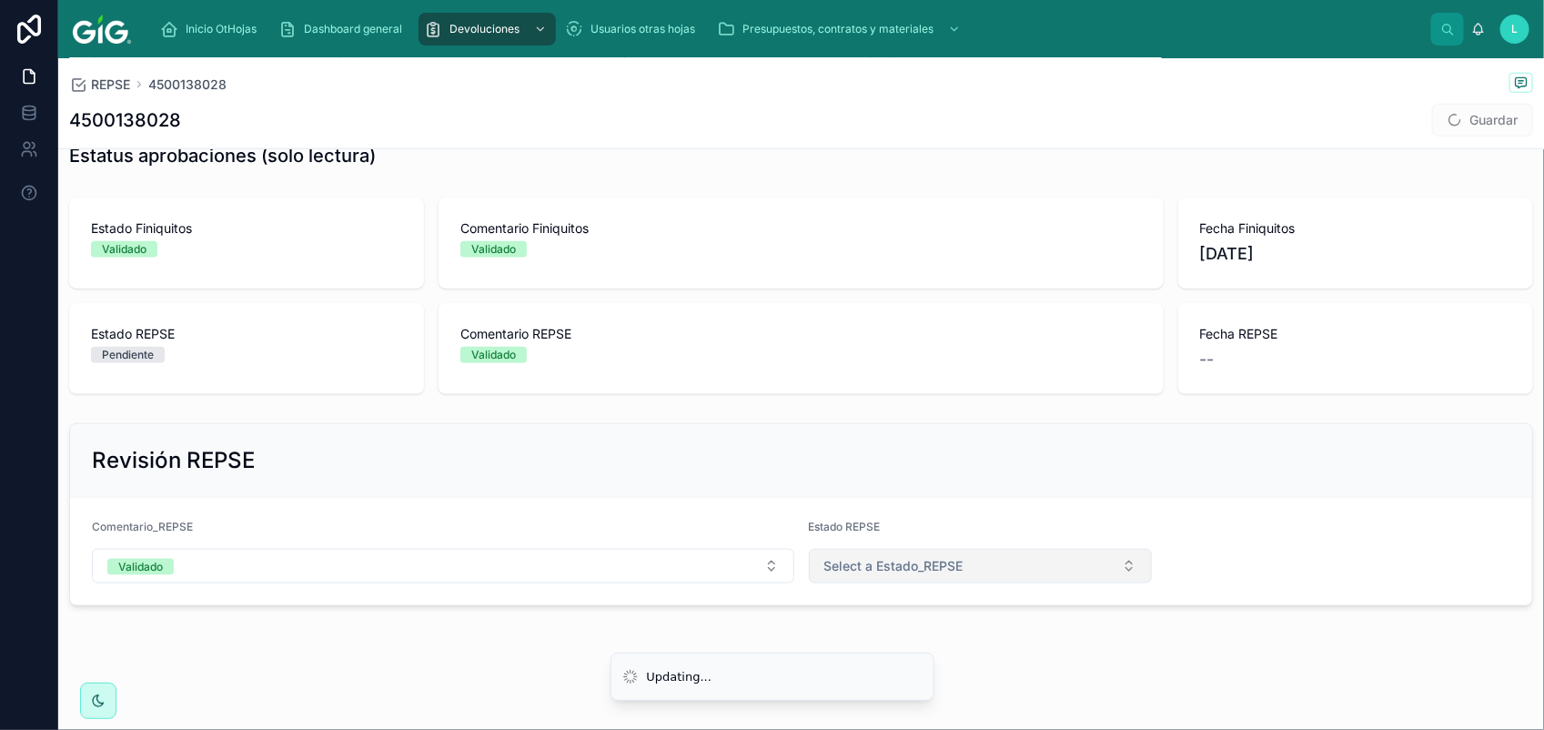
click at [834, 562] on span "Select a Estado_REPSE" at bounding box center [893, 566] width 139 height 18
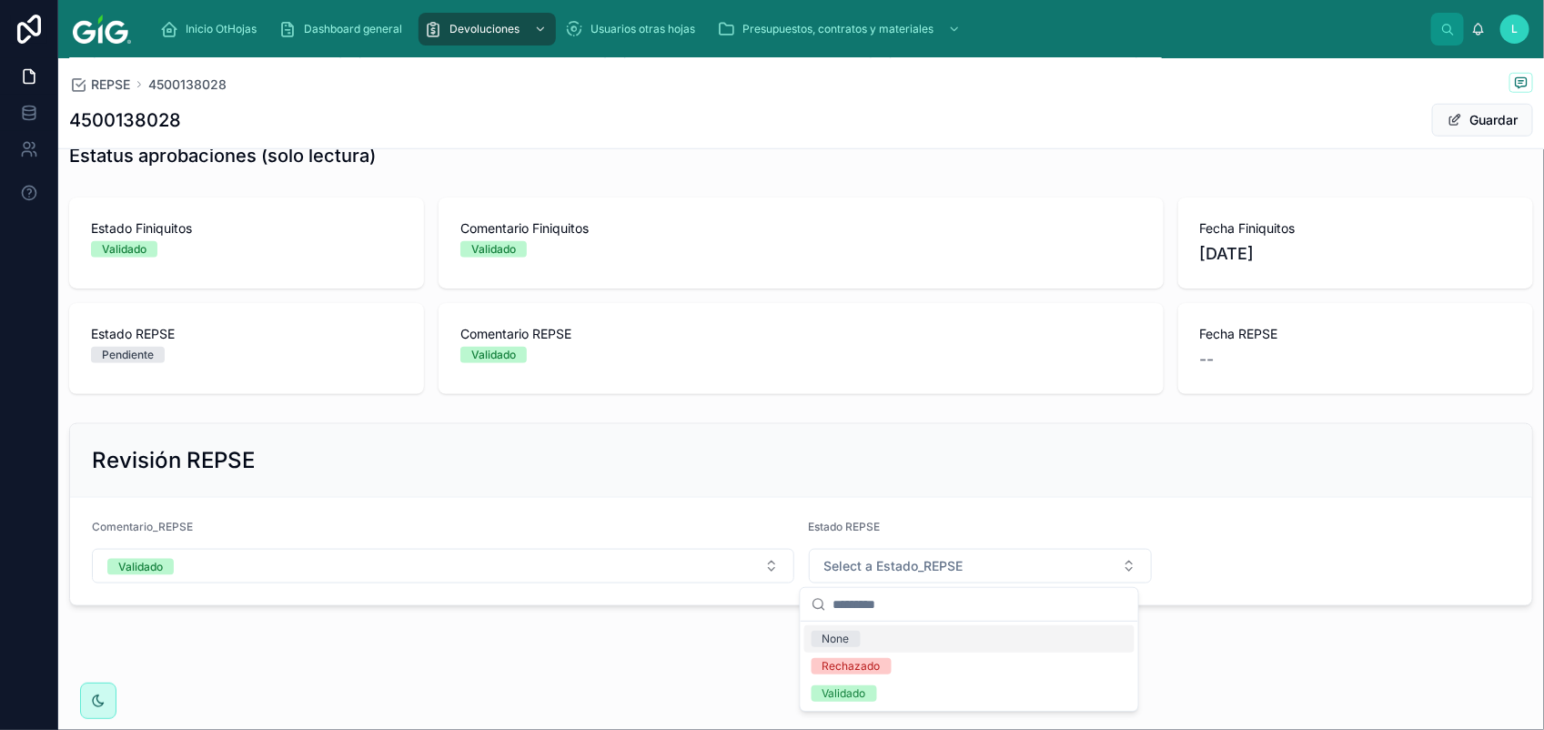
click at [921, 697] on div "Validado" at bounding box center [969, 693] width 330 height 27
click at [1465, 112] on button "Guardar" at bounding box center [1482, 120] width 101 height 33
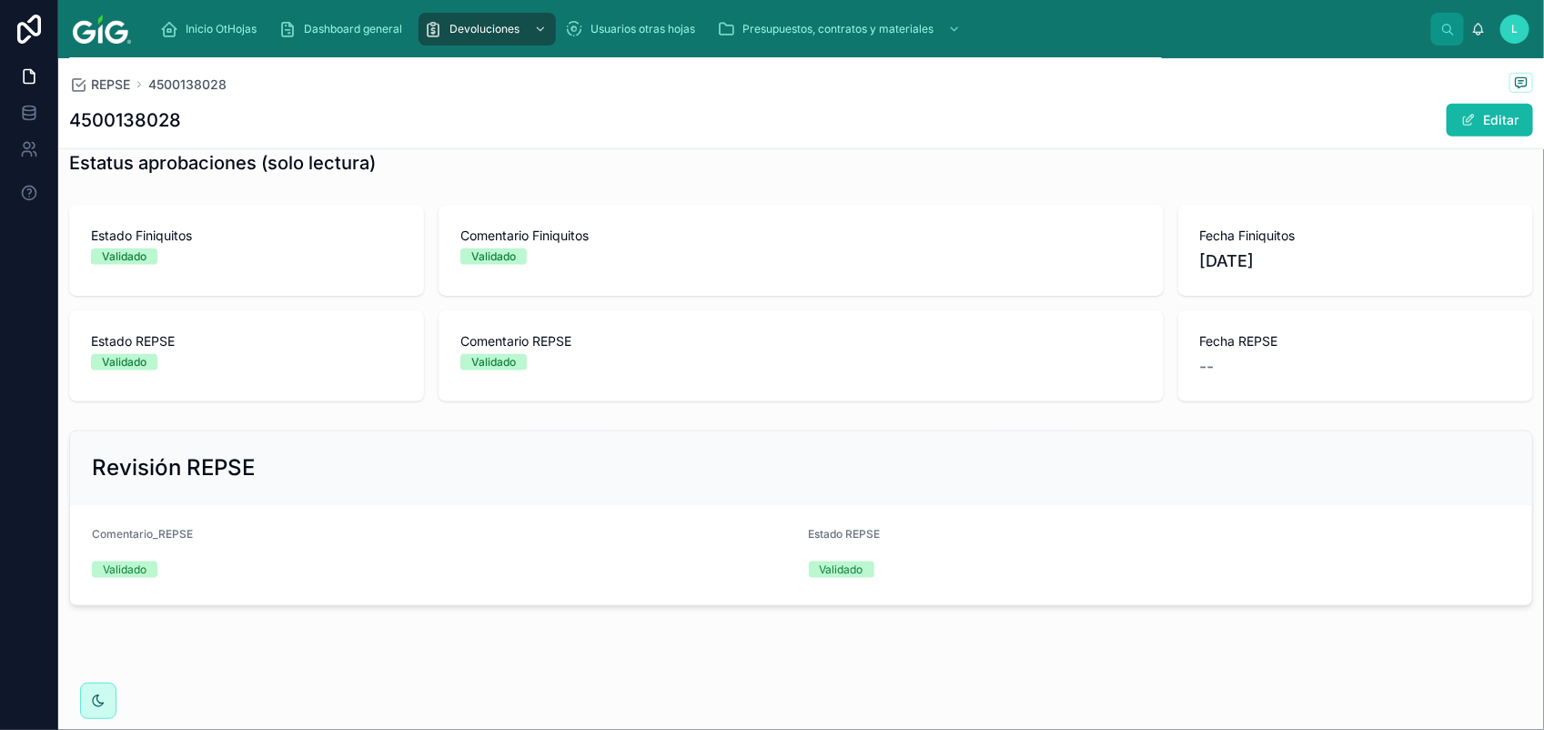
scroll to position [732, 0]
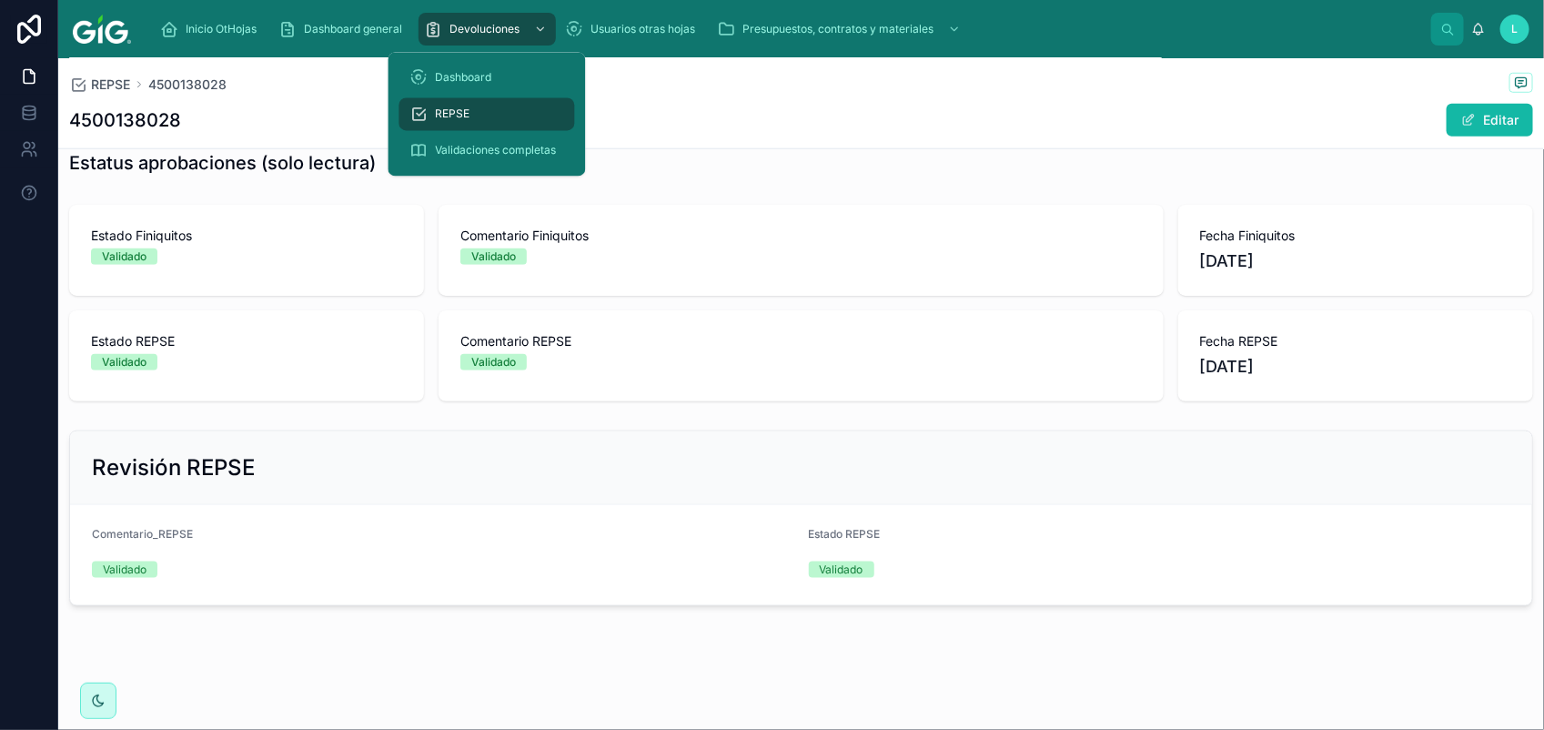
click at [480, 106] on div "REPSE" at bounding box center [487, 114] width 154 height 29
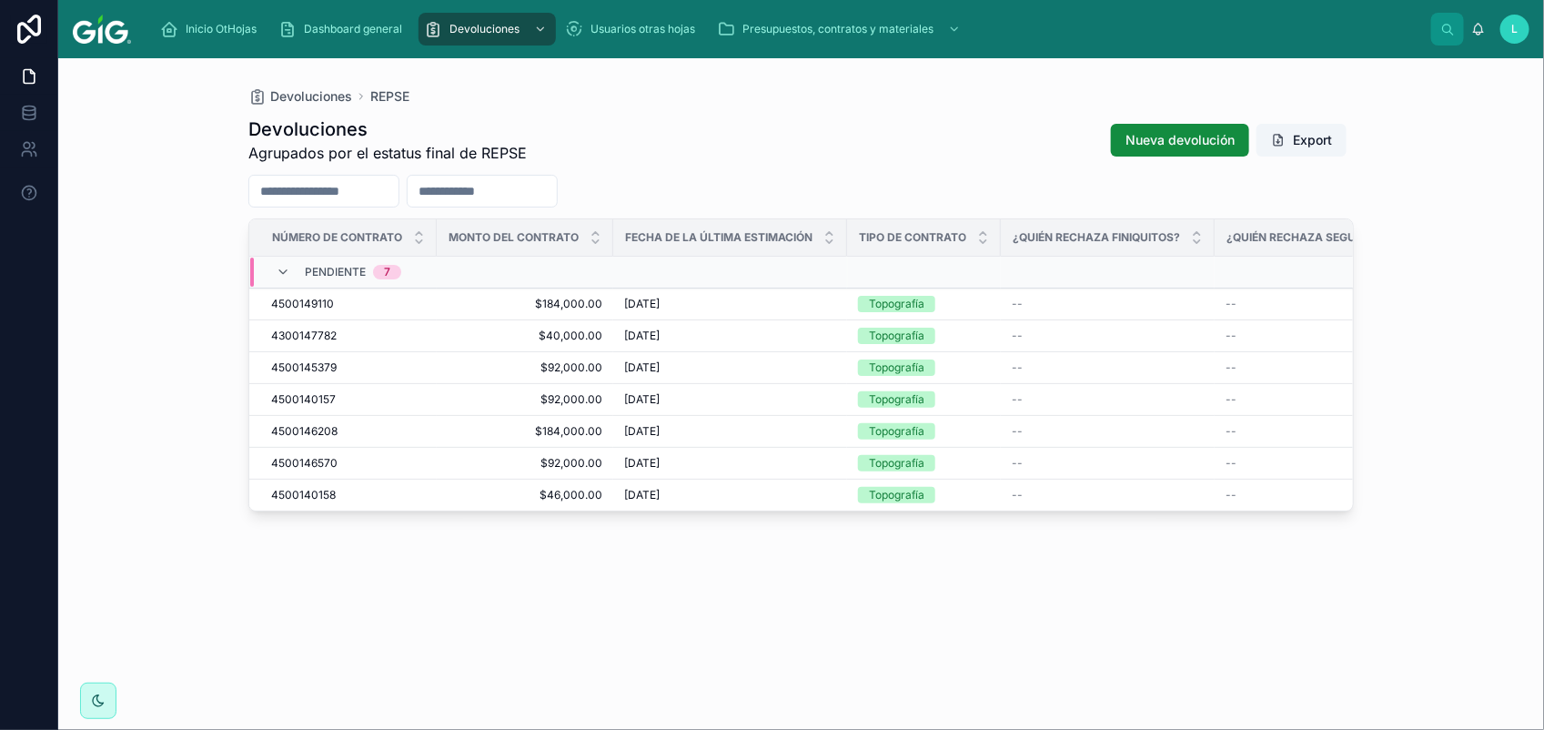
click at [297, 301] on span "4500149110" at bounding box center [302, 304] width 63 height 15
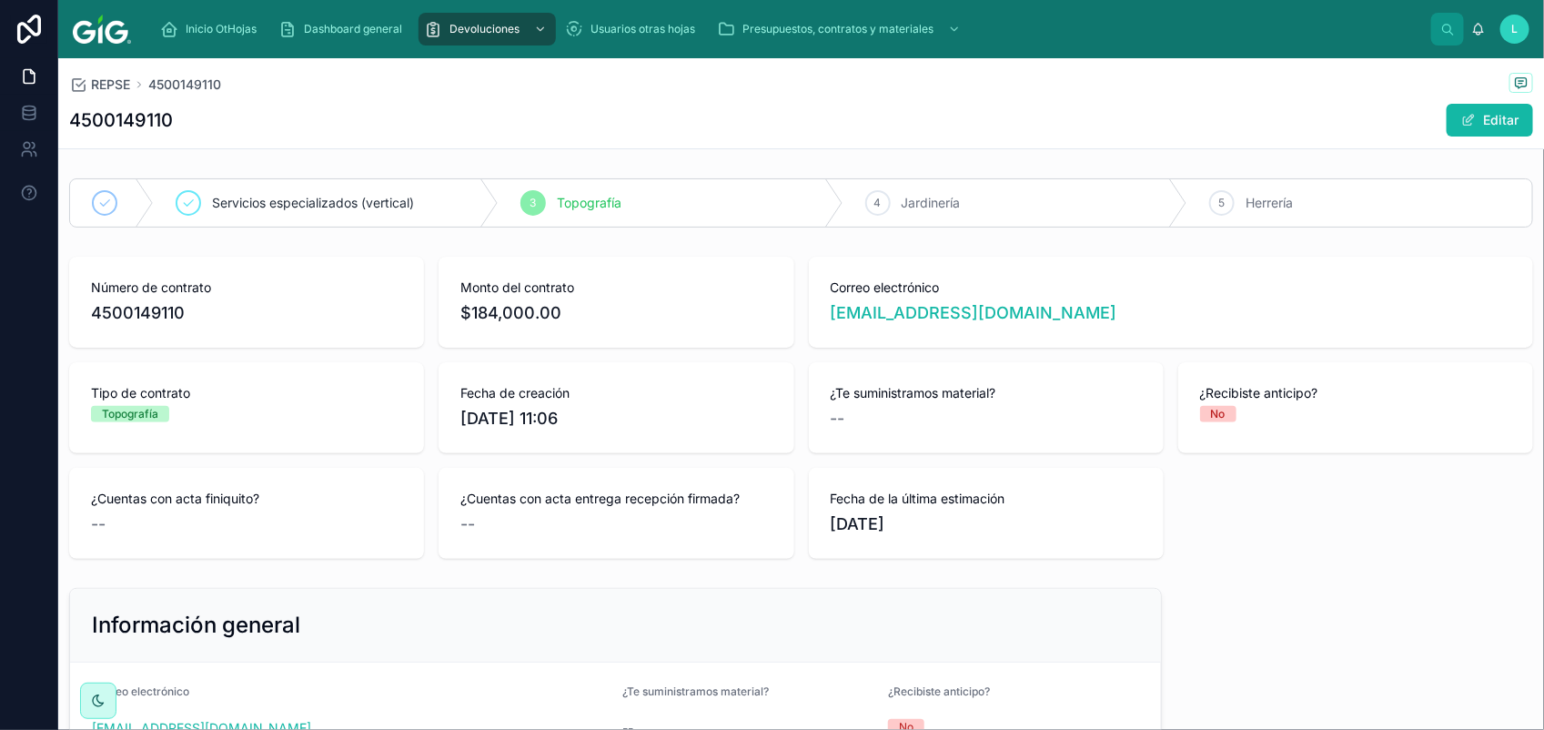
drag, startPoint x: 1469, startPoint y: 116, endPoint x: 921, endPoint y: 362, distance: 601.0
click at [1467, 119] on button "Editar" at bounding box center [1489, 120] width 86 height 33
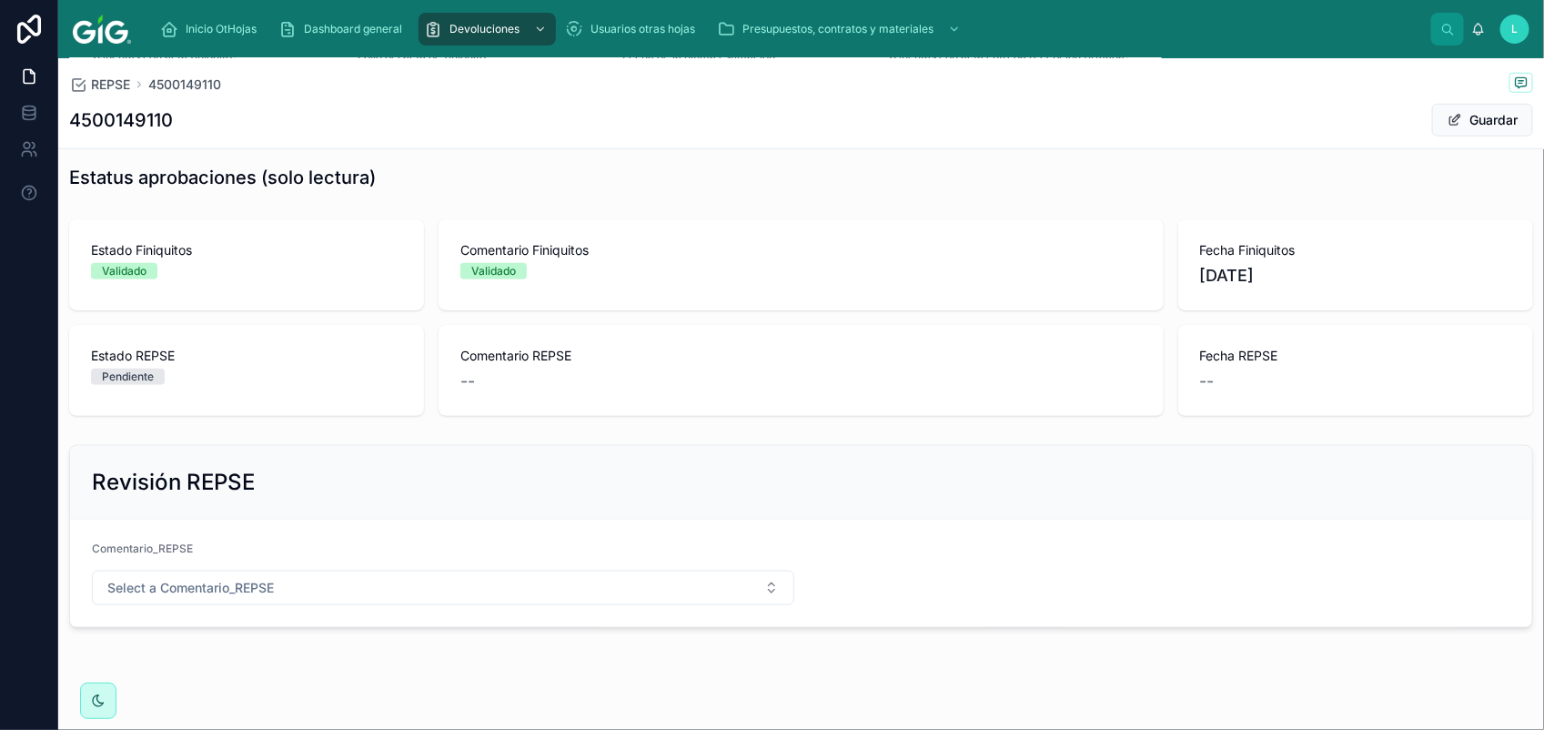
scroll to position [752, 0]
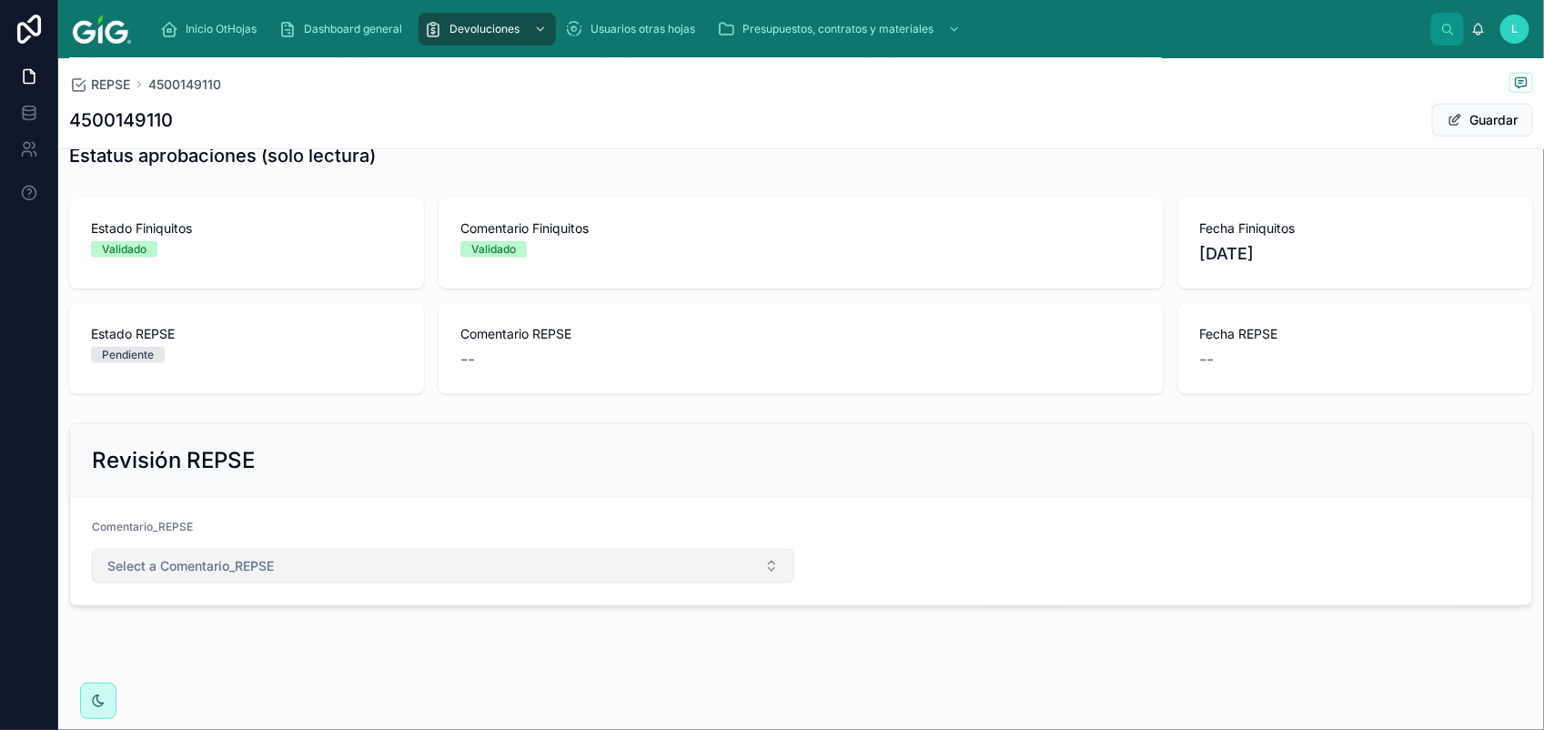
click at [287, 571] on button "Select a Comentario_REPSE" at bounding box center [443, 566] width 702 height 35
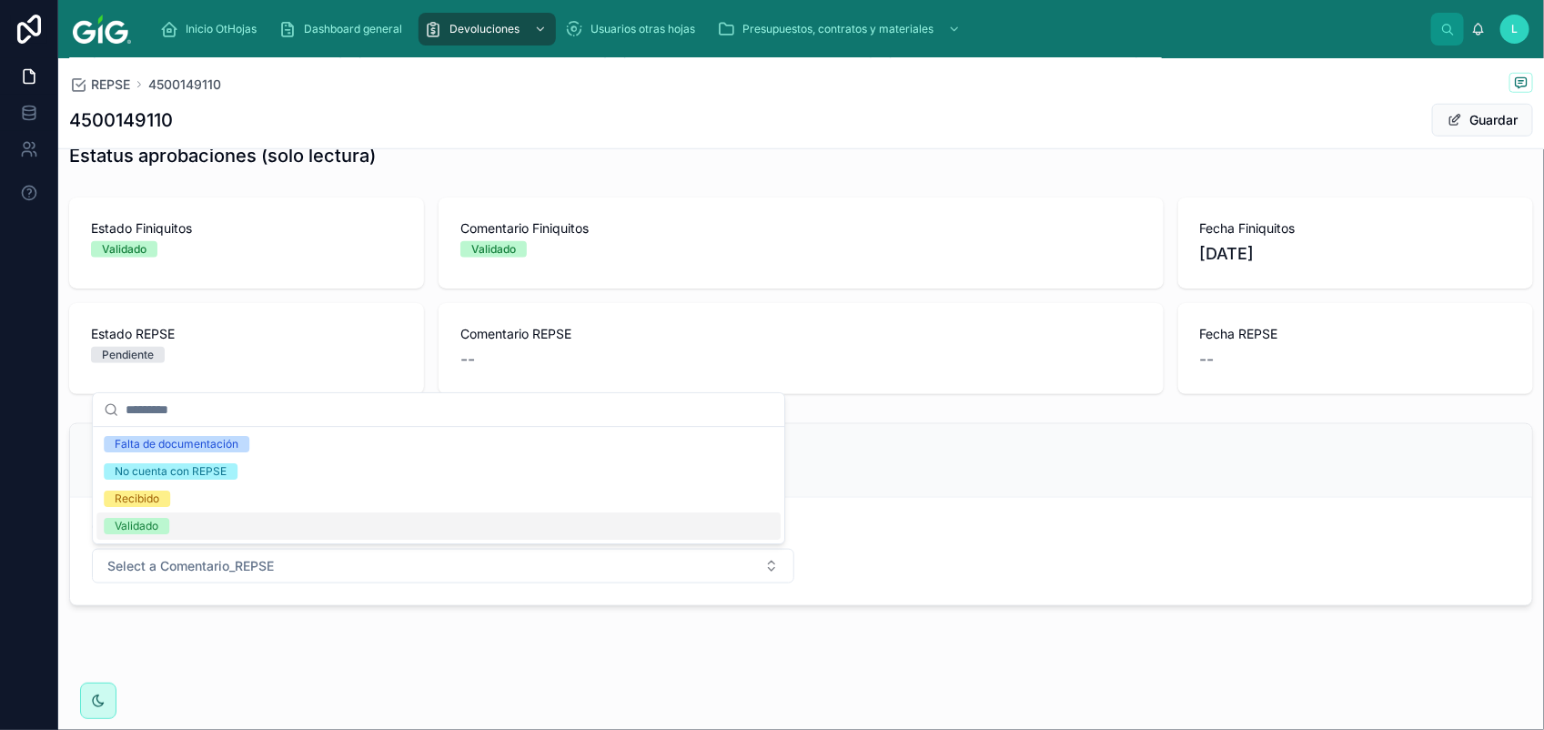
click at [147, 528] on div "Validado" at bounding box center [137, 526] width 44 height 16
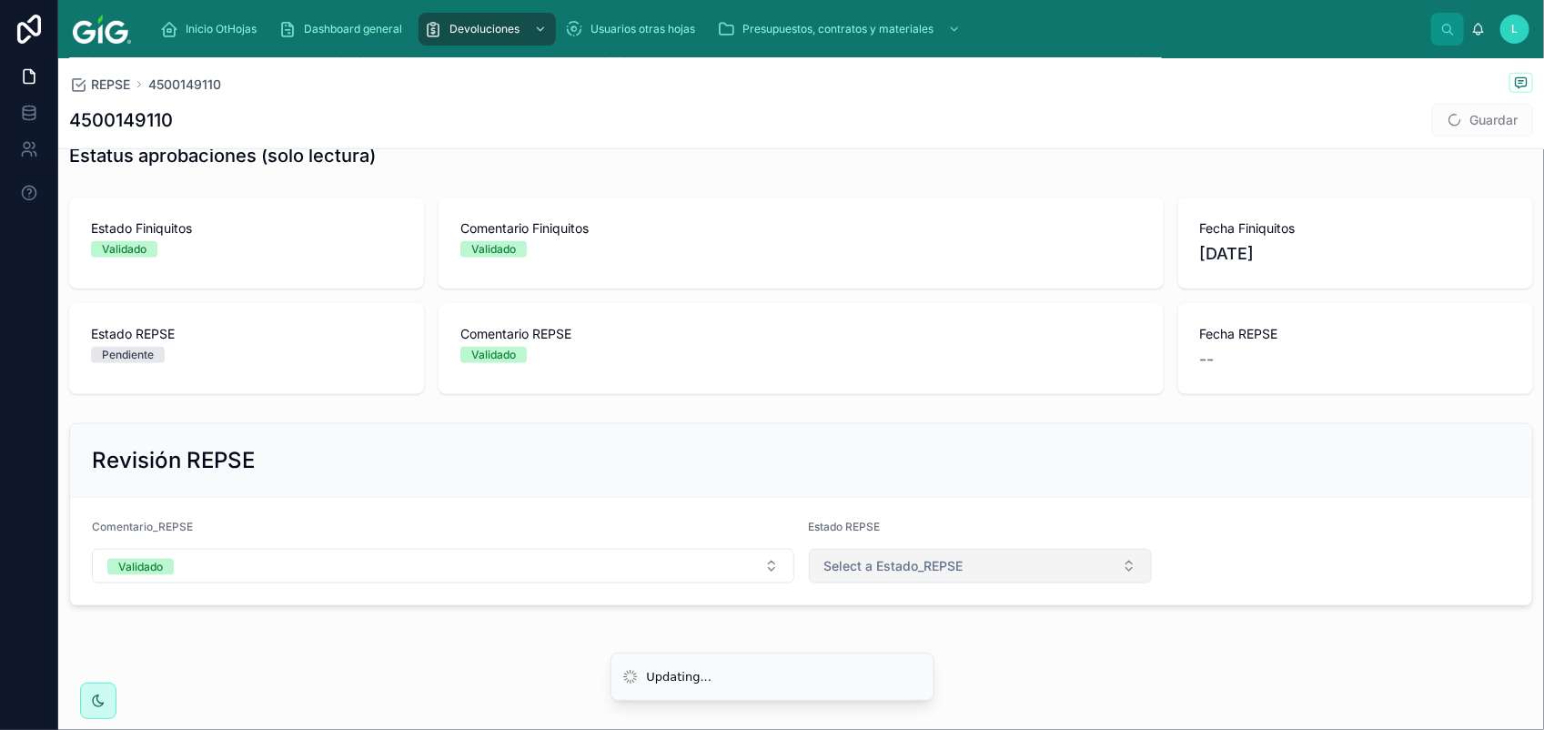
click at [952, 557] on span "Select a Estado_REPSE" at bounding box center [893, 566] width 139 height 18
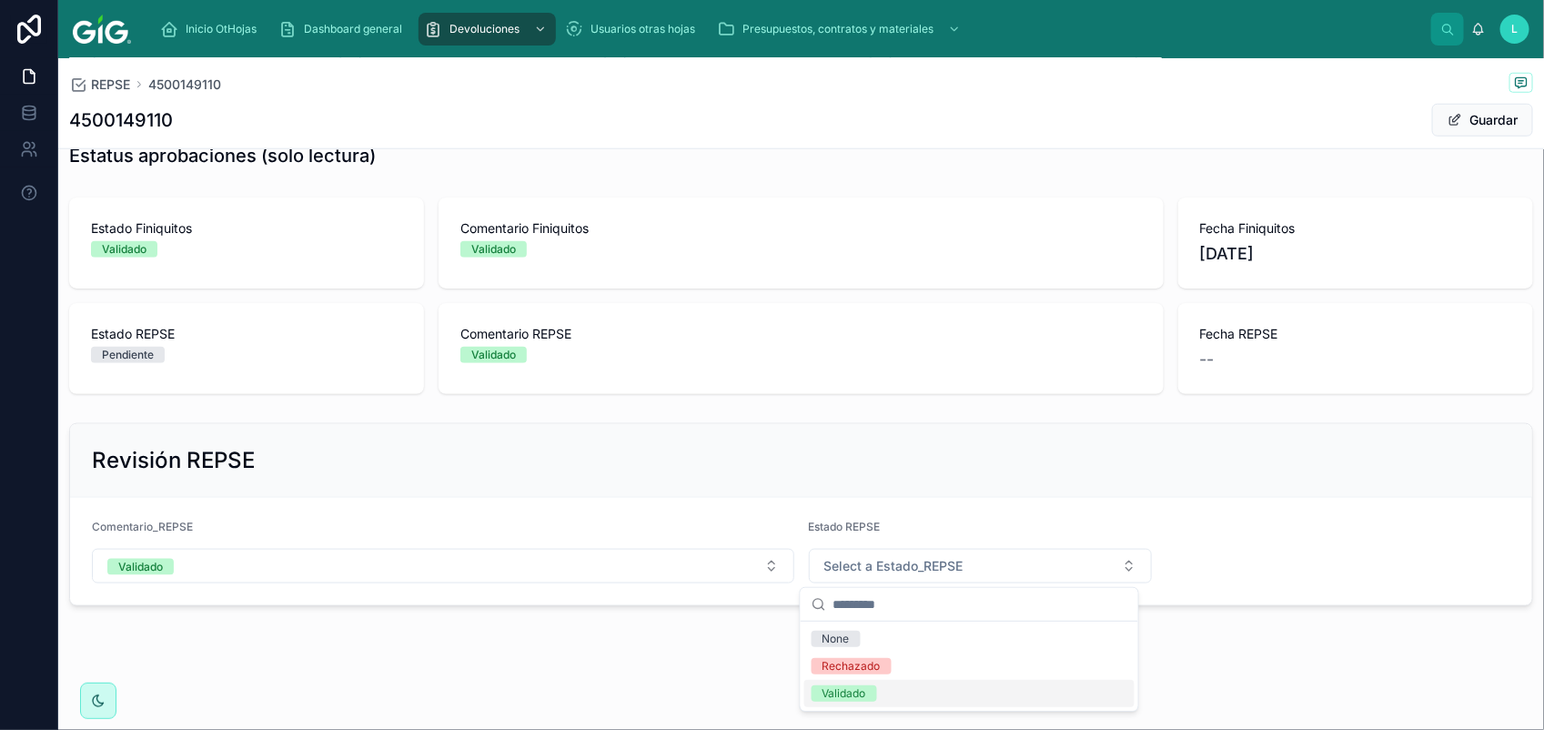
click at [934, 688] on div "Validado" at bounding box center [969, 693] width 330 height 27
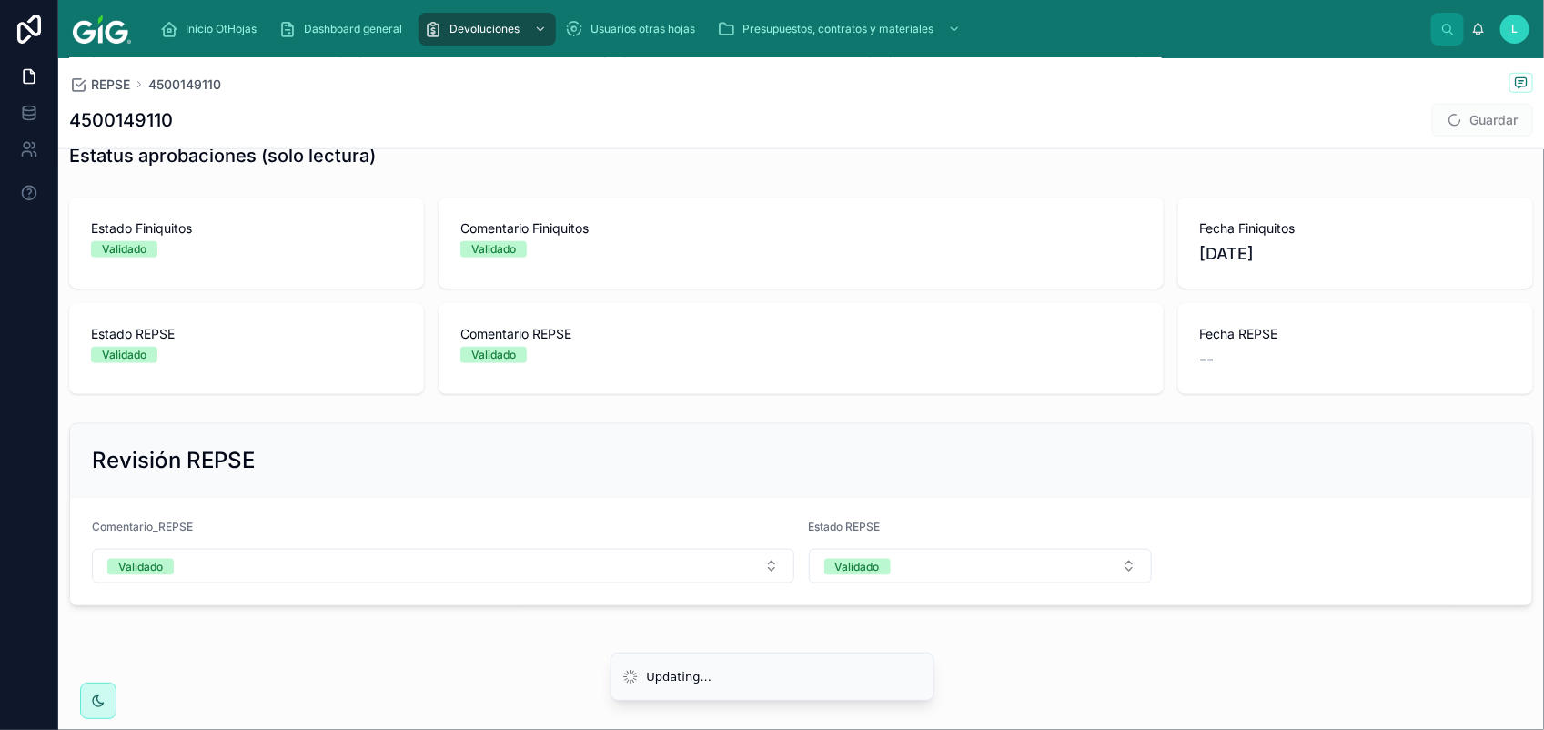
click at [1479, 124] on span "Guardar" at bounding box center [1482, 120] width 101 height 33
click at [1463, 120] on button "Guardar" at bounding box center [1482, 120] width 101 height 33
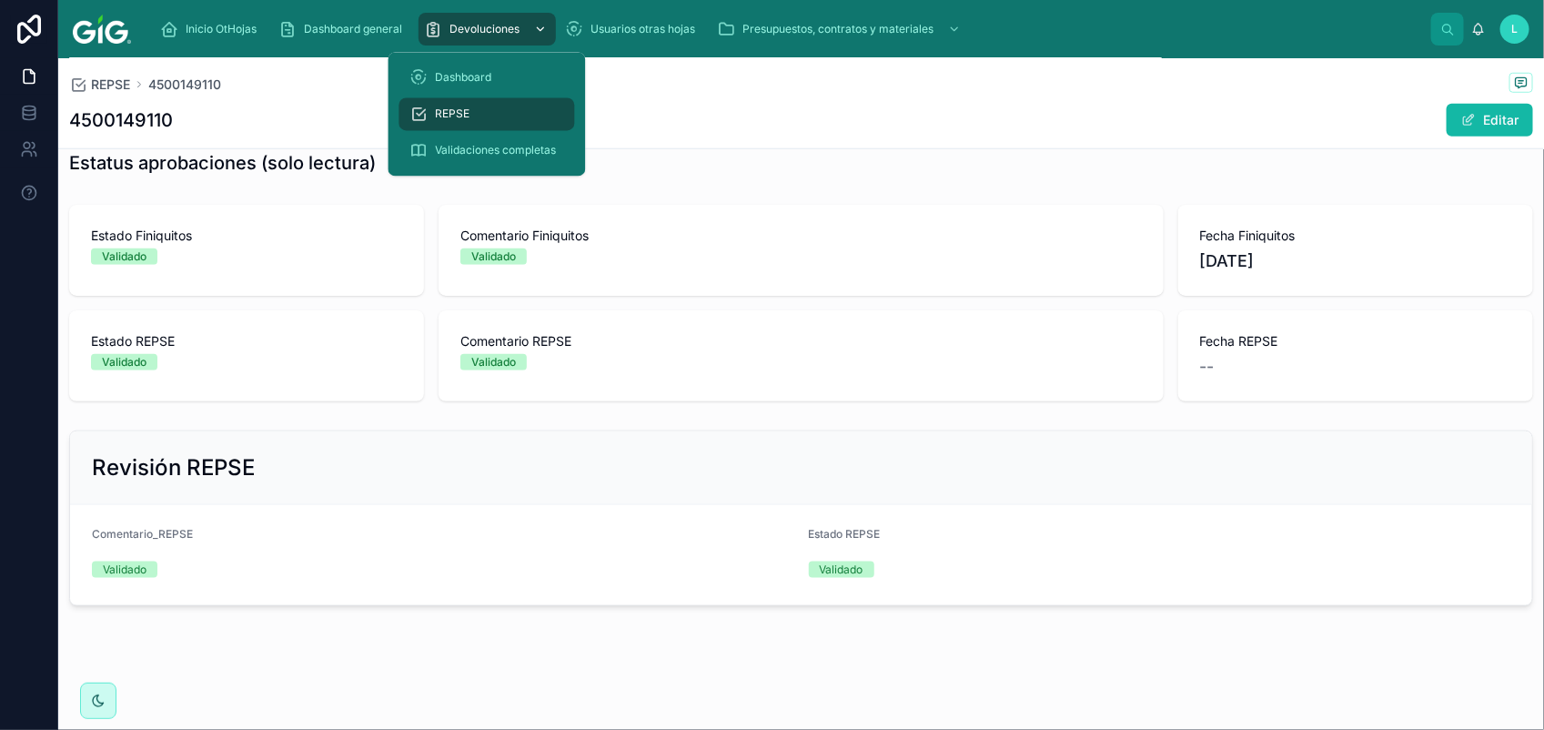
click at [468, 32] on span "Devoluciones" at bounding box center [484, 29] width 70 height 15
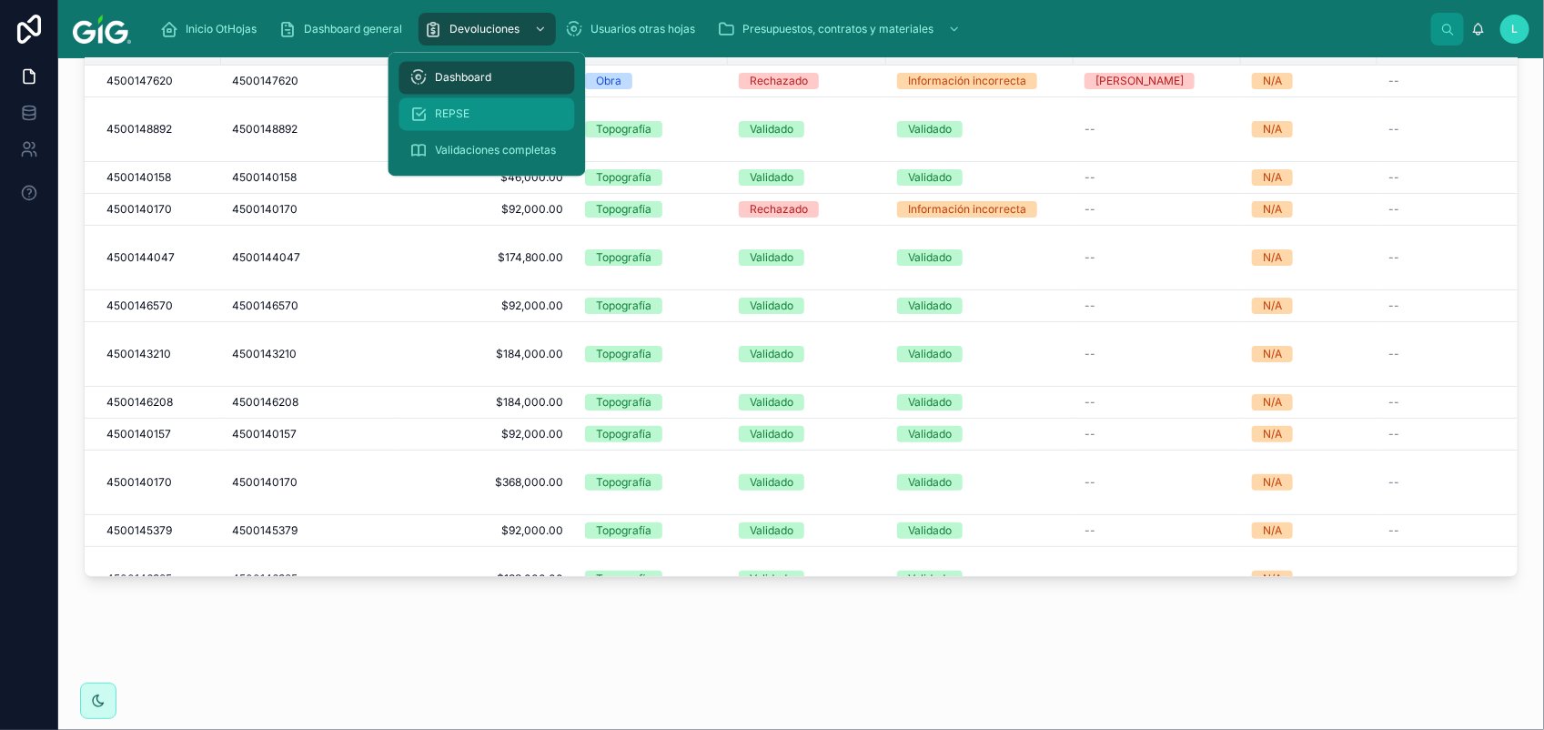
click at [457, 121] on div "REPSE" at bounding box center [487, 114] width 154 height 29
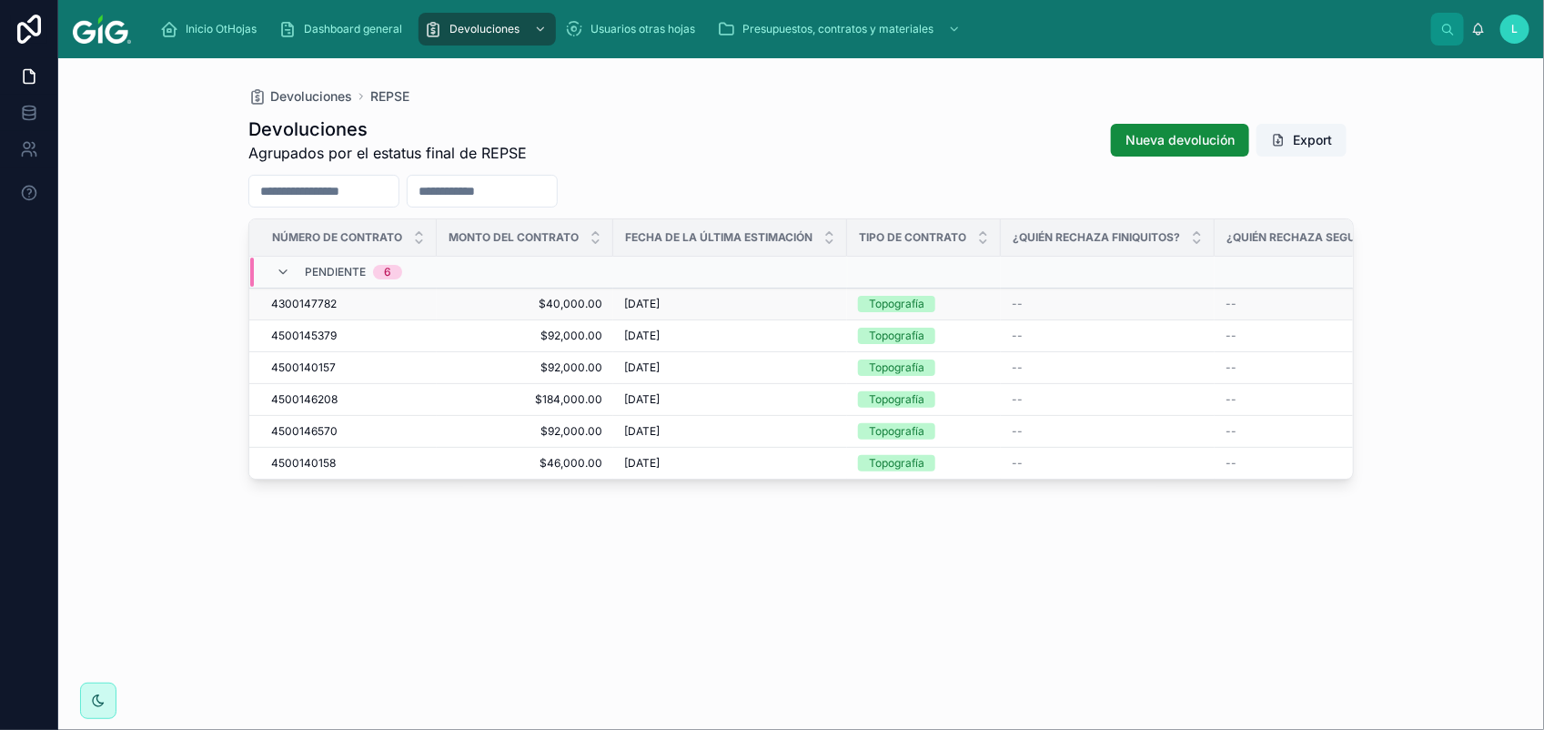
click at [316, 301] on span "4300147782" at bounding box center [303, 304] width 65 height 15
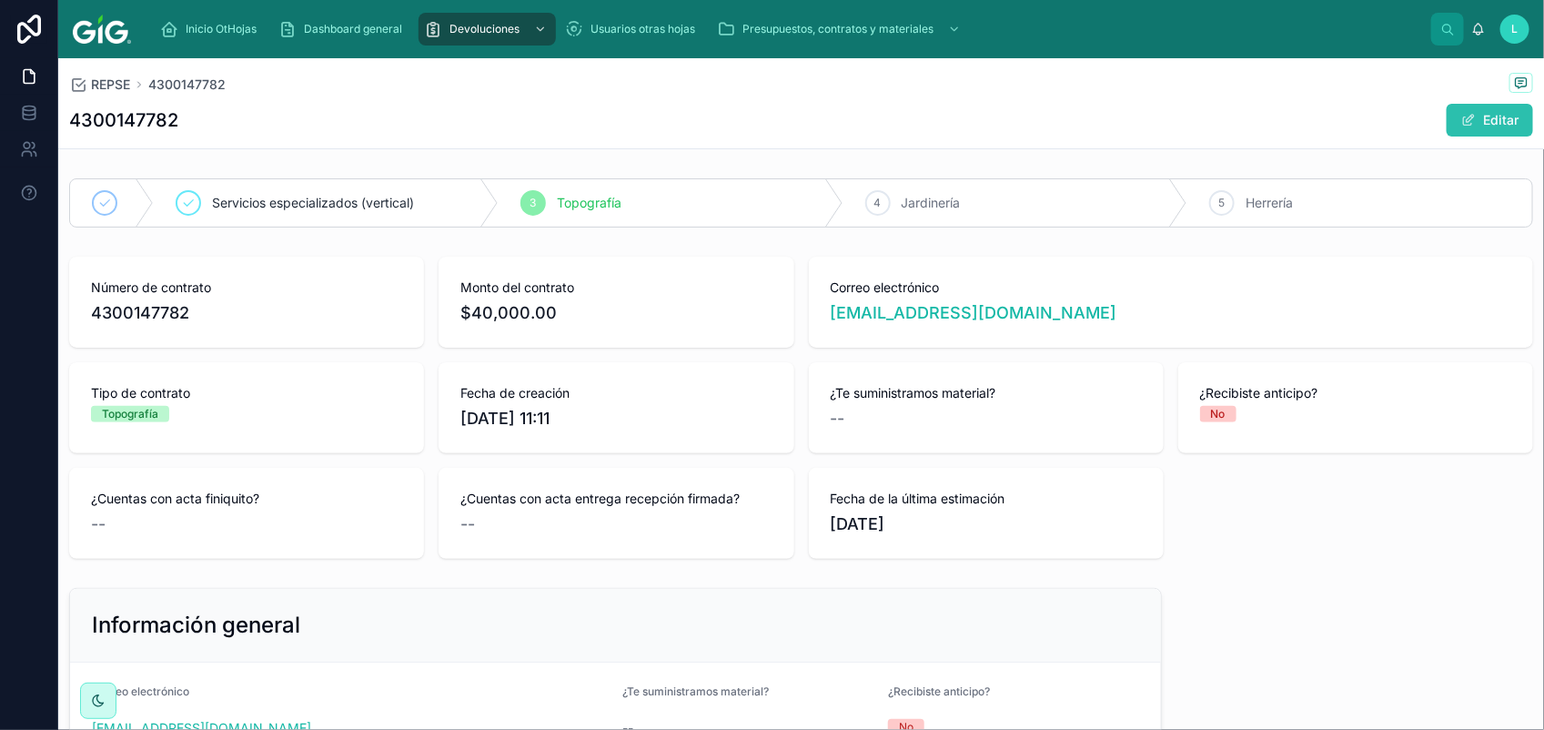
click at [1469, 124] on button "Editar" at bounding box center [1489, 120] width 86 height 33
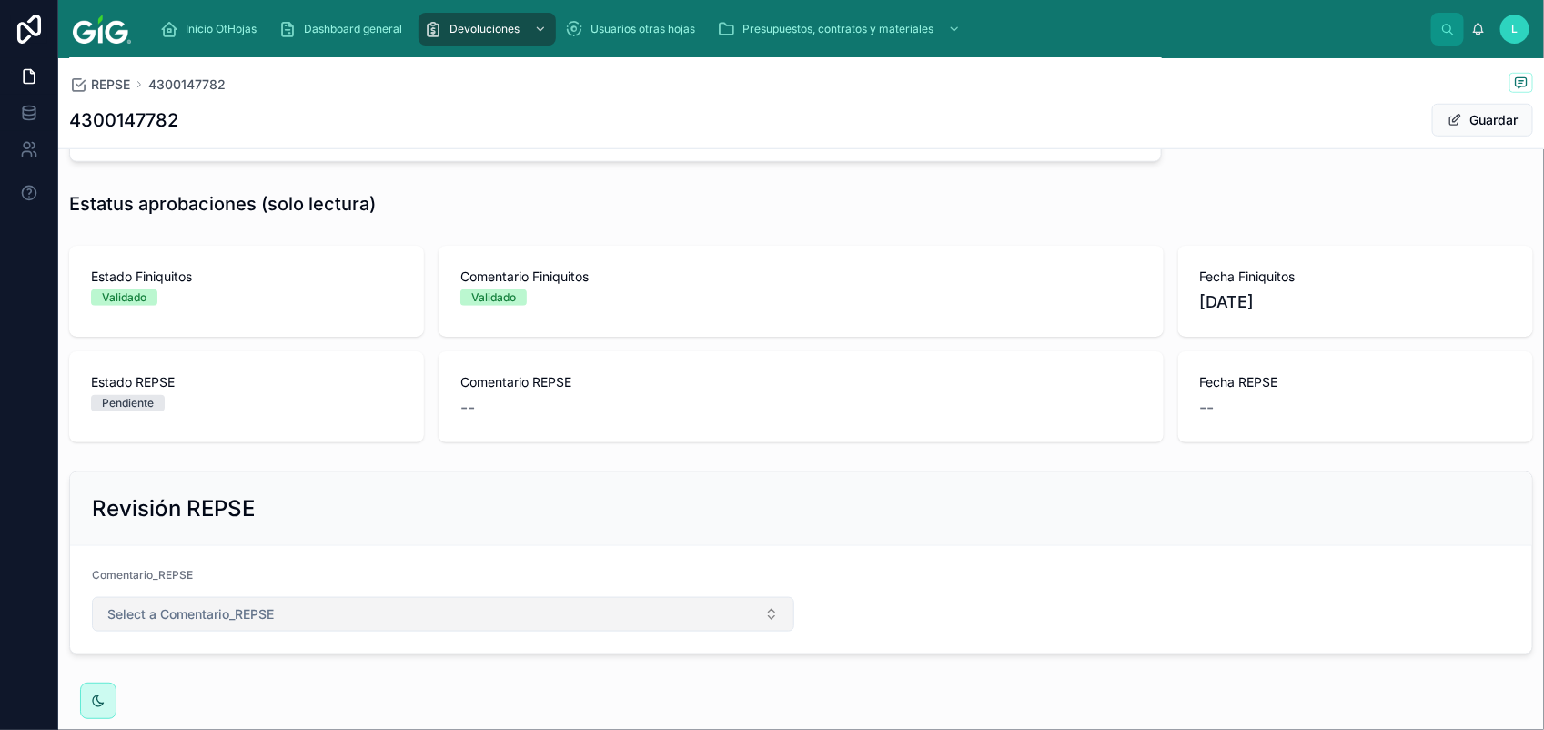
scroll to position [752, 0]
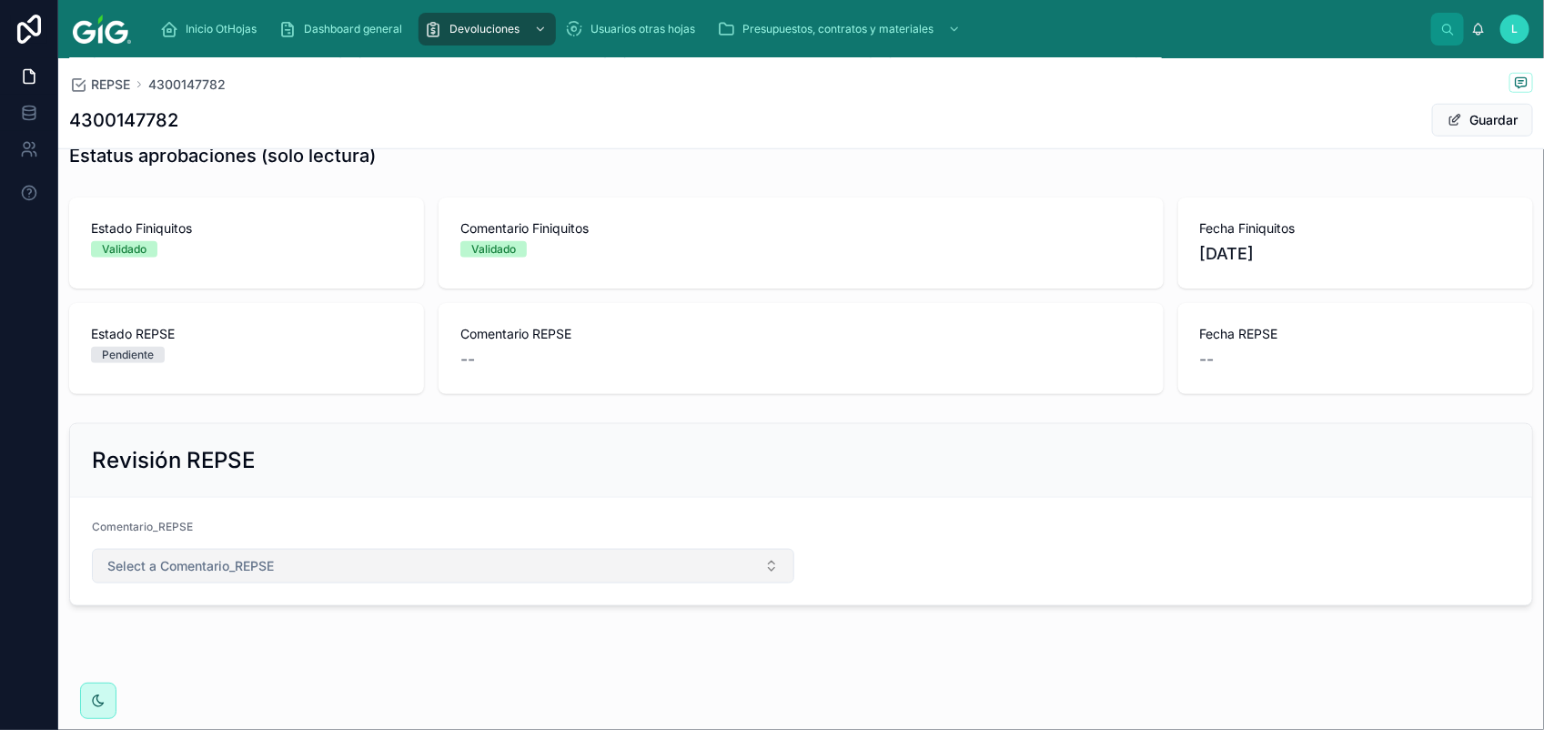
click at [224, 574] on span "Select a Comentario_REPSE" at bounding box center [190, 566] width 166 height 18
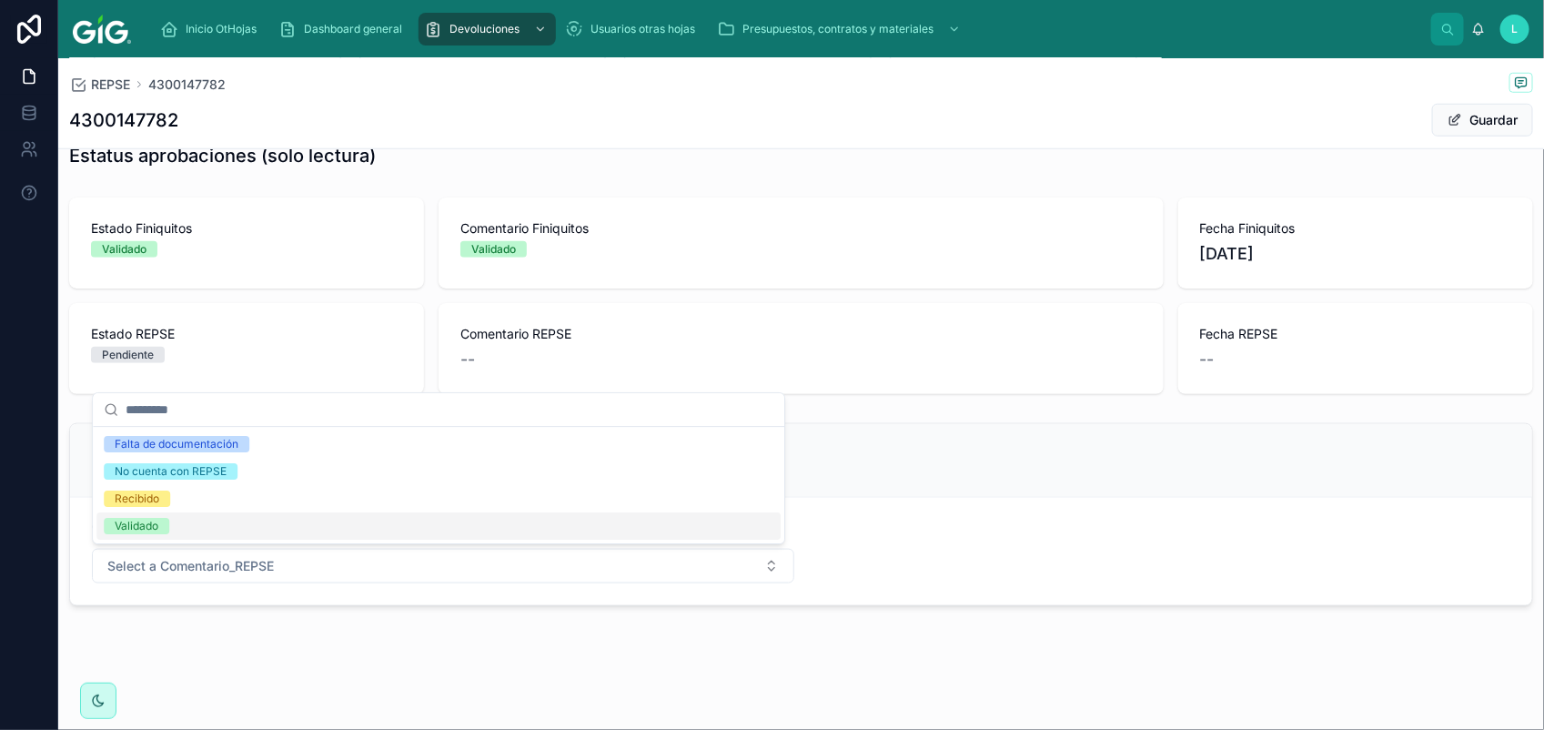
click at [159, 518] on span "Validado" at bounding box center [136, 526] width 65 height 16
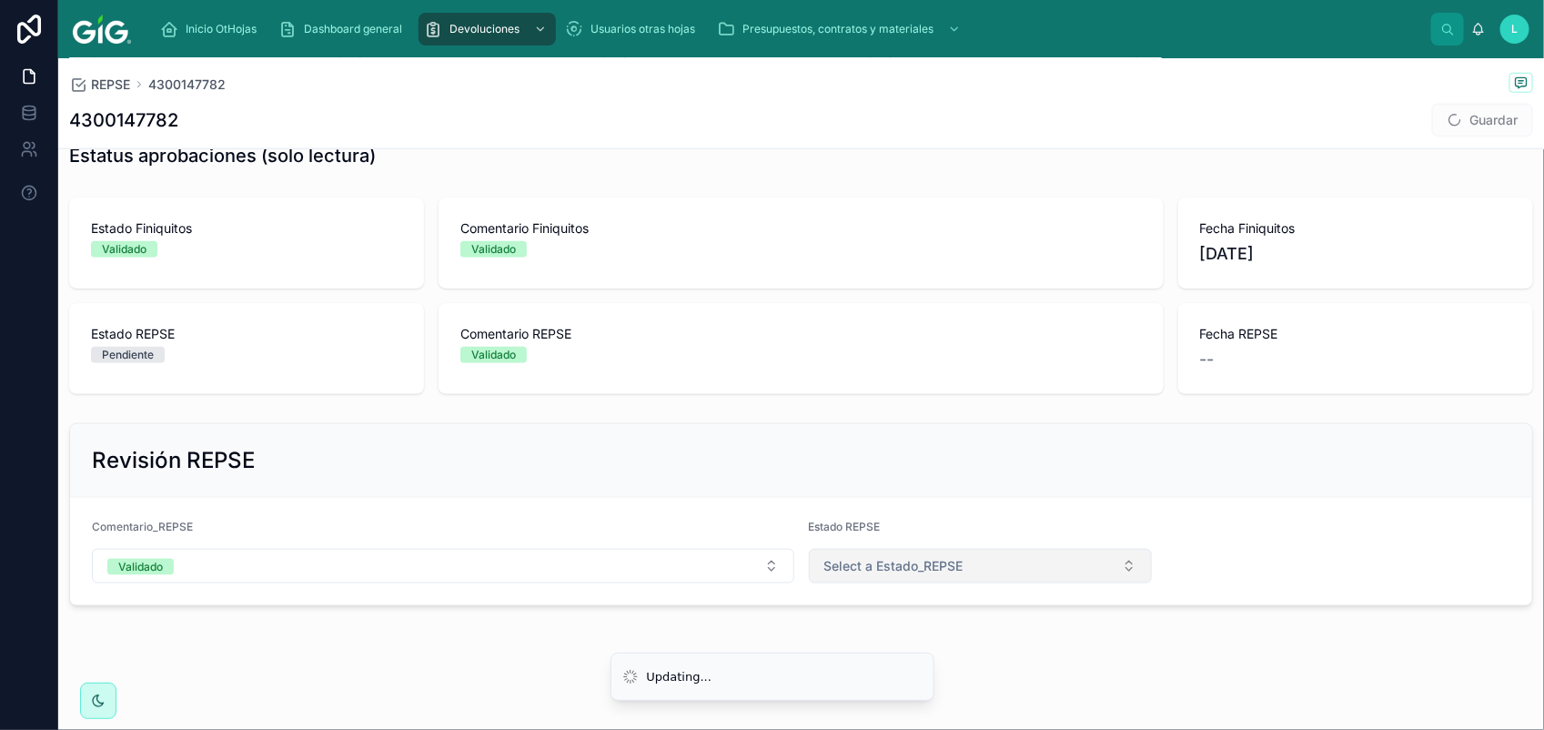
click at [964, 566] on button "Select a Estado_REPSE" at bounding box center [981, 566] width 344 height 35
click at [971, 685] on div "Validado" at bounding box center [969, 693] width 330 height 27
click at [1472, 142] on div "REPSE 4300147782 4300147782 Guardar" at bounding box center [801, 103] width 1464 height 90
click at [1472, 125] on button "Guardar" at bounding box center [1482, 120] width 101 height 33
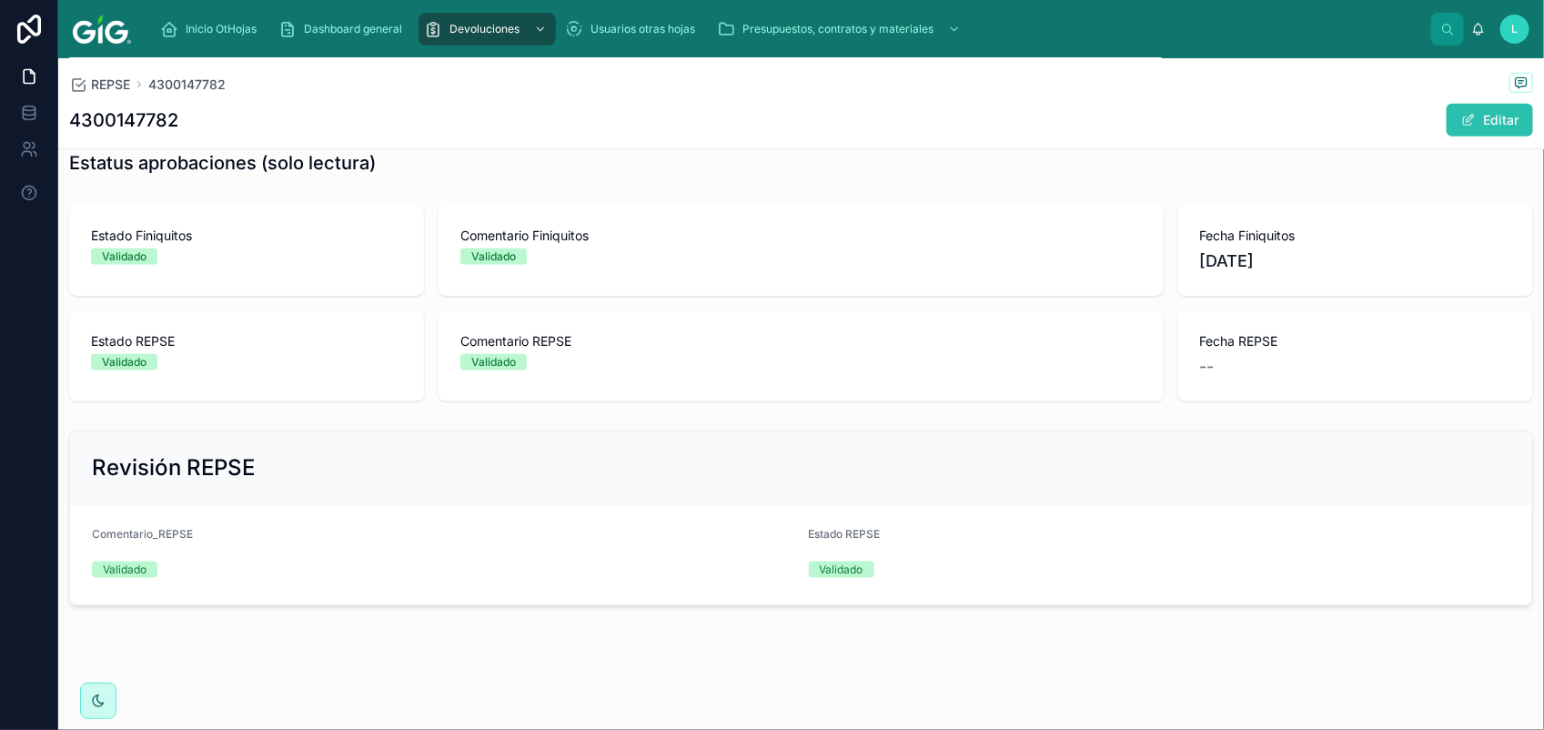
scroll to position [732, 0]
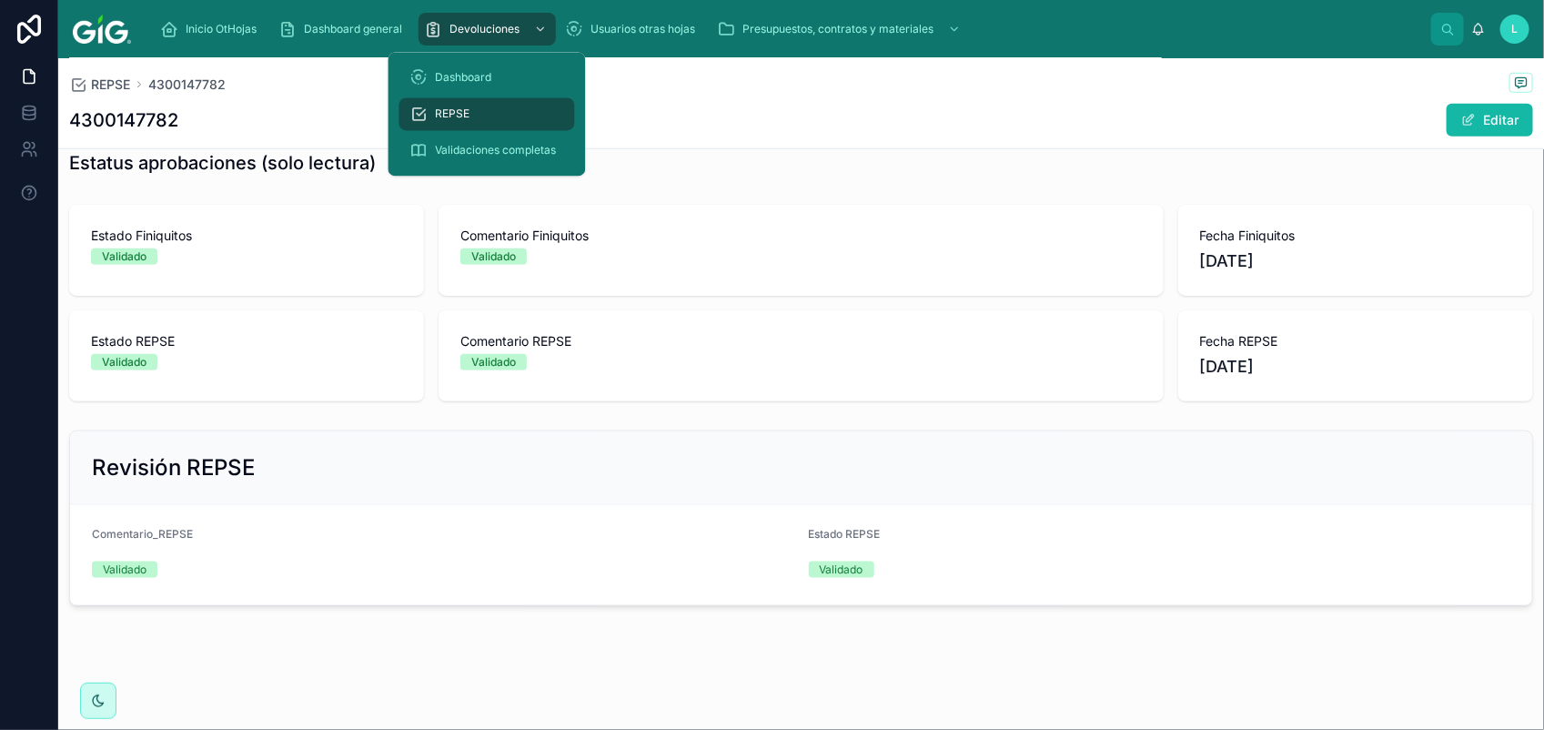
click at [492, 110] on div "REPSE" at bounding box center [487, 114] width 154 height 29
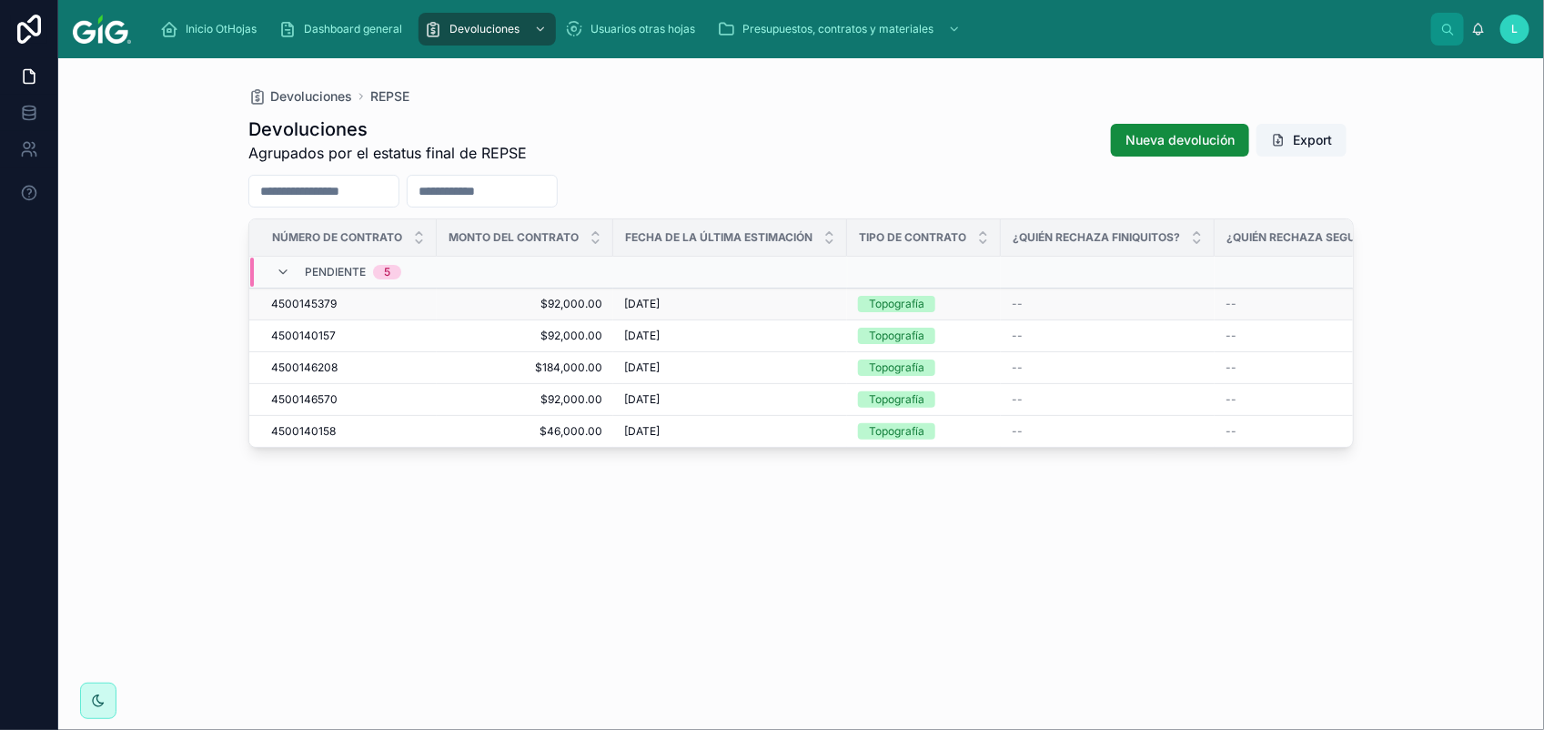
click at [324, 301] on span "4500145379" at bounding box center [303, 304] width 65 height 15
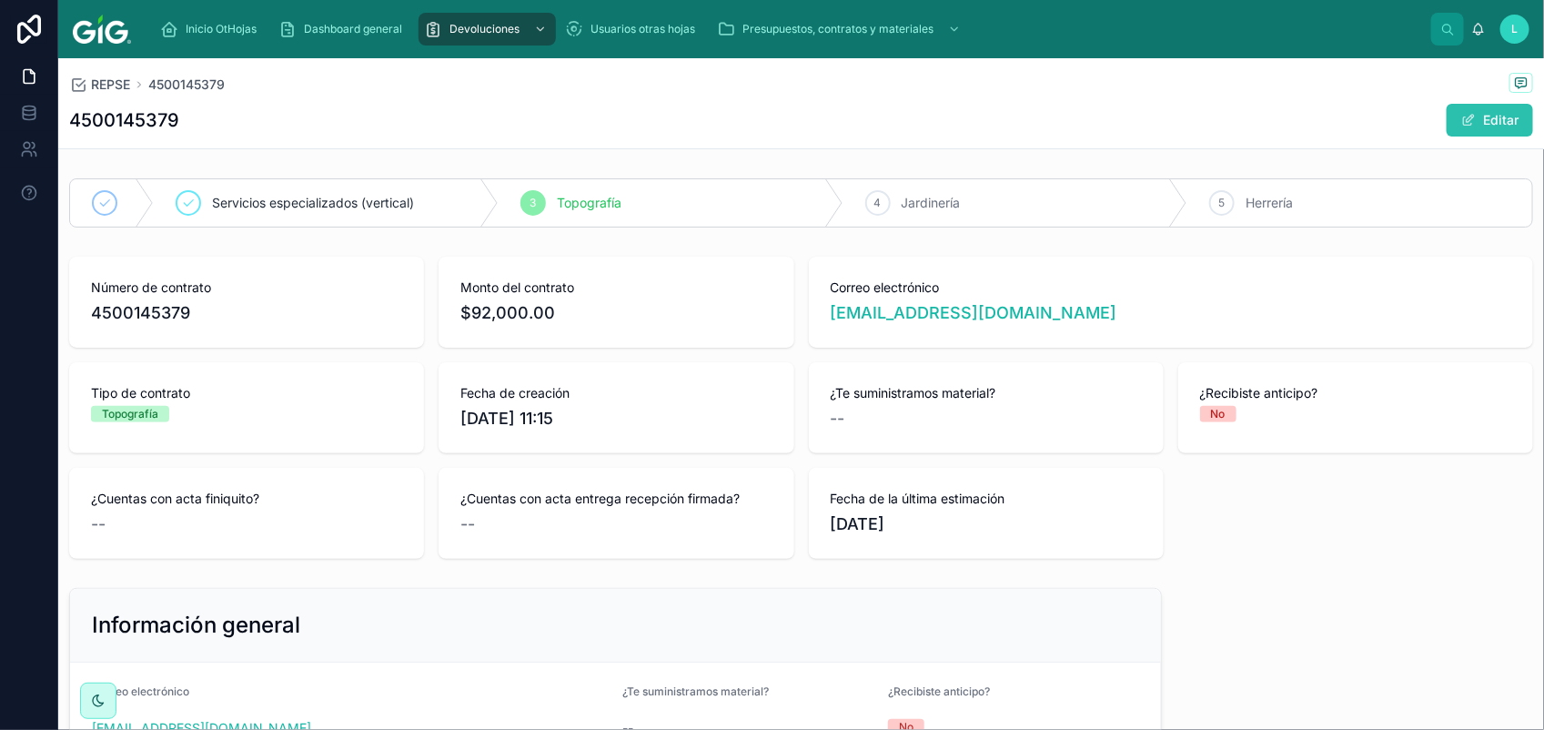
click at [1467, 128] on button "Editar" at bounding box center [1489, 120] width 86 height 33
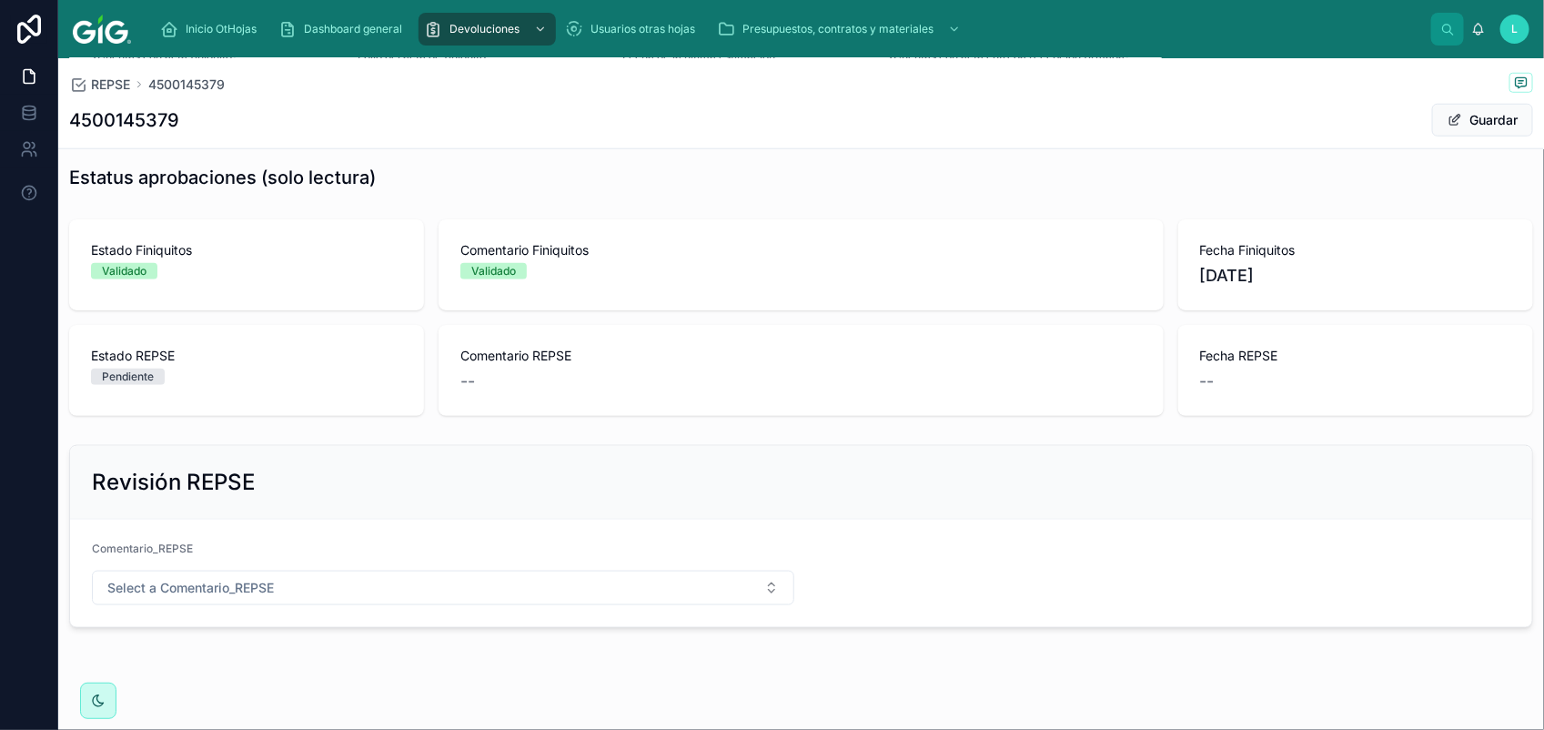
scroll to position [752, 0]
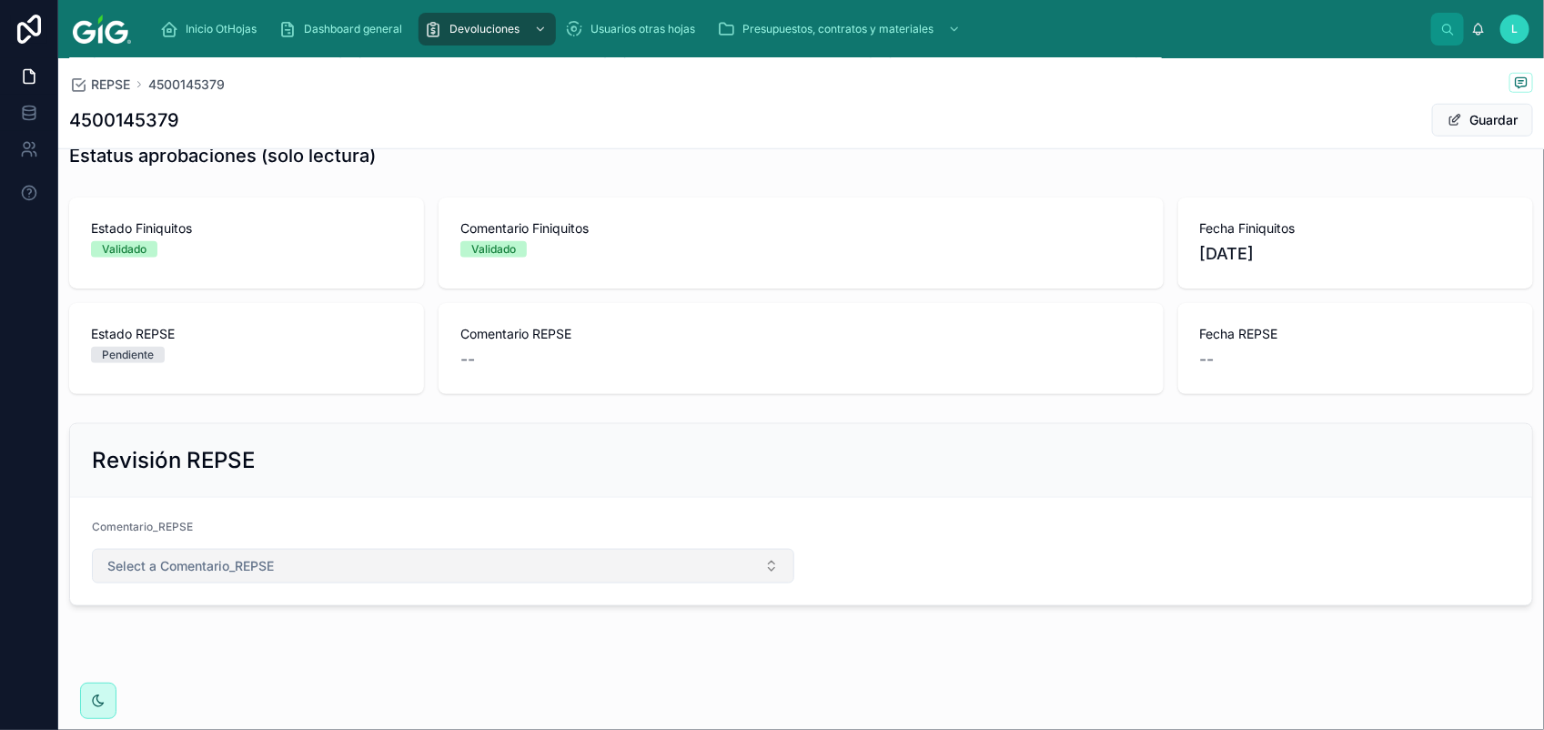
click at [230, 583] on button "Select a Comentario_REPSE" at bounding box center [443, 566] width 702 height 35
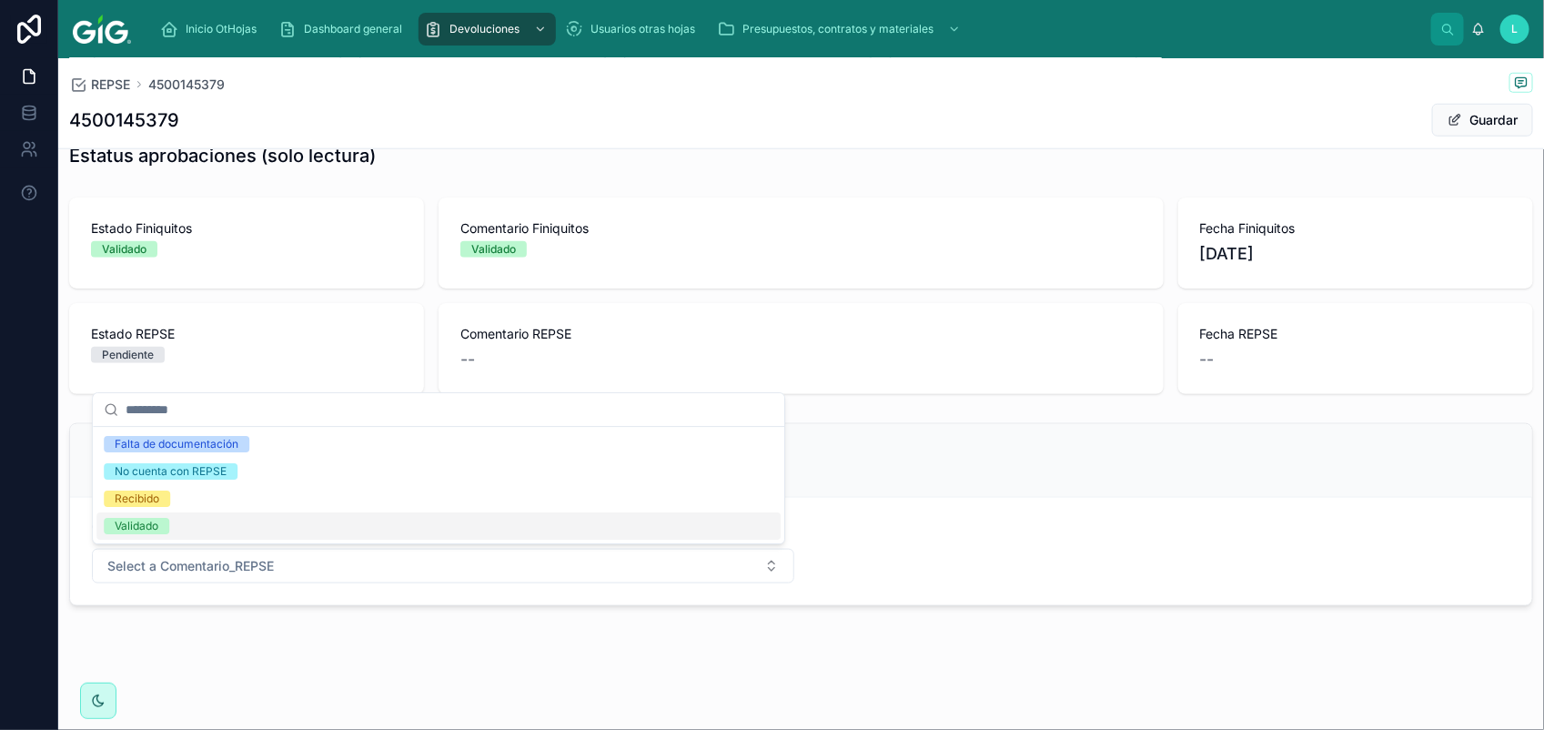
drag, startPoint x: 146, startPoint y: 526, endPoint x: 519, endPoint y: 555, distance: 374.1
click at [147, 526] on div "Validado" at bounding box center [137, 526] width 44 height 16
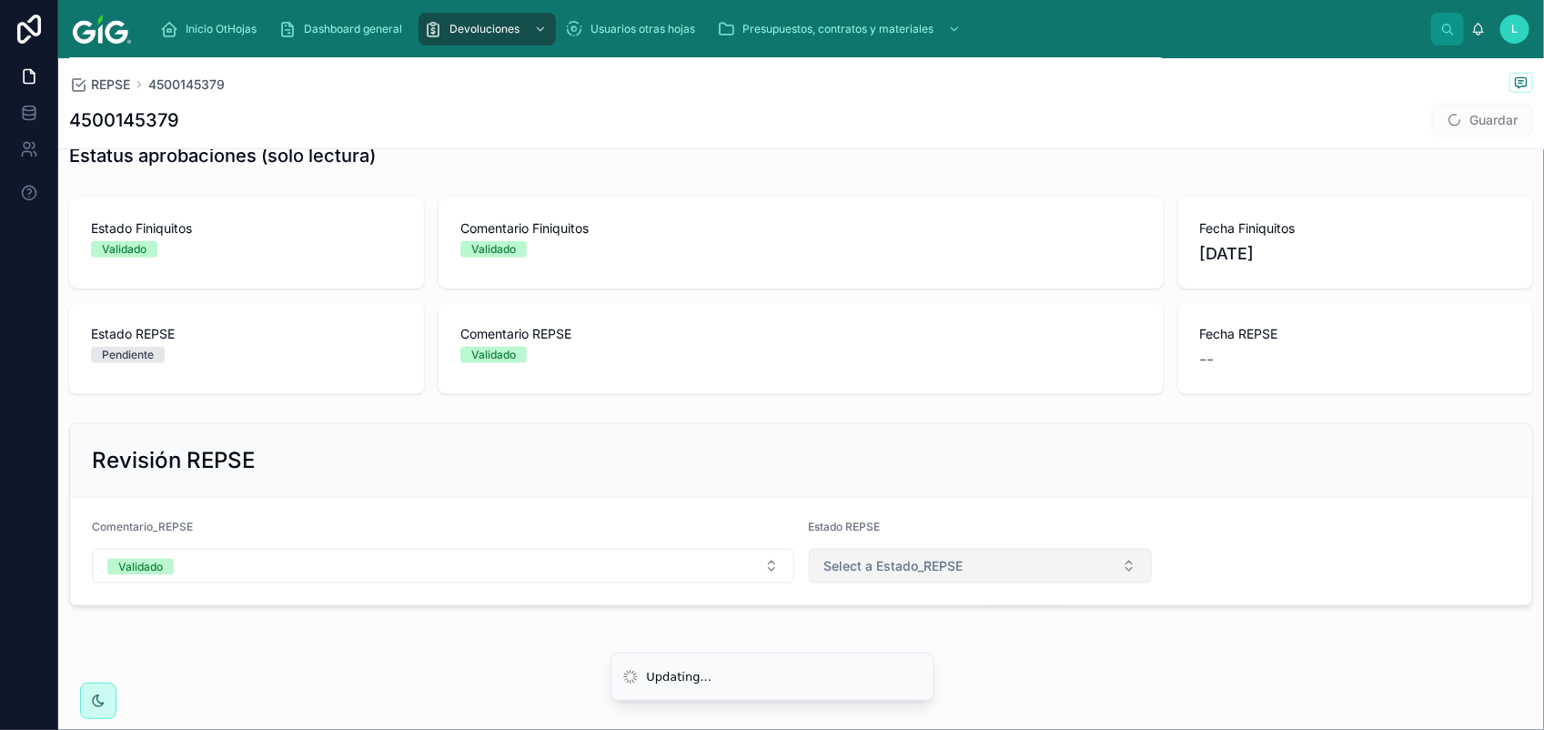
click at [943, 550] on button "Select a Estado_REPSE" at bounding box center [981, 566] width 344 height 35
click at [946, 685] on div "Validado" at bounding box center [969, 693] width 330 height 27
click at [1440, 116] on span "Guardar" at bounding box center [1482, 120] width 101 height 33
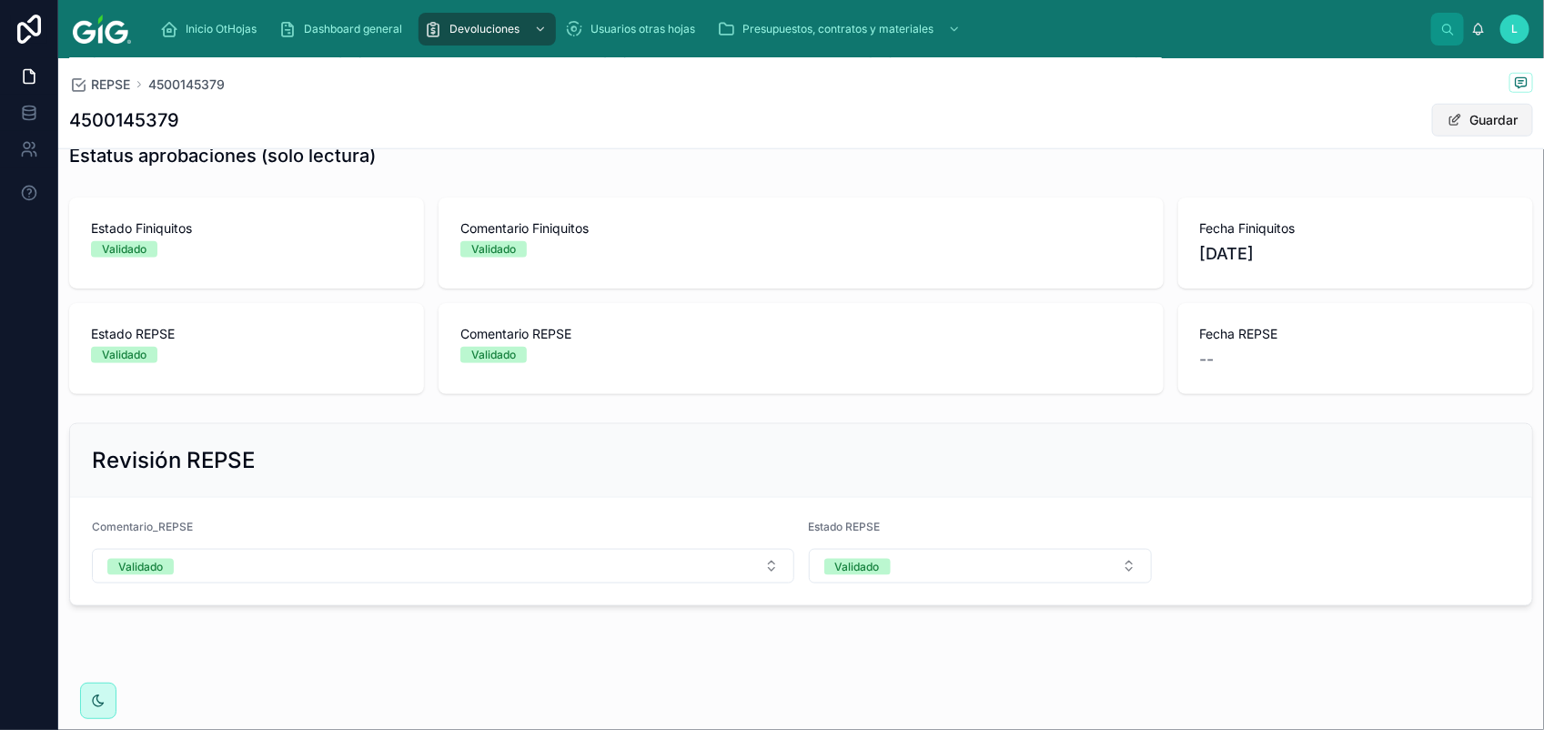
click at [1460, 115] on button "Guardar" at bounding box center [1482, 120] width 101 height 33
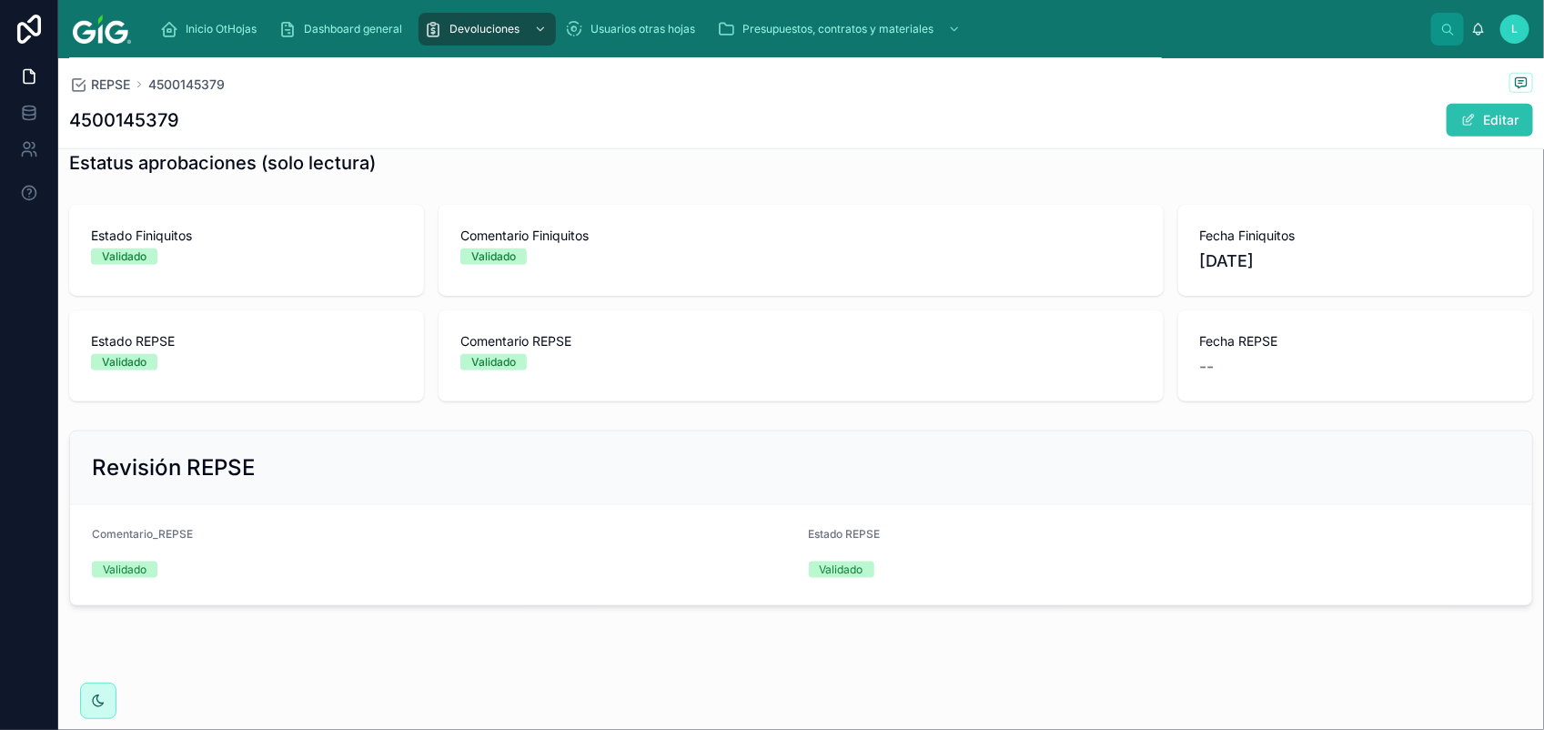
scroll to position [732, 0]
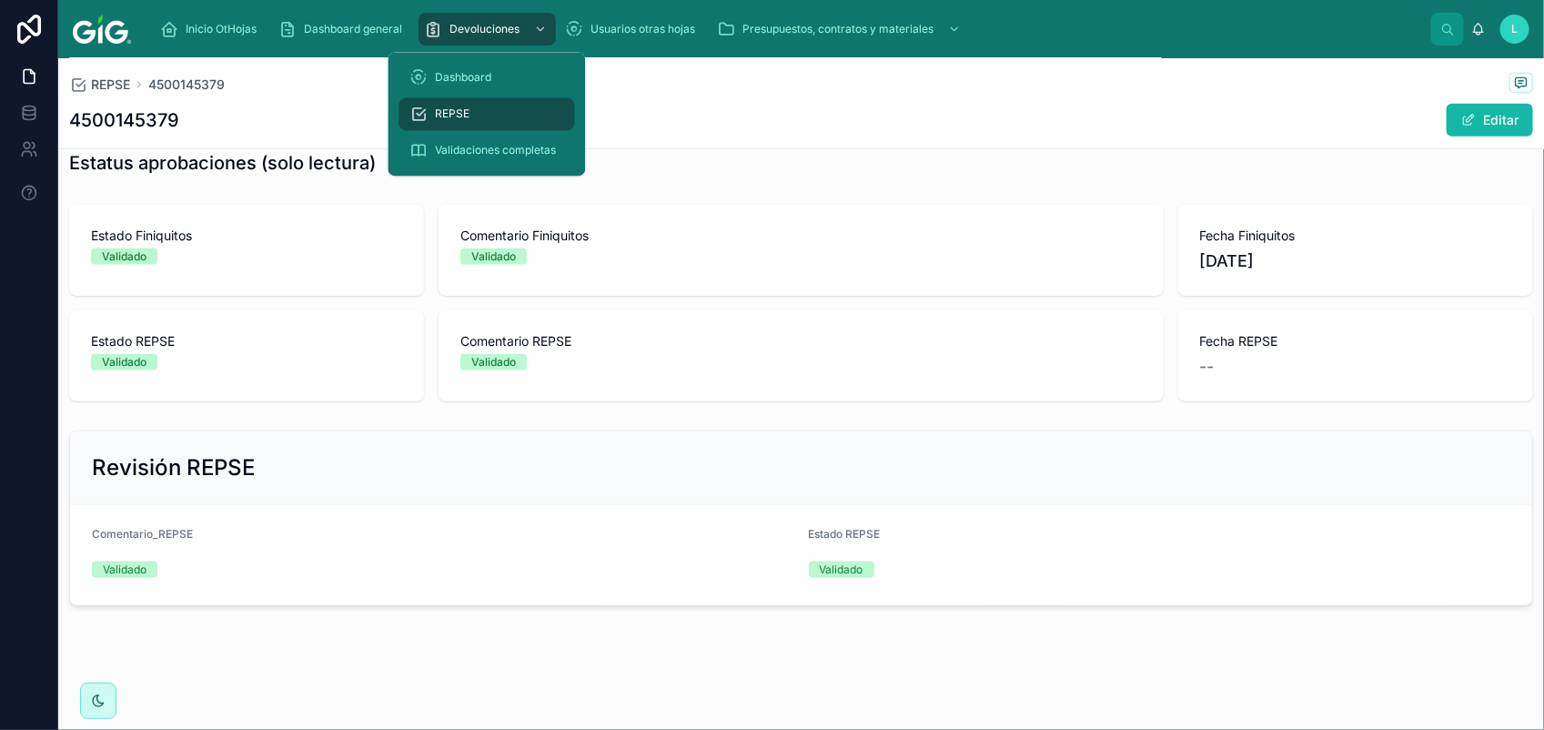
click at [456, 107] on span "REPSE" at bounding box center [453, 114] width 35 height 15
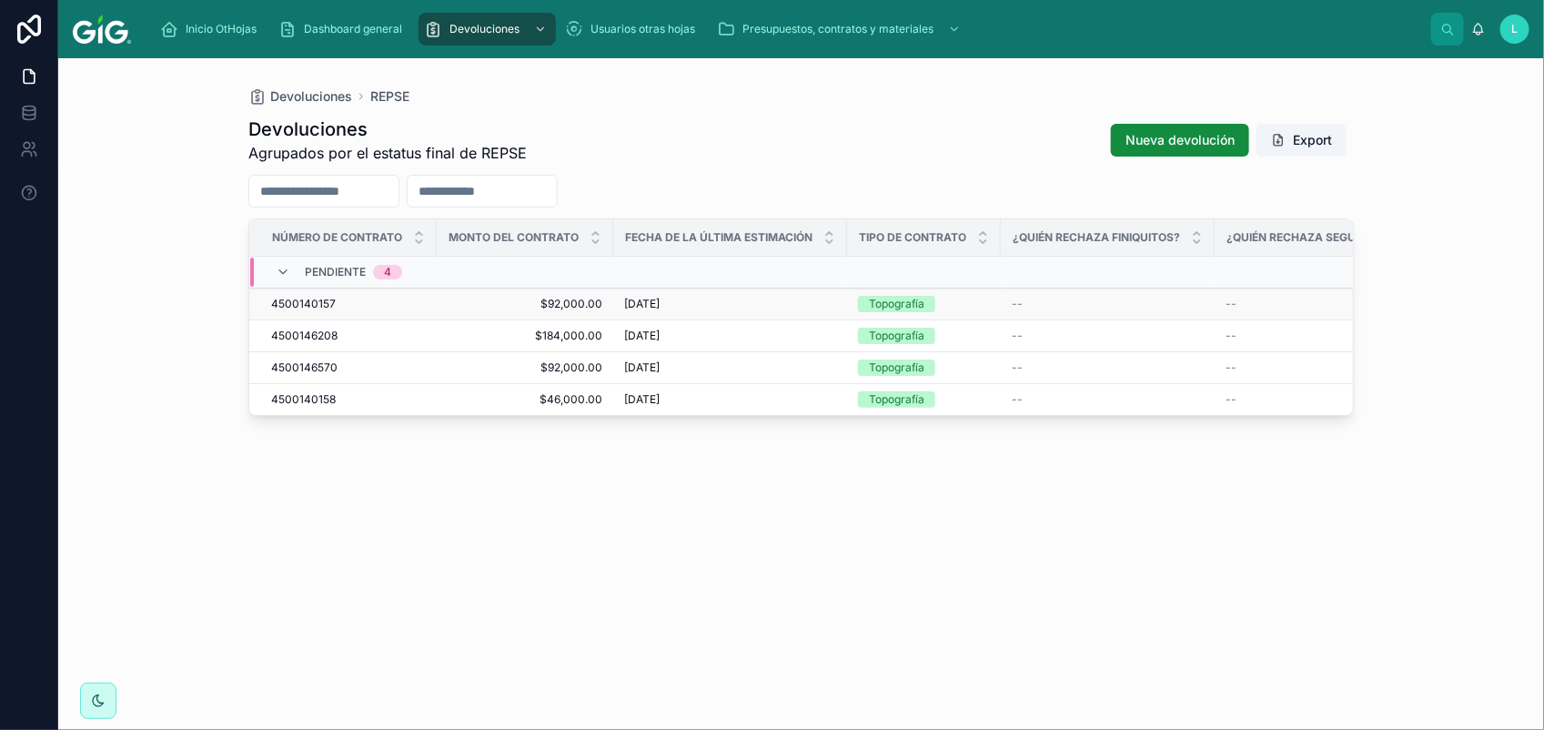
click at [311, 310] on span "4500140157" at bounding box center [303, 304] width 65 height 15
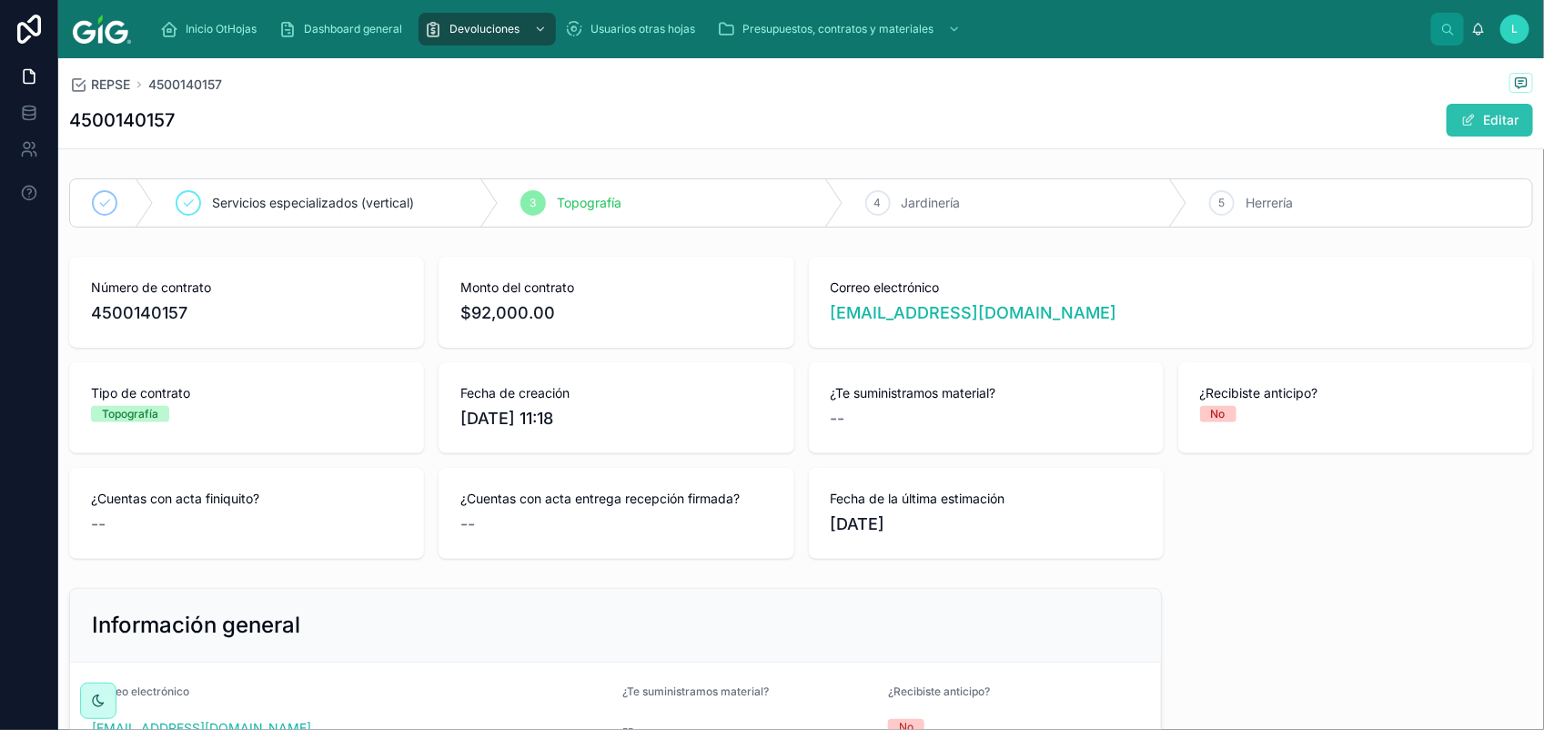
click at [1476, 129] on button "Editar" at bounding box center [1489, 120] width 86 height 33
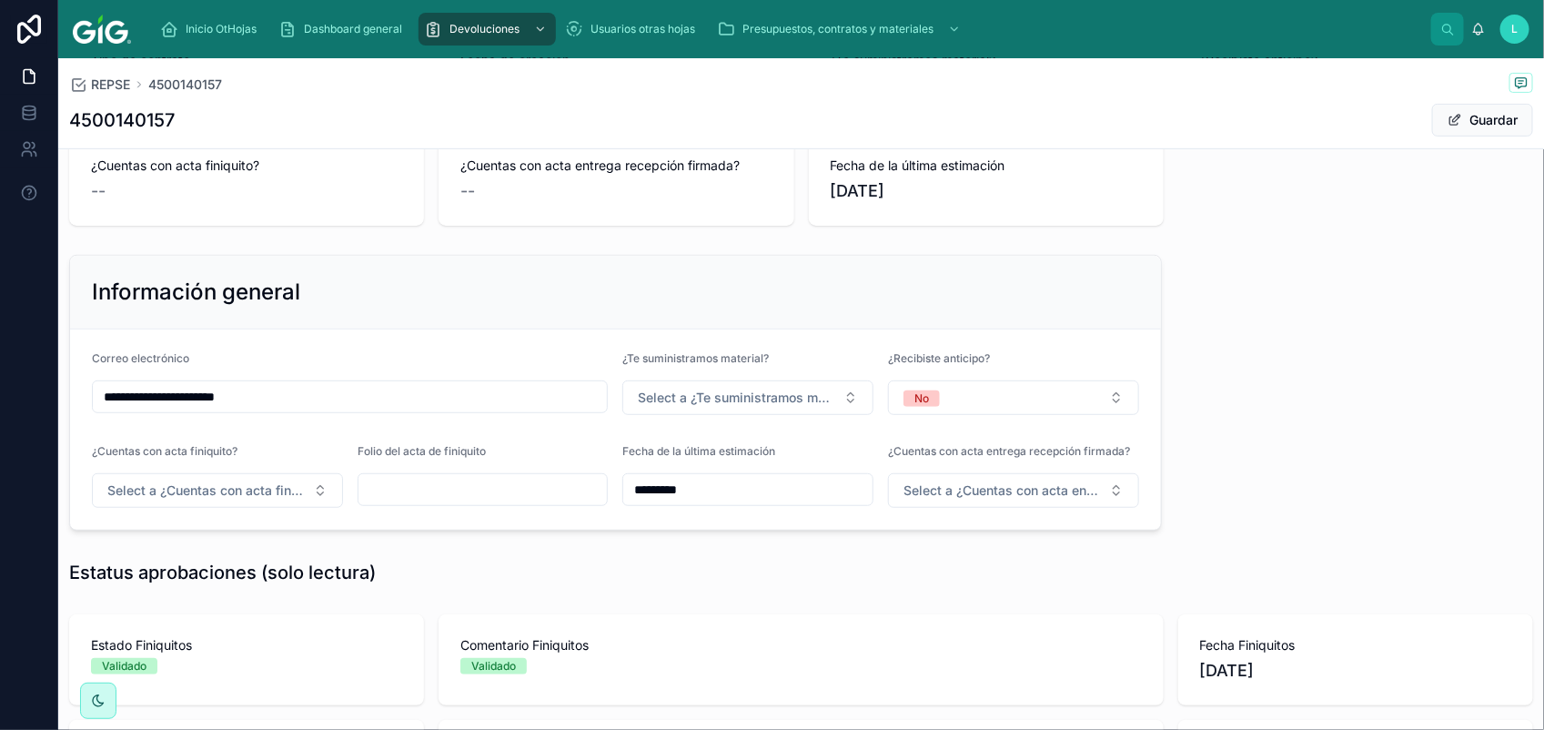
scroll to position [752, 0]
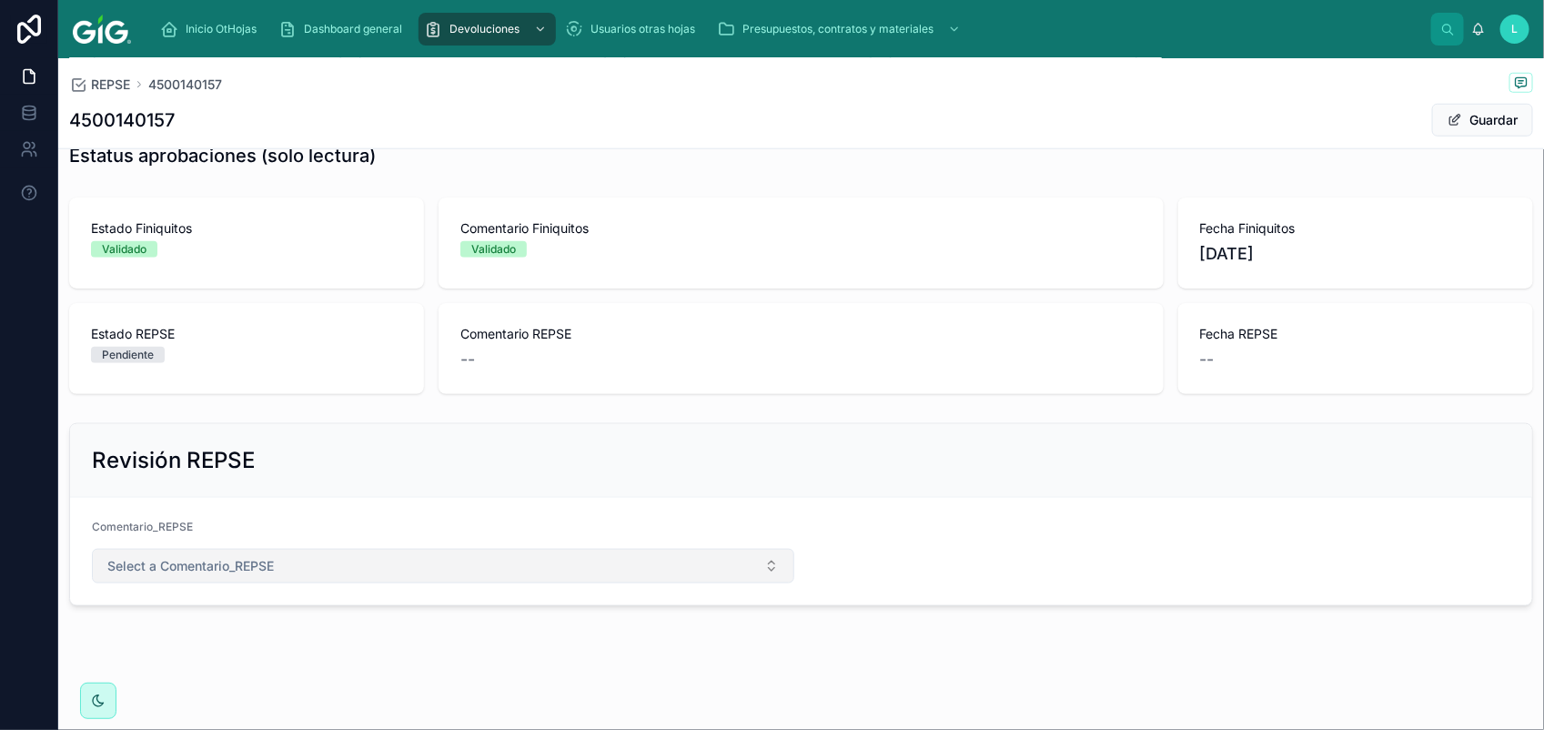
click at [243, 566] on span "Select a Comentario_REPSE" at bounding box center [190, 566] width 166 height 18
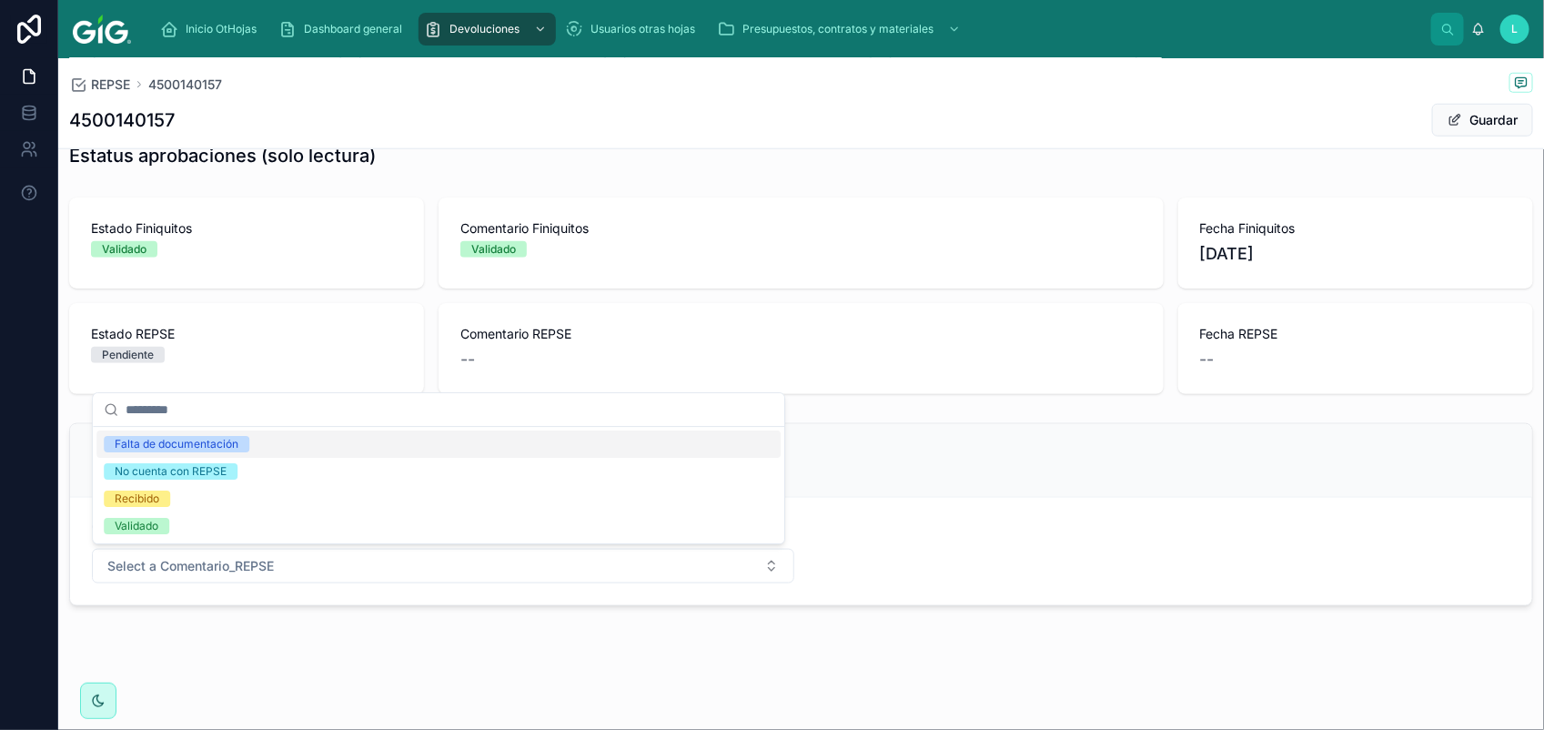
click at [157, 529] on div "Validado" at bounding box center [137, 526] width 44 height 16
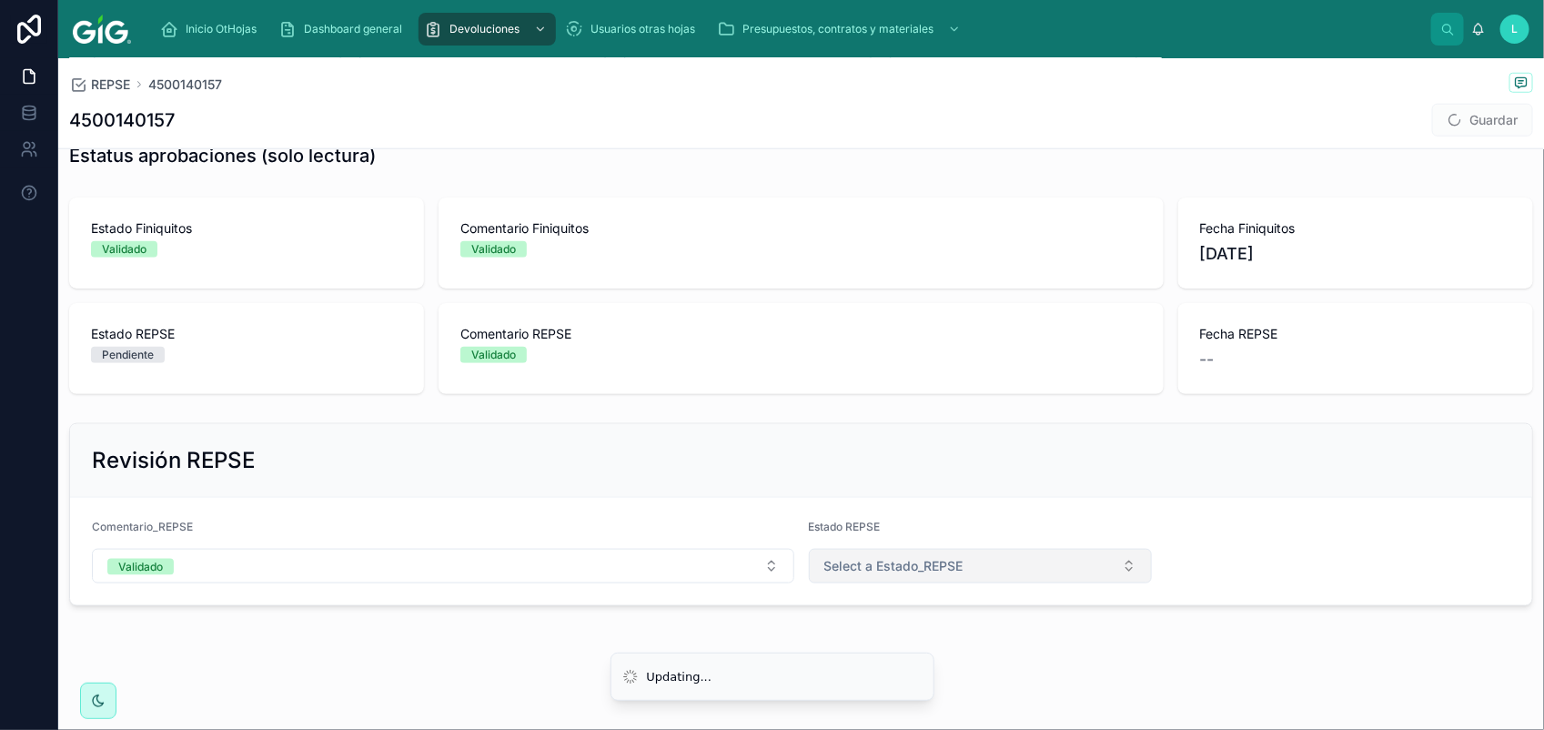
click at [912, 564] on span "Select a Estado_REPSE" at bounding box center [893, 566] width 139 height 18
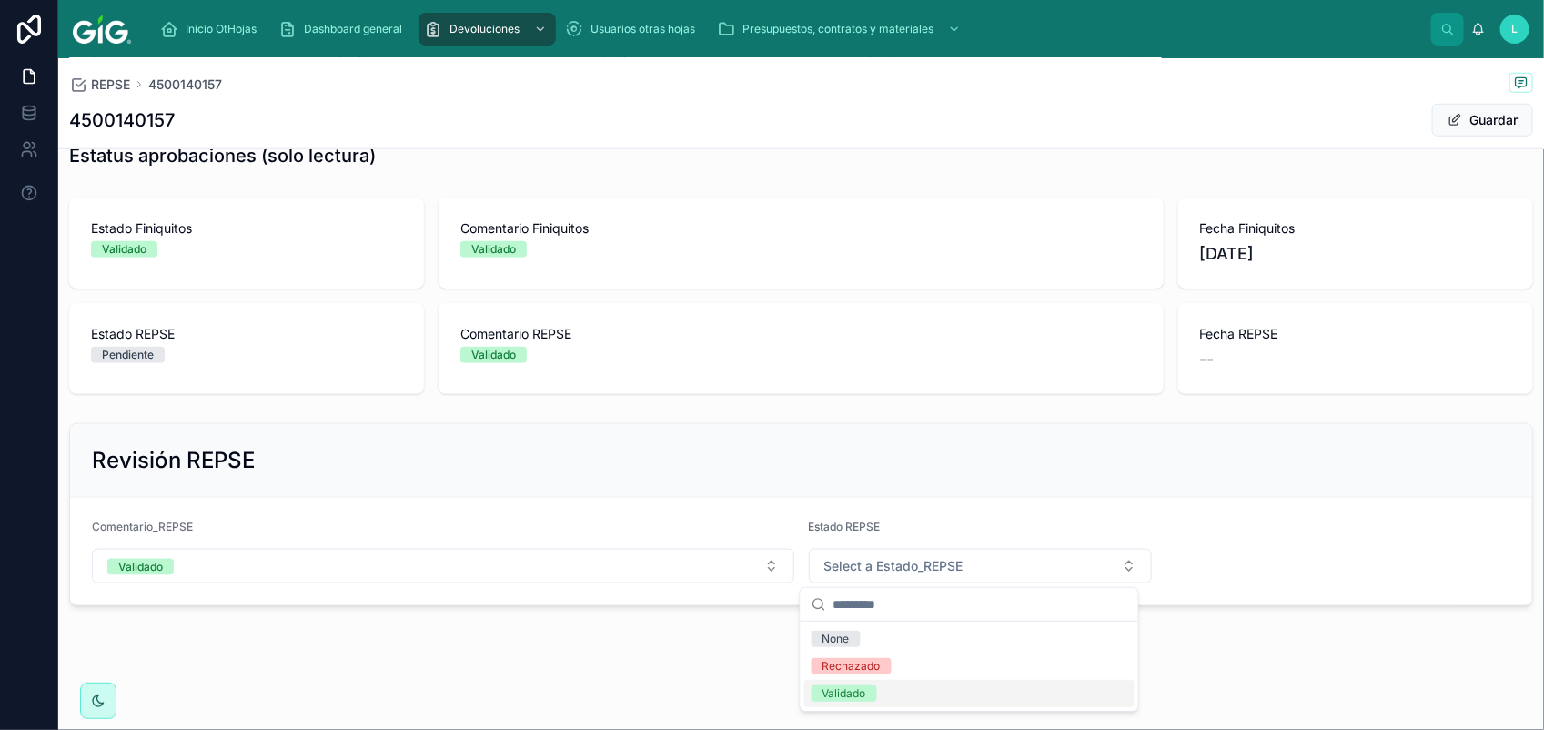
click at [912, 696] on div "Validado" at bounding box center [969, 693] width 330 height 27
click at [1474, 121] on button "Guardar" at bounding box center [1482, 120] width 101 height 33
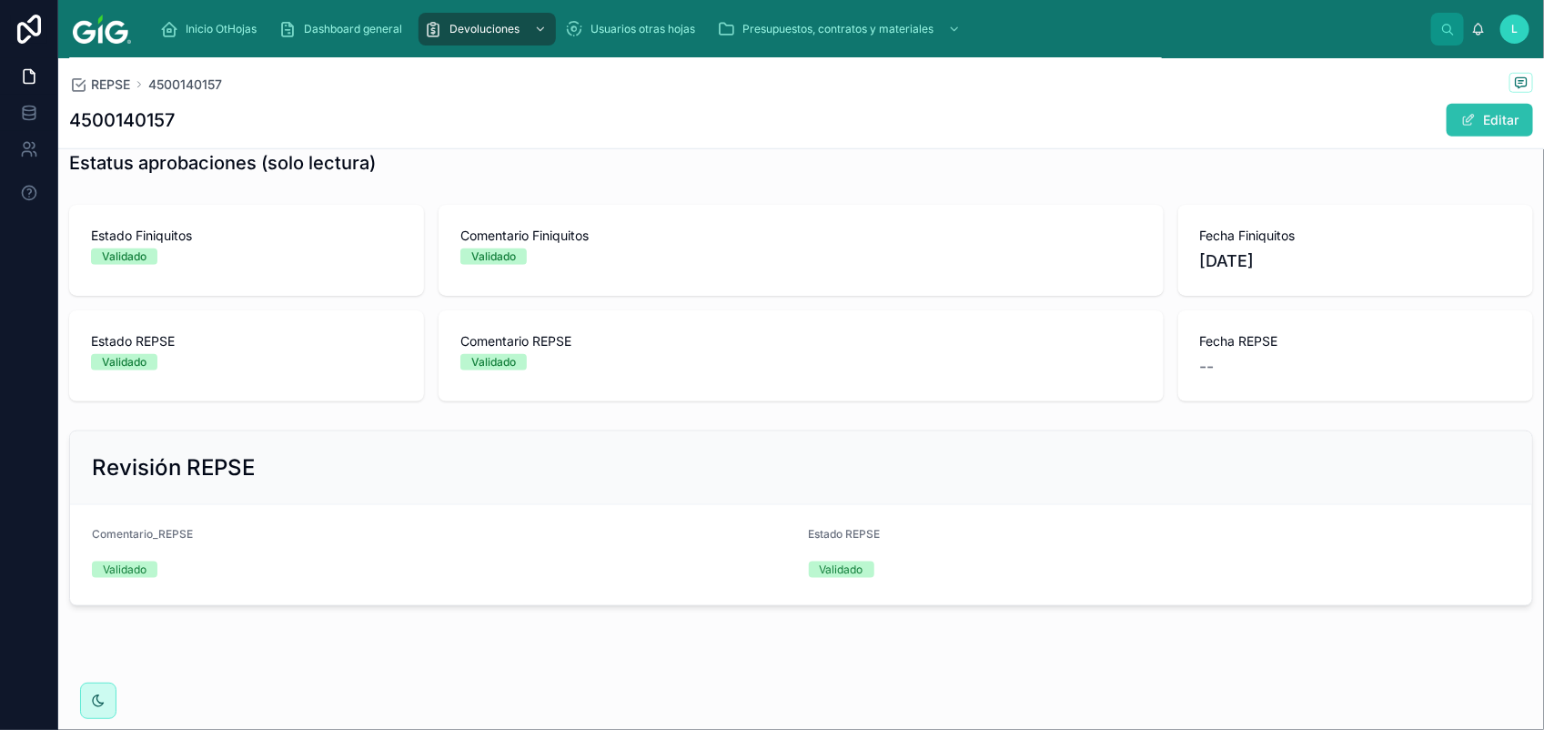
scroll to position [732, 0]
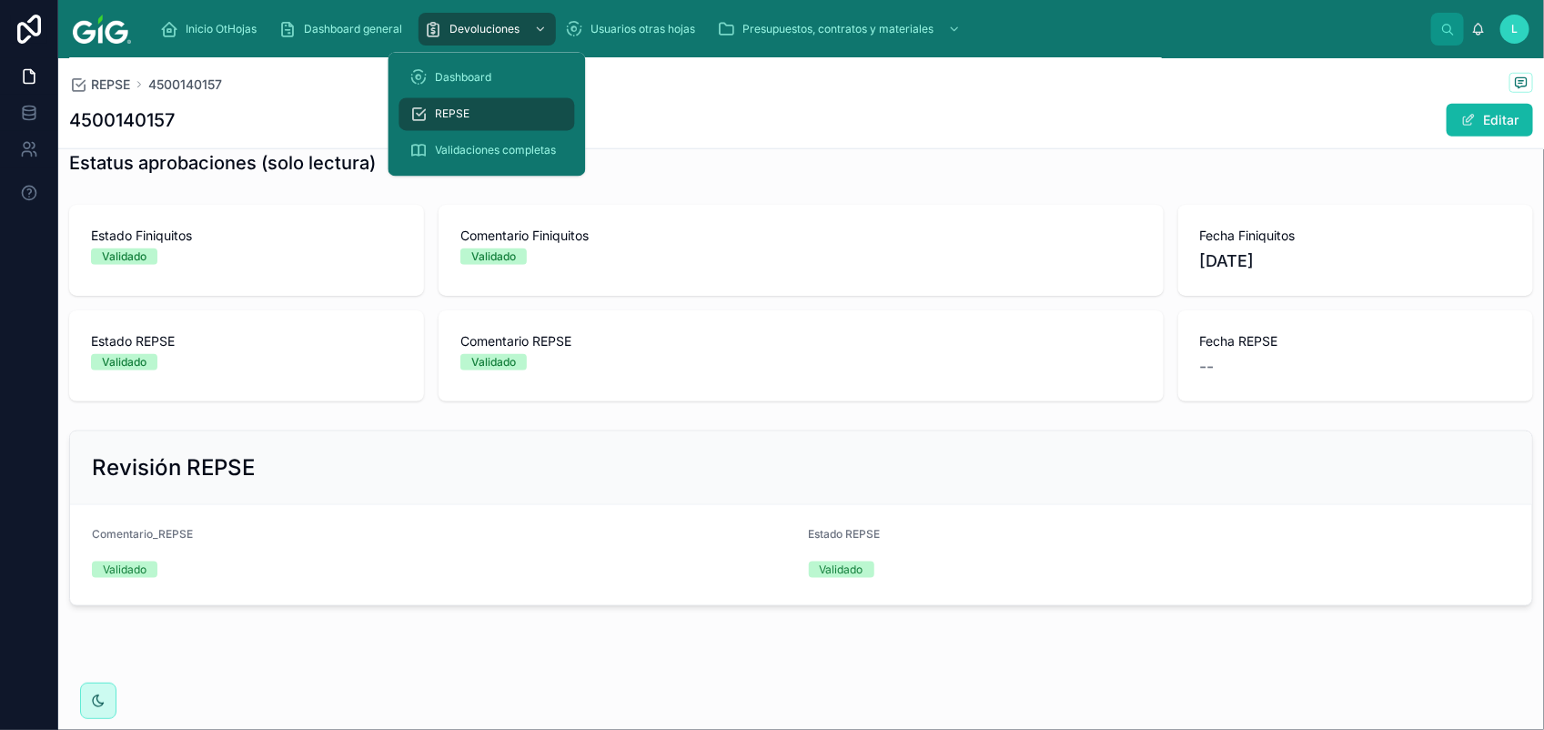
drag, startPoint x: 497, startPoint y: 28, endPoint x: 456, endPoint y: 106, distance: 88.3
click at [496, 28] on span "Devoluciones" at bounding box center [484, 29] width 70 height 15
click at [456, 107] on span "REPSE" at bounding box center [453, 114] width 35 height 15
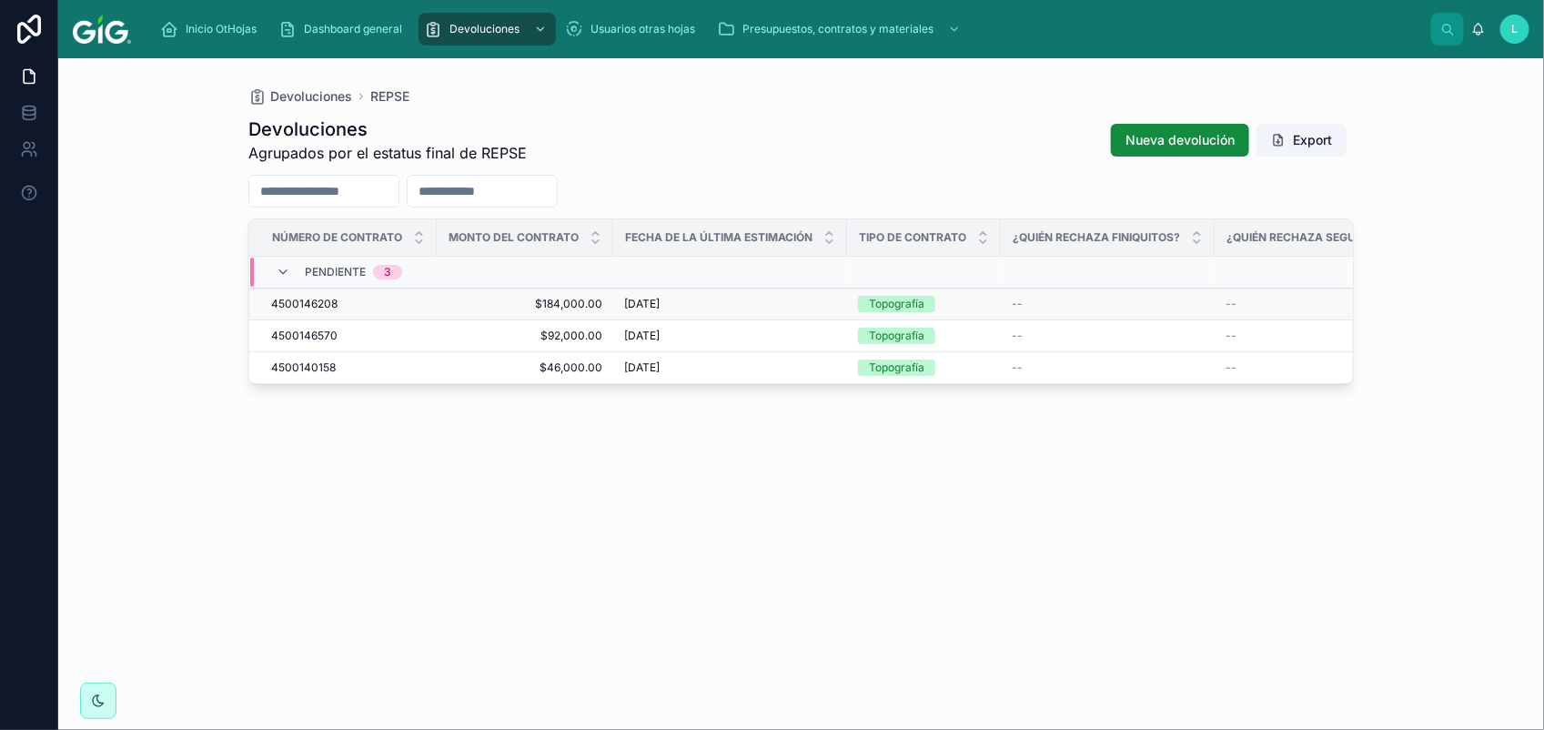
click at [298, 307] on span "4500146208" at bounding box center [304, 304] width 66 height 15
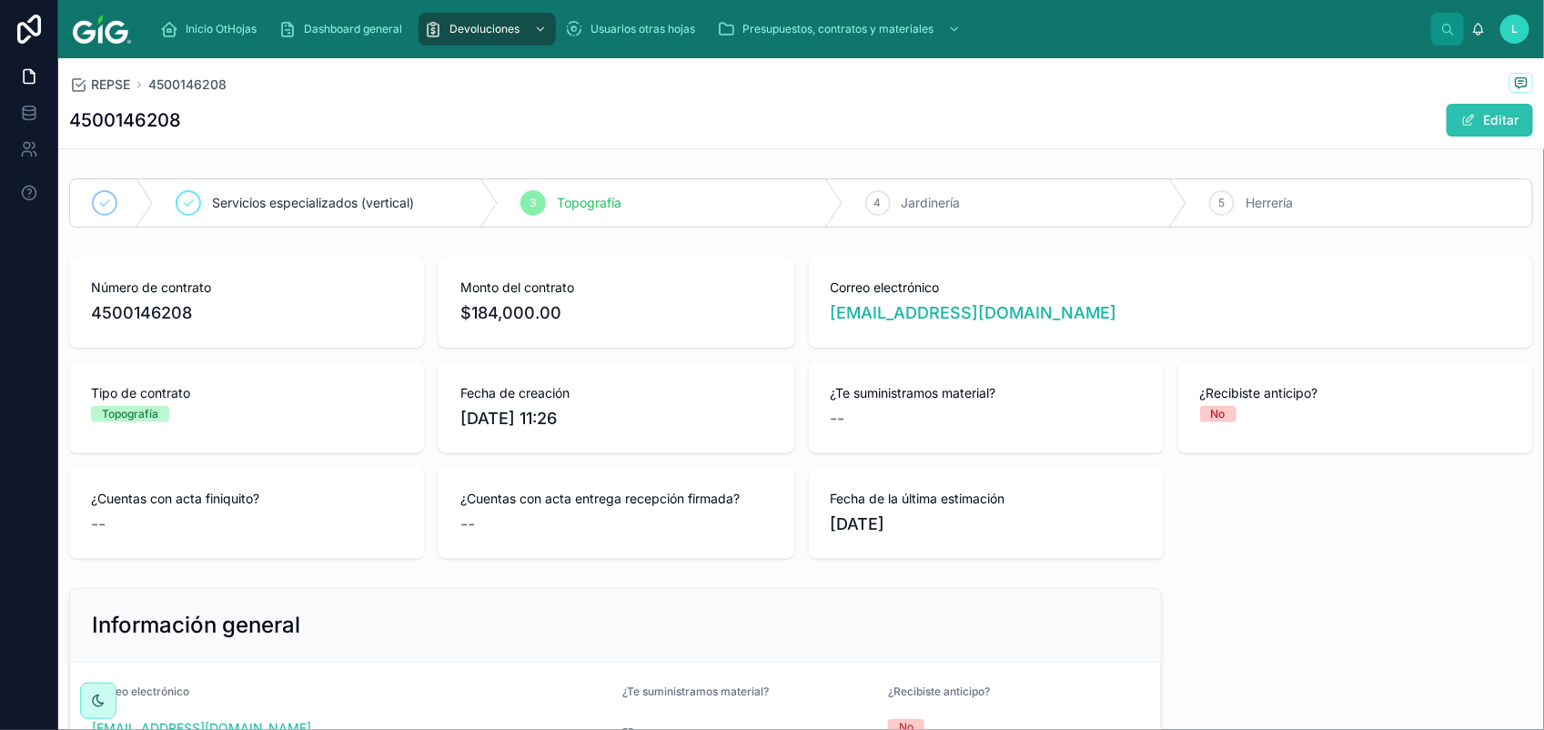
click at [1479, 126] on button "Editar" at bounding box center [1489, 120] width 86 height 33
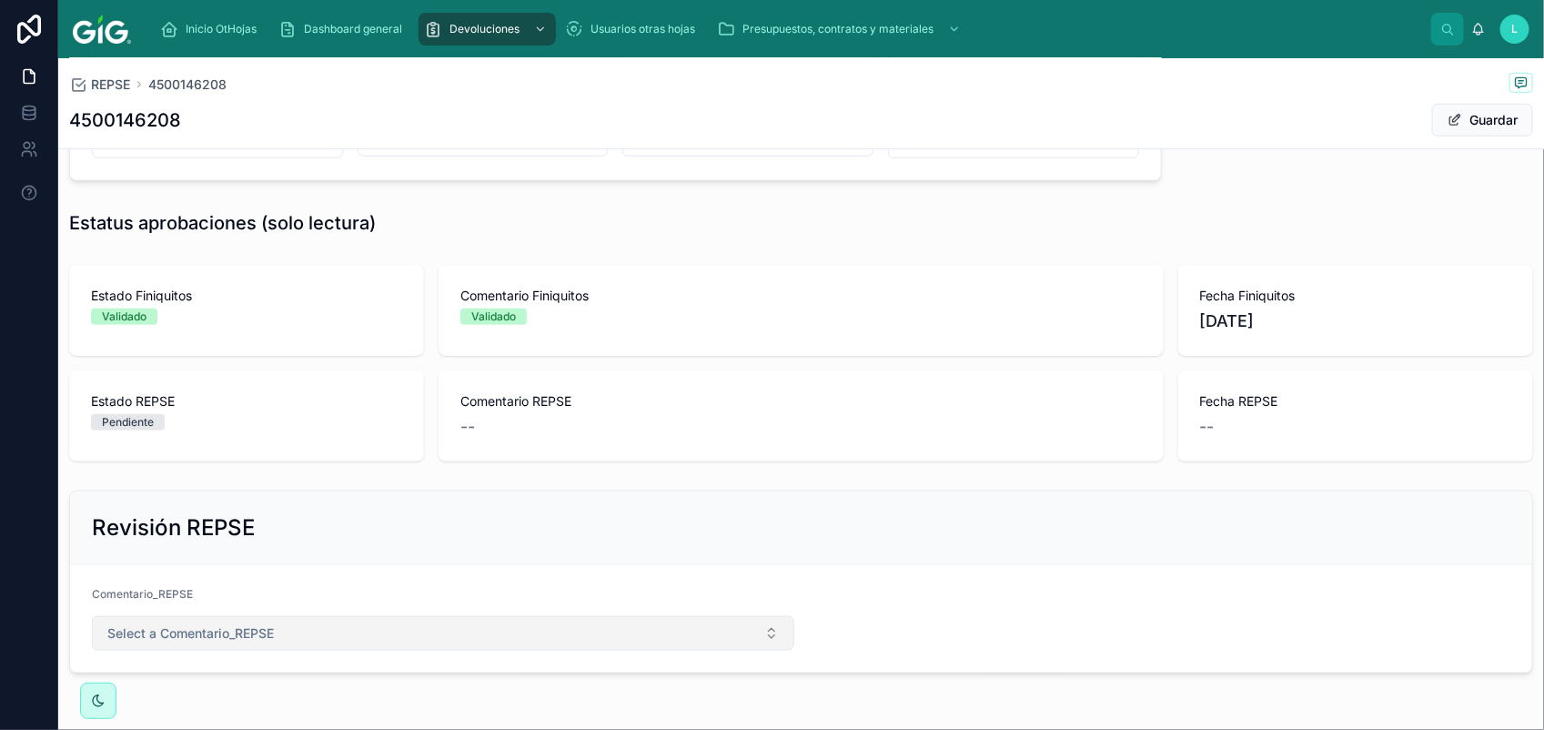
scroll to position [752, 0]
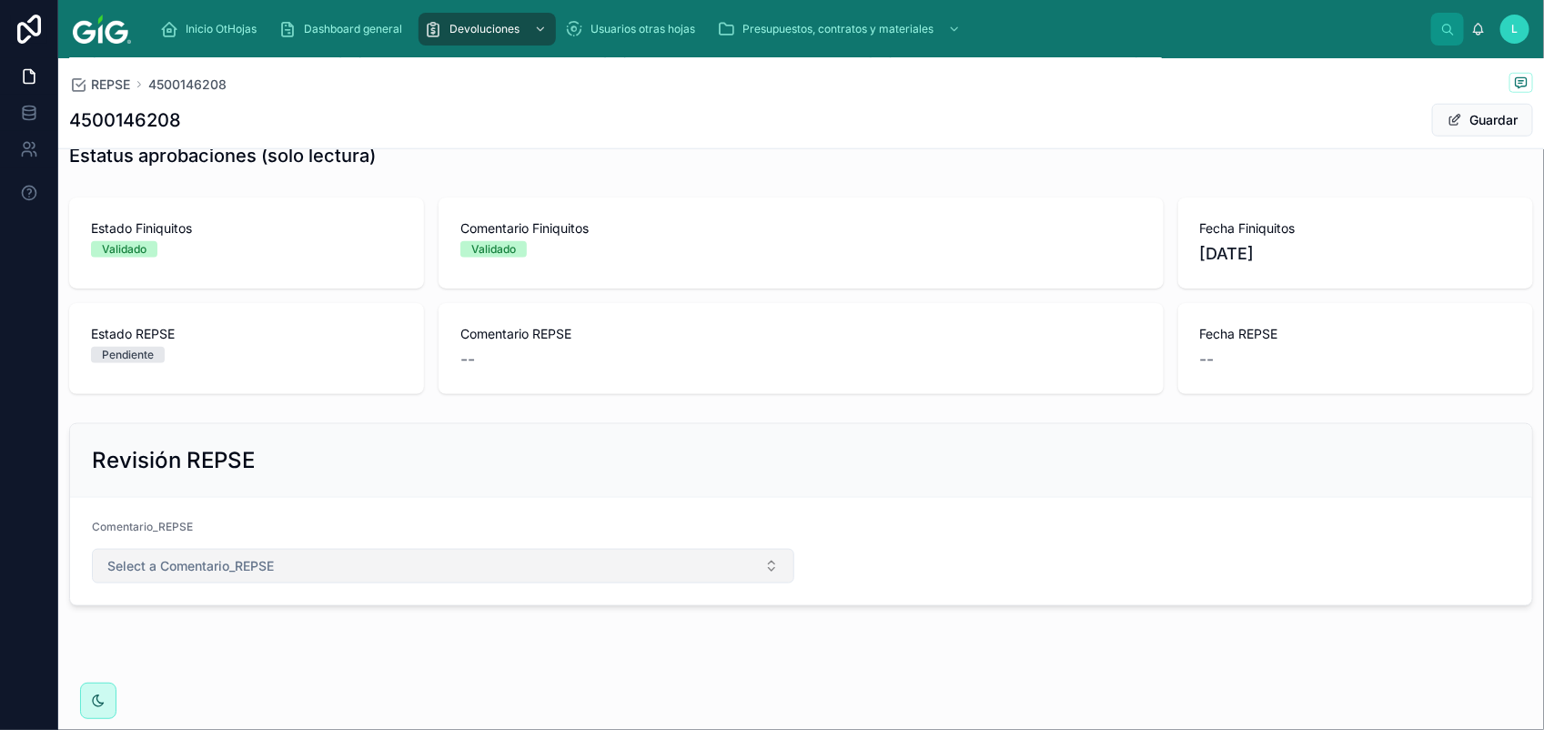
click at [316, 569] on button "Select a Comentario_REPSE" at bounding box center [443, 566] width 702 height 35
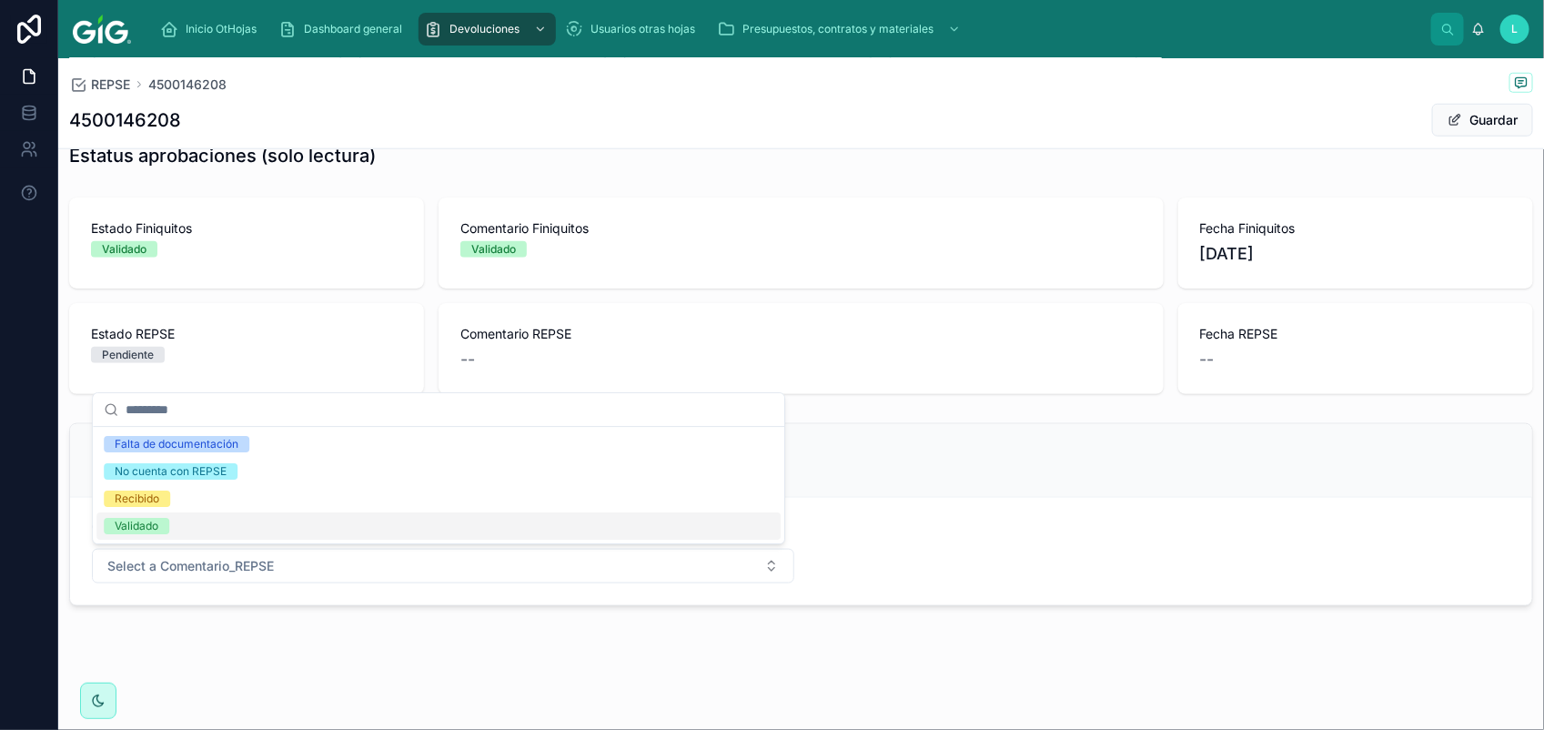
click at [157, 524] on div "Validado" at bounding box center [137, 526] width 44 height 16
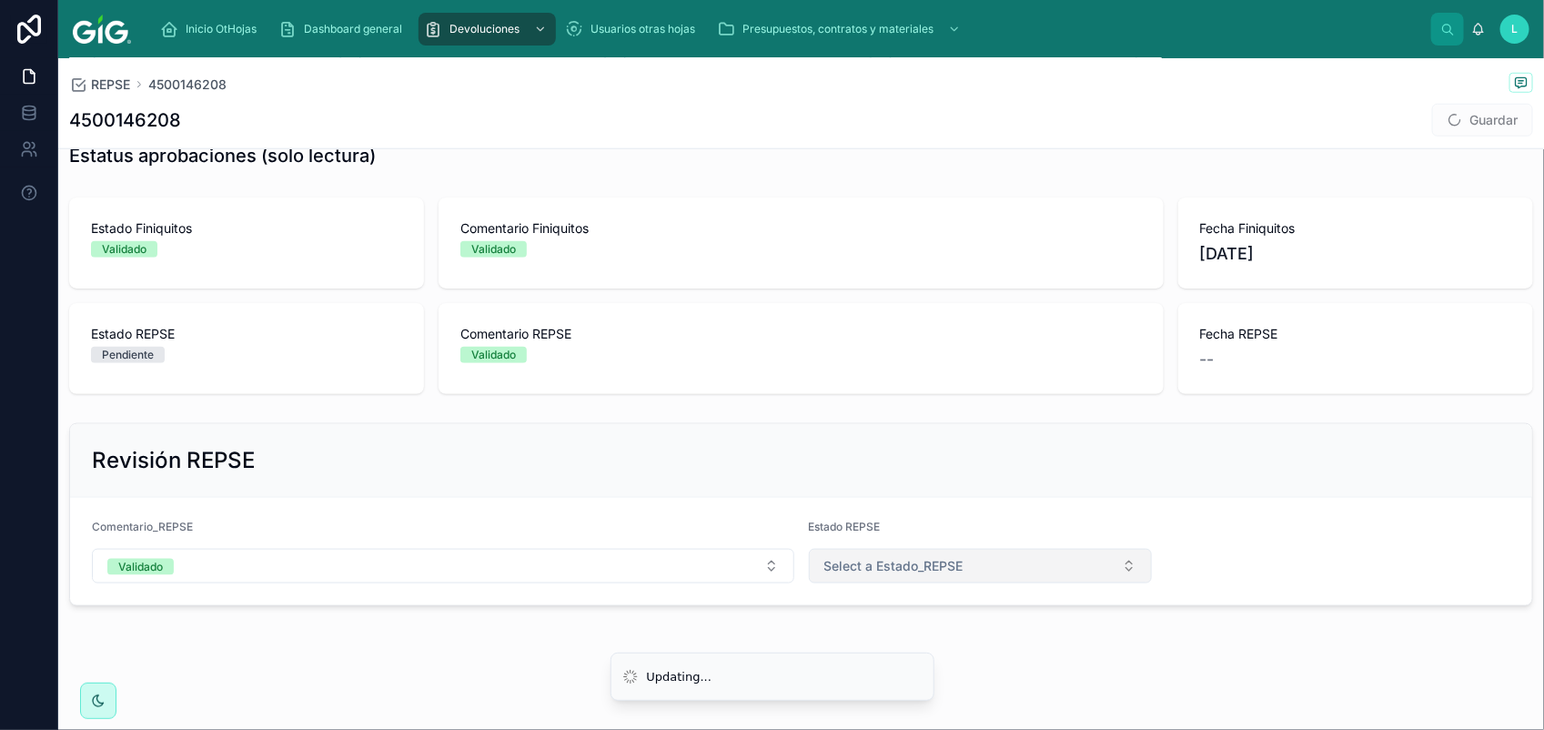
click at [901, 570] on span "Select a Estado_REPSE" at bounding box center [893, 566] width 139 height 18
click at [951, 687] on div "Validado" at bounding box center [969, 693] width 330 height 27
click at [1457, 124] on button "Guardar" at bounding box center [1482, 120] width 101 height 33
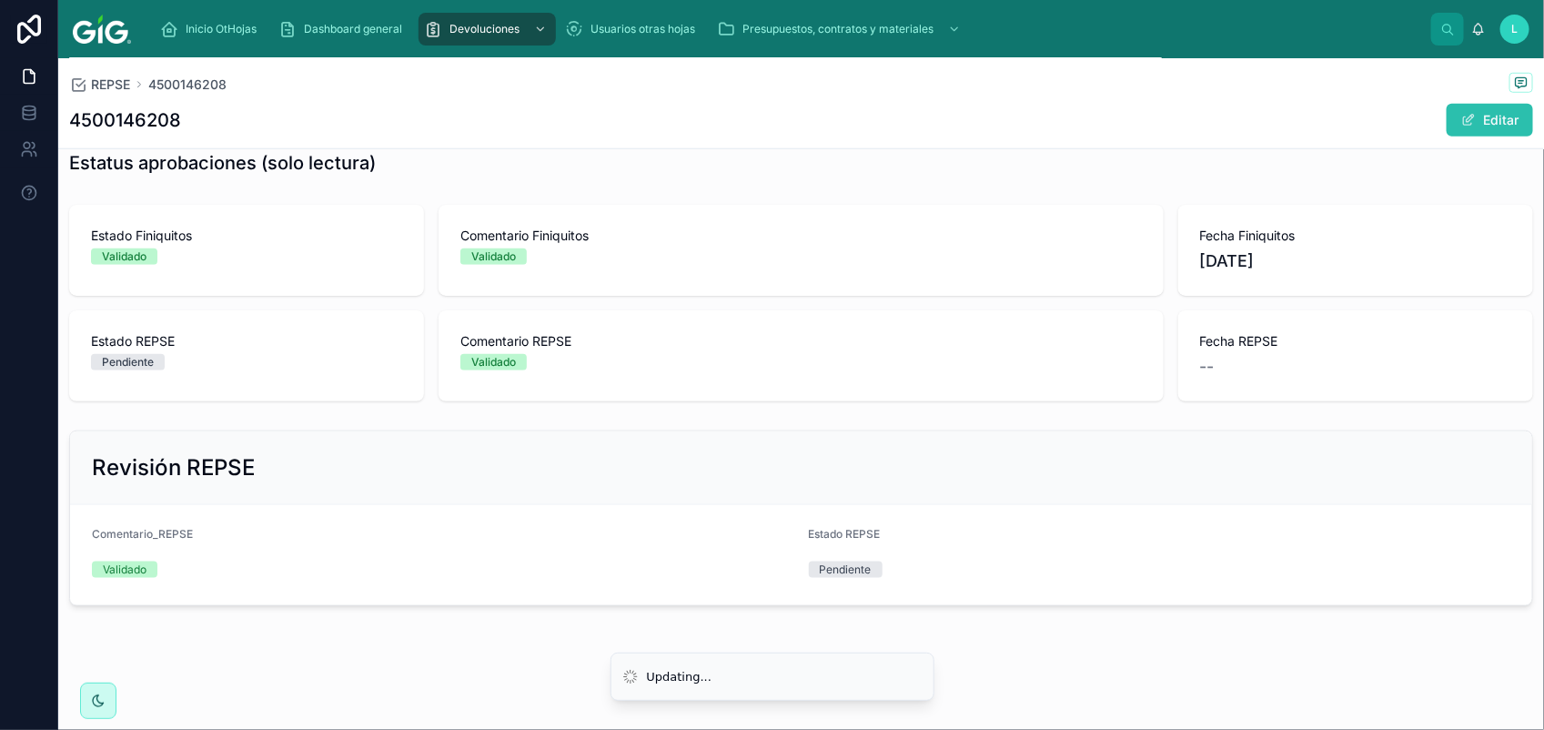
scroll to position [732, 0]
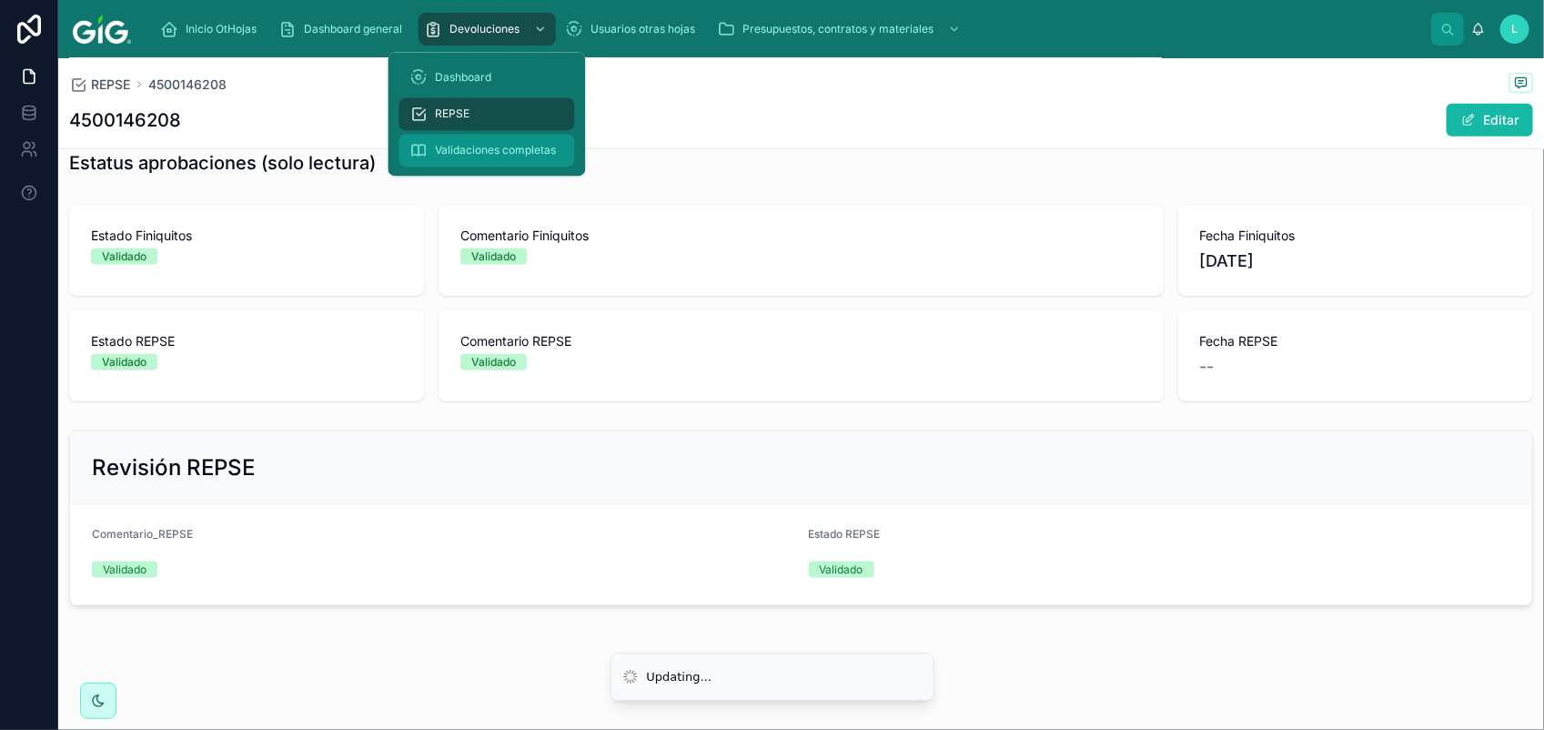
drag, startPoint x: 466, startPoint y: 20, endPoint x: 469, endPoint y: 133, distance: 112.9
click at [466, 20] on div "Devoluciones" at bounding box center [487, 29] width 126 height 29
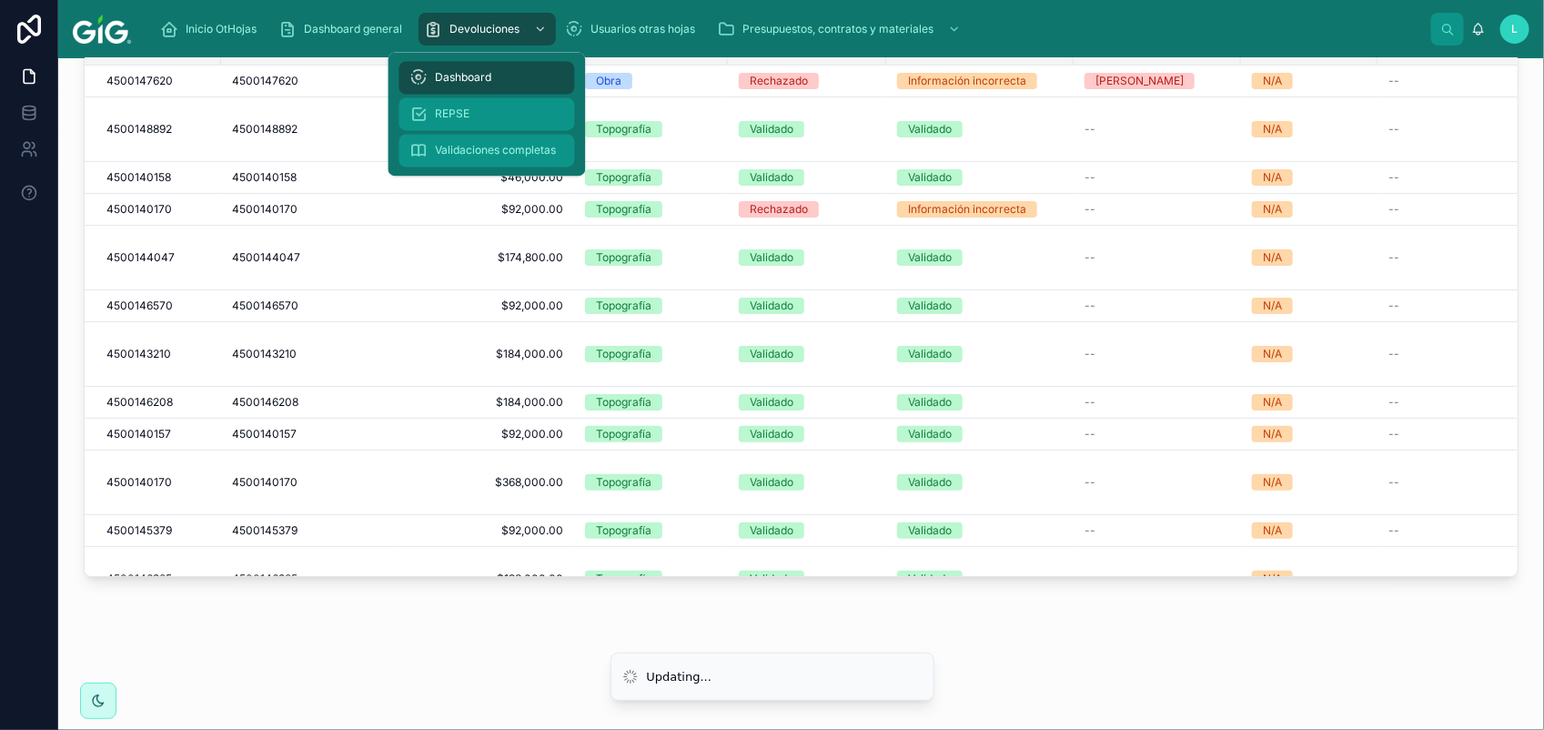
click at [455, 115] on span "REPSE" at bounding box center [453, 114] width 35 height 15
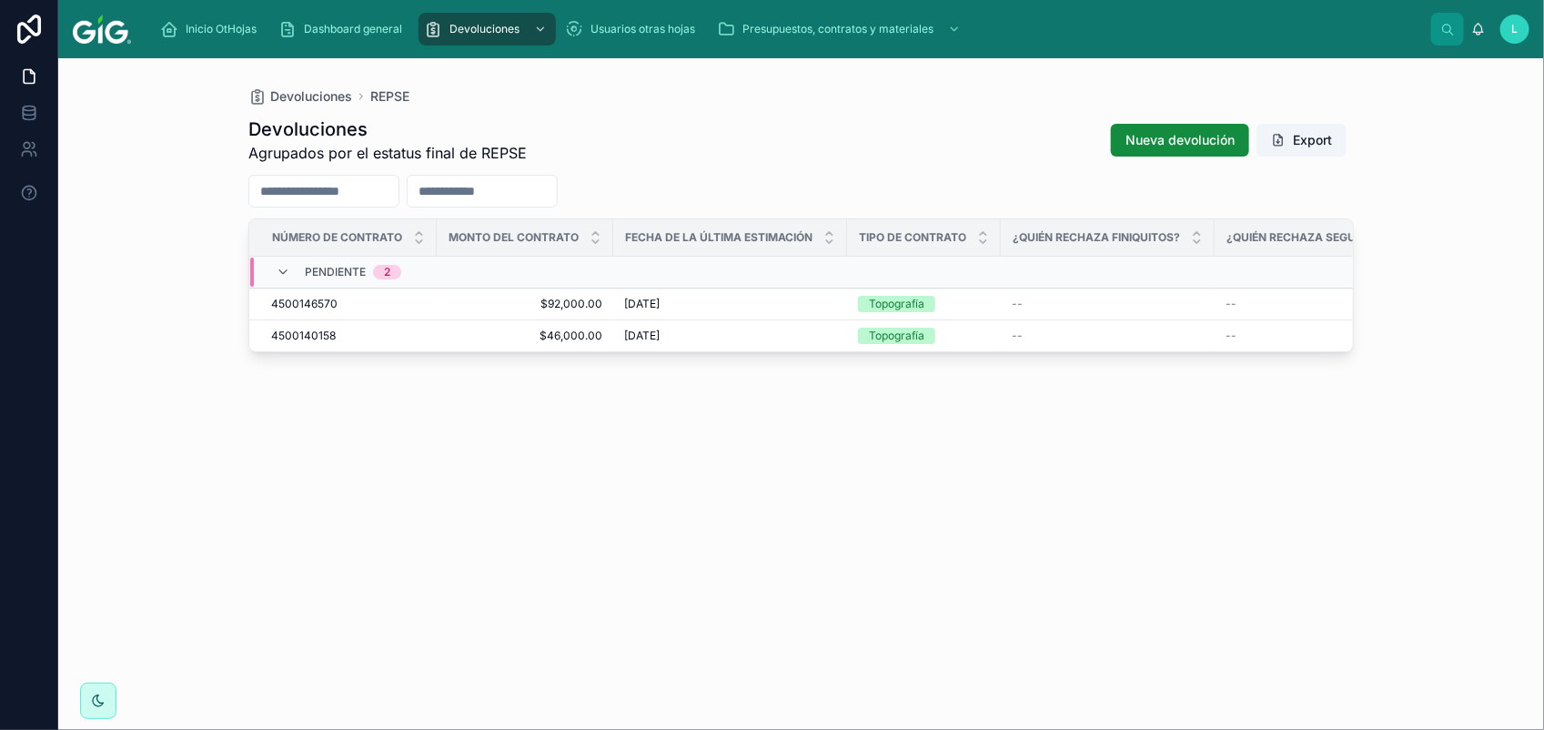
click at [341, 303] on div "4500146570 4500146570" at bounding box center [348, 304] width 155 height 15
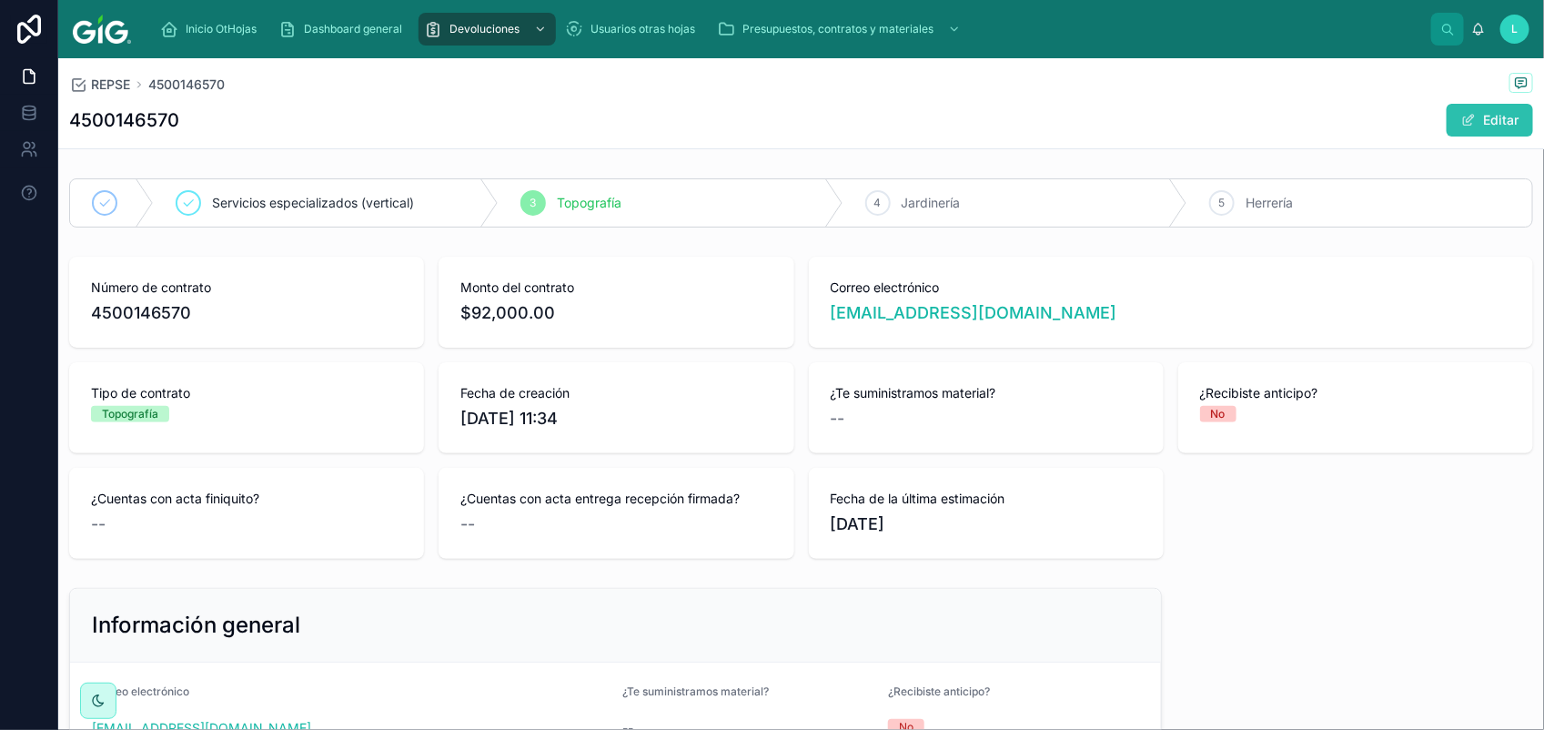
click at [1461, 114] on span at bounding box center [1468, 120] width 15 height 15
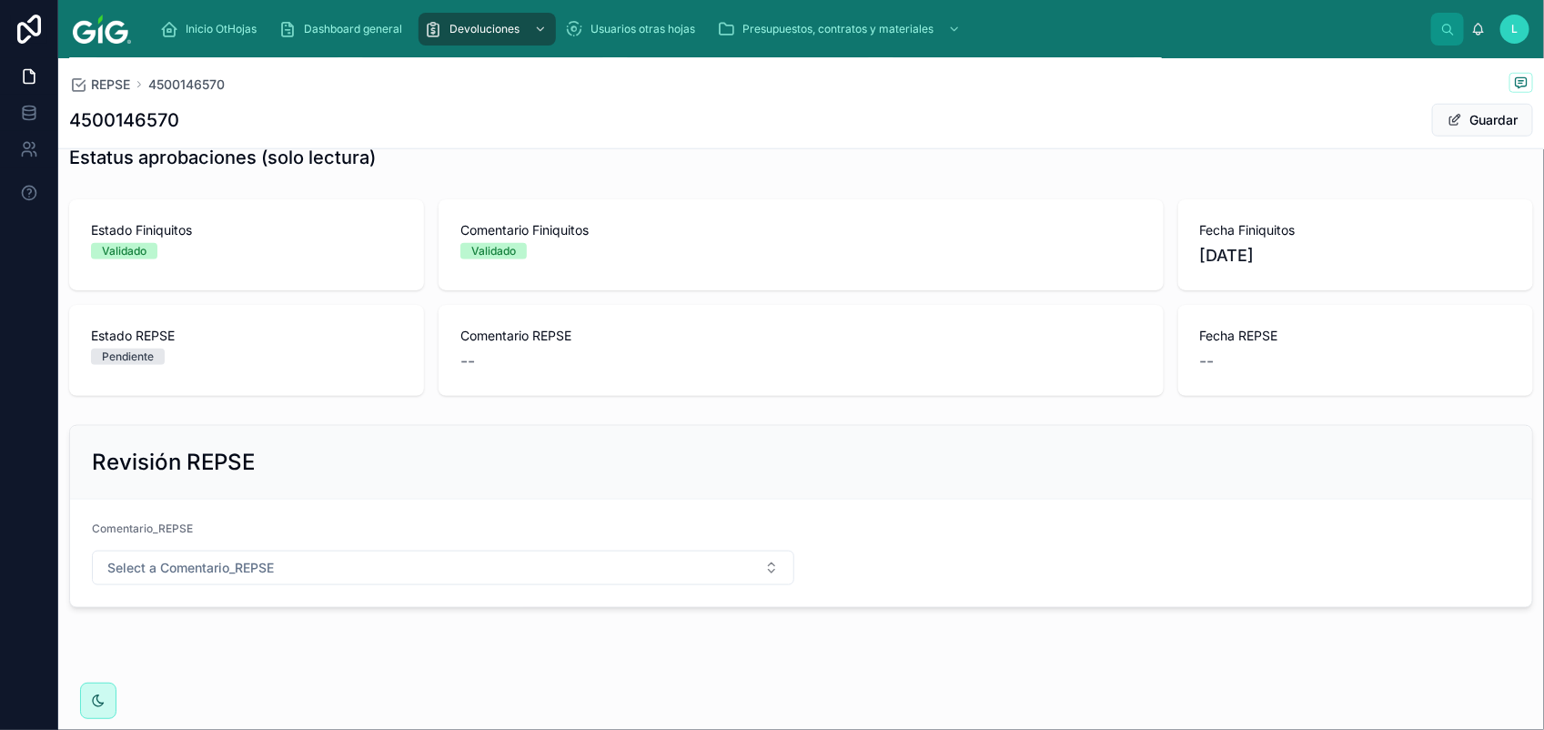
scroll to position [752, 0]
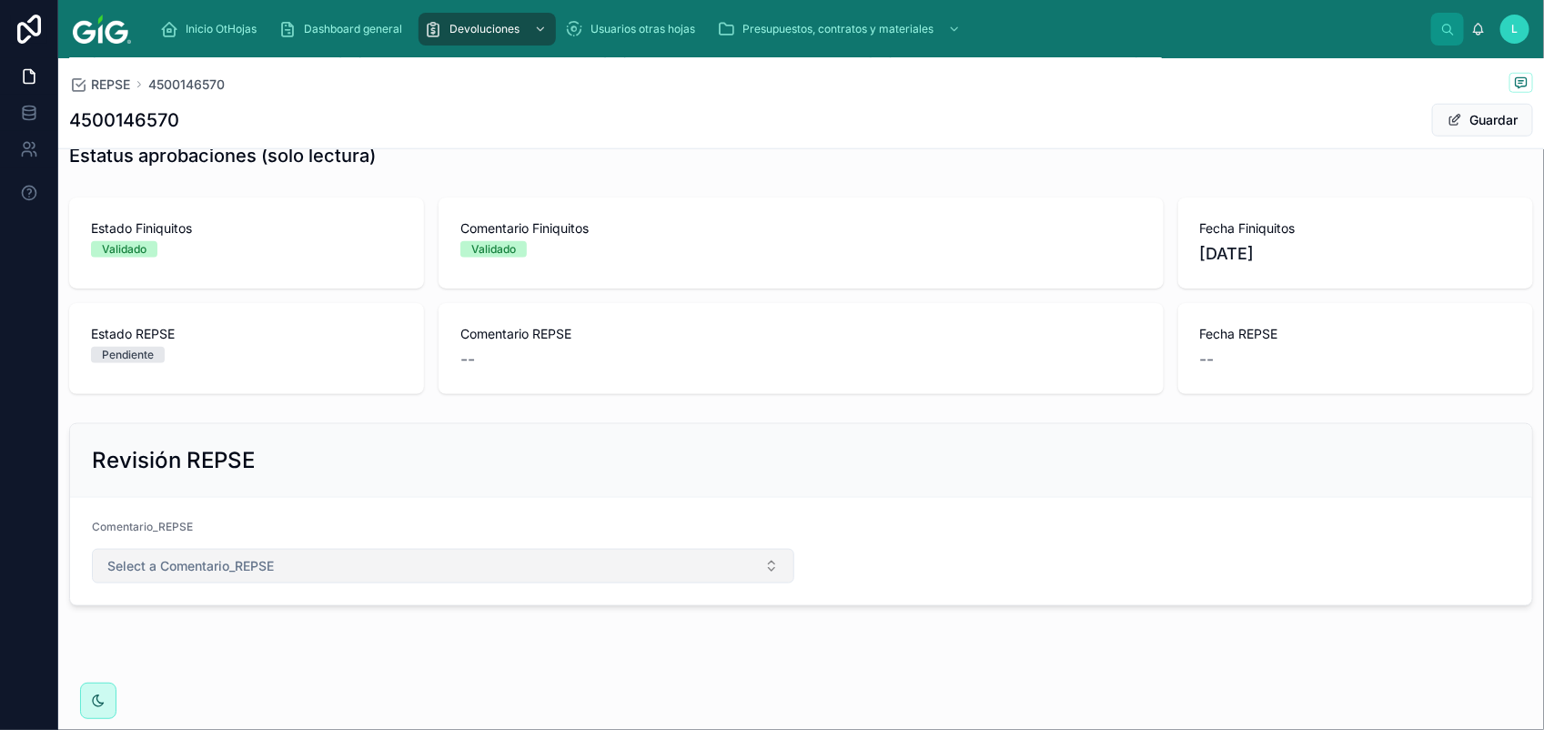
click at [232, 561] on span "Select a Comentario_REPSE" at bounding box center [190, 566] width 166 height 18
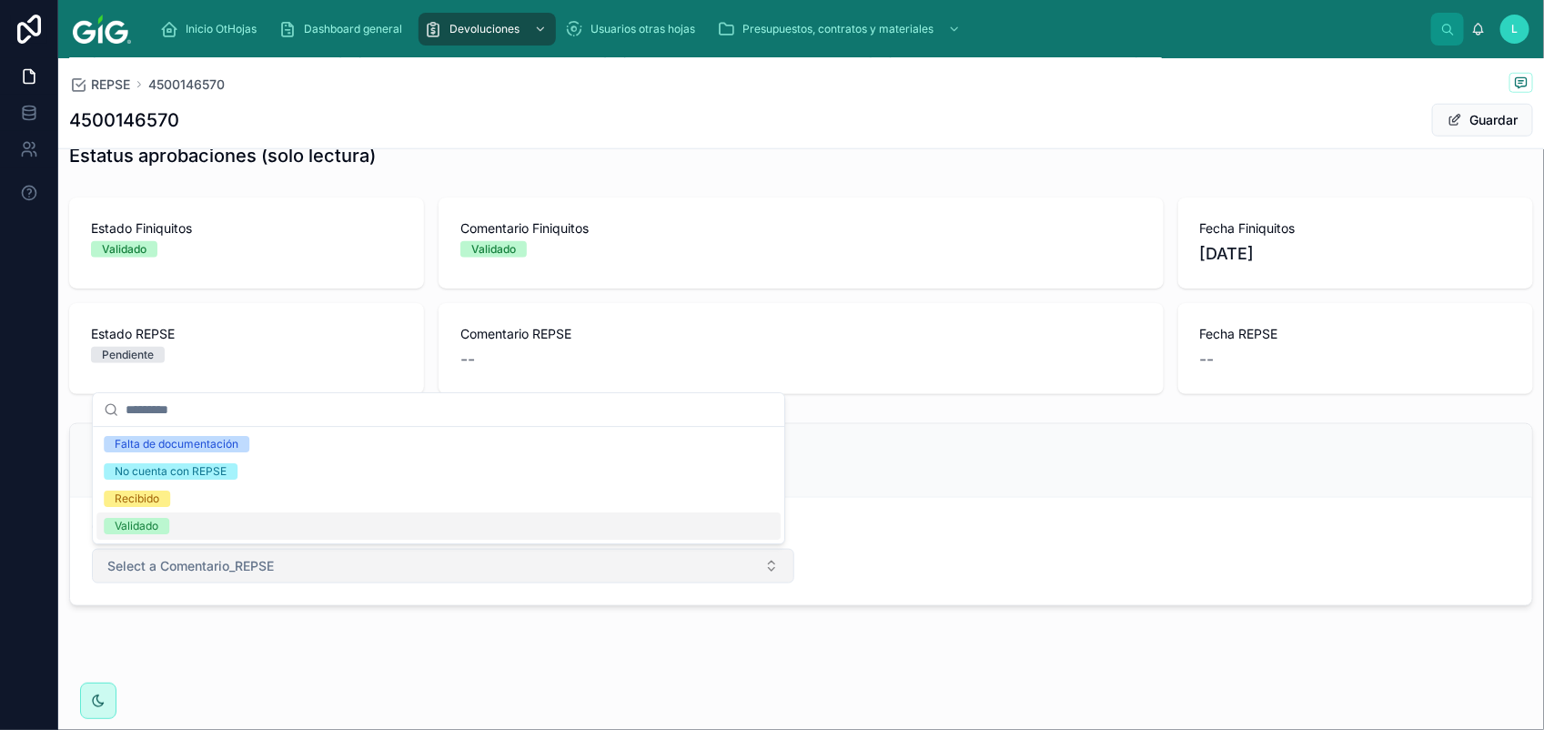
drag, startPoint x: 148, startPoint y: 529, endPoint x: 557, endPoint y: 574, distance: 411.0
click at [158, 529] on div "Validado" at bounding box center [137, 526] width 44 height 16
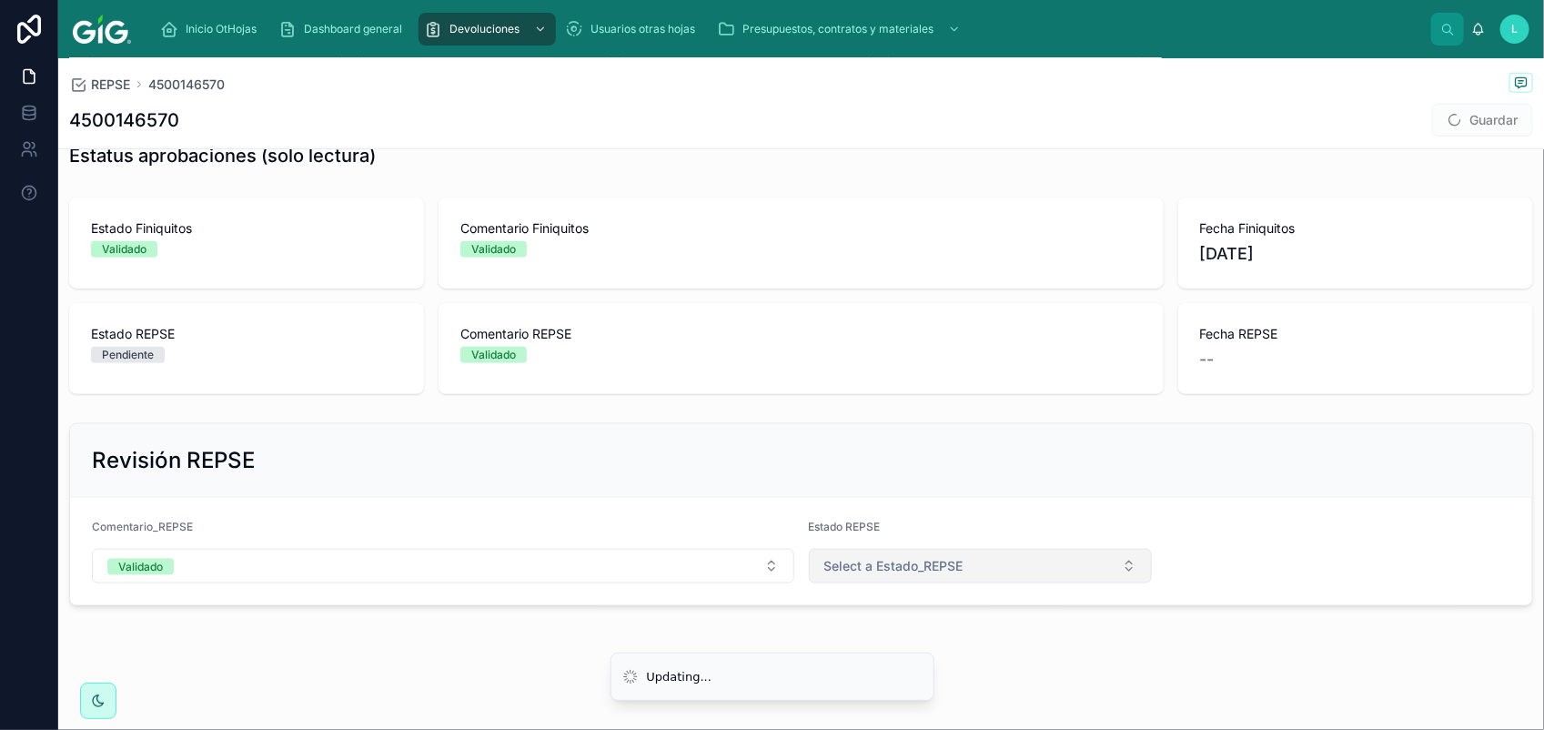
click at [985, 576] on button "Select a Estado_REPSE" at bounding box center [981, 566] width 344 height 35
click at [942, 692] on div "Validado" at bounding box center [969, 693] width 330 height 27
click at [1447, 115] on span at bounding box center [1454, 120] width 15 height 15
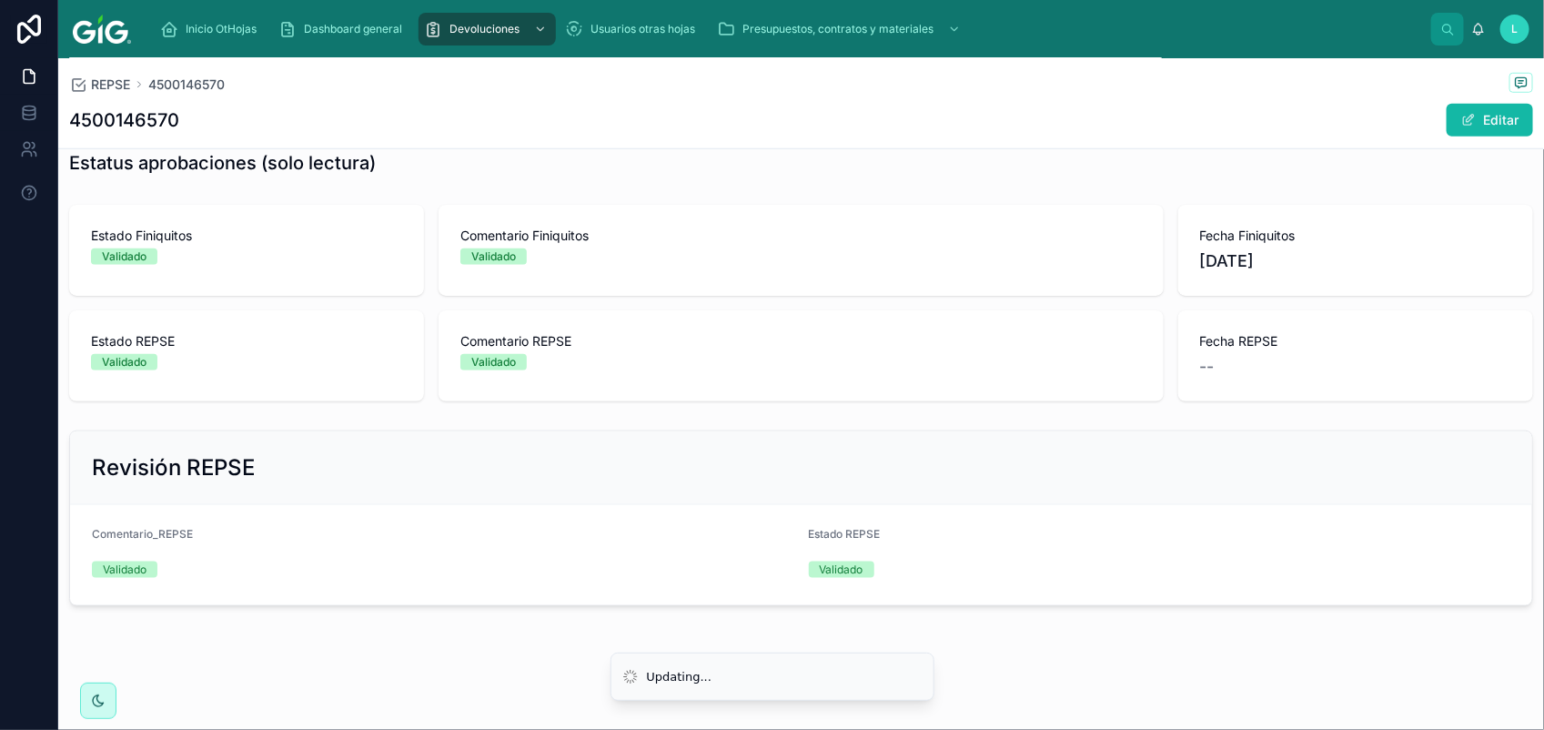
scroll to position [732, 0]
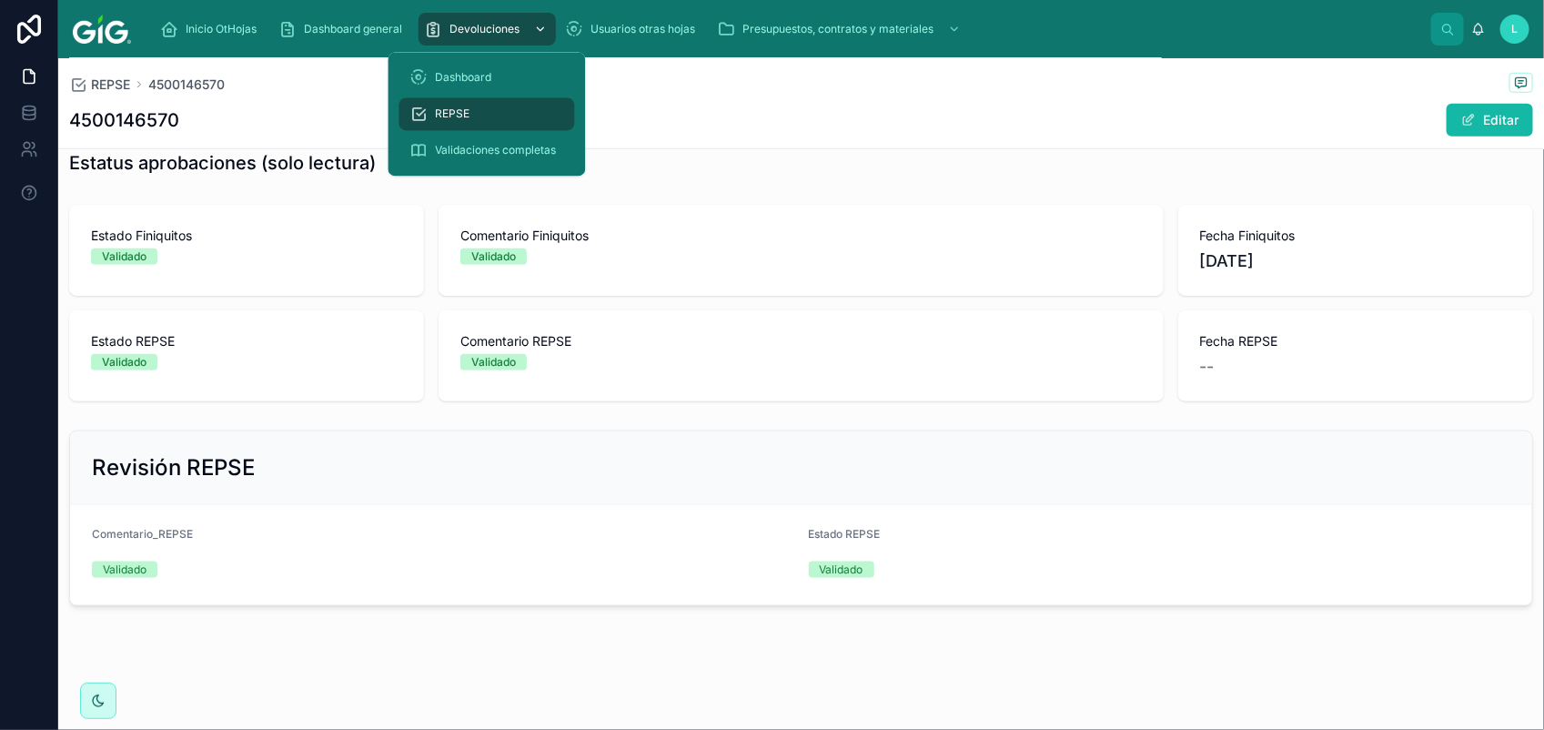
click at [460, 15] on div "Devoluciones" at bounding box center [487, 29] width 126 height 29
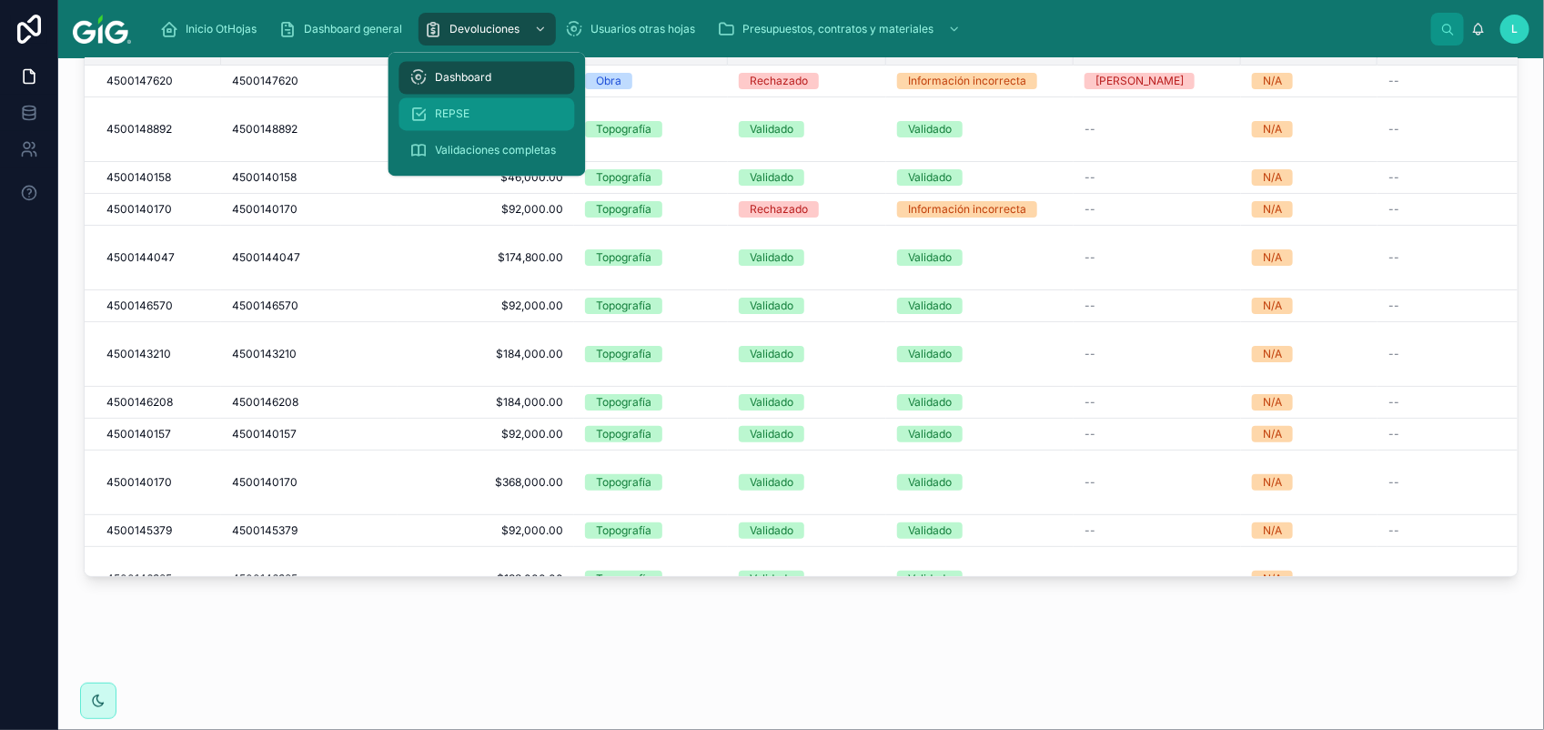
click at [456, 107] on span "REPSE" at bounding box center [453, 114] width 35 height 15
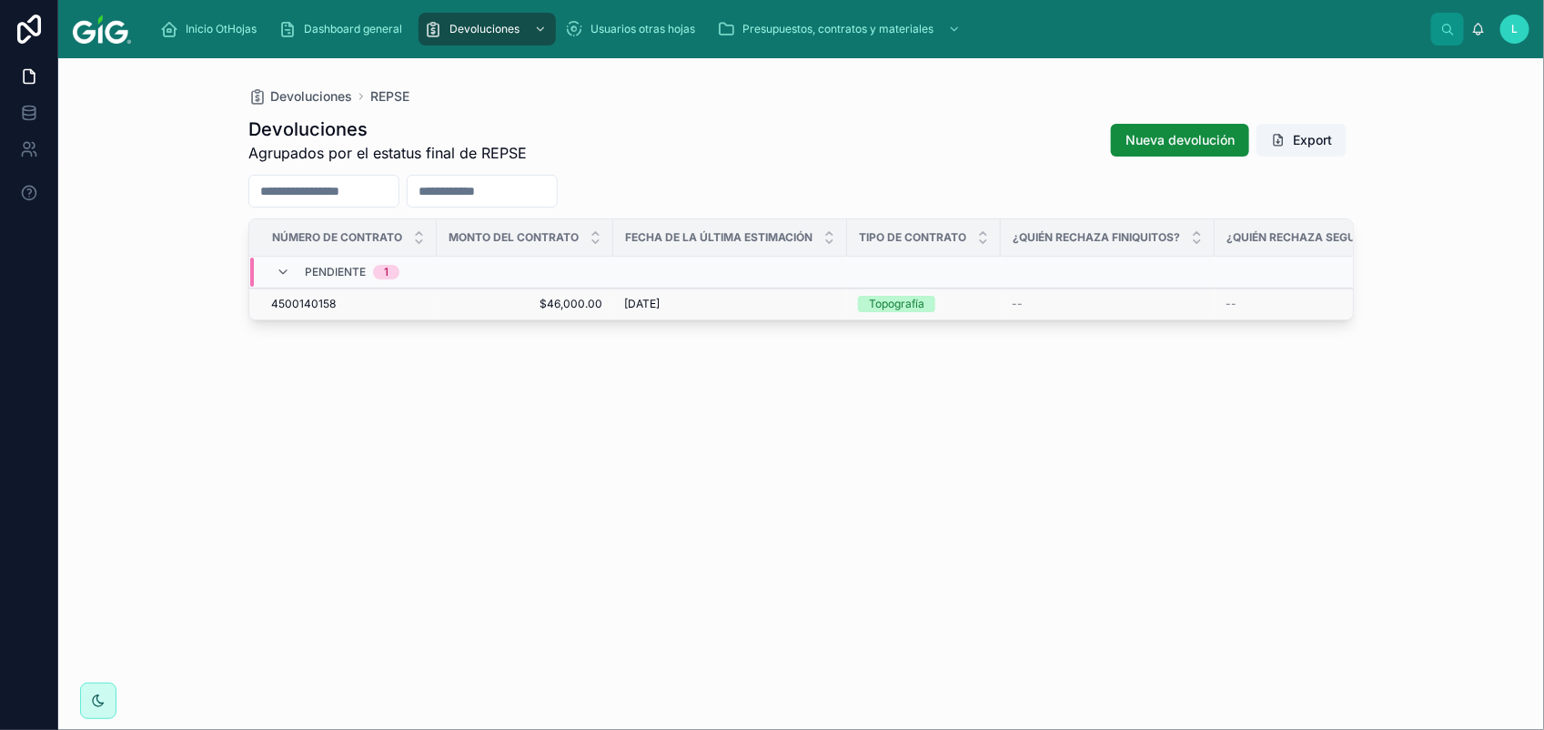
click at [315, 309] on span "4500140158" at bounding box center [303, 304] width 65 height 15
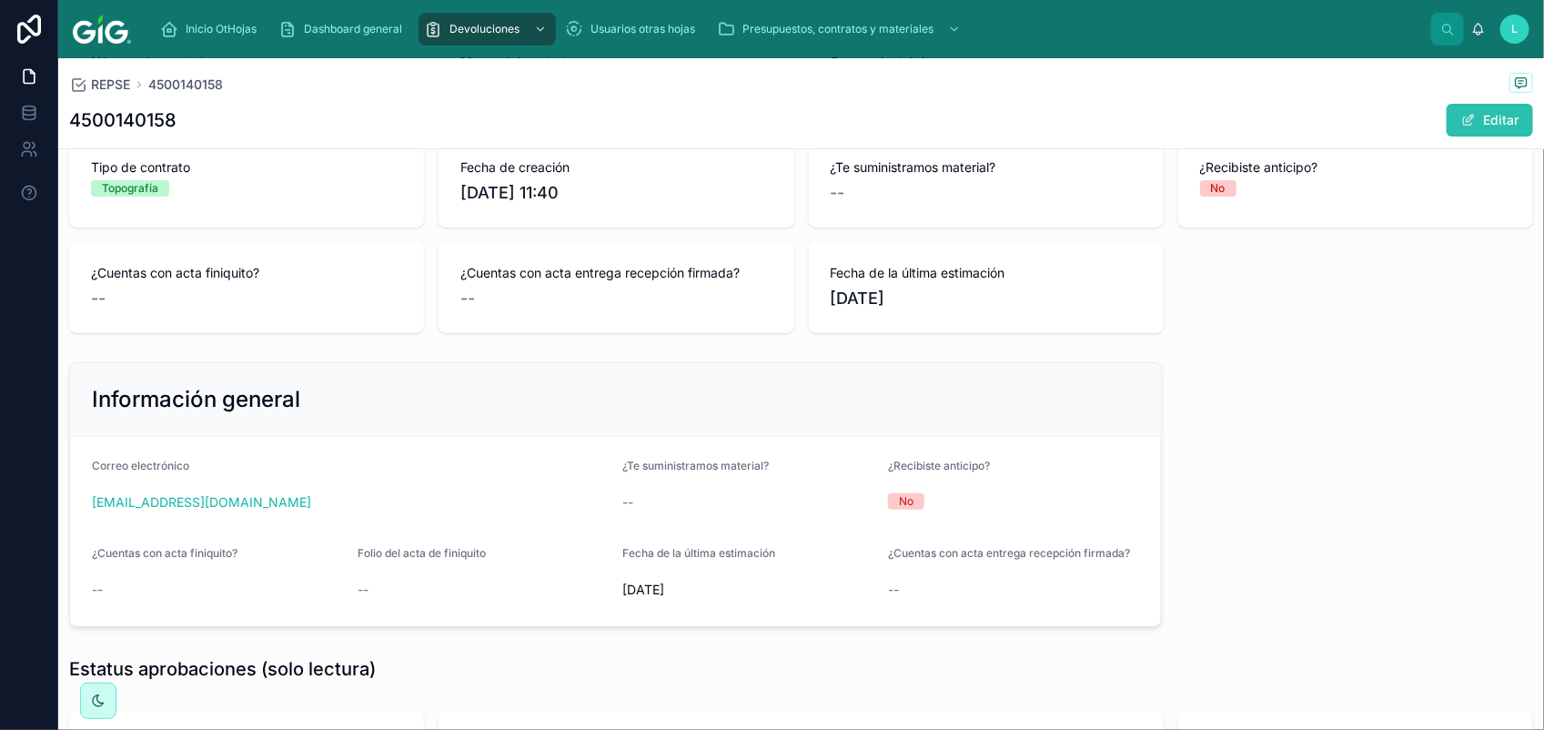
scroll to position [227, 0]
click at [1461, 123] on span at bounding box center [1468, 120] width 15 height 15
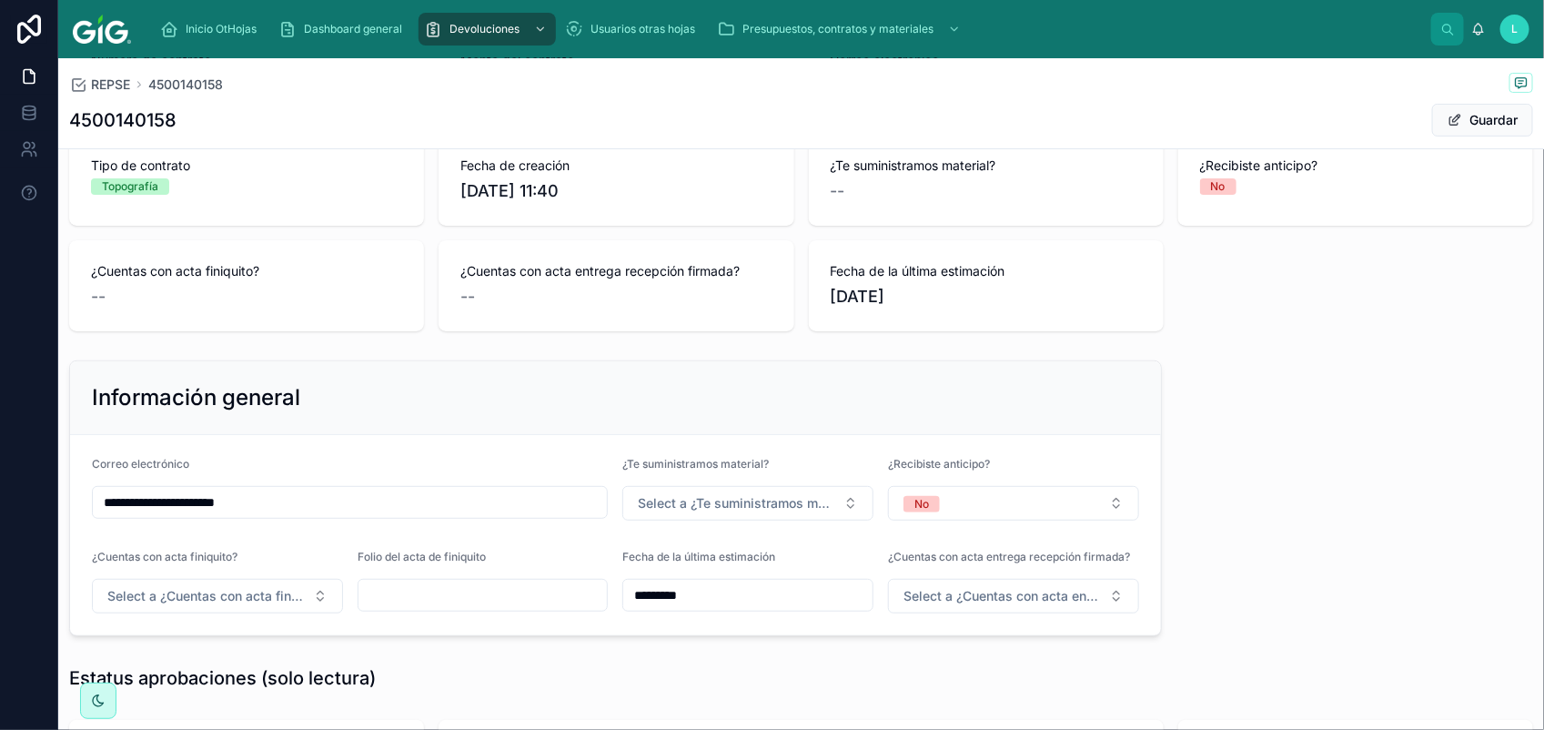
scroll to position [752, 0]
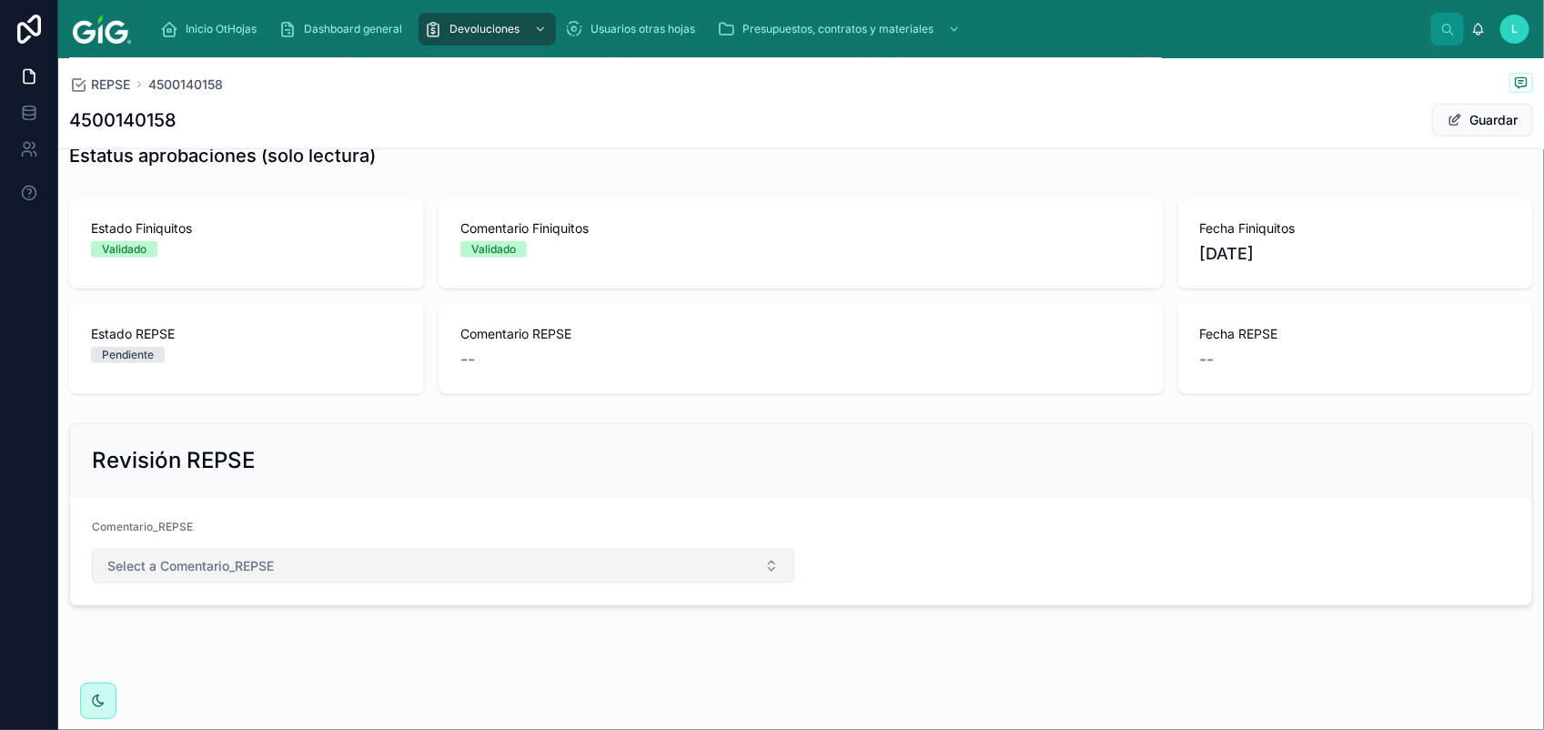
click at [274, 564] on span "Select a Comentario_REPSE" at bounding box center [190, 566] width 166 height 18
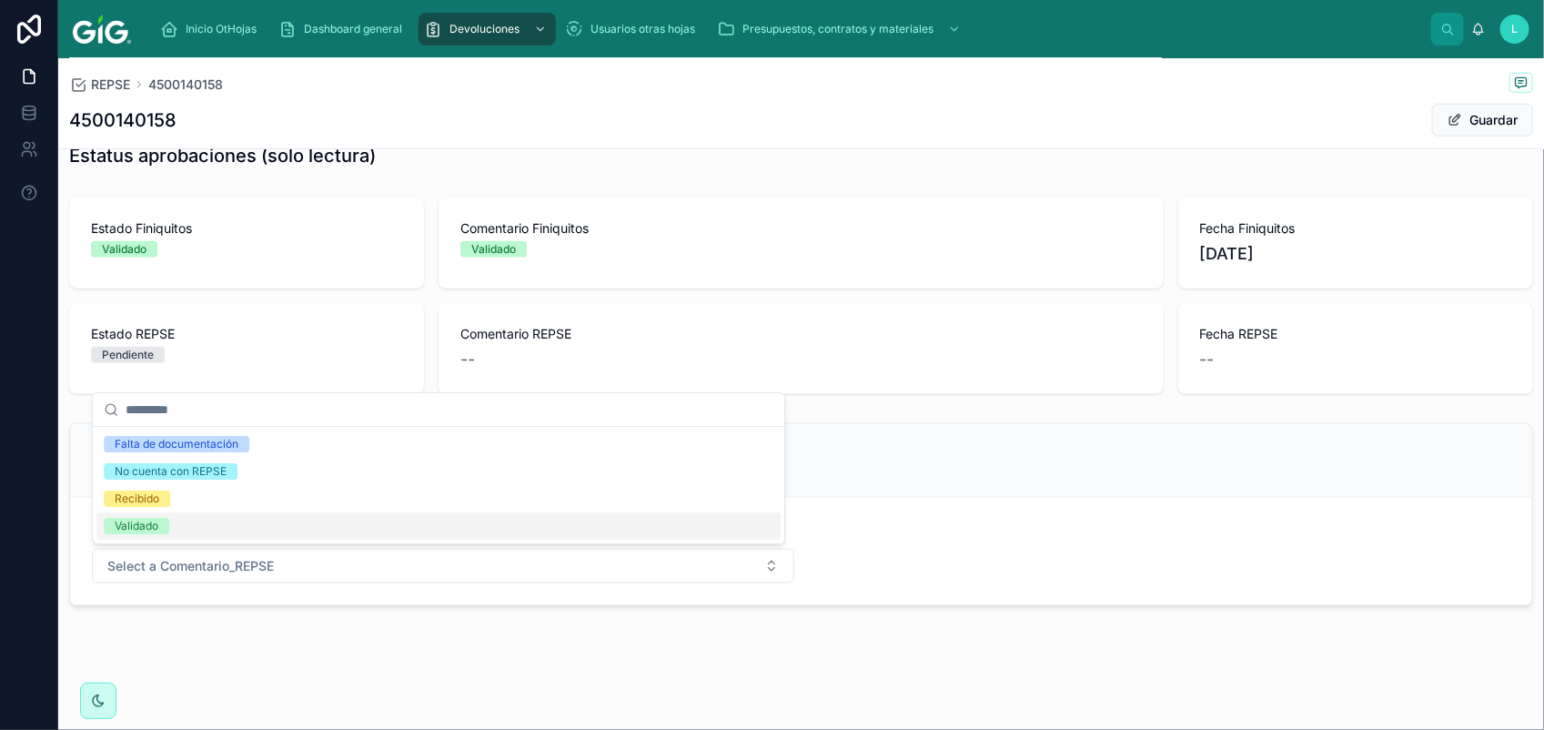
click at [129, 523] on div "Validado" at bounding box center [137, 526] width 44 height 16
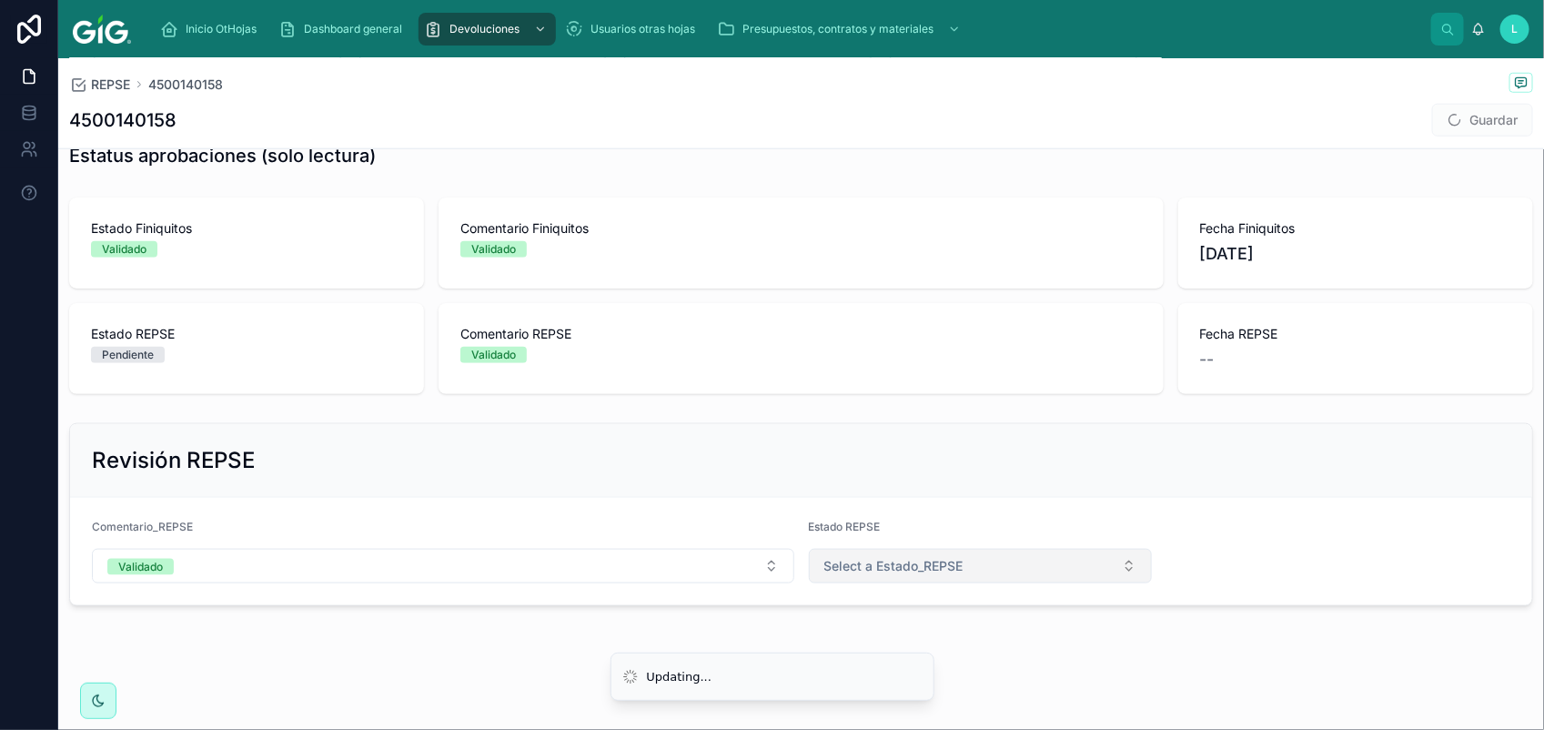
click at [1037, 569] on button "Select a Estado_REPSE" at bounding box center [981, 566] width 344 height 35
click at [947, 692] on div "Validado" at bounding box center [969, 693] width 330 height 27
click at [1461, 116] on button "Guardar" at bounding box center [1482, 120] width 101 height 33
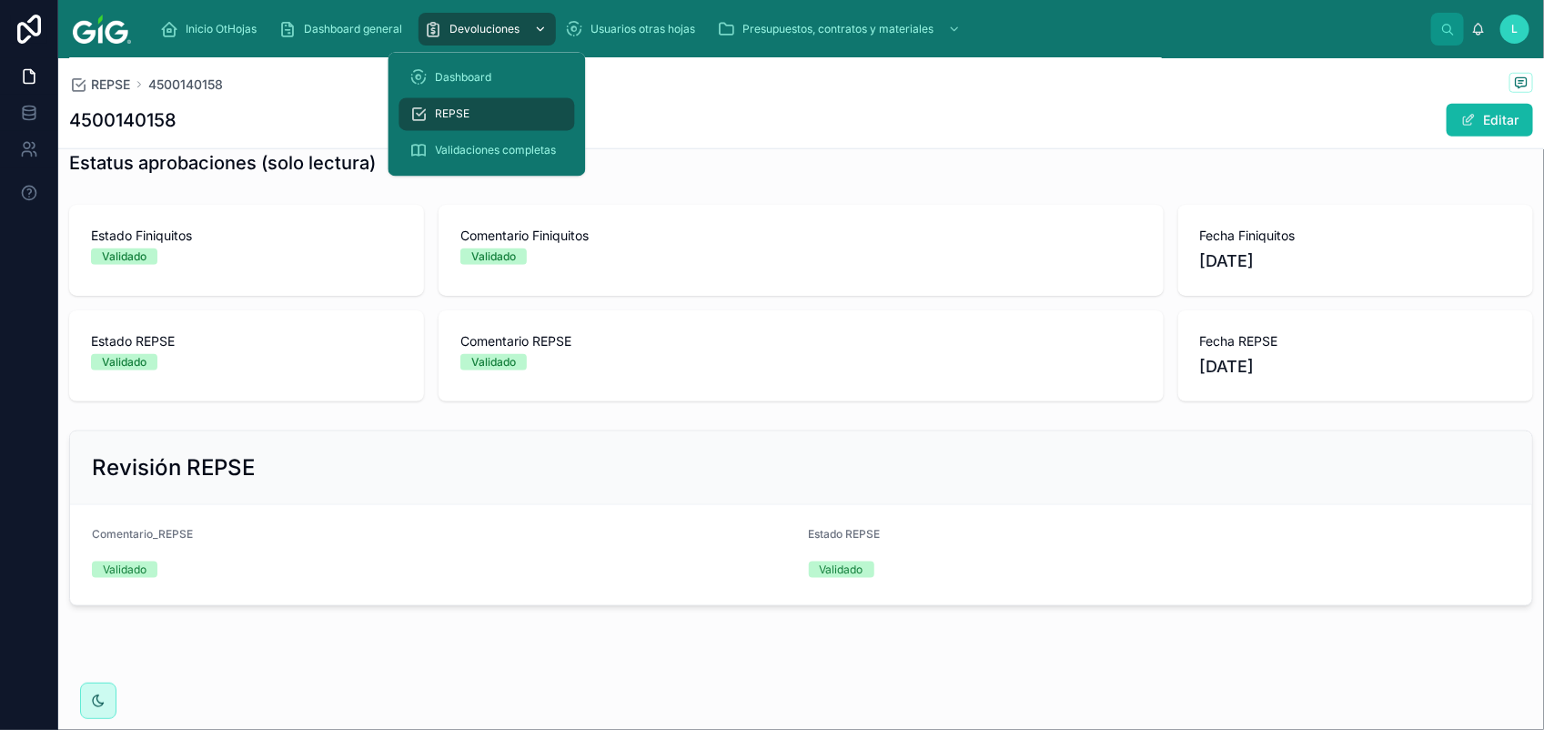
click at [505, 32] on span "Devoluciones" at bounding box center [484, 29] width 70 height 15
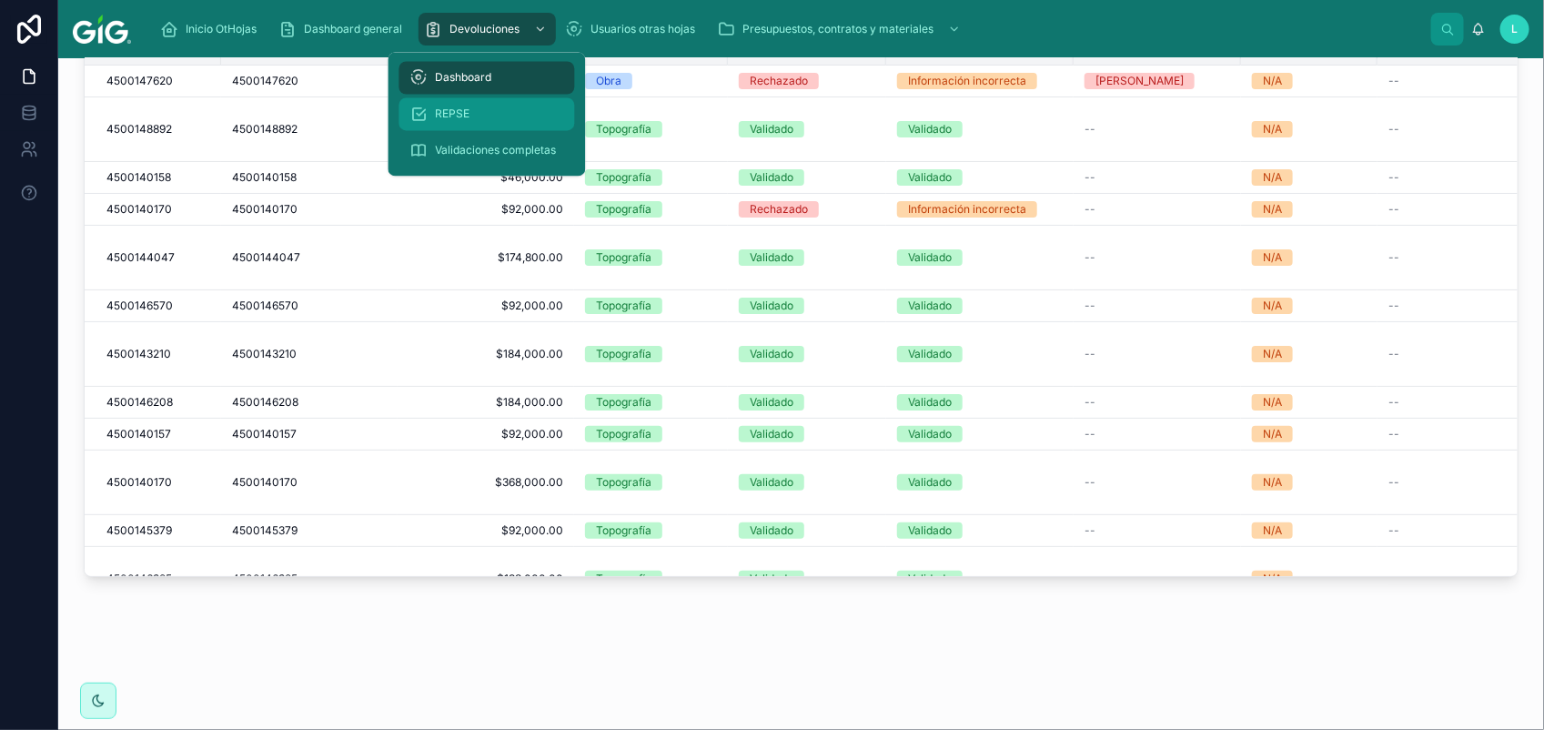
click at [473, 106] on div "REPSE" at bounding box center [487, 114] width 154 height 29
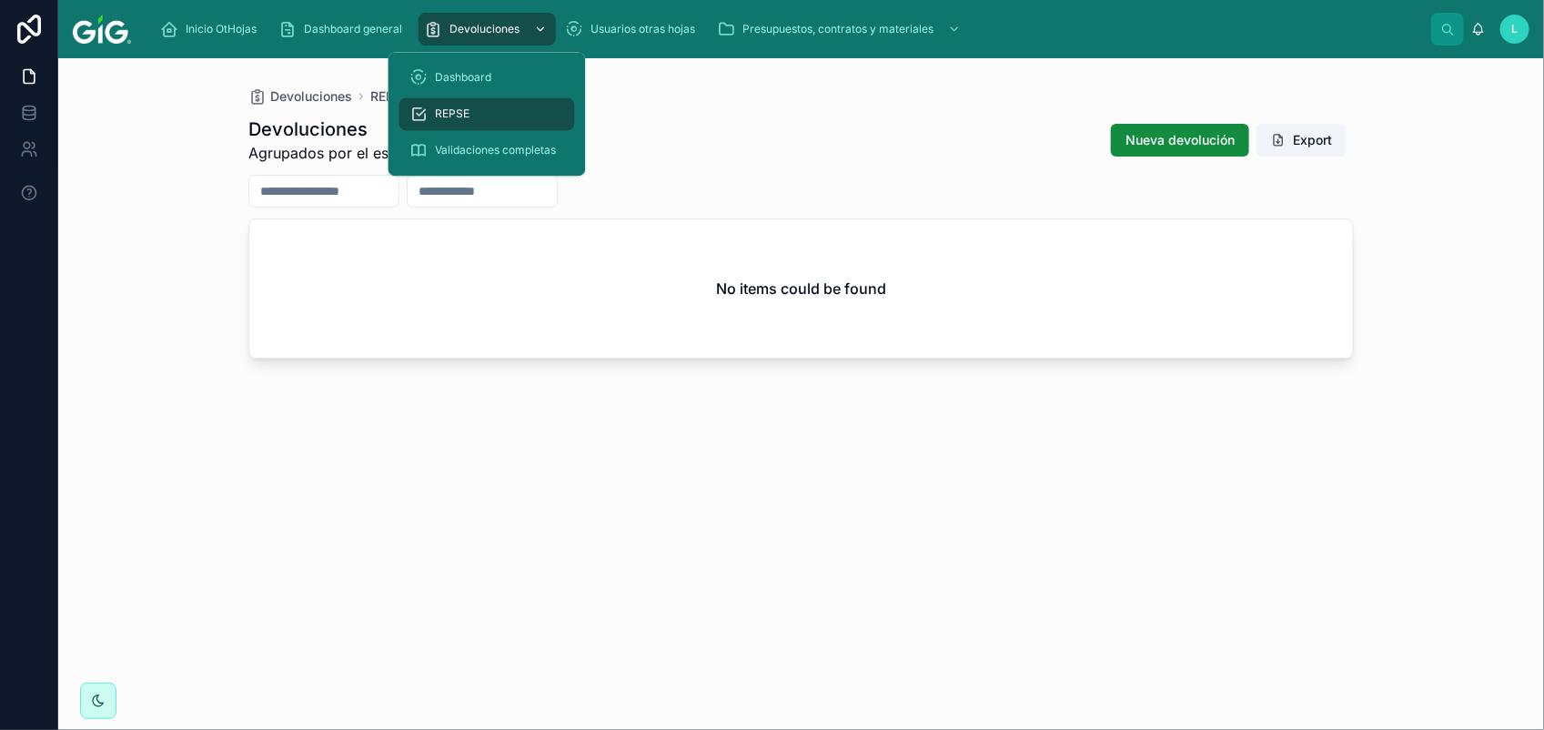
click at [503, 37] on div "Devoluciones" at bounding box center [487, 29] width 126 height 29
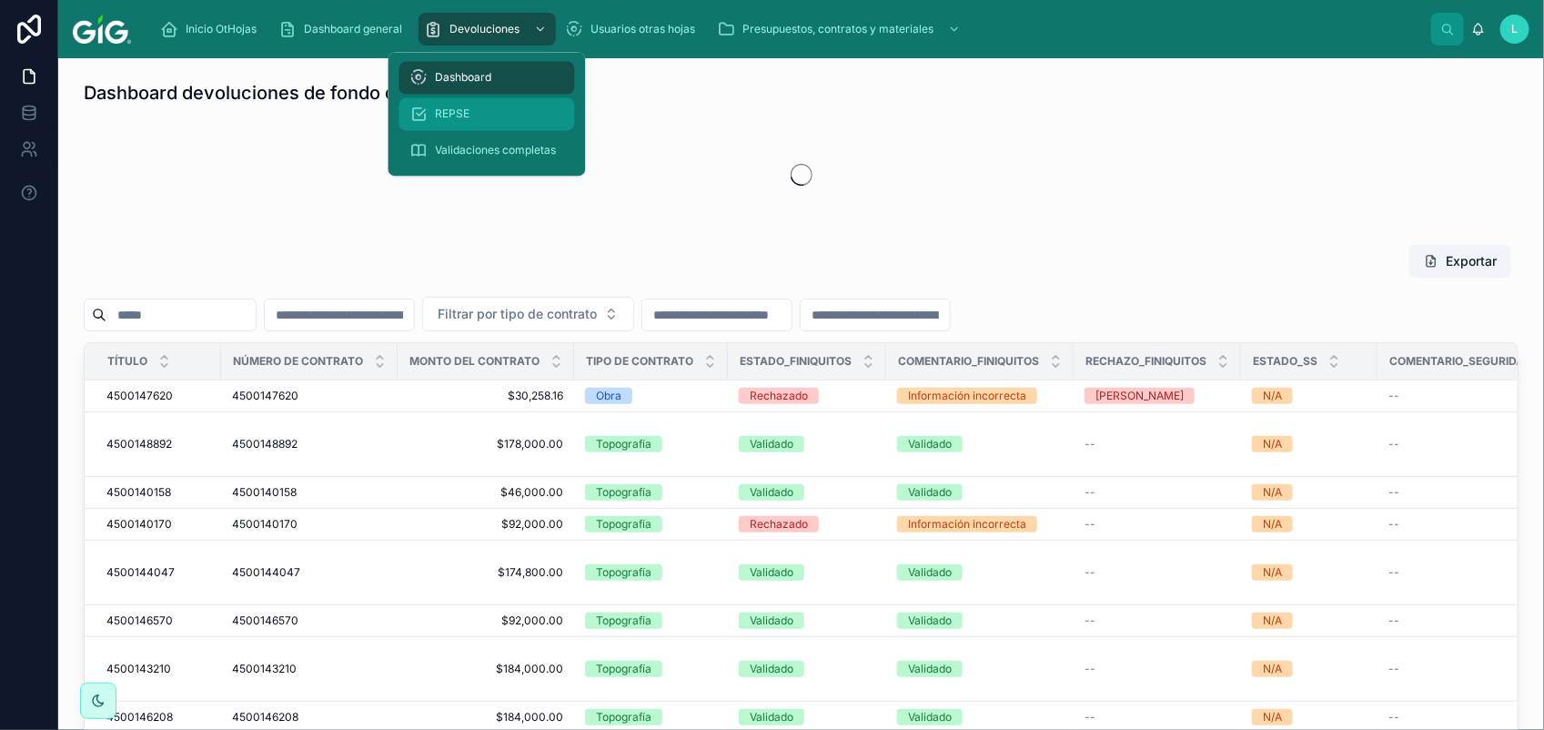
click at [471, 111] on div "REPSE" at bounding box center [487, 114] width 154 height 29
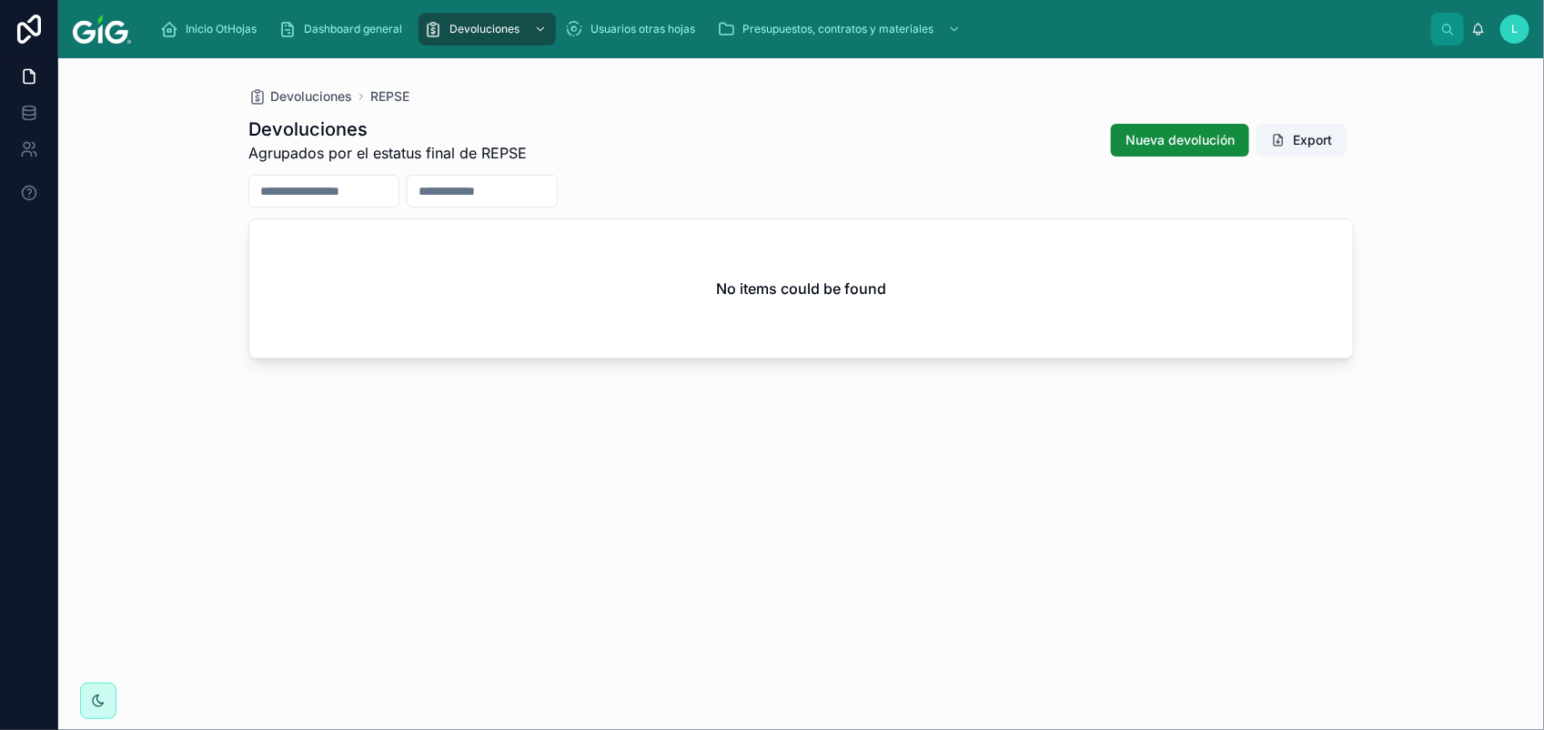
drag, startPoint x: 784, startPoint y: 451, endPoint x: 721, endPoint y: 434, distance: 65.1
click at [776, 456] on div "Devoluciones Agrupados por el estatus final de REPSE Nueva devolución Export No…" at bounding box center [800, 407] width 1105 height 602
